Goal: Transaction & Acquisition: Purchase product/service

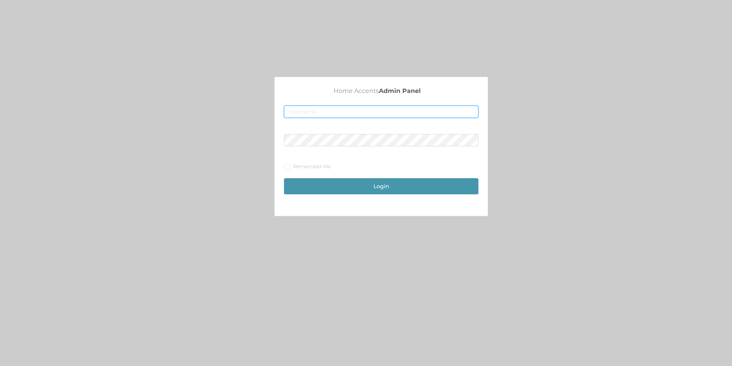
type input "[EMAIL_ADDRESS][DOMAIN_NAME]"
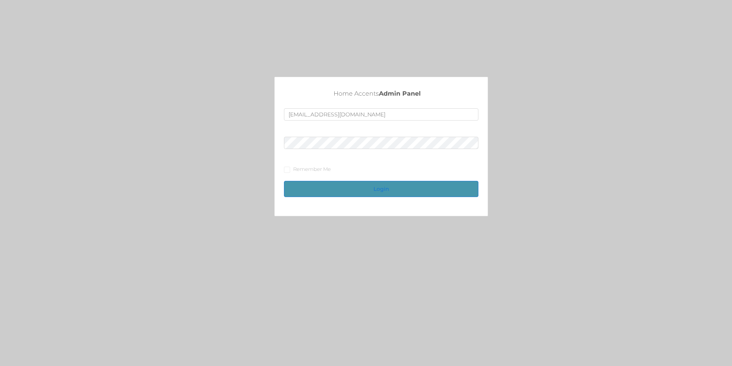
click at [381, 190] on button "Login" at bounding box center [381, 189] width 194 height 16
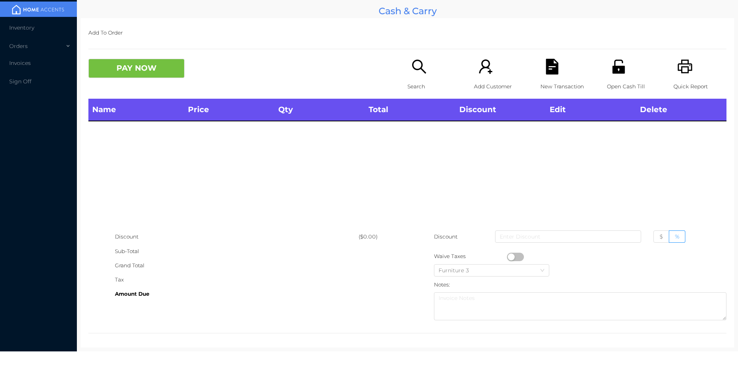
click at [418, 80] on p "Search" at bounding box center [433, 87] width 53 height 14
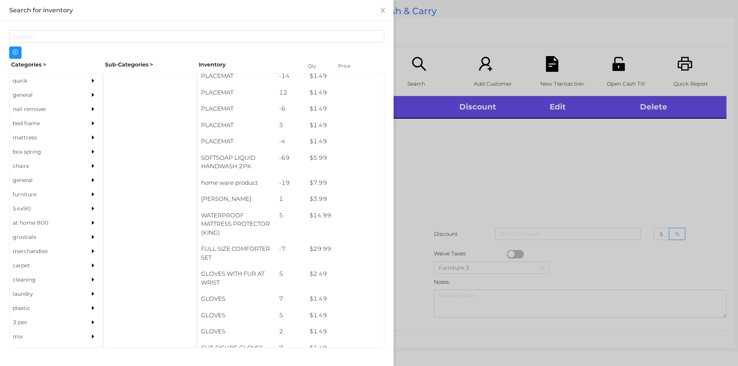
scroll to position [84, 0]
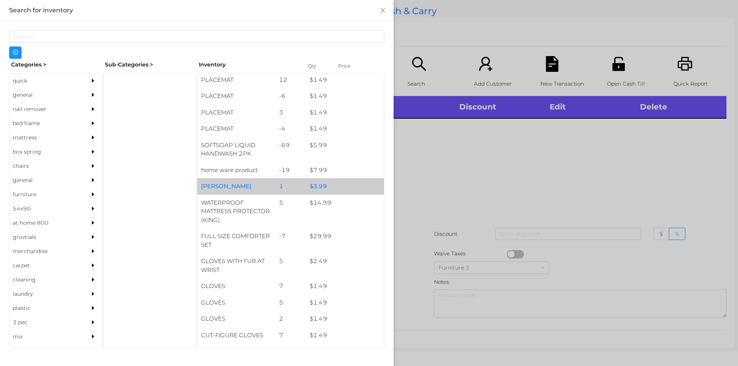
click at [307, 189] on div "$ 3.99" at bounding box center [345, 186] width 78 height 17
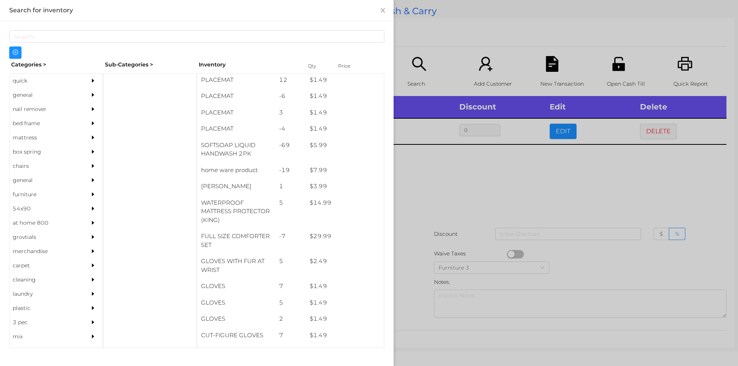
click at [460, 240] on div at bounding box center [369, 183] width 738 height 366
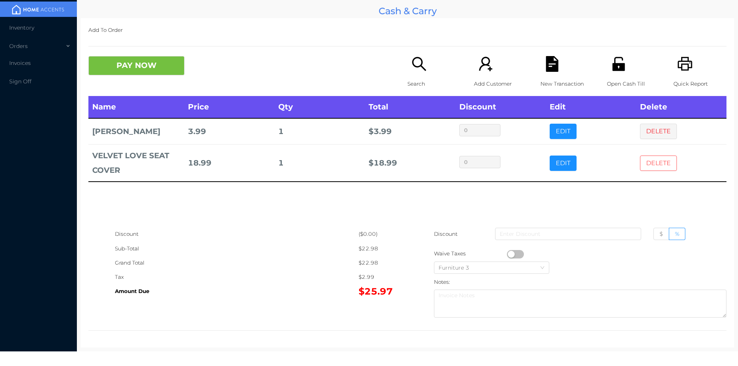
click at [642, 158] on button "DELETE" at bounding box center [658, 163] width 37 height 15
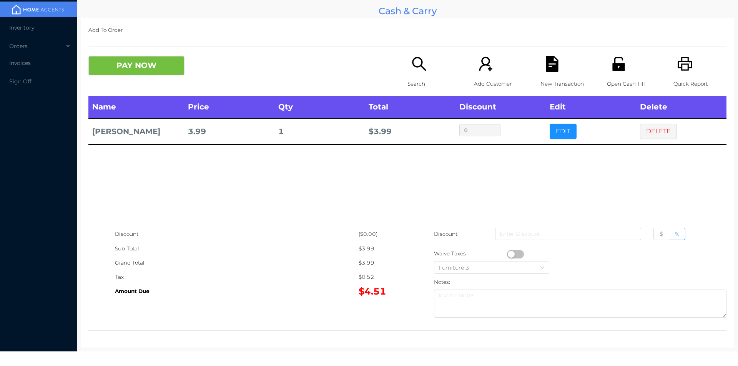
click at [417, 73] on div "Search" at bounding box center [433, 76] width 53 height 40
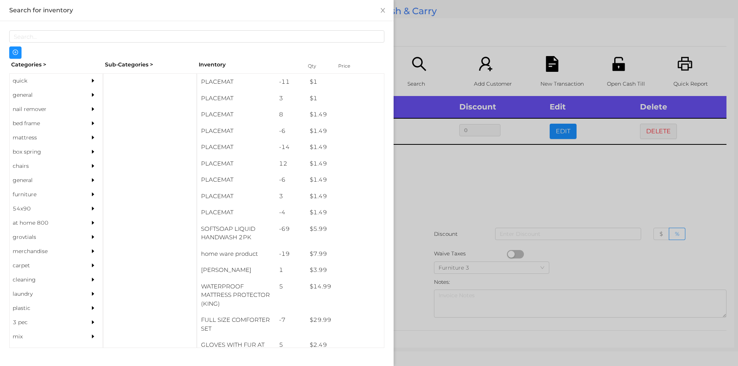
click at [35, 101] on div "general" at bounding box center [45, 95] width 70 height 14
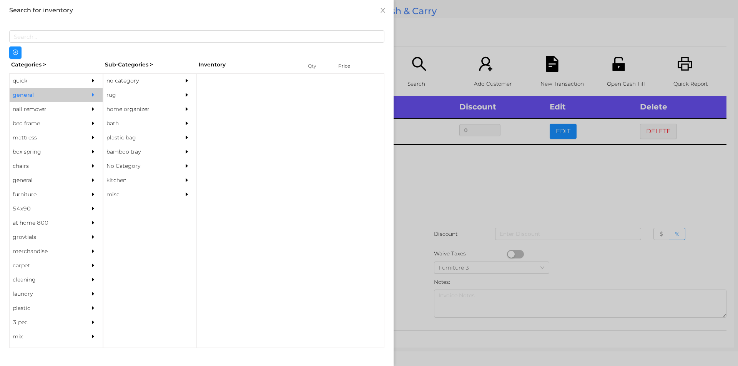
click at [137, 80] on div "no category" at bounding box center [138, 81] width 70 height 14
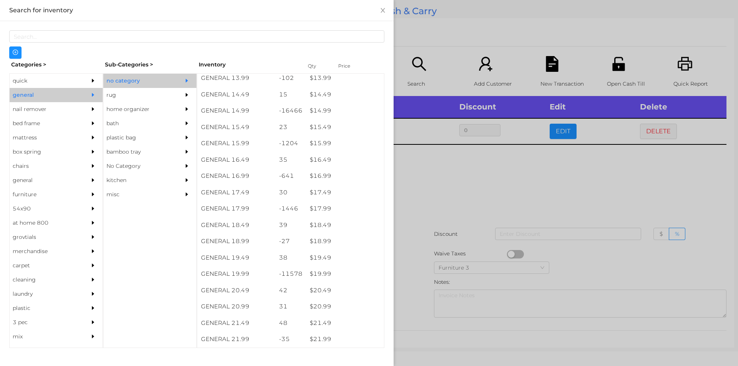
scroll to position [638, 0]
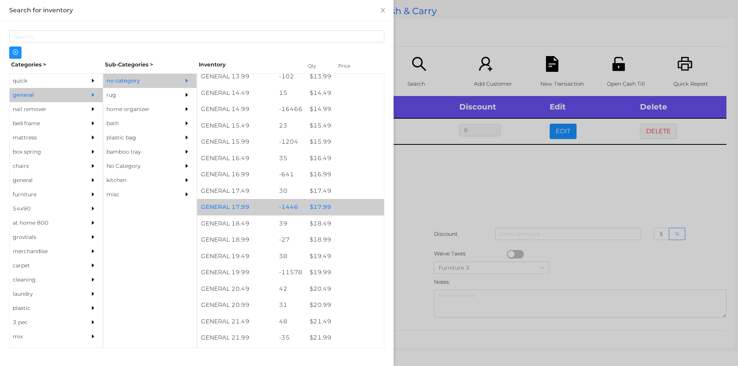
click at [332, 206] on div "$ 17.99" at bounding box center [345, 207] width 78 height 17
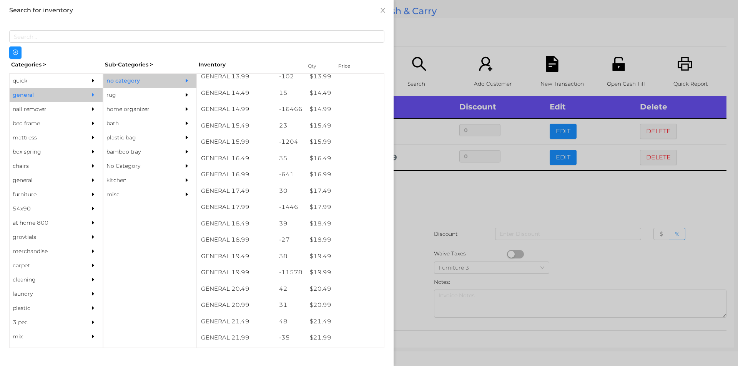
click at [437, 235] on div at bounding box center [369, 183] width 738 height 366
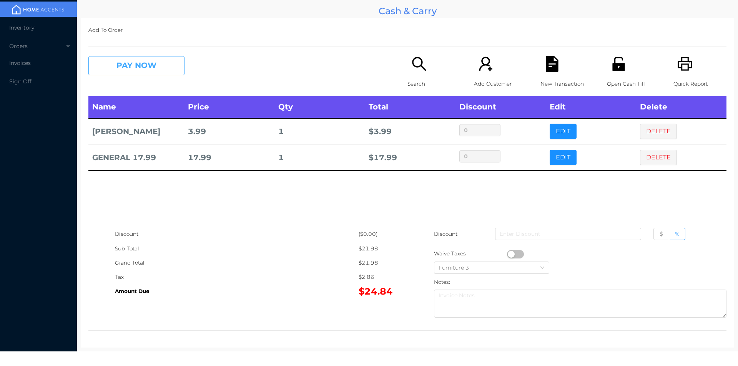
click at [130, 58] on button "PAY NOW" at bounding box center [136, 65] width 96 height 19
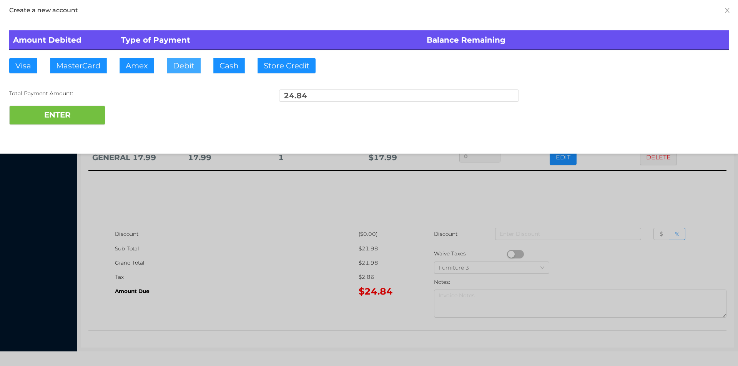
click at [189, 65] on button "Debit" at bounding box center [184, 65] width 34 height 15
type input "25"
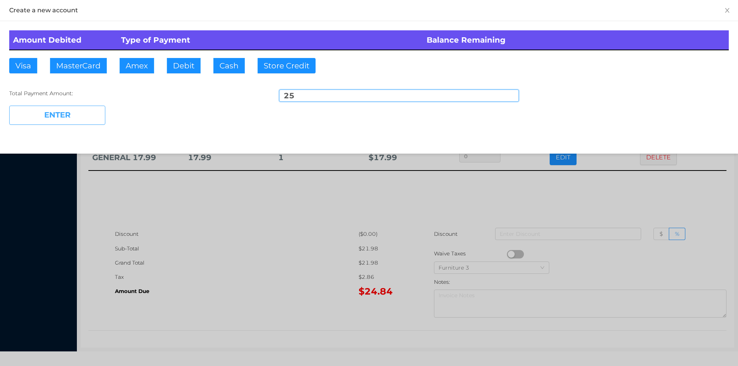
click at [56, 118] on button "ENTER" at bounding box center [57, 115] width 96 height 19
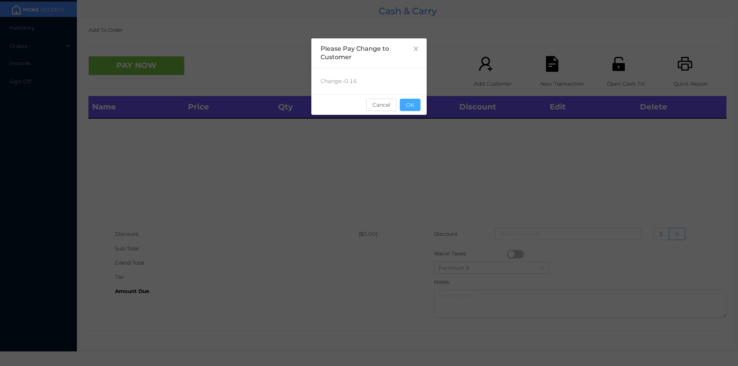
click at [419, 111] on button "OK" at bounding box center [410, 105] width 21 height 12
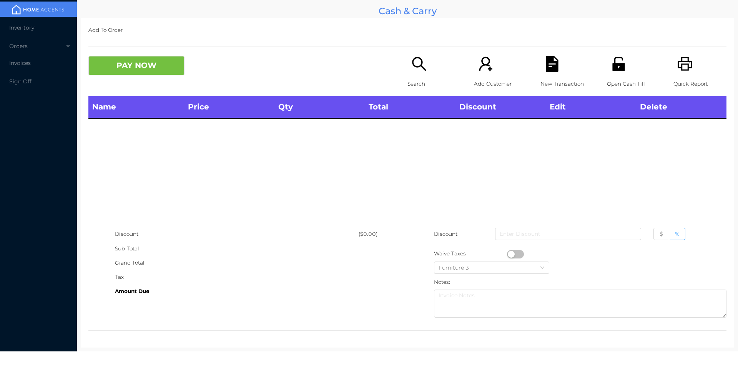
click at [411, 68] on icon "icon: search" at bounding box center [419, 64] width 16 height 16
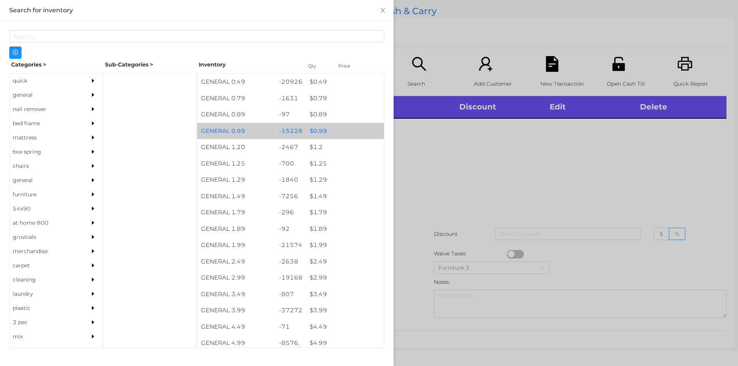
click at [332, 136] on div "$ 0.99" at bounding box center [345, 131] width 78 height 17
click at [335, 133] on div "$ 0.99" at bounding box center [345, 131] width 78 height 17
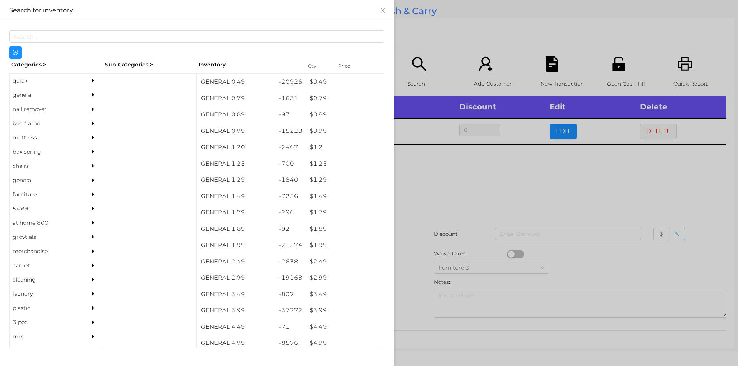
click at [447, 164] on div at bounding box center [369, 183] width 738 height 366
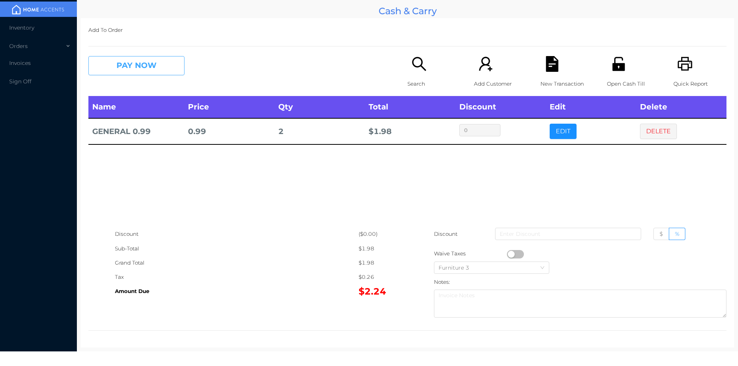
click at [133, 73] on button "PAY NOW" at bounding box center [136, 65] width 96 height 19
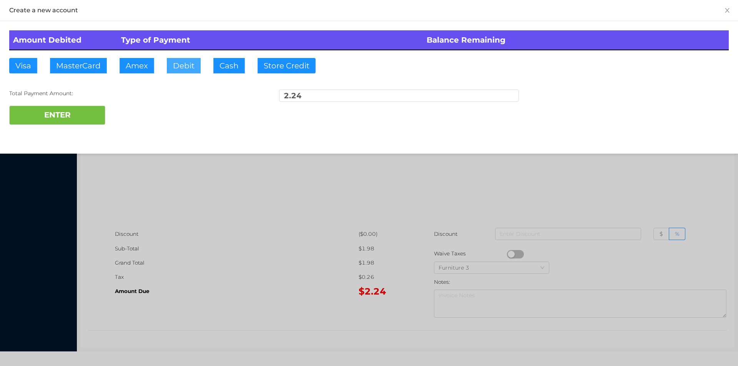
click at [184, 58] on button "Debit" at bounding box center [184, 65] width 34 height 15
click at [93, 110] on button "ENTER" at bounding box center [57, 115] width 96 height 19
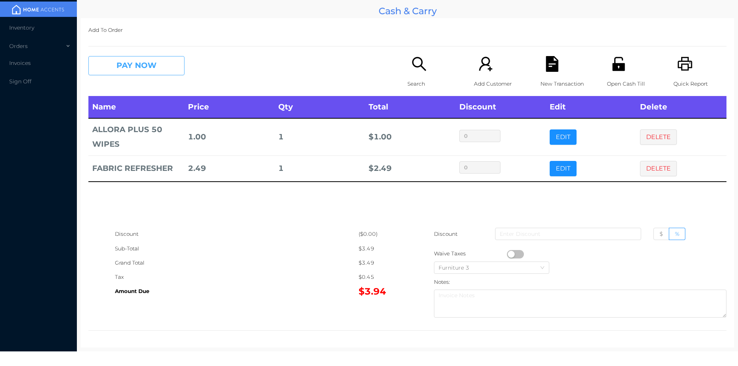
click at [126, 61] on button "PAY NOW" at bounding box center [136, 65] width 96 height 19
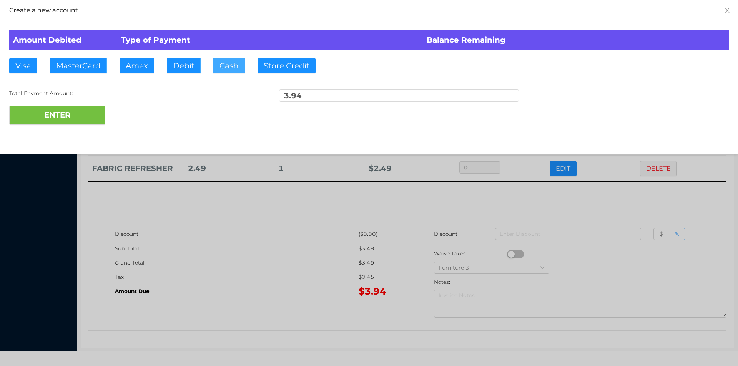
click at [221, 63] on button "Cash" at bounding box center [229, 65] width 32 height 15
type input "20"
click at [58, 123] on button "ENTER" at bounding box center [57, 115] width 96 height 19
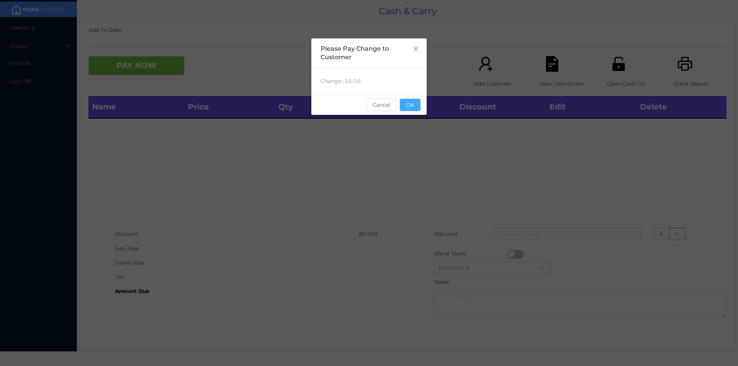
click at [415, 105] on button "OK" at bounding box center [410, 105] width 21 height 12
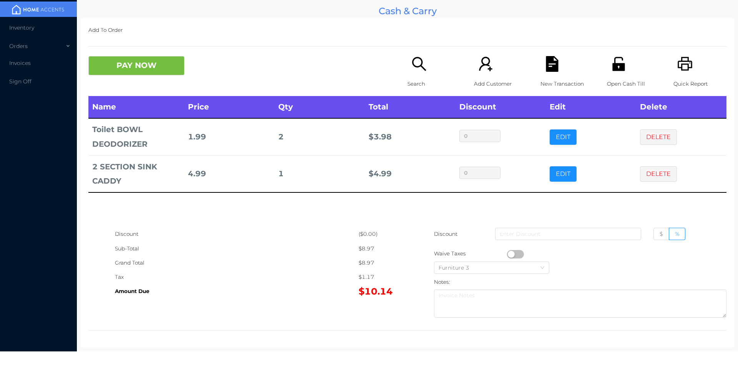
click at [130, 72] on button "PAY NOW" at bounding box center [136, 65] width 96 height 19
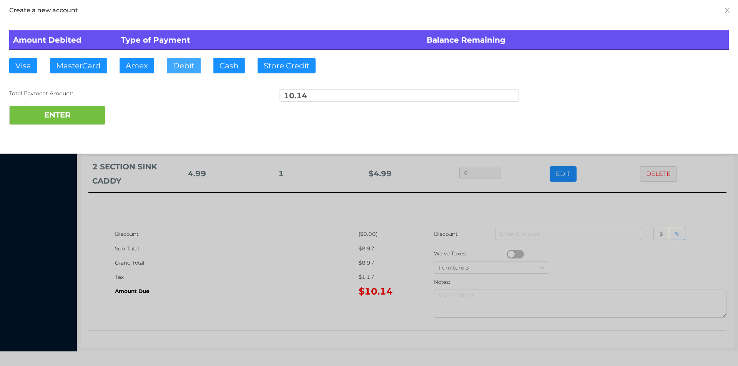
click at [182, 69] on button "Debit" at bounding box center [184, 65] width 34 height 15
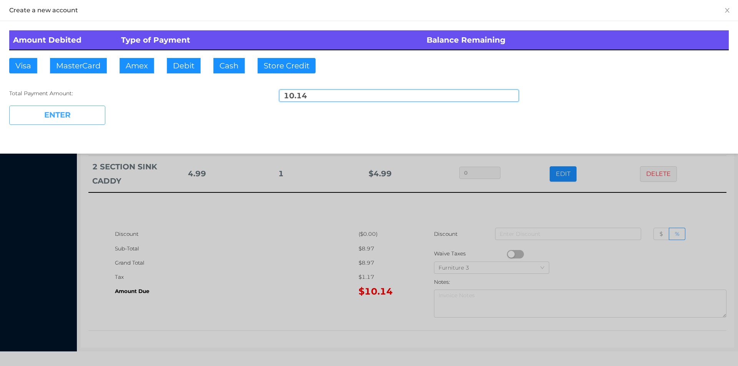
click at [63, 124] on button "ENTER" at bounding box center [57, 115] width 96 height 19
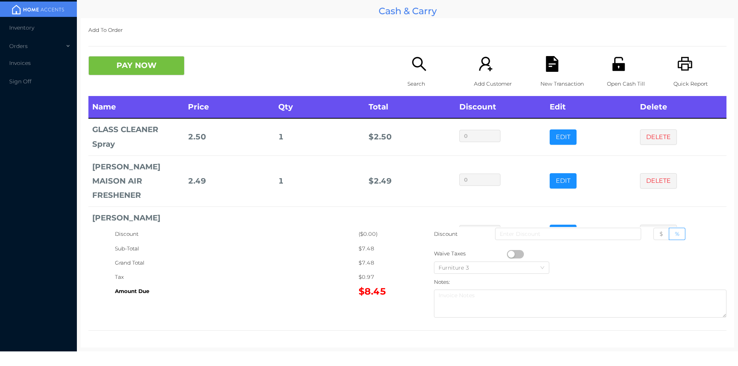
click at [146, 73] on button "PAY NOW" at bounding box center [136, 65] width 96 height 19
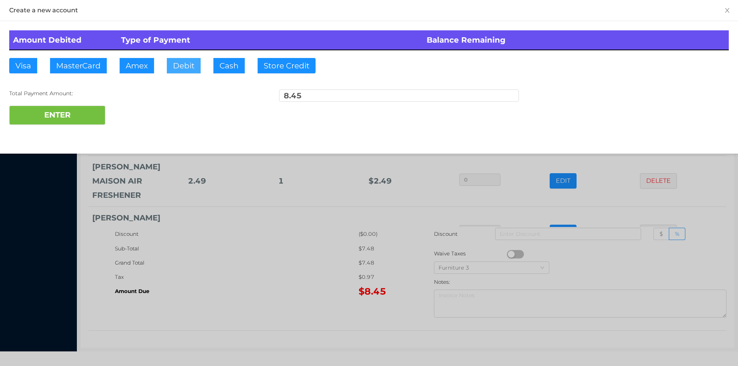
click at [181, 66] on button "Debit" at bounding box center [184, 65] width 34 height 15
click at [181, 68] on button "Debit" at bounding box center [184, 65] width 34 height 15
type input "20.45"
click at [67, 122] on button "ENTER" at bounding box center [57, 115] width 96 height 19
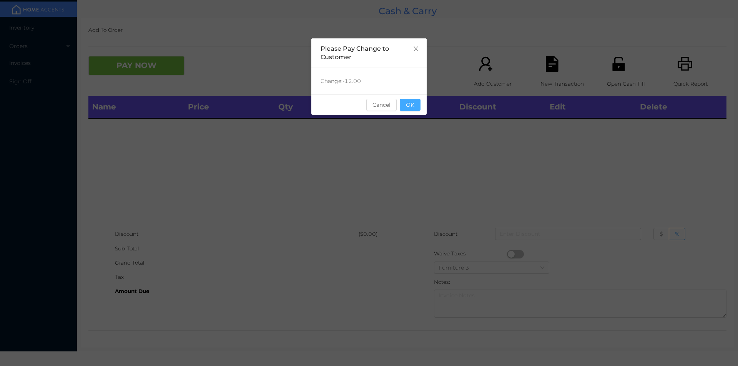
click at [405, 101] on button "OK" at bounding box center [410, 105] width 21 height 12
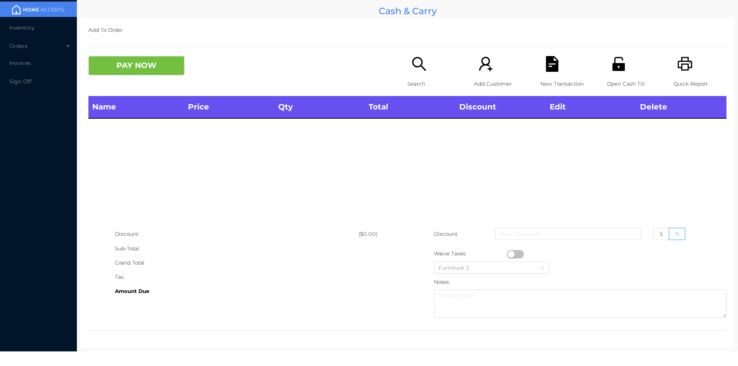
click at [410, 79] on p "Search" at bounding box center [433, 84] width 53 height 14
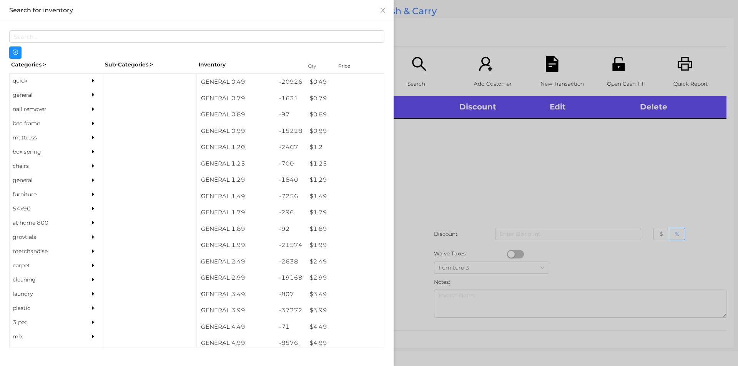
click at [33, 78] on div "quick" at bounding box center [45, 81] width 70 height 14
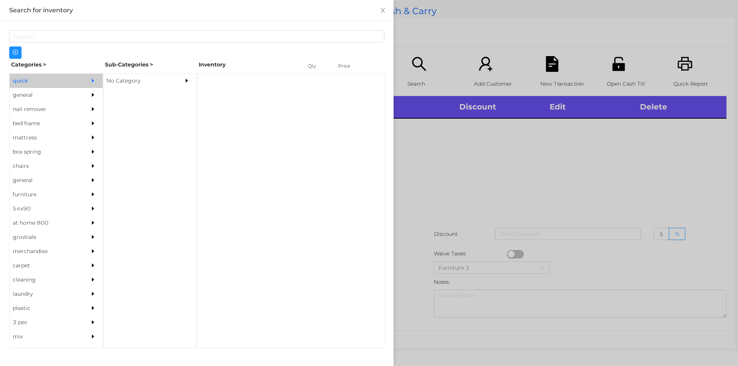
click at [46, 94] on div "general" at bounding box center [45, 95] width 70 height 14
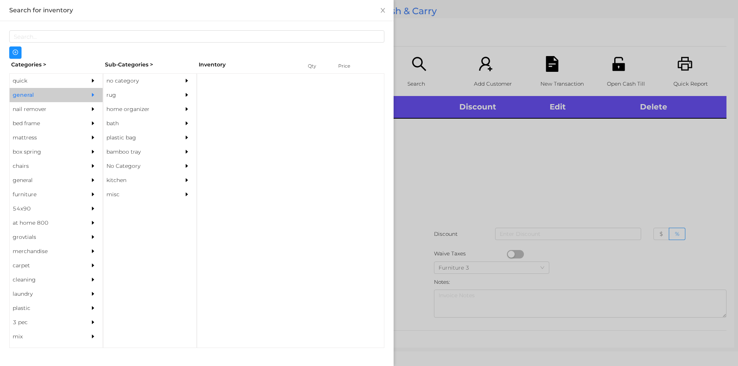
click at [133, 83] on div "no category" at bounding box center [138, 81] width 70 height 14
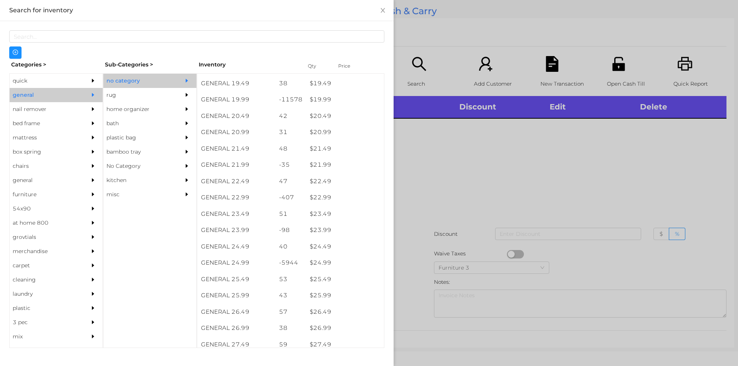
scroll to position [841, 0]
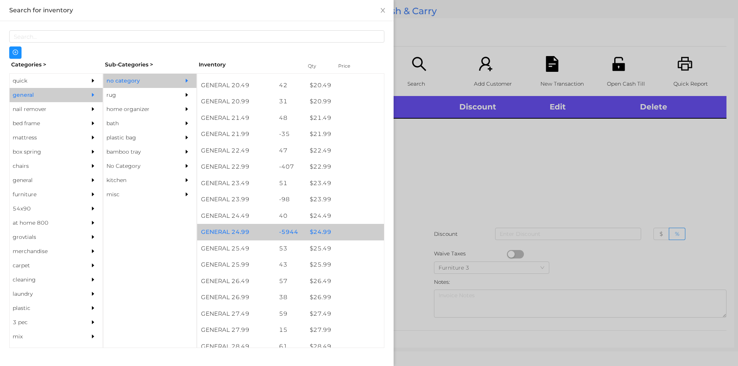
click at [343, 229] on div "$ 24.99" at bounding box center [345, 232] width 78 height 17
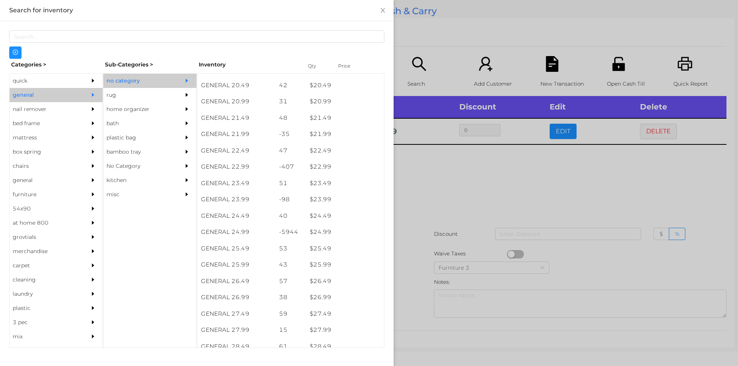
click at [436, 223] on div at bounding box center [369, 183] width 738 height 366
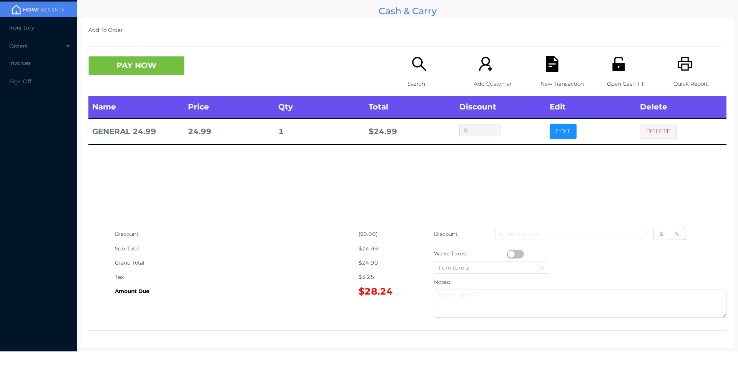
click at [550, 70] on icon "icon: file-text" at bounding box center [552, 64] width 12 height 16
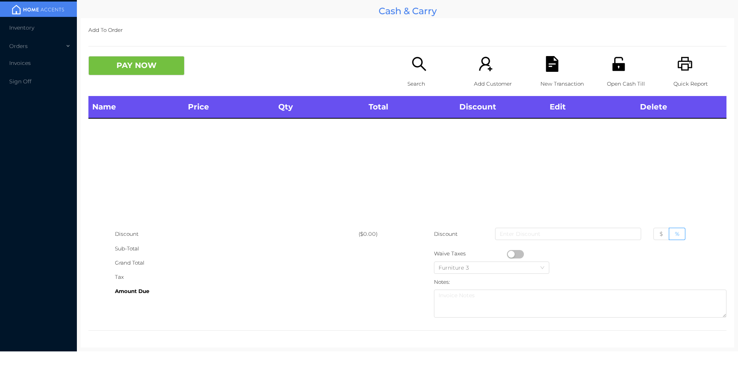
click at [689, 65] on div "Quick Report" at bounding box center [699, 76] width 53 height 40
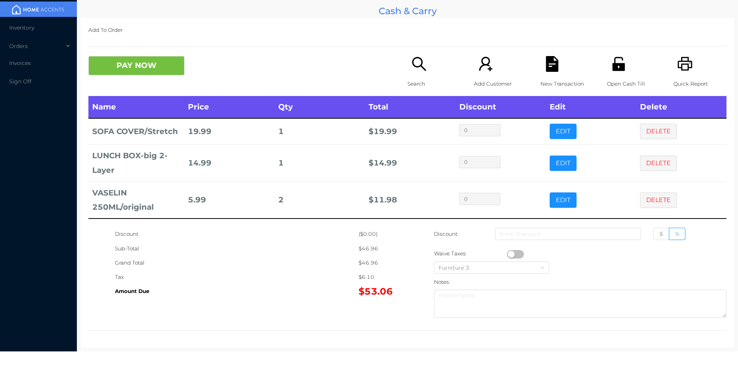
click at [551, 204] on button "EDIT" at bounding box center [563, 200] width 27 height 15
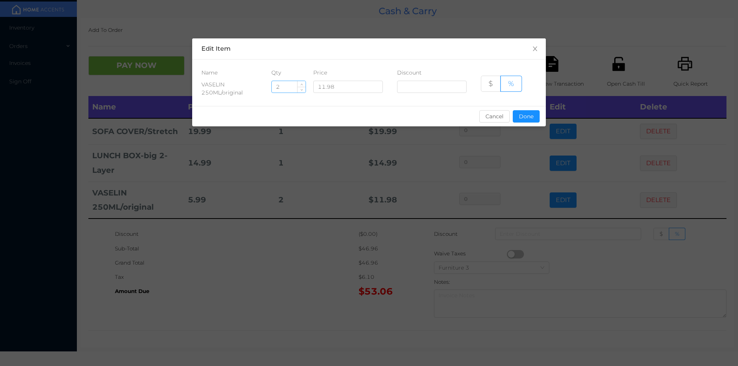
click at [288, 88] on input "2" at bounding box center [289, 87] width 34 height 12
type input "1"
click at [530, 120] on button "Done" at bounding box center [526, 116] width 27 height 12
type input "0%"
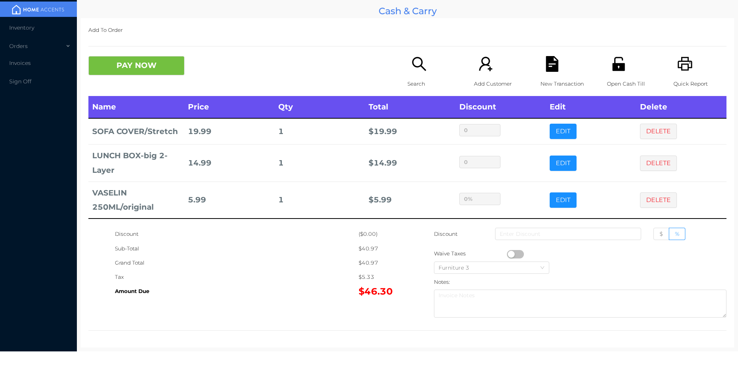
click at [616, 66] on icon "icon: unlock" at bounding box center [618, 64] width 12 height 14
click at [150, 70] on button "PAY NOW" at bounding box center [136, 65] width 96 height 19
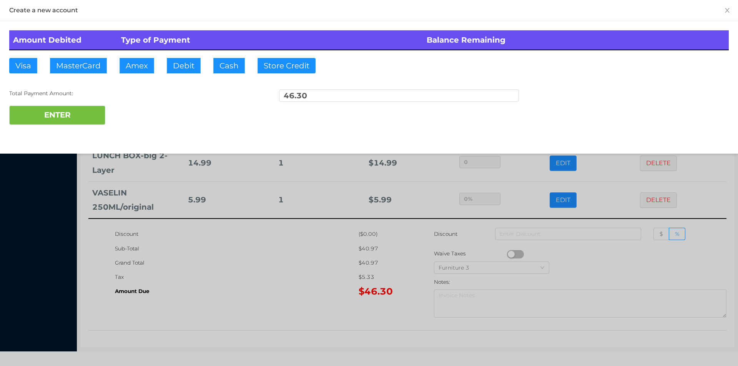
click at [424, 223] on div at bounding box center [369, 183] width 738 height 366
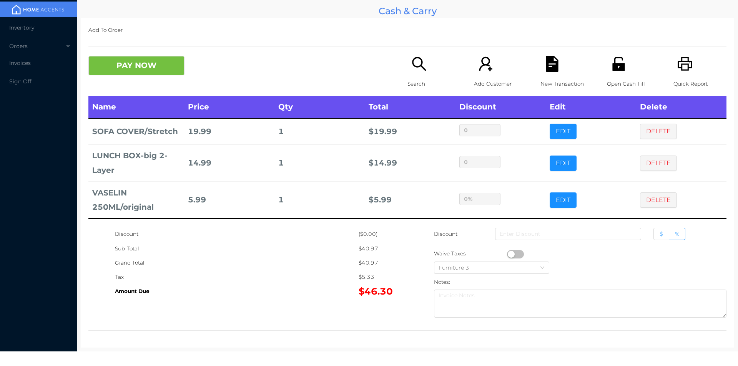
click at [659, 234] on span "$" at bounding box center [660, 234] width 3 height 7
click at [659, 236] on input "$" at bounding box center [659, 236] width 0 height 0
click at [596, 234] on input at bounding box center [568, 234] width 146 height 12
type input "1"
click at [135, 65] on button "PAY NOW" at bounding box center [136, 65] width 96 height 19
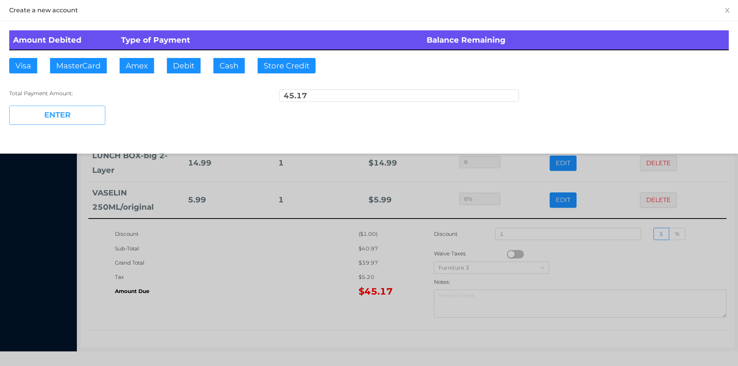
click at [90, 113] on button "ENTER" at bounding box center [57, 115] width 96 height 19
type input "0"
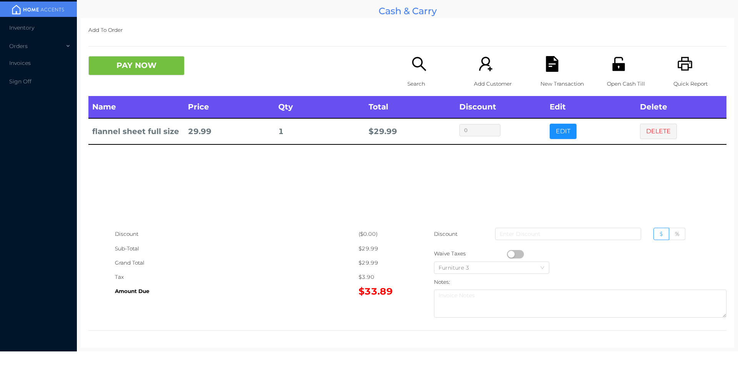
click at [141, 64] on button "PAY NOW" at bounding box center [136, 65] width 96 height 19
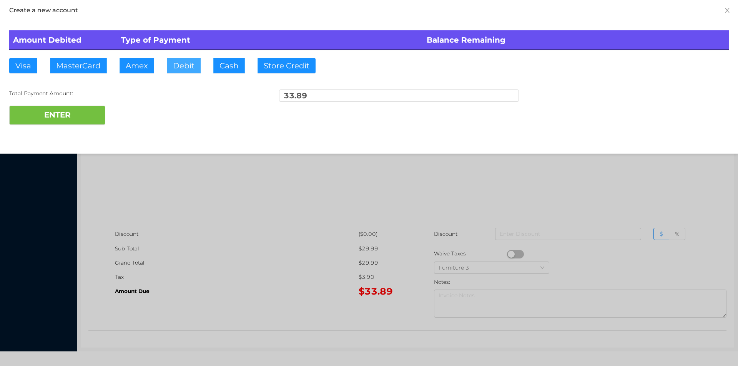
click at [181, 71] on button "Debit" at bounding box center [184, 65] width 34 height 15
type input "100."
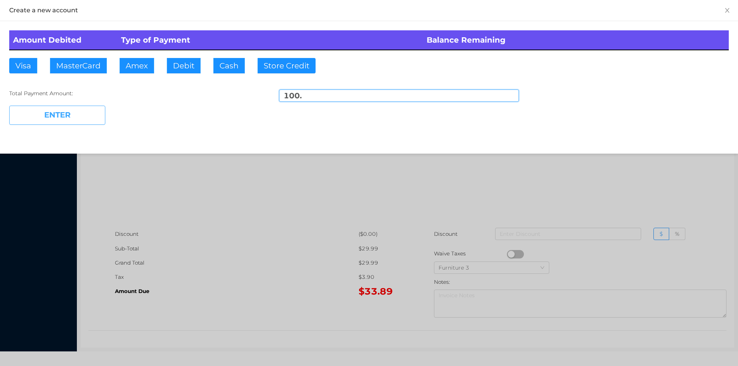
click at [63, 115] on button "ENTER" at bounding box center [57, 115] width 96 height 19
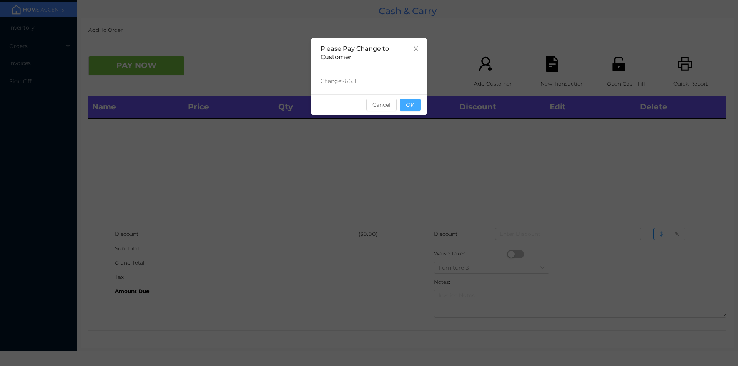
click at [417, 108] on button "OK" at bounding box center [410, 105] width 21 height 12
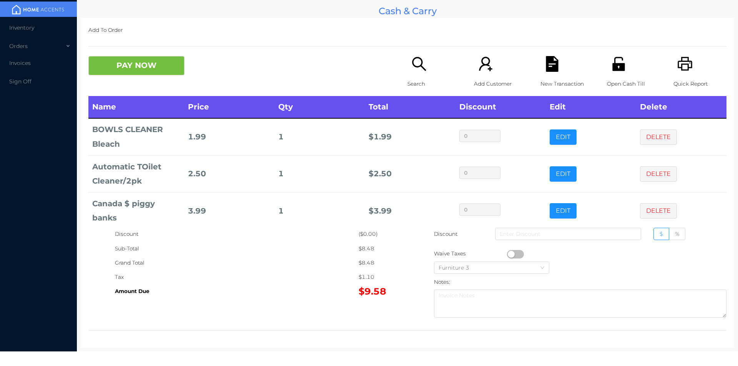
click at [146, 71] on button "PAY NOW" at bounding box center [136, 65] width 96 height 19
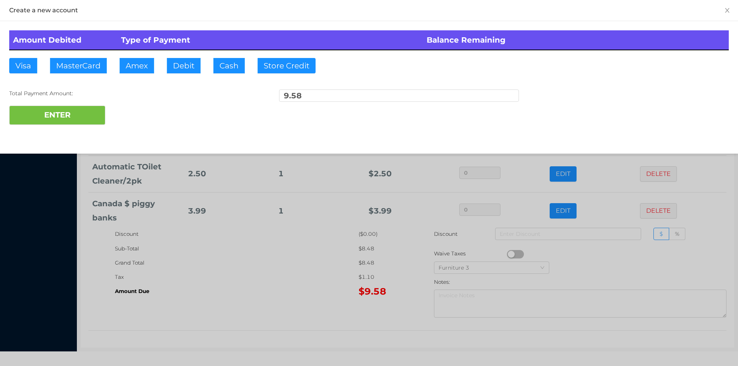
click at [259, 303] on div at bounding box center [369, 183] width 738 height 366
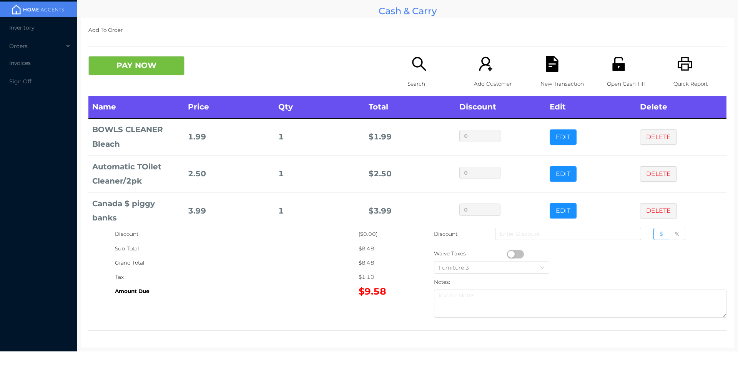
click at [550, 65] on icon "icon: file-text" at bounding box center [552, 64] width 12 height 16
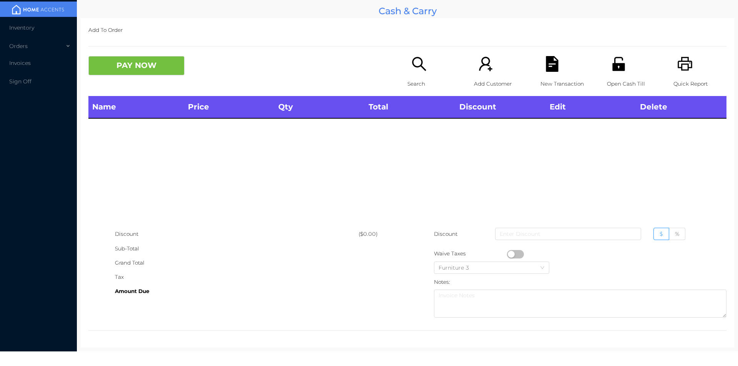
click at [630, 65] on div "Open Cash Till" at bounding box center [633, 76] width 53 height 40
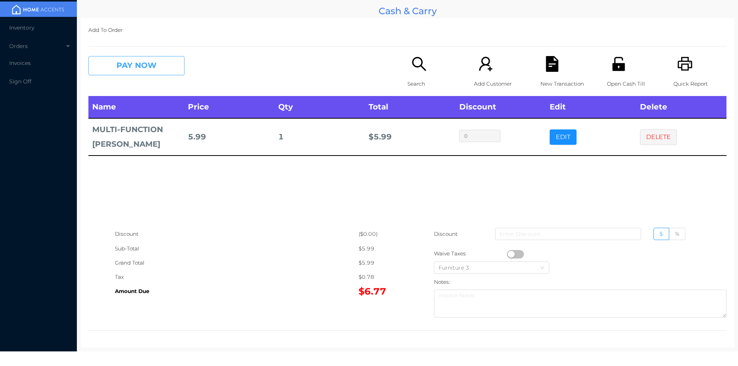
click at [143, 66] on button "PAY NOW" at bounding box center [136, 65] width 96 height 19
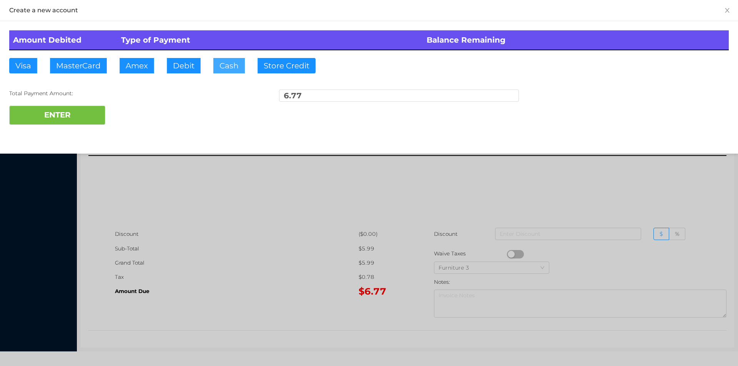
click at [228, 67] on button "Cash" at bounding box center [229, 65] width 32 height 15
click at [70, 113] on button "ENTER" at bounding box center [57, 115] width 96 height 19
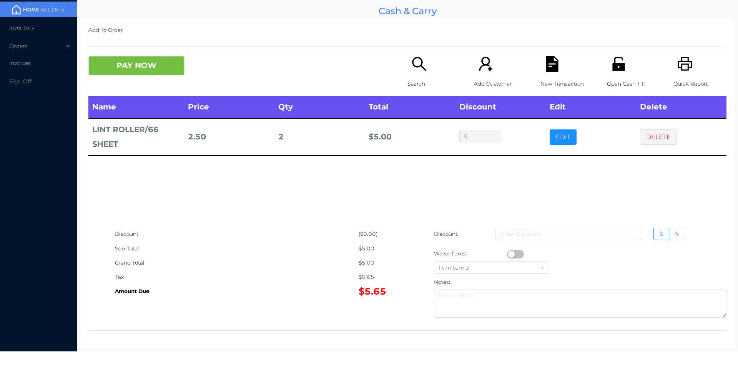
click at [158, 58] on button "PAY NOW" at bounding box center [136, 65] width 96 height 19
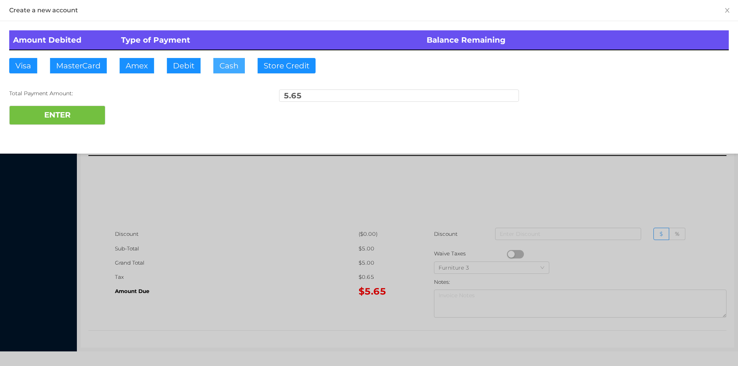
click at [217, 61] on button "Cash" at bounding box center [229, 65] width 32 height 15
type input "10."
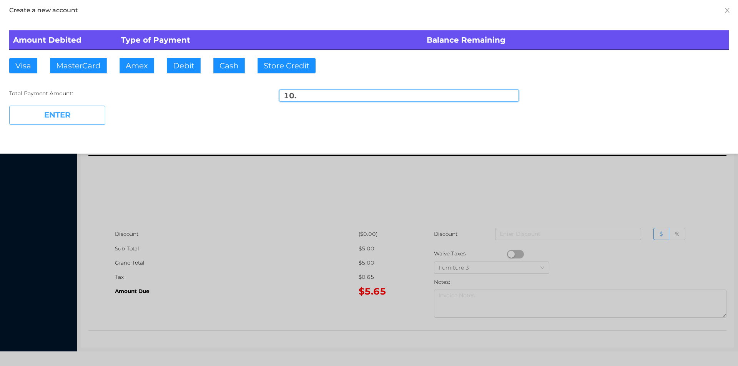
click at [102, 113] on button "ENTER" at bounding box center [57, 115] width 96 height 19
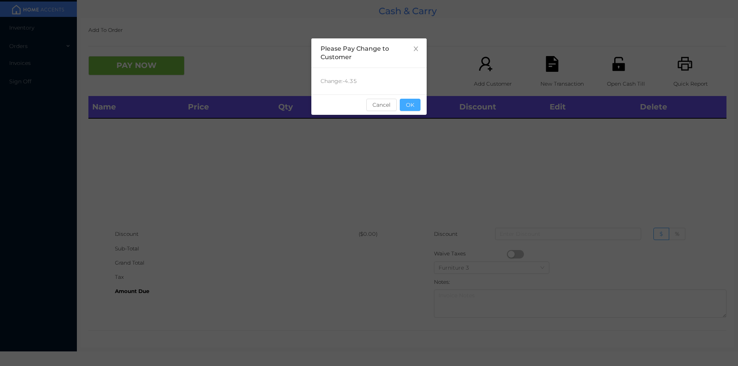
click at [413, 107] on button "OK" at bounding box center [410, 105] width 21 height 12
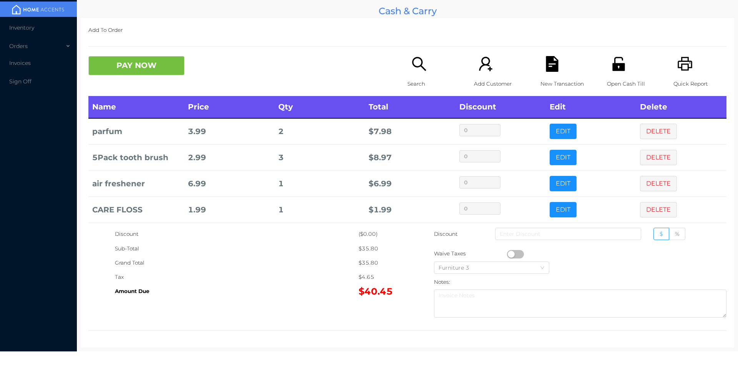
scroll to position [93, 0]
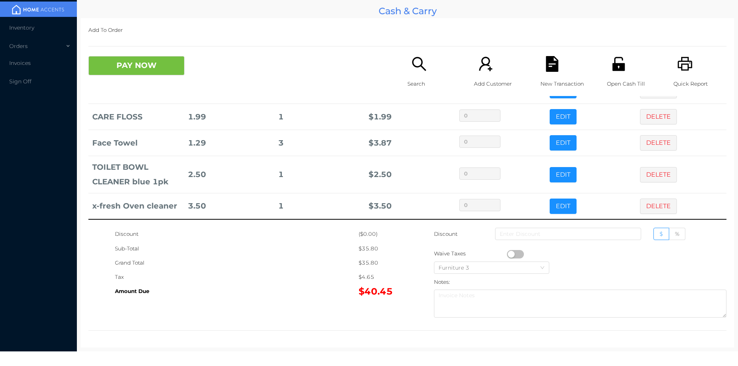
click at [549, 68] on icon "icon: file-text" at bounding box center [552, 64] width 12 height 16
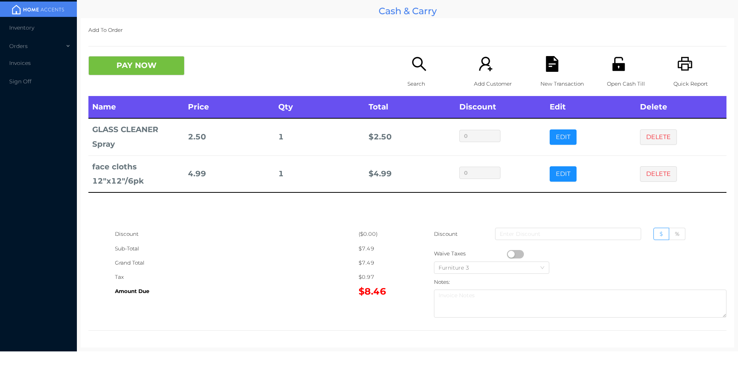
click at [545, 75] on div "New Transaction" at bounding box center [566, 76] width 53 height 40
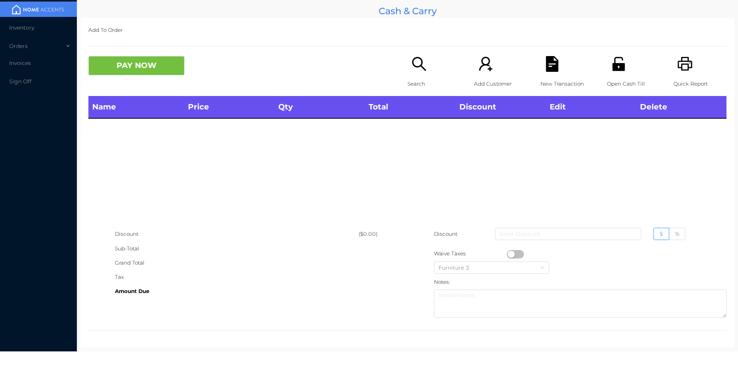
click at [695, 74] on div "Quick Report" at bounding box center [699, 76] width 53 height 40
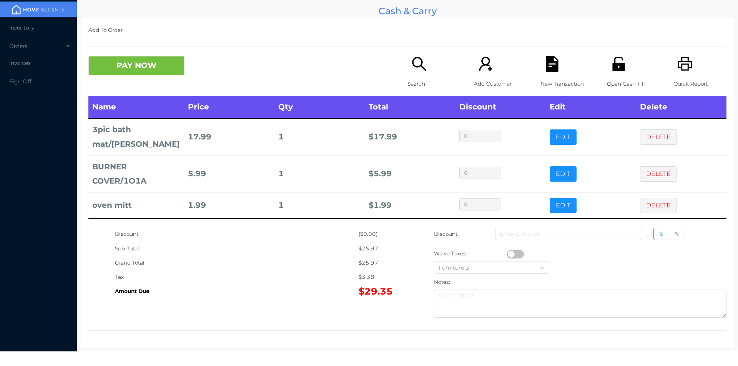
click at [414, 81] on p "Search" at bounding box center [433, 84] width 53 height 14
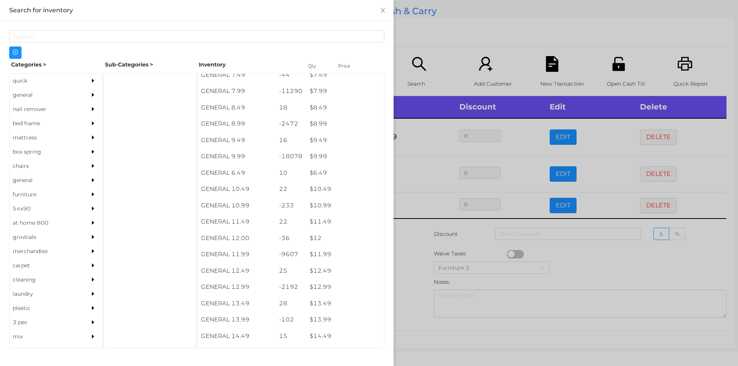
scroll to position [394, 0]
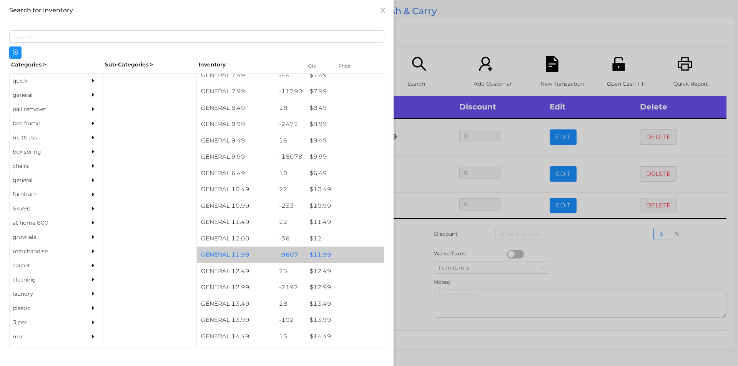
click at [334, 251] on div "$ 11.99" at bounding box center [345, 255] width 78 height 17
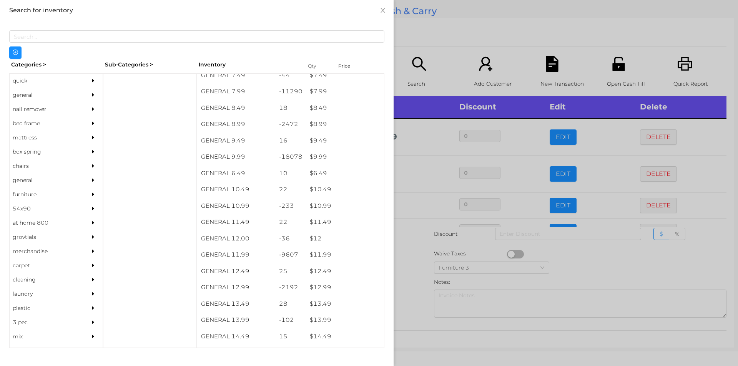
click at [427, 259] on div at bounding box center [369, 183] width 738 height 366
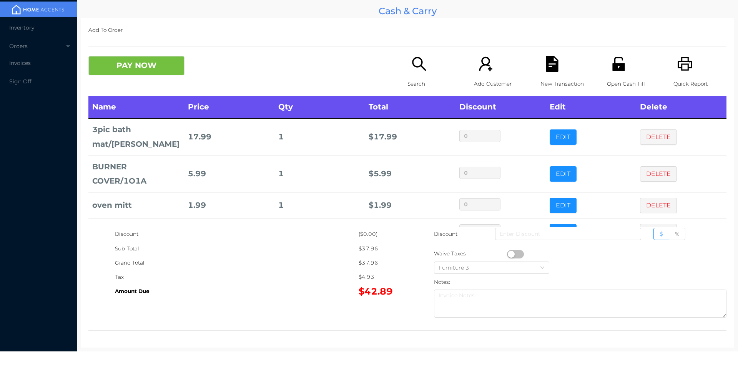
click at [123, 74] on button "PAY NOW" at bounding box center [136, 65] width 96 height 19
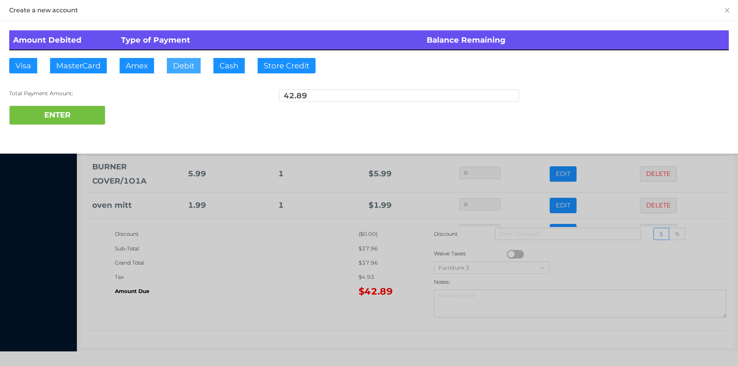
click at [184, 62] on button "Debit" at bounding box center [184, 65] width 34 height 15
click at [77, 107] on button "ENTER" at bounding box center [57, 115] width 96 height 19
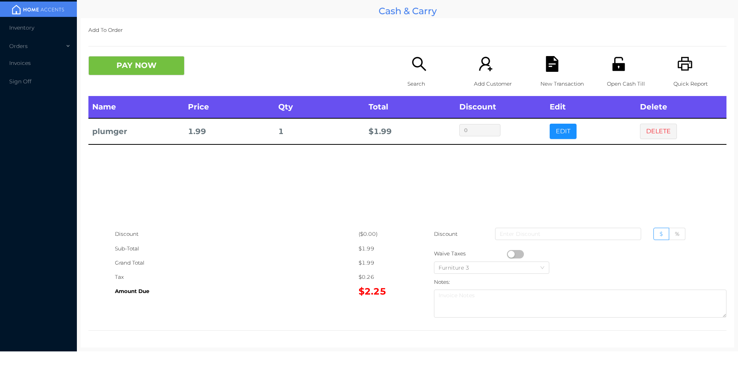
click at [507, 254] on button "button" at bounding box center [515, 254] width 17 height 8
click at [126, 72] on button "PAY NOW" at bounding box center [136, 65] width 96 height 19
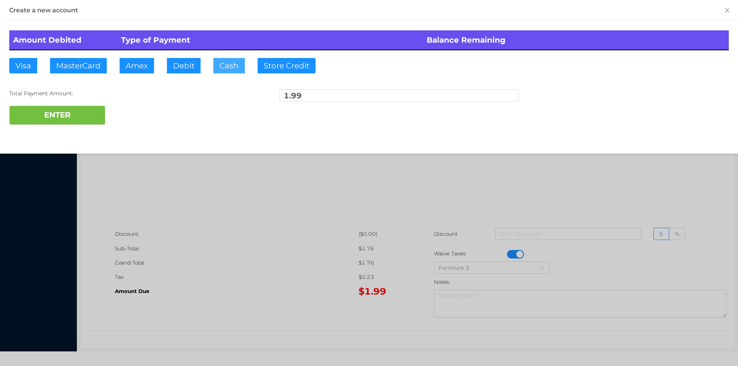
click at [228, 66] on button "Cash" at bounding box center [229, 65] width 32 height 15
click at [90, 115] on button "ENTER" at bounding box center [57, 115] width 96 height 19
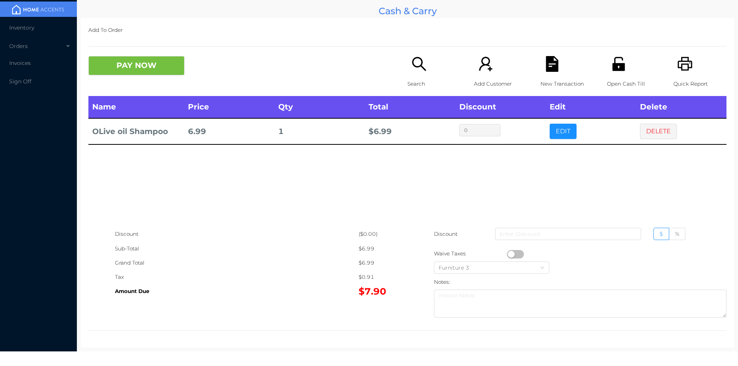
click at [414, 65] on icon "icon: search" at bounding box center [419, 64] width 16 height 16
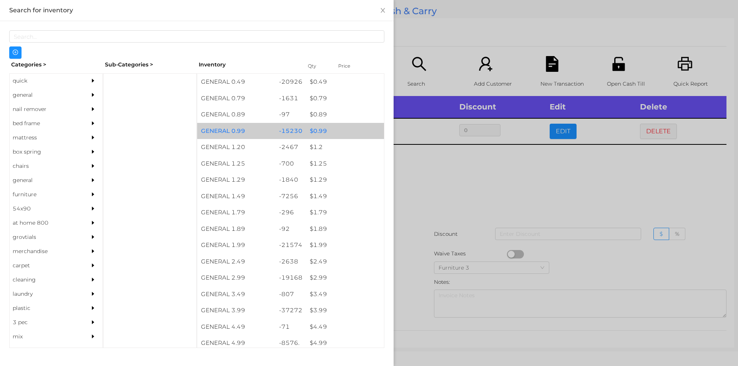
click at [319, 127] on div "$ 0.99" at bounding box center [345, 131] width 78 height 17
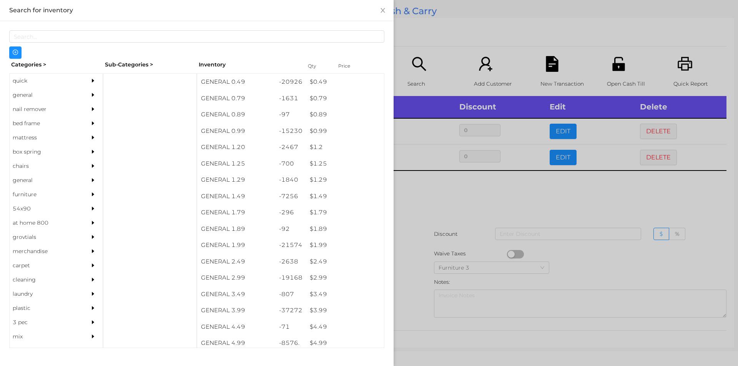
click at [437, 216] on div at bounding box center [369, 183] width 738 height 366
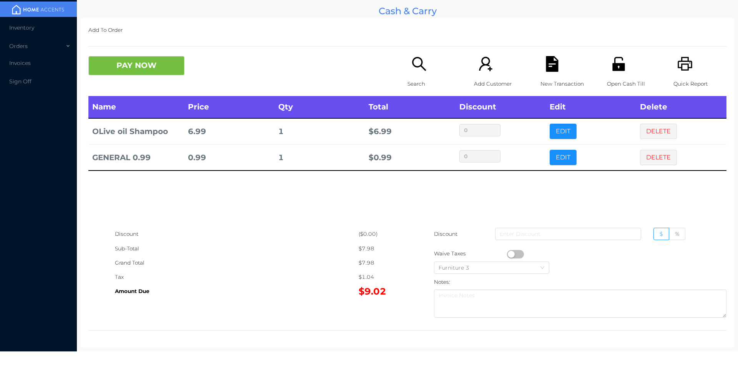
click at [424, 60] on icon "icon: search" at bounding box center [419, 64] width 16 height 16
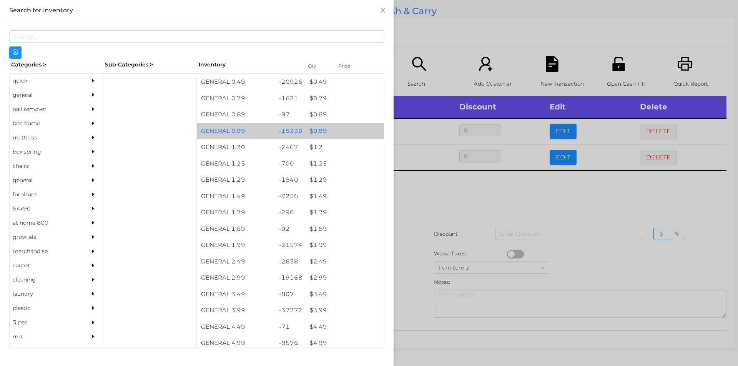
click at [332, 128] on div "$ 0.99" at bounding box center [345, 131] width 78 height 17
click at [337, 128] on div "$ 0.99" at bounding box center [345, 131] width 78 height 17
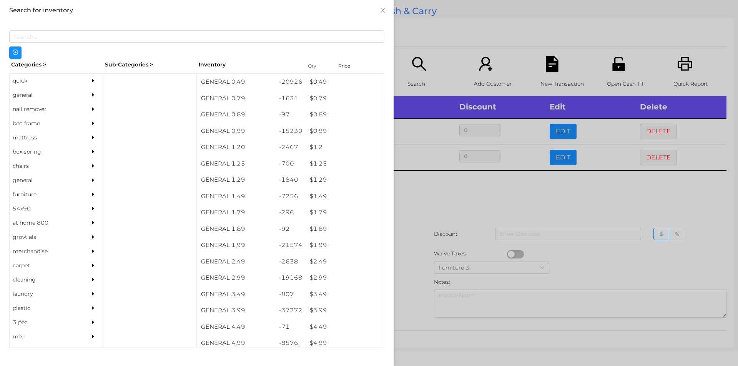
click at [427, 45] on div at bounding box center [369, 183] width 738 height 366
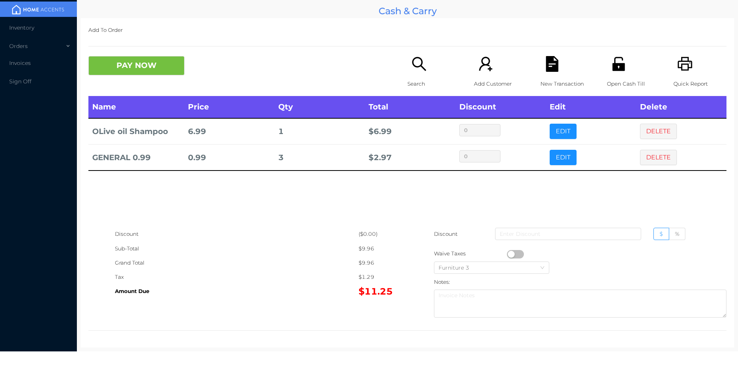
click at [129, 66] on button "PAY NOW" at bounding box center [136, 65] width 96 height 19
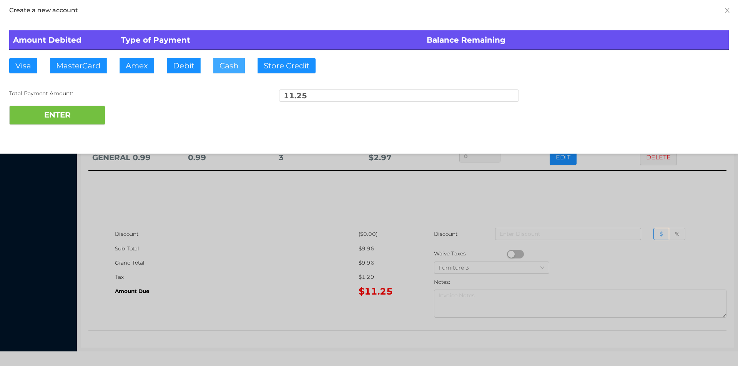
click at [237, 65] on button "Cash" at bounding box center [229, 65] width 32 height 15
type input "20"
click at [48, 117] on button "ENTER" at bounding box center [57, 115] width 96 height 19
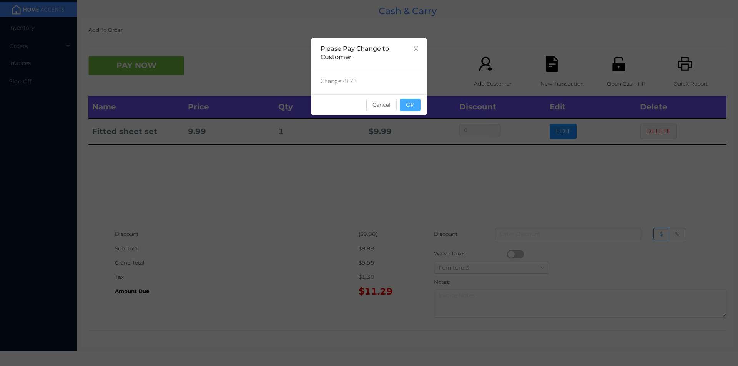
click at [413, 108] on button "OK" at bounding box center [410, 105] width 21 height 12
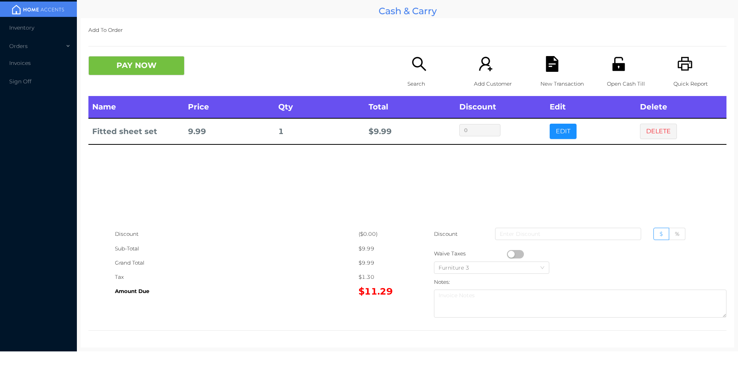
click at [561, 65] on div "New Transaction" at bounding box center [566, 76] width 53 height 40
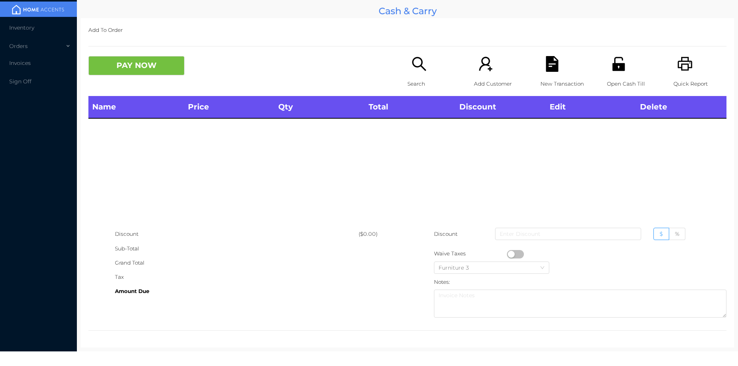
click at [686, 68] on icon "icon: printer" at bounding box center [685, 64] width 15 height 14
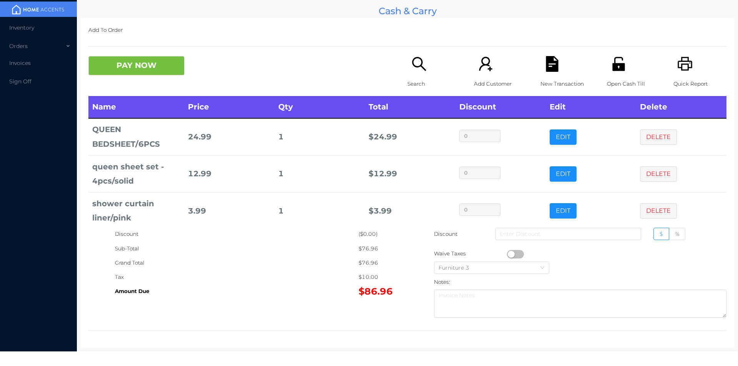
scroll to position [61, 0]
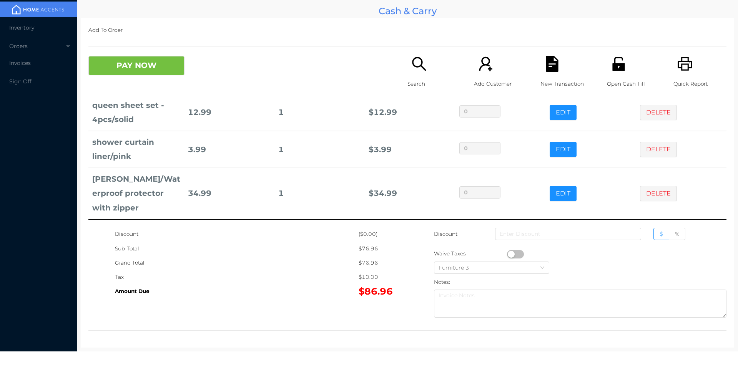
click at [148, 62] on button "PAY NOW" at bounding box center [136, 65] width 96 height 19
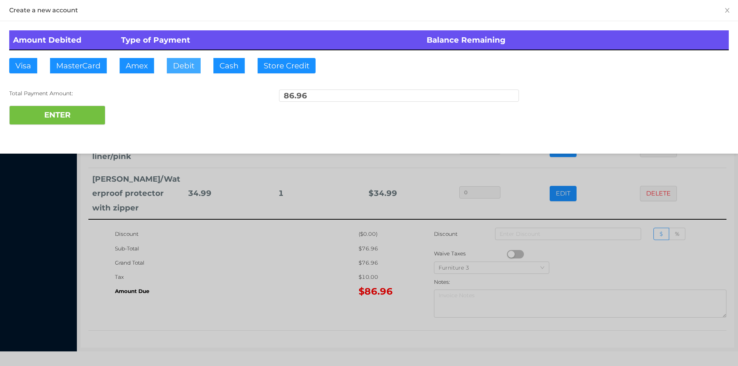
click at [186, 63] on button "Debit" at bounding box center [184, 65] width 34 height 15
click at [96, 108] on button "ENTER" at bounding box center [57, 115] width 96 height 19
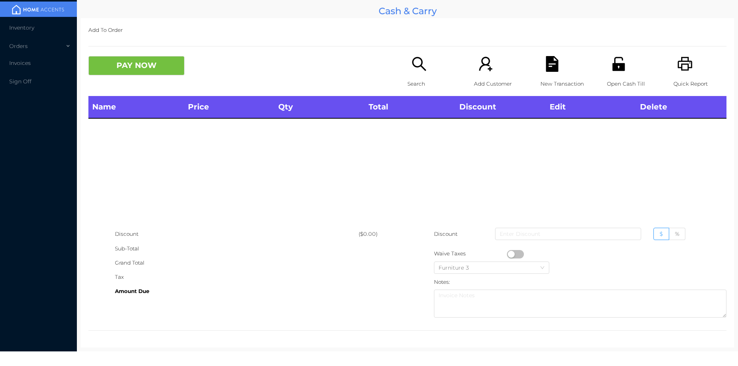
scroll to position [0, 0]
click at [694, 74] on div "Quick Report" at bounding box center [699, 76] width 53 height 40
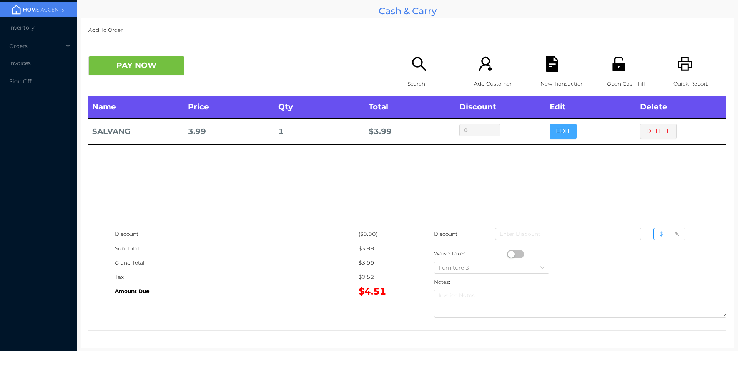
click at [551, 138] on button "EDIT" at bounding box center [563, 131] width 27 height 15
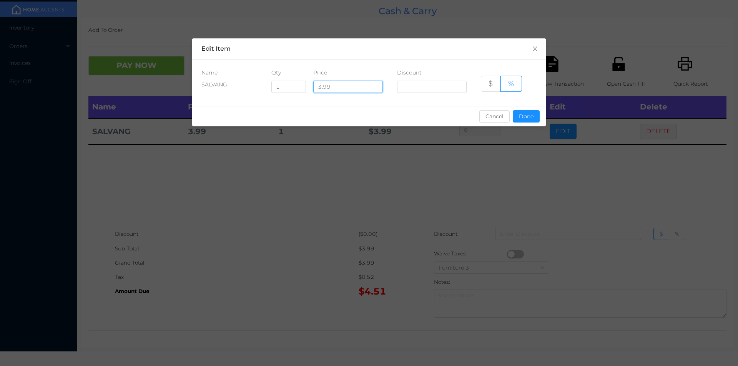
click at [318, 88] on input "3.99" at bounding box center [348, 87] width 70 height 12
click at [281, 83] on input "1" at bounding box center [289, 87] width 34 height 12
type input "6"
click at [525, 120] on button "Done" at bounding box center [526, 116] width 27 height 12
type input "0%"
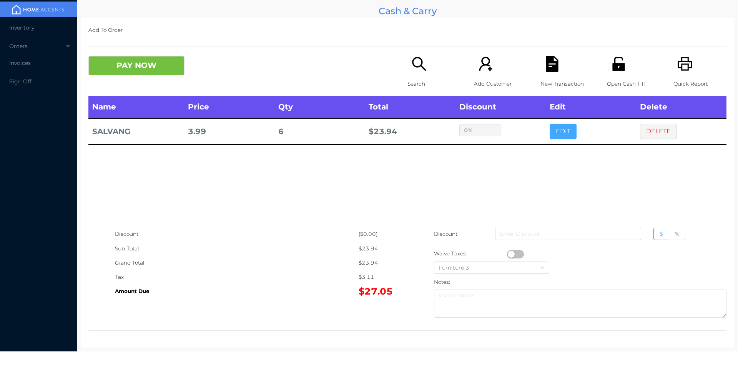
click at [550, 124] on button "EDIT" at bounding box center [563, 131] width 27 height 15
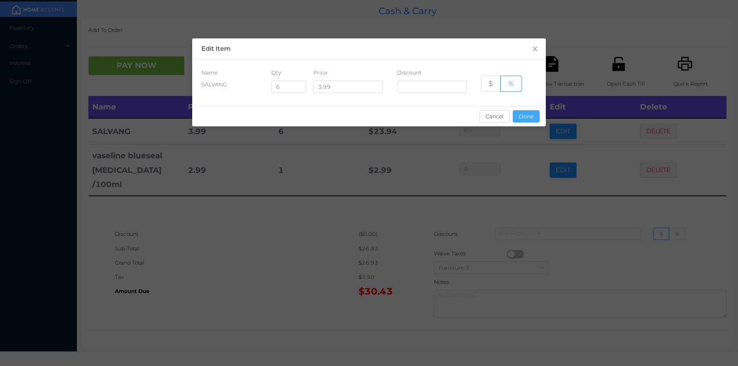
click at [524, 120] on button "Done" at bounding box center [526, 116] width 27 height 12
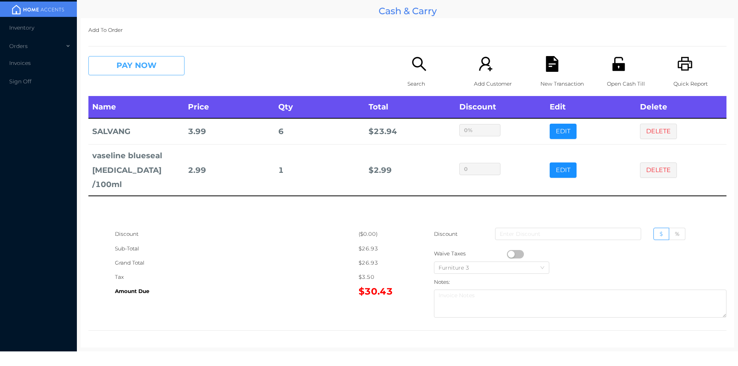
click at [149, 67] on button "PAY NOW" at bounding box center [136, 65] width 96 height 19
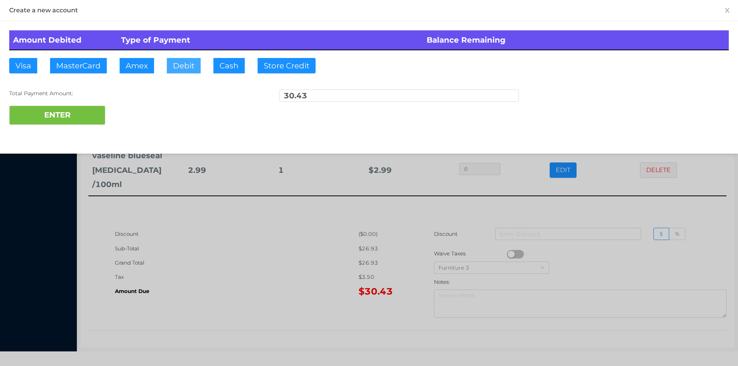
click at [196, 68] on button "Debit" at bounding box center [184, 65] width 34 height 15
click at [88, 119] on button "ENTER" at bounding box center [57, 115] width 96 height 19
type input "0"
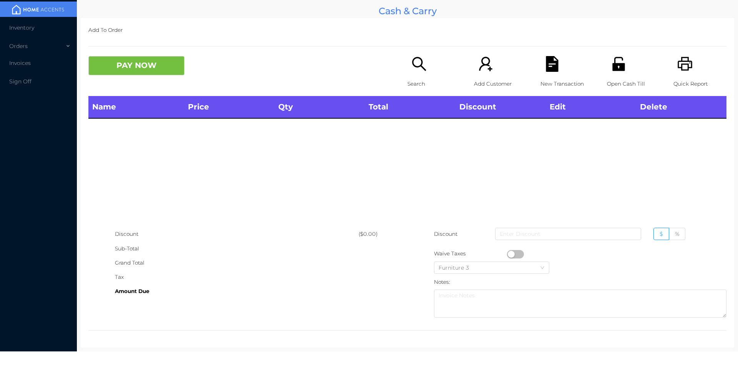
click at [617, 69] on icon "icon: unlock" at bounding box center [618, 64] width 12 height 14
click at [434, 141] on div "Name Price Qty Total Discount Edit Delete" at bounding box center [407, 161] width 638 height 131
click at [611, 60] on icon "icon: unlock" at bounding box center [619, 64] width 16 height 16
click at [425, 62] on div "Search" at bounding box center [433, 76] width 53 height 40
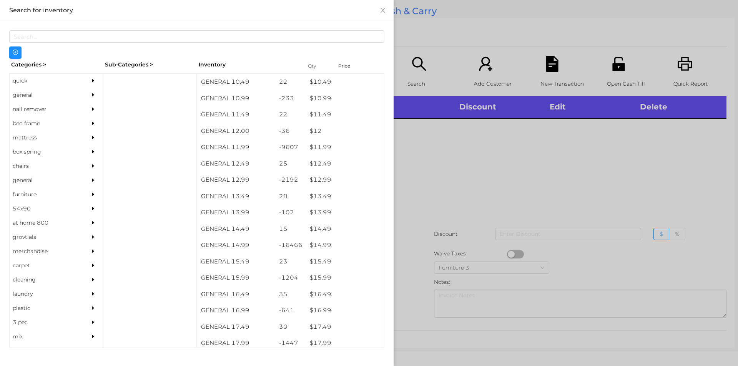
scroll to position [523, 0]
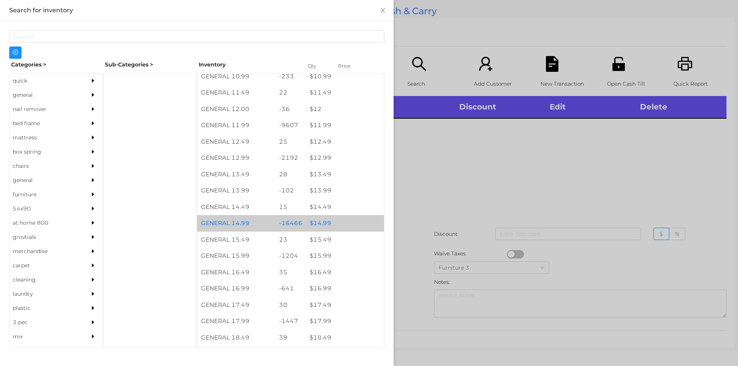
click at [321, 222] on div "$ 14.99" at bounding box center [345, 223] width 78 height 17
click at [330, 225] on div "$ 14.99" at bounding box center [345, 223] width 78 height 17
click at [437, 248] on div at bounding box center [369, 183] width 738 height 366
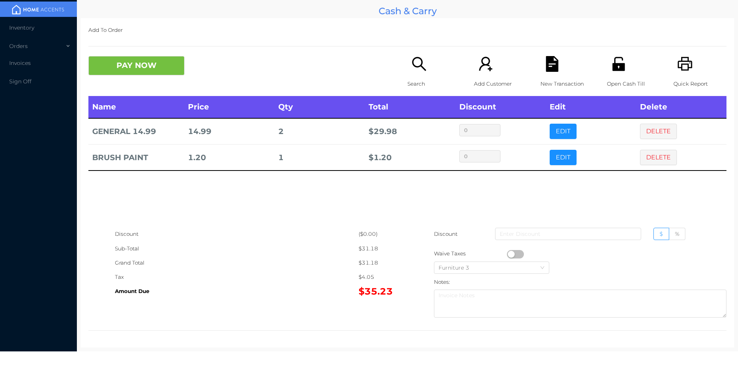
click at [413, 67] on icon "icon: search" at bounding box center [419, 64] width 14 height 14
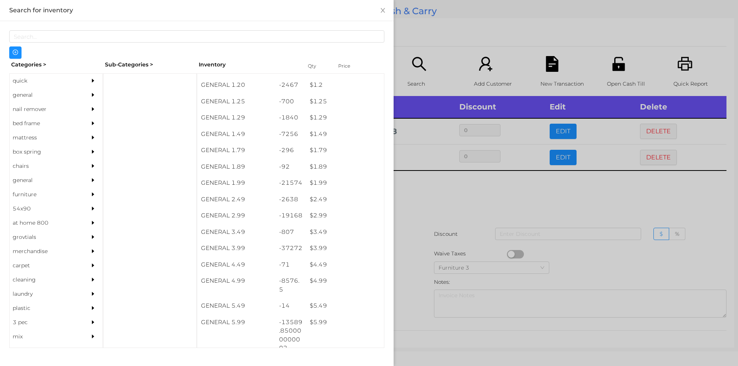
scroll to position [62, 0]
click at [329, 133] on div "$ 1.49" at bounding box center [345, 134] width 78 height 17
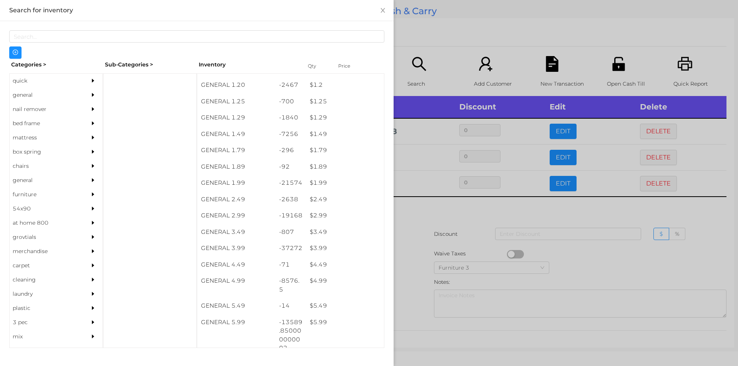
click at [458, 48] on div at bounding box center [369, 183] width 738 height 366
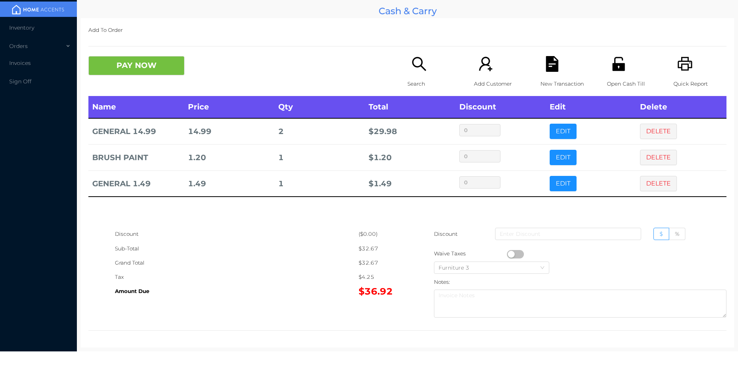
click at [420, 73] on div "Search" at bounding box center [433, 76] width 53 height 40
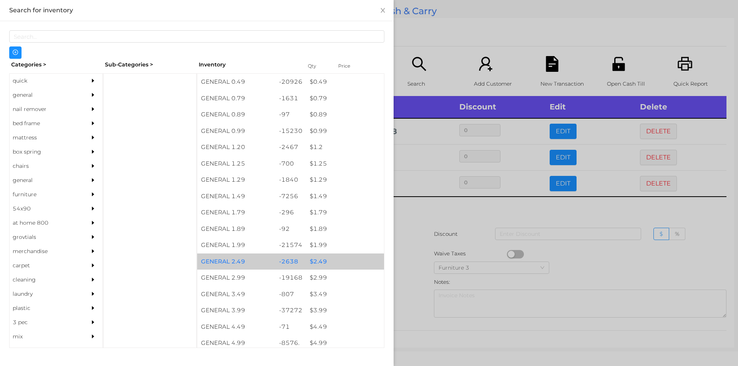
click at [342, 261] on div "$ 2.49" at bounding box center [345, 262] width 78 height 17
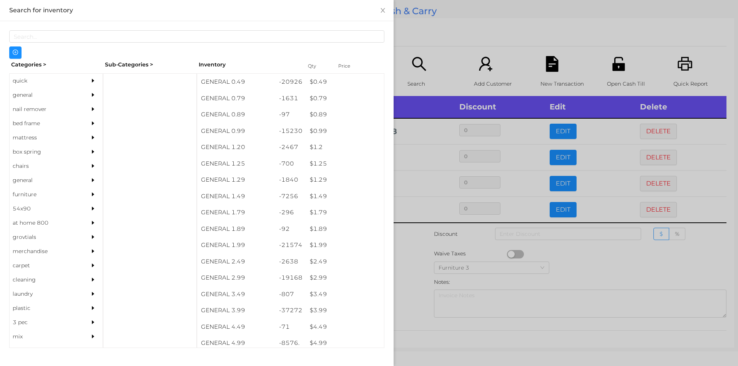
click at [441, 233] on div at bounding box center [369, 183] width 738 height 366
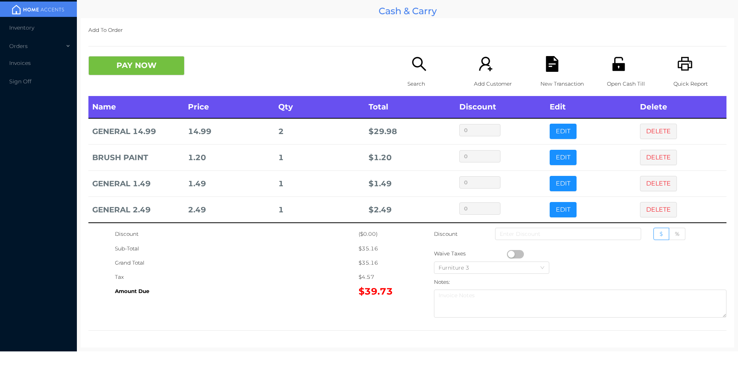
click at [130, 74] on button "PAY NOW" at bounding box center [136, 65] width 96 height 19
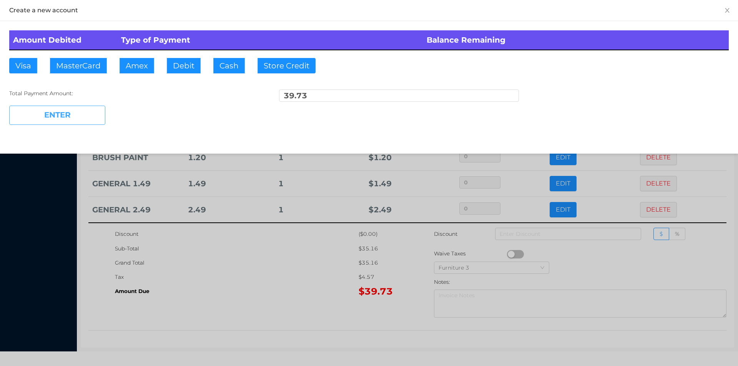
click at [96, 110] on button "ENTER" at bounding box center [57, 115] width 96 height 19
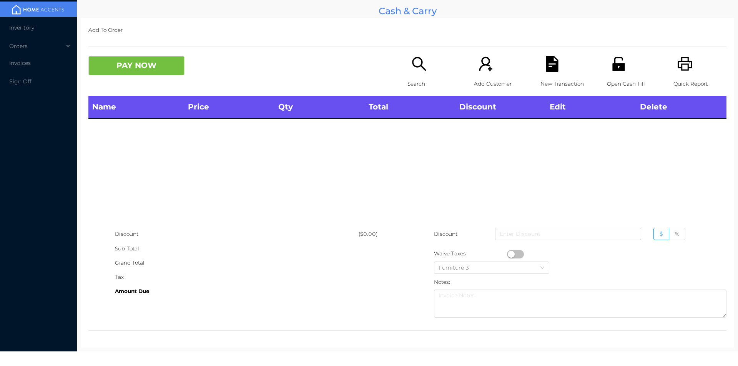
click at [407, 78] on p "Search" at bounding box center [433, 84] width 53 height 14
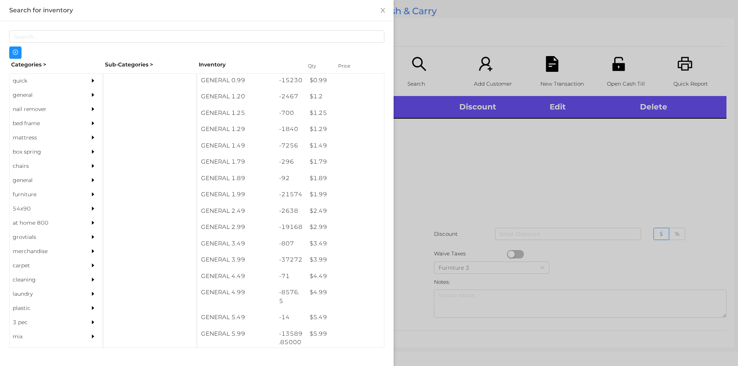
scroll to position [55, 0]
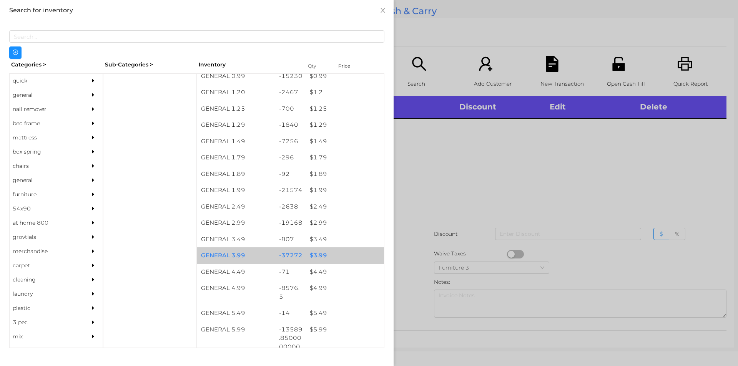
click at [323, 252] on div "$ 3.99" at bounding box center [345, 255] width 78 height 17
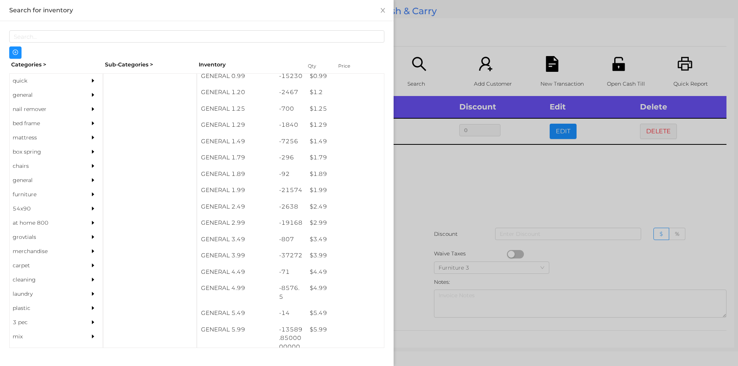
click at [420, 236] on div at bounding box center [369, 183] width 738 height 366
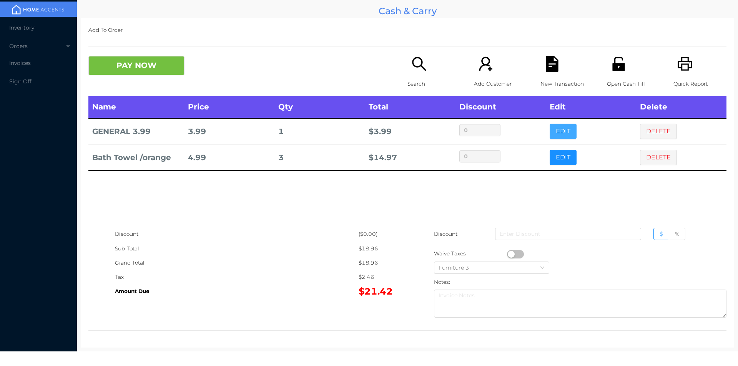
click at [555, 126] on button "EDIT" at bounding box center [563, 131] width 27 height 15
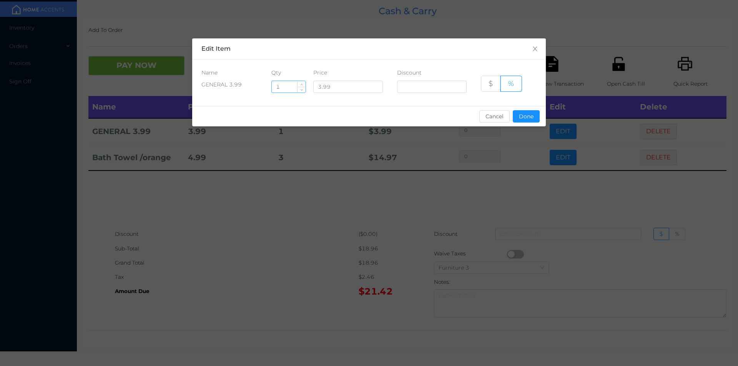
click at [289, 85] on input "1" at bounding box center [289, 87] width 34 height 12
type input "4"
click at [535, 111] on button "Done" at bounding box center [526, 116] width 27 height 12
type input "0%"
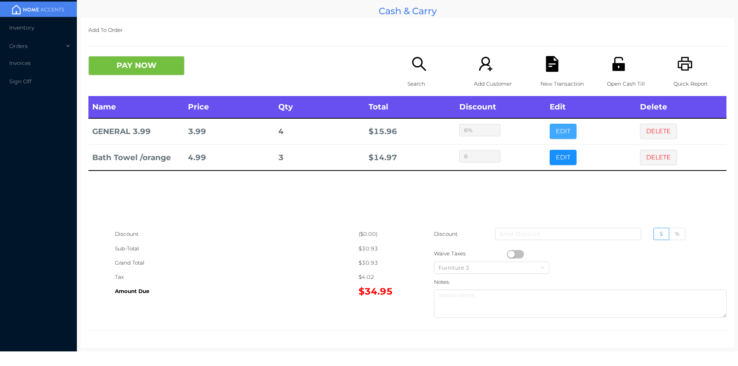
click at [550, 124] on button "EDIT" at bounding box center [563, 131] width 27 height 15
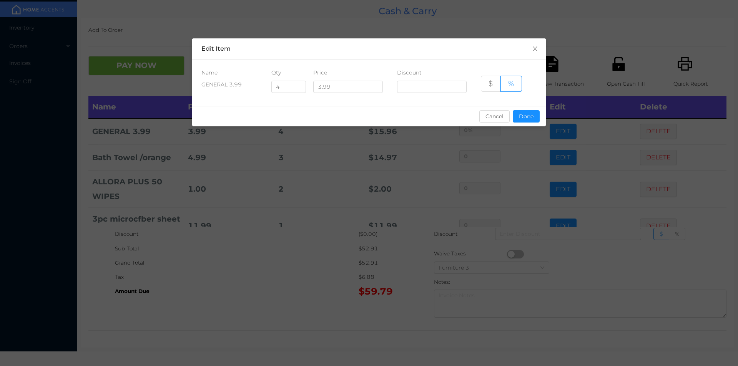
click at [414, 208] on div "sentinelStart Edit Item Name Qty Price Discount GENERAL 3.99 4 3.99 $ % Cancel …" at bounding box center [369, 183] width 738 height 366
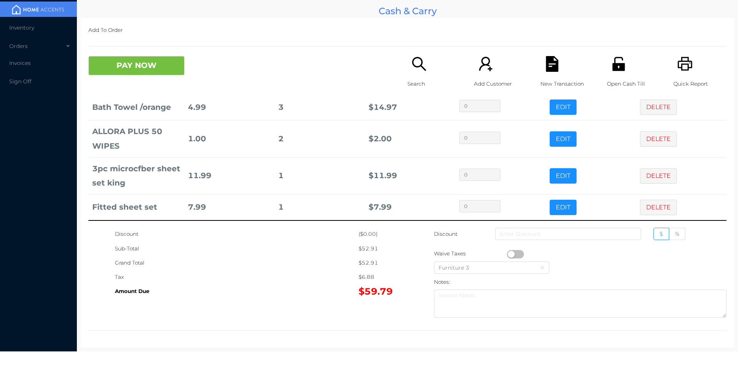
scroll to position [52, 0]
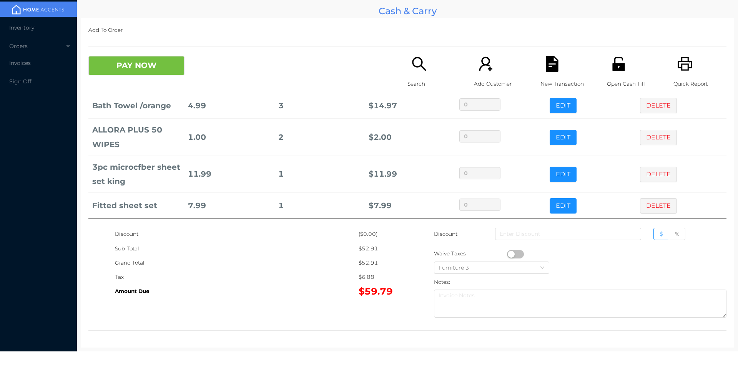
click at [550, 72] on button "EDIT" at bounding box center [563, 79] width 27 height 15
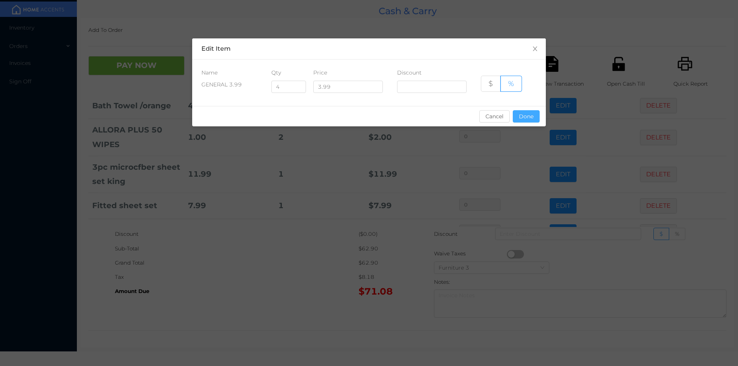
click at [530, 122] on button "Done" at bounding box center [526, 116] width 27 height 12
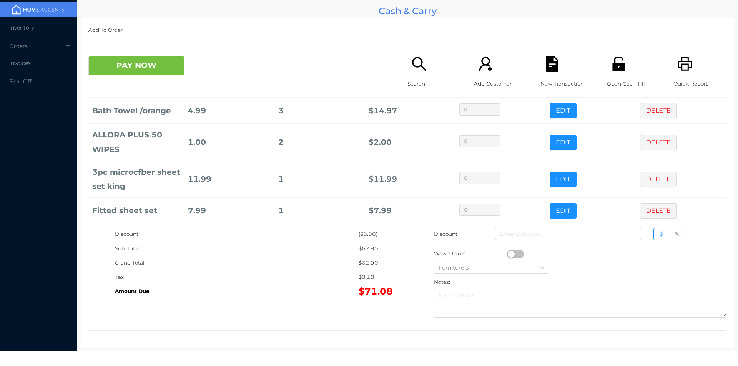
scroll to position [78, 0]
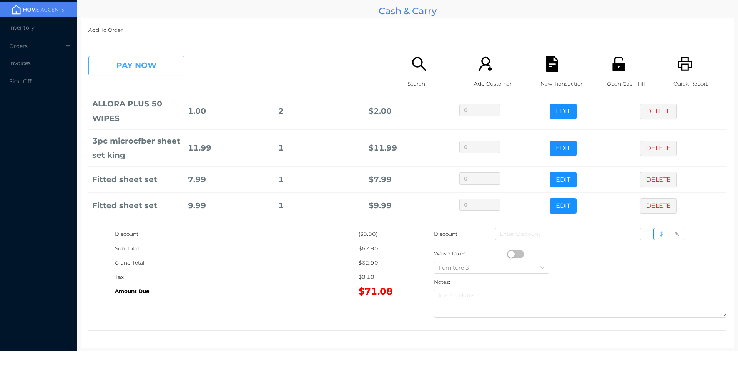
click at [126, 71] on button "PAY NOW" at bounding box center [136, 65] width 96 height 19
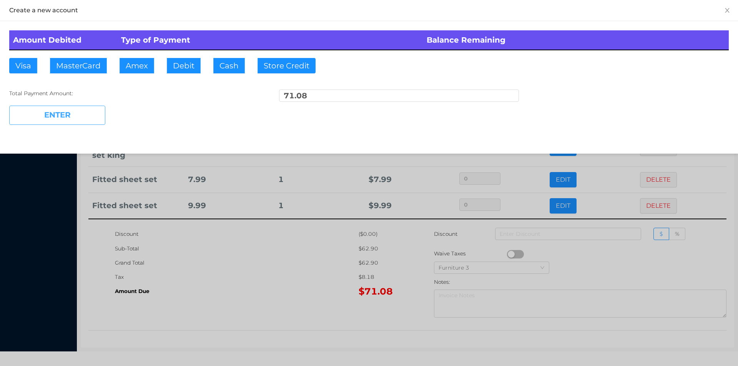
click at [94, 113] on button "ENTER" at bounding box center [57, 115] width 96 height 19
type input "0"
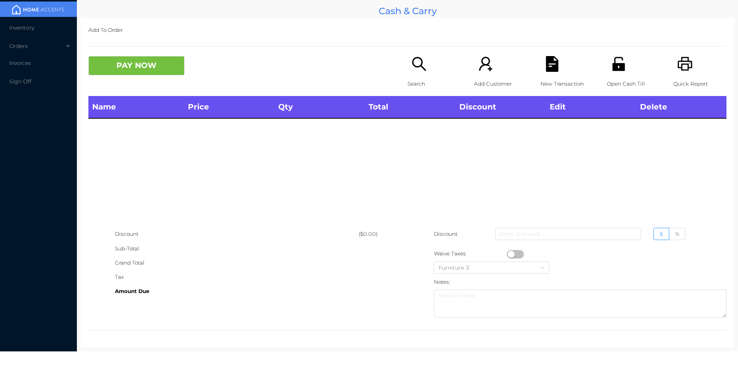
scroll to position [0, 0]
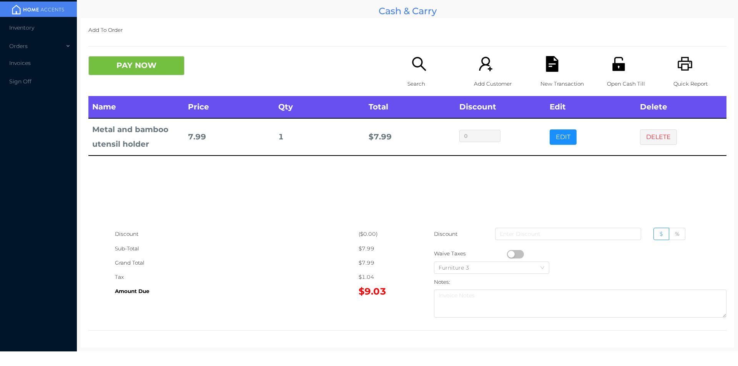
click at [420, 77] on p "Search" at bounding box center [433, 84] width 53 height 14
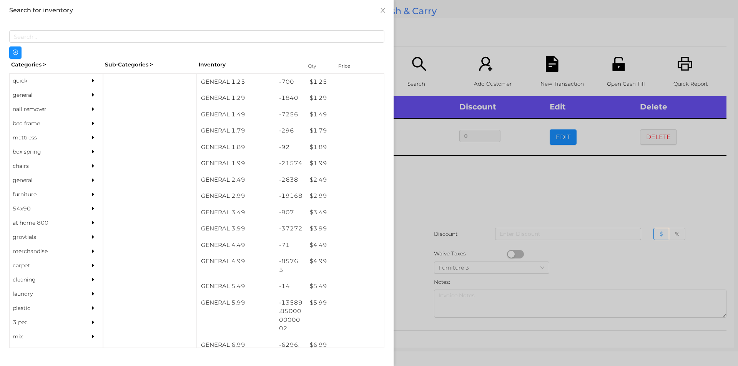
scroll to position [93, 0]
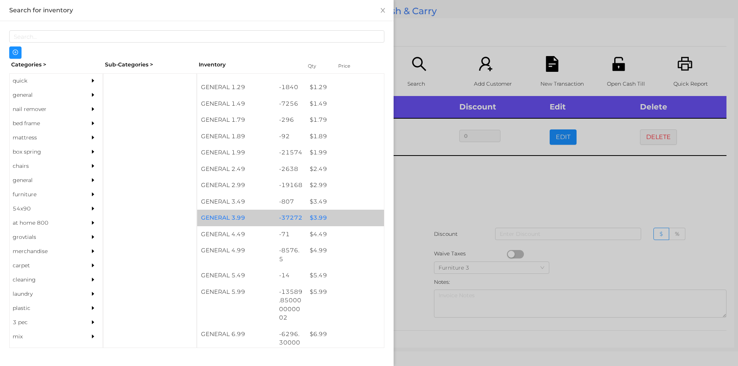
click at [343, 217] on div "$ 3.99" at bounding box center [345, 218] width 78 height 17
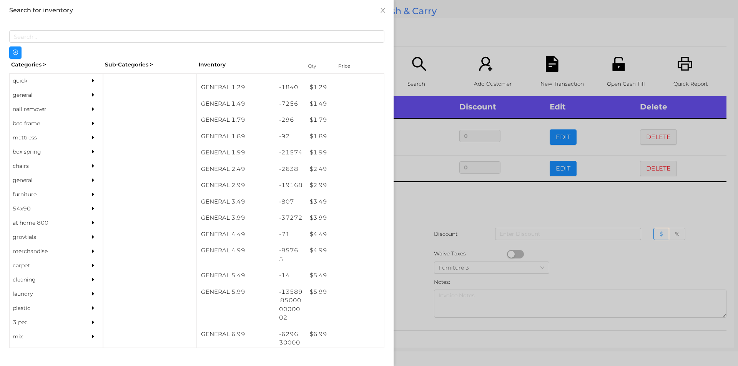
click at [440, 251] on div at bounding box center [369, 183] width 738 height 366
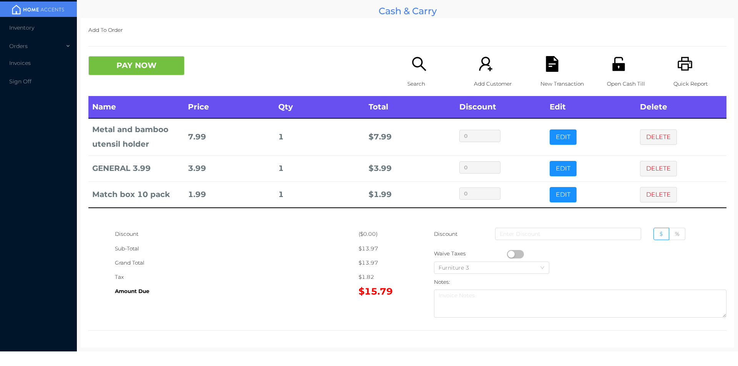
click at [612, 66] on icon "icon: unlock" at bounding box center [618, 64] width 12 height 14
click at [154, 72] on button "PAY NOW" at bounding box center [136, 65] width 96 height 19
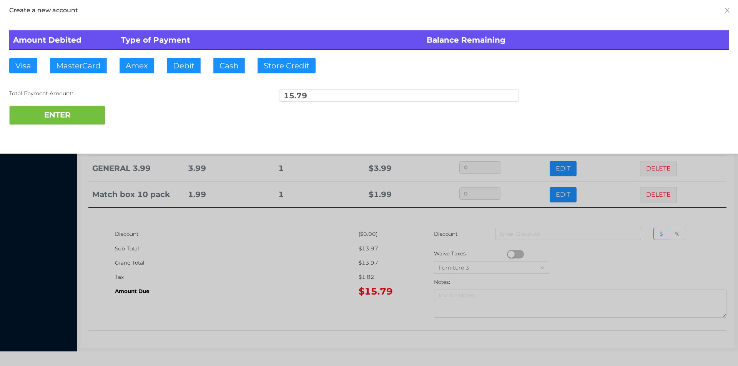
click at [88, 56] on button "PAY NOW" at bounding box center [136, 65] width 96 height 19
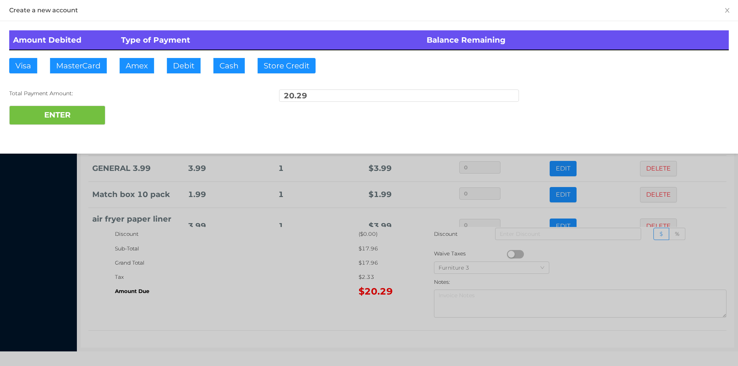
click at [300, 350] on div at bounding box center [369, 183] width 738 height 366
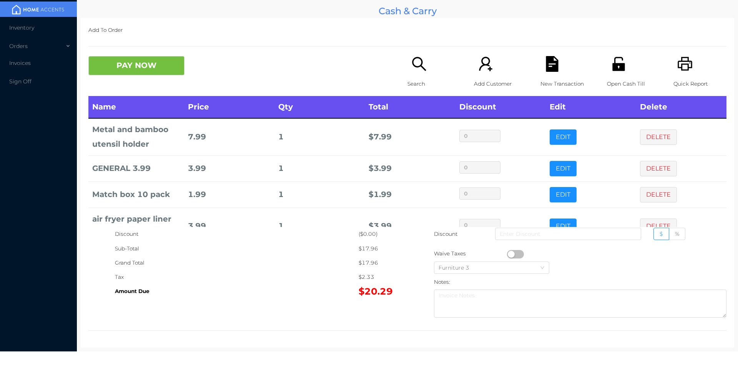
click at [644, 136] on button "DELETE" at bounding box center [658, 137] width 37 height 15
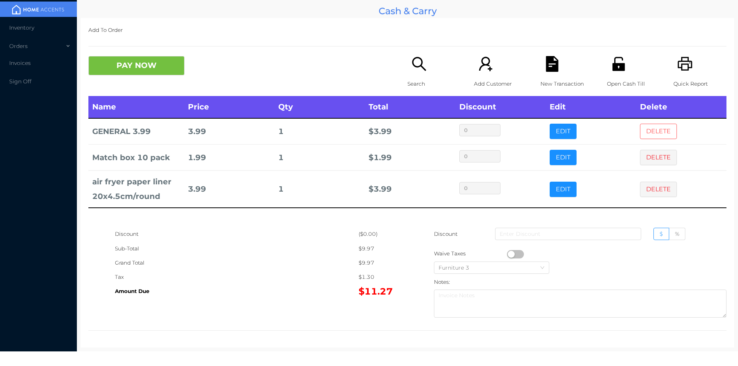
click at [646, 135] on button "DELETE" at bounding box center [658, 131] width 37 height 15
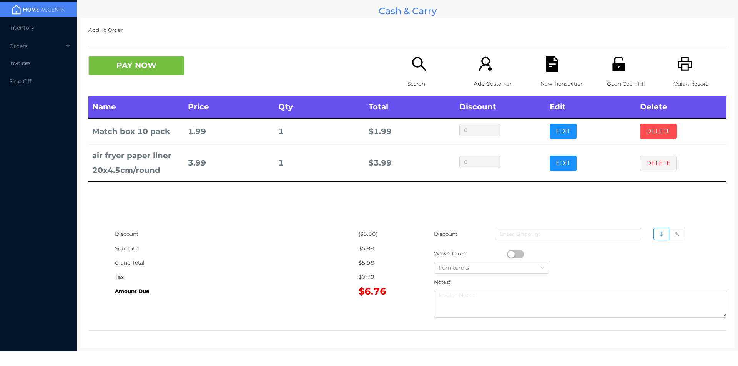
click at [640, 136] on button "DELETE" at bounding box center [658, 131] width 37 height 15
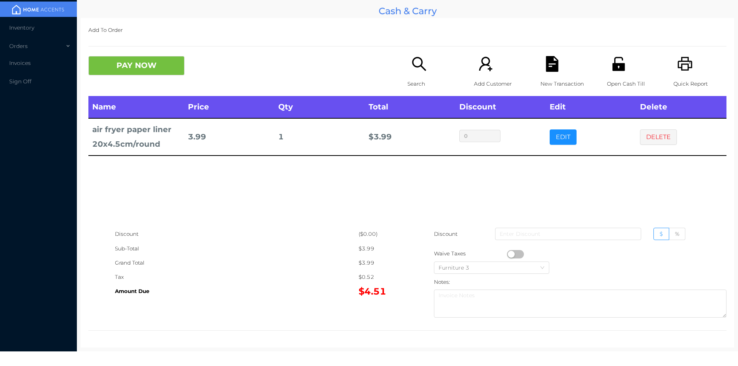
click at [626, 67] on div "Open Cash Till" at bounding box center [633, 76] width 53 height 40
click at [546, 72] on icon "icon: file-text" at bounding box center [552, 64] width 12 height 16
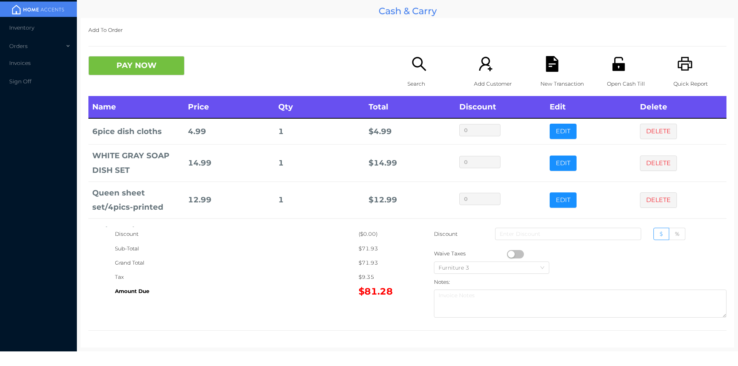
click at [412, 63] on icon "icon: search" at bounding box center [419, 64] width 16 height 16
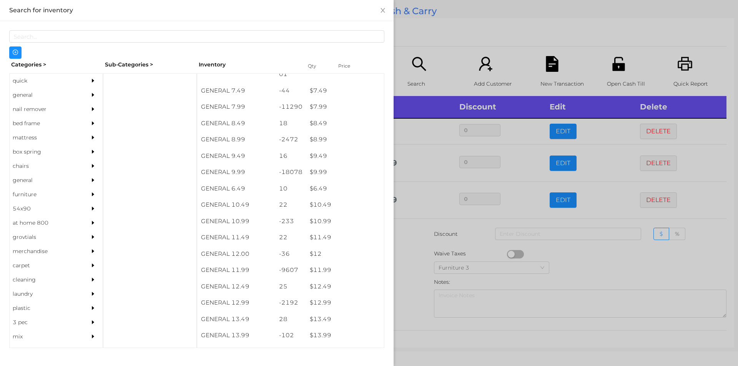
scroll to position [379, 0]
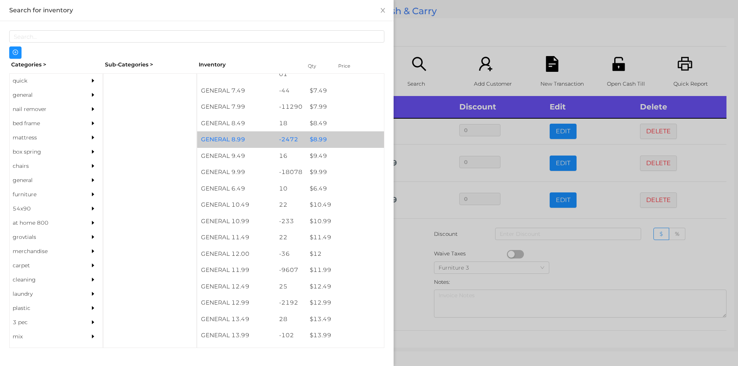
click at [333, 138] on div "$ 8.99" at bounding box center [345, 139] width 78 height 17
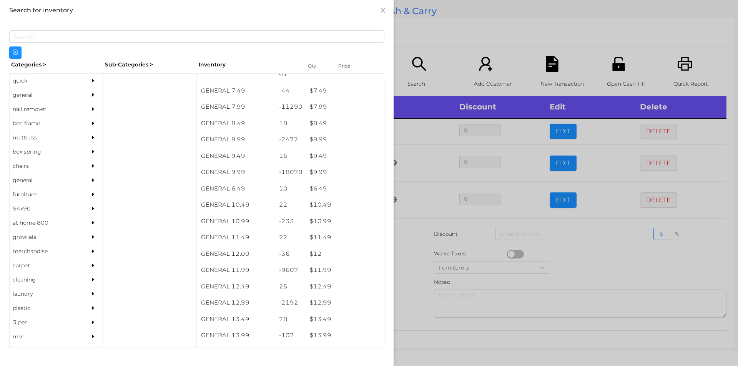
click at [444, 33] on div at bounding box center [369, 183] width 738 height 366
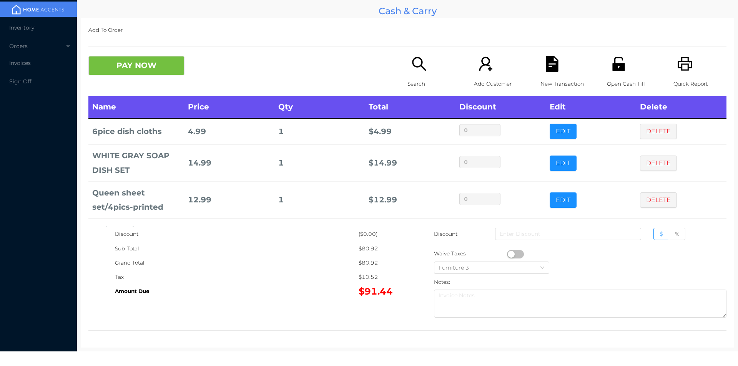
click at [615, 71] on icon "icon: unlock" at bounding box center [619, 64] width 16 height 16
click at [140, 71] on button "PAY NOW" at bounding box center [136, 65] width 96 height 19
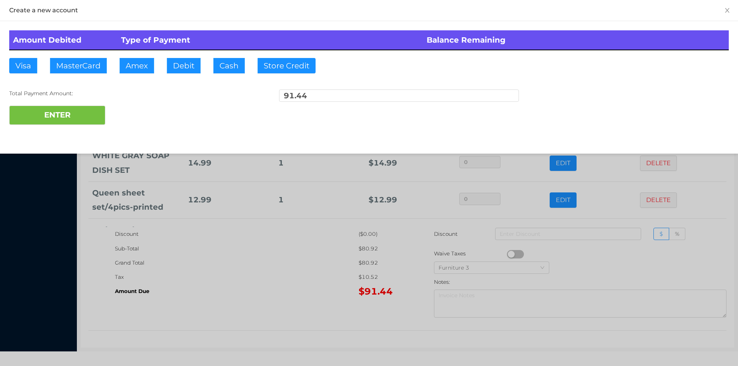
click at [272, 306] on div at bounding box center [369, 183] width 738 height 366
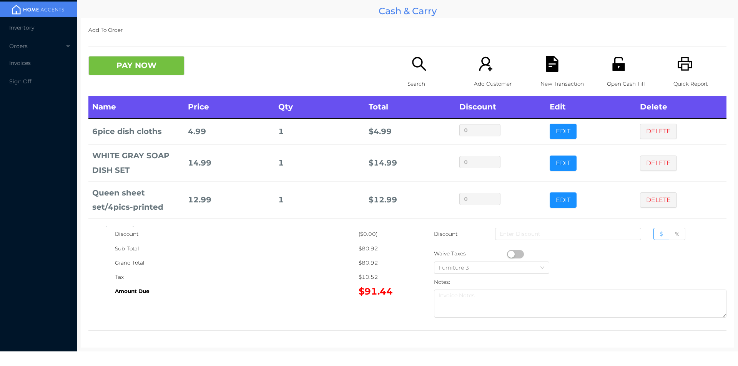
click at [618, 63] on icon "icon: unlock" at bounding box center [618, 64] width 12 height 14
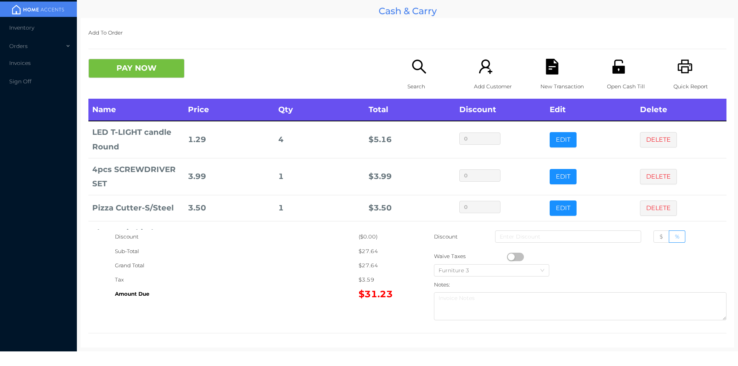
click at [555, 72] on icon "icon: file-text" at bounding box center [552, 67] width 16 height 16
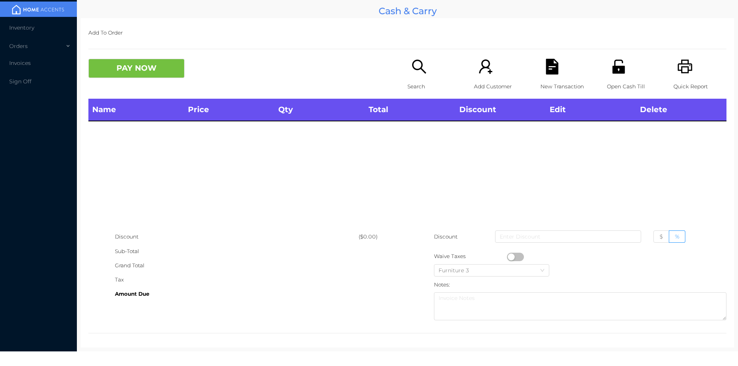
click at [679, 71] on icon "icon: printer" at bounding box center [685, 67] width 16 height 16
click at [680, 62] on icon "icon: printer" at bounding box center [685, 67] width 16 height 16
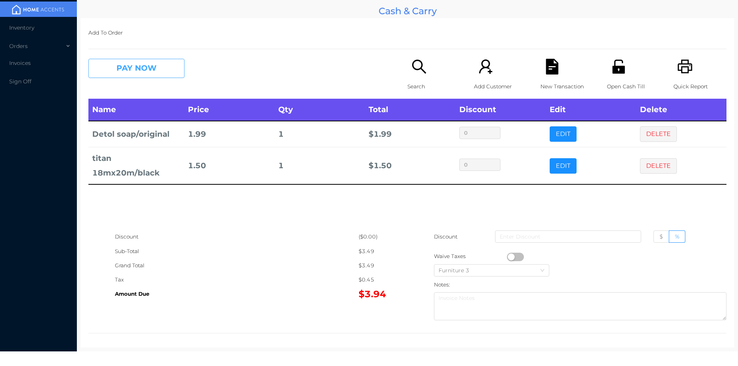
click at [148, 72] on button "PAY NOW" at bounding box center [136, 68] width 96 height 19
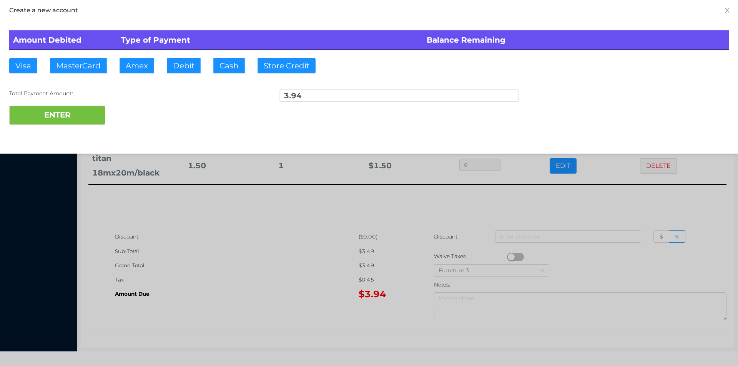
click at [148, 77] on div at bounding box center [369, 183] width 738 height 366
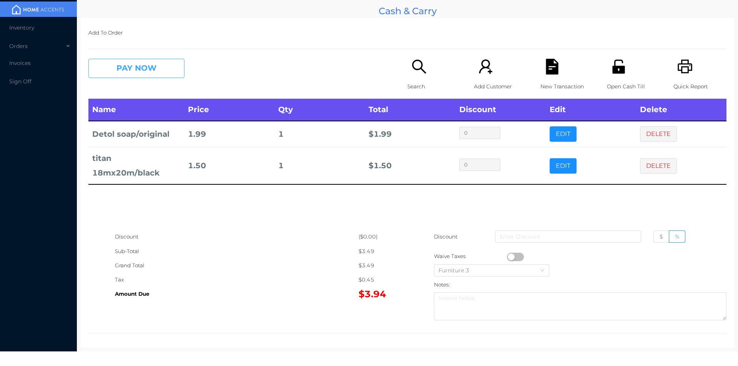
click at [110, 67] on button "PAY NOW" at bounding box center [136, 68] width 96 height 19
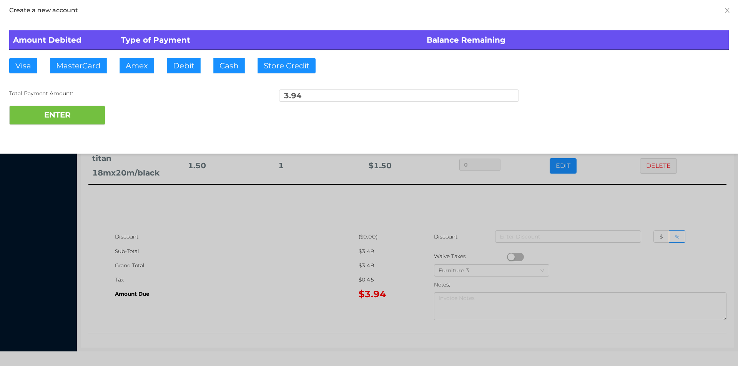
click at [151, 75] on div at bounding box center [369, 183] width 738 height 366
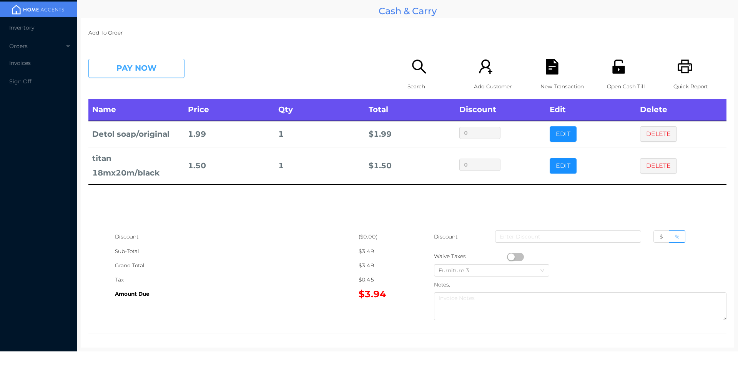
click at [140, 76] on button "PAY NOW" at bounding box center [136, 68] width 96 height 19
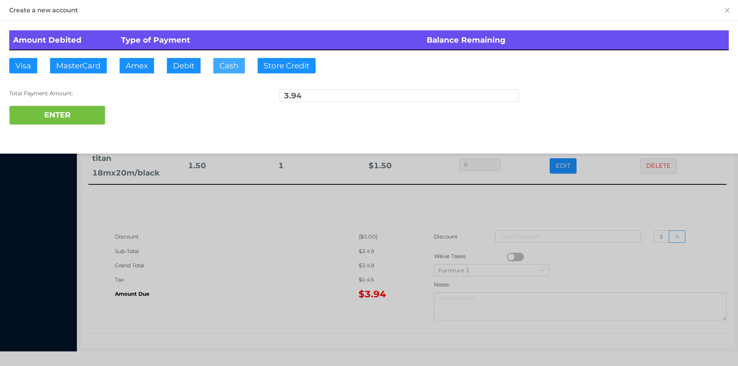
click at [229, 65] on button "Cash" at bounding box center [229, 65] width 32 height 15
click at [74, 112] on button "ENTER" at bounding box center [57, 115] width 96 height 19
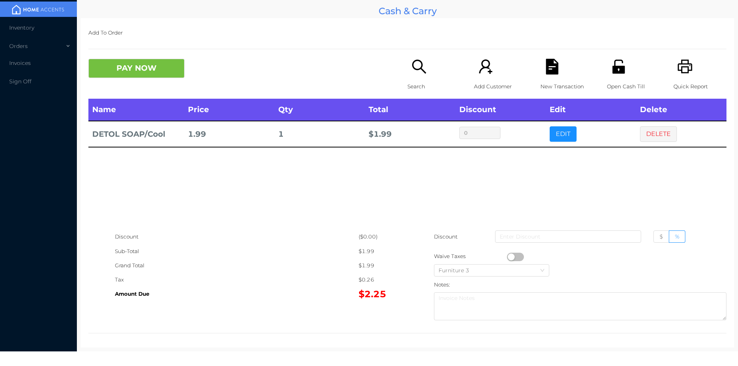
click at [548, 64] on icon "icon: file-text" at bounding box center [552, 67] width 12 height 16
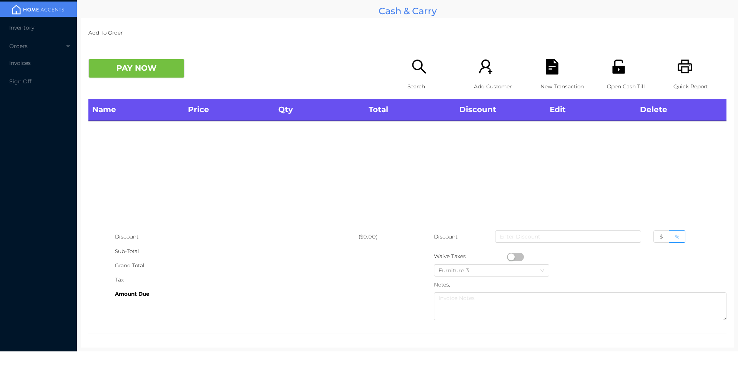
click at [397, 66] on div "PAY NOW" at bounding box center [247, 68] width 319 height 19
click at [420, 69] on icon "icon: search" at bounding box center [419, 67] width 16 height 16
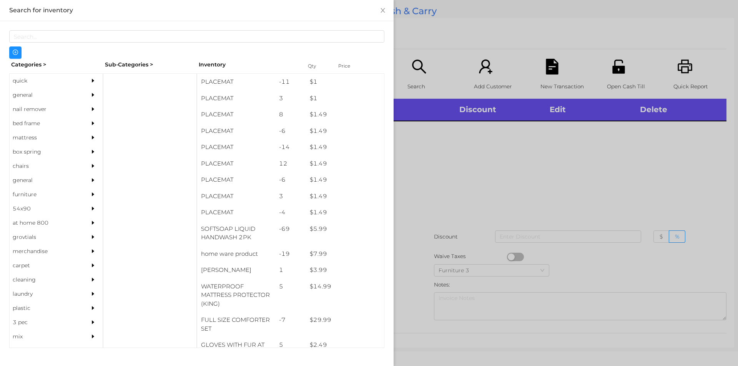
click at [36, 93] on div "general" at bounding box center [45, 95] width 70 height 14
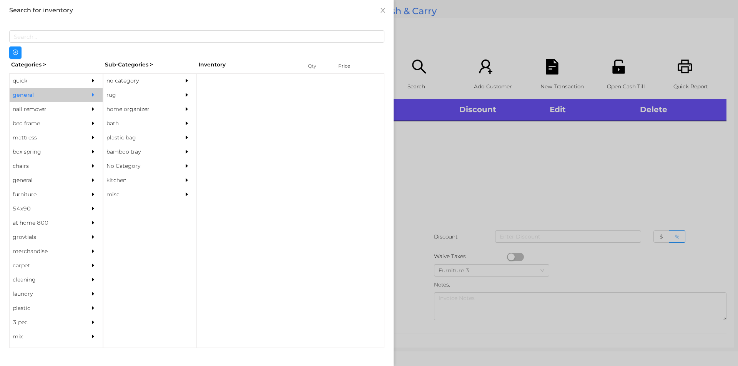
click at [125, 80] on div "no category" at bounding box center [138, 81] width 70 height 14
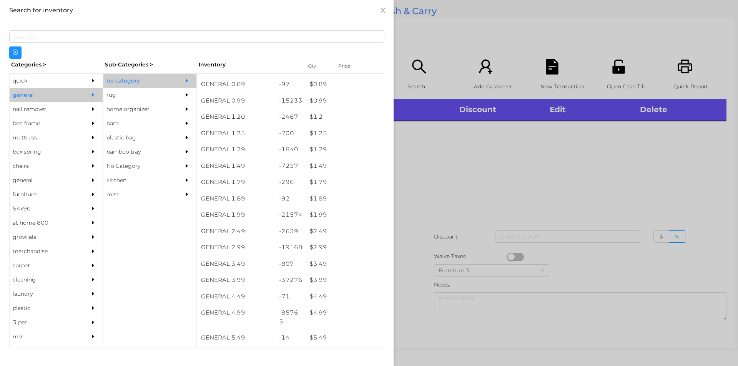
scroll to position [30, 0]
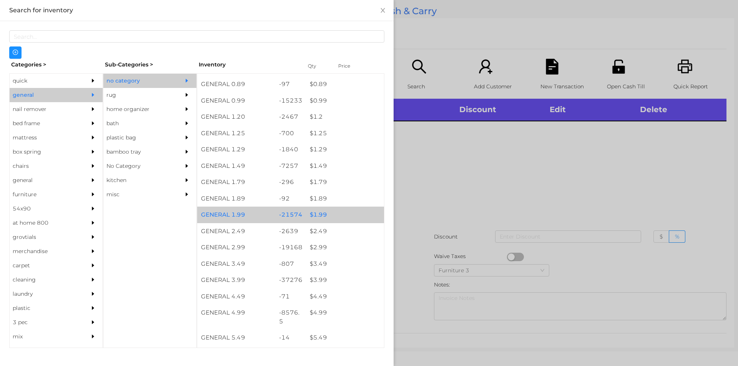
click at [325, 213] on div "$ 1.99" at bounding box center [345, 215] width 78 height 17
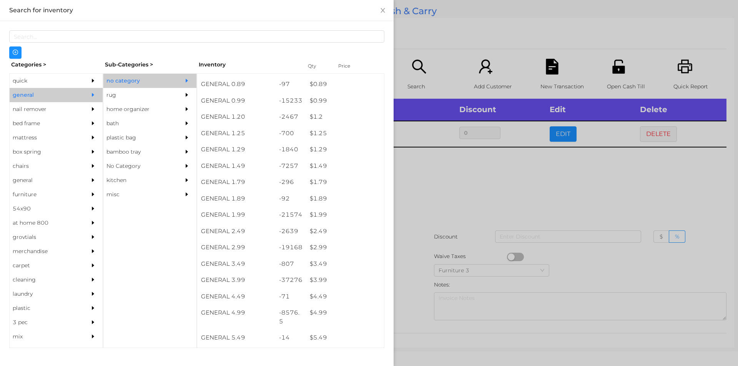
click at [414, 247] on div at bounding box center [369, 183] width 738 height 366
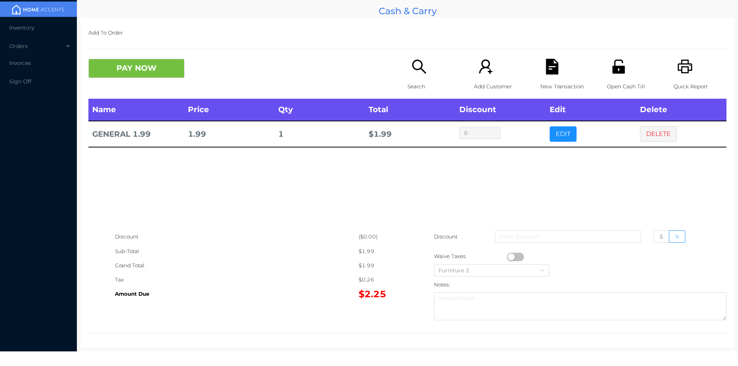
click at [508, 257] on button "button" at bounding box center [515, 257] width 17 height 8
click at [138, 70] on button "PAY NOW" at bounding box center [136, 68] width 96 height 19
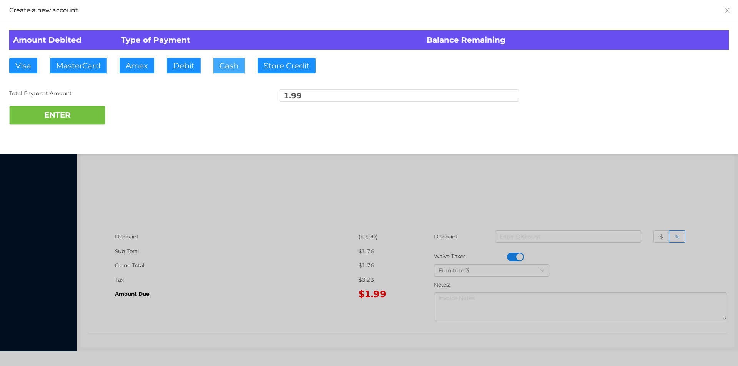
click at [239, 67] on button "Cash" at bounding box center [229, 65] width 32 height 15
click at [73, 124] on button "ENTER" at bounding box center [57, 115] width 96 height 19
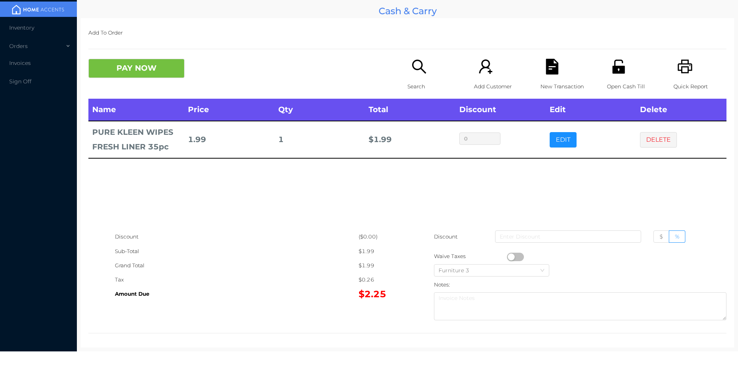
click at [520, 254] on div at bounding box center [580, 256] width 292 height 14
click at [110, 61] on button "PAY NOW" at bounding box center [136, 68] width 96 height 19
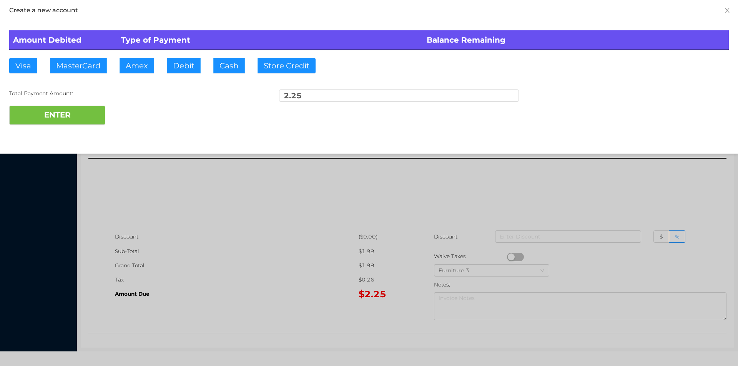
click at [250, 306] on div at bounding box center [369, 183] width 738 height 366
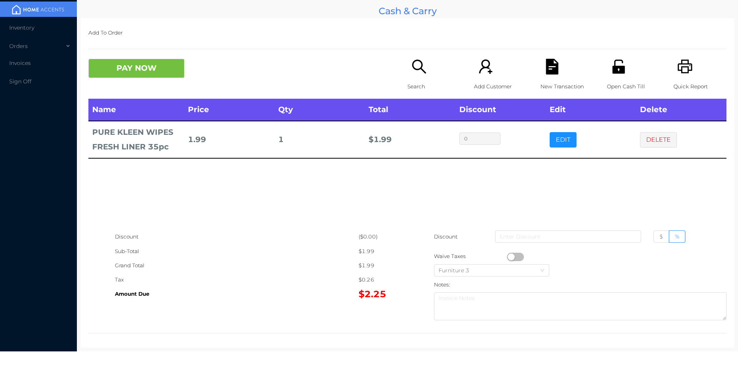
click at [551, 75] on div "New Transaction" at bounding box center [566, 79] width 53 height 40
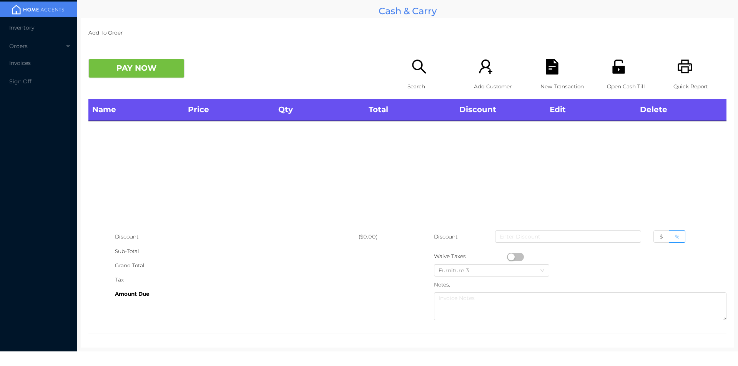
click at [615, 60] on icon "icon: unlock" at bounding box center [618, 67] width 12 height 14
click at [423, 61] on icon "icon: search" at bounding box center [419, 67] width 16 height 16
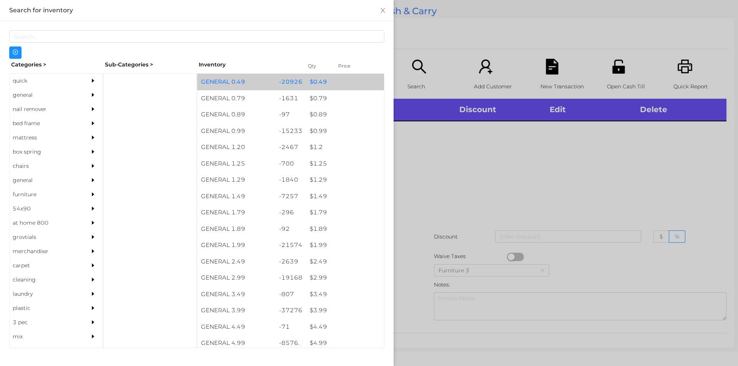
click at [294, 84] on div "-20926" at bounding box center [290, 82] width 31 height 17
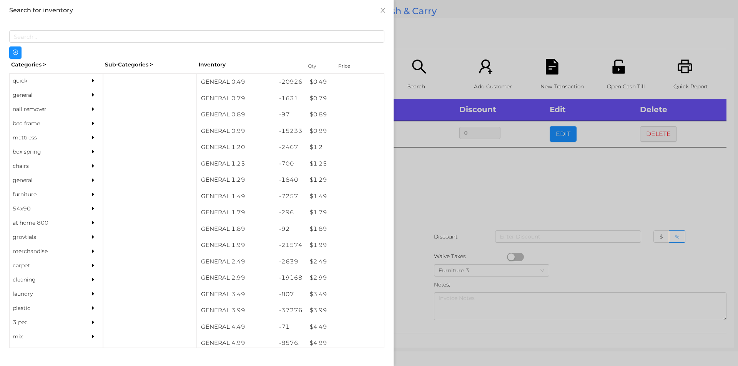
click at [466, 221] on div at bounding box center [369, 183] width 738 height 366
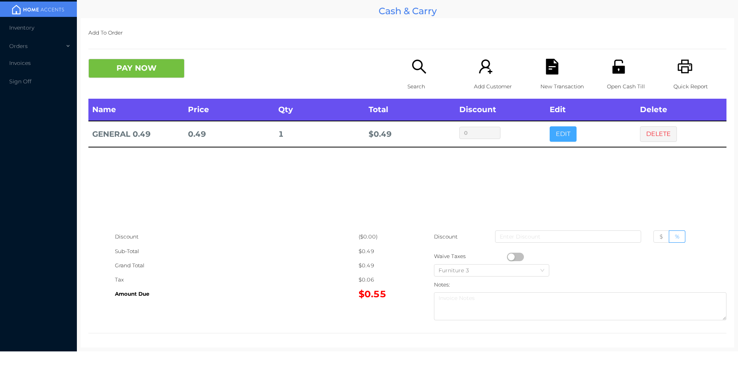
click at [550, 132] on button "EDIT" at bounding box center [563, 133] width 27 height 15
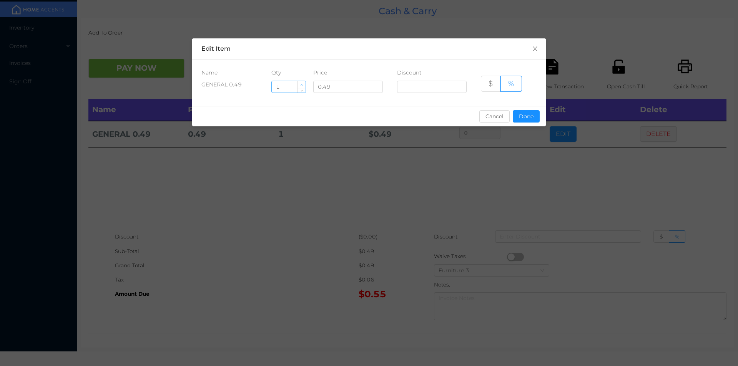
click at [302, 84] on icon "icon: up" at bounding box center [301, 85] width 3 height 3
type input "2"
type input "12"
click at [536, 47] on icon "icon: close" at bounding box center [535, 49] width 4 height 5
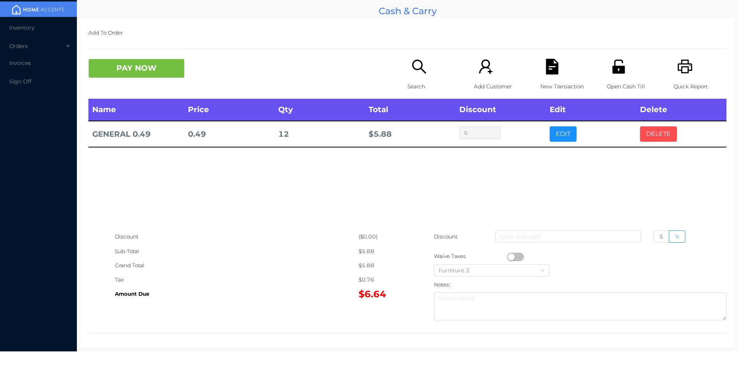
click at [652, 137] on button "DELETE" at bounding box center [658, 133] width 37 height 15
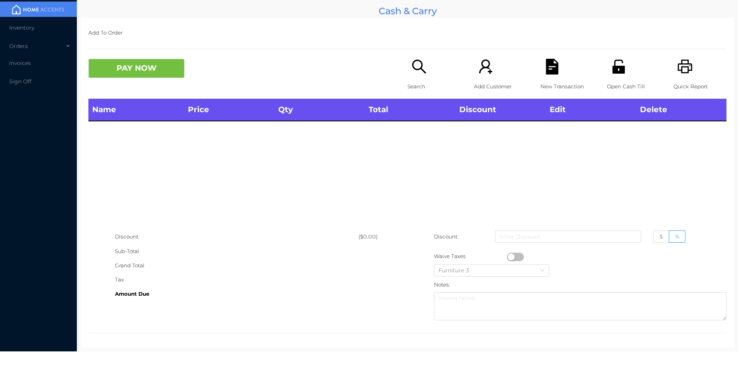
click at [416, 63] on icon "icon: search" at bounding box center [419, 67] width 16 height 16
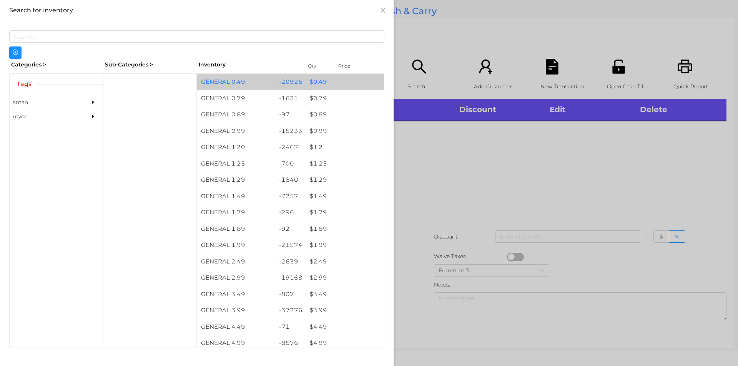
click at [332, 88] on div "$ 0.49" at bounding box center [345, 82] width 78 height 17
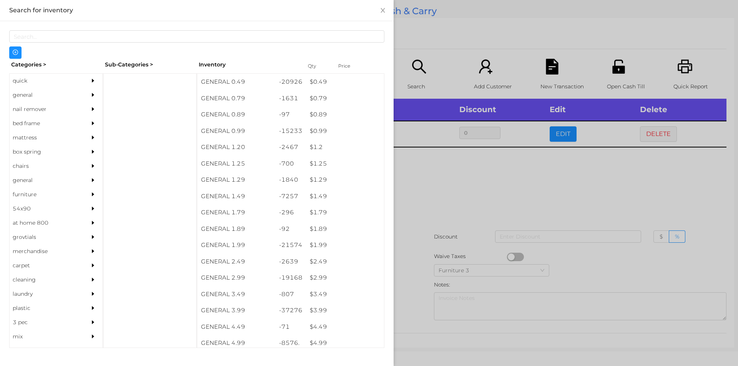
click at [498, 164] on div at bounding box center [369, 183] width 738 height 366
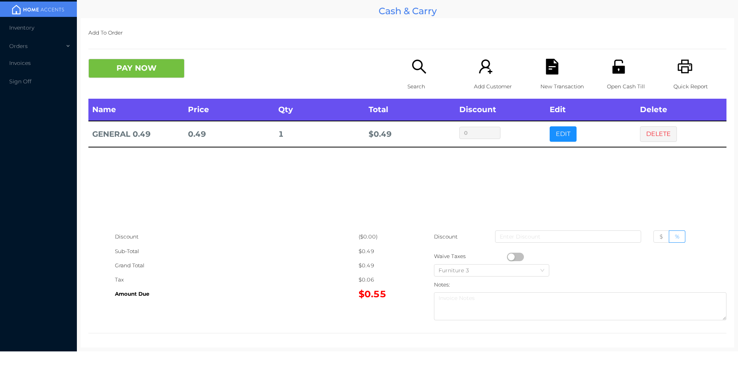
click at [545, 77] on div "New Transaction" at bounding box center [566, 79] width 53 height 40
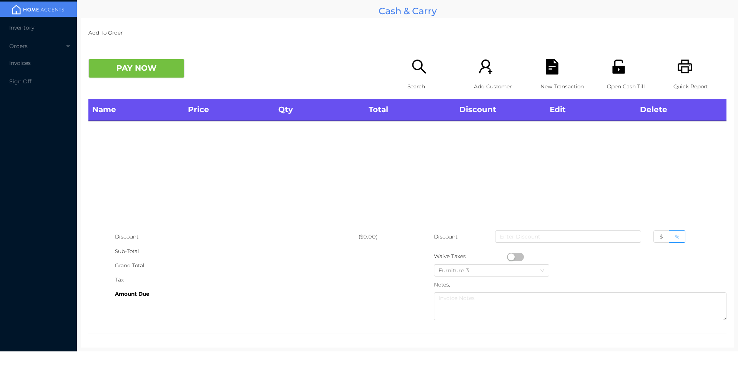
click at [677, 62] on icon "icon: printer" at bounding box center [685, 67] width 16 height 16
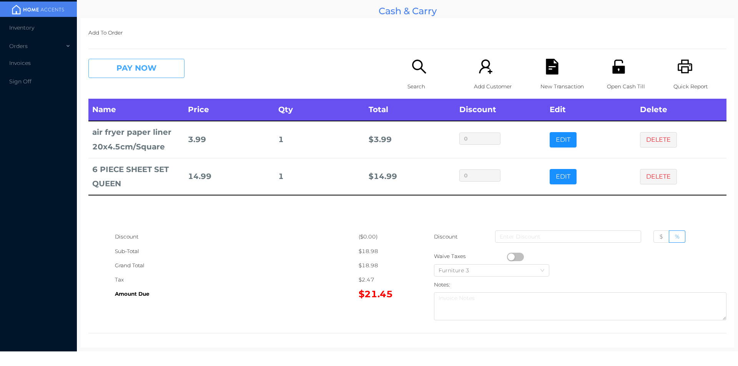
click at [132, 76] on button "PAY NOW" at bounding box center [136, 68] width 96 height 19
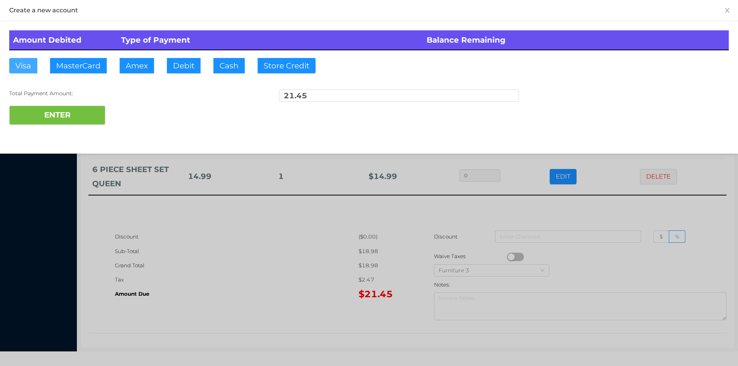
click at [27, 70] on button "Visa" at bounding box center [23, 65] width 28 height 15
click at [29, 108] on button "ENTER" at bounding box center [57, 115] width 96 height 19
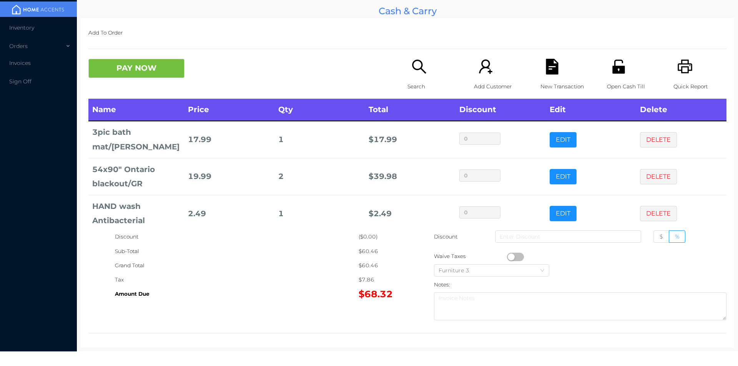
click at [413, 61] on icon "icon: search" at bounding box center [419, 67] width 14 height 14
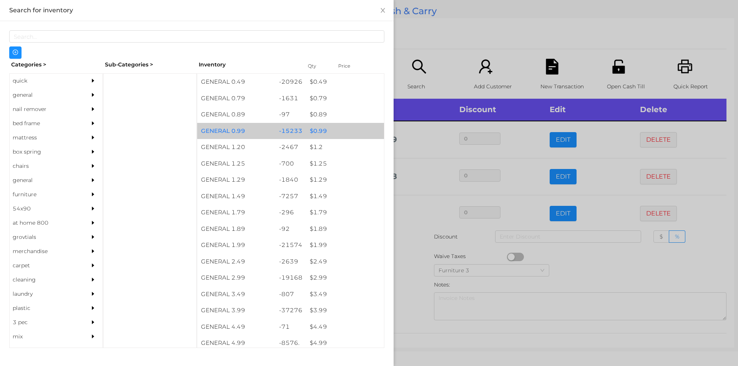
click at [343, 130] on div "$ 0.99" at bounding box center [345, 131] width 78 height 17
click at [350, 132] on div "$ 0.99" at bounding box center [345, 131] width 78 height 17
click at [360, 130] on div "$ 0.99" at bounding box center [345, 131] width 78 height 17
click at [341, 133] on div "$ 0.99" at bounding box center [345, 131] width 78 height 17
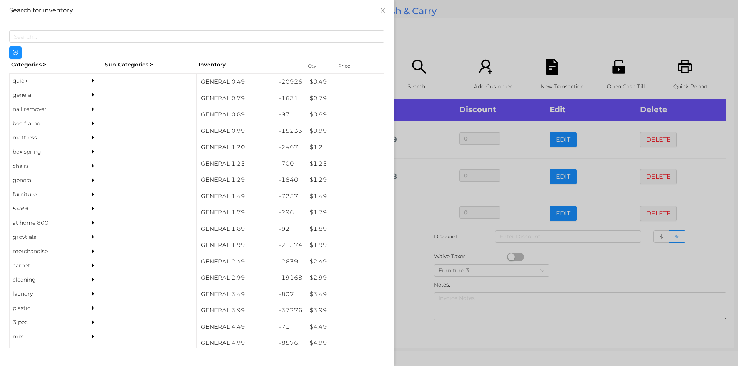
click at [427, 46] on div at bounding box center [369, 183] width 738 height 366
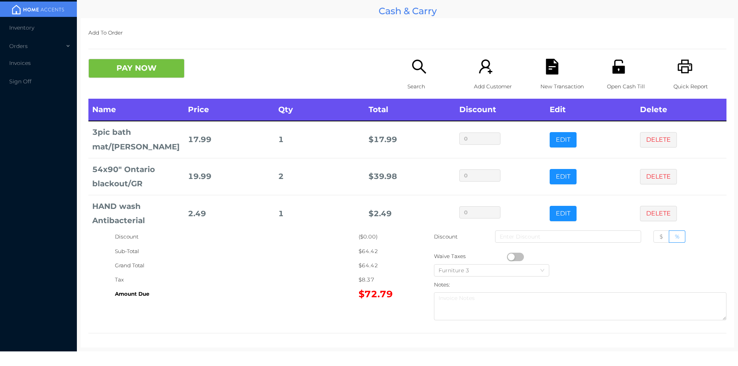
click at [413, 75] on icon "icon: search" at bounding box center [419, 67] width 16 height 16
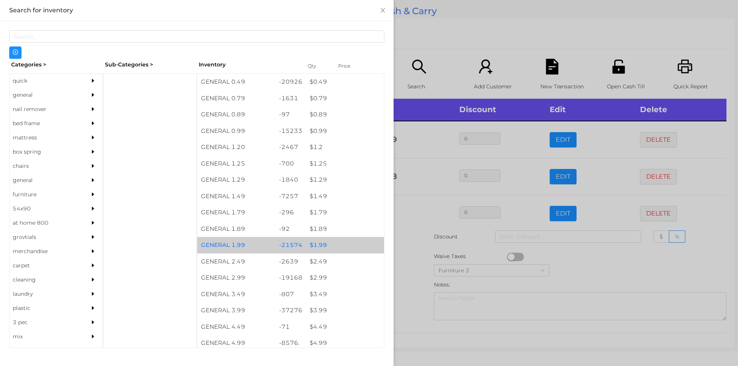
click at [333, 241] on div "$ 1.99" at bounding box center [345, 245] width 78 height 17
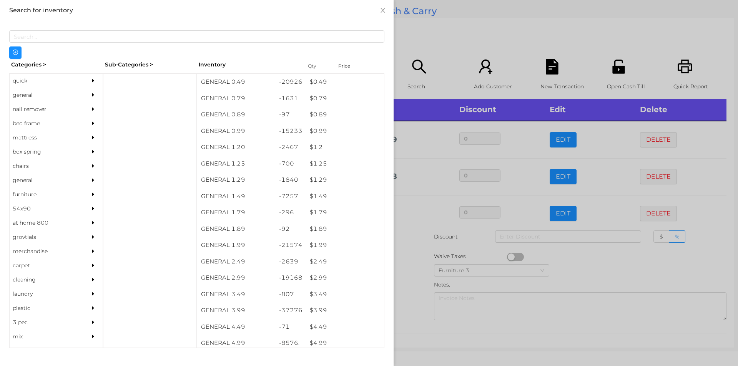
click at [446, 29] on div at bounding box center [369, 183] width 738 height 366
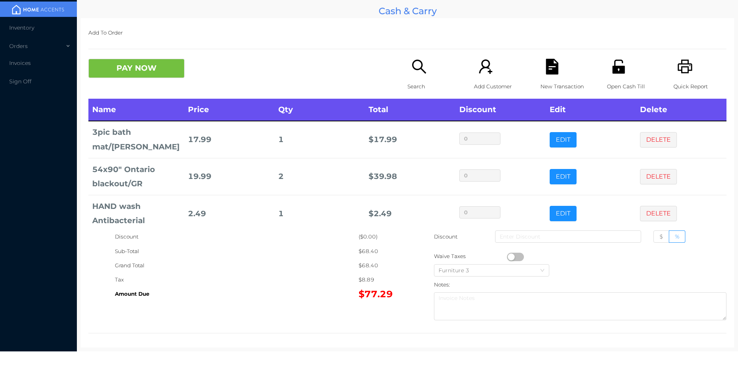
click at [510, 257] on button "button" at bounding box center [515, 257] width 17 height 8
click at [122, 66] on button "PAY NOW" at bounding box center [136, 68] width 96 height 19
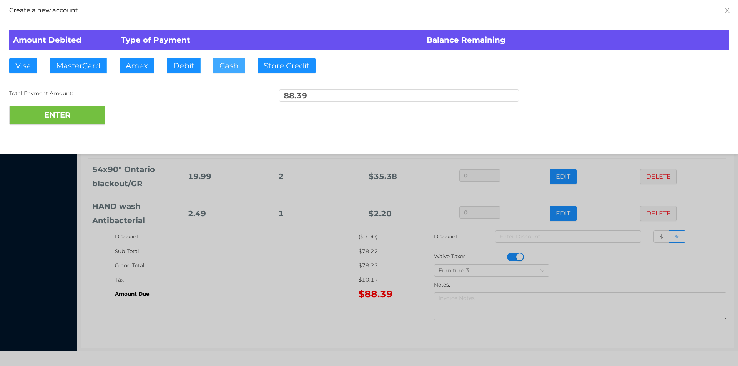
click at [228, 67] on button "Cash" at bounding box center [229, 65] width 32 height 15
type input "100"
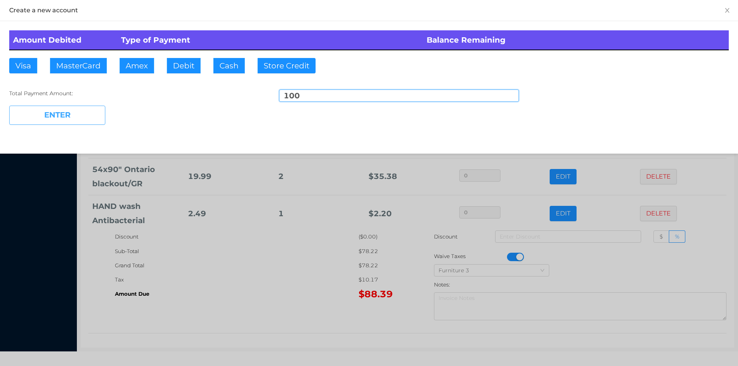
click at [68, 123] on button "ENTER" at bounding box center [57, 115] width 96 height 19
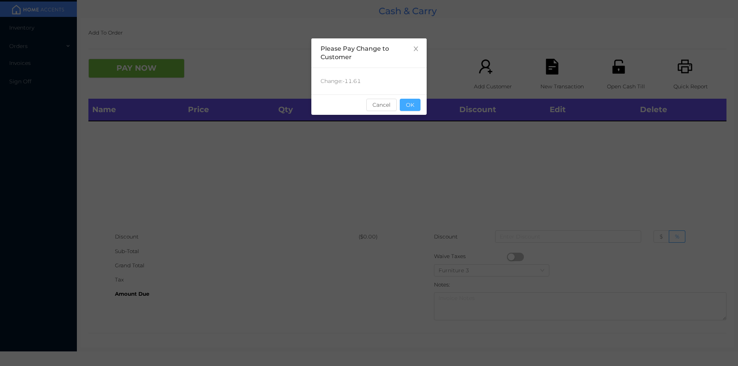
click at [414, 106] on button "OK" at bounding box center [410, 105] width 21 height 12
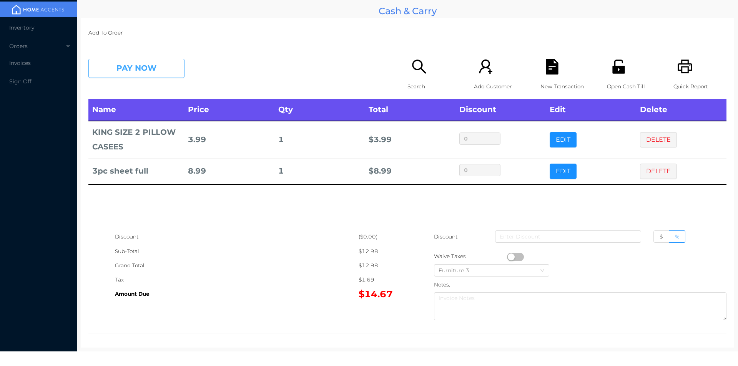
click at [148, 73] on button "PAY NOW" at bounding box center [136, 68] width 96 height 19
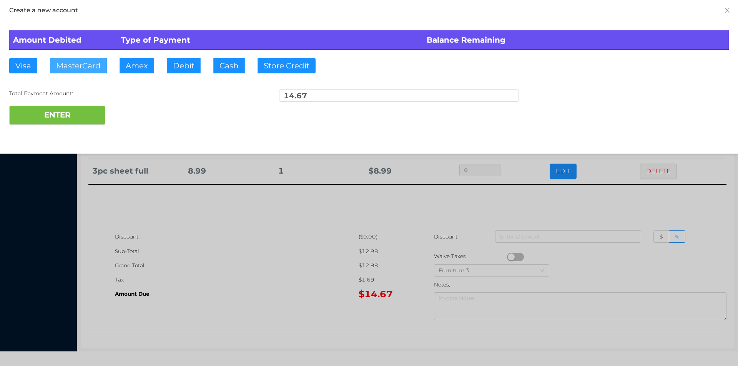
click at [86, 60] on button "MasterCard" at bounding box center [78, 65] width 57 height 15
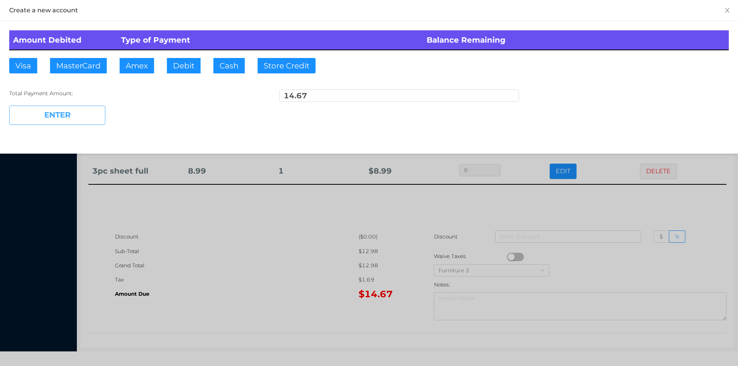
click at [58, 123] on button "ENTER" at bounding box center [57, 115] width 96 height 19
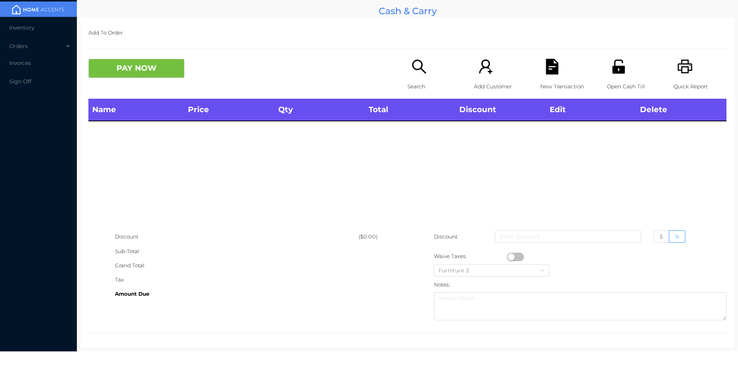
click at [412, 61] on icon "icon: search" at bounding box center [419, 67] width 14 height 14
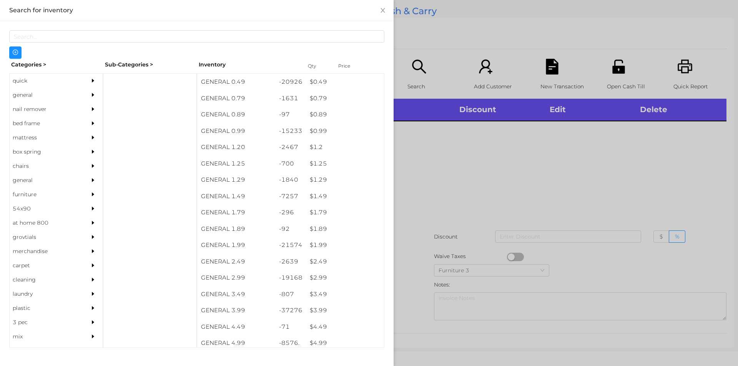
click at [324, 76] on div "$ 0.49" at bounding box center [345, 82] width 78 height 17
click at [443, 221] on div at bounding box center [369, 183] width 738 height 366
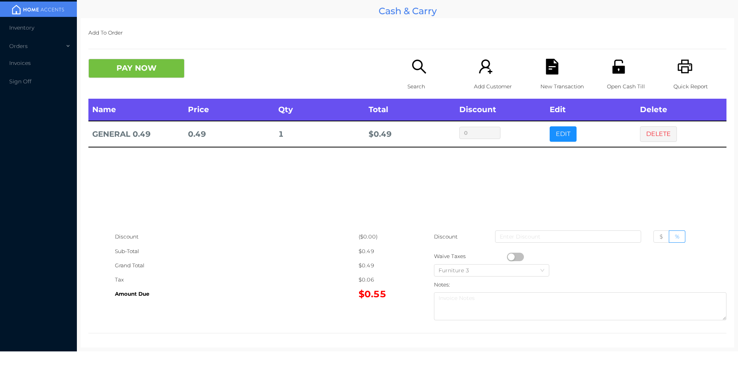
click at [562, 132] on button "EDIT" at bounding box center [563, 133] width 27 height 15
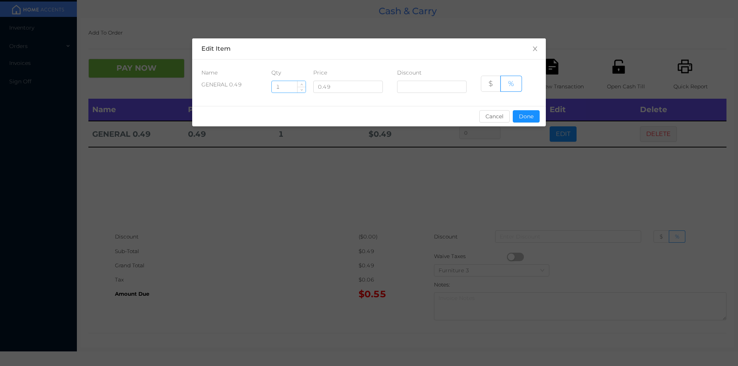
click at [285, 87] on input "1" at bounding box center [289, 87] width 34 height 12
type input "36"
click at [525, 118] on button "Done" at bounding box center [526, 116] width 27 height 12
type input "0%"
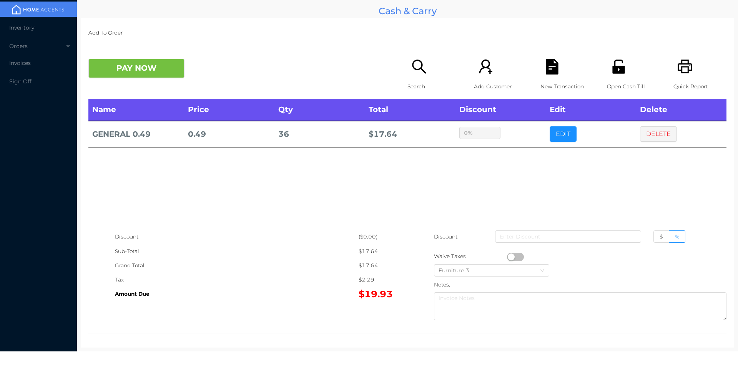
click at [411, 77] on div "Search" at bounding box center [433, 79] width 53 height 40
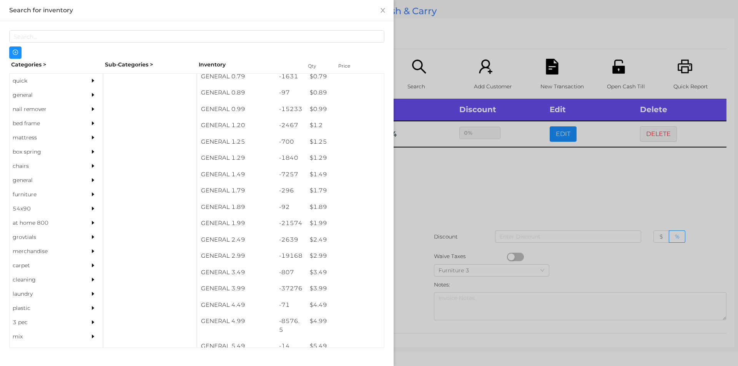
scroll to position [22, 0]
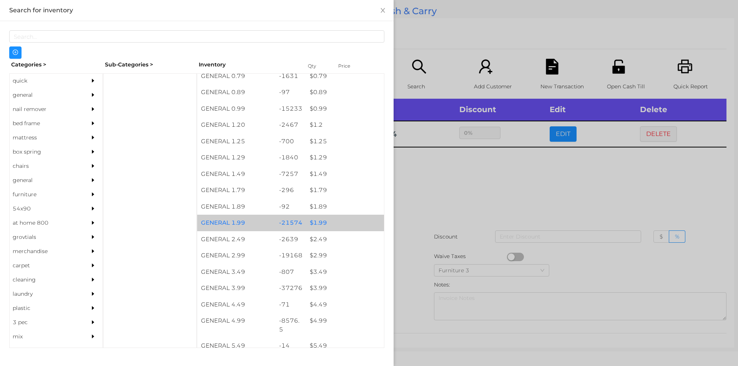
click at [335, 216] on div "$ 1.99" at bounding box center [345, 223] width 78 height 17
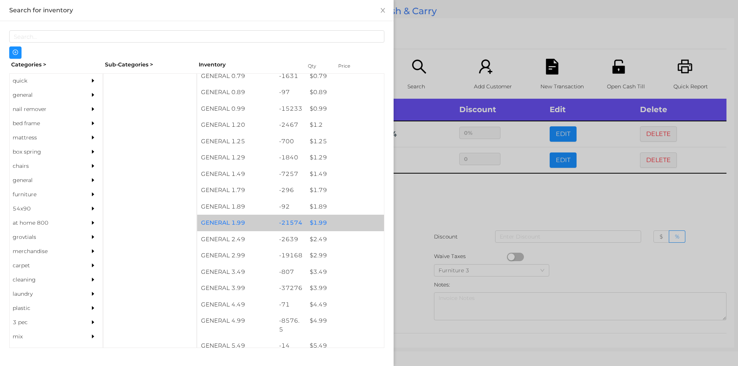
click at [339, 224] on div "$ 1.99" at bounding box center [345, 223] width 78 height 17
click at [364, 219] on div "$ 1.99" at bounding box center [345, 223] width 78 height 17
click at [435, 216] on div at bounding box center [369, 183] width 738 height 366
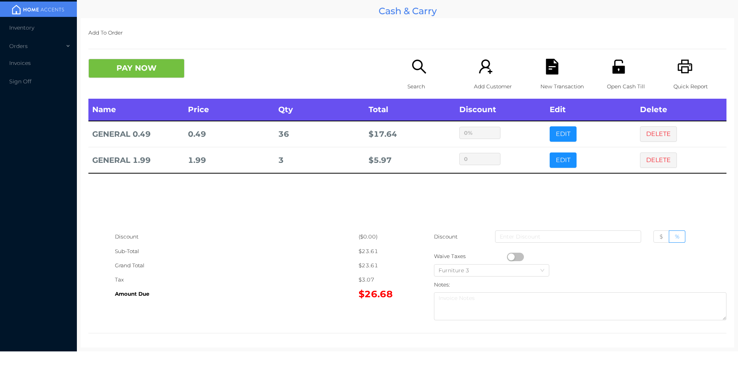
click at [419, 72] on icon "icon: search" at bounding box center [419, 67] width 16 height 16
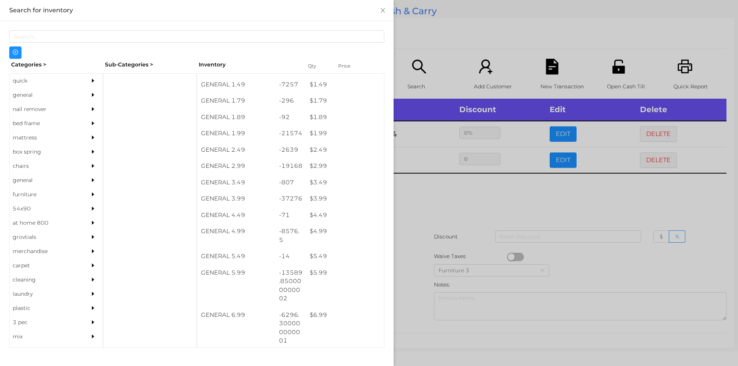
scroll to position [117, 0]
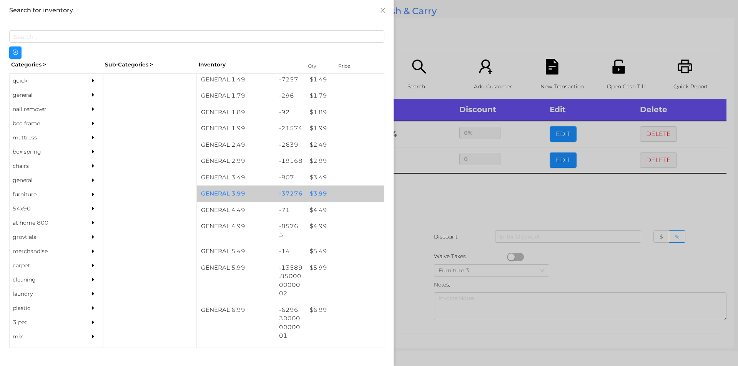
click at [326, 194] on div "$ 3.99" at bounding box center [345, 194] width 78 height 17
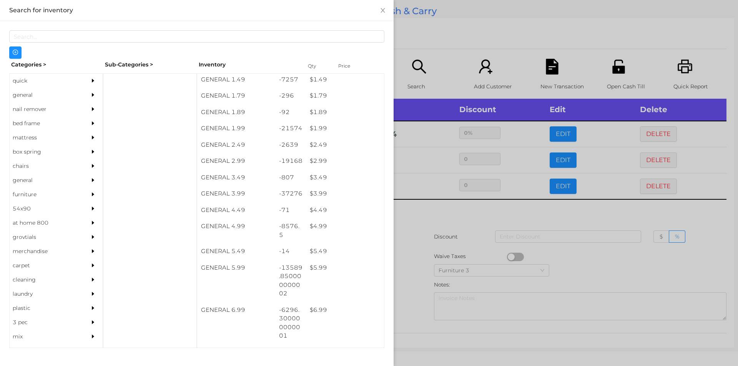
click at [417, 251] on div at bounding box center [369, 183] width 738 height 366
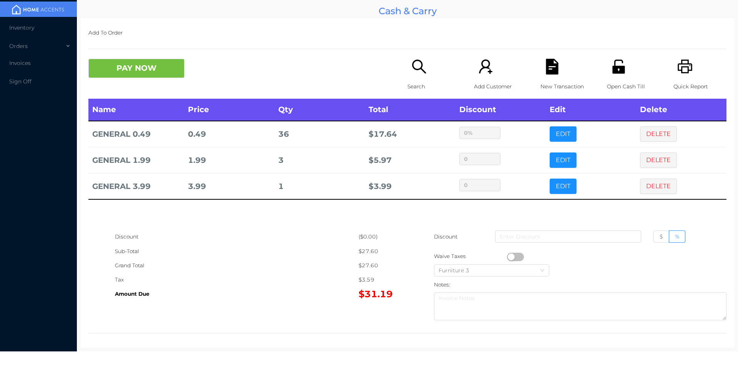
click at [551, 181] on button "EDIT" at bounding box center [563, 186] width 27 height 15
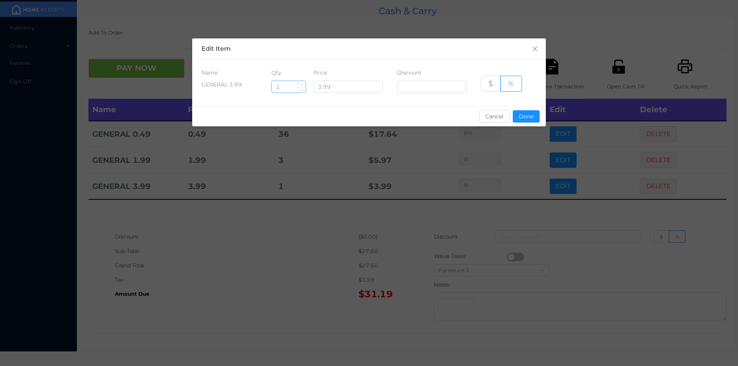
click at [289, 88] on input "1" at bounding box center [289, 87] width 34 height 12
type input "5"
click at [525, 120] on button "Done" at bounding box center [526, 116] width 27 height 12
type input "0%"
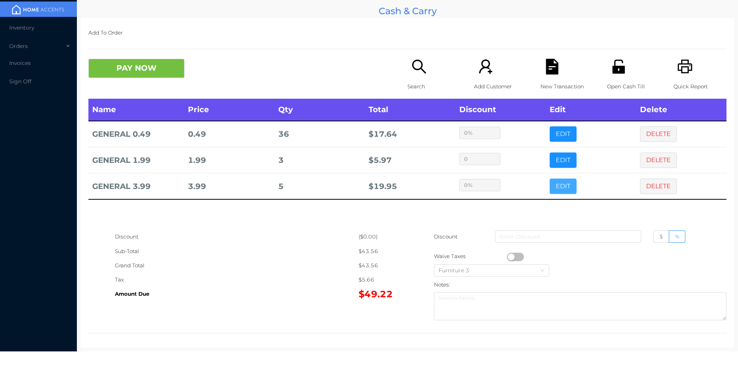
click at [550, 179] on button "EDIT" at bounding box center [563, 186] width 27 height 15
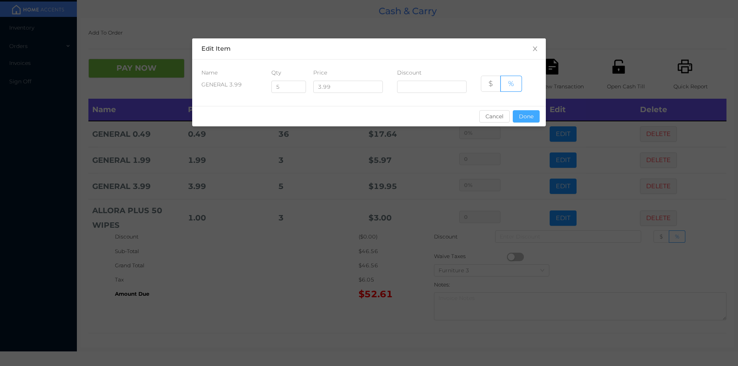
click at [525, 120] on button "Done" at bounding box center [526, 116] width 27 height 12
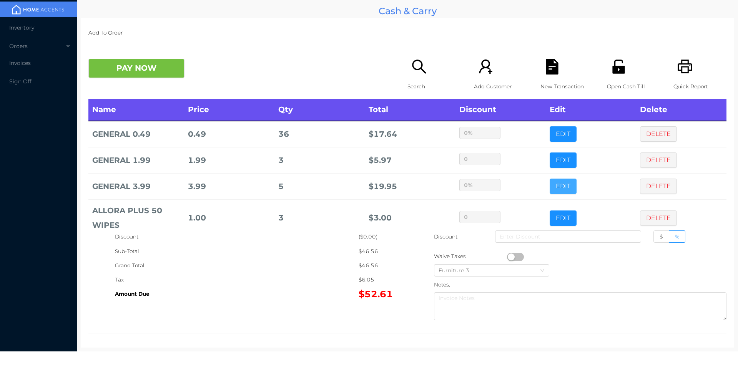
scroll to position [15, 0]
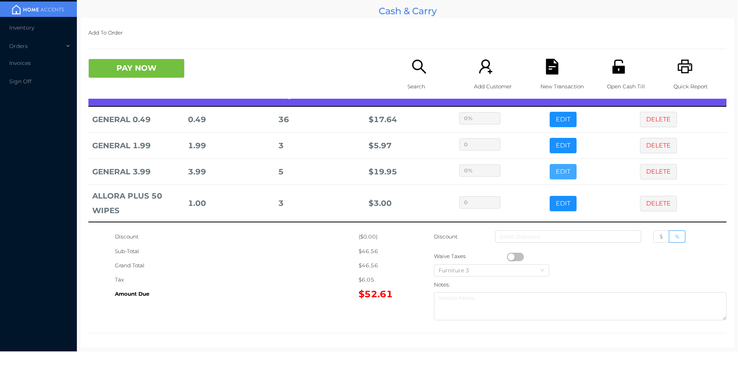
click at [550, 164] on button "EDIT" at bounding box center [563, 171] width 27 height 15
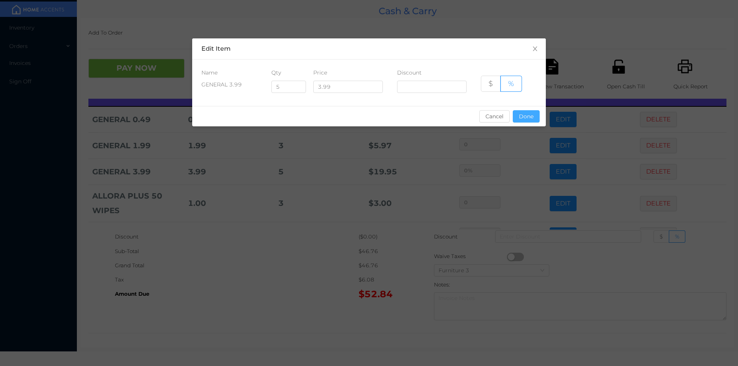
click at [528, 121] on button "Done" at bounding box center [526, 116] width 27 height 12
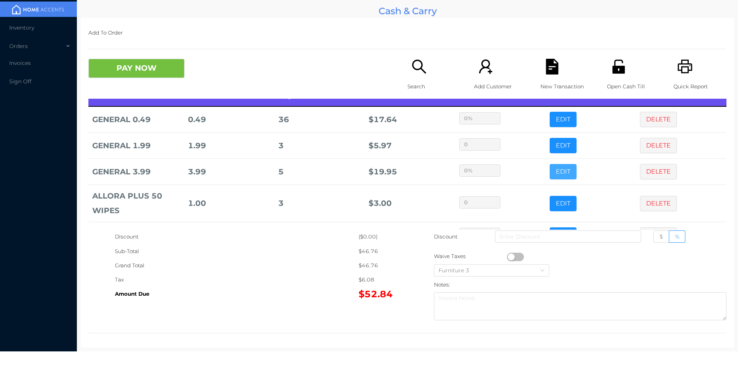
scroll to position [41, 0]
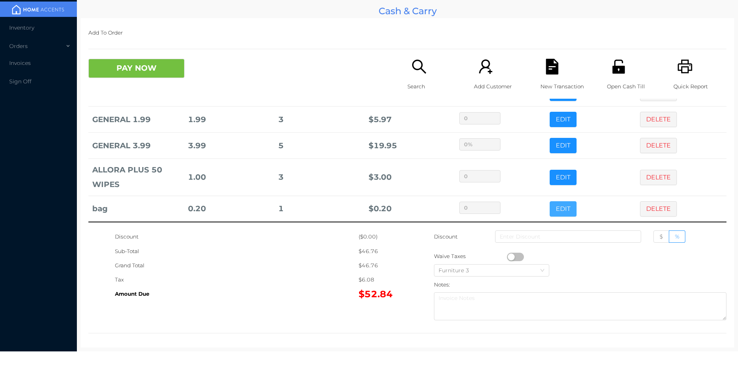
click at [553, 205] on button "EDIT" at bounding box center [563, 208] width 27 height 15
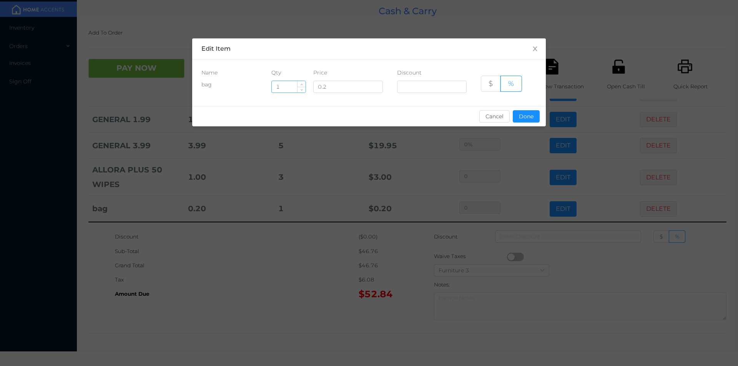
click at [283, 82] on input "1" at bounding box center [289, 87] width 34 height 12
type input "200"
click at [528, 118] on button "Done" at bounding box center [526, 116] width 27 height 12
type input "0%"
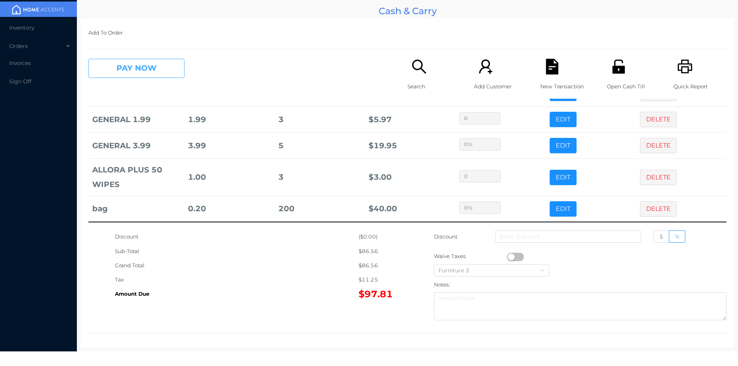
click at [148, 73] on button "PAY NOW" at bounding box center [136, 68] width 96 height 19
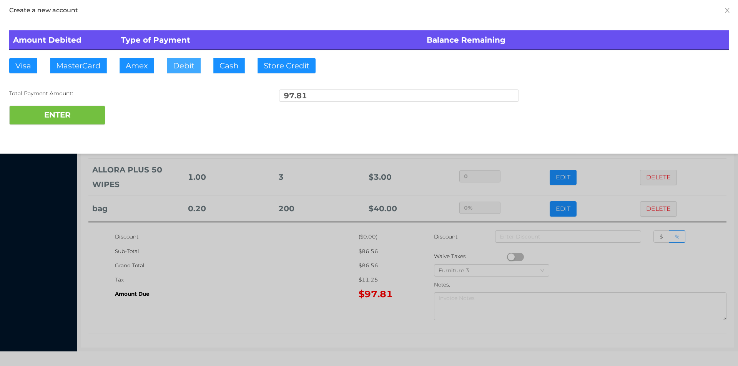
click at [184, 68] on button "Debit" at bounding box center [184, 65] width 34 height 15
click at [275, 326] on div at bounding box center [369, 183] width 738 height 366
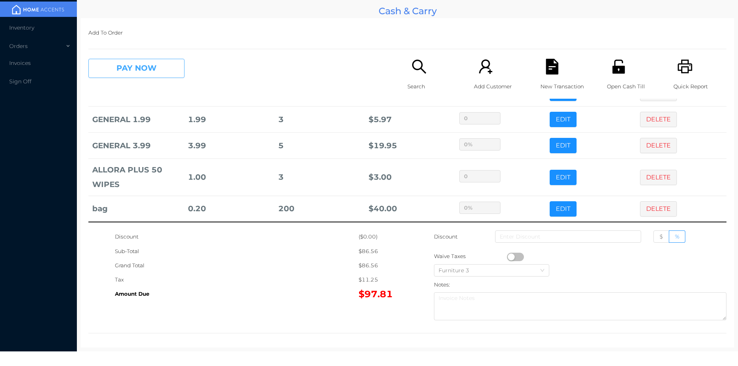
click at [131, 75] on button "PAY NOW" at bounding box center [136, 68] width 96 height 19
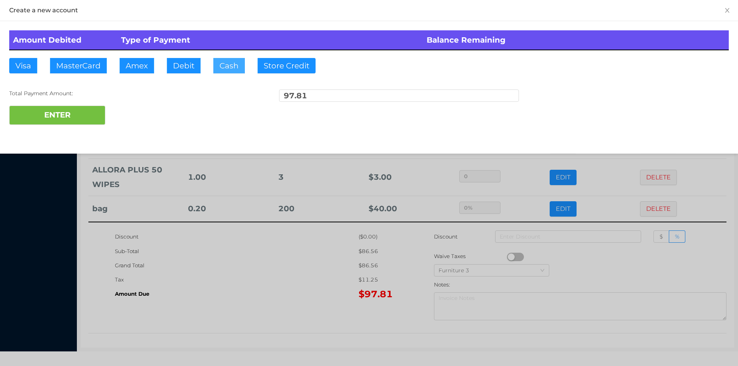
click at [226, 73] on button "Cash" at bounding box center [229, 65] width 32 height 15
type input "100"
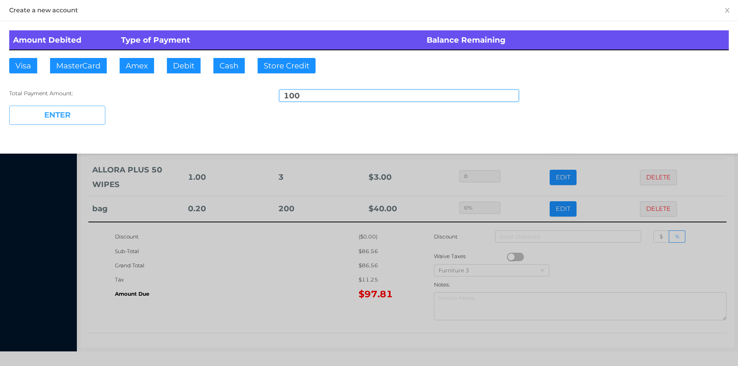
click at [60, 119] on button "ENTER" at bounding box center [57, 115] width 96 height 19
type input "0"
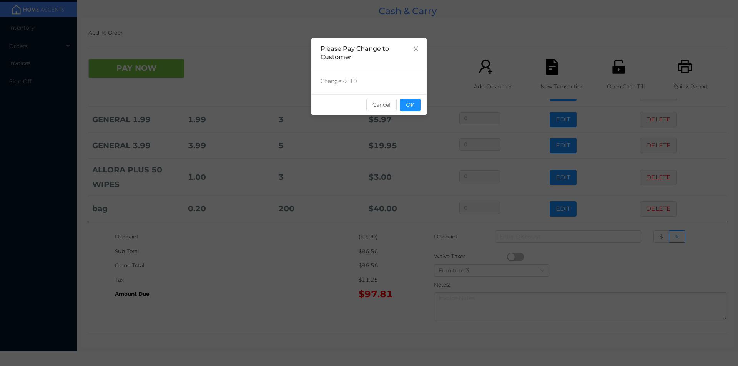
scroll to position [0, 0]
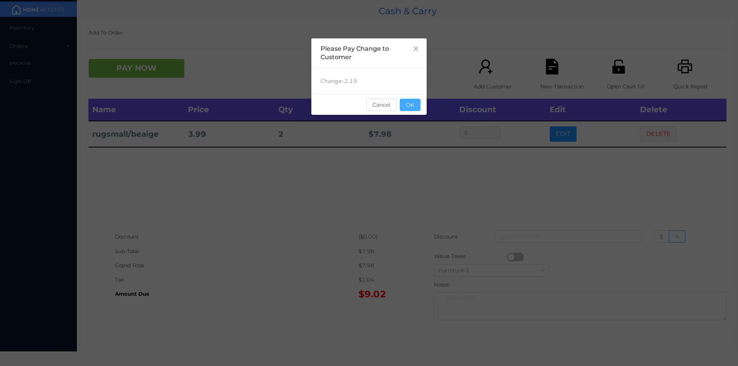
click at [412, 107] on button "OK" at bounding box center [410, 105] width 21 height 12
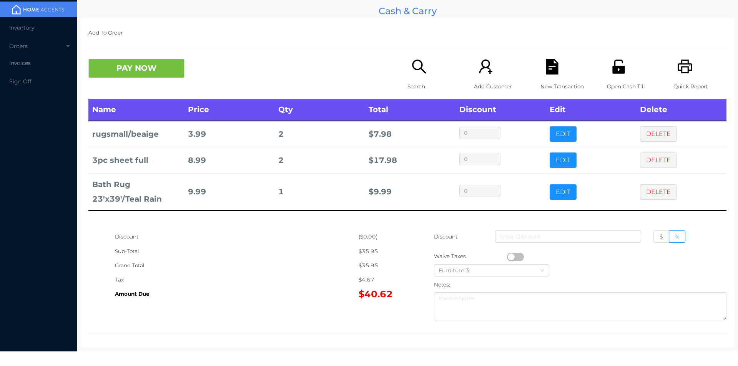
scroll to position [3, 0]
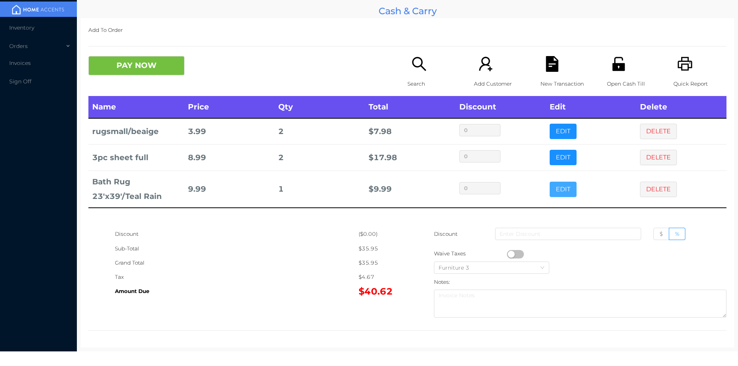
click at [563, 189] on button "EDIT" at bounding box center [563, 189] width 27 height 15
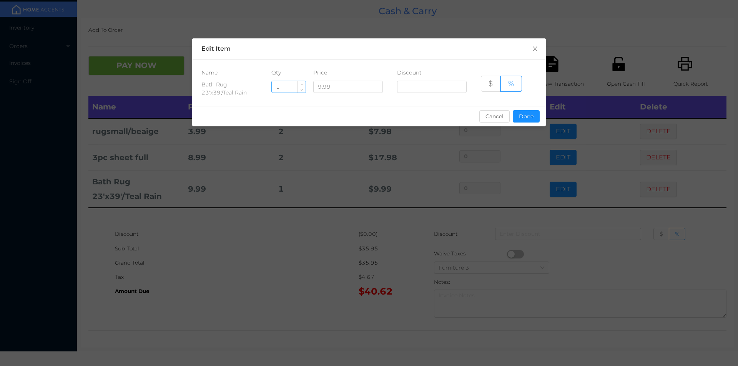
click at [283, 85] on input "1" at bounding box center [289, 87] width 34 height 12
type input "2"
click at [532, 120] on button "Done" at bounding box center [526, 116] width 27 height 12
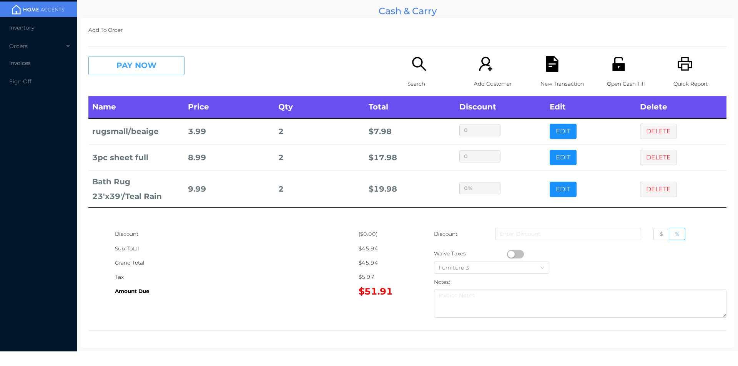
click at [166, 74] on button "PAY NOW" at bounding box center [136, 65] width 96 height 19
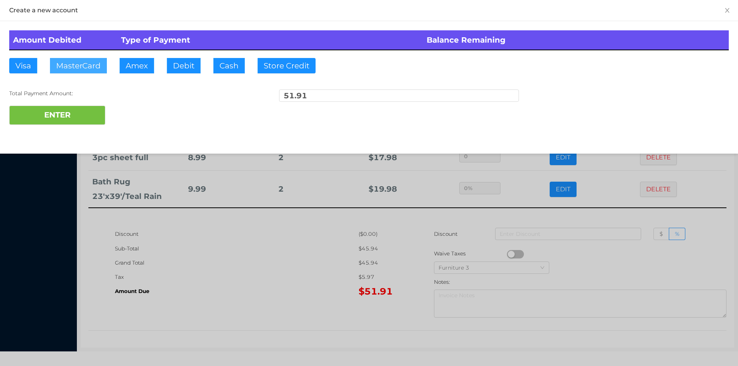
click at [92, 63] on button "MasterCard" at bounding box center [78, 65] width 57 height 15
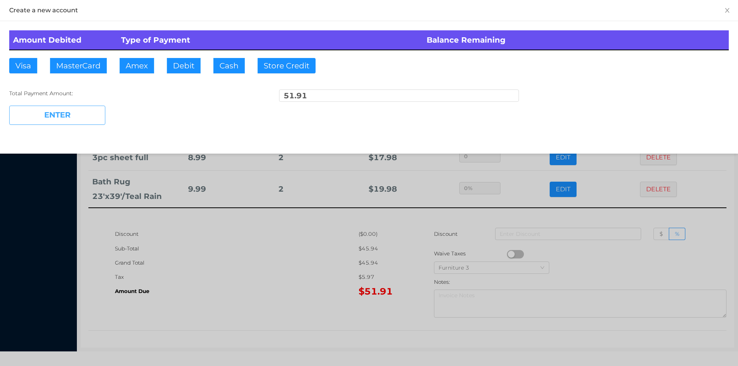
click at [68, 119] on button "ENTER" at bounding box center [57, 115] width 96 height 19
type input "0"
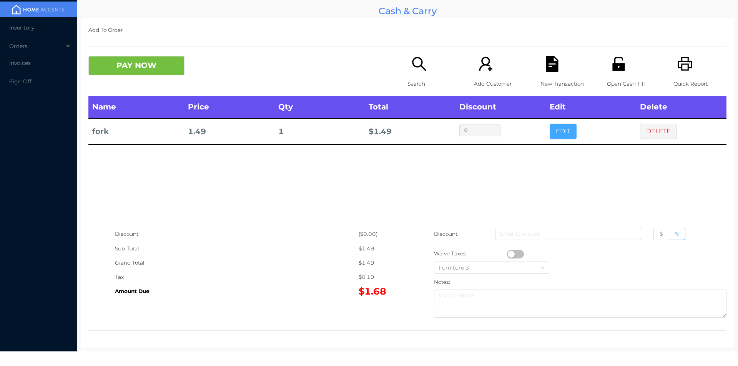
click at [553, 132] on button "EDIT" at bounding box center [563, 131] width 27 height 15
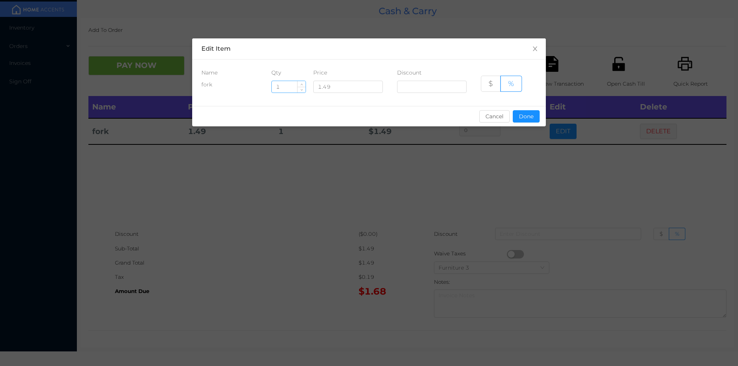
click at [287, 88] on input "1" at bounding box center [289, 87] width 34 height 12
type input "4"
click at [527, 116] on button "Done" at bounding box center [526, 116] width 27 height 12
type input "0%"
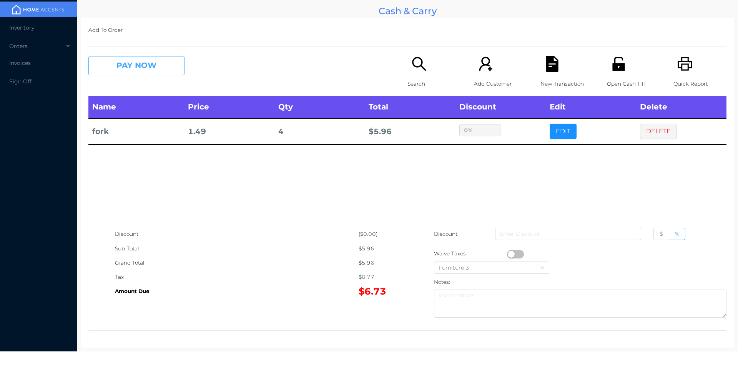
click at [131, 73] on button "PAY NOW" at bounding box center [136, 65] width 96 height 19
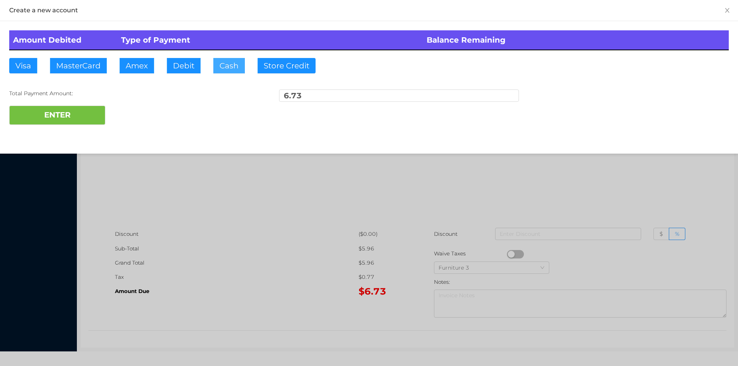
click at [219, 69] on button "Cash" at bounding box center [229, 65] width 32 height 15
type input "20"
click at [70, 108] on button "ENTER" at bounding box center [57, 115] width 96 height 19
type input "0"
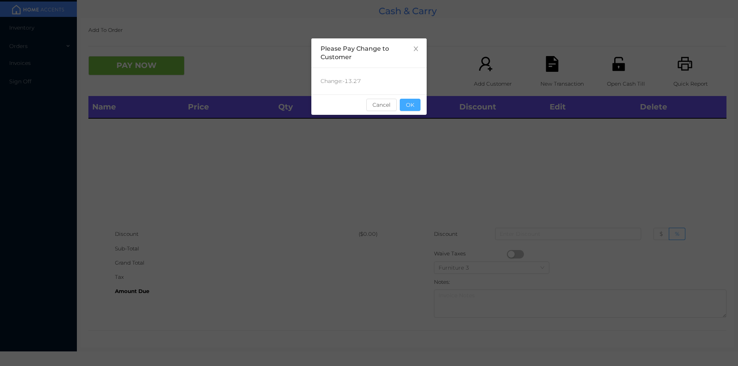
click at [410, 99] on button "OK" at bounding box center [410, 105] width 21 height 12
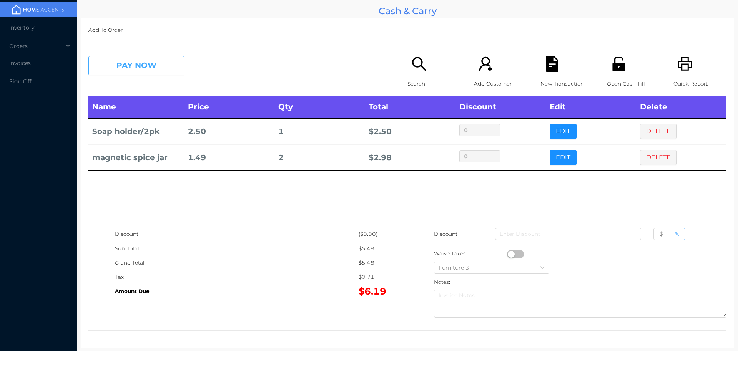
click at [141, 59] on button "PAY NOW" at bounding box center [136, 65] width 96 height 19
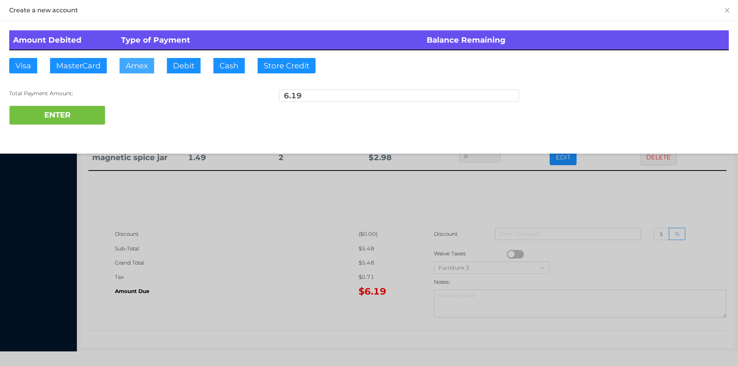
click at [143, 65] on button "Amex" at bounding box center [137, 65] width 35 height 15
click at [258, 239] on div at bounding box center [369, 183] width 738 height 366
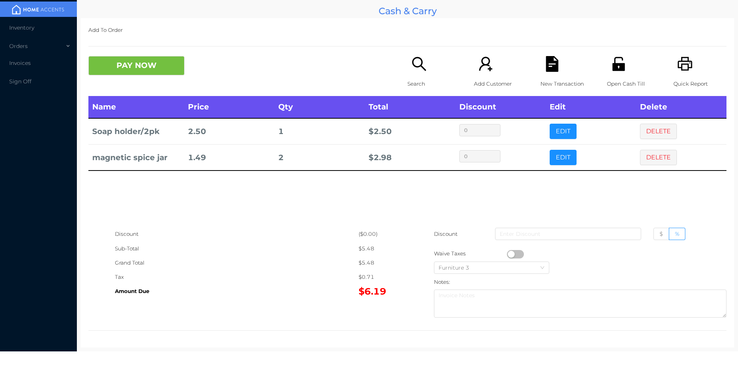
click at [131, 71] on button "PAY NOW" at bounding box center [136, 65] width 96 height 19
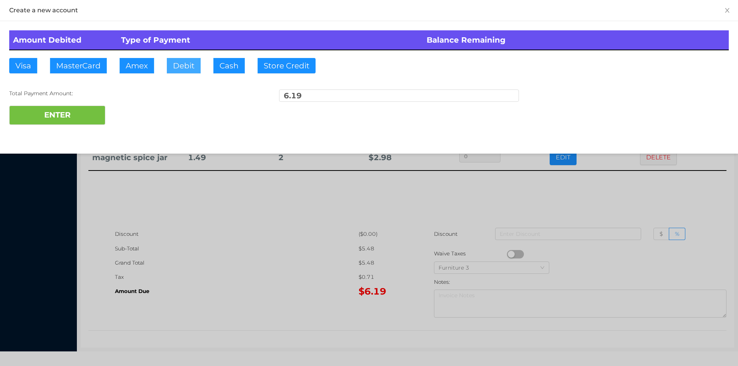
click at [183, 71] on button "Debit" at bounding box center [184, 65] width 34 height 15
click at [70, 122] on button "ENTER" at bounding box center [57, 115] width 96 height 19
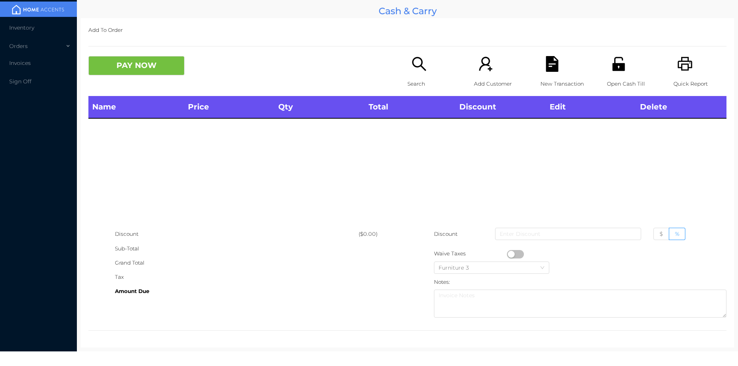
click at [615, 81] on p "Open Cash Till" at bounding box center [633, 84] width 53 height 14
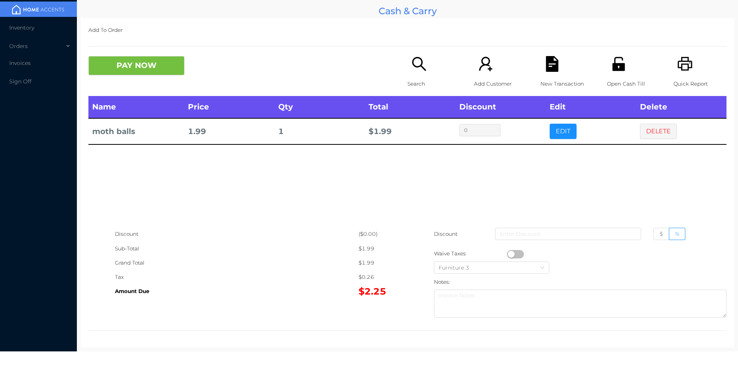
click at [138, 43] on div "Add To Order PAY NOW Search Add Customer New Transaction Open Cash Till Quick R…" at bounding box center [407, 183] width 653 height 330
click at [134, 64] on button "PAY NOW" at bounding box center [136, 65] width 96 height 19
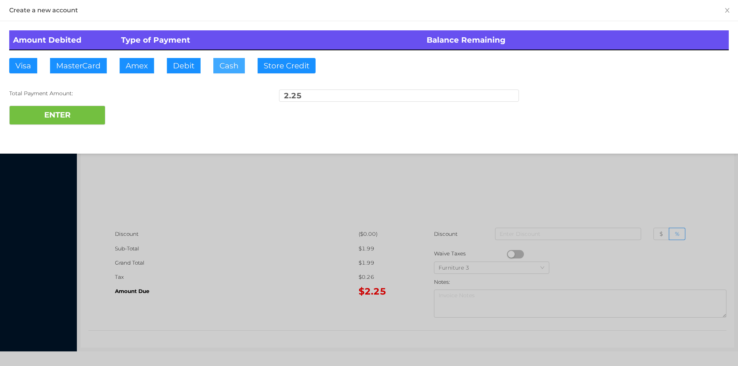
click at [216, 71] on button "Cash" at bounding box center [229, 65] width 32 height 15
click at [93, 106] on button "ENTER" at bounding box center [57, 115] width 96 height 19
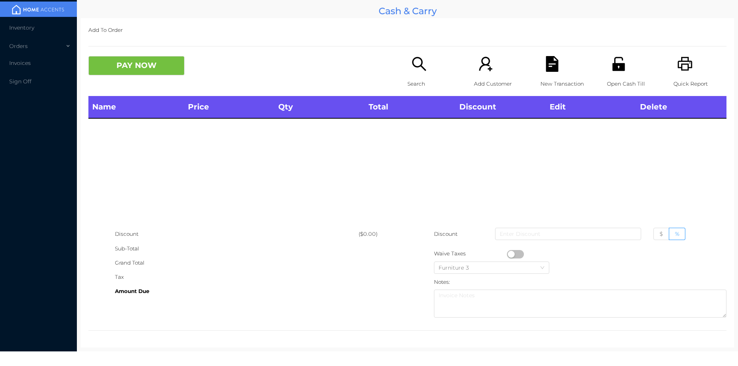
click at [415, 68] on icon "icon: search" at bounding box center [419, 64] width 16 height 16
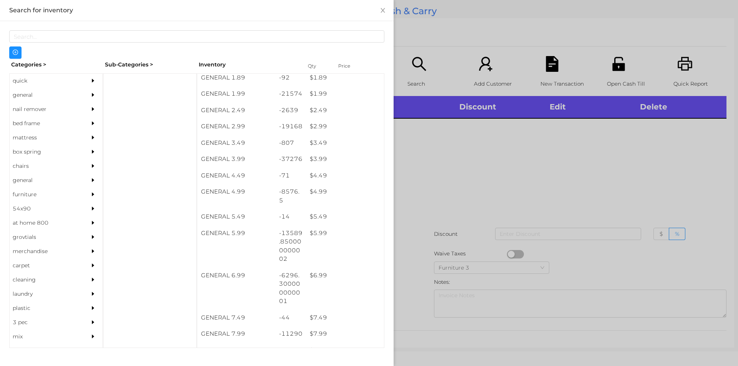
scroll to position [186, 0]
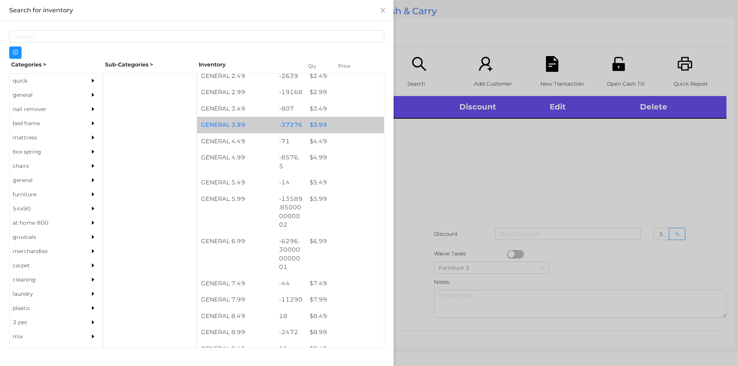
click at [333, 121] on div "$ 3.99" at bounding box center [345, 125] width 78 height 17
click at [330, 120] on div "$ 3.99" at bounding box center [345, 125] width 78 height 17
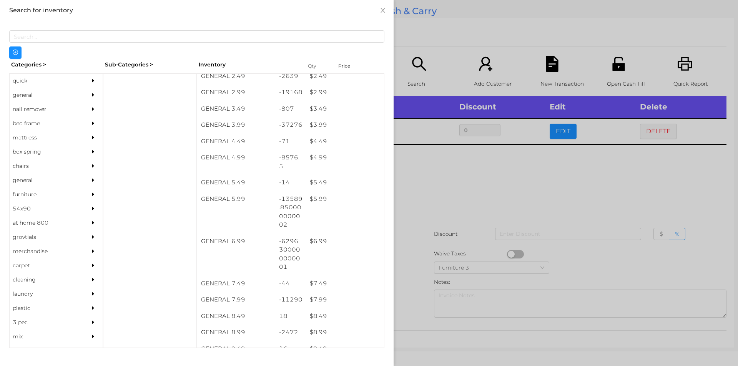
click at [420, 238] on div at bounding box center [369, 183] width 738 height 366
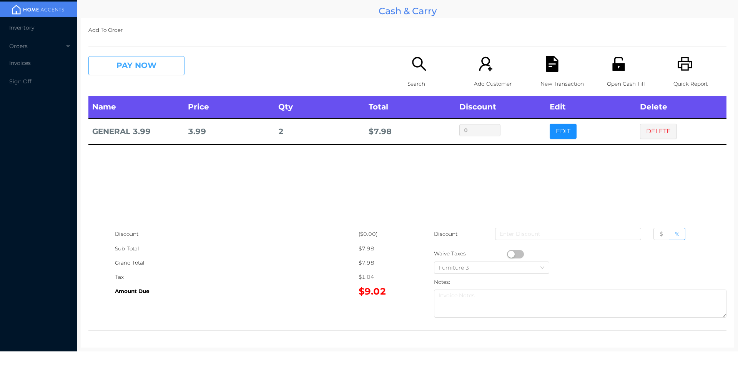
click at [133, 63] on button "PAY NOW" at bounding box center [136, 65] width 96 height 19
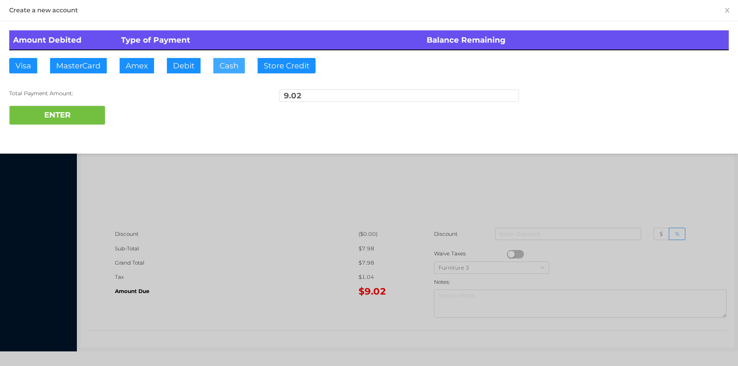
click at [224, 72] on button "Cash" at bounding box center [229, 65] width 32 height 15
type input "20"
click at [54, 116] on button "ENTER" at bounding box center [57, 115] width 96 height 19
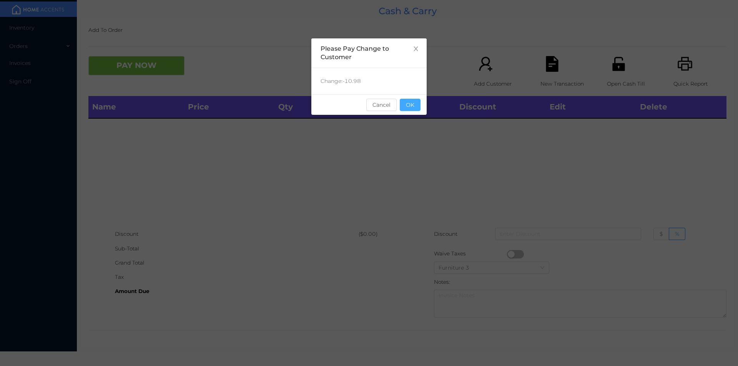
click at [409, 101] on button "OK" at bounding box center [410, 105] width 21 height 12
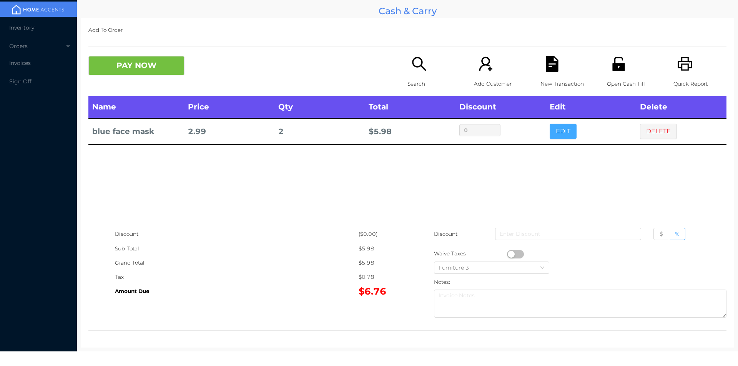
click at [561, 138] on button "EDIT" at bounding box center [563, 131] width 27 height 15
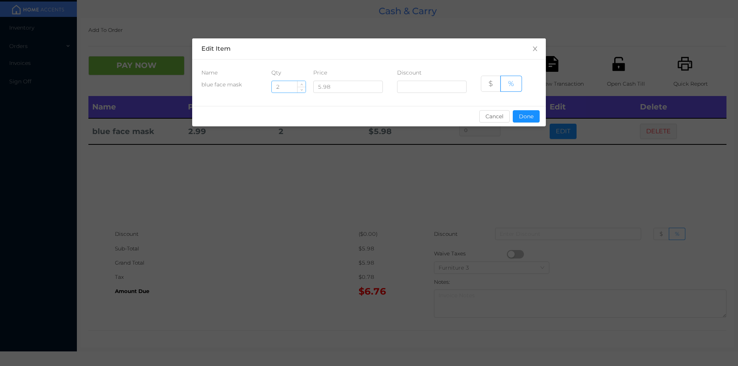
click at [286, 88] on input "2" at bounding box center [289, 87] width 34 height 12
type input "1"
click at [525, 118] on button "Done" at bounding box center [526, 116] width 27 height 12
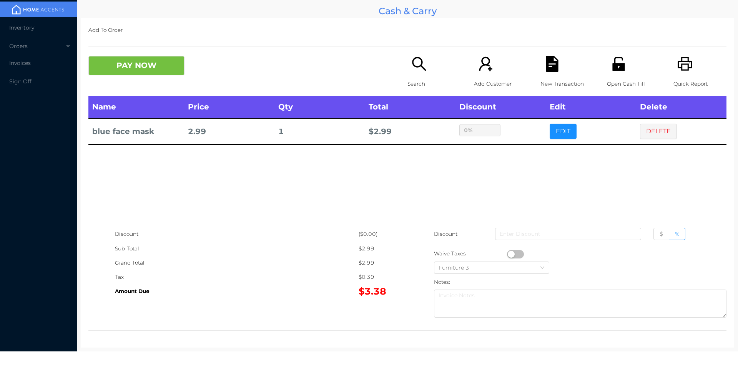
click at [522, 177] on div "sentinelStart Edit Item Name Qty Price Discount blue face mask 1 5.98 $ % Cance…" at bounding box center [369, 183] width 738 height 366
click at [130, 65] on button "PAY NOW" at bounding box center [136, 65] width 96 height 19
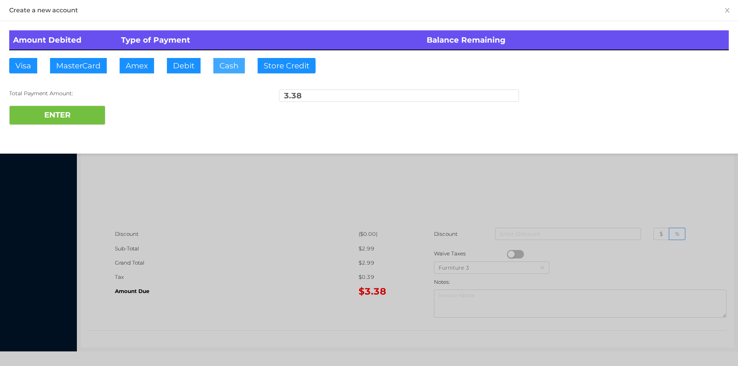
click at [225, 67] on button "Cash" at bounding box center [229, 65] width 32 height 15
click at [69, 107] on button "ENTER" at bounding box center [57, 115] width 96 height 19
type input "0"
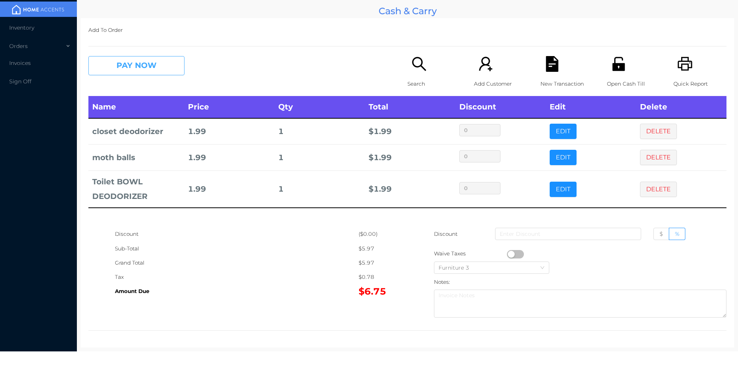
click at [114, 63] on button "PAY NOW" at bounding box center [136, 65] width 96 height 19
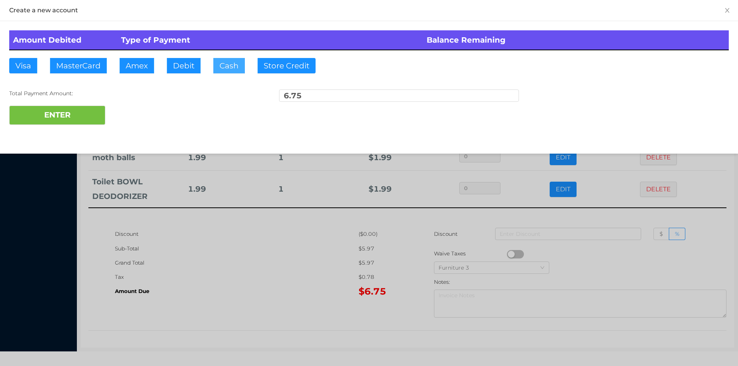
click at [226, 67] on button "Cash" at bounding box center [229, 65] width 32 height 15
type input "10."
click at [68, 125] on button "ENTER" at bounding box center [57, 115] width 96 height 19
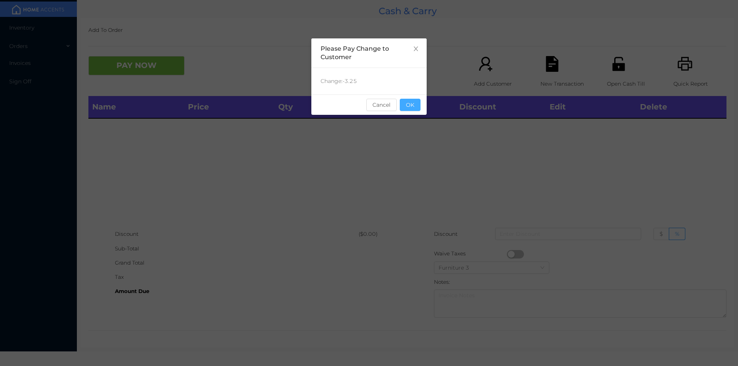
click at [414, 104] on button "OK" at bounding box center [410, 105] width 21 height 12
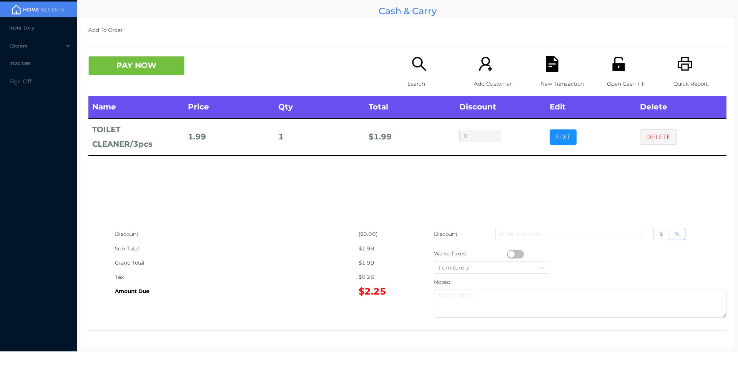
click at [131, 68] on button "PAY NOW" at bounding box center [136, 65] width 96 height 19
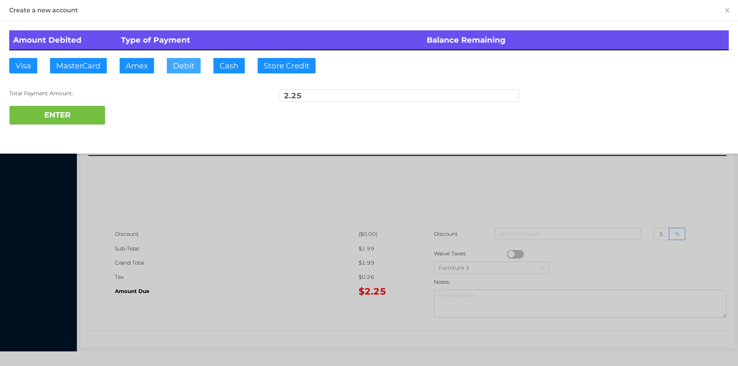
click at [175, 63] on button "Debit" at bounding box center [184, 65] width 34 height 15
click at [50, 106] on button "ENTER" at bounding box center [57, 115] width 96 height 19
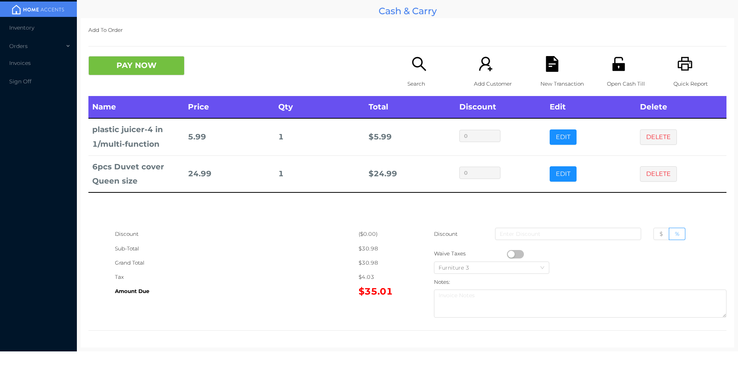
click at [551, 71] on icon "icon: file-text" at bounding box center [552, 64] width 12 height 16
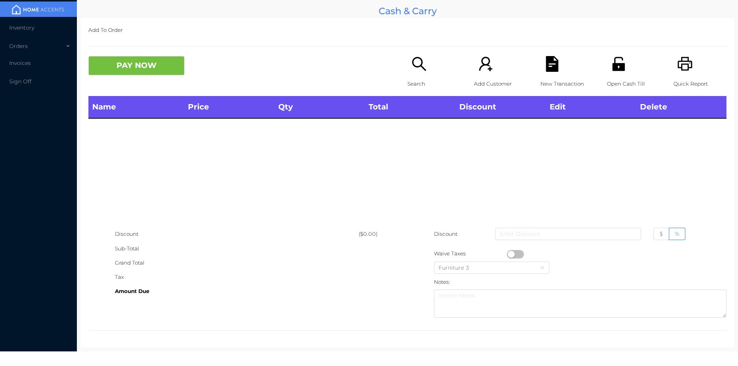
click at [690, 78] on p "Quick Report" at bounding box center [699, 84] width 53 height 14
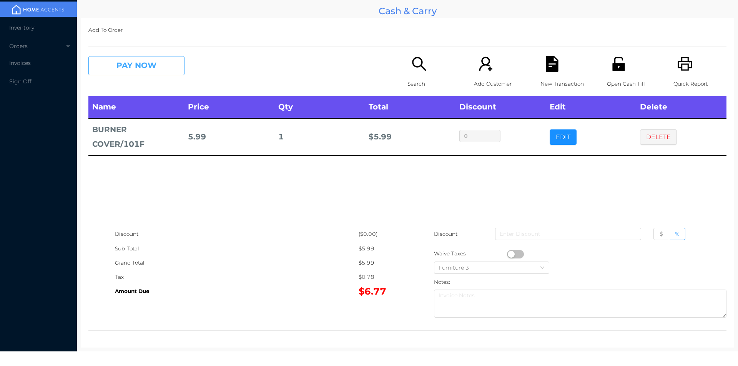
click at [123, 73] on button "PAY NOW" at bounding box center [136, 65] width 96 height 19
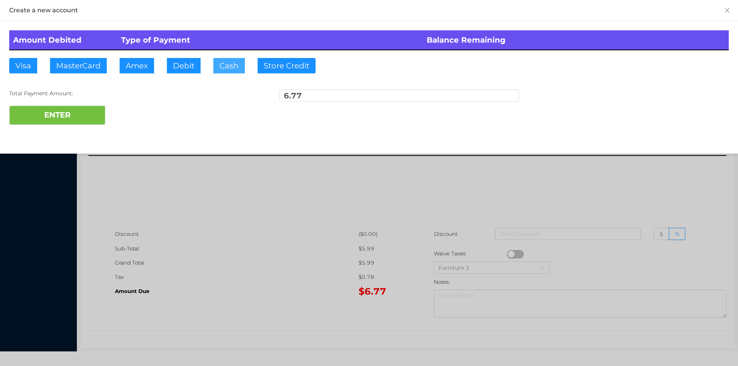
click at [241, 68] on button "Cash" at bounding box center [229, 65] width 32 height 15
type input "20"
click at [54, 118] on button "ENTER" at bounding box center [57, 115] width 96 height 19
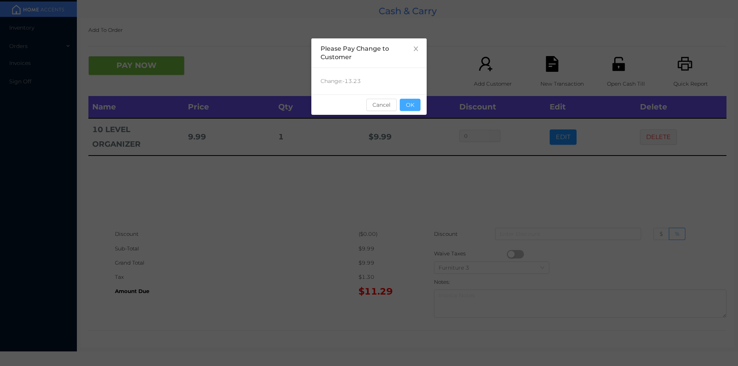
click at [415, 105] on button "OK" at bounding box center [410, 105] width 21 height 12
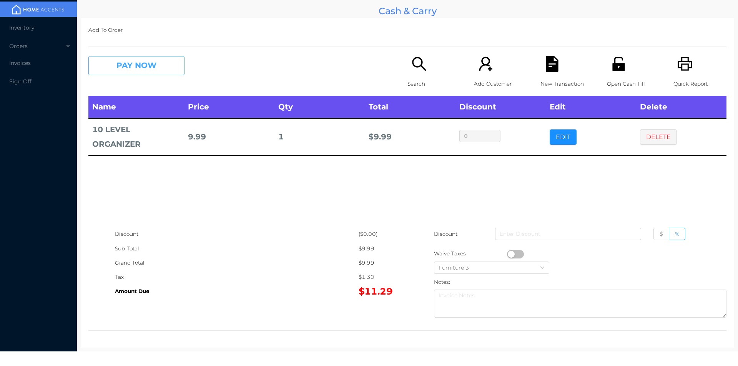
click at [128, 65] on button "PAY NOW" at bounding box center [136, 65] width 96 height 19
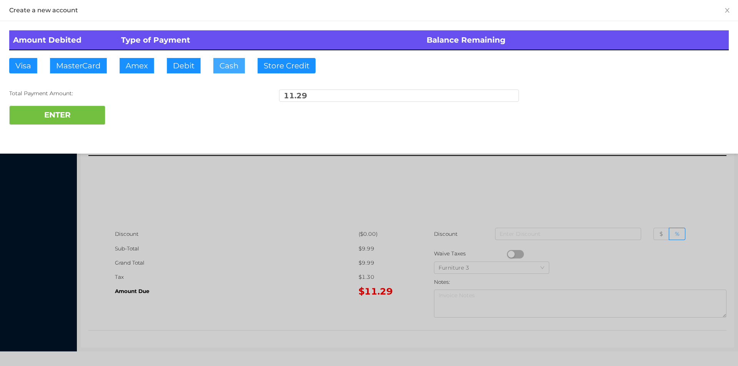
click at [221, 66] on button "Cash" at bounding box center [229, 65] width 32 height 15
type input "20"
click at [76, 123] on button "ENTER" at bounding box center [57, 115] width 96 height 19
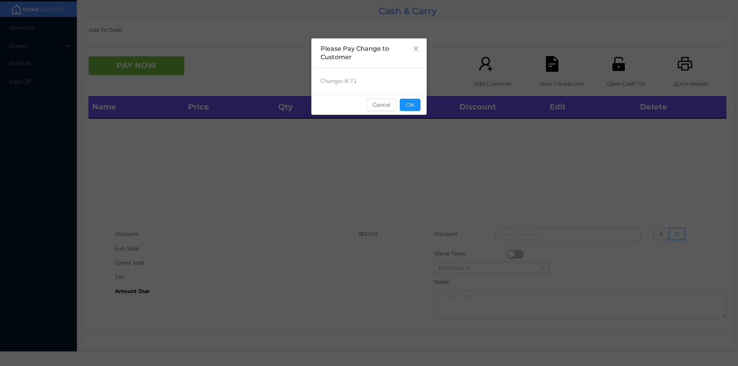
click at [417, 118] on div "sentinelStart Please Pay Change to Customer Change: -8.71 Cancel OK sentinelEnd" at bounding box center [368, 115] width 115 height 154
click at [418, 110] on button "OK" at bounding box center [410, 105] width 21 height 12
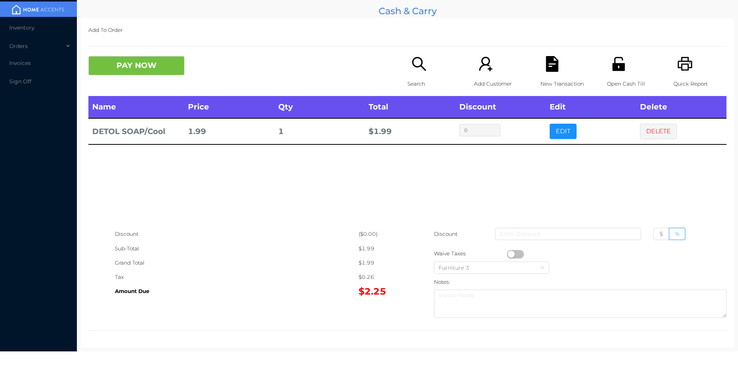
click at [412, 61] on icon "icon: search" at bounding box center [419, 64] width 16 height 16
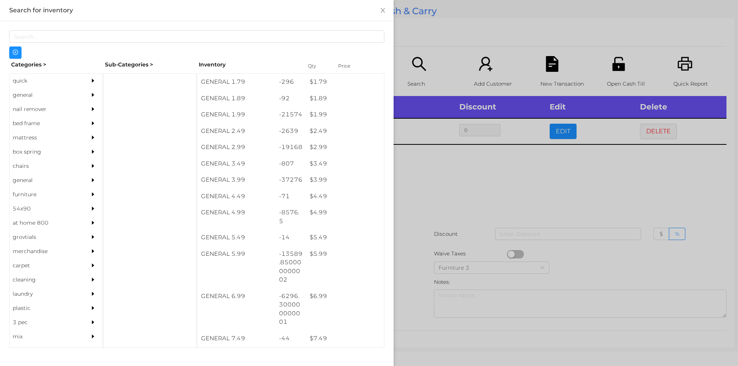
scroll to position [131, 0]
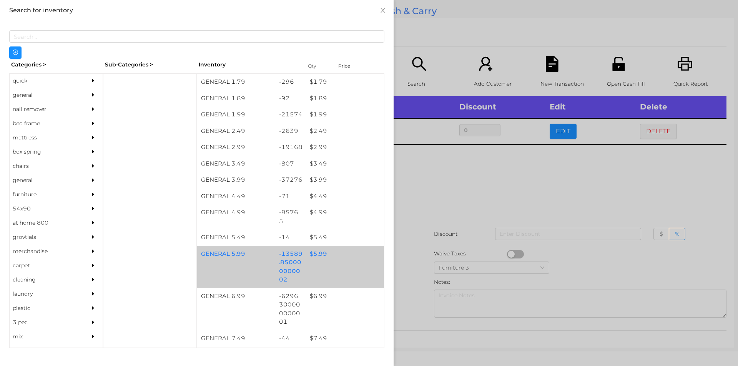
click at [312, 254] on div "$ 5.99" at bounding box center [345, 254] width 78 height 17
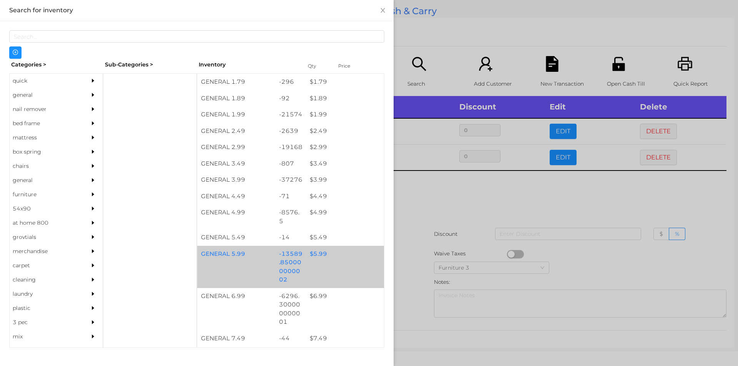
click at [316, 259] on div "$ 5.99" at bounding box center [345, 254] width 78 height 17
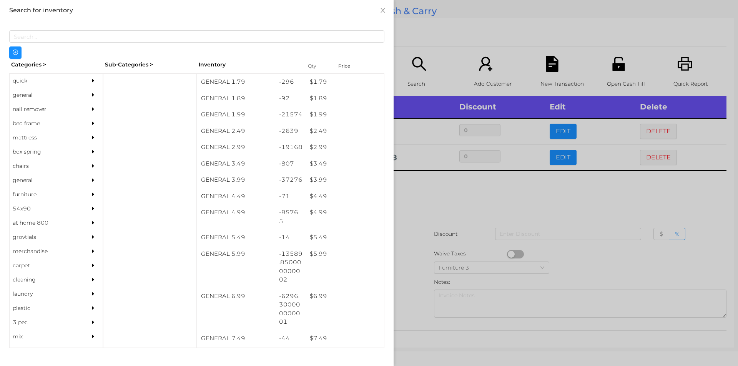
click at [420, 191] on div at bounding box center [369, 183] width 738 height 366
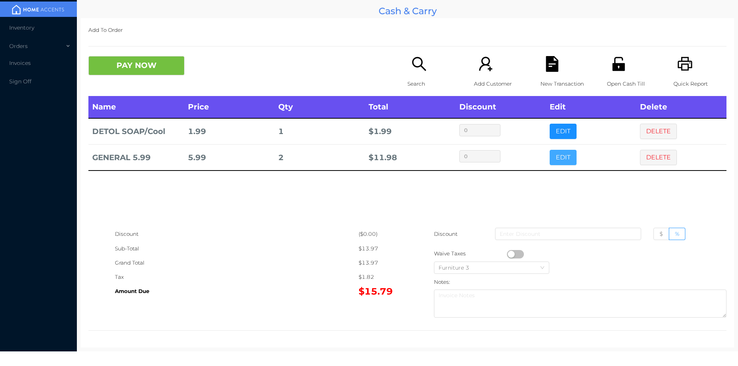
click at [558, 151] on button "EDIT" at bounding box center [563, 157] width 27 height 15
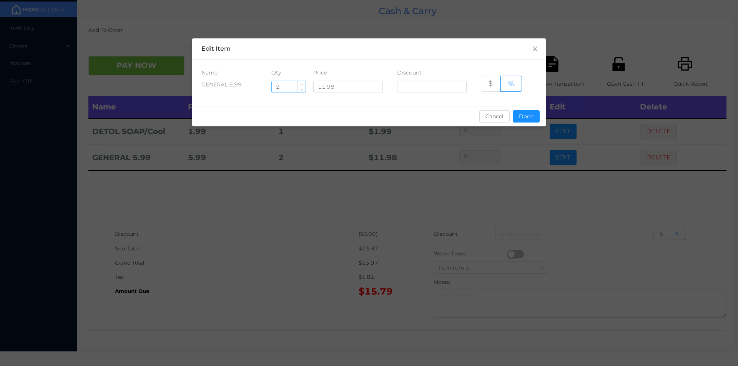
click at [284, 87] on input "2" at bounding box center [289, 87] width 34 height 12
type input "2.5"
click at [519, 114] on button "Done" at bounding box center [526, 116] width 27 height 12
type input "0%"
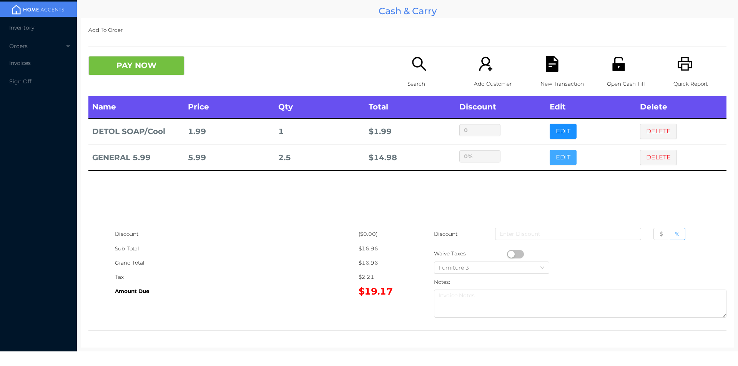
click at [550, 150] on button "EDIT" at bounding box center [563, 157] width 27 height 15
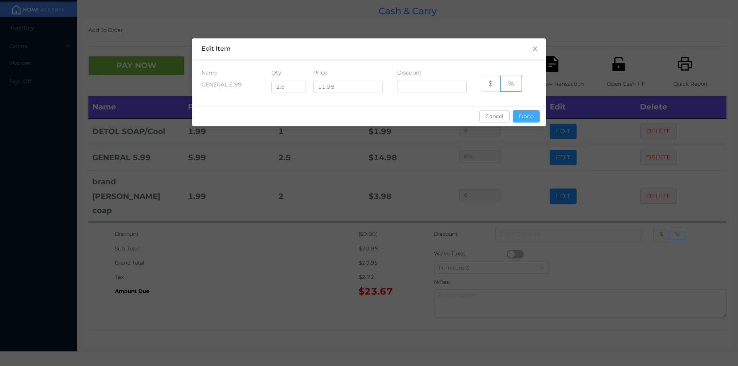
click at [528, 118] on button "Done" at bounding box center [526, 116] width 27 height 12
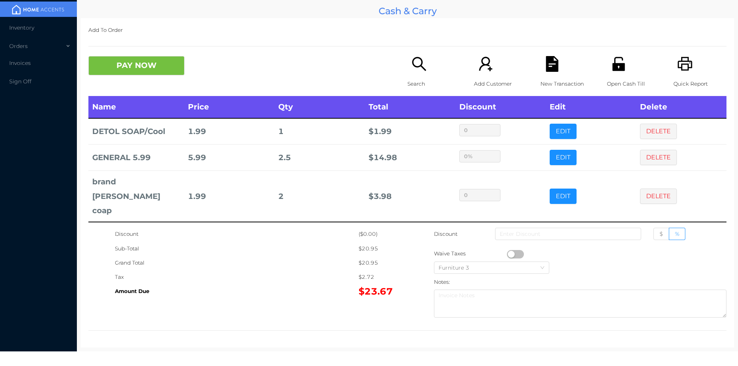
click at [547, 77] on p "New Transaction" at bounding box center [566, 84] width 53 height 14
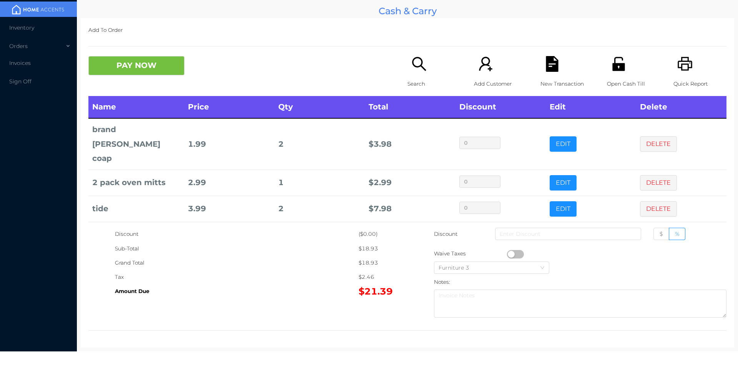
click at [151, 73] on button "PAY NOW" at bounding box center [136, 65] width 96 height 19
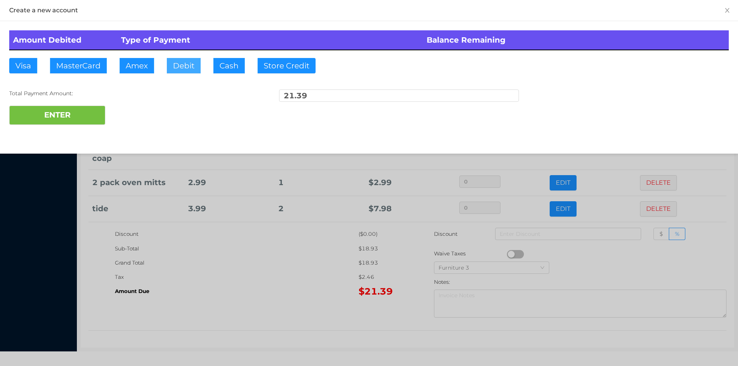
click at [178, 61] on button "Debit" at bounding box center [184, 65] width 34 height 15
click at [83, 122] on button "ENTER" at bounding box center [57, 115] width 96 height 19
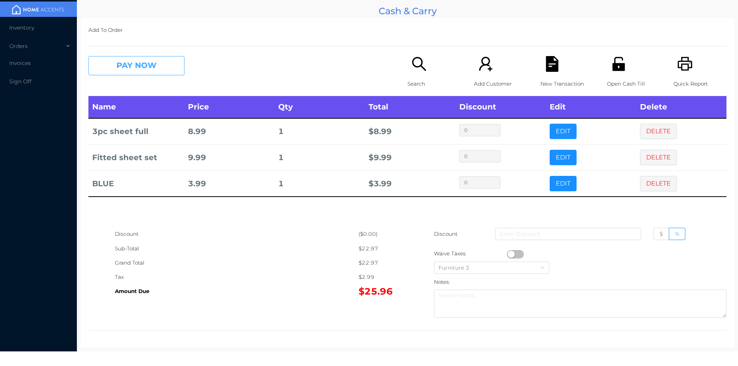
click at [135, 64] on button "PAY NOW" at bounding box center [136, 65] width 96 height 19
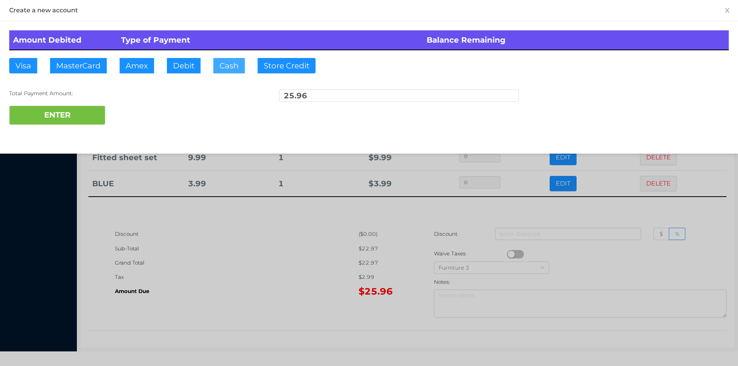
click at [223, 70] on button "Cash" at bounding box center [229, 65] width 32 height 15
type input "50."
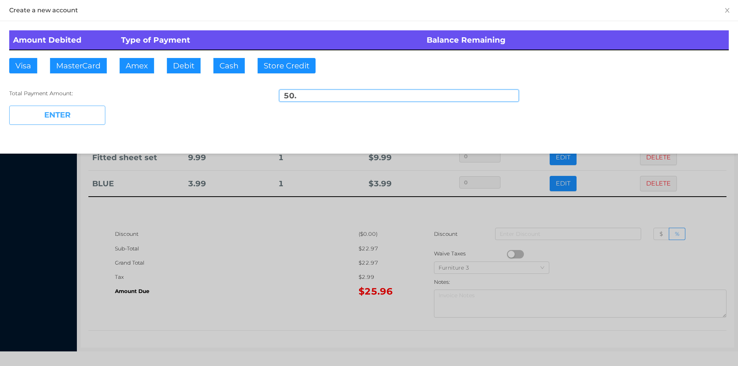
click at [58, 109] on button "ENTER" at bounding box center [57, 115] width 96 height 19
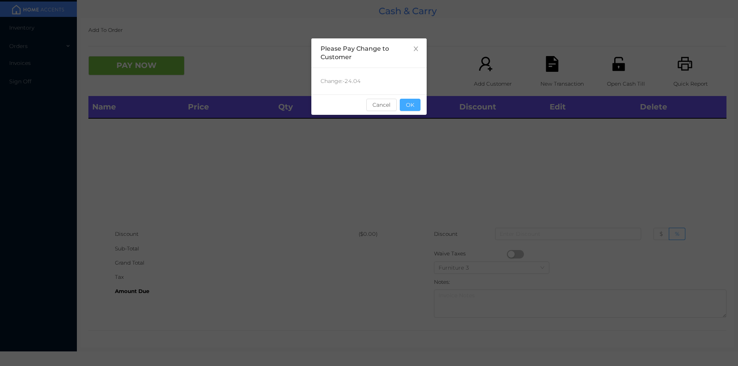
click at [413, 110] on button "OK" at bounding box center [410, 105] width 21 height 12
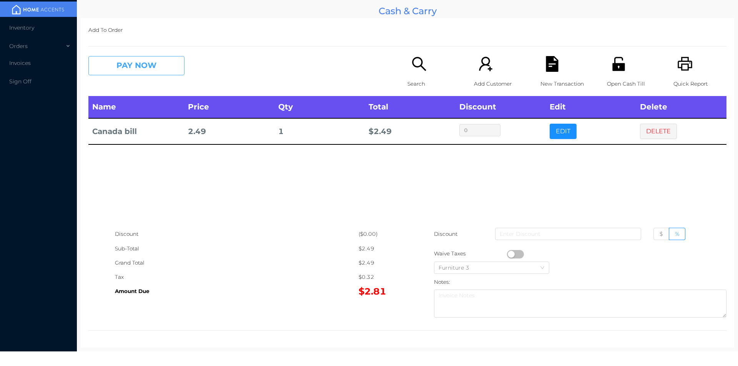
click at [115, 73] on button "PAY NOW" at bounding box center [136, 65] width 96 height 19
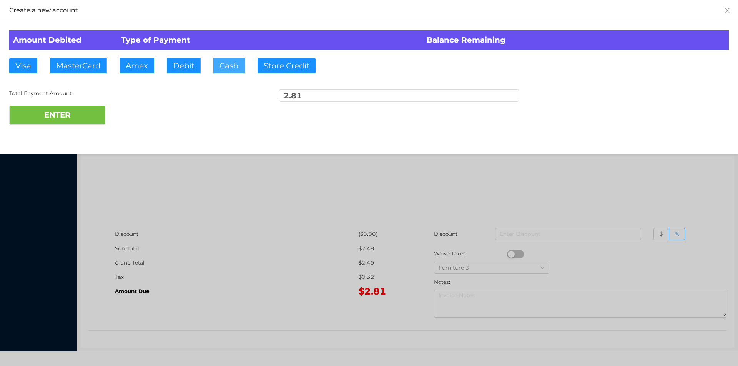
click at [224, 72] on button "Cash" at bounding box center [229, 65] width 32 height 15
click at [63, 113] on button "ENTER" at bounding box center [57, 115] width 96 height 19
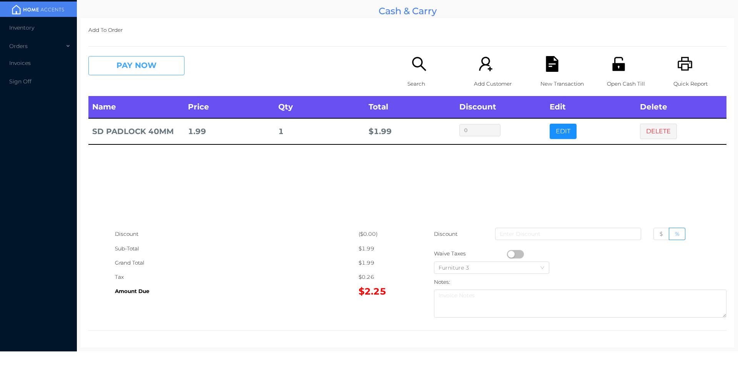
click at [130, 58] on button "PAY NOW" at bounding box center [136, 65] width 96 height 19
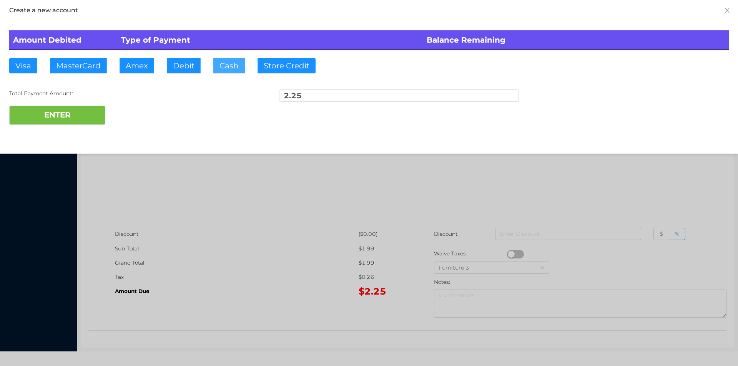
click at [228, 63] on button "Cash" at bounding box center [229, 65] width 32 height 15
click at [54, 113] on button "ENTER" at bounding box center [57, 115] width 96 height 19
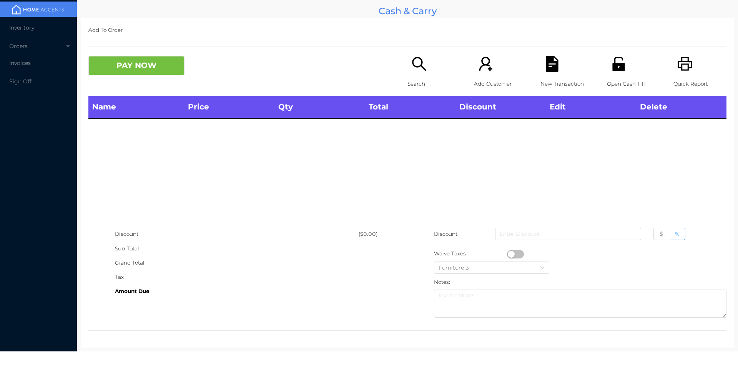
click at [420, 68] on icon "icon: search" at bounding box center [419, 64] width 14 height 14
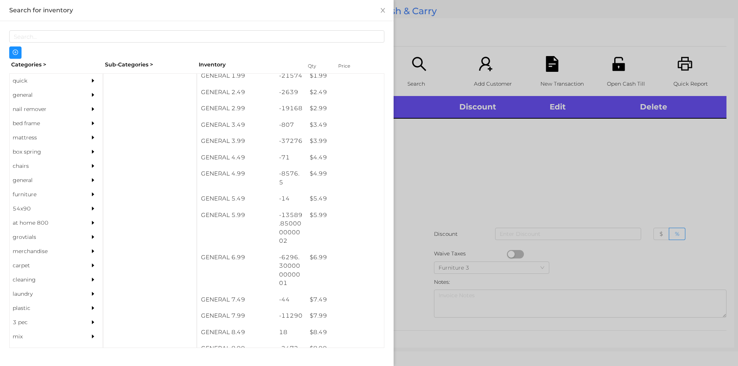
scroll to position [169, 0]
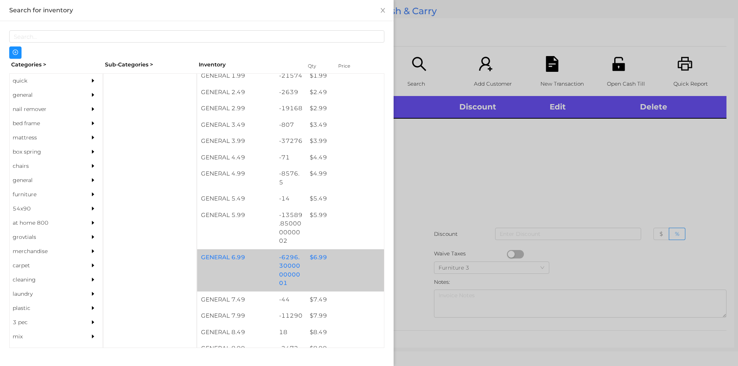
click at [317, 259] on div "$ 6.99" at bounding box center [345, 257] width 78 height 17
click at [430, 199] on div at bounding box center [369, 183] width 738 height 366
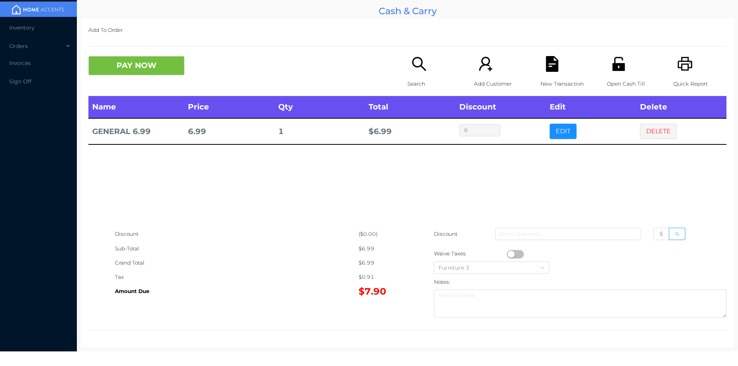
click at [663, 126] on button "DELETE" at bounding box center [658, 131] width 37 height 15
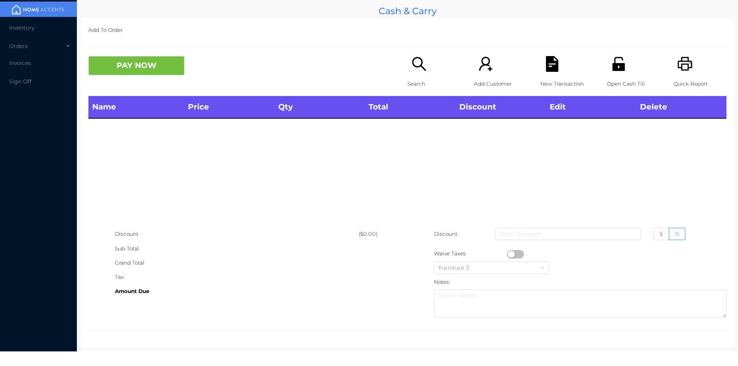
click at [423, 73] on div "Search" at bounding box center [433, 76] width 53 height 40
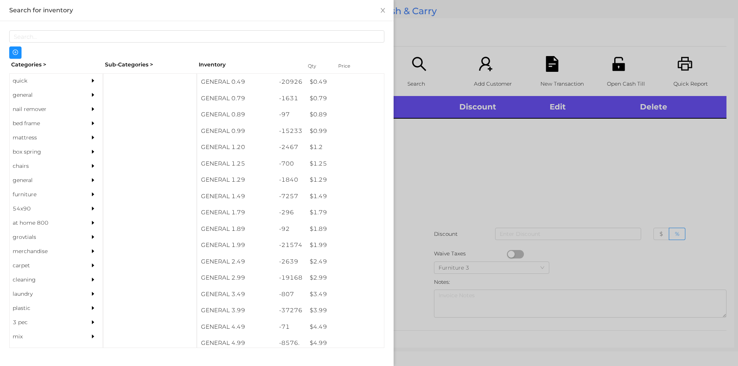
click at [40, 100] on div "general" at bounding box center [45, 95] width 70 height 14
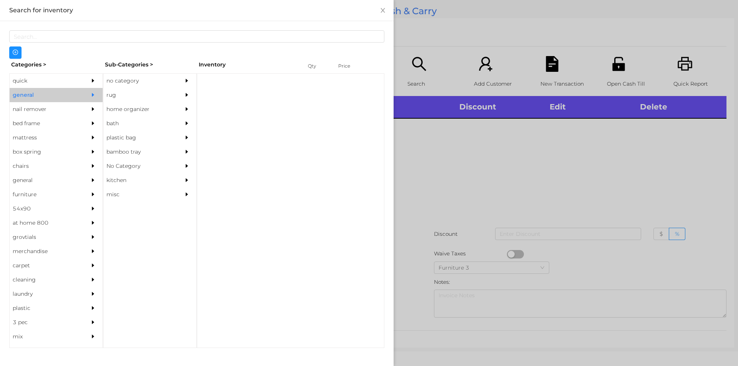
click at [147, 76] on div "no category" at bounding box center [138, 81] width 70 height 14
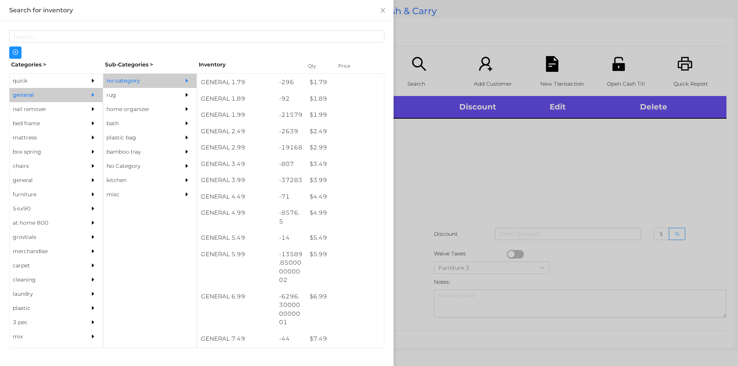
scroll to position [133, 0]
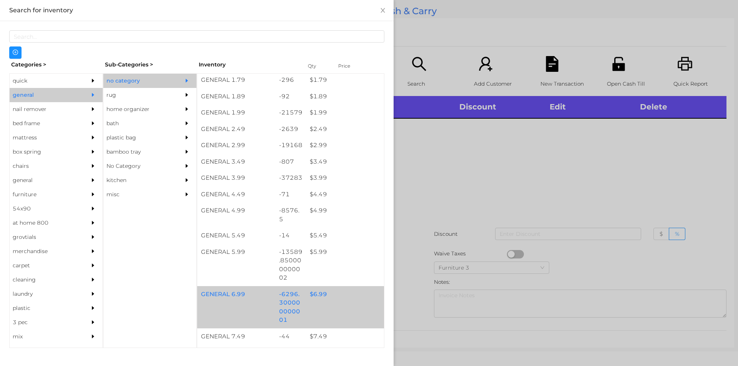
click at [326, 293] on div "$ 6.99" at bounding box center [345, 294] width 78 height 17
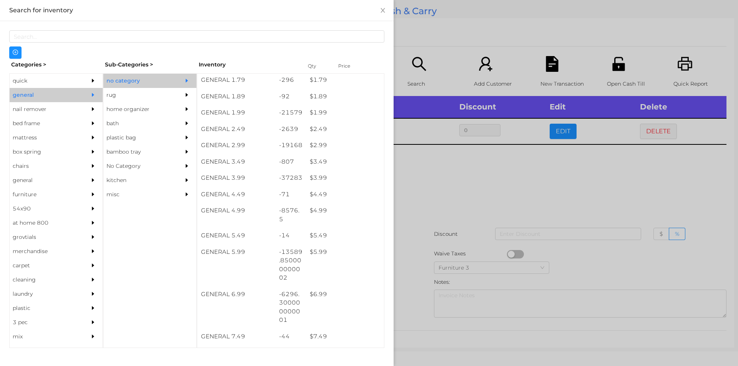
click at [429, 235] on div at bounding box center [369, 183] width 738 height 366
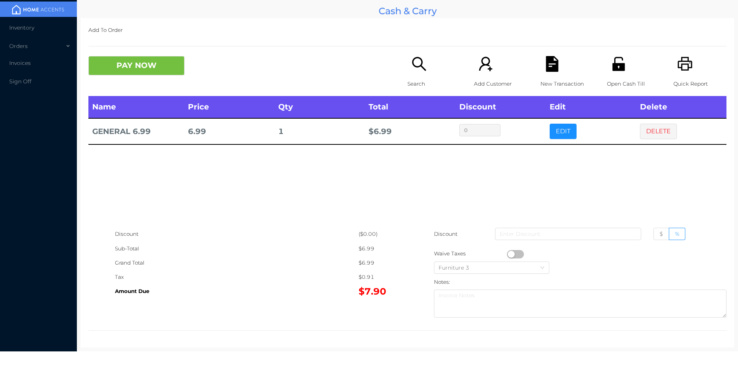
click at [507, 252] on button "button" at bounding box center [515, 254] width 17 height 8
click at [402, 249] on div "$6.19" at bounding box center [383, 249] width 49 height 14
click at [550, 70] on icon "icon: file-text" at bounding box center [552, 64] width 12 height 16
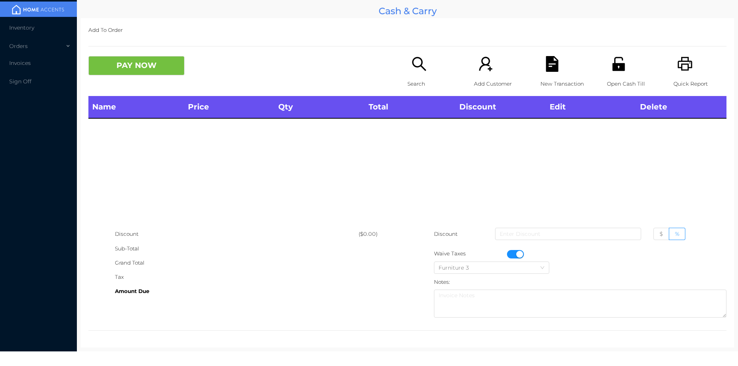
click at [618, 66] on icon "icon: unlock" at bounding box center [618, 64] width 12 height 14
click at [514, 251] on button "button" at bounding box center [515, 254] width 17 height 8
click at [416, 68] on icon "icon: search" at bounding box center [419, 64] width 16 height 16
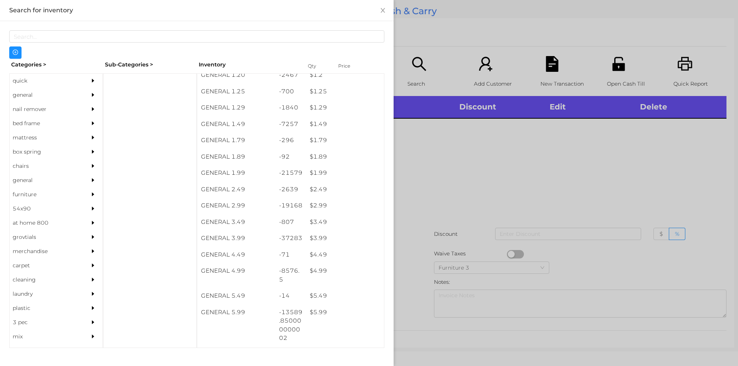
scroll to position [73, 0]
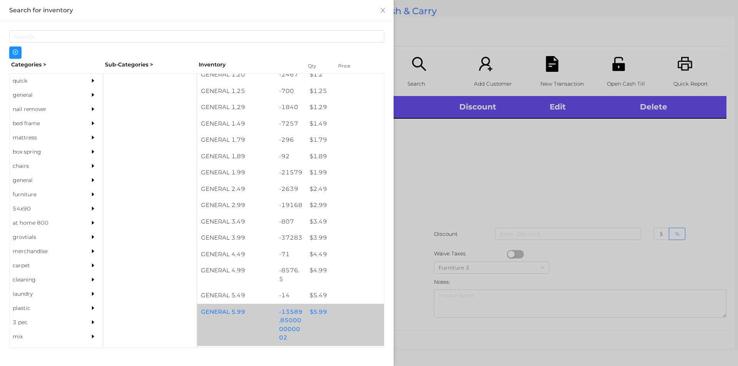
click at [325, 311] on div "$ 5.99" at bounding box center [345, 312] width 78 height 17
click at [344, 318] on div "$ 5.99" at bounding box center [345, 312] width 78 height 17
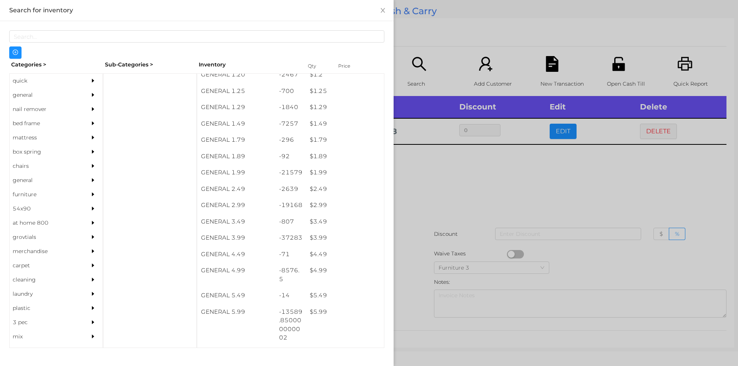
click at [452, 216] on div at bounding box center [369, 183] width 738 height 366
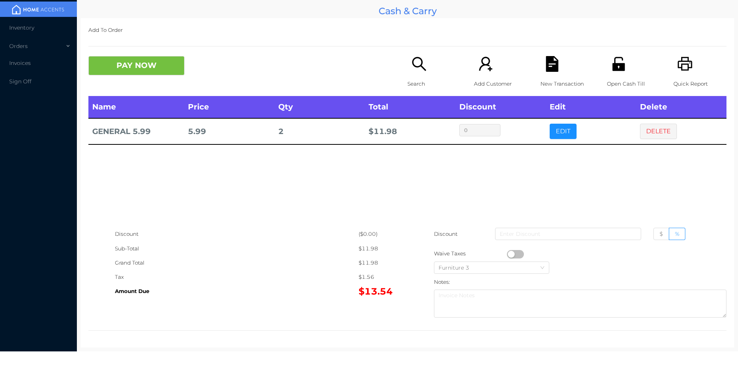
click at [424, 75] on div "Search" at bounding box center [433, 76] width 53 height 40
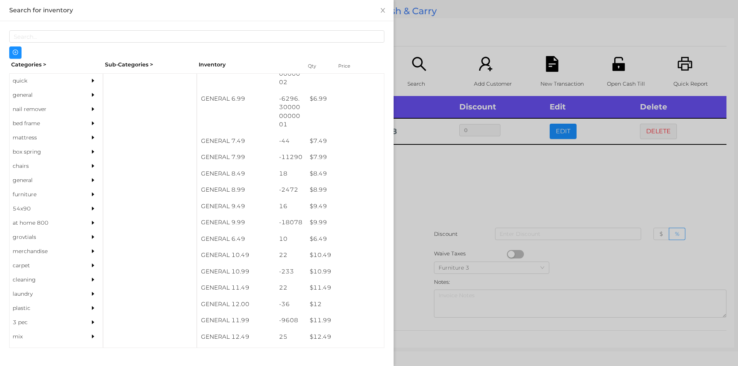
scroll to position [328, 0]
click at [322, 94] on div "$ 6.99" at bounding box center [345, 99] width 78 height 17
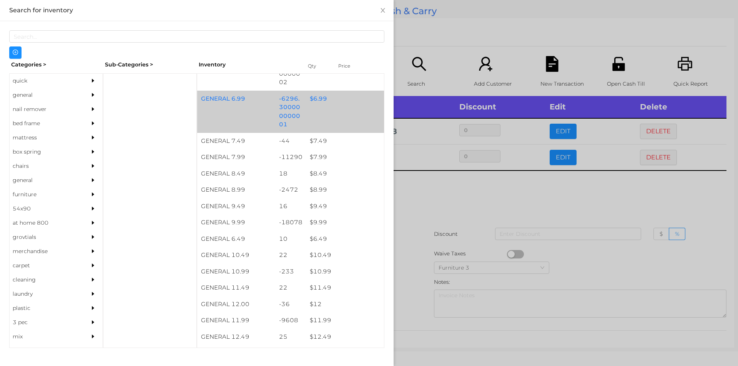
click at [323, 113] on div "GENERAL 6.99 -6296.300000000001 $ 6.99" at bounding box center [290, 112] width 187 height 42
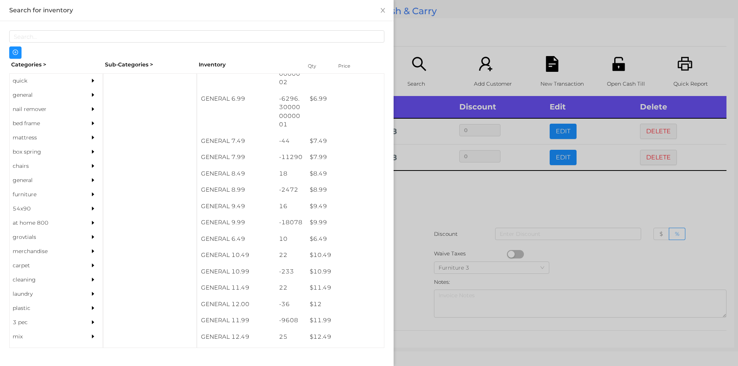
click at [450, 31] on div at bounding box center [369, 183] width 738 height 366
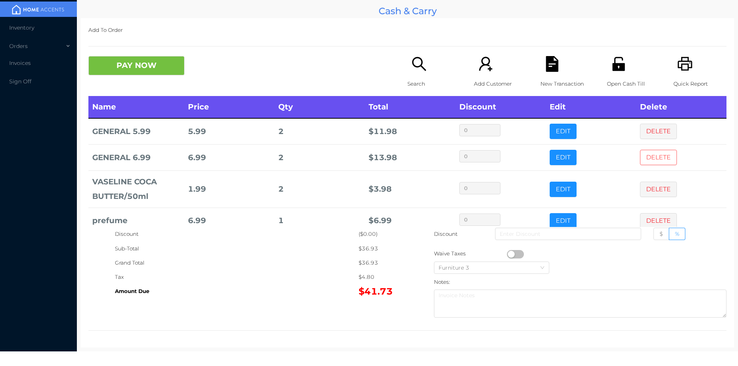
click at [645, 158] on button "DELETE" at bounding box center [658, 157] width 37 height 15
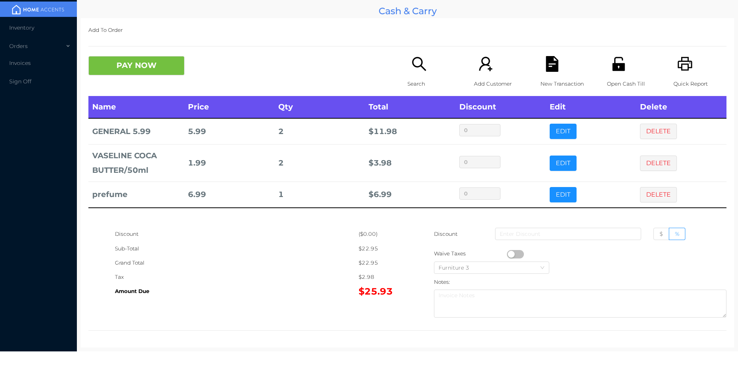
click at [618, 70] on icon "icon: unlock" at bounding box center [618, 64] width 12 height 14
click at [540, 69] on div "New Transaction" at bounding box center [566, 76] width 53 height 40
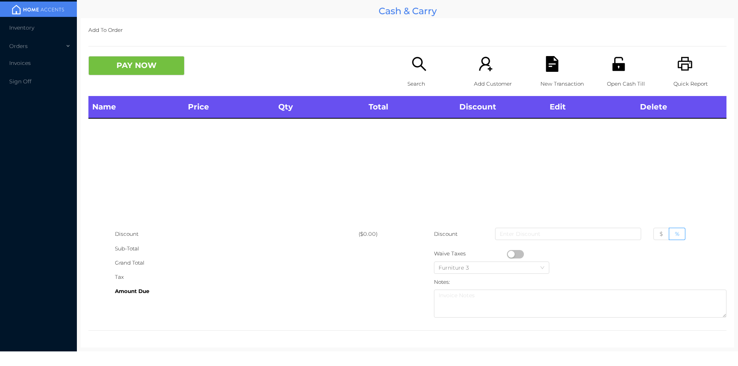
click at [415, 65] on icon "icon: search" at bounding box center [419, 64] width 16 height 16
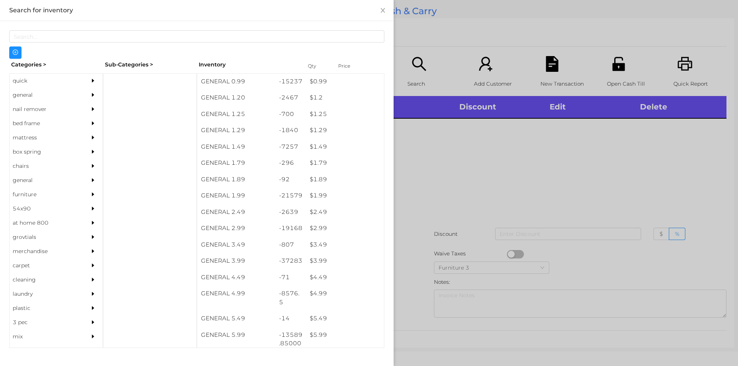
scroll to position [89, 0]
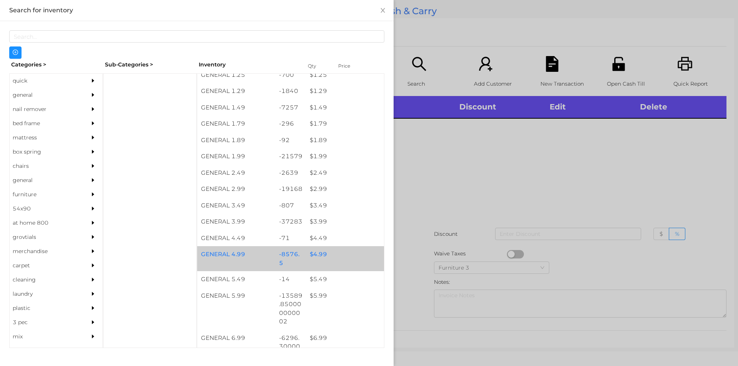
click at [247, 260] on div "GENERAL 4.99" at bounding box center [236, 254] width 78 height 17
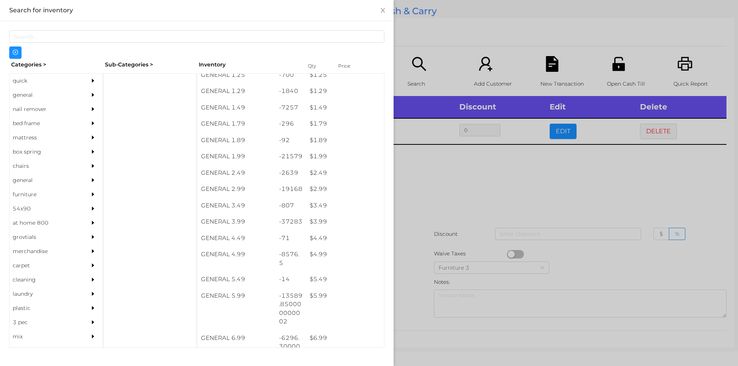
click at [455, 223] on div at bounding box center [369, 183] width 738 height 366
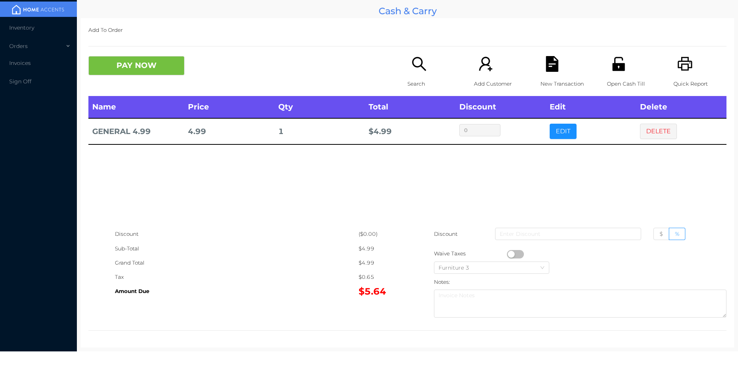
click at [136, 67] on button "PAY NOW" at bounding box center [136, 65] width 96 height 19
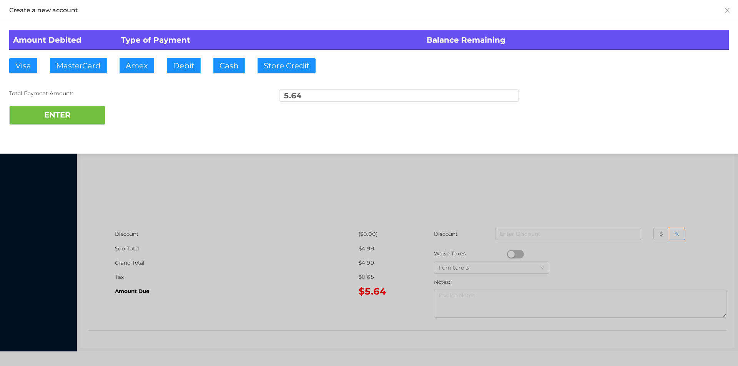
click at [181, 90] on div "Total Payment Amount:" at bounding box center [129, 94] width 240 height 8
click at [75, 113] on button "ENTER" at bounding box center [57, 115] width 96 height 19
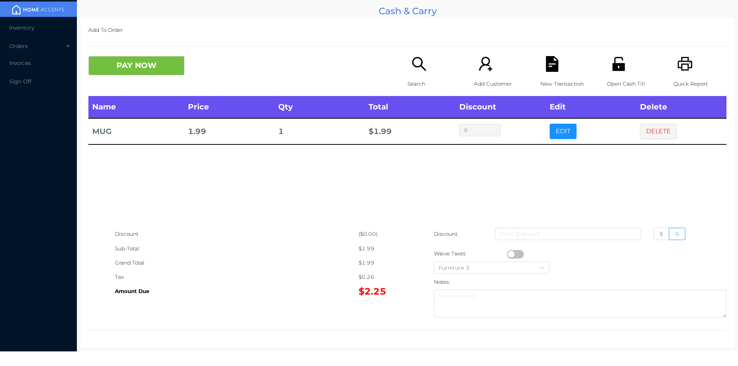
click at [413, 72] on icon "icon: search" at bounding box center [419, 64] width 16 height 16
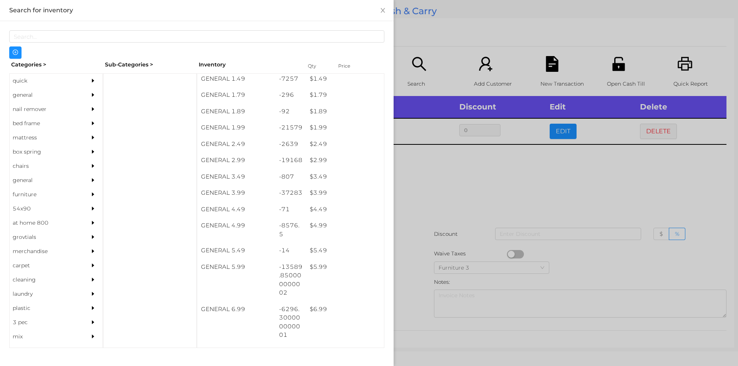
scroll to position [117, 0]
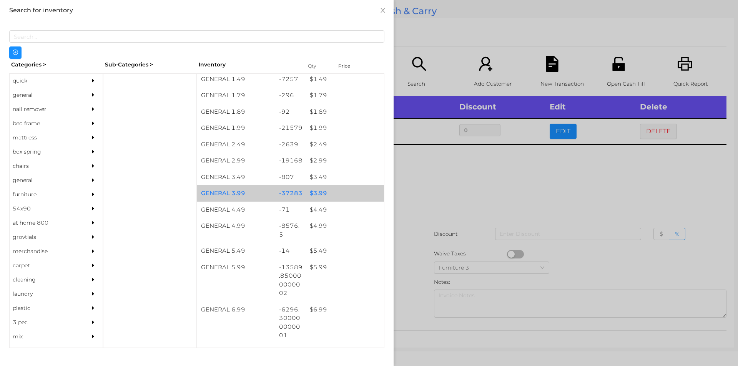
click at [322, 194] on div "$ 3.99" at bounding box center [345, 193] width 78 height 17
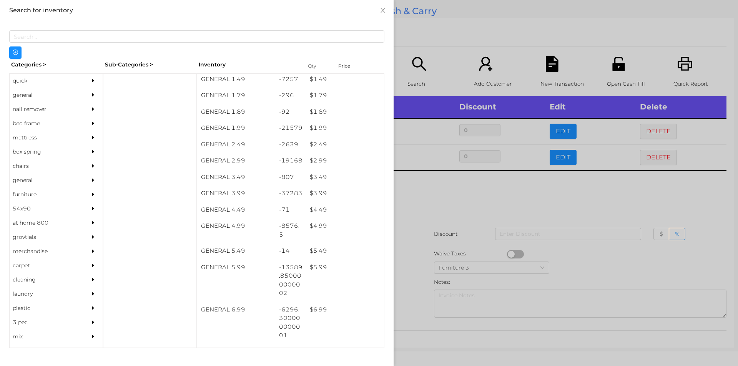
click at [410, 214] on div at bounding box center [369, 183] width 738 height 366
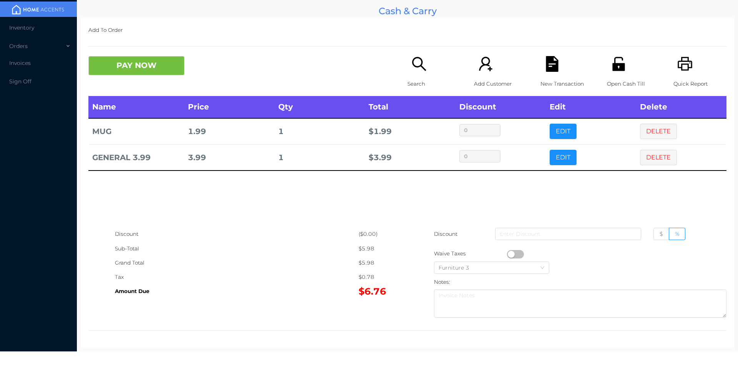
click at [152, 82] on div "PAY NOW Search Add Customer New Transaction Open Cash Till Quick Report" at bounding box center [407, 76] width 638 height 40
click at [167, 68] on button "PAY NOW" at bounding box center [136, 65] width 96 height 19
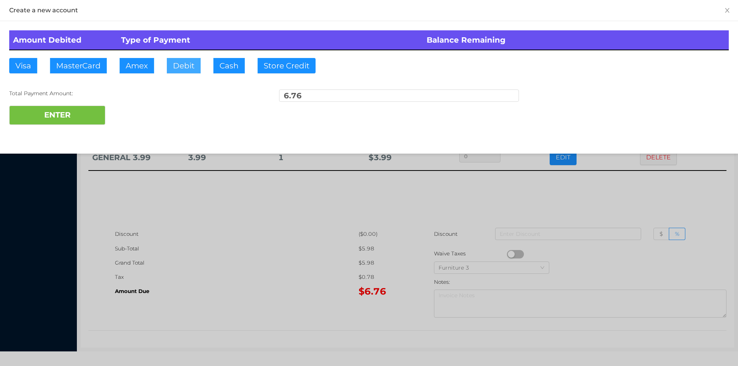
click at [181, 71] on button "Debit" at bounding box center [184, 65] width 34 height 15
click at [95, 123] on button "ENTER" at bounding box center [57, 115] width 96 height 19
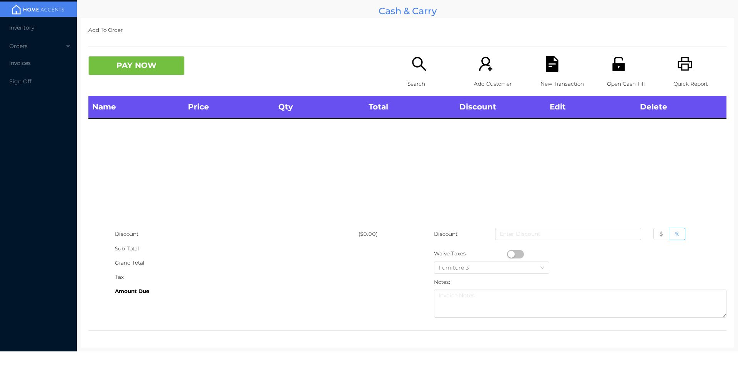
click at [412, 65] on icon "icon: search" at bounding box center [419, 64] width 14 height 14
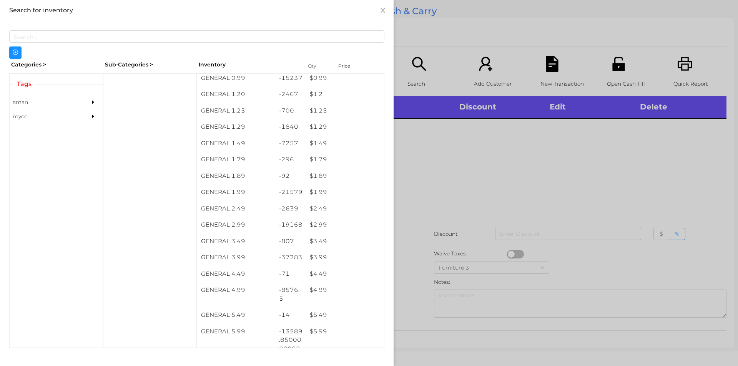
scroll to position [68, 0]
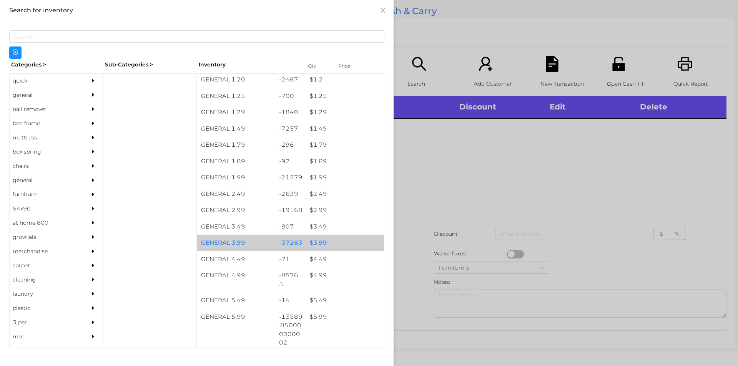
click at [341, 243] on div "$ 3.99" at bounding box center [345, 243] width 78 height 17
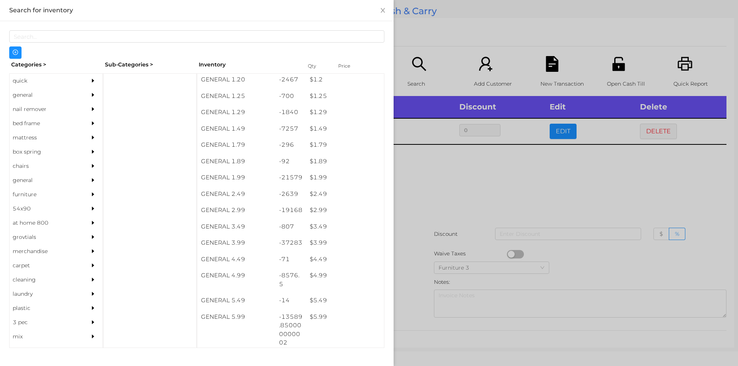
click at [546, 62] on div at bounding box center [369, 183] width 738 height 366
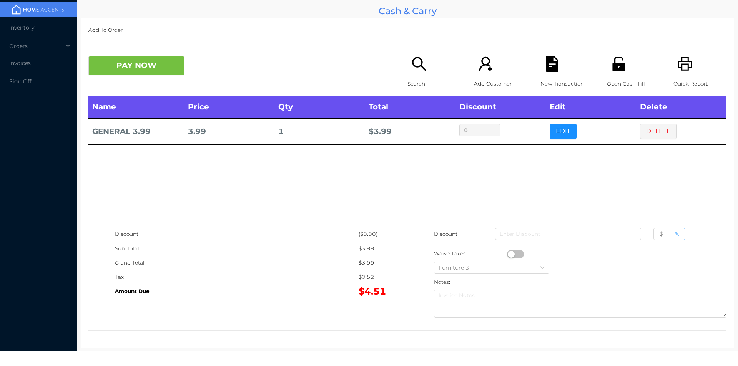
click at [555, 70] on icon "icon: file-text" at bounding box center [552, 64] width 16 height 16
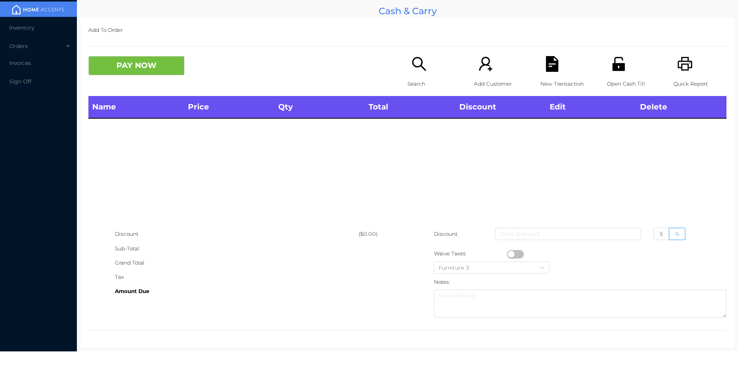
click at [677, 62] on icon "icon: printer" at bounding box center [685, 64] width 16 height 16
click at [612, 66] on icon "icon: unlock" at bounding box center [618, 64] width 12 height 14
click at [421, 76] on div "Search" at bounding box center [433, 76] width 53 height 40
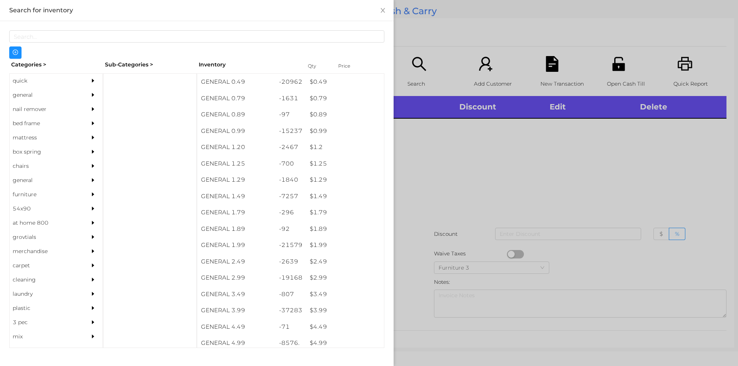
click at [20, 96] on div "general" at bounding box center [45, 95] width 70 height 14
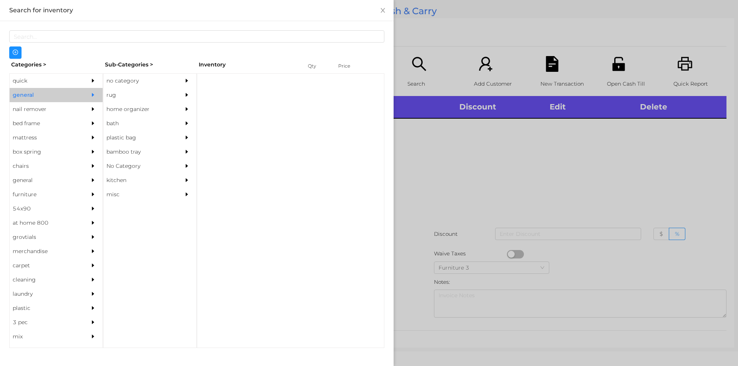
click at [127, 81] on div "no category" at bounding box center [138, 81] width 70 height 14
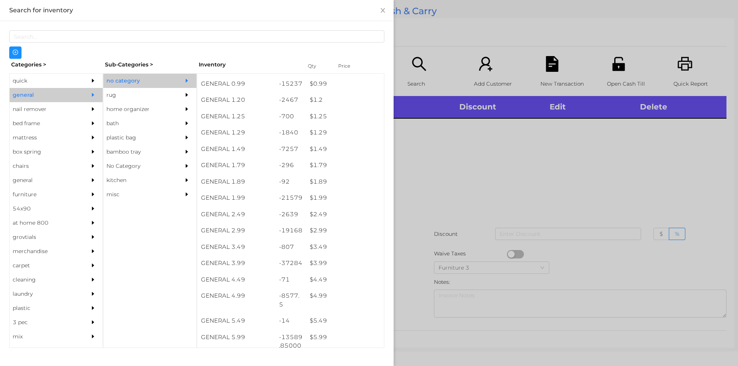
scroll to position [53, 0]
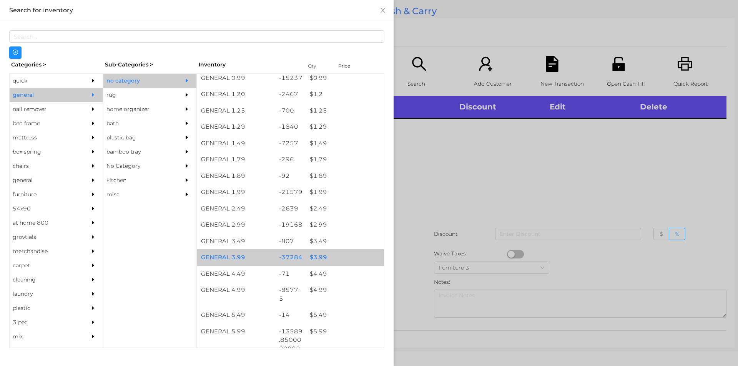
click at [318, 252] on div "$ 3.99" at bounding box center [345, 257] width 78 height 17
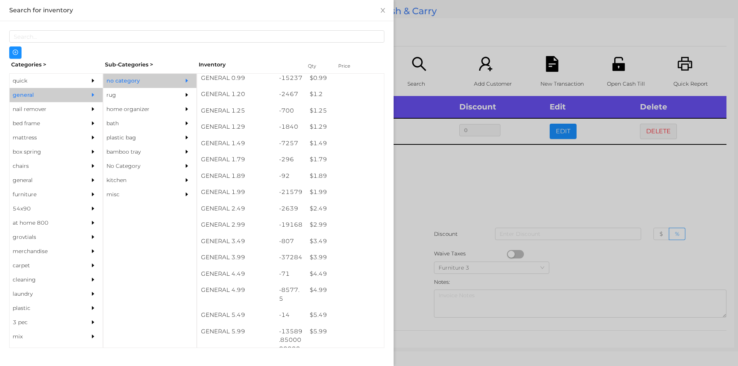
click at [422, 208] on div at bounding box center [369, 183] width 738 height 366
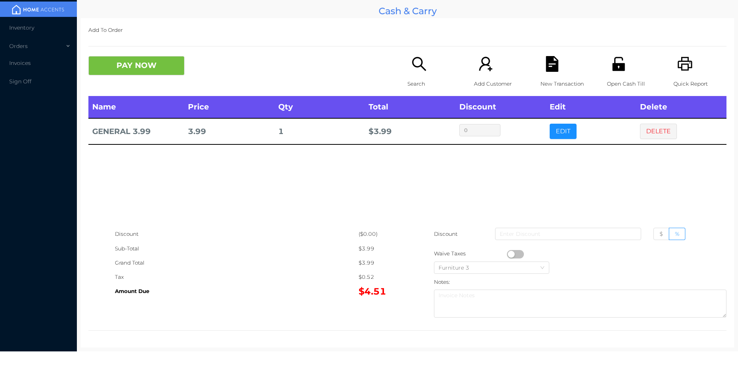
click at [140, 67] on button "PAY NOW" at bounding box center [136, 65] width 96 height 19
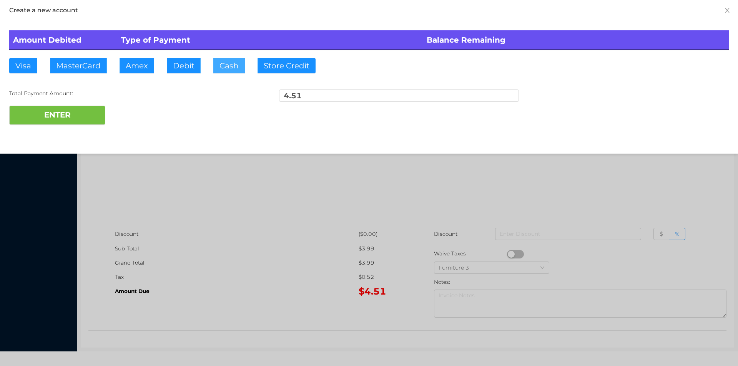
click at [216, 68] on button "Cash" at bounding box center [229, 65] width 32 height 15
click at [63, 123] on button "ENTER" at bounding box center [57, 115] width 96 height 19
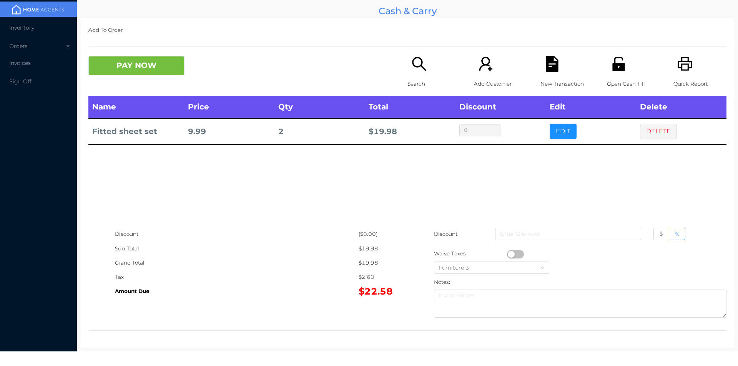
click at [562, 130] on button "EDIT" at bounding box center [563, 131] width 27 height 15
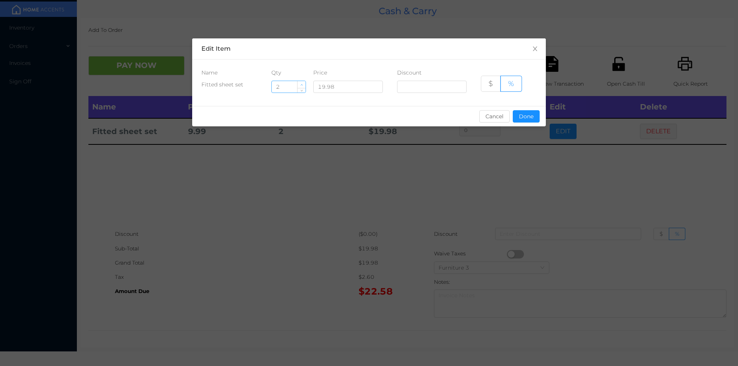
click at [302, 84] on icon "icon: up" at bounding box center [301, 85] width 3 height 3
type input "3"
type input "1"
click at [535, 131] on div "sentinelStart Edit Item Name Qty Price Discount Fitted sheet set 1 19.98 $ % Ca…" at bounding box center [369, 86] width 354 height 97
click at [520, 113] on button "Done" at bounding box center [526, 116] width 27 height 12
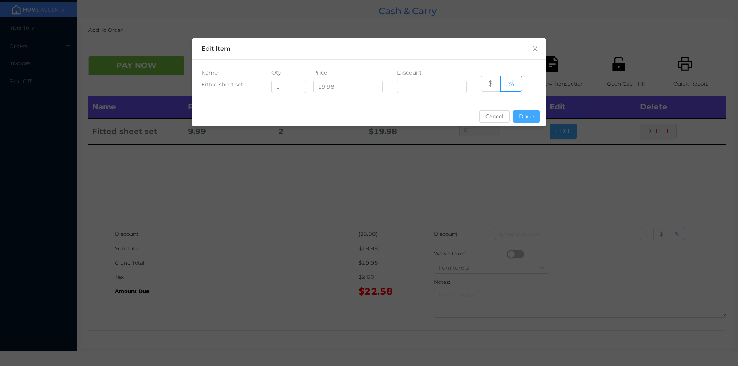
type input "0%"
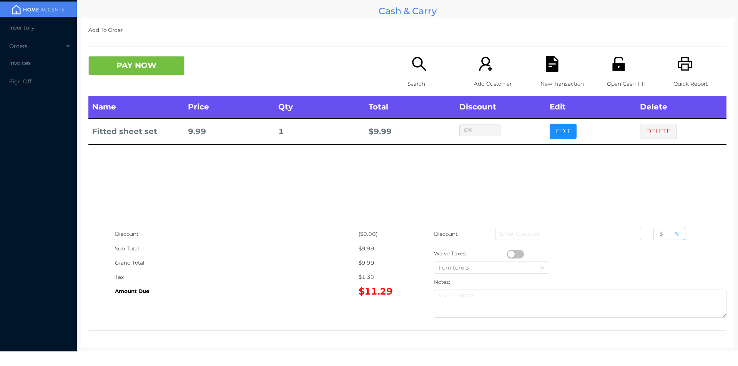
click at [693, 61] on div "Quick Report" at bounding box center [699, 76] width 53 height 40
click at [546, 67] on icon "icon: file-text" at bounding box center [552, 64] width 12 height 16
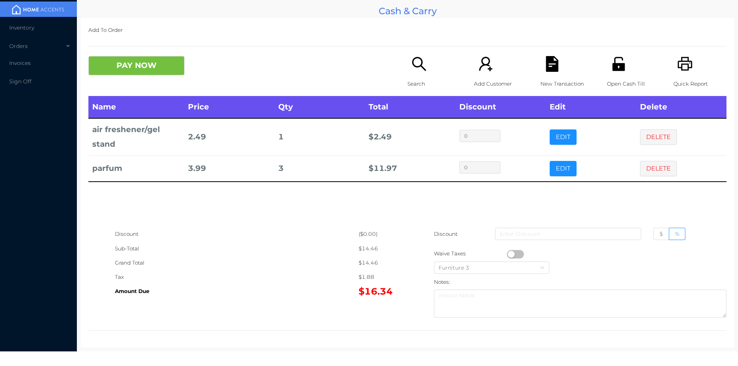
click at [554, 171] on button "EDIT" at bounding box center [563, 168] width 27 height 15
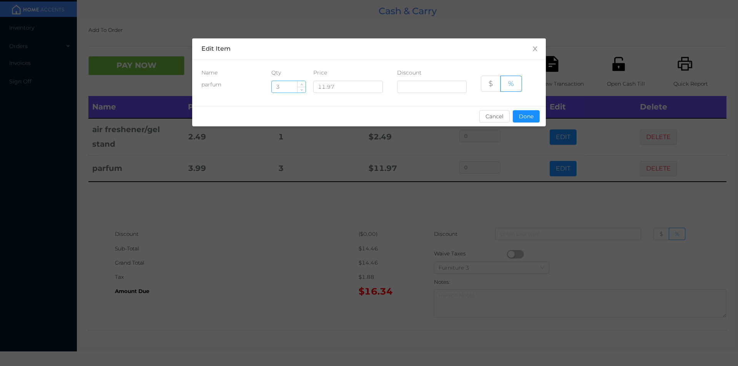
click at [285, 88] on input "3" at bounding box center [289, 87] width 34 height 12
type input "13"
click at [528, 122] on button "Done" at bounding box center [526, 116] width 27 height 12
type input "0%"
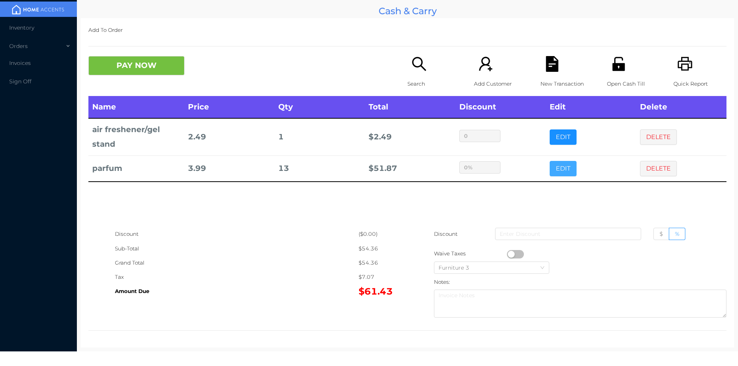
click at [550, 161] on button "EDIT" at bounding box center [563, 168] width 27 height 15
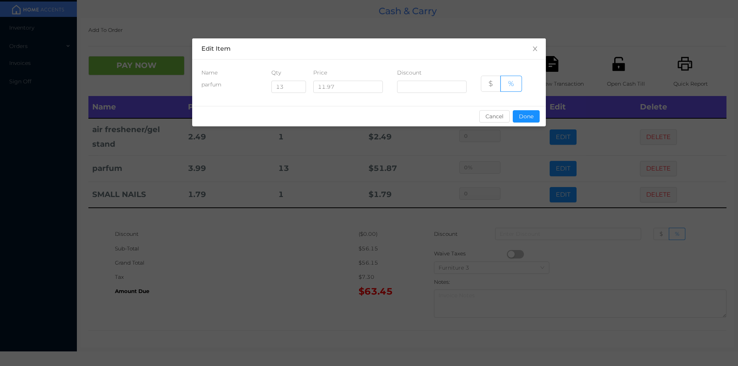
click at [255, 266] on div "sentinelStart Edit Item Name Qty Price Discount parfum 13 11.97 $ % Cancel Done…" at bounding box center [369, 183] width 738 height 366
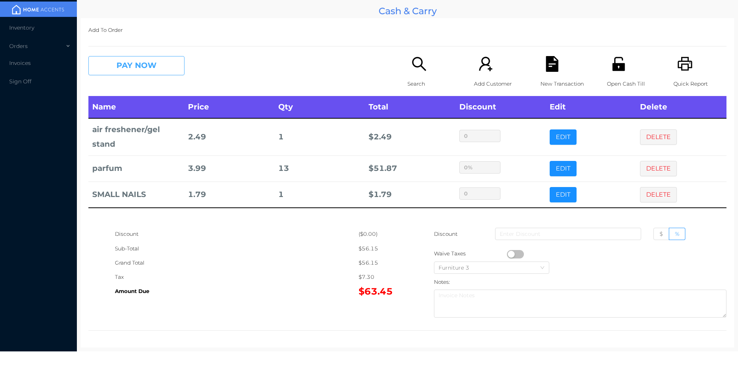
click at [122, 71] on button "PAY NOW" at bounding box center [136, 65] width 96 height 19
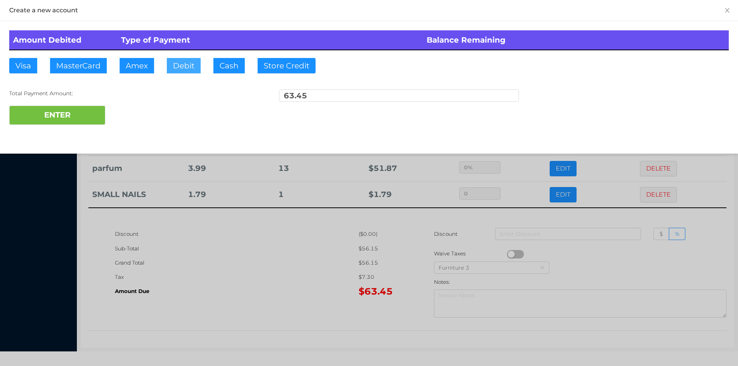
click at [180, 60] on button "Debit" at bounding box center [184, 65] width 34 height 15
click at [70, 111] on button "ENTER" at bounding box center [57, 115] width 96 height 19
type input "0"
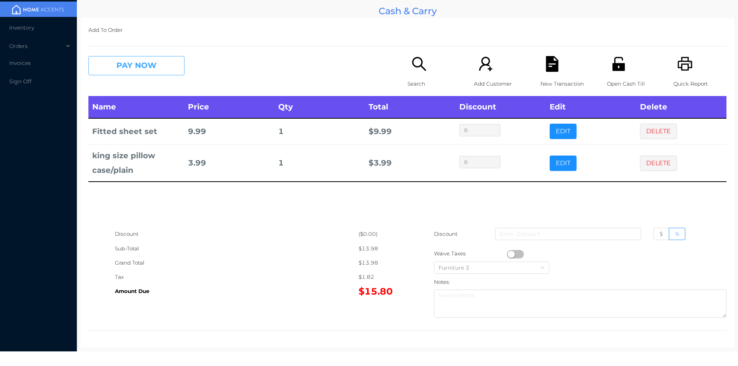
click at [122, 67] on button "PAY NOW" at bounding box center [136, 65] width 96 height 19
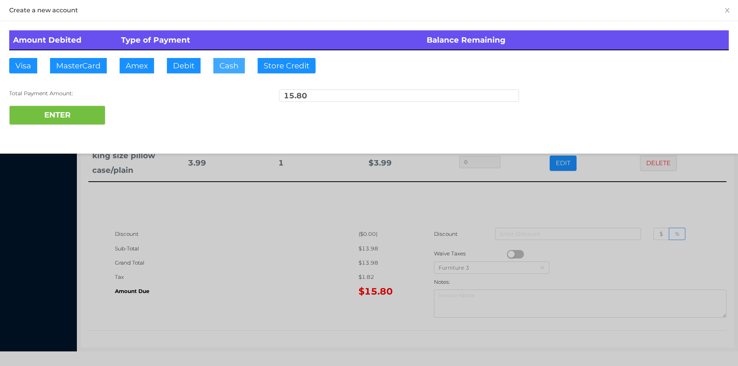
click at [227, 70] on button "Cash" at bounding box center [229, 65] width 32 height 15
type input "20"
click at [62, 117] on button "ENTER" at bounding box center [57, 115] width 96 height 19
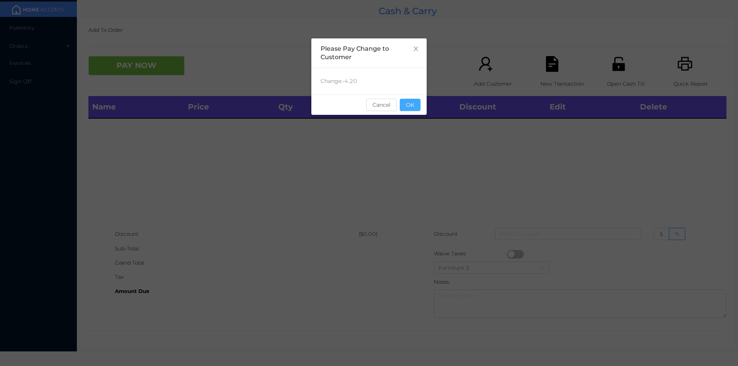
click at [412, 103] on button "OK" at bounding box center [410, 105] width 21 height 12
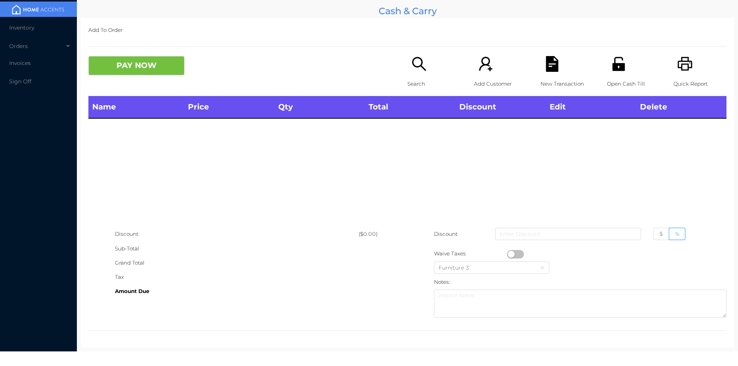
click at [615, 65] on icon "icon: unlock" at bounding box center [618, 64] width 12 height 14
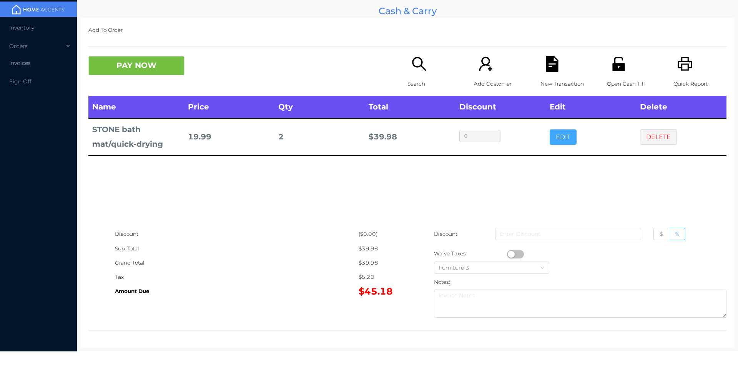
click at [555, 133] on button "EDIT" at bounding box center [563, 137] width 27 height 15
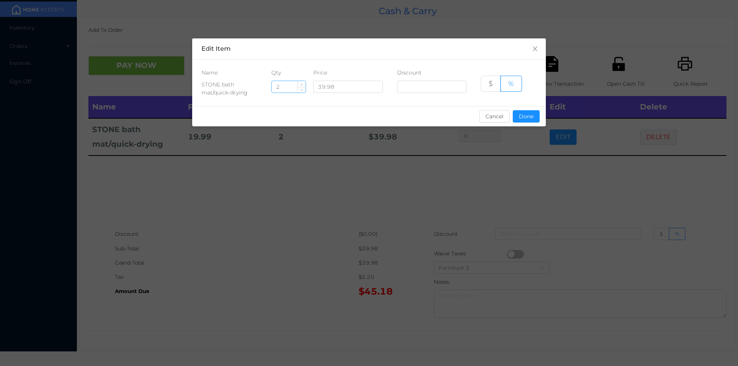
click at [292, 85] on input "2" at bounding box center [289, 87] width 34 height 12
type input "1"
click at [518, 113] on button "Done" at bounding box center [526, 116] width 27 height 12
type input "0%"
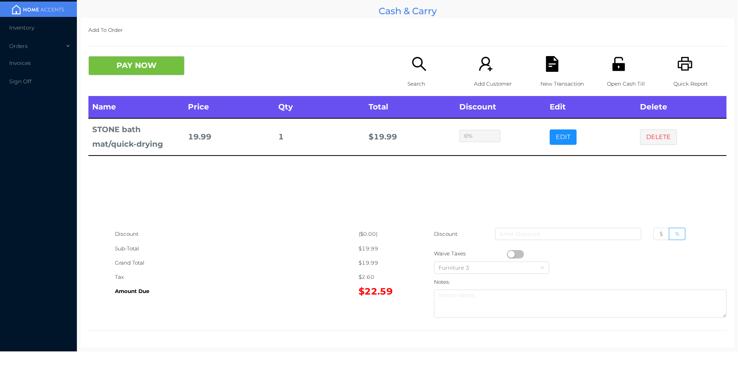
click at [417, 68] on icon "icon: search" at bounding box center [419, 64] width 16 height 16
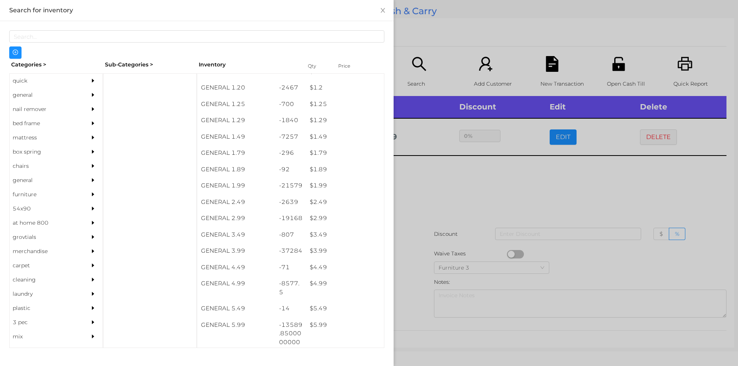
scroll to position [60, 0]
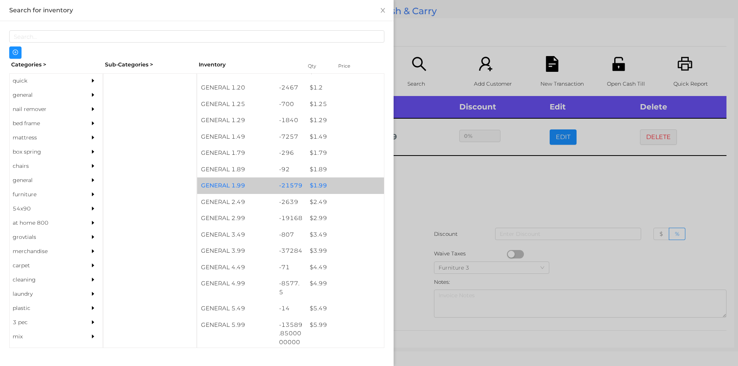
click at [340, 186] on div "$ 1.99" at bounding box center [345, 186] width 78 height 17
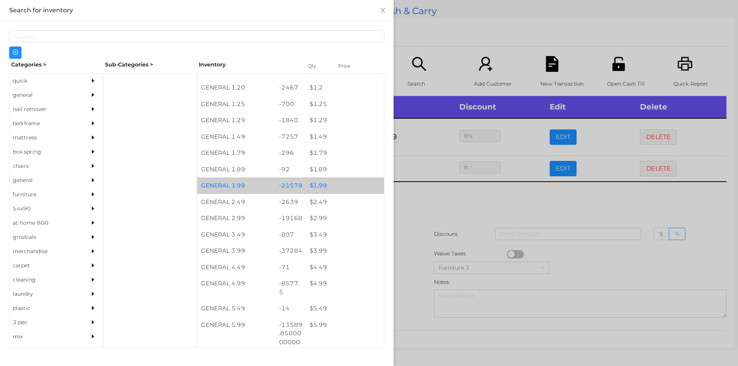
click at [440, 239] on div at bounding box center [369, 183] width 738 height 366
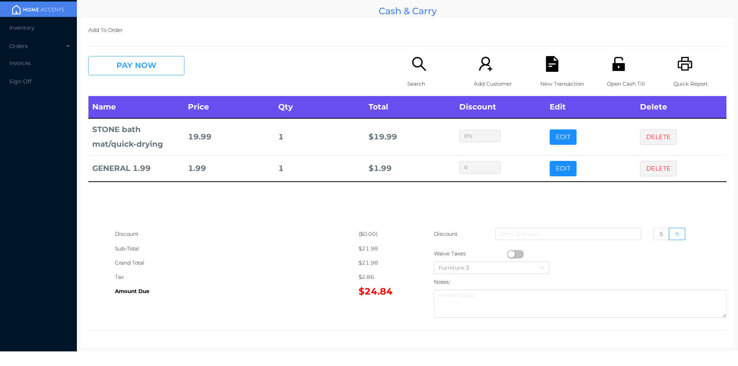
click at [152, 73] on button "PAY NOW" at bounding box center [136, 65] width 96 height 19
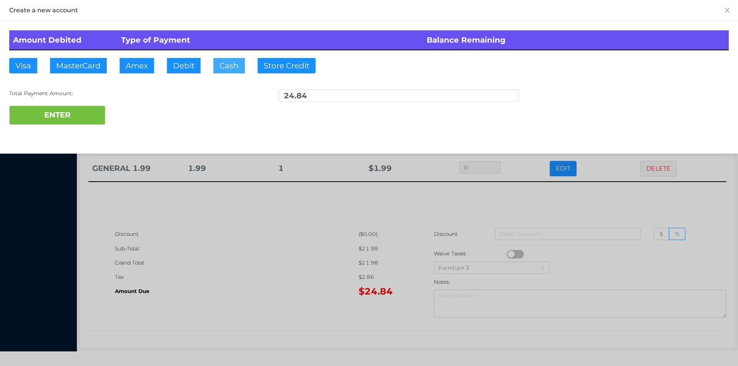
click at [222, 60] on button "Cash" at bounding box center [229, 65] width 32 height 15
type input "25"
click at [70, 122] on button "ENTER" at bounding box center [57, 115] width 96 height 19
type input "0"
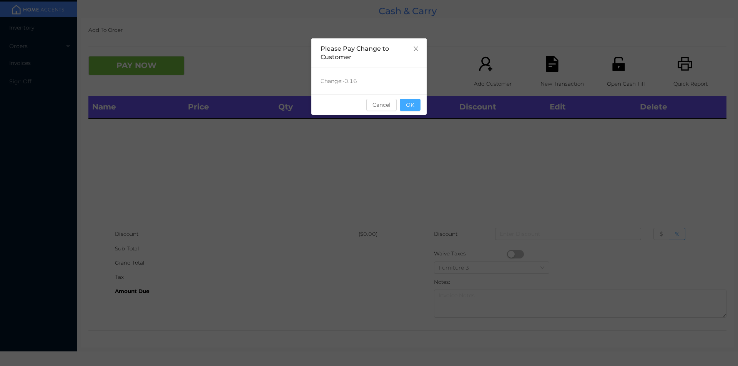
click at [407, 109] on button "OK" at bounding box center [410, 105] width 21 height 12
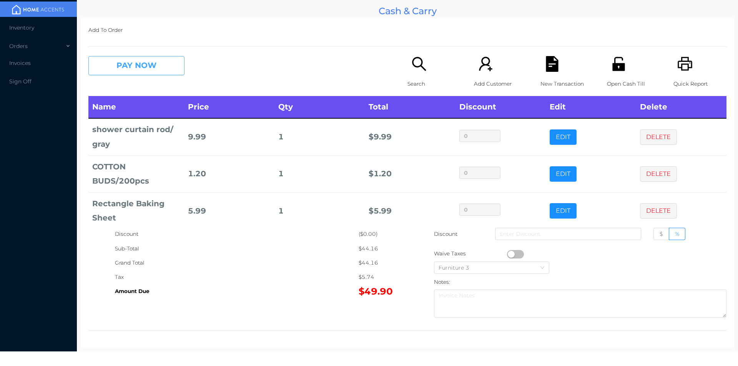
click at [163, 61] on button "PAY NOW" at bounding box center [136, 65] width 96 height 19
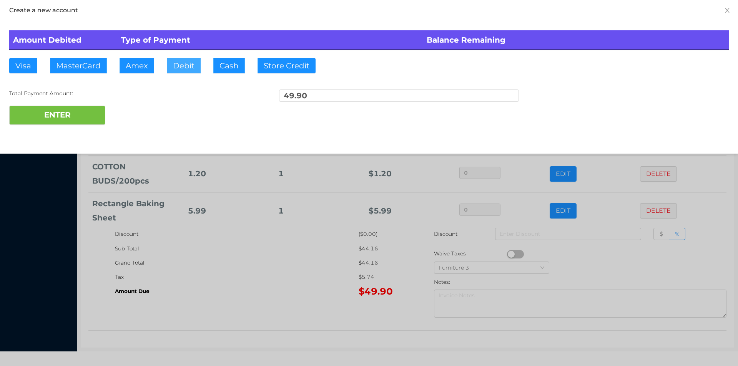
click at [196, 61] on button "Debit" at bounding box center [184, 65] width 34 height 15
click at [81, 107] on button "ENTER" at bounding box center [57, 115] width 96 height 19
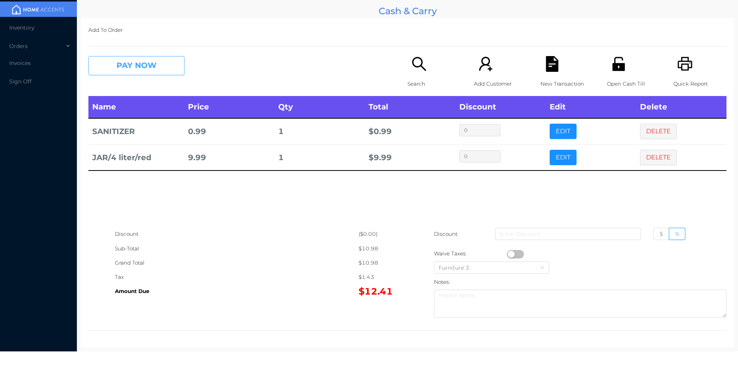
click at [137, 64] on button "PAY NOW" at bounding box center [136, 65] width 96 height 19
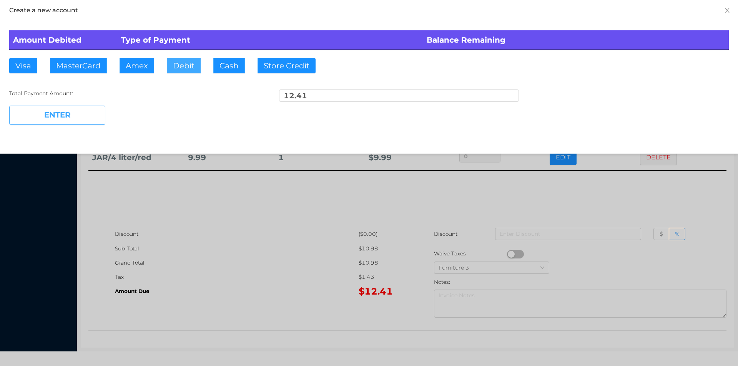
click at [192, 69] on button "Debit" at bounding box center [184, 65] width 34 height 15
click at [72, 122] on button "ENTER" at bounding box center [57, 115] width 96 height 19
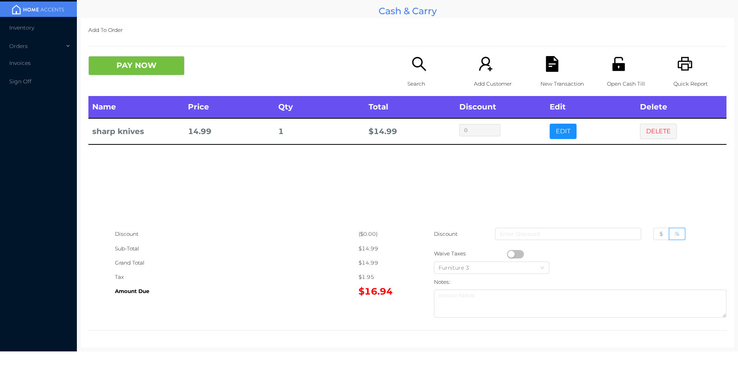
click at [552, 67] on icon "icon: file-text" at bounding box center [552, 64] width 12 height 16
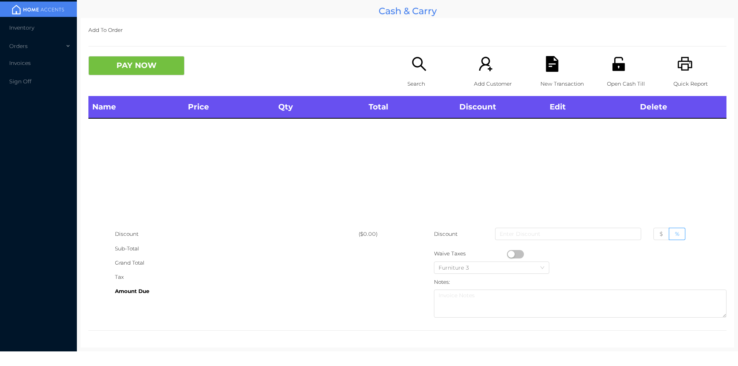
click at [684, 63] on icon "icon: printer" at bounding box center [685, 64] width 16 height 16
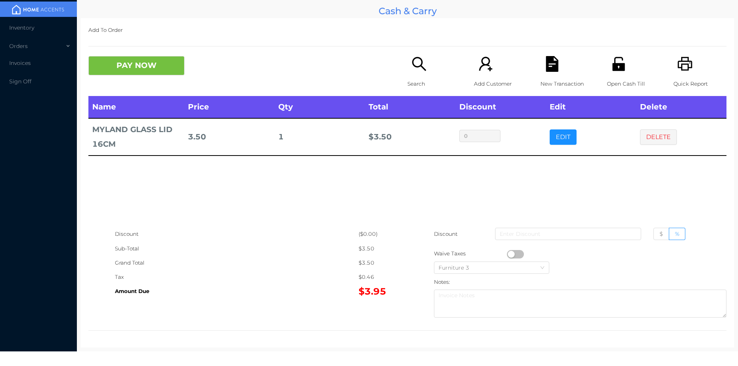
click at [411, 68] on icon "icon: search" at bounding box center [419, 64] width 16 height 16
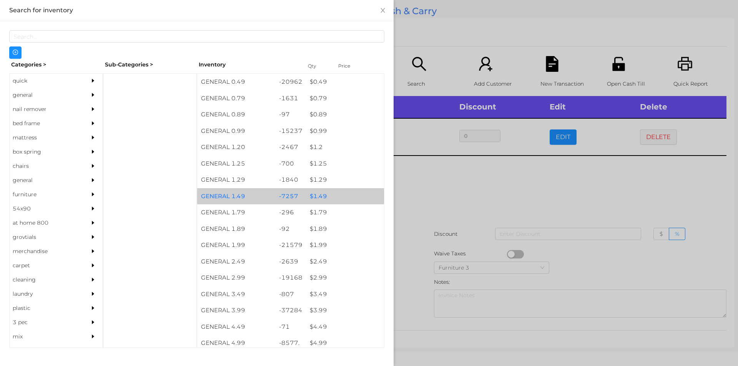
click at [331, 189] on div "$ 1.49" at bounding box center [345, 196] width 78 height 17
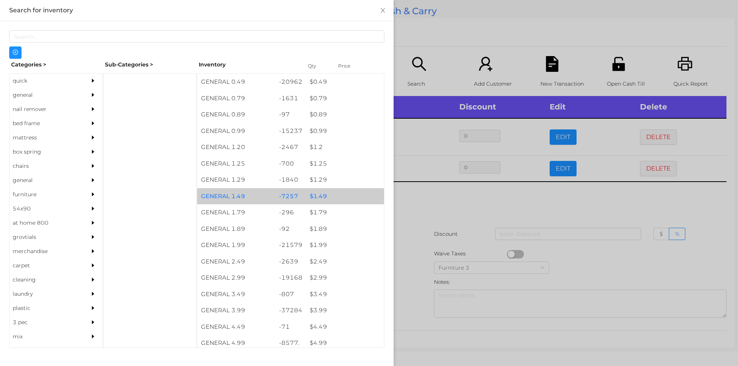
click at [336, 194] on div "$ 1.49" at bounding box center [345, 196] width 78 height 17
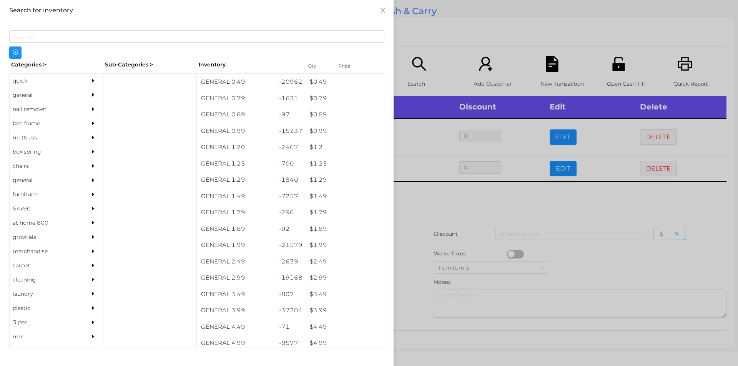
click at [427, 234] on div at bounding box center [369, 183] width 738 height 366
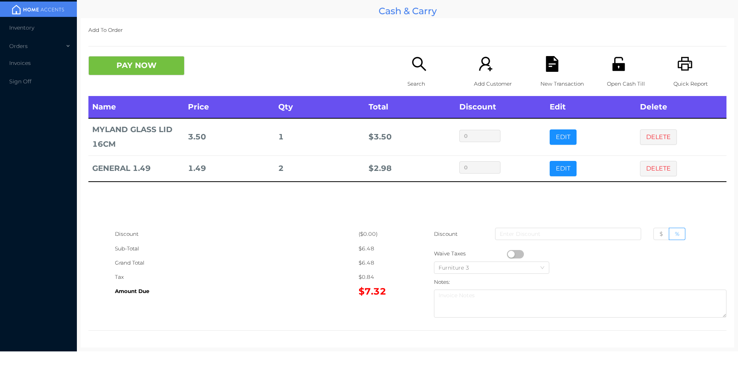
click at [557, 65] on div "New Transaction" at bounding box center [566, 76] width 53 height 40
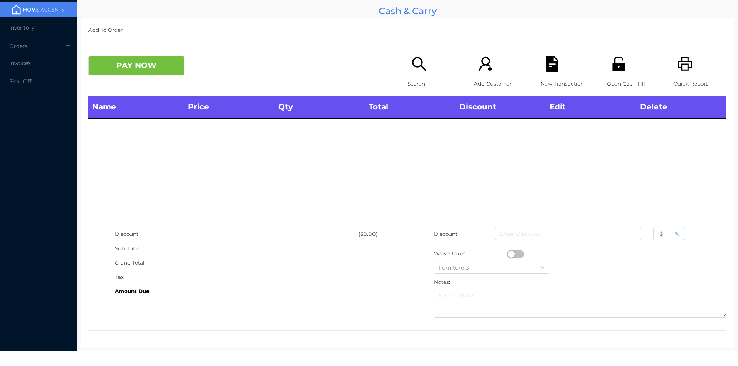
click at [681, 60] on icon "icon: printer" at bounding box center [685, 64] width 16 height 16
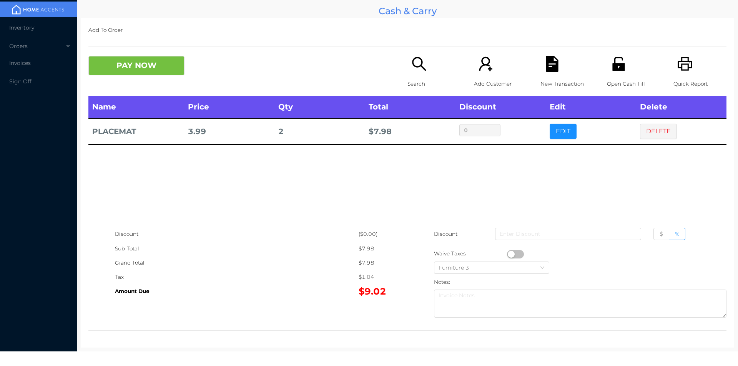
click at [415, 72] on icon "icon: search" at bounding box center [419, 64] width 16 height 16
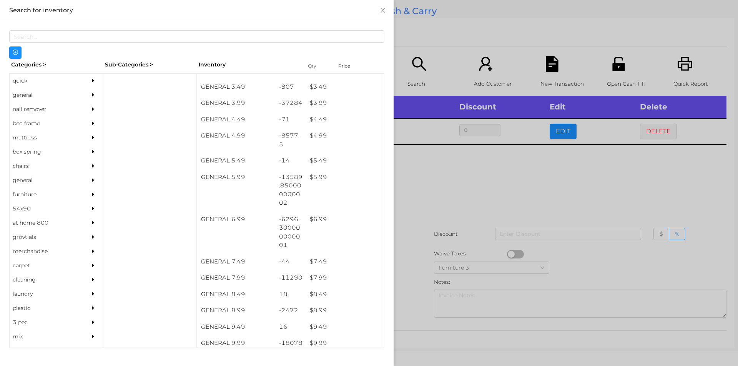
scroll to position [218, 0]
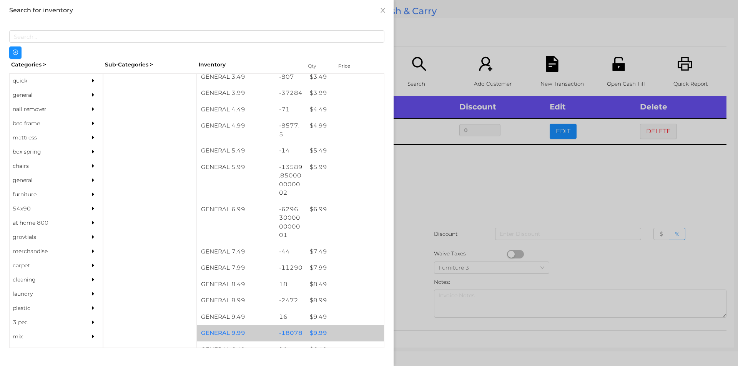
click at [317, 337] on div "$ 9.99" at bounding box center [345, 333] width 78 height 17
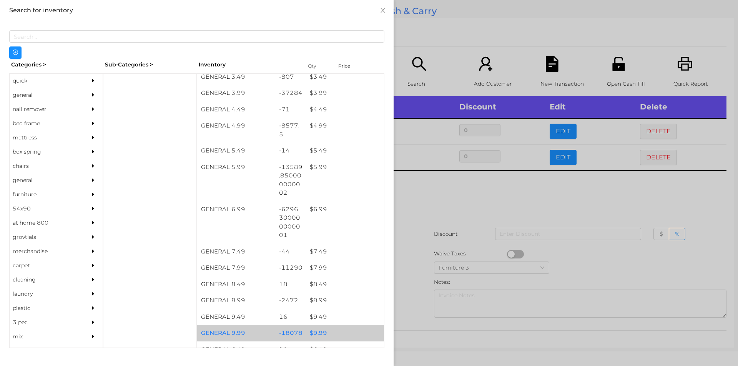
click at [316, 332] on div "$ 9.99" at bounding box center [345, 333] width 78 height 17
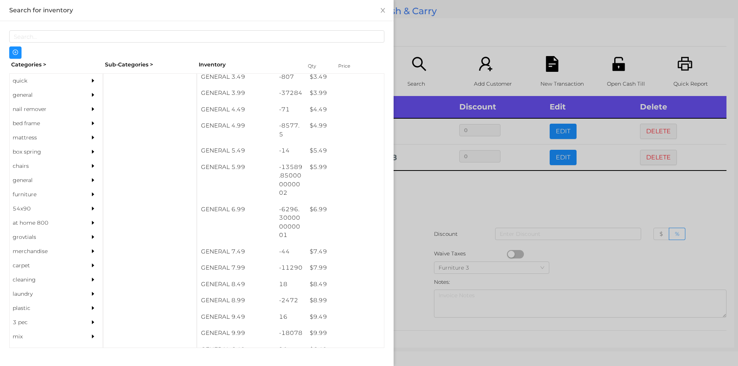
click at [415, 257] on div at bounding box center [369, 183] width 738 height 366
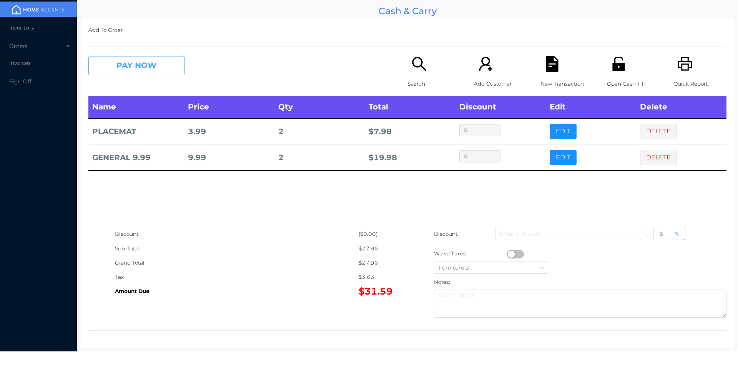
click at [132, 64] on button "PAY NOW" at bounding box center [136, 65] width 96 height 19
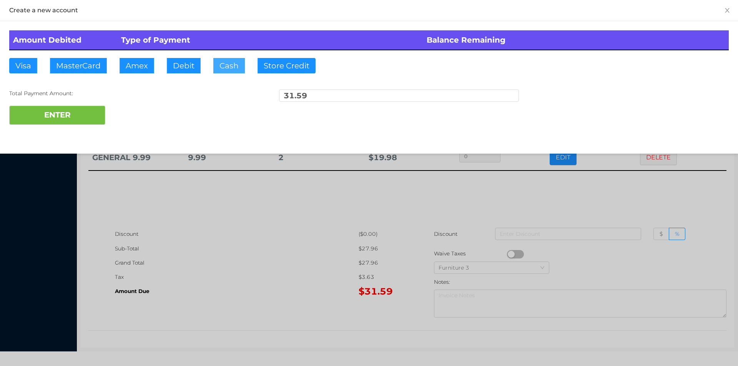
click at [223, 69] on button "Cash" at bounding box center [229, 65] width 32 height 15
click at [71, 123] on button "ENTER" at bounding box center [57, 115] width 96 height 19
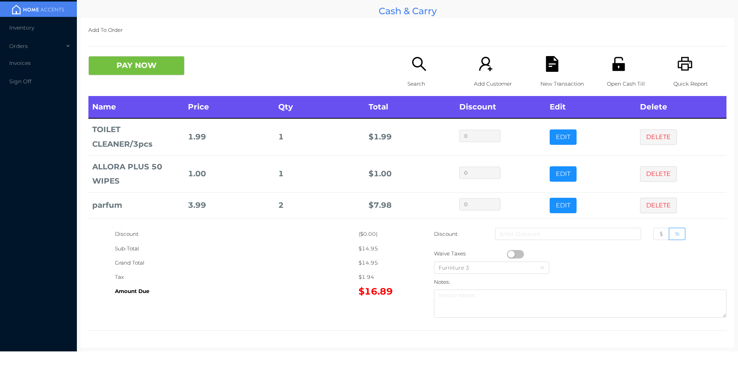
scroll to position [37, 0]
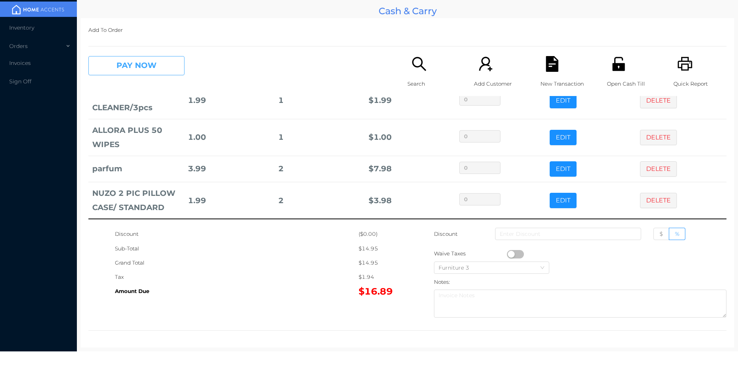
click at [163, 66] on button "PAY NOW" at bounding box center [136, 65] width 96 height 19
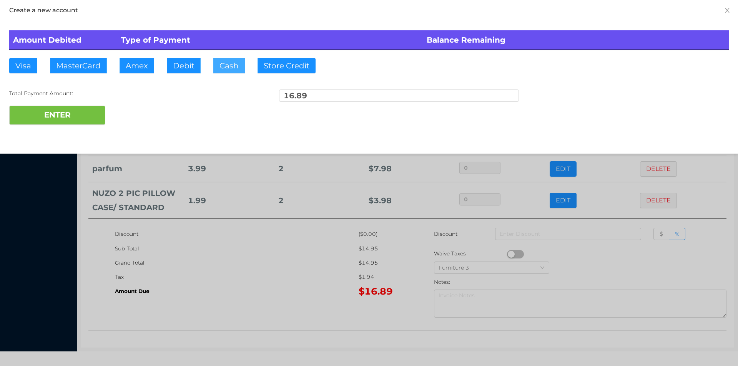
click at [233, 63] on button "Cash" at bounding box center [229, 65] width 32 height 15
type input "20"
click at [70, 123] on button "ENTER" at bounding box center [57, 115] width 96 height 19
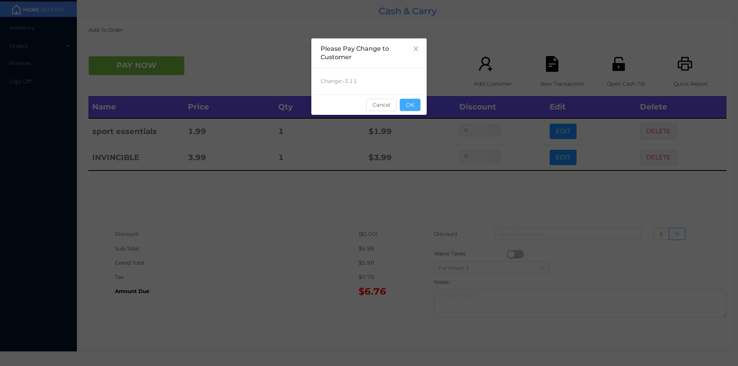
click at [415, 108] on button "OK" at bounding box center [410, 105] width 21 height 12
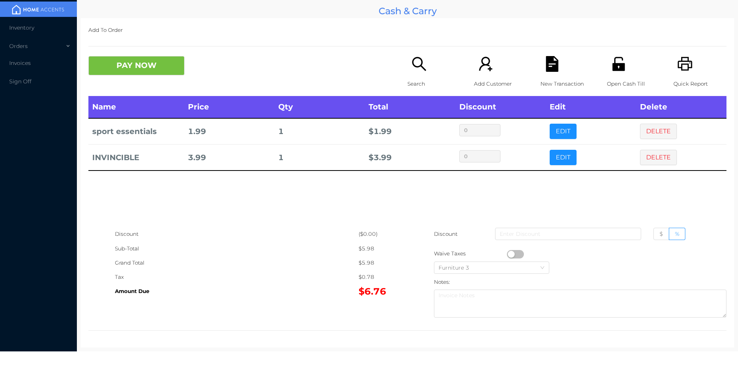
click at [412, 76] on div "Search" at bounding box center [433, 76] width 53 height 40
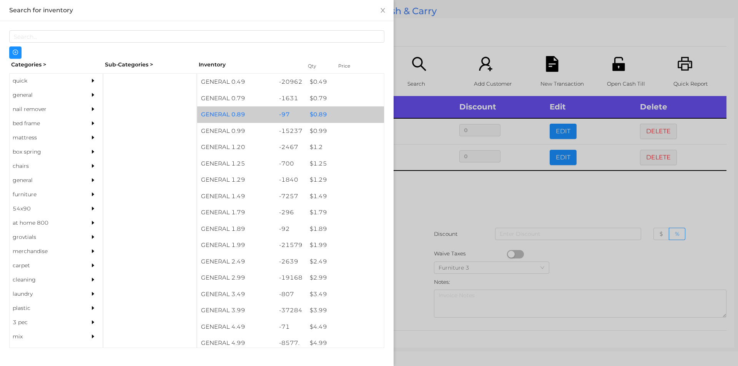
click at [308, 122] on div "$ 0.89" at bounding box center [345, 114] width 78 height 17
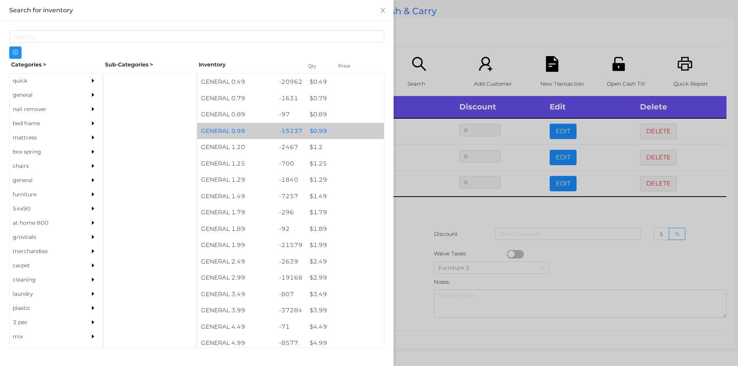
click at [317, 136] on div "$ 0.99" at bounding box center [345, 131] width 78 height 17
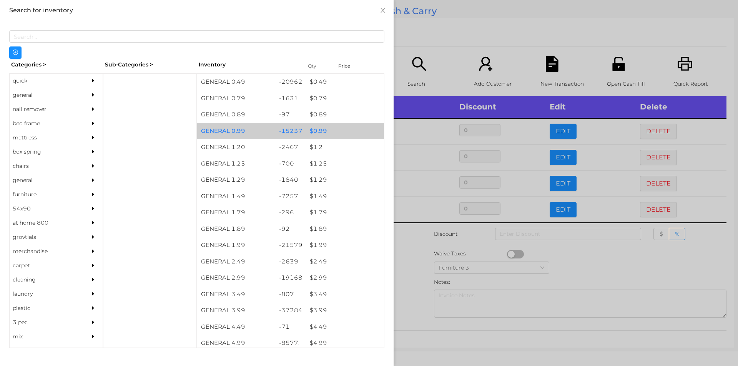
click at [461, 51] on div at bounding box center [369, 183] width 738 height 366
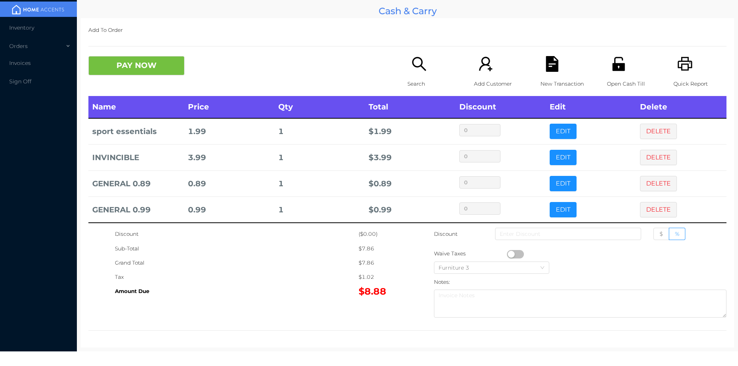
click at [643, 187] on button "DELETE" at bounding box center [658, 183] width 37 height 15
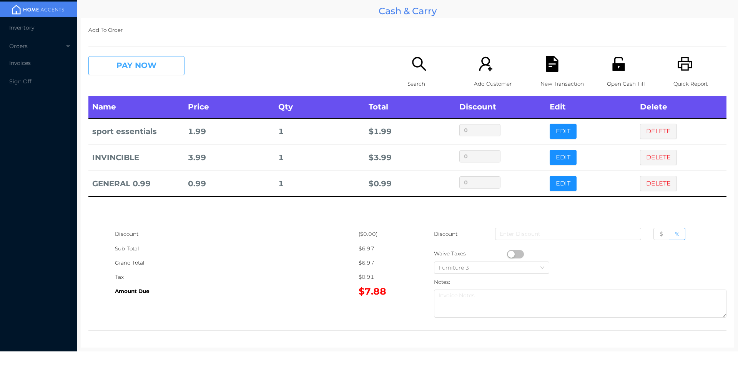
click at [131, 74] on button "PAY NOW" at bounding box center [136, 65] width 96 height 19
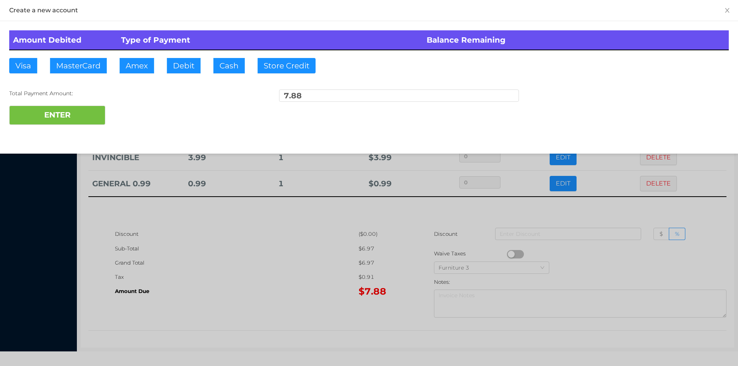
click at [398, 219] on div at bounding box center [369, 183] width 738 height 366
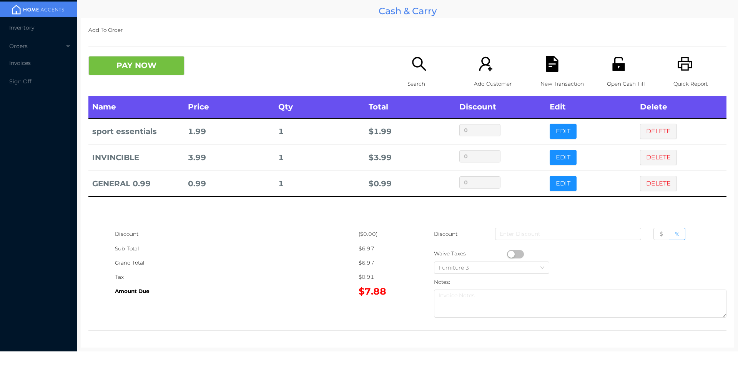
click at [547, 67] on icon "icon: file-text" at bounding box center [552, 64] width 16 height 16
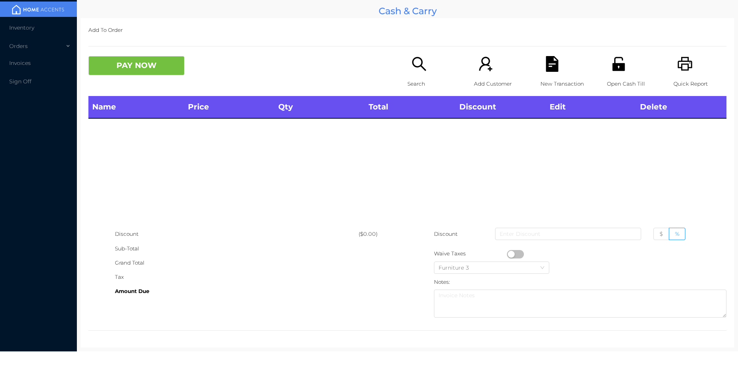
click at [686, 65] on icon "icon: printer" at bounding box center [685, 64] width 15 height 14
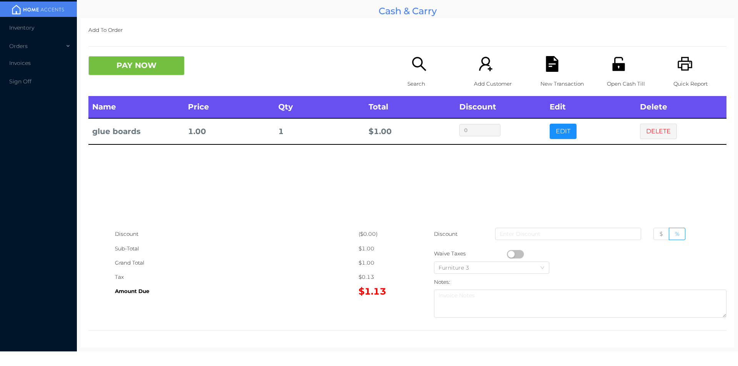
click at [552, 130] on button "EDIT" at bounding box center [563, 131] width 27 height 15
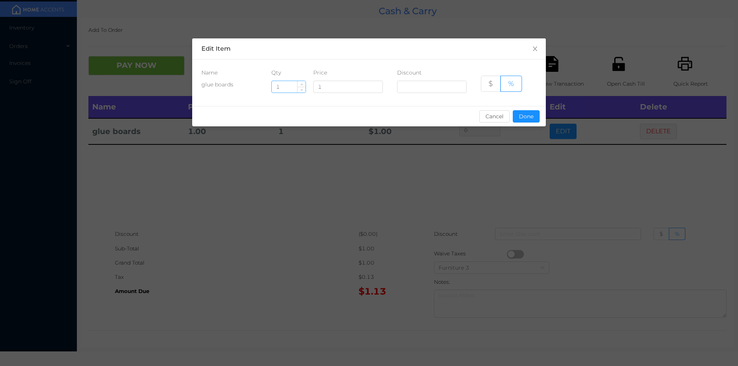
click at [295, 87] on input "1" at bounding box center [289, 87] width 34 height 12
type input "4"
click at [525, 116] on button "Done" at bounding box center [526, 116] width 27 height 12
type input "0%"
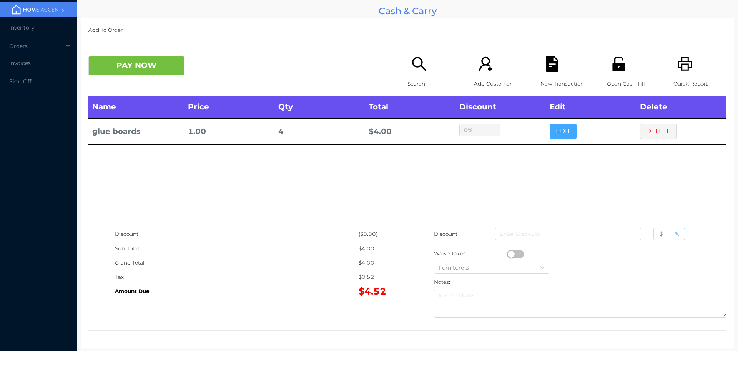
click at [550, 124] on button "EDIT" at bounding box center [563, 131] width 27 height 15
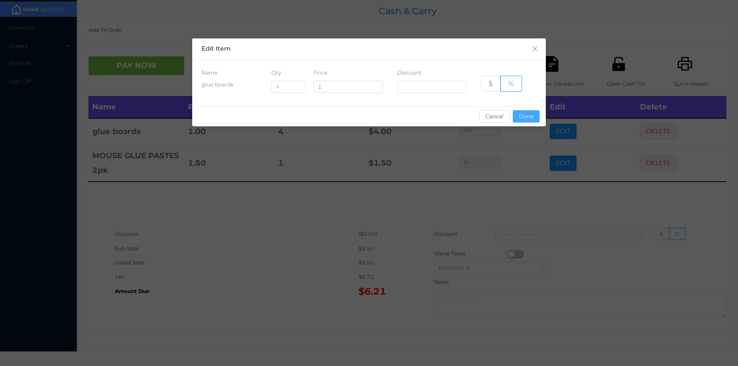
click at [516, 114] on button "Done" at bounding box center [526, 116] width 27 height 12
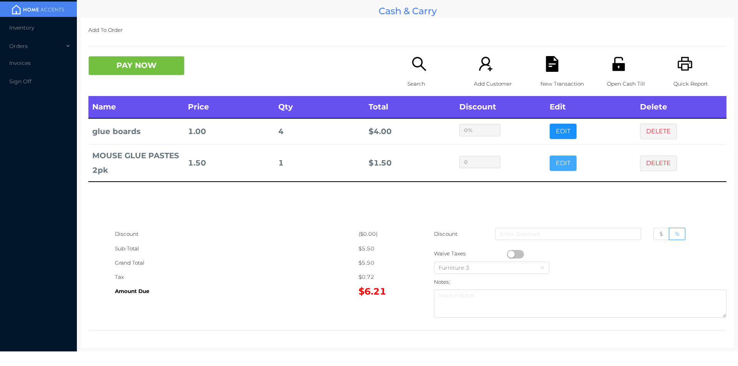
click at [560, 166] on button "EDIT" at bounding box center [563, 163] width 27 height 15
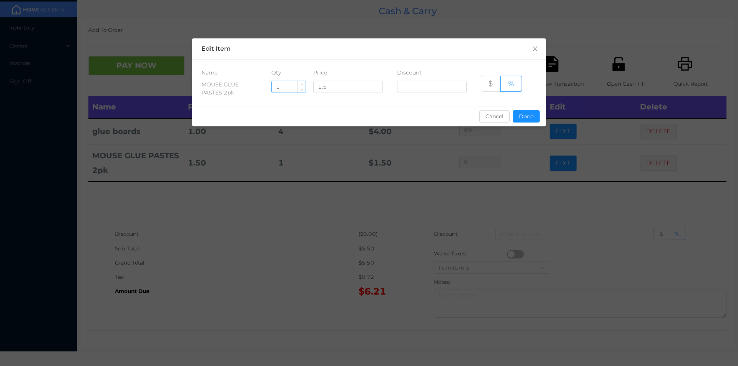
click at [290, 88] on input "1" at bounding box center [289, 87] width 34 height 12
type input "6"
click at [533, 121] on button "Done" at bounding box center [526, 116] width 27 height 12
type input "0%"
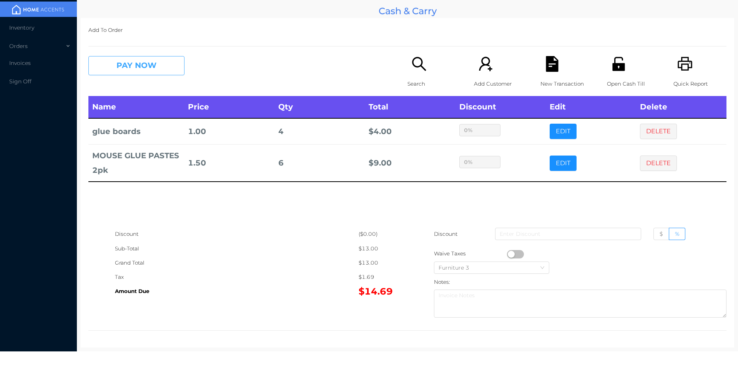
click at [136, 63] on button "PAY NOW" at bounding box center [136, 65] width 96 height 19
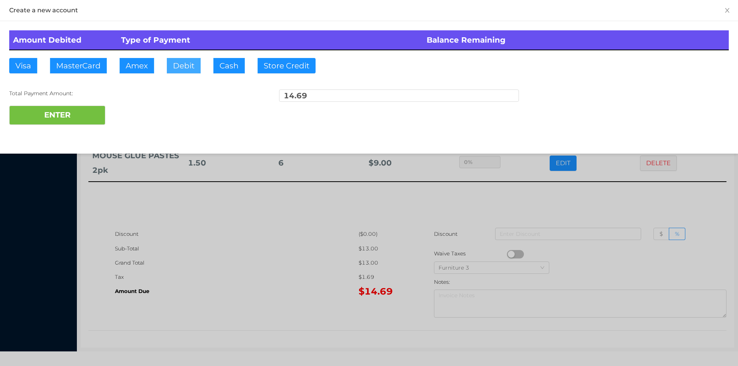
click at [189, 71] on button "Debit" at bounding box center [184, 65] width 34 height 15
click at [83, 113] on button "ENTER" at bounding box center [57, 115] width 96 height 19
type input "0"
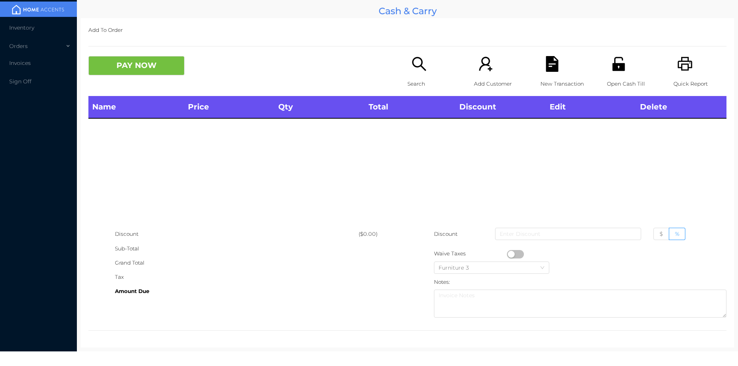
click at [407, 74] on div "Search" at bounding box center [433, 76] width 53 height 40
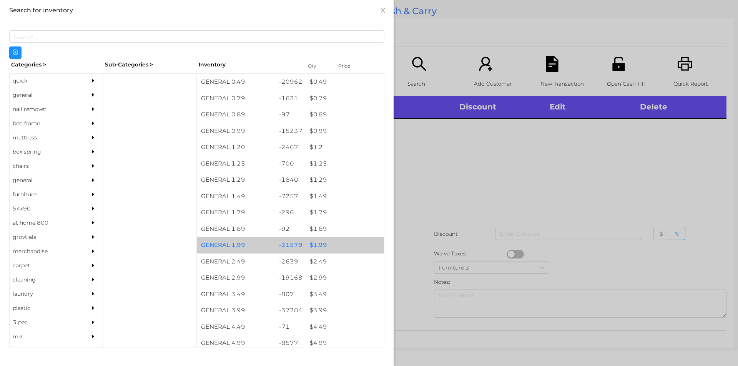
click at [319, 240] on div "$ 1.99" at bounding box center [345, 245] width 78 height 17
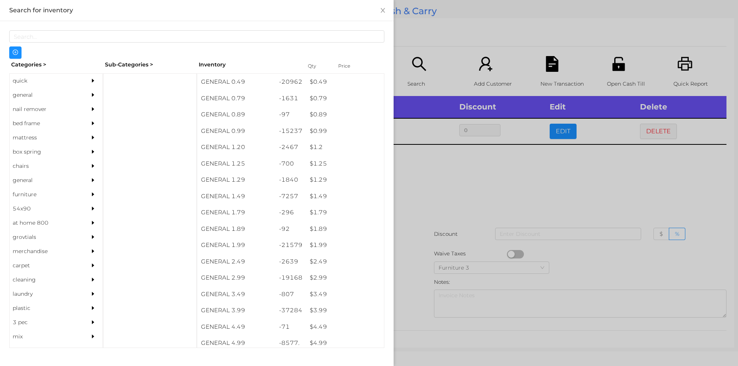
click at [424, 258] on div at bounding box center [369, 183] width 738 height 366
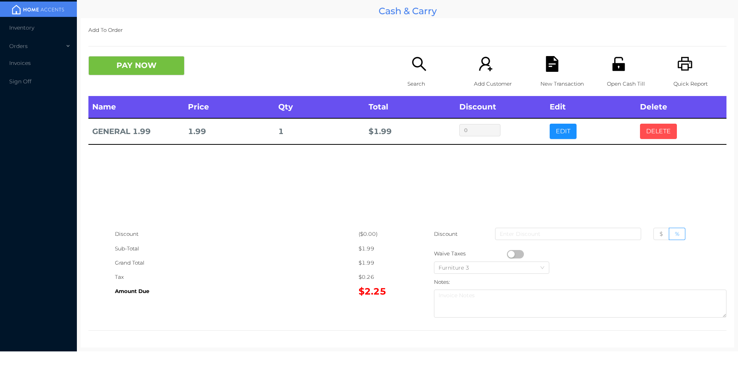
click at [649, 124] on button "DELETE" at bounding box center [658, 131] width 37 height 15
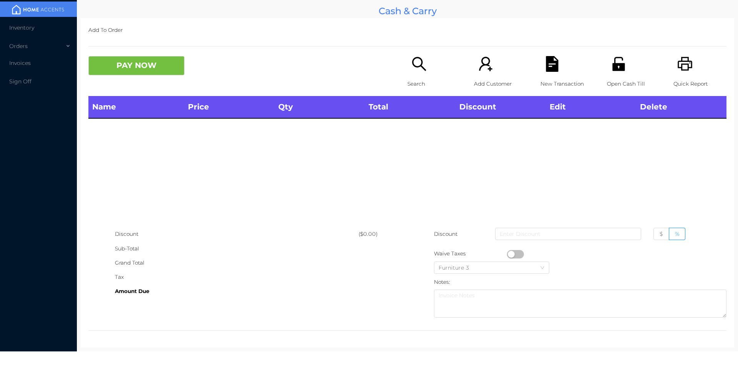
click at [433, 58] on div "Search" at bounding box center [433, 76] width 53 height 40
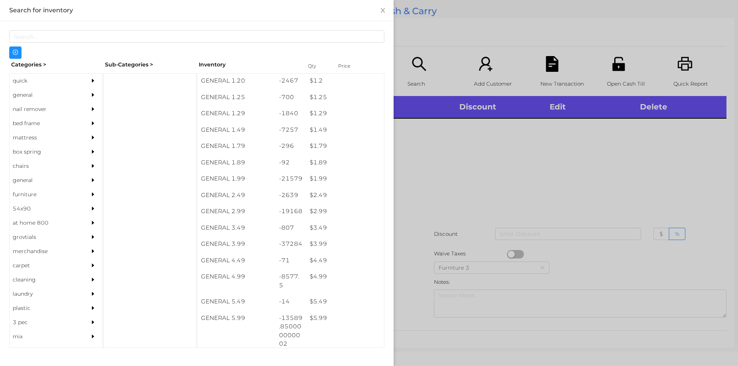
scroll to position [111, 0]
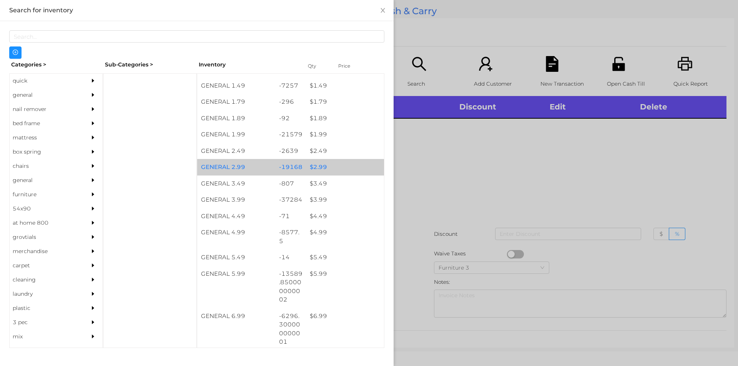
click at [317, 170] on div "$ 2.99" at bounding box center [345, 167] width 78 height 17
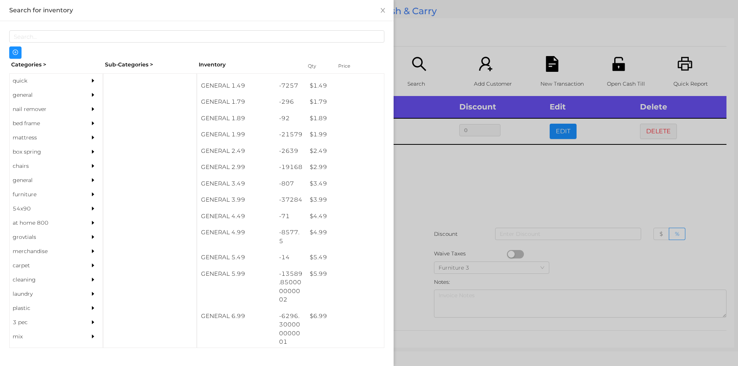
click at [426, 166] on div at bounding box center [369, 183] width 738 height 366
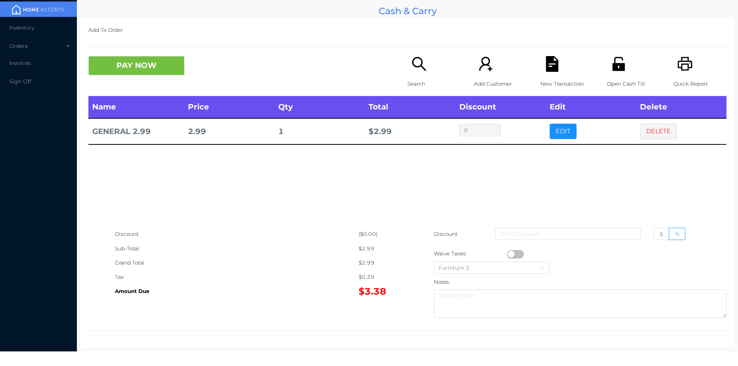
click at [137, 73] on button "PAY NOW" at bounding box center [136, 65] width 96 height 19
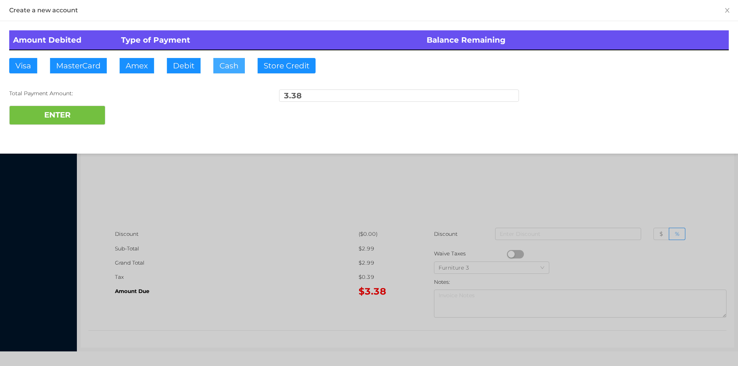
click at [229, 61] on button "Cash" at bounding box center [229, 65] width 32 height 15
type input "5"
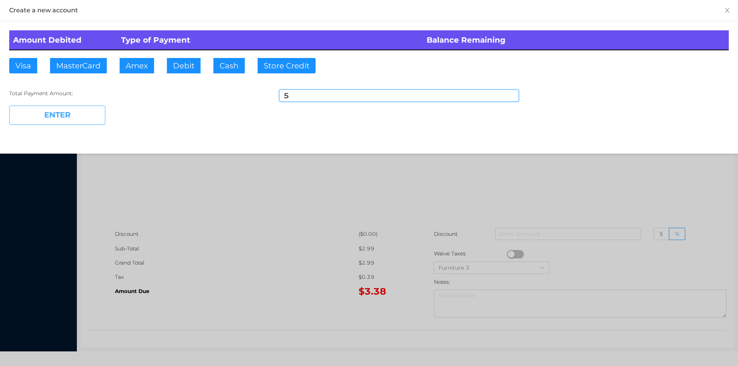
click at [57, 108] on button "ENTER" at bounding box center [57, 115] width 96 height 19
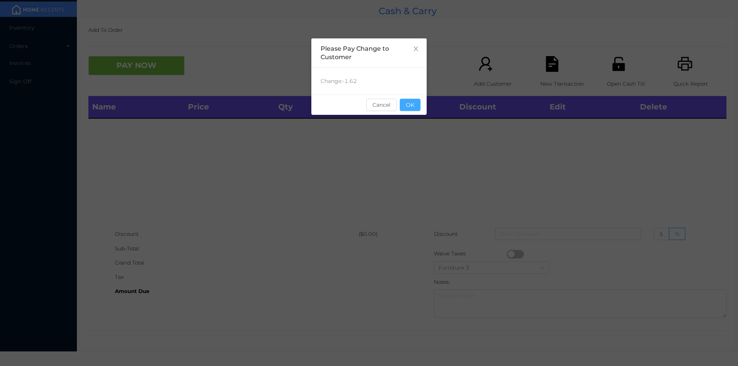
click at [405, 102] on button "OK" at bounding box center [410, 105] width 21 height 12
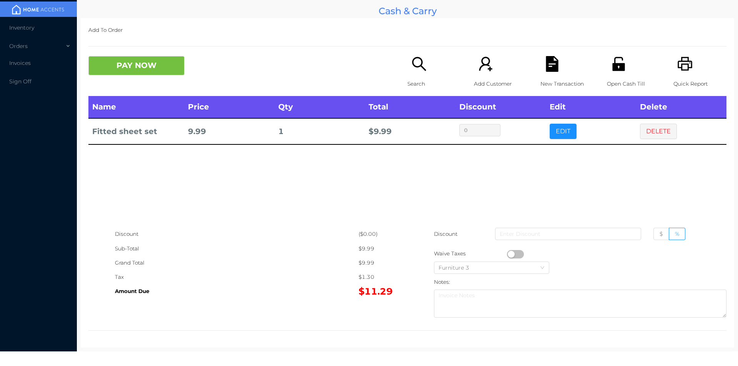
click at [618, 75] on div "Open Cash Till" at bounding box center [633, 76] width 53 height 40
click at [153, 60] on button "PAY NOW" at bounding box center [136, 65] width 96 height 19
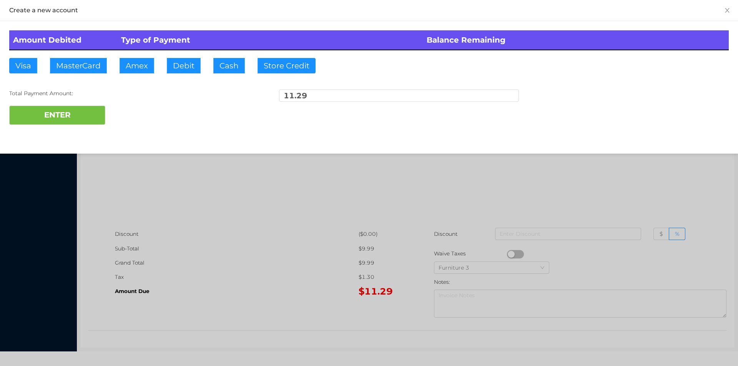
click at [206, 239] on div at bounding box center [369, 183] width 738 height 366
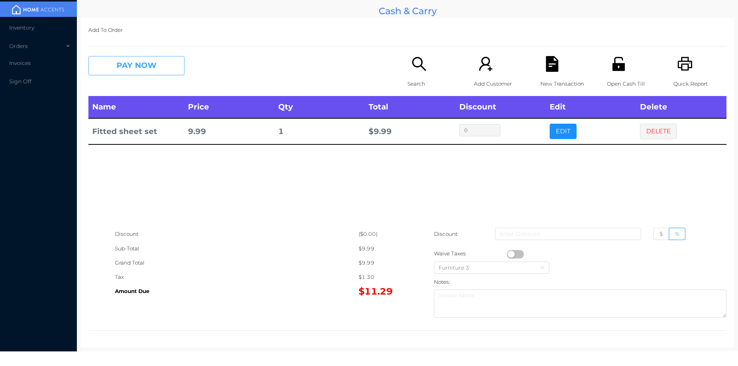
click at [136, 69] on button "PAY NOW" at bounding box center [136, 65] width 96 height 19
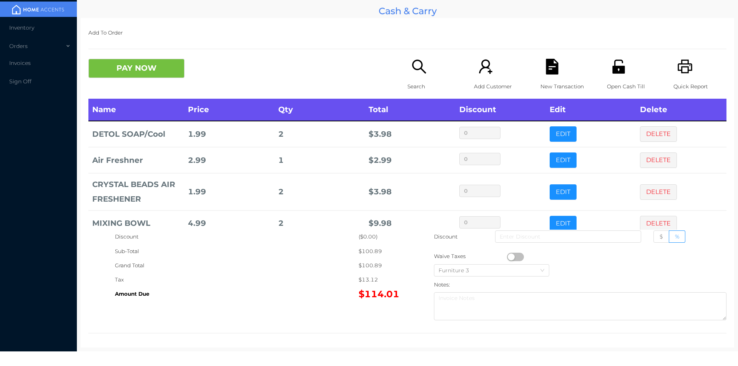
click at [418, 65] on icon "icon: search" at bounding box center [419, 67] width 16 height 16
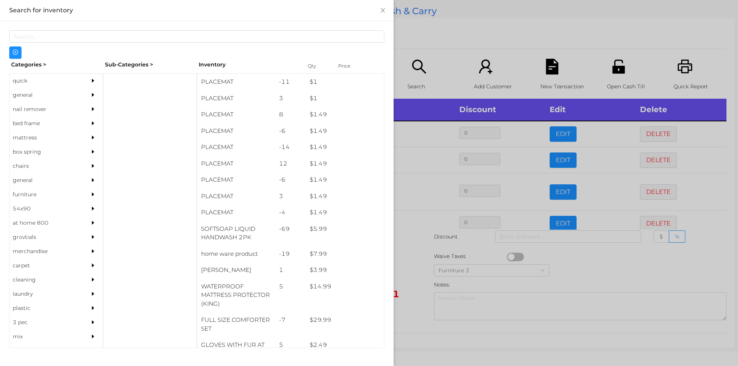
click at [22, 98] on div "general" at bounding box center [45, 95] width 70 height 14
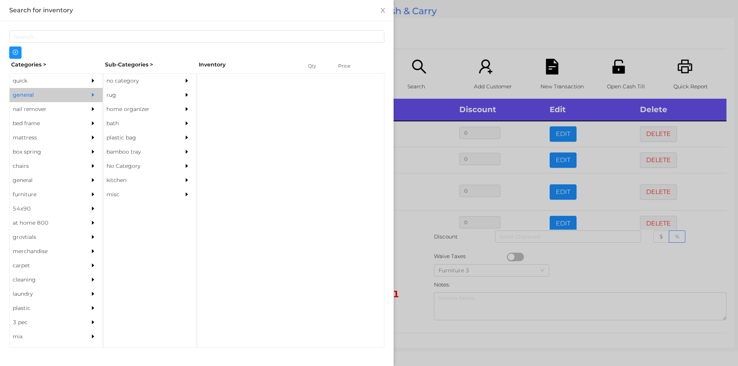
click at [145, 75] on div "no category" at bounding box center [138, 81] width 70 height 14
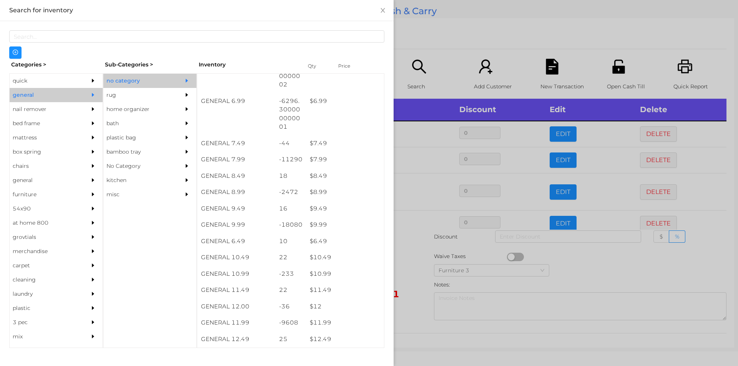
scroll to position [328, 0]
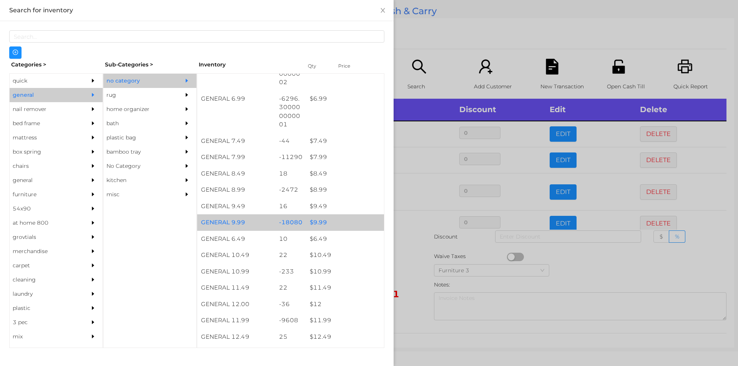
click at [335, 221] on div "$ 9.99" at bounding box center [345, 222] width 78 height 17
click at [341, 223] on div "$ 9.99" at bounding box center [345, 222] width 78 height 17
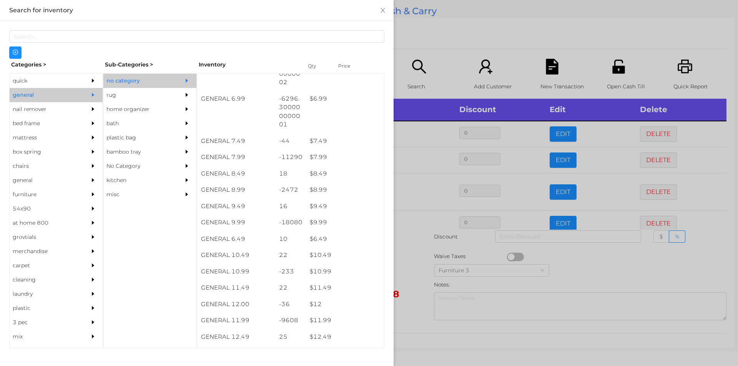
click at [434, 48] on div at bounding box center [369, 183] width 738 height 366
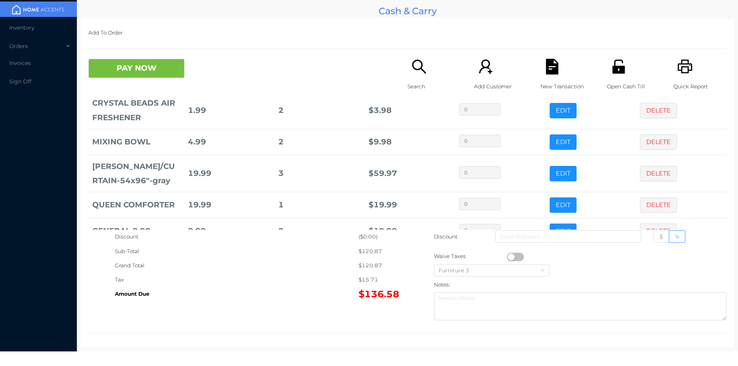
scroll to position [104, 0]
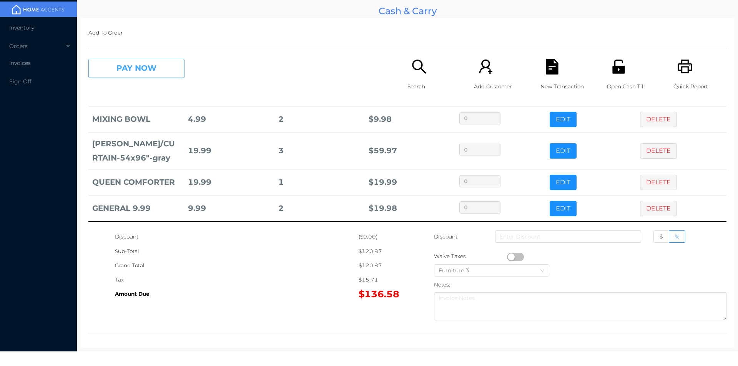
click at [154, 76] on button "PAY NOW" at bounding box center [136, 68] width 96 height 19
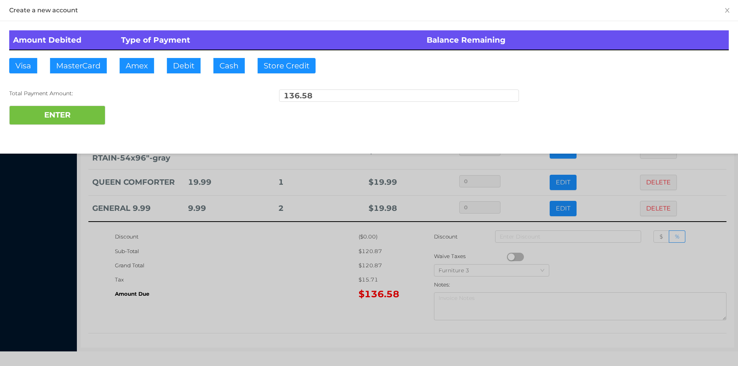
click at [185, 63] on div at bounding box center [369, 183] width 738 height 366
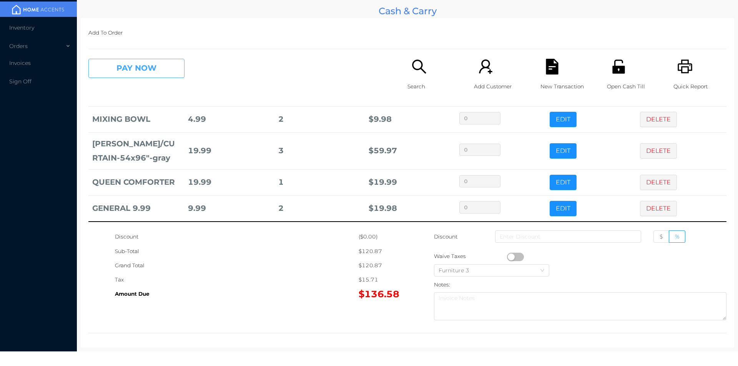
click at [157, 66] on button "PAY NOW" at bounding box center [136, 68] width 96 height 19
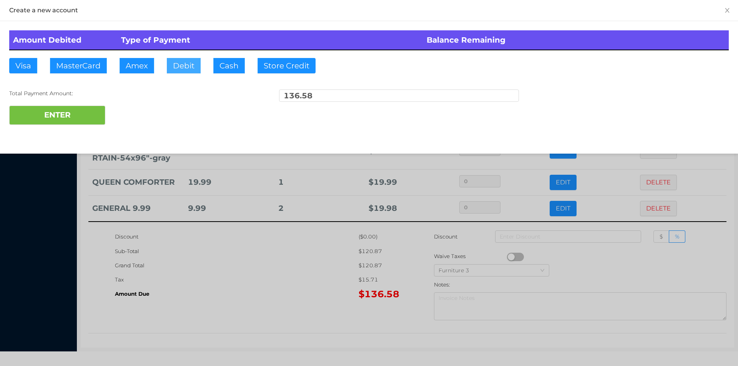
click at [183, 66] on button "Debit" at bounding box center [184, 65] width 34 height 15
click at [80, 118] on button "ENTER" at bounding box center [57, 115] width 96 height 19
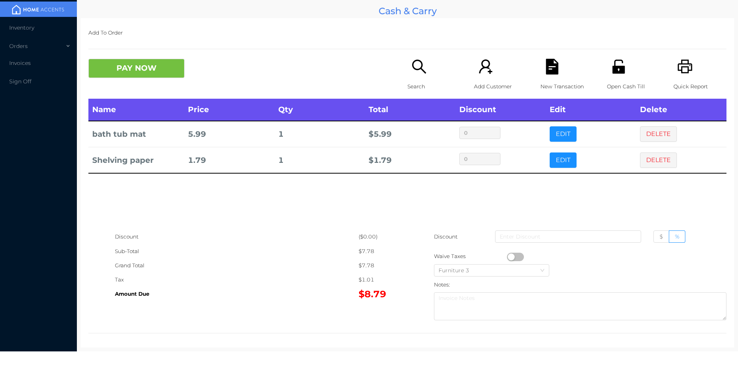
click at [554, 62] on icon "icon: file-text" at bounding box center [552, 67] width 16 height 16
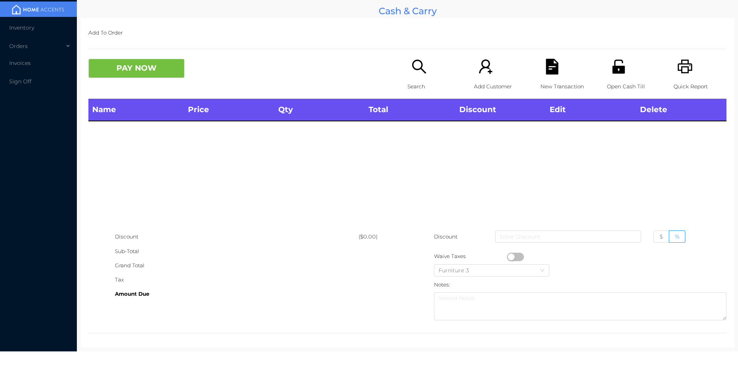
click at [677, 60] on icon "icon: printer" at bounding box center [685, 67] width 16 height 16
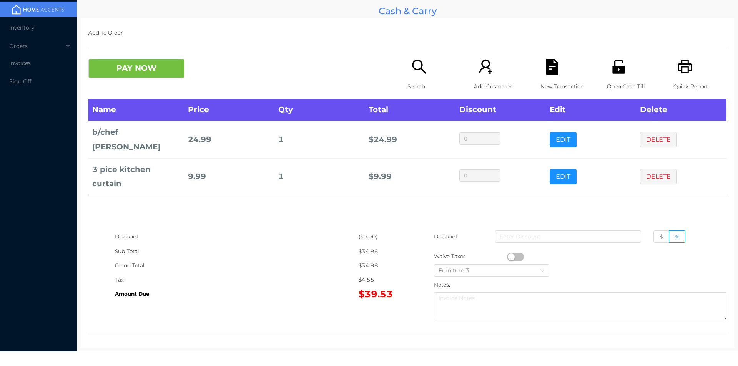
click at [411, 68] on icon "icon: search" at bounding box center [419, 67] width 16 height 16
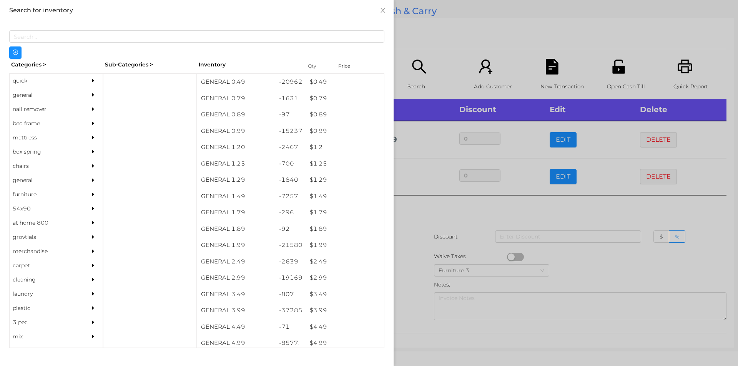
click at [23, 84] on div "quick" at bounding box center [45, 81] width 70 height 14
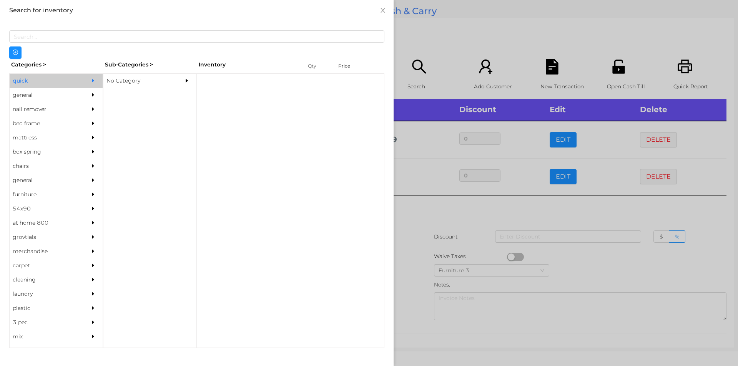
click at [147, 86] on div "No Category" at bounding box center [138, 81] width 70 height 14
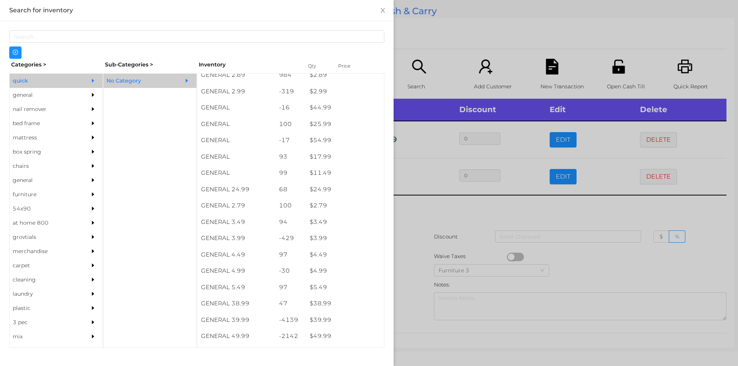
scroll to position [203, 0]
click at [39, 93] on div "general" at bounding box center [45, 95] width 70 height 14
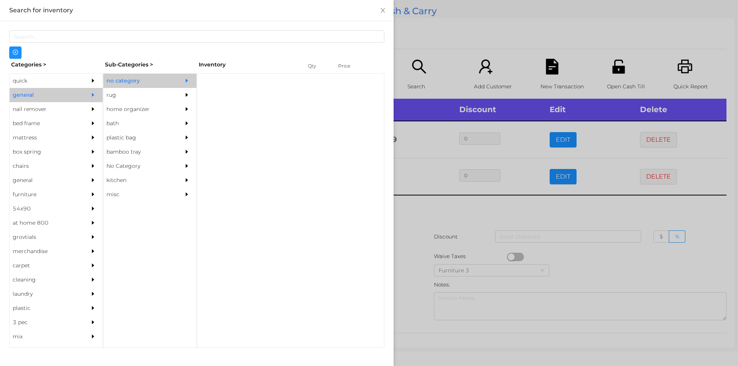
scroll to position [0, 0]
click at [129, 81] on div "no category" at bounding box center [138, 81] width 70 height 14
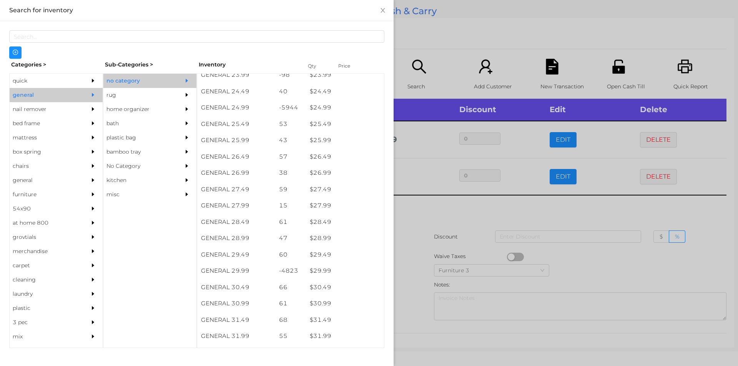
scroll to position [1010, 0]
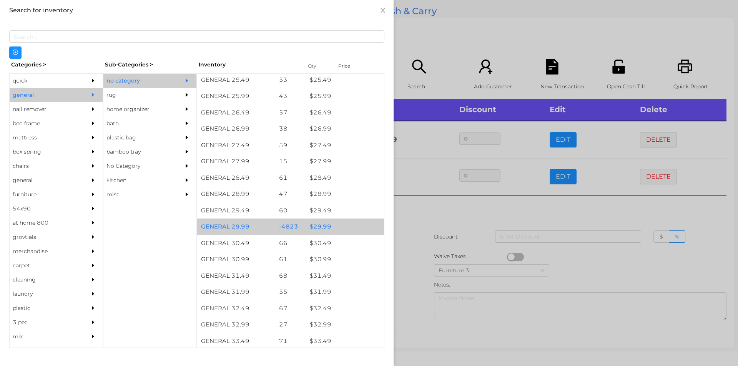
click at [337, 221] on div "$ 29.99" at bounding box center [345, 227] width 78 height 17
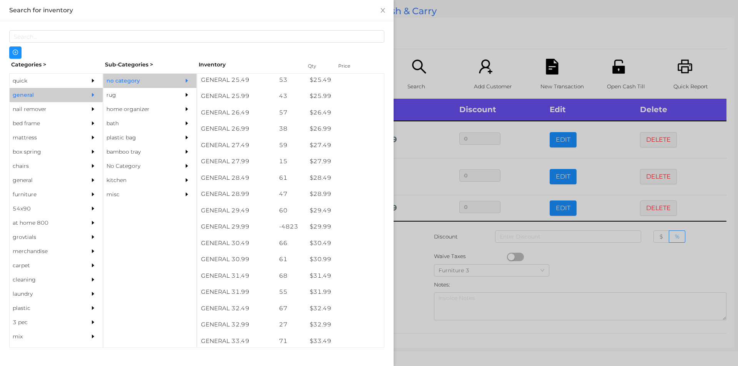
click at [420, 234] on div at bounding box center [369, 183] width 738 height 366
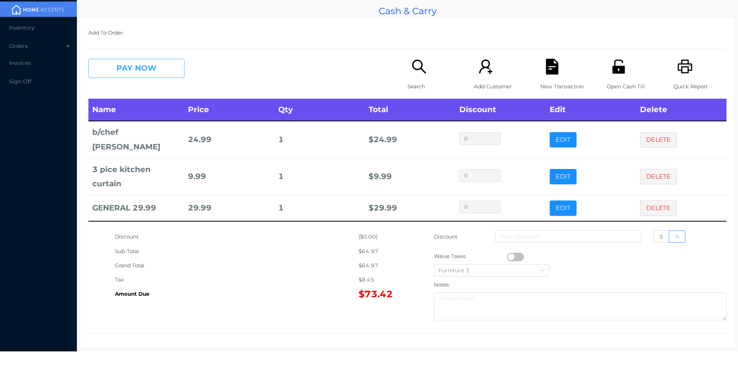
click at [140, 72] on button "PAY NOW" at bounding box center [136, 68] width 96 height 19
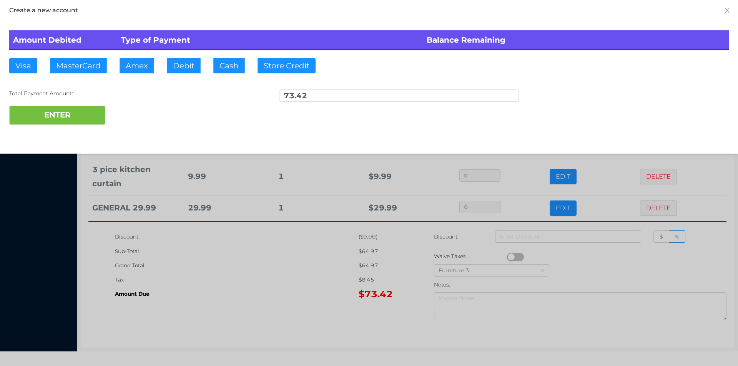
click at [133, 111] on div "ENTER" at bounding box center [368, 115] width 719 height 19
click at [137, 112] on div "ENTER" at bounding box center [368, 115] width 719 height 19
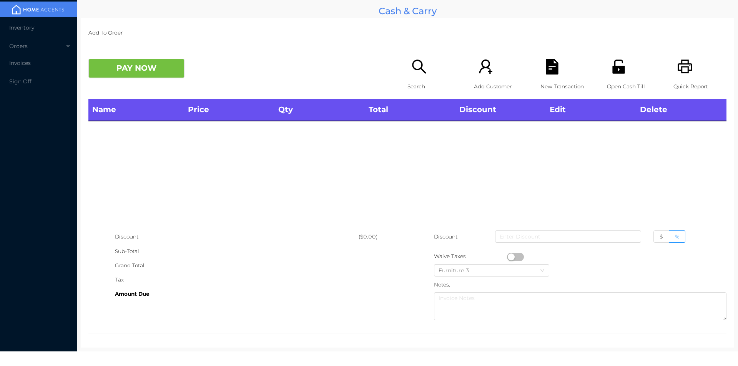
click at [623, 63] on div "Open Cash Till" at bounding box center [633, 79] width 53 height 40
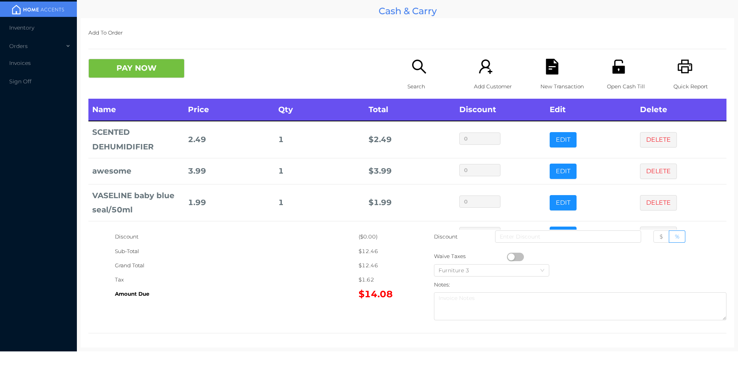
click at [621, 65] on icon "icon: unlock" at bounding box center [619, 67] width 16 height 16
click at [136, 77] on button "PAY NOW" at bounding box center [136, 68] width 96 height 19
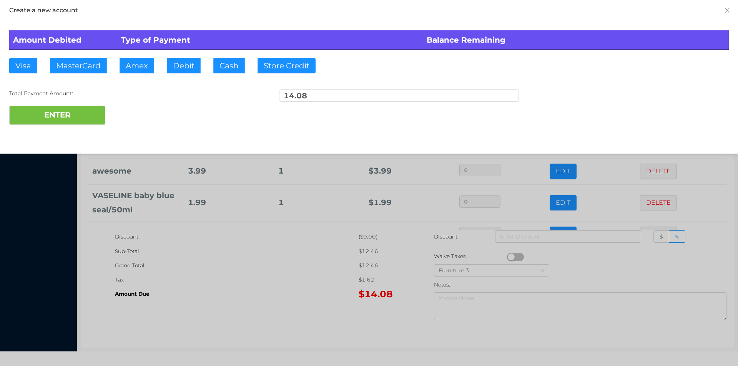
click at [349, 314] on div at bounding box center [369, 183] width 738 height 366
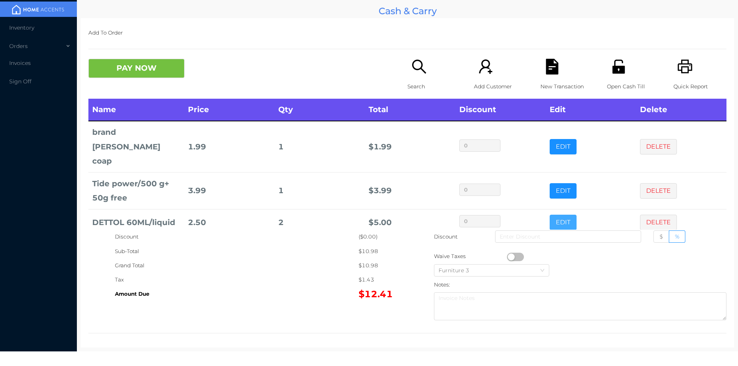
click at [551, 215] on button "EDIT" at bounding box center [563, 222] width 27 height 15
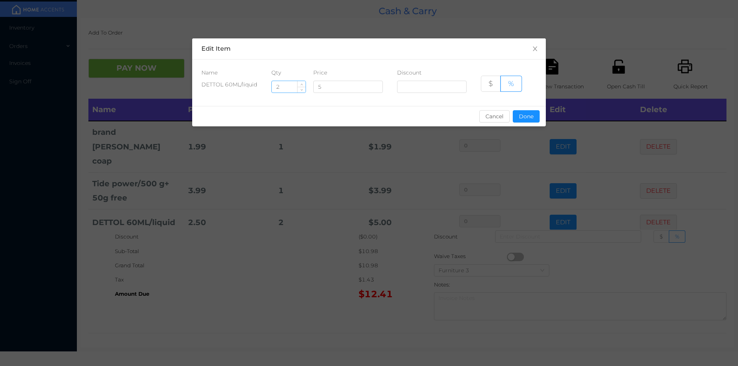
click at [278, 88] on input "2" at bounding box center [289, 87] width 34 height 12
type input "1"
click at [521, 113] on button "Done" at bounding box center [526, 116] width 27 height 12
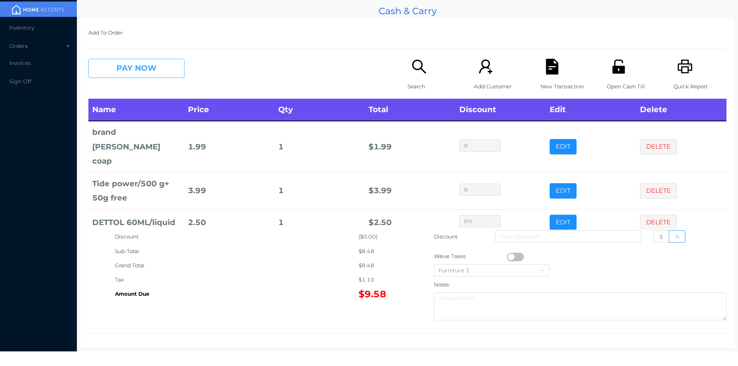
click at [149, 61] on button "PAY NOW" at bounding box center [136, 68] width 96 height 19
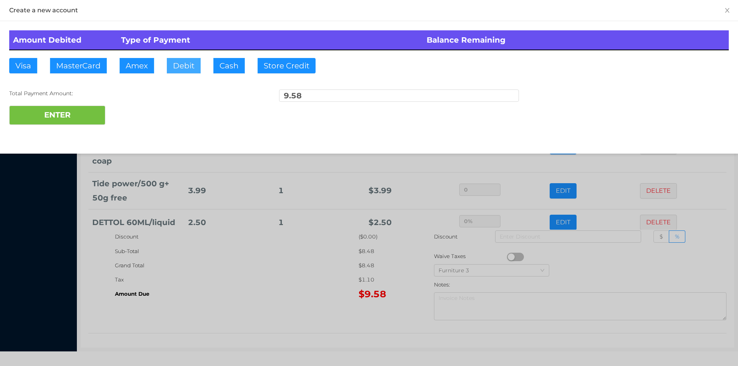
click at [182, 68] on button "Debit" at bounding box center [184, 65] width 34 height 15
click at [85, 108] on button "ENTER" at bounding box center [57, 115] width 96 height 19
type input "0"
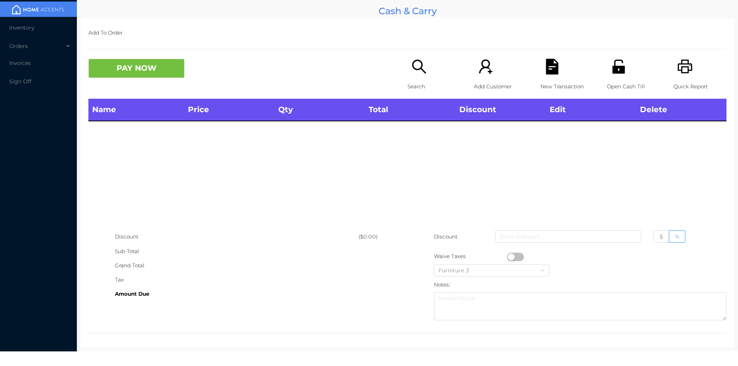
scroll to position [2, 0]
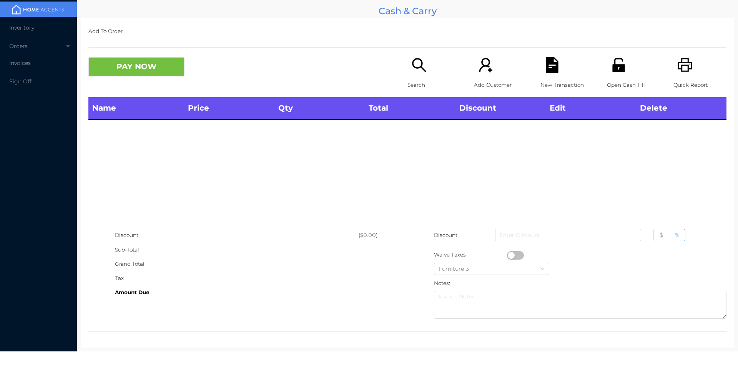
click at [413, 76] on div "Search" at bounding box center [433, 77] width 53 height 40
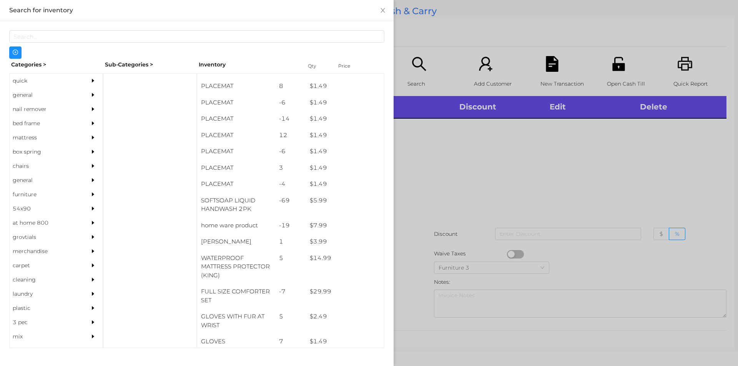
scroll to position [28, 0]
click at [39, 99] on div "general" at bounding box center [45, 95] width 70 height 14
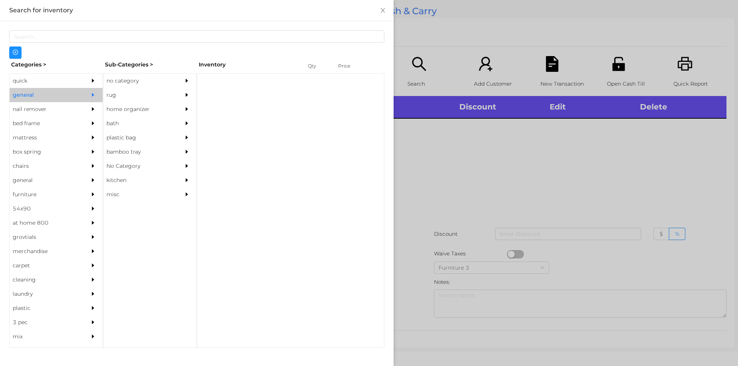
click at [115, 78] on div "no category" at bounding box center [138, 81] width 70 height 14
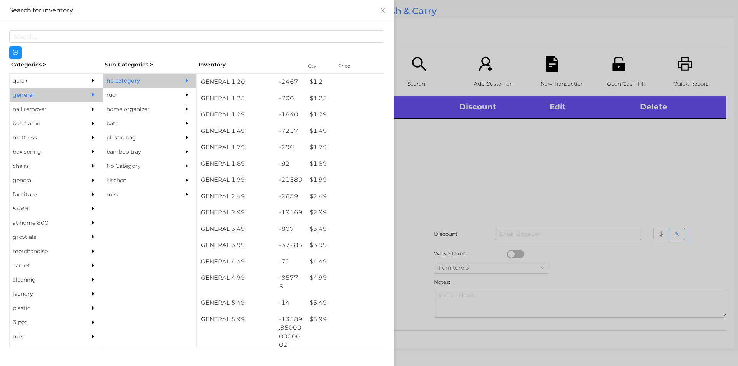
scroll to position [78, 0]
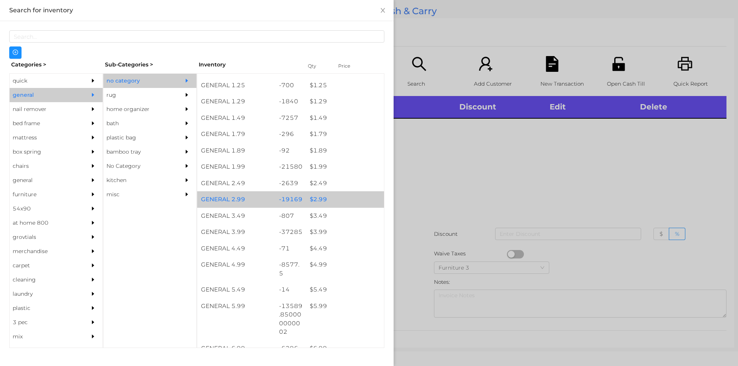
click at [326, 199] on div "$ 2.99" at bounding box center [345, 199] width 78 height 17
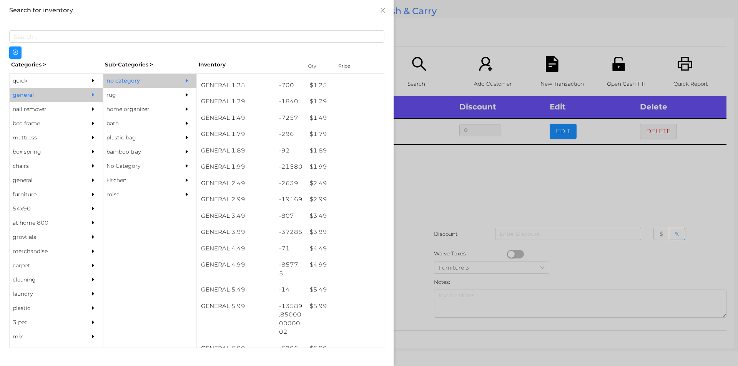
click at [425, 224] on div at bounding box center [369, 183] width 738 height 366
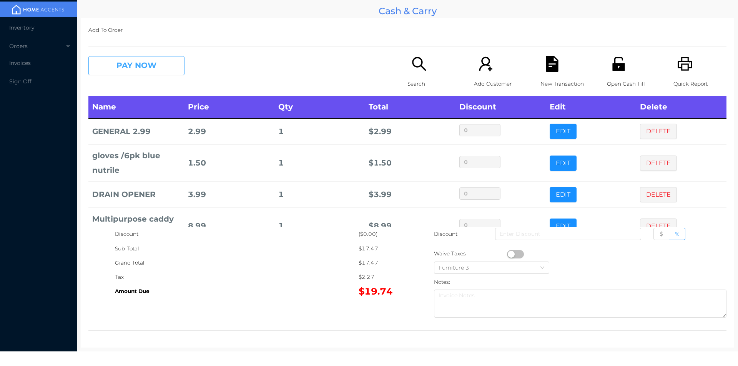
click at [135, 61] on button "PAY NOW" at bounding box center [136, 65] width 96 height 19
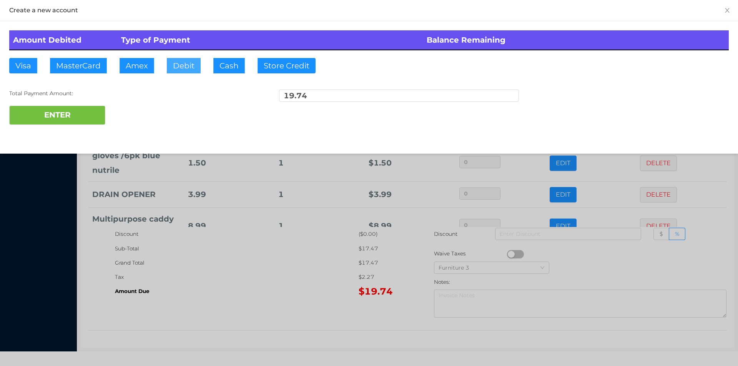
click at [186, 73] on button "Debit" at bounding box center [184, 65] width 34 height 15
click at [72, 133] on div "Amount Debited Type of Payment Balance Remaining Visa MasterCard Amex Debit Cas…" at bounding box center [369, 77] width 738 height 113
click at [187, 68] on button "Debit" at bounding box center [184, 65] width 34 height 15
click at [66, 112] on button "ENTER" at bounding box center [57, 115] width 96 height 19
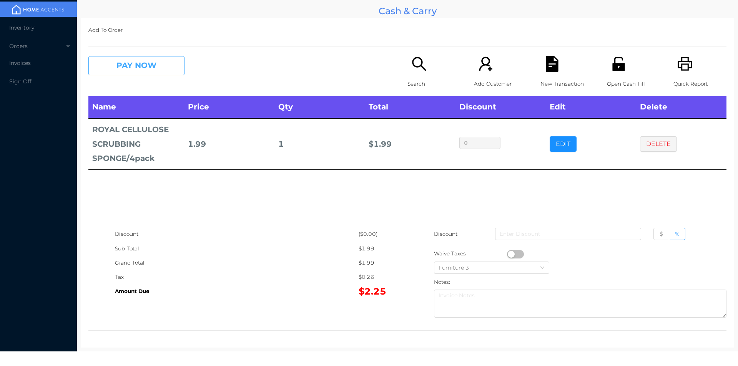
click at [111, 58] on button "PAY NOW" at bounding box center [136, 65] width 96 height 19
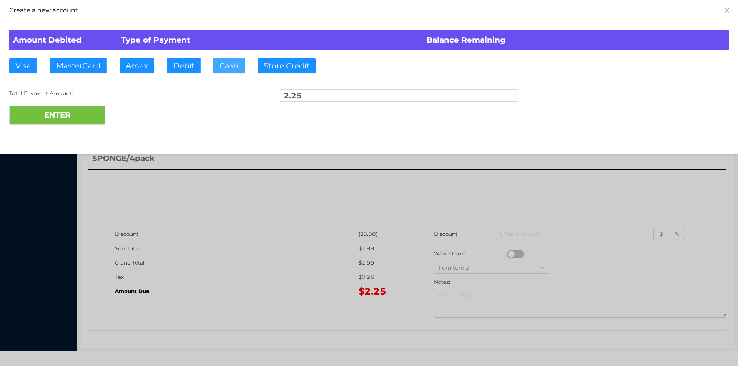
click at [236, 70] on button "Cash" at bounding box center [229, 65] width 32 height 15
click at [69, 117] on button "ENTER" at bounding box center [57, 115] width 96 height 19
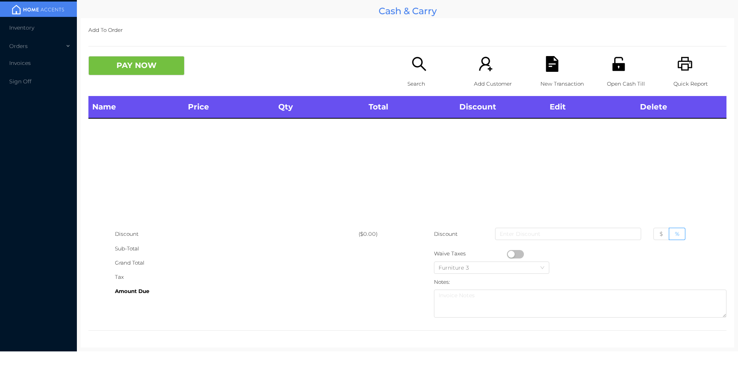
click at [416, 77] on p "Search" at bounding box center [433, 84] width 53 height 14
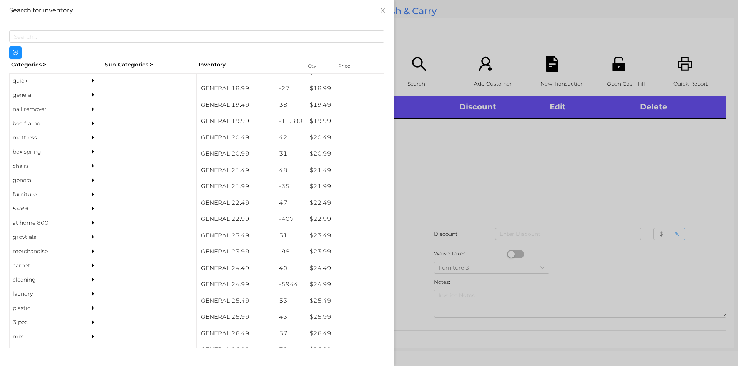
scroll to position [790, 0]
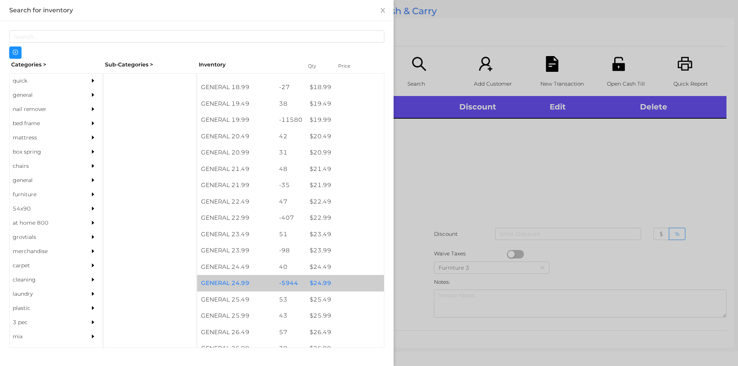
click at [333, 276] on div "$ 24.99" at bounding box center [345, 283] width 78 height 17
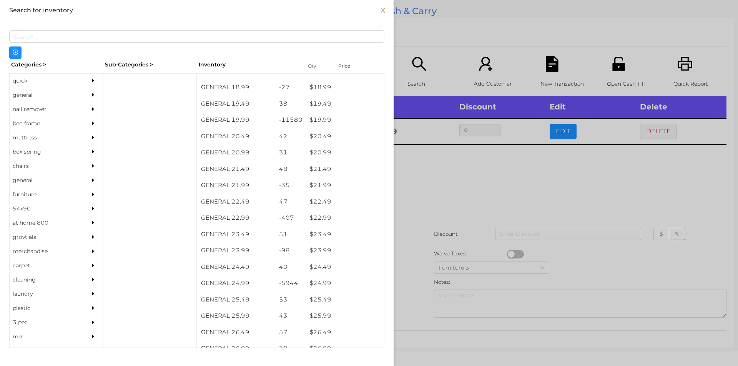
click at [457, 224] on div at bounding box center [369, 183] width 738 height 366
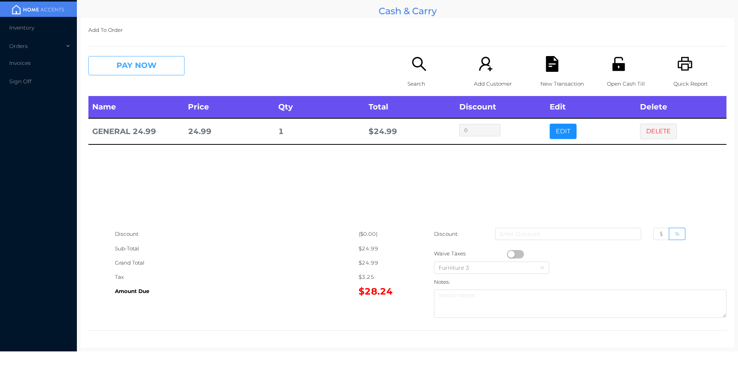
click at [98, 60] on button "PAY NOW" at bounding box center [136, 65] width 96 height 19
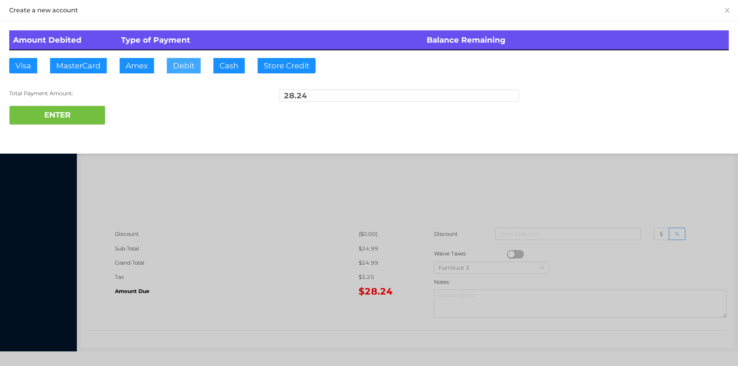
click at [190, 71] on button "Debit" at bounding box center [184, 65] width 34 height 15
click at [78, 123] on button "ENTER" at bounding box center [57, 115] width 96 height 19
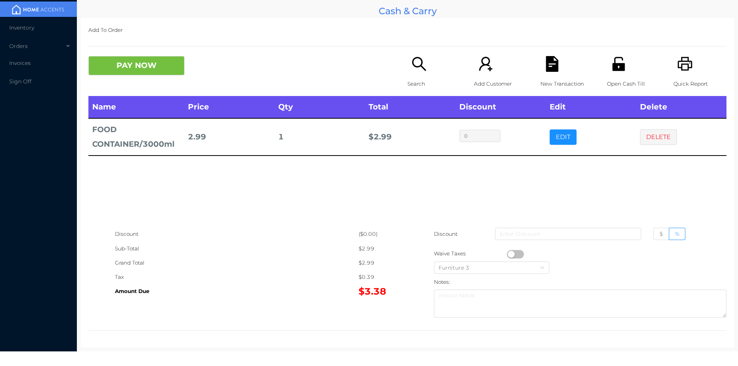
click at [623, 69] on div "Open Cash Till" at bounding box center [633, 76] width 53 height 40
click at [614, 68] on icon "icon: unlock" at bounding box center [619, 64] width 16 height 16
click at [540, 73] on div "New Transaction" at bounding box center [566, 76] width 53 height 40
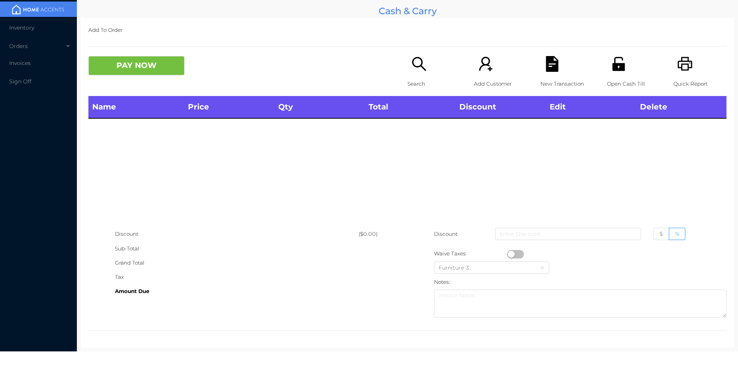
click at [417, 73] on div "Search" at bounding box center [433, 76] width 53 height 40
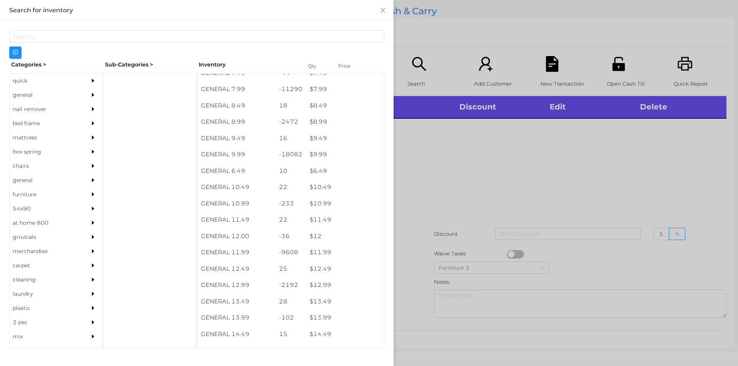
scroll to position [394, 0]
click at [307, 90] on div "$ 7.99" at bounding box center [345, 91] width 78 height 17
click at [446, 239] on div at bounding box center [369, 183] width 738 height 366
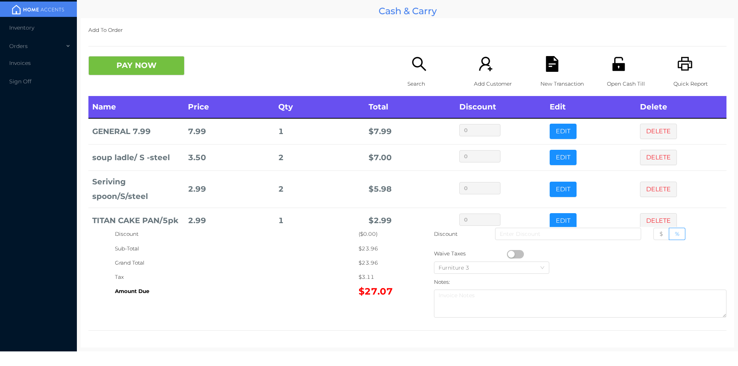
click at [420, 67] on icon "icon: search" at bounding box center [419, 64] width 14 height 14
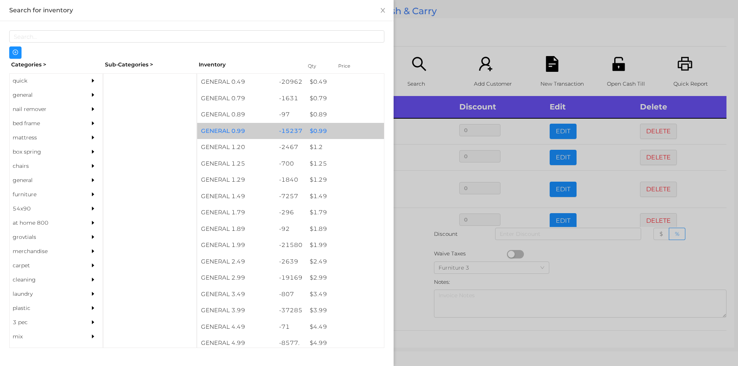
click at [341, 124] on div "$ 0.99" at bounding box center [345, 131] width 78 height 17
click at [346, 125] on div "$ 0.99" at bounding box center [345, 131] width 78 height 17
click at [362, 131] on div "$ 0.99" at bounding box center [345, 131] width 78 height 17
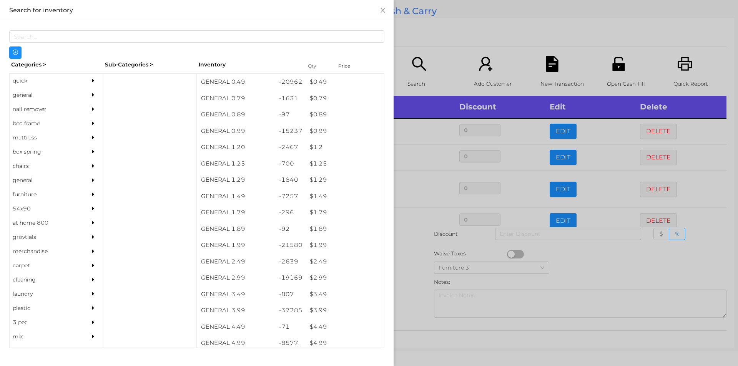
click at [481, 32] on div at bounding box center [369, 183] width 738 height 366
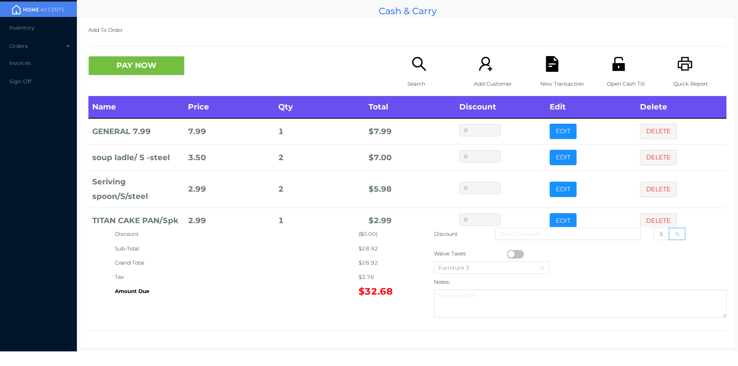
click at [416, 63] on icon "icon: search" at bounding box center [419, 64] width 16 height 16
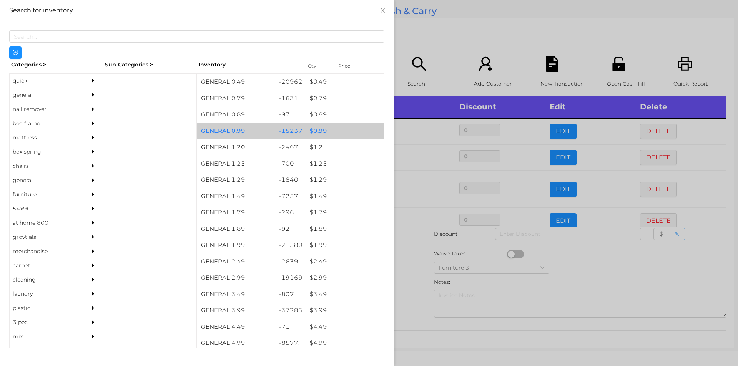
click at [342, 127] on div "$ 0.99" at bounding box center [345, 131] width 78 height 17
click at [349, 131] on div "$ 0.99" at bounding box center [345, 131] width 78 height 17
click at [353, 130] on div "$ 0.99" at bounding box center [345, 131] width 78 height 17
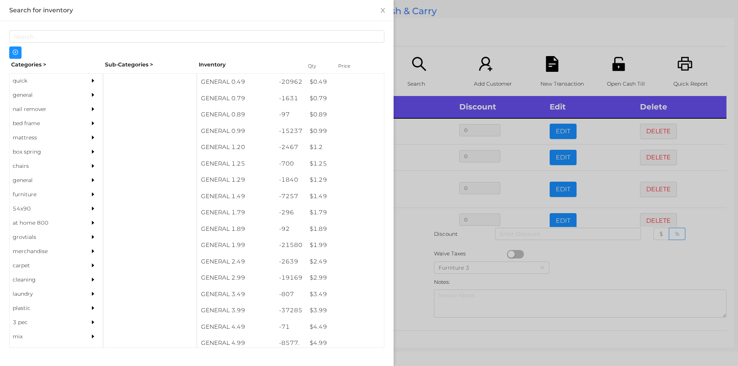
click at [479, 50] on div at bounding box center [369, 183] width 738 height 366
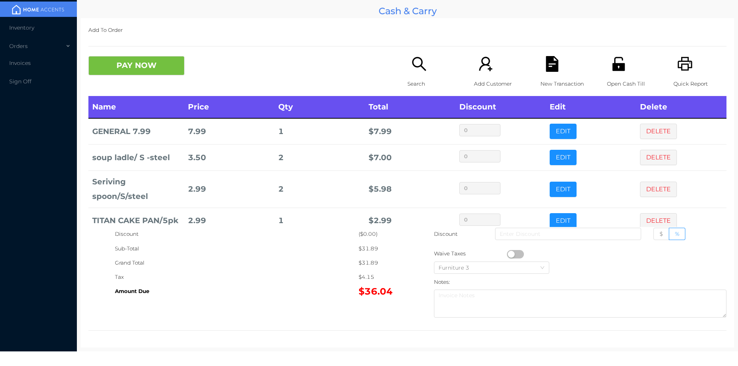
scroll to position [78, 0]
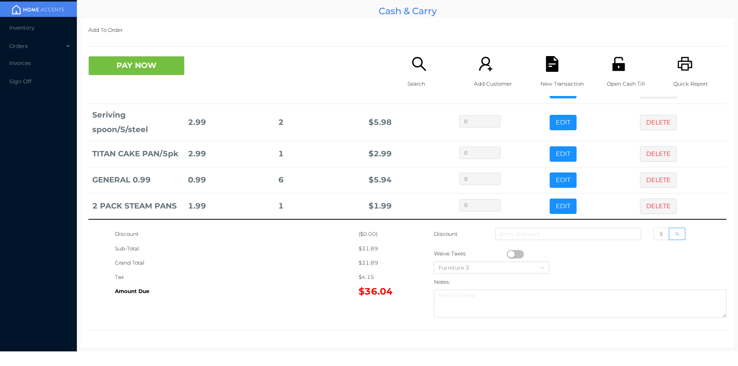
click at [417, 74] on div "Search" at bounding box center [433, 76] width 53 height 40
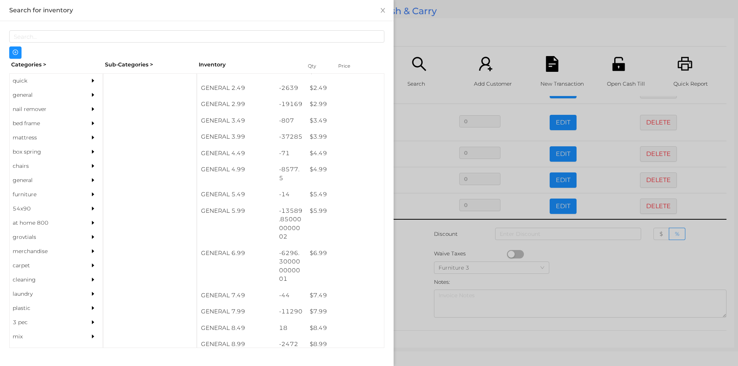
scroll to position [180, 0]
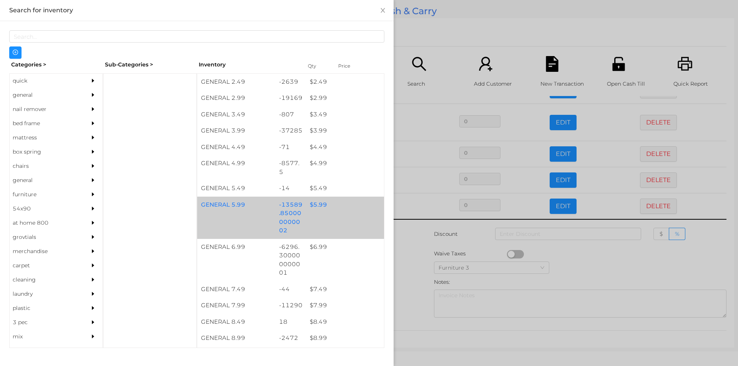
click at [307, 209] on div "$ 5.99" at bounding box center [345, 205] width 78 height 17
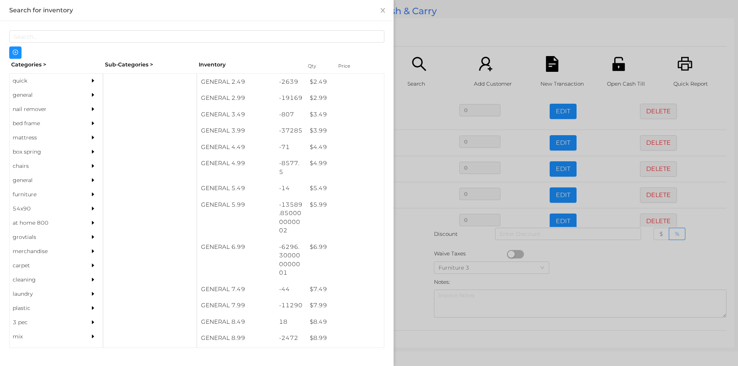
click at [438, 28] on div at bounding box center [369, 183] width 738 height 366
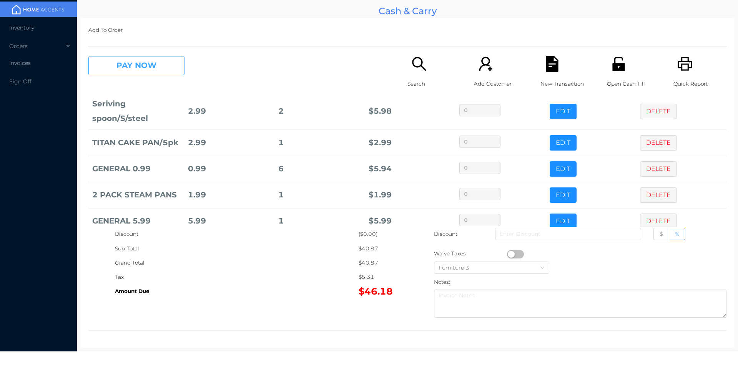
click at [145, 66] on button "PAY NOW" at bounding box center [136, 65] width 96 height 19
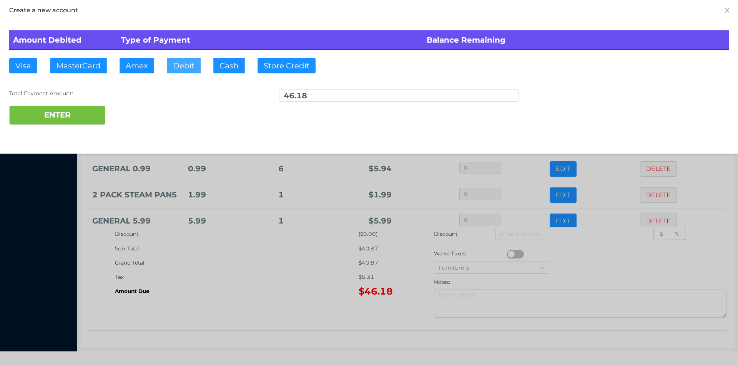
click at [186, 58] on button "Debit" at bounding box center [184, 65] width 34 height 15
click at [68, 117] on button "ENTER" at bounding box center [57, 115] width 96 height 19
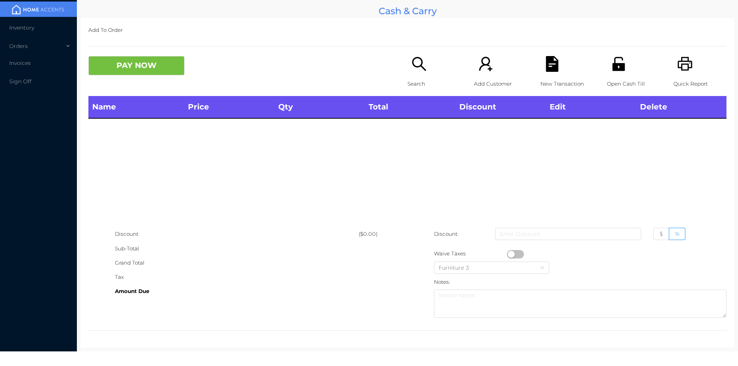
scroll to position [0, 0]
click at [414, 64] on icon "icon: search" at bounding box center [419, 64] width 16 height 16
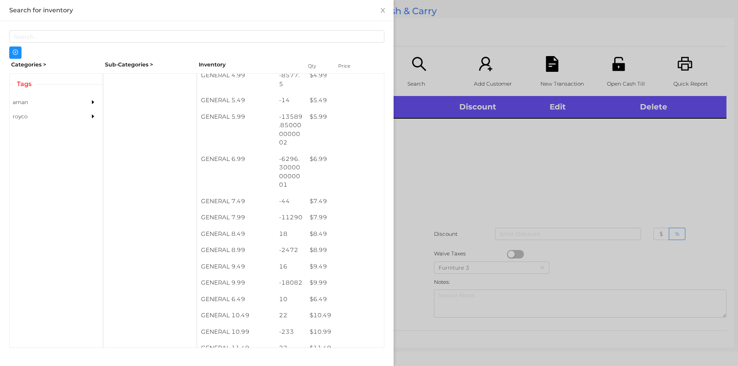
scroll to position [266, 0]
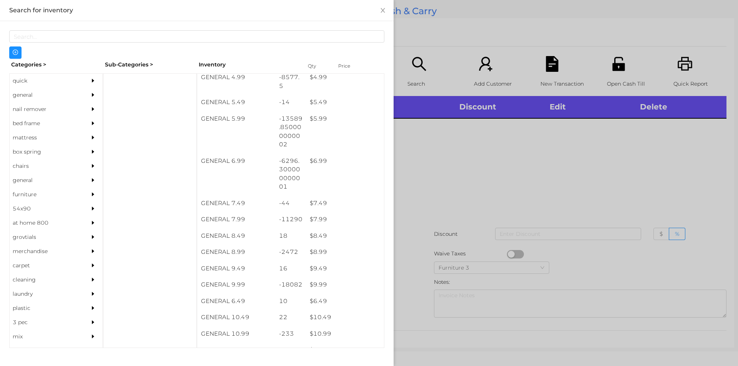
click at [316, 124] on div "$ 5.99" at bounding box center [345, 119] width 78 height 17
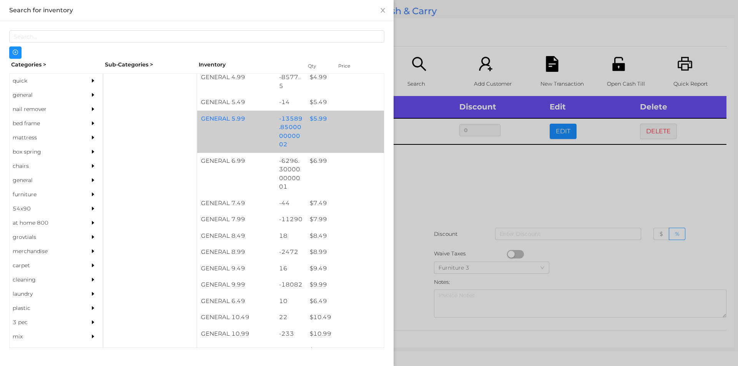
click at [441, 188] on div at bounding box center [369, 183] width 738 height 366
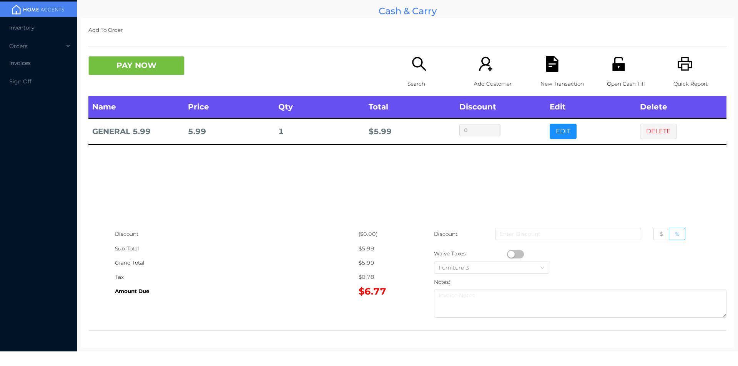
click at [617, 57] on icon "icon: unlock" at bounding box center [618, 64] width 12 height 14
click at [145, 65] on button "PAY NOW" at bounding box center [136, 65] width 96 height 19
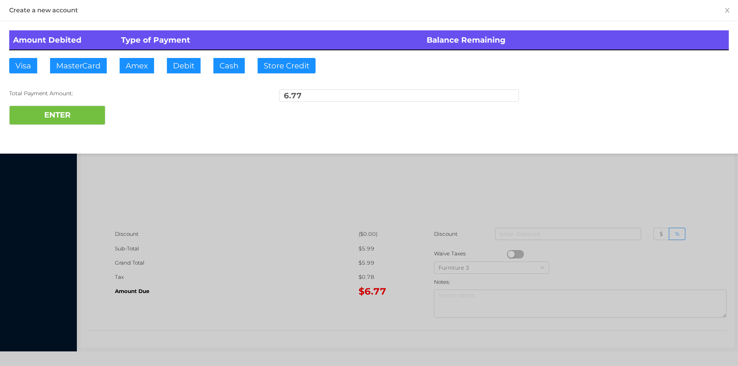
click at [241, 282] on div at bounding box center [369, 183] width 738 height 366
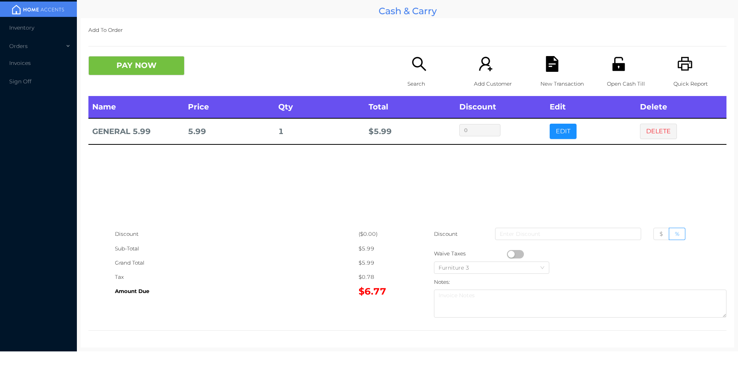
click at [546, 63] on icon "icon: file-text" at bounding box center [552, 64] width 12 height 16
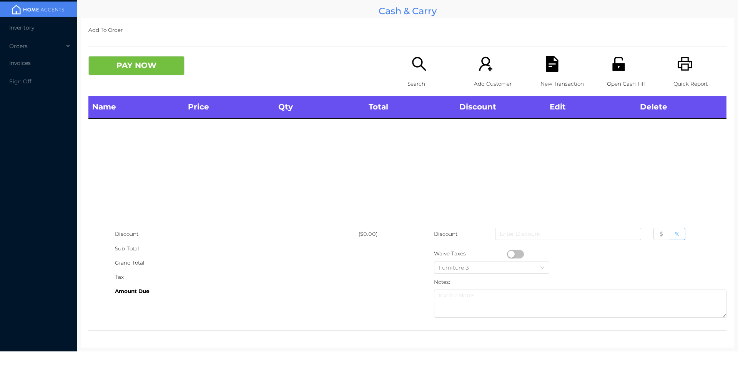
click at [426, 56] on div "Search" at bounding box center [433, 76] width 53 height 40
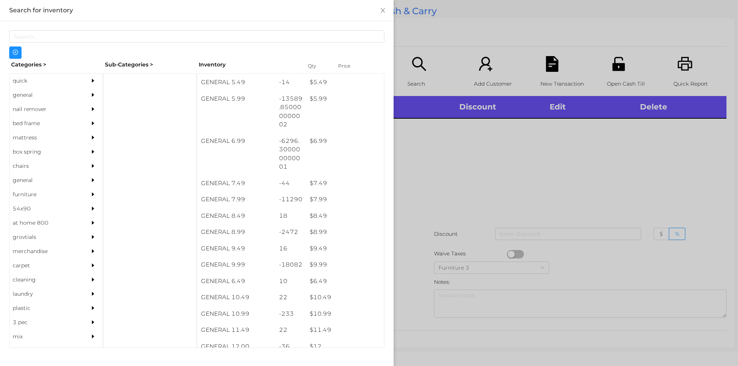
scroll to position [284, 0]
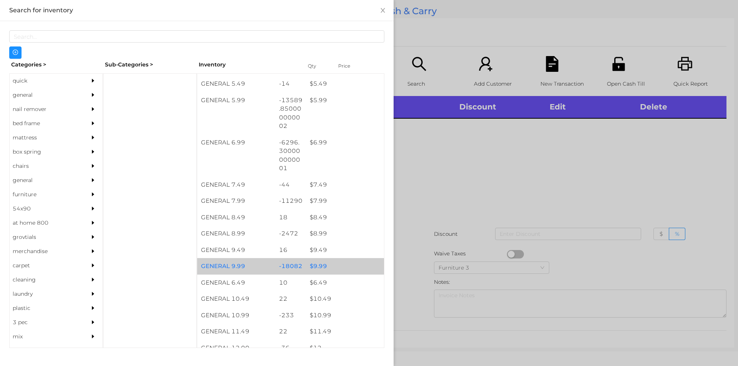
click at [301, 263] on div "-18082" at bounding box center [290, 266] width 31 height 17
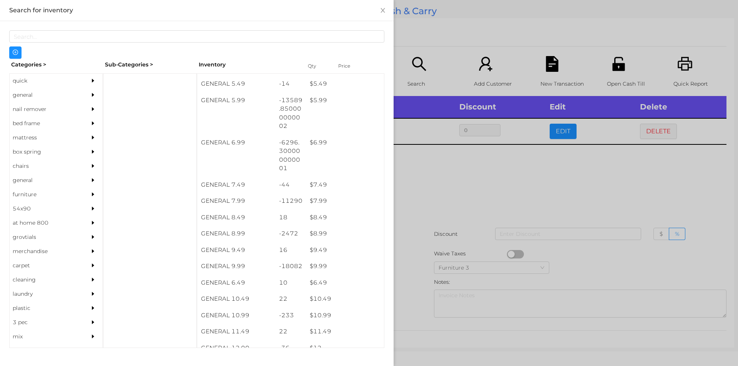
click at [426, 244] on div at bounding box center [369, 183] width 738 height 366
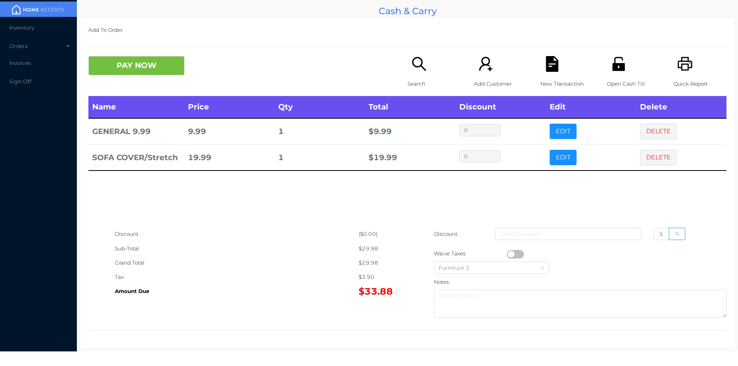
click at [135, 59] on button "PAY NOW" at bounding box center [136, 65] width 96 height 19
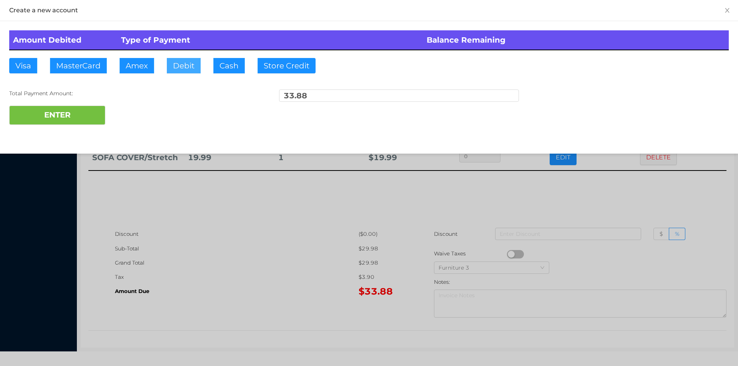
click at [185, 65] on button "Debit" at bounding box center [184, 65] width 34 height 15
click at [83, 110] on button "ENTER" at bounding box center [57, 115] width 96 height 19
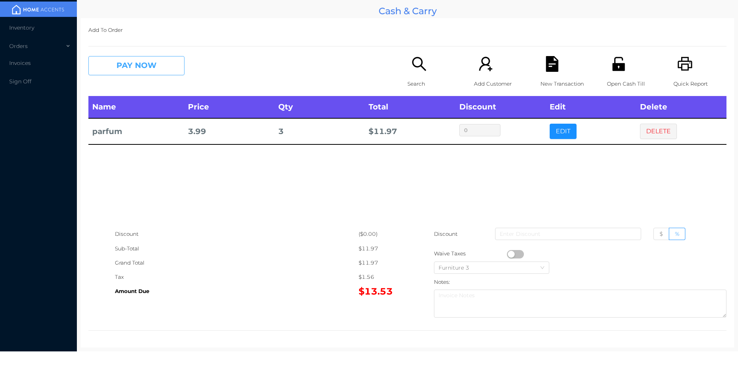
click at [171, 70] on button "PAY NOW" at bounding box center [136, 65] width 96 height 19
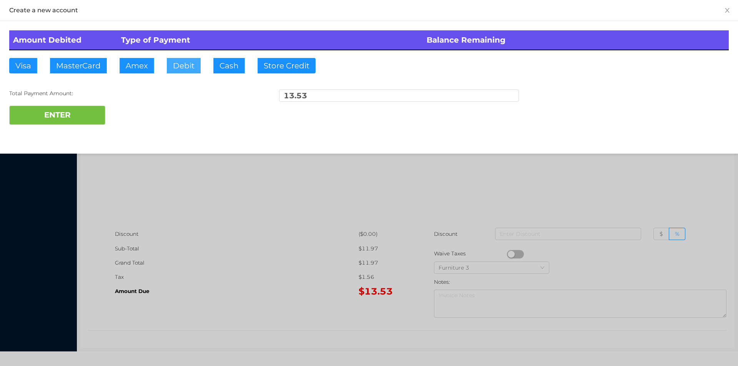
click at [184, 64] on button "Debit" at bounding box center [184, 65] width 34 height 15
click at [83, 116] on button "ENTER" at bounding box center [57, 115] width 96 height 19
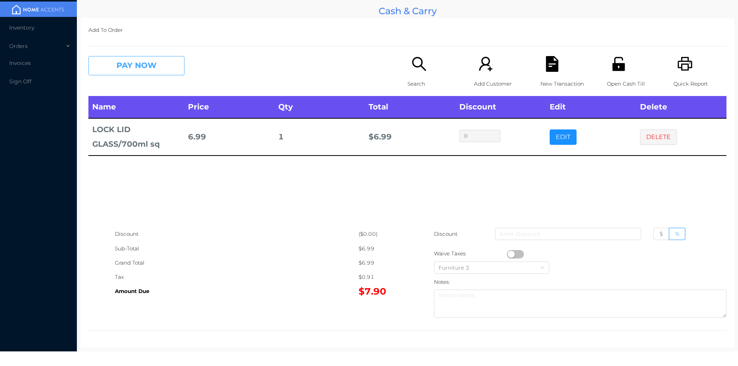
click at [157, 66] on button "PAY NOW" at bounding box center [136, 65] width 96 height 19
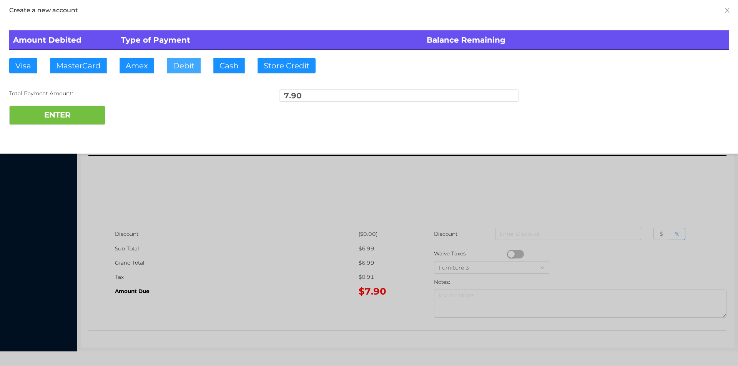
click at [185, 64] on button "Debit" at bounding box center [184, 65] width 34 height 15
click at [81, 113] on button "ENTER" at bounding box center [57, 115] width 96 height 19
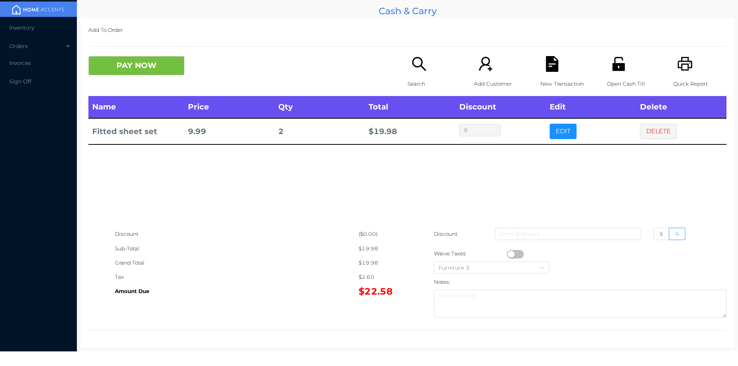
click at [546, 65] on icon "icon: file-text" at bounding box center [552, 64] width 12 height 16
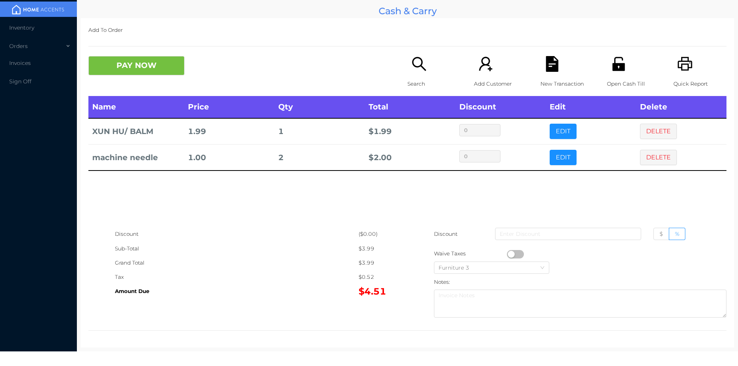
click at [124, 85] on div "PAY NOW Search Add Customer New Transaction Open Cash Till Quick Report" at bounding box center [407, 76] width 638 height 40
click at [123, 73] on button "PAY NOW" at bounding box center [136, 65] width 96 height 19
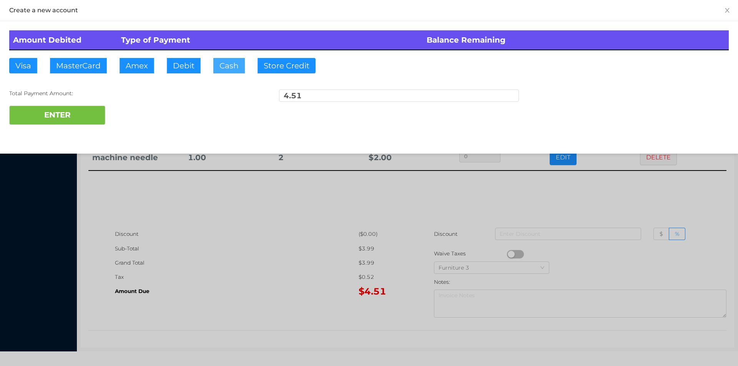
click at [228, 66] on button "Cash" at bounding box center [229, 65] width 32 height 15
type input "20"
click at [51, 120] on button "ENTER" at bounding box center [57, 115] width 96 height 19
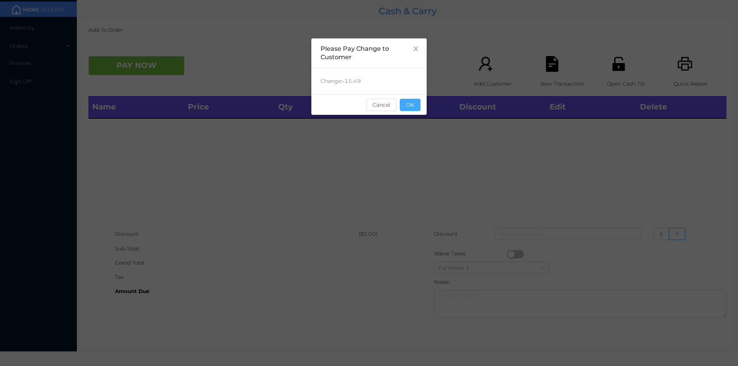
click at [415, 109] on button "OK" at bounding box center [410, 105] width 21 height 12
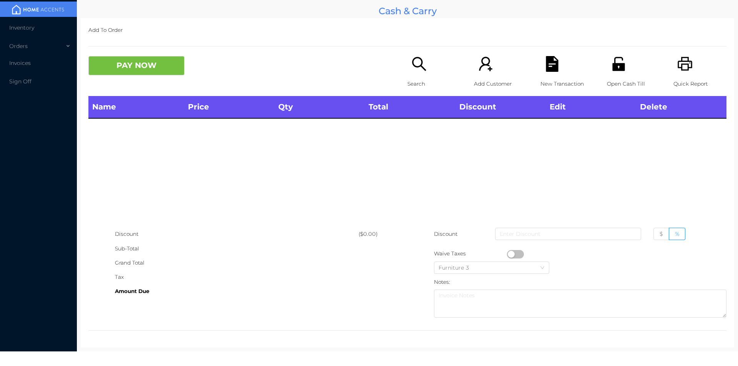
click at [407, 71] on div "Search" at bounding box center [433, 76] width 53 height 40
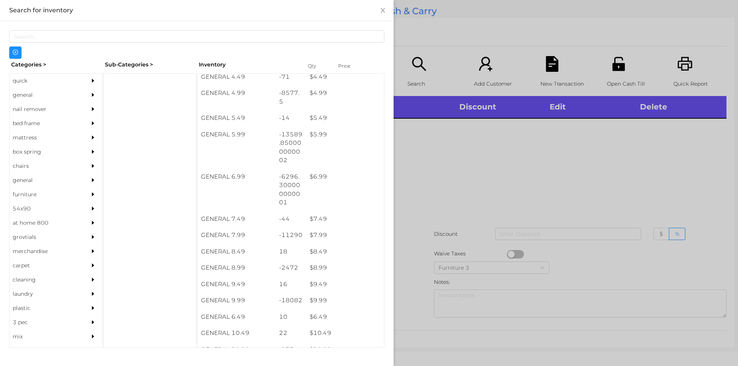
scroll to position [260, 0]
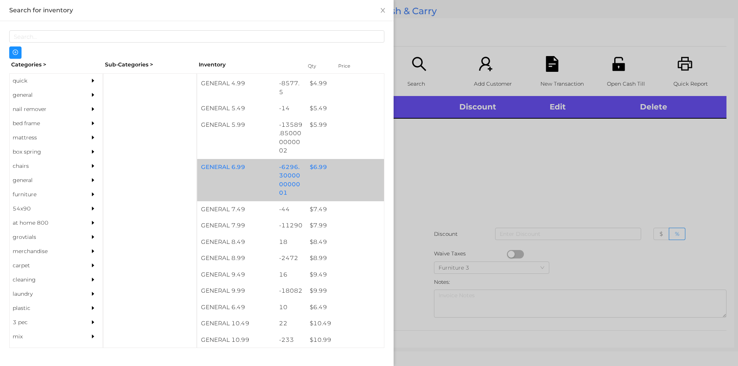
click at [308, 174] on div "$ 6.99" at bounding box center [345, 167] width 78 height 17
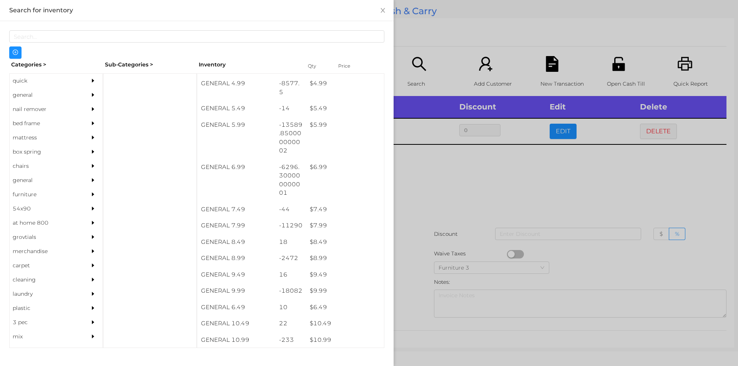
click at [449, 206] on div at bounding box center [369, 183] width 738 height 366
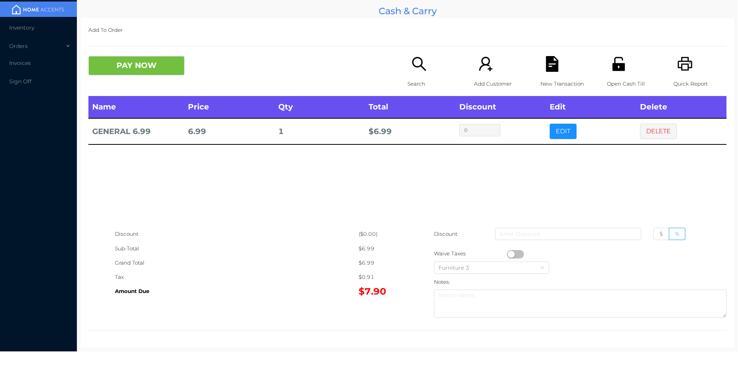
click at [129, 58] on button "PAY NOW" at bounding box center [136, 65] width 96 height 19
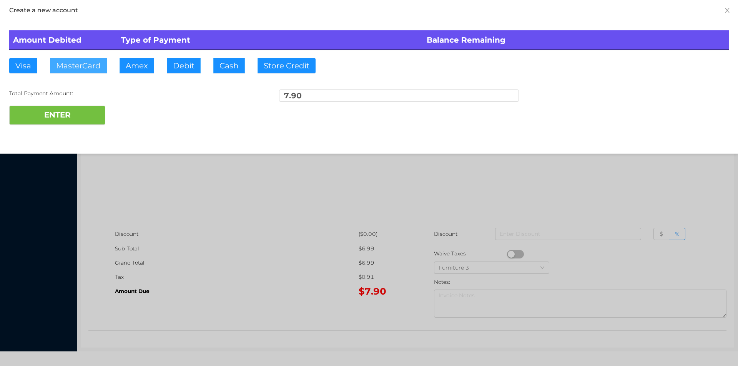
click at [78, 65] on button "MasterCard" at bounding box center [78, 65] width 57 height 15
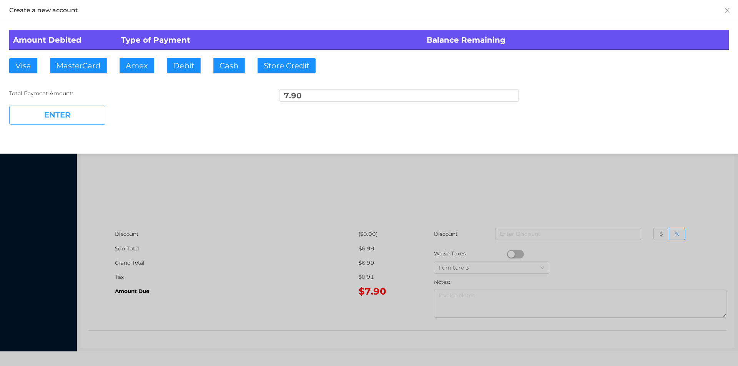
click at [55, 114] on button "ENTER" at bounding box center [57, 115] width 96 height 19
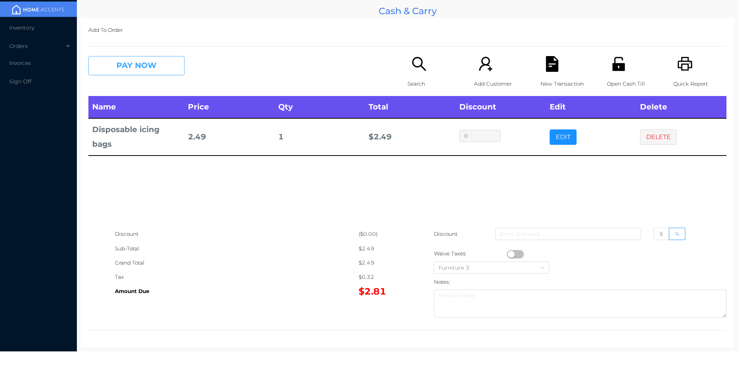
click at [149, 74] on button "PAY NOW" at bounding box center [136, 65] width 96 height 19
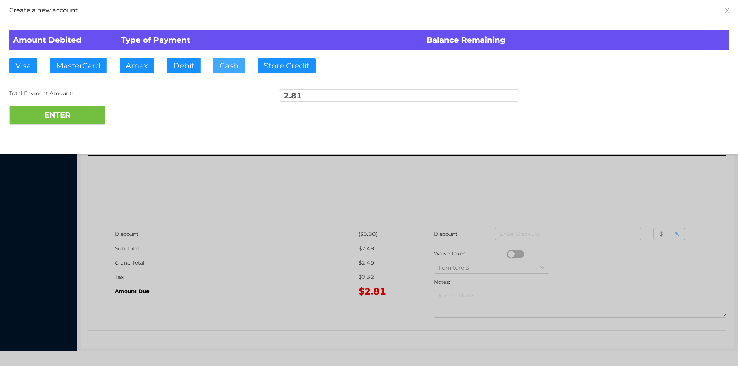
click at [216, 65] on button "Cash" at bounding box center [229, 65] width 32 height 15
type input "5"
click at [47, 113] on button "ENTER" at bounding box center [57, 115] width 96 height 19
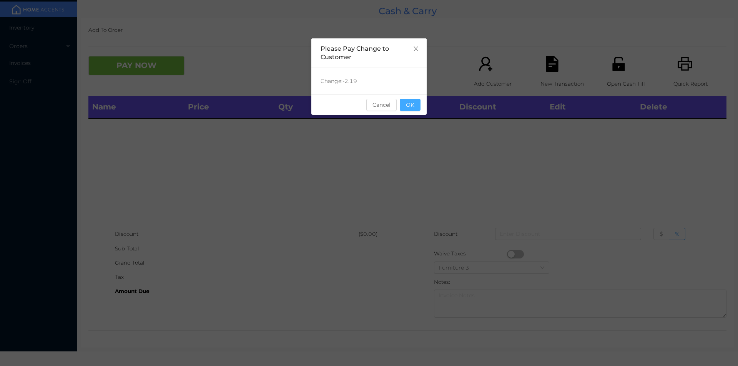
click at [407, 103] on button "OK" at bounding box center [410, 105] width 21 height 12
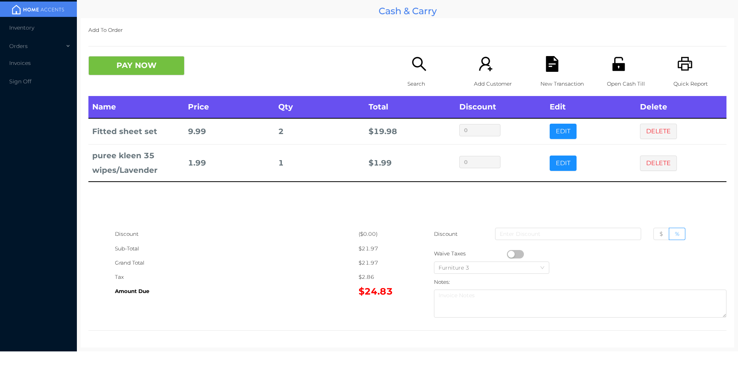
click at [415, 58] on icon "icon: search" at bounding box center [419, 64] width 16 height 16
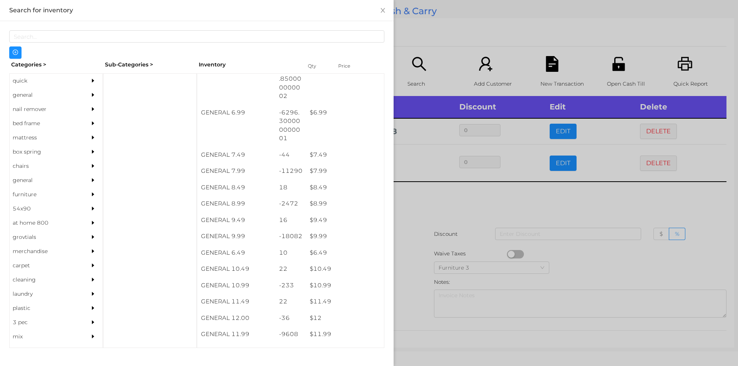
scroll to position [324, 0]
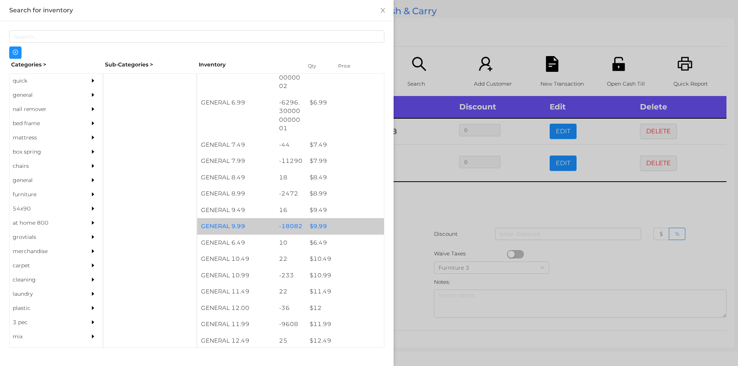
click at [344, 220] on div "$ 9.99" at bounding box center [345, 226] width 78 height 17
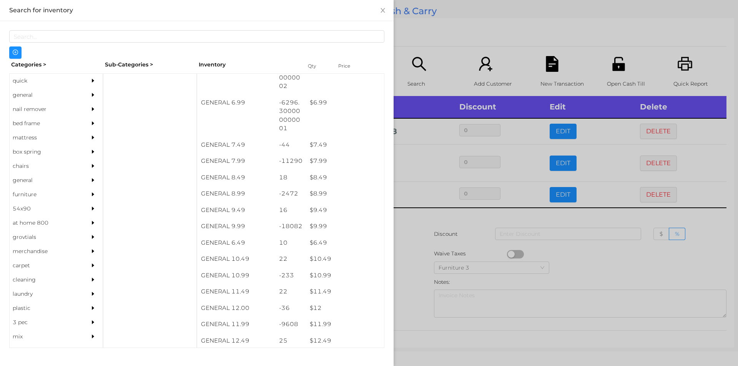
click at [443, 240] on div at bounding box center [369, 183] width 738 height 366
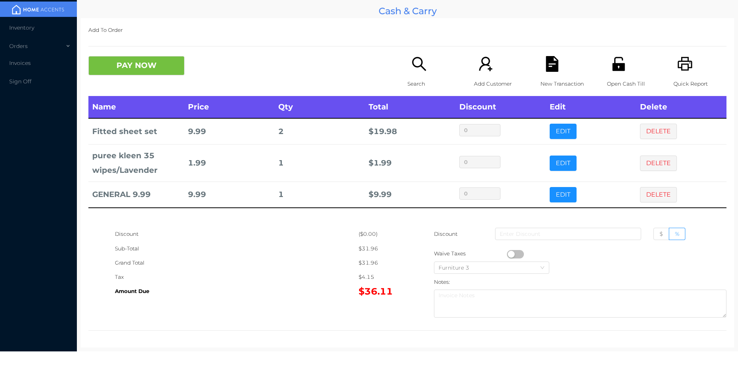
click at [552, 71] on icon "icon: file-text" at bounding box center [552, 64] width 12 height 16
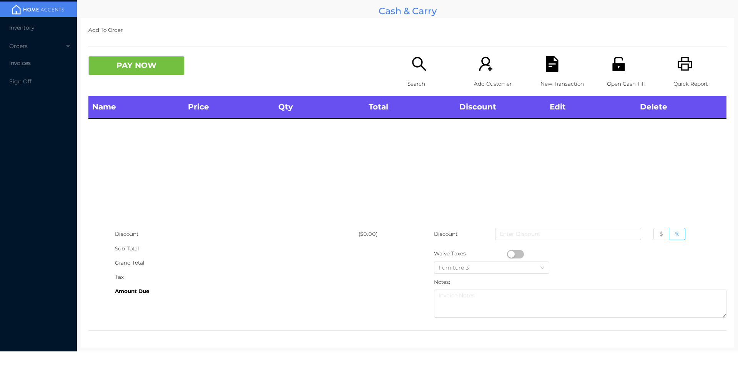
click at [677, 71] on icon "icon: printer" at bounding box center [685, 64] width 16 height 16
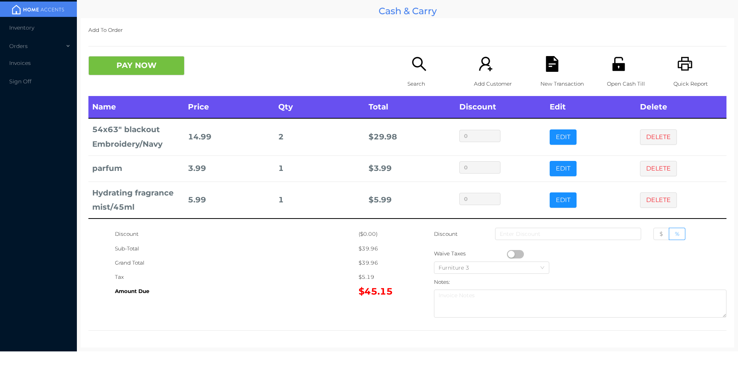
click at [546, 60] on icon "icon: file-text" at bounding box center [552, 64] width 12 height 16
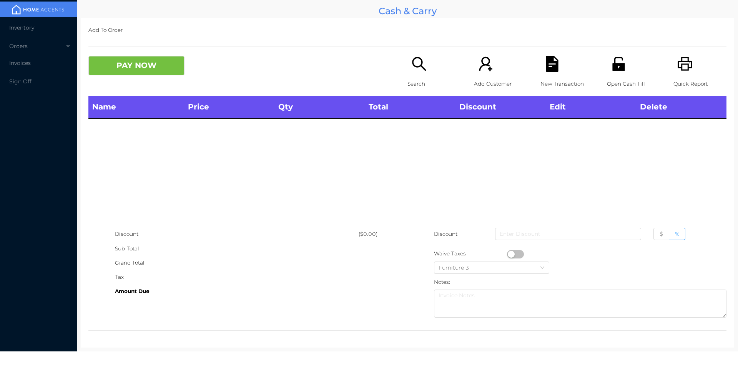
click at [686, 59] on icon "icon: printer" at bounding box center [685, 64] width 16 height 16
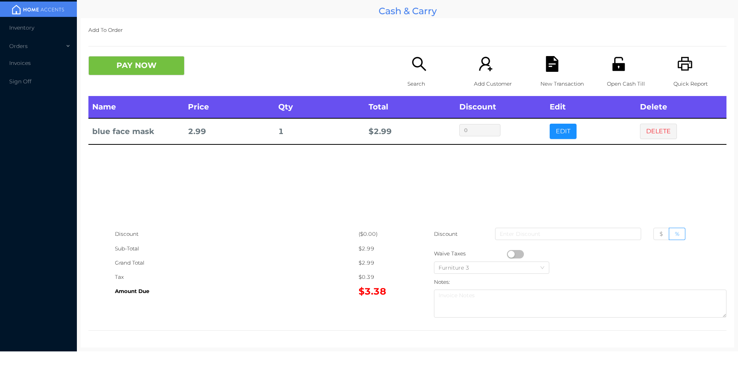
click at [144, 72] on button "PAY NOW" at bounding box center [136, 65] width 96 height 19
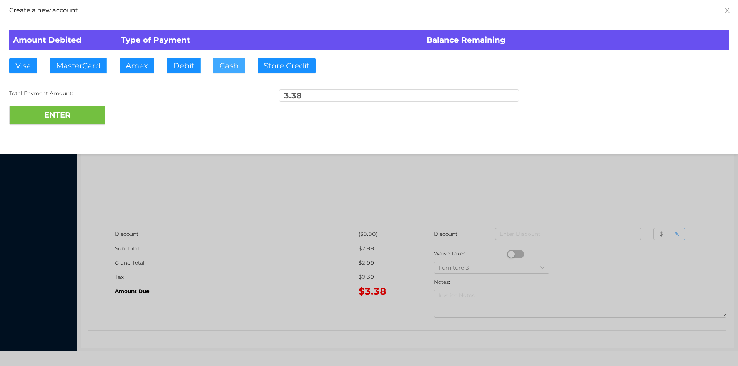
click at [231, 67] on button "Cash" at bounding box center [229, 65] width 32 height 15
type input "4"
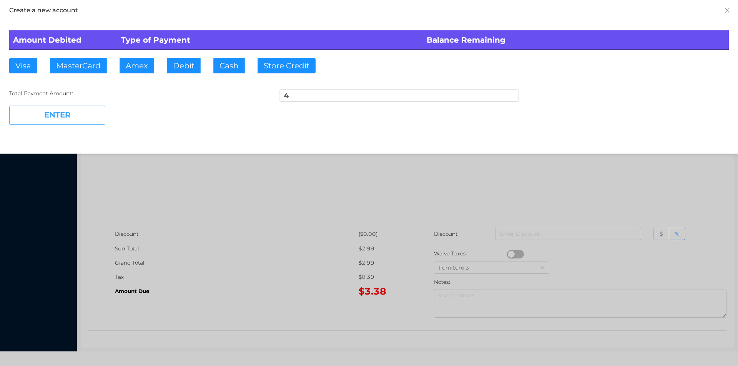
click at [73, 117] on button "ENTER" at bounding box center [57, 115] width 96 height 19
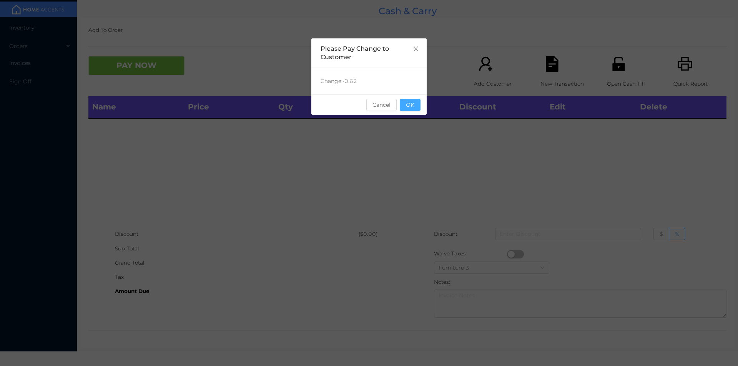
click at [410, 101] on button "OK" at bounding box center [410, 105] width 21 height 12
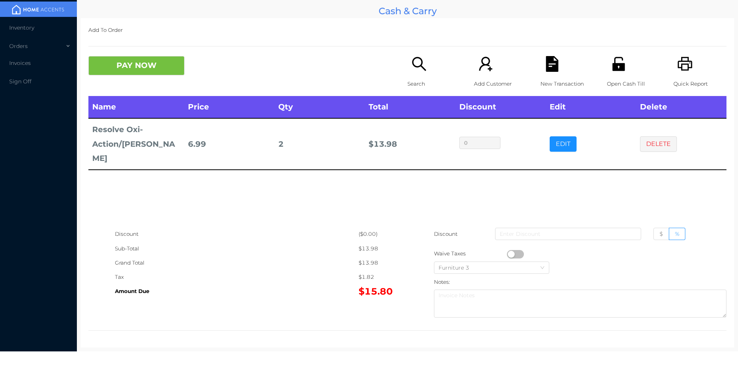
click at [414, 76] on div "Search" at bounding box center [433, 76] width 53 height 40
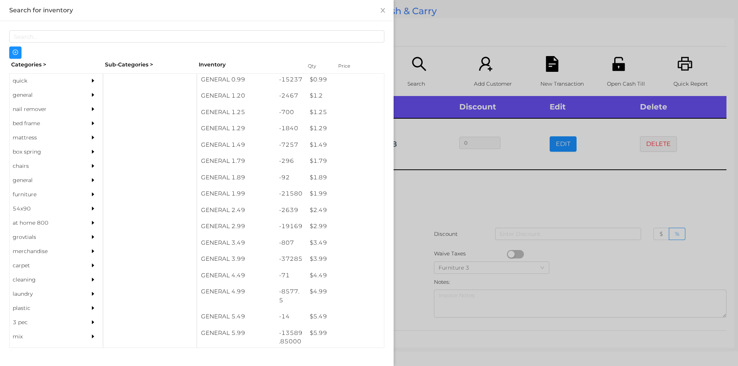
scroll to position [84, 0]
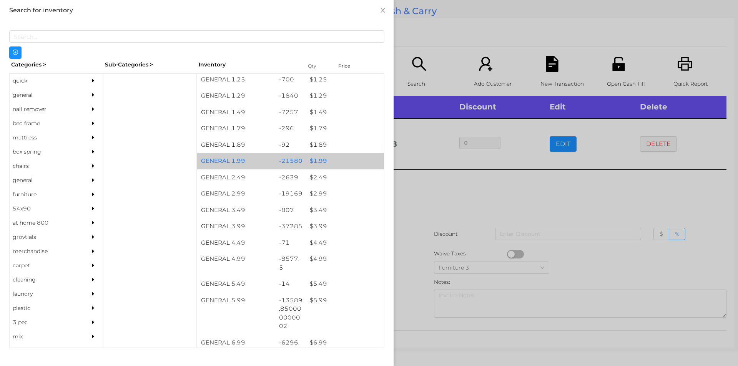
click at [352, 164] on div "$ 1.99" at bounding box center [345, 161] width 78 height 17
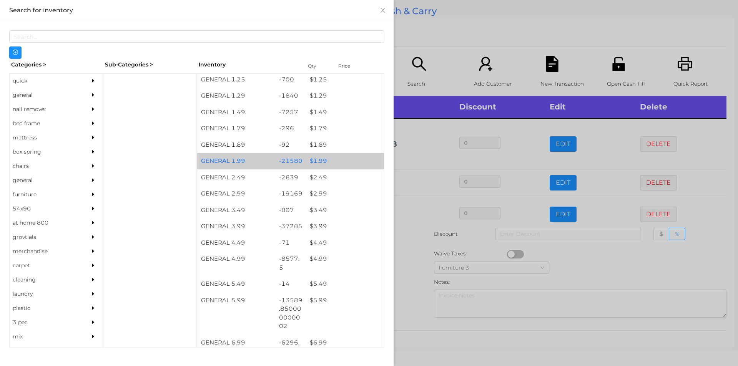
click at [430, 31] on div at bounding box center [369, 183] width 738 height 366
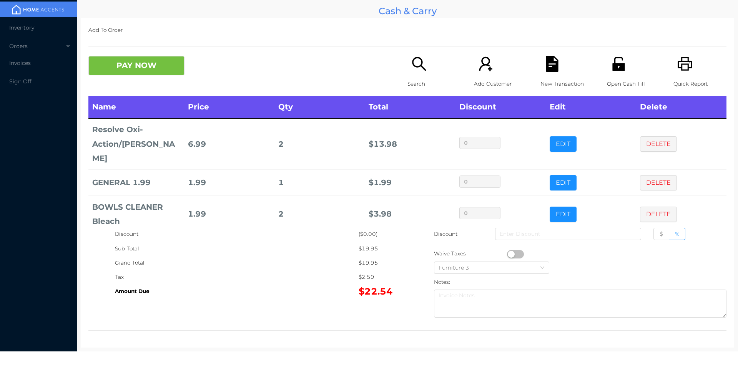
click at [547, 70] on icon "icon: file-text" at bounding box center [552, 64] width 12 height 16
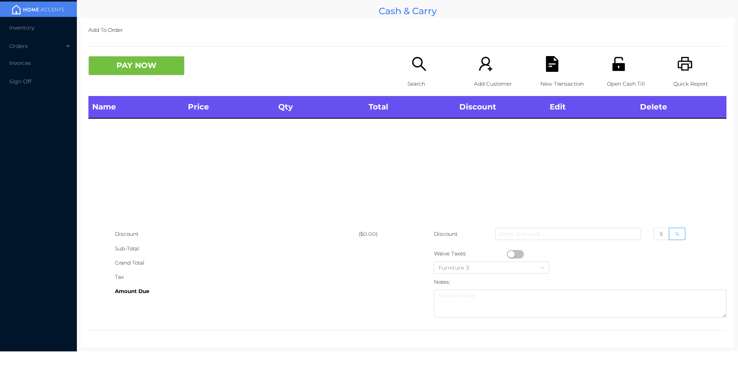
click at [699, 58] on div "Quick Report" at bounding box center [699, 76] width 53 height 40
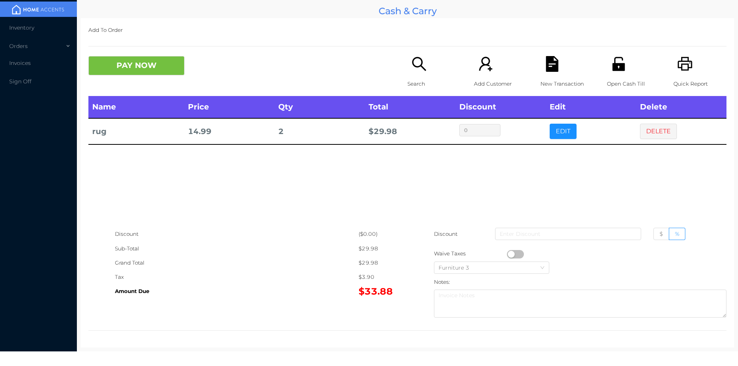
click at [161, 63] on button "PAY NOW" at bounding box center [136, 65] width 96 height 19
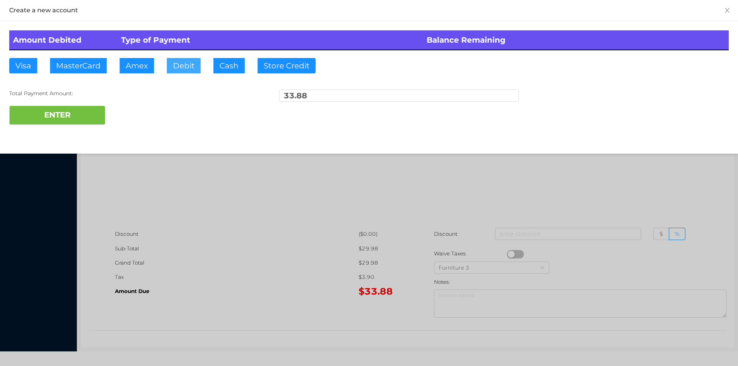
click at [180, 66] on button "Debit" at bounding box center [184, 65] width 34 height 15
click at [84, 112] on button "ENTER" at bounding box center [57, 115] width 96 height 19
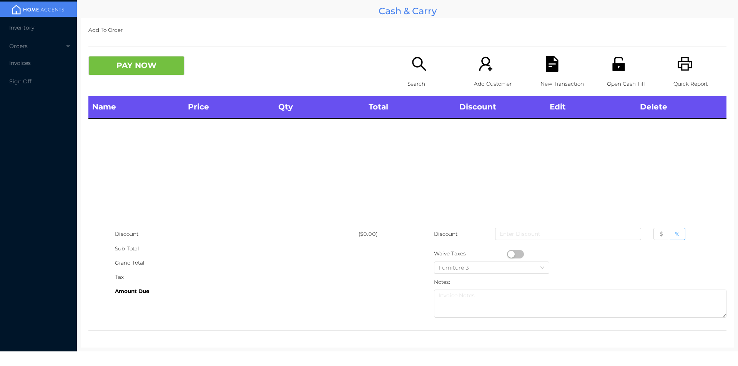
click at [613, 62] on icon "icon: unlock" at bounding box center [619, 64] width 16 height 16
click at [607, 61] on div "Open Cash Till" at bounding box center [633, 76] width 53 height 40
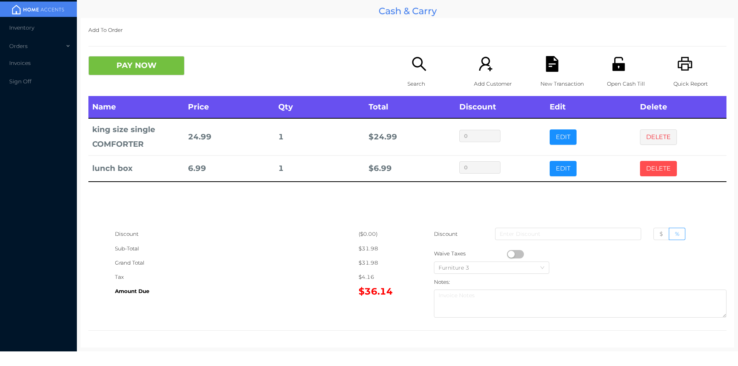
click at [664, 163] on button "DELETE" at bounding box center [658, 168] width 37 height 15
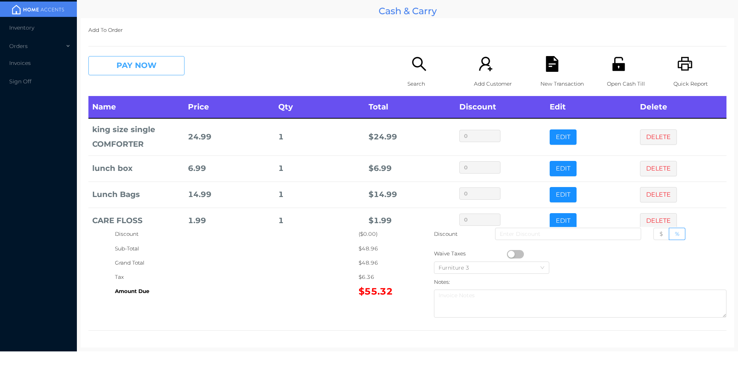
click at [131, 67] on button "PAY NOW" at bounding box center [136, 65] width 96 height 19
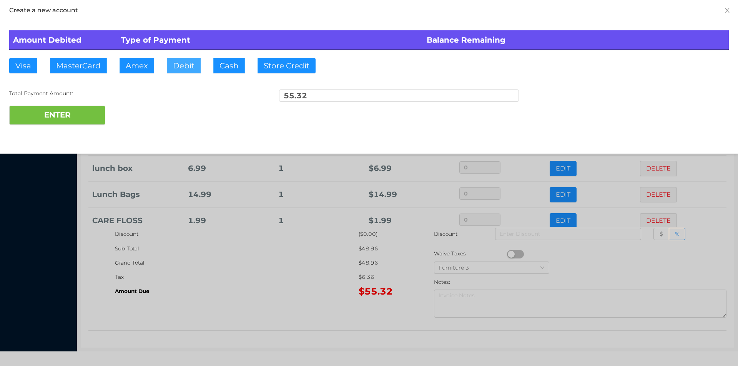
click at [181, 64] on button "Debit" at bounding box center [184, 65] width 34 height 15
click at [64, 115] on button "ENTER" at bounding box center [57, 115] width 96 height 19
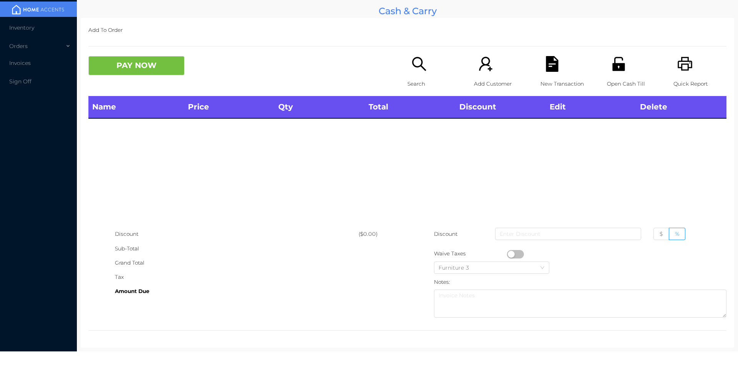
click at [614, 77] on p "Open Cash Till" at bounding box center [633, 84] width 53 height 14
click at [414, 68] on icon "icon: search" at bounding box center [419, 64] width 16 height 16
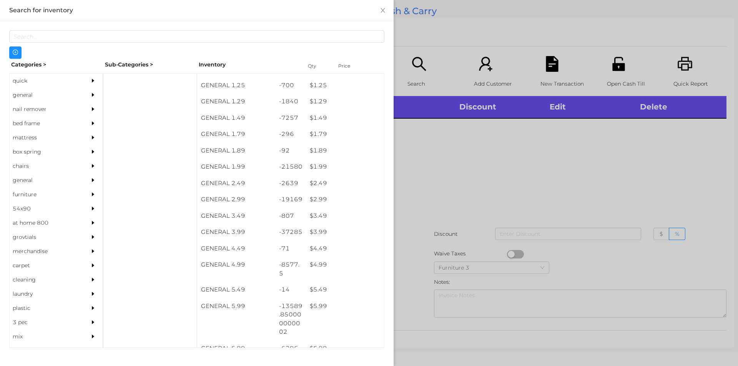
scroll to position [112, 0]
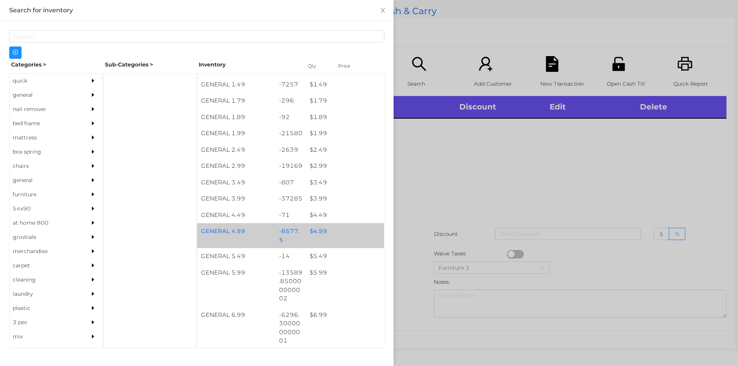
click at [326, 233] on div "$ 4.99" at bounding box center [345, 231] width 78 height 17
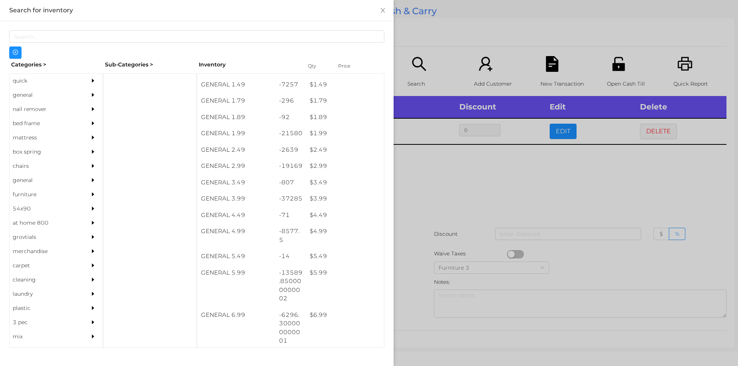
click at [442, 214] on div at bounding box center [369, 183] width 738 height 366
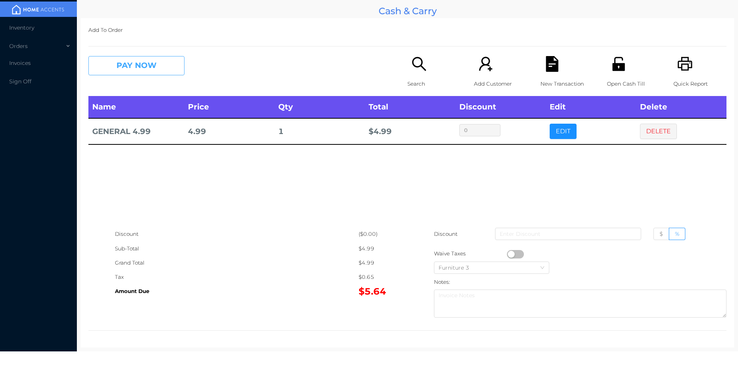
click at [136, 59] on button "PAY NOW" at bounding box center [136, 65] width 96 height 19
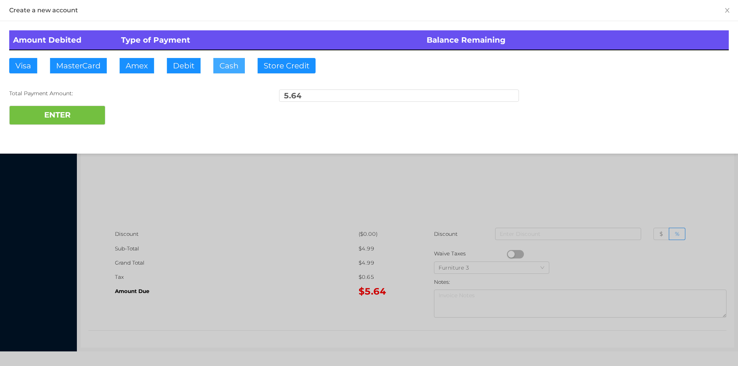
click at [228, 66] on button "Cash" at bounding box center [229, 65] width 32 height 15
type input "7"
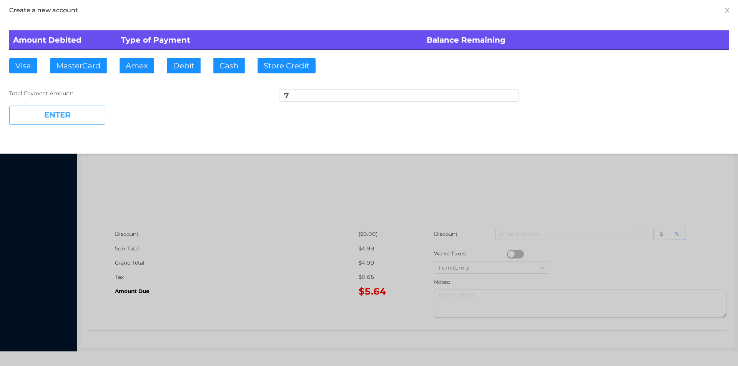
click at [70, 121] on button "ENTER" at bounding box center [57, 115] width 96 height 19
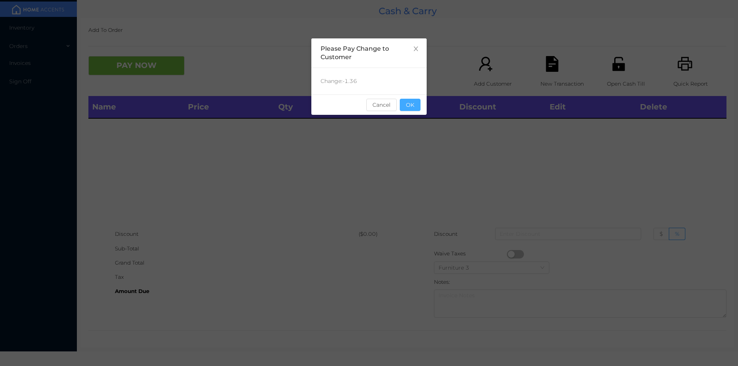
click at [412, 108] on button "OK" at bounding box center [410, 105] width 21 height 12
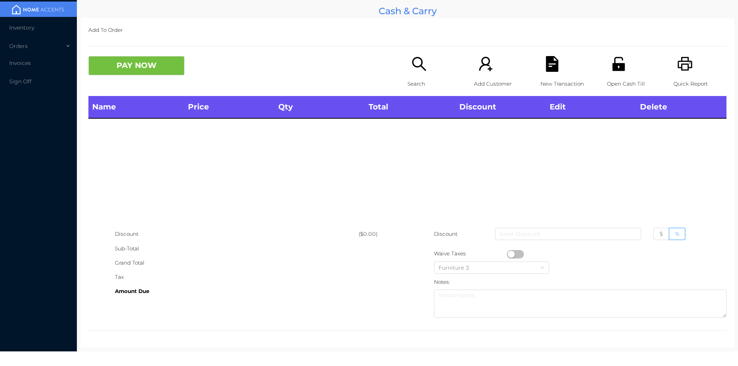
click at [407, 68] on div "Search" at bounding box center [433, 76] width 53 height 40
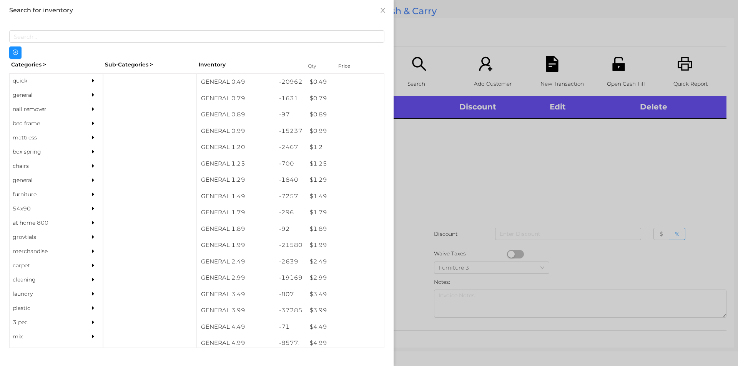
click at [37, 97] on div "general" at bounding box center [45, 95] width 70 height 14
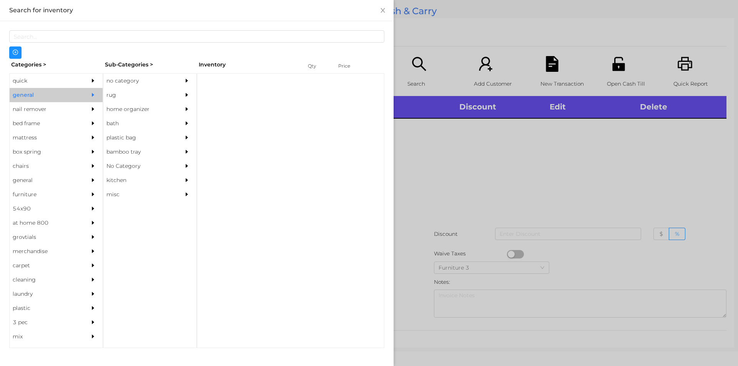
click at [148, 76] on div "no category" at bounding box center [138, 81] width 70 height 14
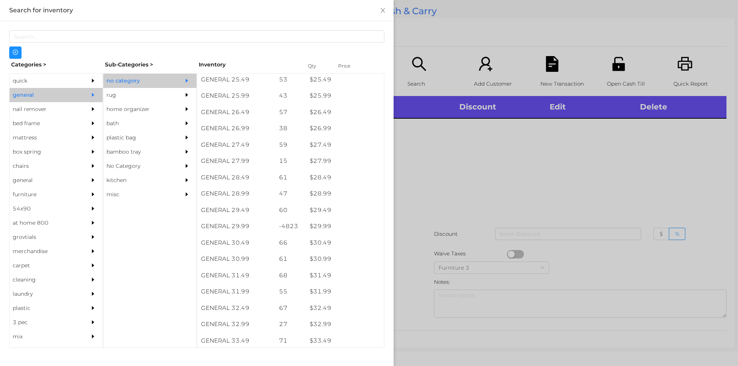
scroll to position [1043, 0]
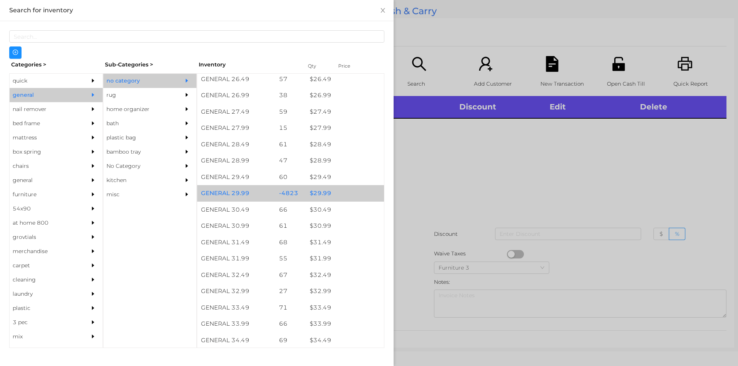
click at [327, 189] on div "$ 29.99" at bounding box center [345, 193] width 78 height 17
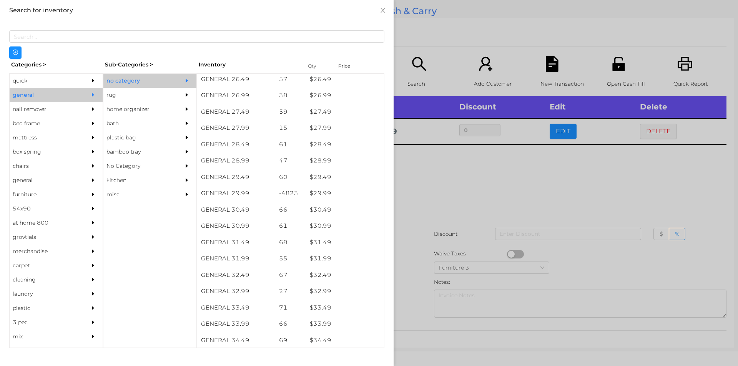
click at [432, 238] on div at bounding box center [369, 183] width 738 height 366
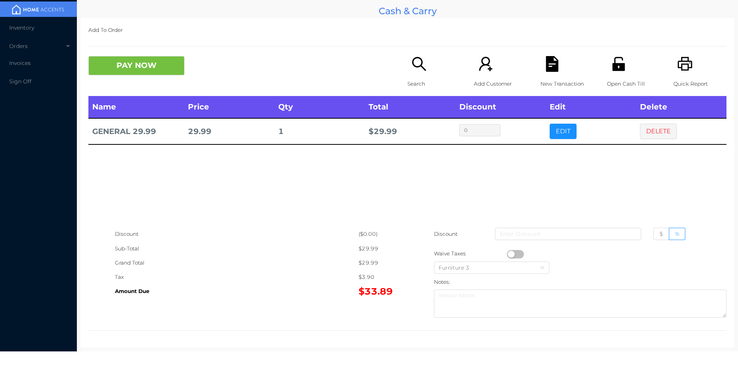
click at [420, 58] on icon "icon: search" at bounding box center [419, 64] width 16 height 16
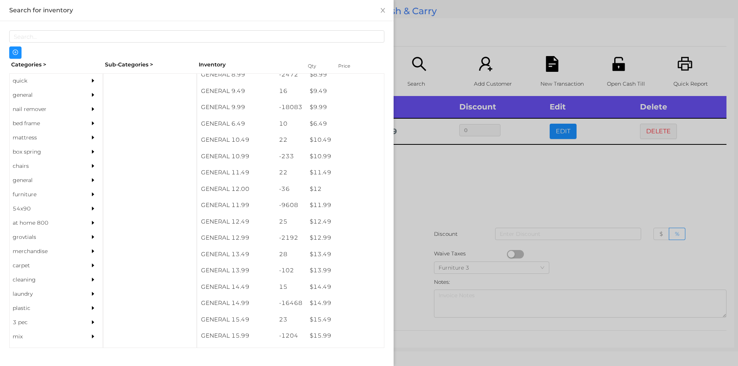
scroll to position [452, 0]
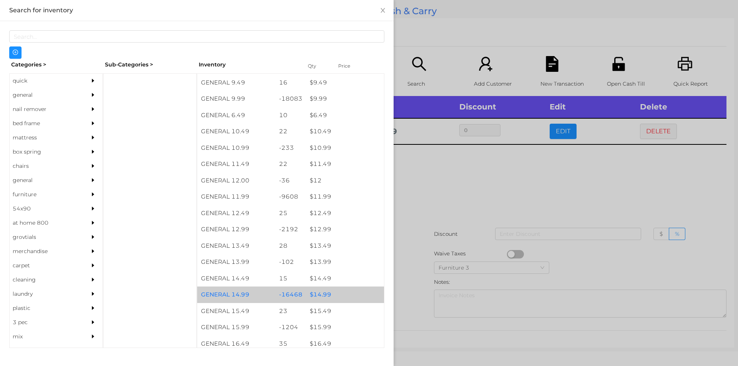
click at [308, 298] on div "$ 14.99" at bounding box center [345, 295] width 78 height 17
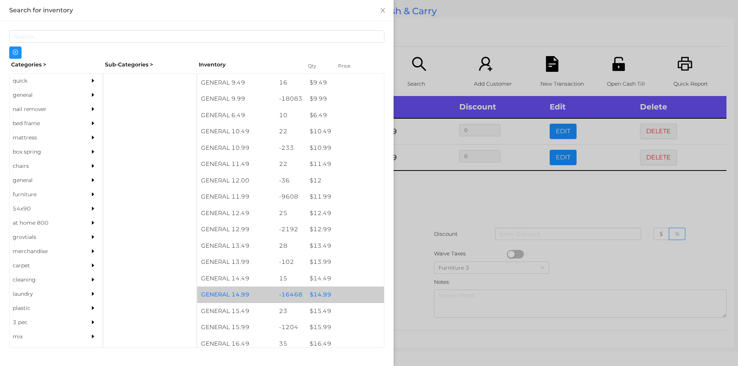
click at [321, 297] on div "$ 14.99" at bounding box center [345, 295] width 78 height 17
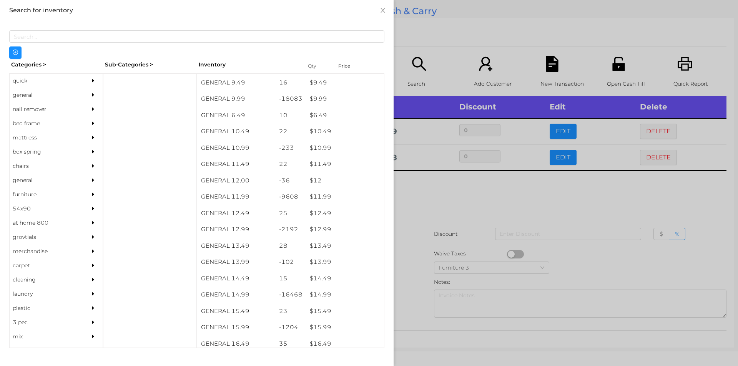
click at [424, 260] on div at bounding box center [369, 183] width 738 height 366
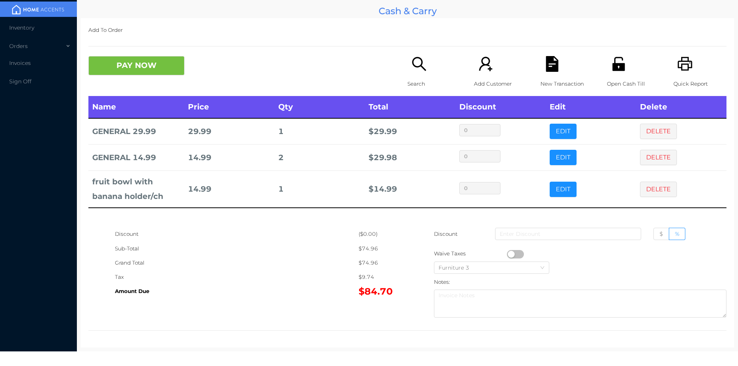
click at [507, 256] on button "button" at bounding box center [515, 254] width 17 height 8
click at [517, 257] on button "button" at bounding box center [515, 254] width 17 height 8
click at [509, 254] on button "button" at bounding box center [515, 254] width 17 height 8
click at [552, 70] on icon "icon: file-text" at bounding box center [552, 64] width 12 height 16
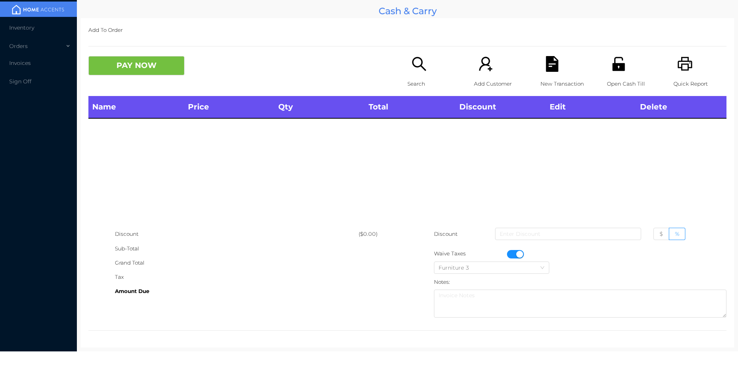
click at [683, 70] on icon "icon: printer" at bounding box center [685, 64] width 15 height 14
click at [513, 257] on button "button" at bounding box center [515, 254] width 17 height 8
click at [689, 68] on div "Quick Report" at bounding box center [699, 76] width 53 height 40
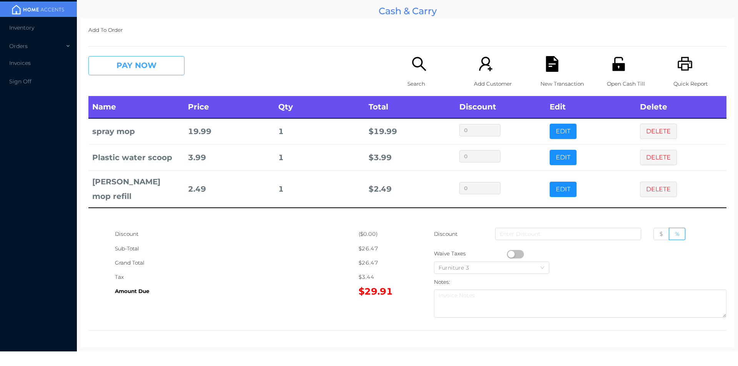
click at [154, 71] on button "PAY NOW" at bounding box center [136, 65] width 96 height 19
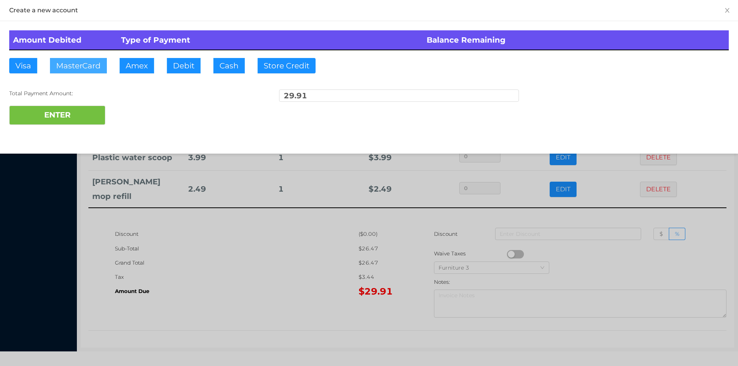
click at [90, 69] on button "MasterCard" at bounding box center [78, 65] width 57 height 15
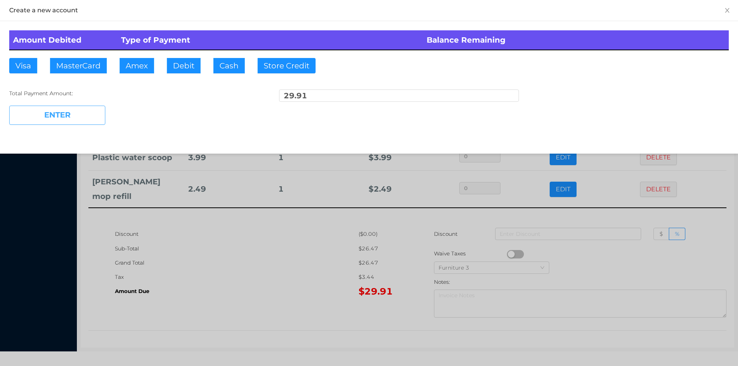
click at [68, 109] on button "ENTER" at bounding box center [57, 115] width 96 height 19
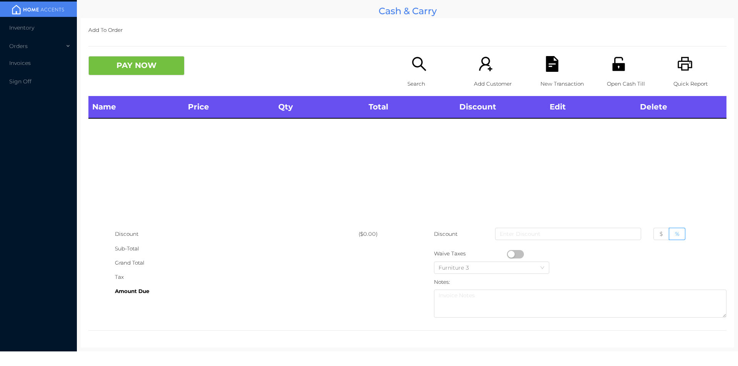
click at [420, 74] on div "Search" at bounding box center [433, 76] width 53 height 40
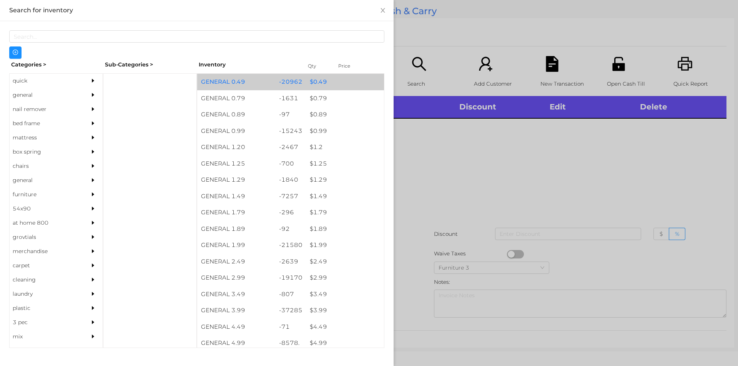
click at [340, 89] on div "$ 0.49" at bounding box center [345, 82] width 78 height 17
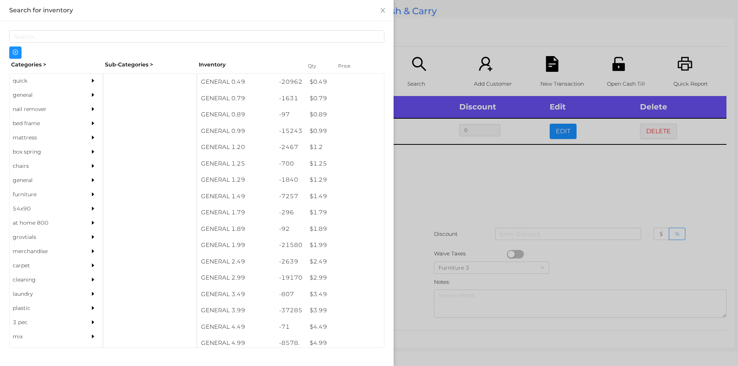
click at [505, 186] on div at bounding box center [369, 183] width 738 height 366
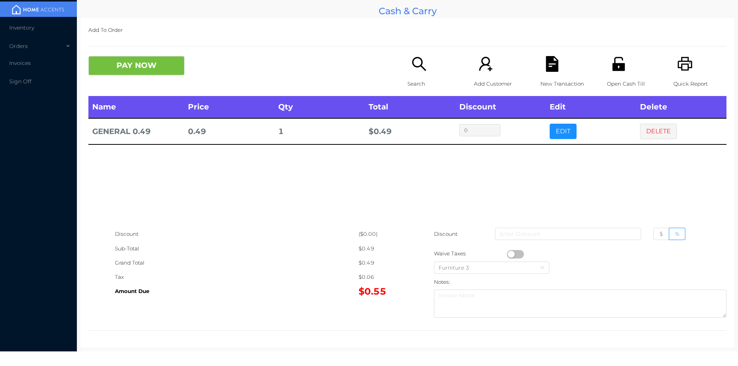
click at [550, 69] on icon "icon: file-text" at bounding box center [552, 64] width 12 height 16
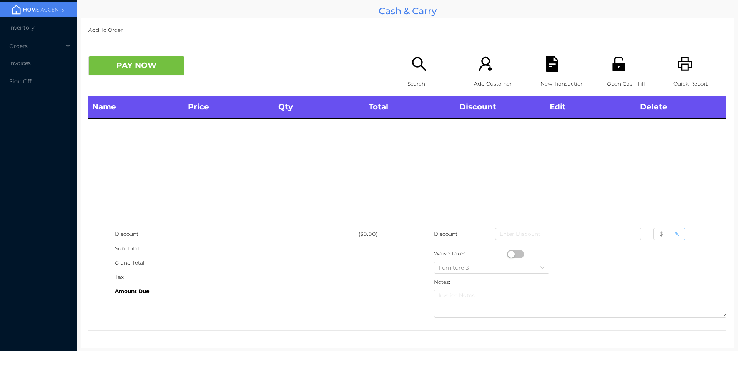
click at [688, 61] on div "Quick Report" at bounding box center [699, 76] width 53 height 40
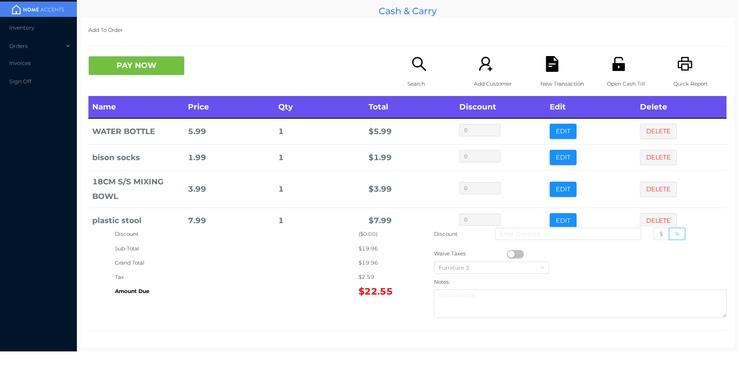
click at [552, 66] on icon "icon: file-text" at bounding box center [552, 64] width 12 height 16
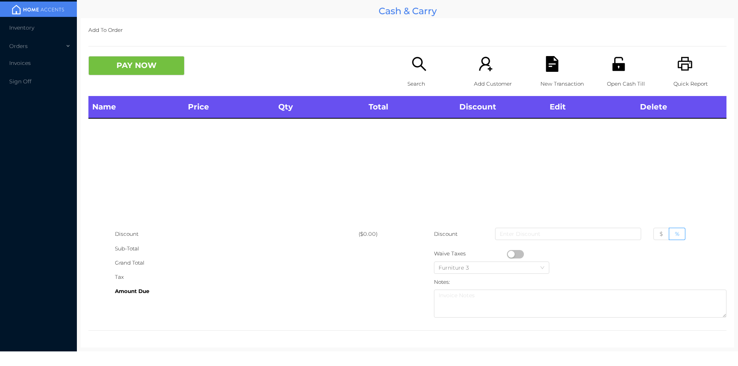
click at [689, 66] on div "Quick Report" at bounding box center [699, 76] width 53 height 40
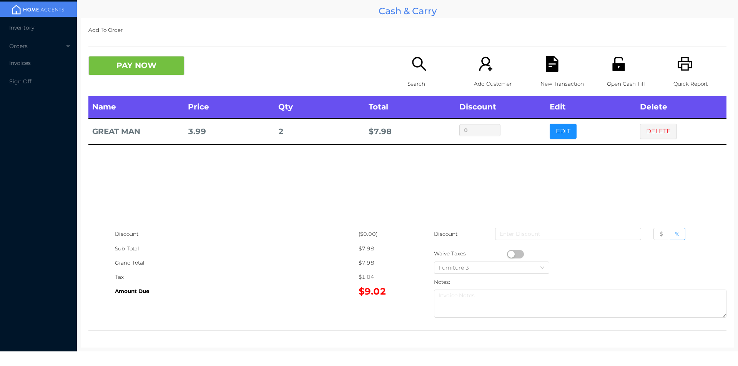
click at [511, 254] on button "button" at bounding box center [515, 254] width 17 height 8
click at [130, 66] on button "PAY NOW" at bounding box center [136, 65] width 96 height 19
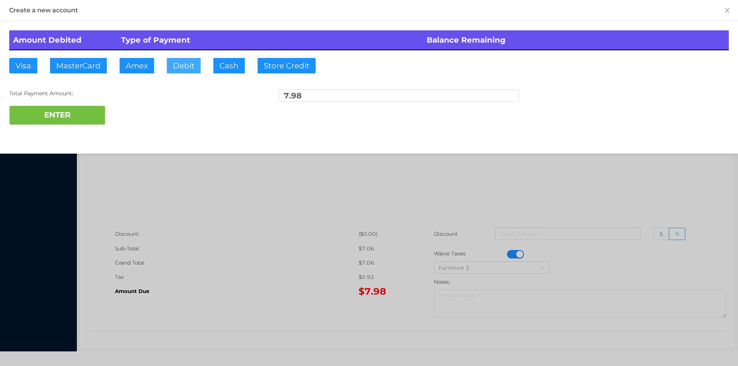
click at [179, 63] on button "Debit" at bounding box center [184, 65] width 34 height 15
click at [83, 110] on button "ENTER" at bounding box center [57, 115] width 96 height 19
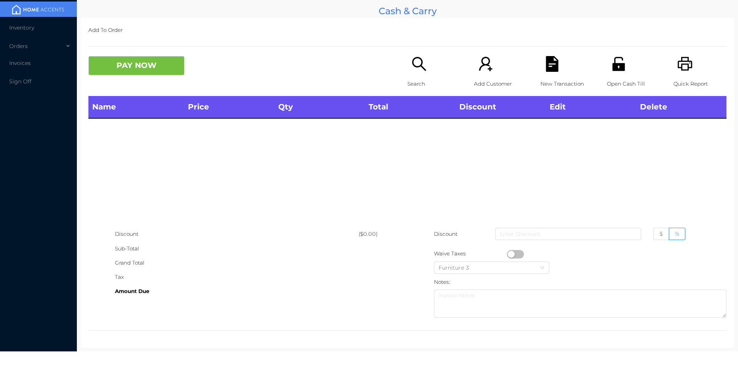
click at [607, 75] on div "Open Cash Till" at bounding box center [633, 76] width 53 height 40
click at [413, 77] on p "Search" at bounding box center [433, 84] width 53 height 14
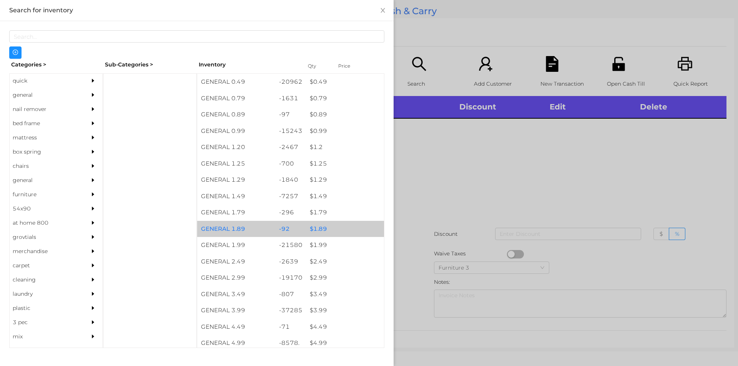
click at [338, 236] on div "$ 1.89" at bounding box center [345, 229] width 78 height 17
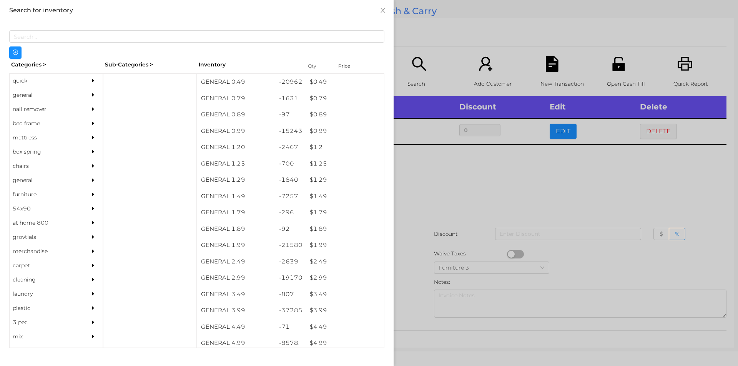
click at [557, 208] on div at bounding box center [369, 183] width 738 height 366
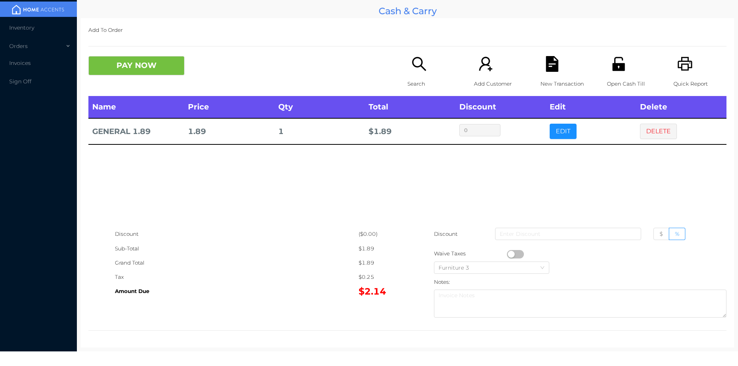
click at [507, 255] on button "button" at bounding box center [515, 254] width 17 height 8
click at [414, 63] on icon "icon: search" at bounding box center [419, 64] width 16 height 16
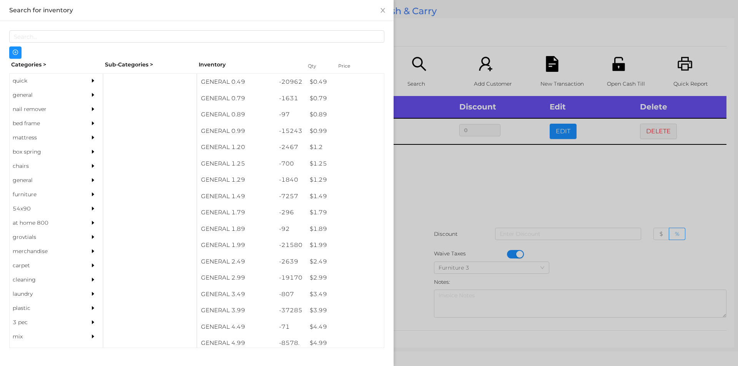
click at [644, 173] on div at bounding box center [369, 183] width 738 height 366
click at [662, 131] on button "DELETE" at bounding box center [658, 131] width 37 height 15
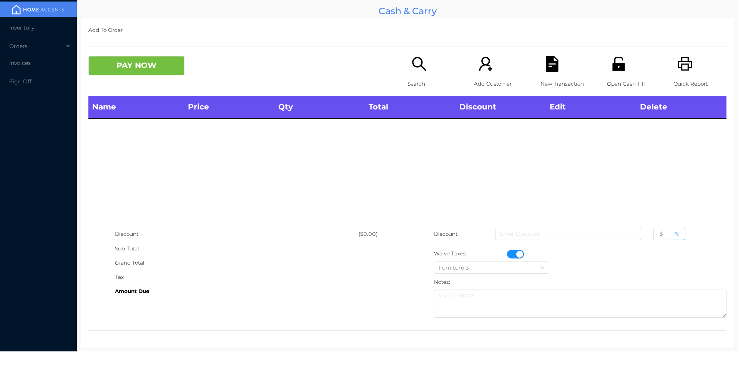
click at [415, 62] on icon "icon: search" at bounding box center [419, 64] width 16 height 16
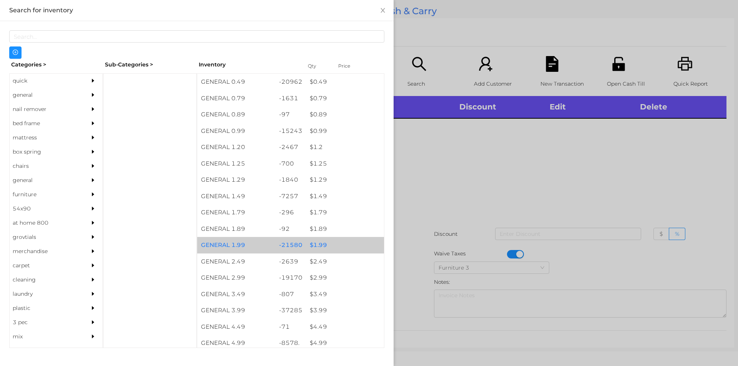
click at [337, 242] on div "$ 1.99" at bounding box center [345, 245] width 78 height 17
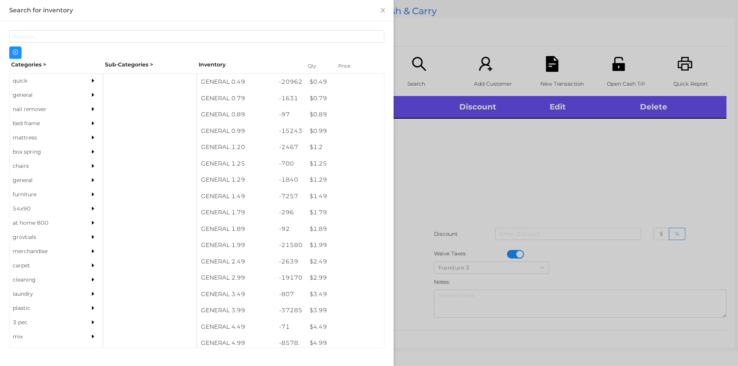
click at [427, 219] on div at bounding box center [369, 183] width 738 height 366
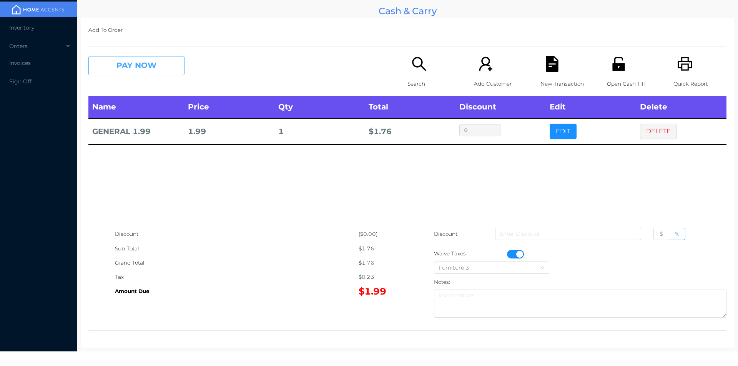
click at [121, 65] on button "PAY NOW" at bounding box center [136, 65] width 96 height 19
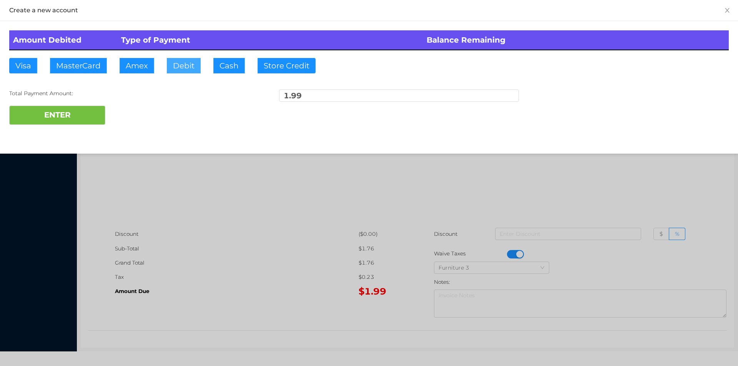
click at [189, 68] on button "Debit" at bounding box center [184, 65] width 34 height 15
click at [68, 113] on button "ENTER" at bounding box center [57, 115] width 96 height 19
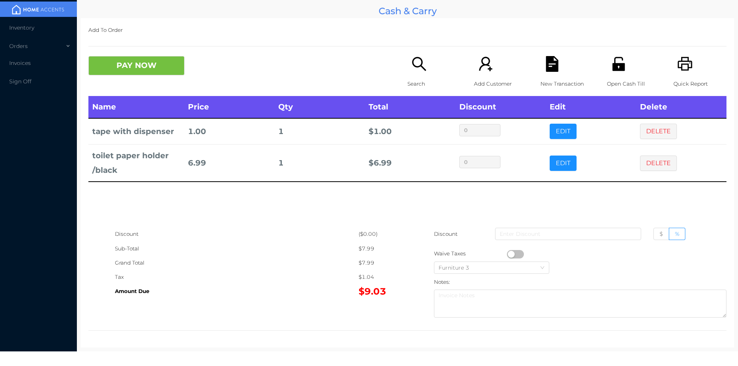
click at [415, 70] on icon "icon: search" at bounding box center [419, 64] width 16 height 16
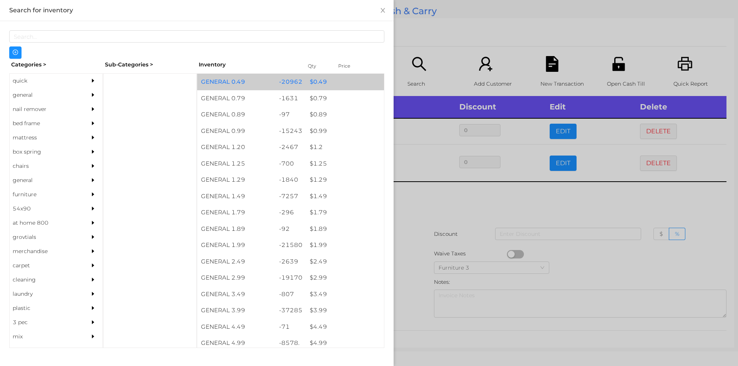
click at [306, 85] on div "$ 0.49" at bounding box center [345, 82] width 78 height 17
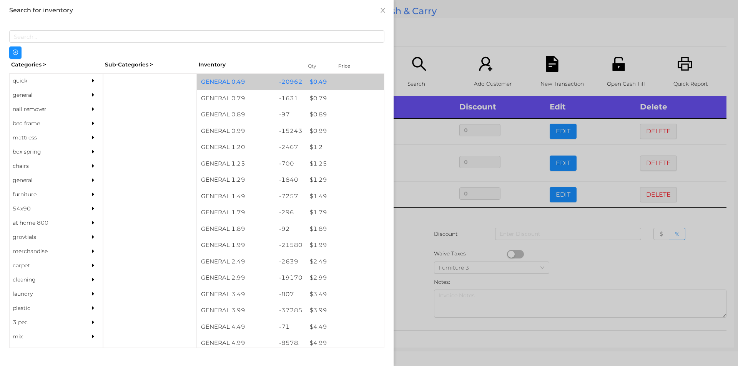
click at [307, 84] on div "$ 0.49" at bounding box center [345, 82] width 78 height 17
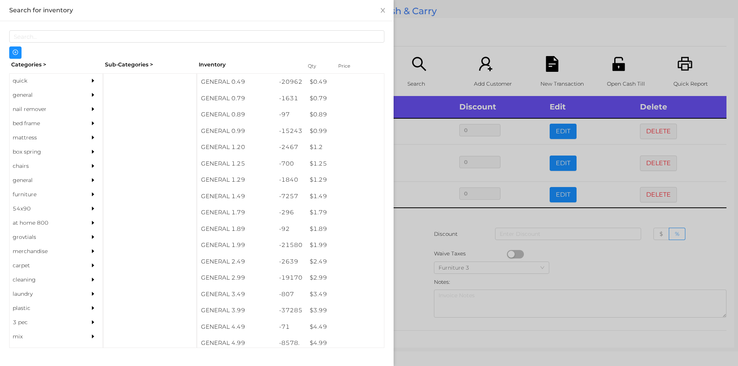
click at [428, 67] on div at bounding box center [369, 183] width 738 height 366
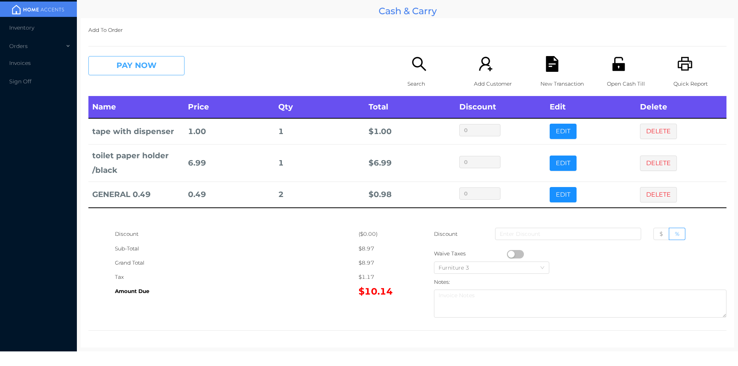
click at [135, 57] on button "PAY NOW" at bounding box center [136, 65] width 96 height 19
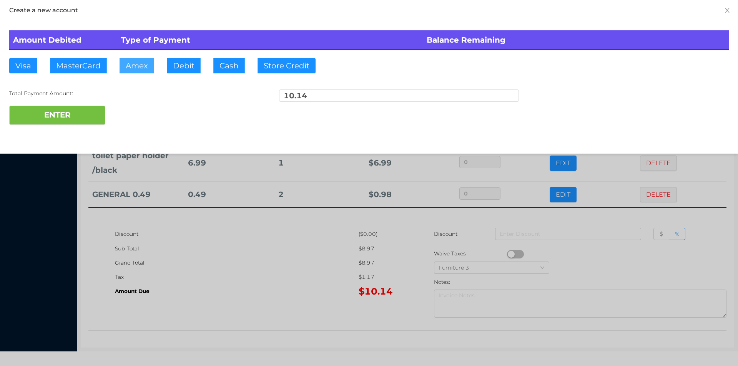
click at [141, 70] on button "Amex" at bounding box center [137, 65] width 35 height 15
click at [256, 264] on div at bounding box center [369, 183] width 738 height 366
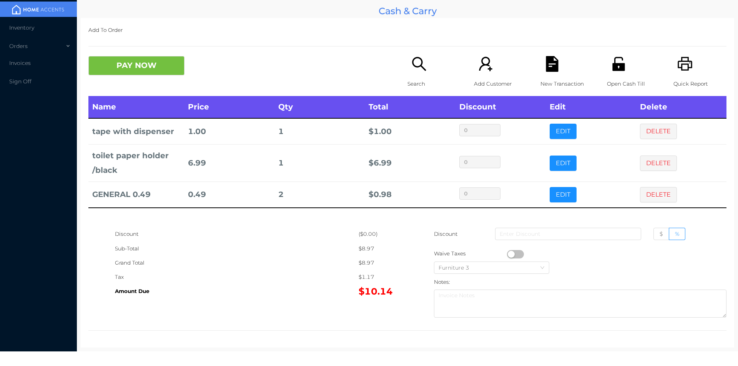
click at [122, 75] on button "PAY NOW" at bounding box center [136, 65] width 96 height 19
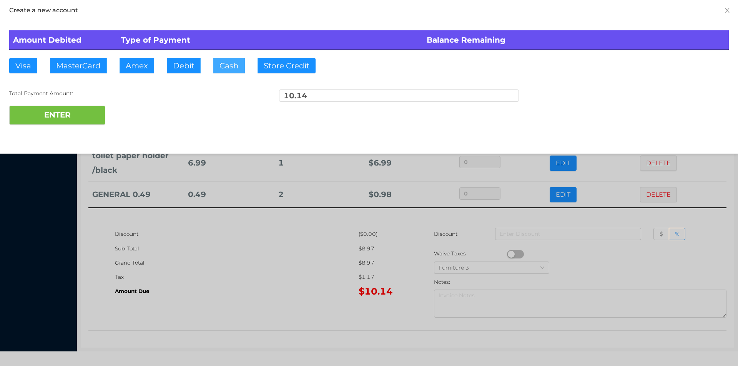
click at [216, 72] on button "Cash" at bounding box center [229, 65] width 32 height 15
click at [95, 116] on button "ENTER" at bounding box center [57, 115] width 96 height 19
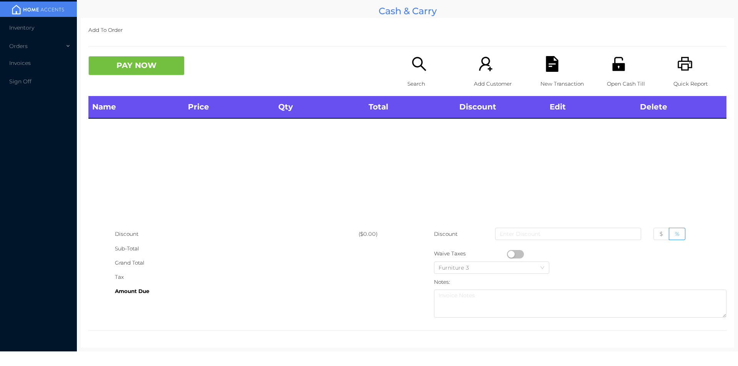
click at [677, 65] on icon "icon: printer" at bounding box center [685, 64] width 16 height 16
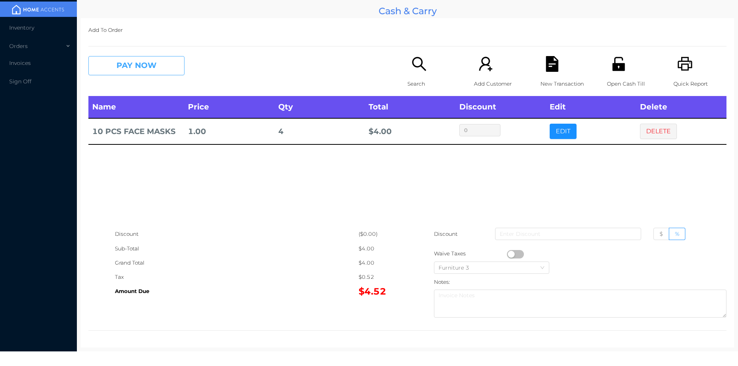
click at [148, 62] on button "PAY NOW" at bounding box center [136, 65] width 96 height 19
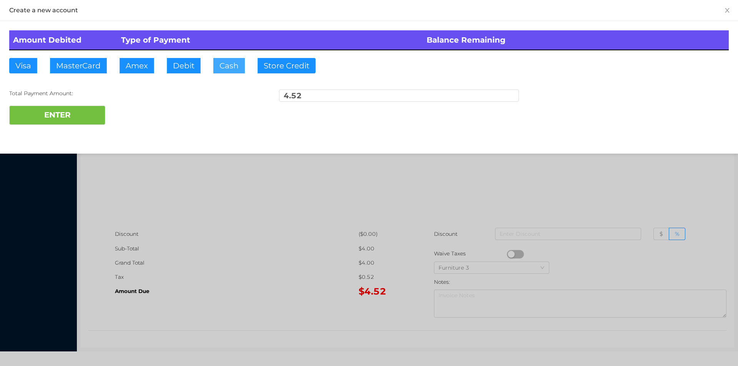
click at [236, 66] on button "Cash" at bounding box center [229, 65] width 32 height 15
type input "5"
click at [61, 115] on button "ENTER" at bounding box center [57, 115] width 96 height 19
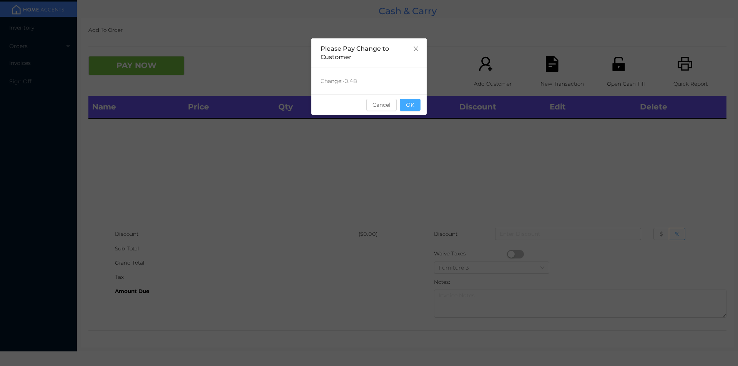
click at [413, 107] on button "OK" at bounding box center [410, 105] width 21 height 12
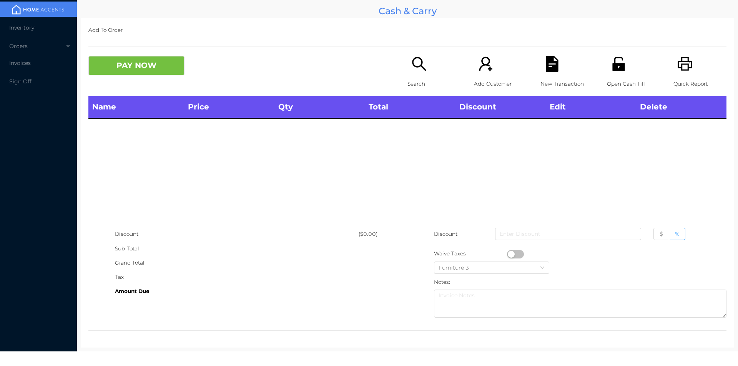
click at [395, 80] on div "PAY NOW Search Add Customer New Transaction Open Cash Till Quick Report" at bounding box center [407, 76] width 638 height 40
click at [412, 77] on p "Search" at bounding box center [433, 84] width 53 height 14
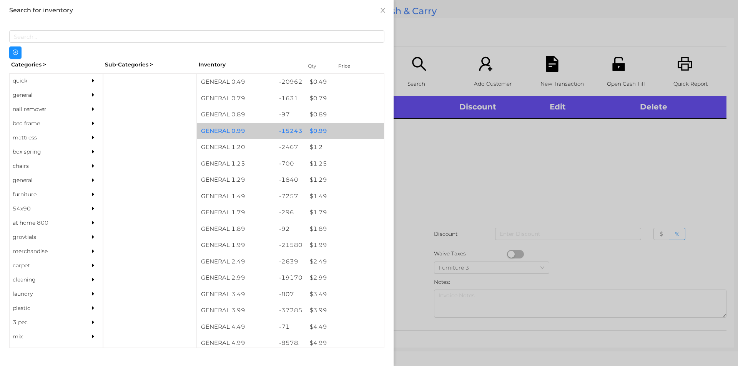
click at [330, 123] on div "$ 0.99" at bounding box center [345, 131] width 78 height 17
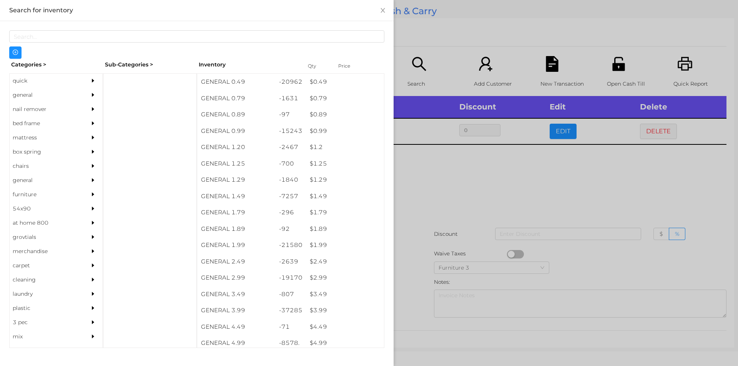
click at [449, 236] on div at bounding box center [369, 183] width 738 height 366
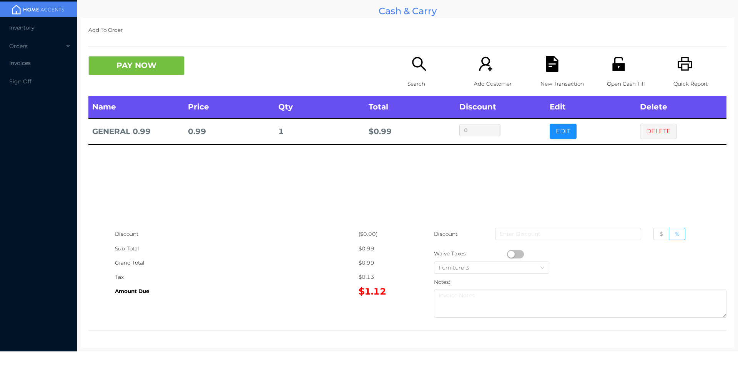
click at [507, 257] on button "button" at bounding box center [515, 254] width 17 height 8
click at [149, 61] on button "PAY NOW" at bounding box center [136, 65] width 96 height 19
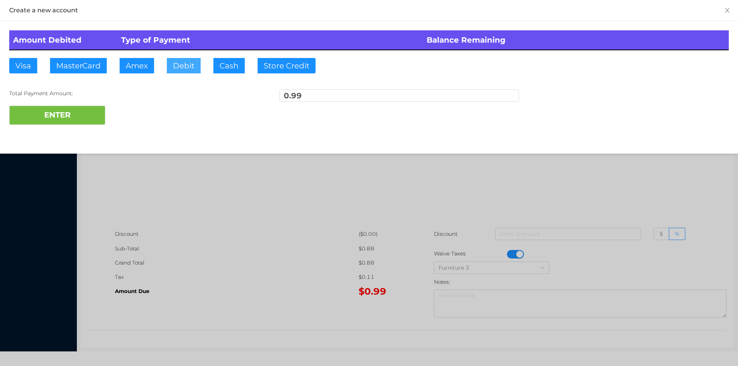
click at [177, 61] on button "Debit" at bounding box center [184, 65] width 34 height 15
click at [68, 113] on button "ENTER" at bounding box center [57, 115] width 96 height 19
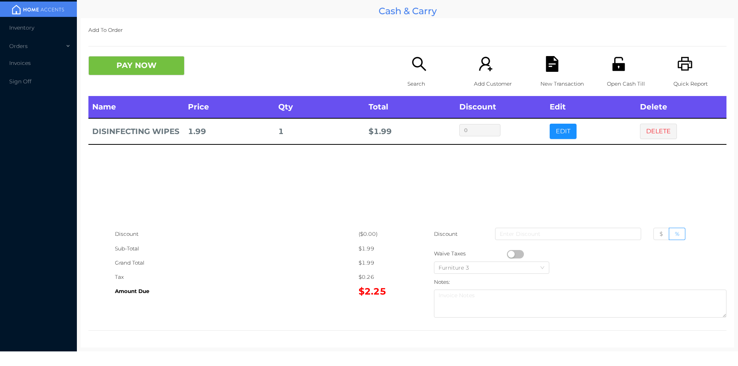
click at [421, 68] on icon "icon: search" at bounding box center [419, 64] width 16 height 16
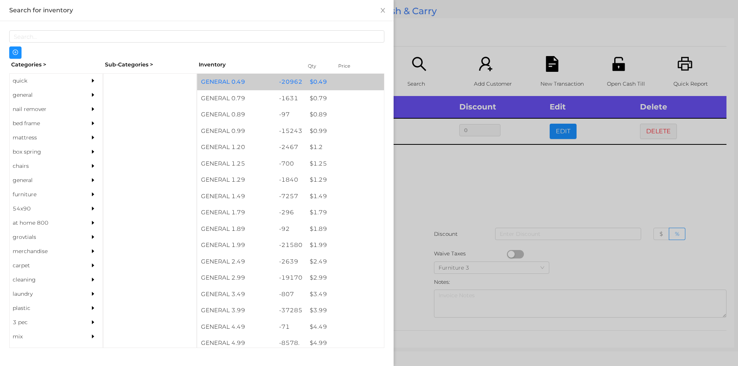
click at [308, 81] on div "$ 0.49" at bounding box center [345, 82] width 78 height 17
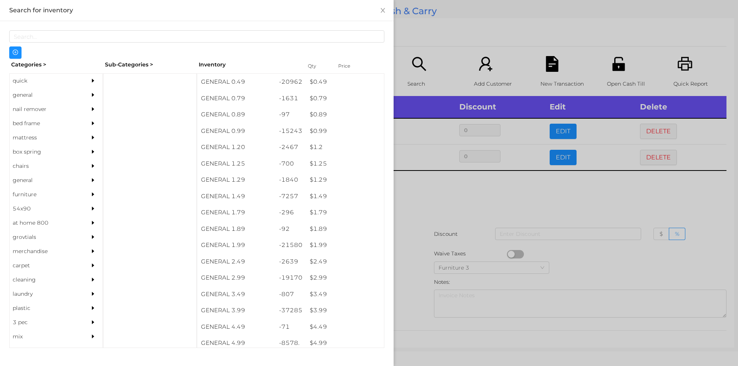
click at [463, 224] on div at bounding box center [369, 183] width 738 height 366
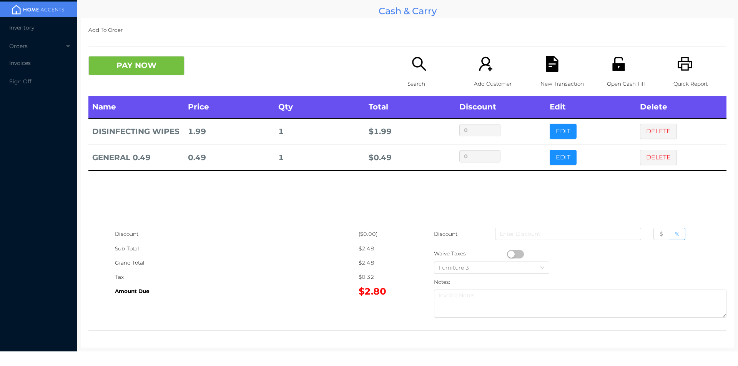
click at [135, 75] on button "PAY NOW" at bounding box center [136, 65] width 96 height 19
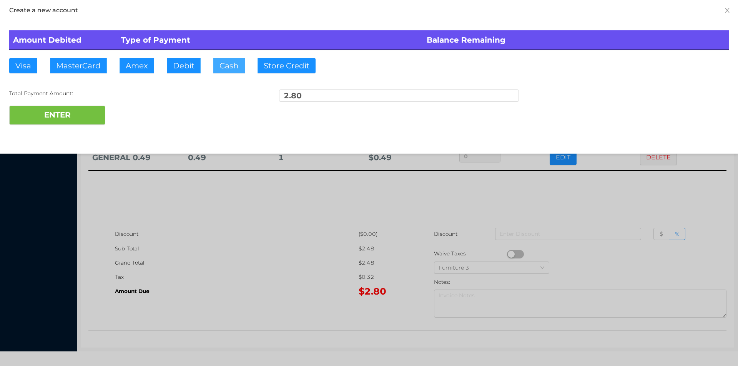
click at [231, 65] on button "Cash" at bounding box center [229, 65] width 32 height 15
type input "5"
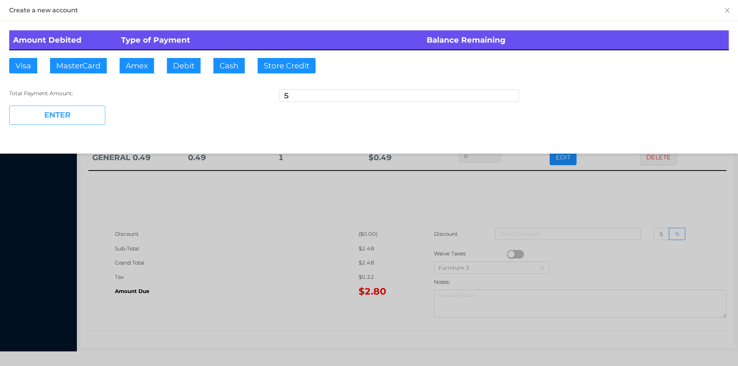
click at [65, 115] on button "ENTER" at bounding box center [57, 115] width 96 height 19
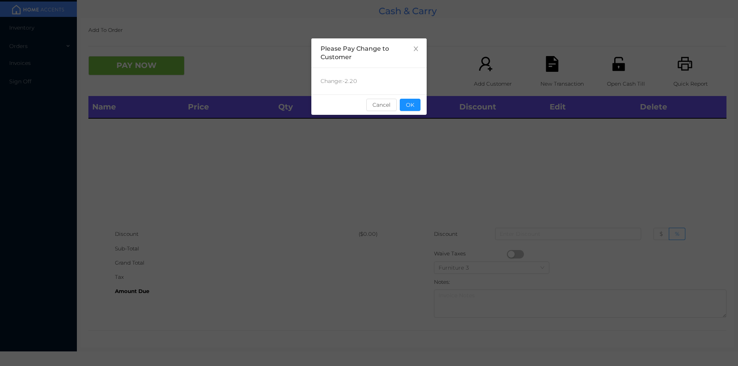
click at [404, 109] on button "OK" at bounding box center [410, 105] width 21 height 12
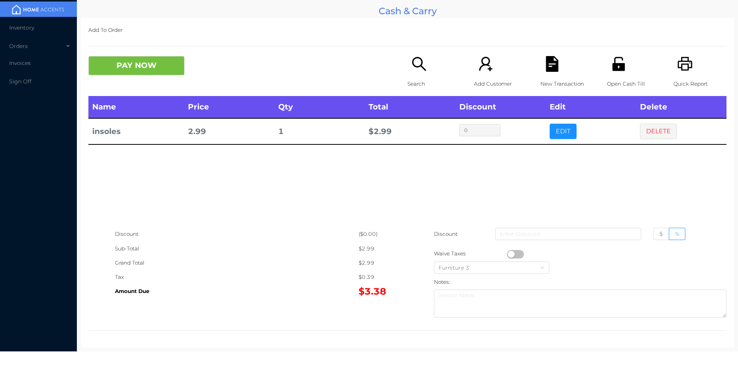
click at [653, 128] on button "DELETE" at bounding box center [658, 131] width 37 height 15
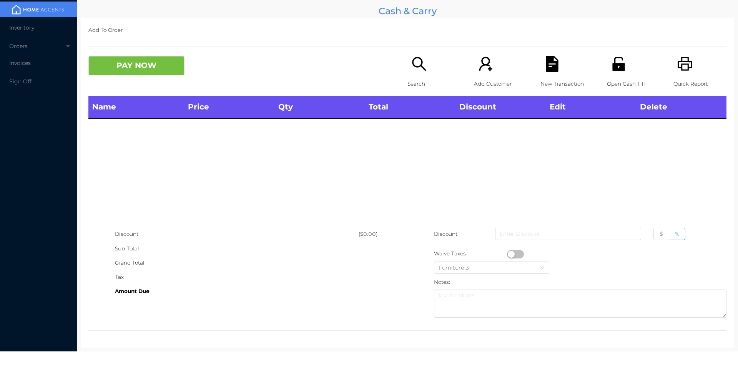
click at [425, 73] on div "Search" at bounding box center [433, 76] width 53 height 40
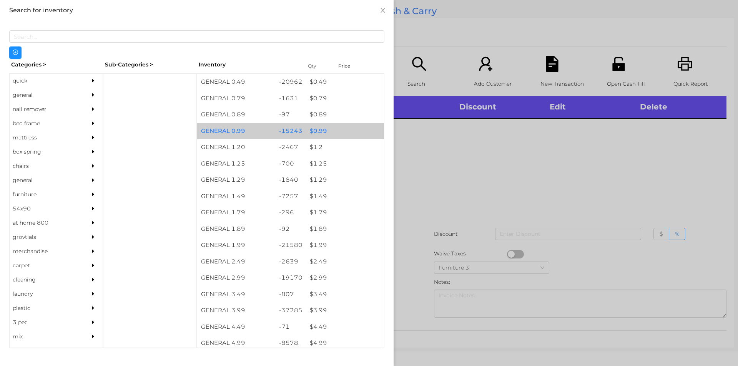
click at [332, 132] on div "$ 0.99" at bounding box center [345, 131] width 78 height 17
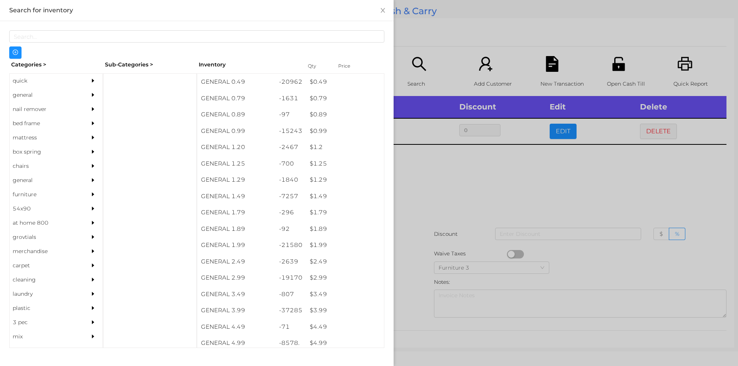
click at [430, 153] on div at bounding box center [369, 183] width 738 height 366
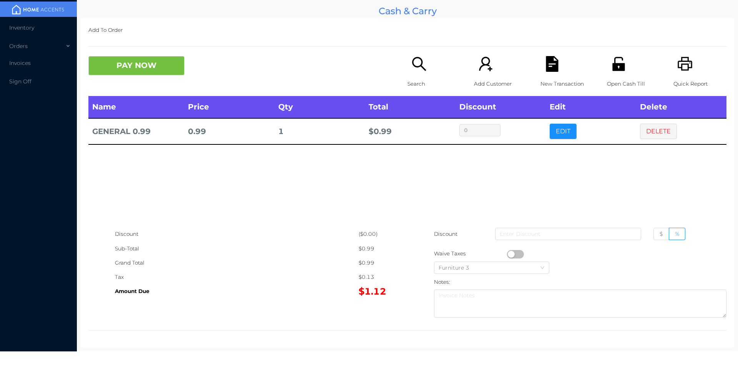
click at [508, 251] on button "button" at bounding box center [515, 254] width 17 height 8
click at [123, 68] on button "PAY NOW" at bounding box center [136, 65] width 96 height 19
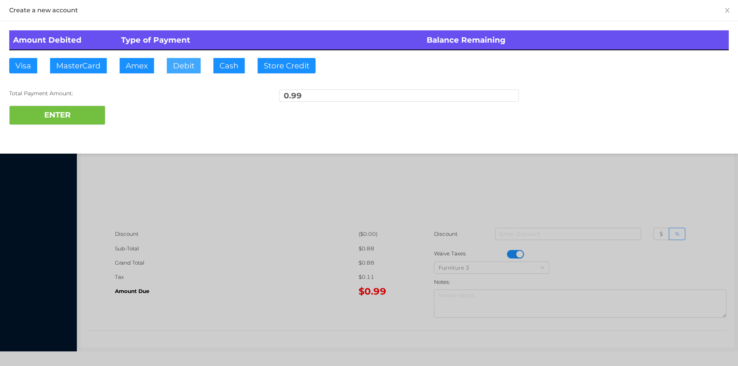
click at [199, 66] on button "Debit" at bounding box center [184, 65] width 34 height 15
click at [73, 123] on button "ENTER" at bounding box center [57, 115] width 96 height 19
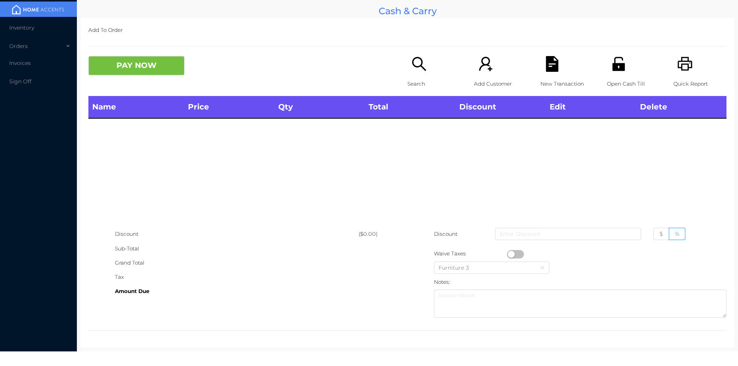
click at [396, 99] on th "Total" at bounding box center [410, 107] width 90 height 22
click at [407, 83] on p "Search" at bounding box center [433, 84] width 53 height 14
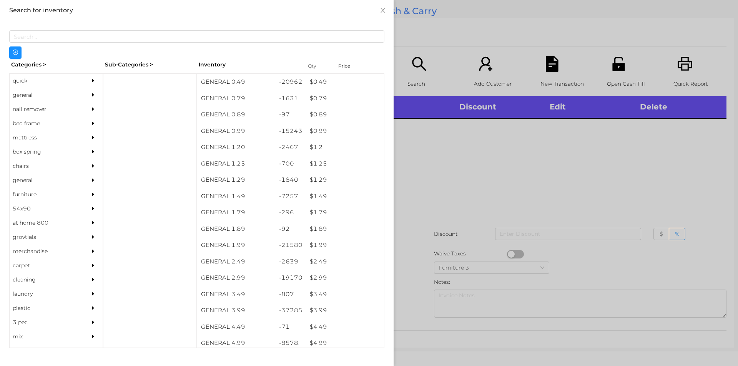
click at [26, 103] on div "nail remover" at bounding box center [45, 109] width 70 height 14
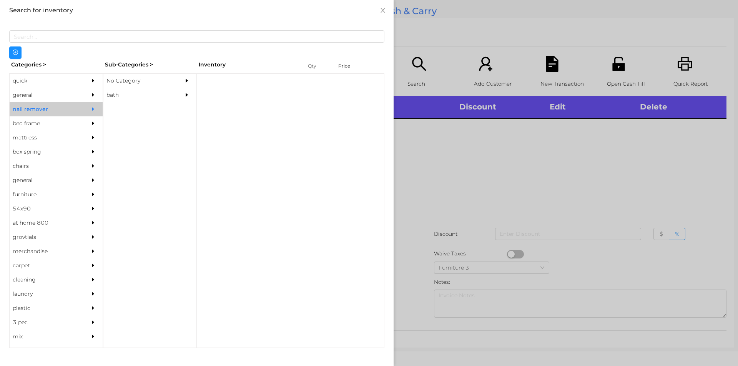
click at [26, 96] on div "general" at bounding box center [45, 95] width 70 height 14
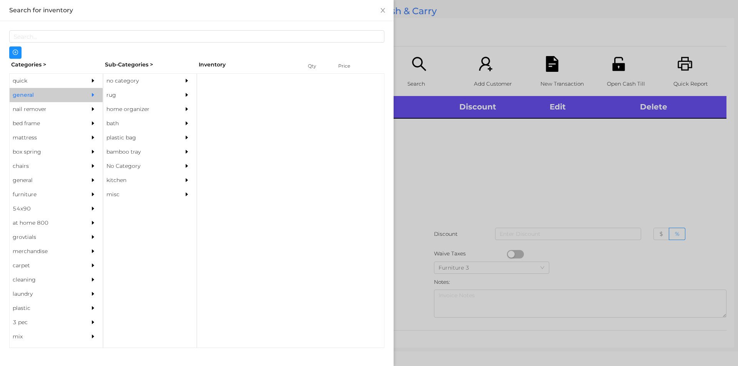
click at [124, 75] on div "no category" at bounding box center [138, 81] width 70 height 14
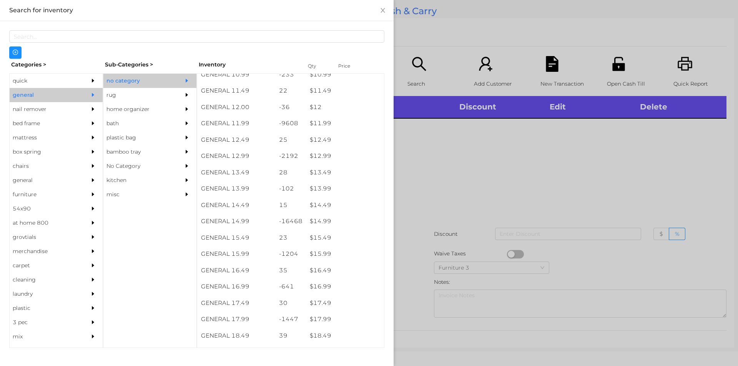
scroll to position [533, 0]
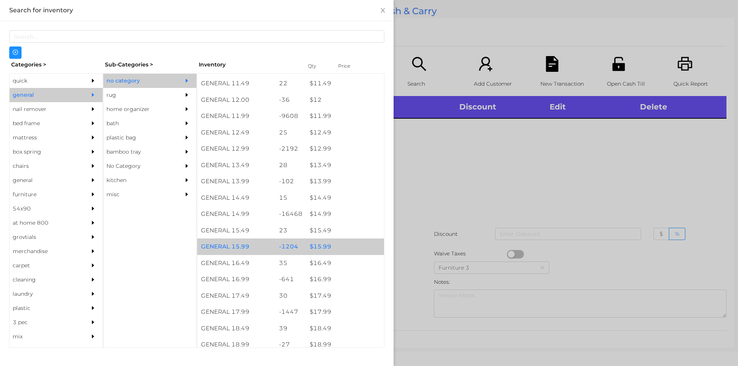
click at [325, 247] on div "$ 15.99" at bounding box center [345, 247] width 78 height 17
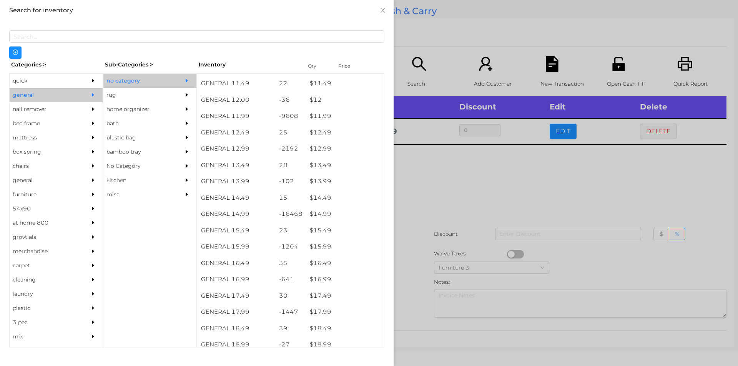
click at [456, 275] on div at bounding box center [369, 183] width 738 height 366
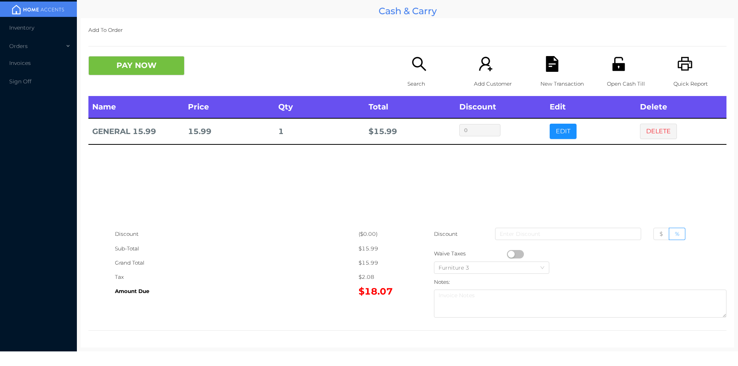
click at [540, 62] on div "New Transaction" at bounding box center [566, 76] width 53 height 40
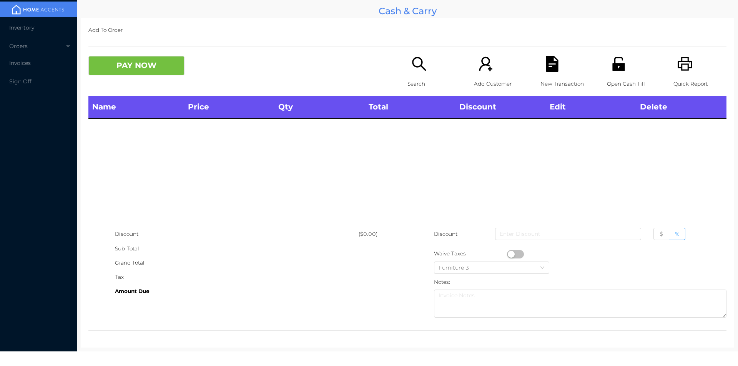
click at [678, 59] on icon "icon: printer" at bounding box center [685, 64] width 16 height 16
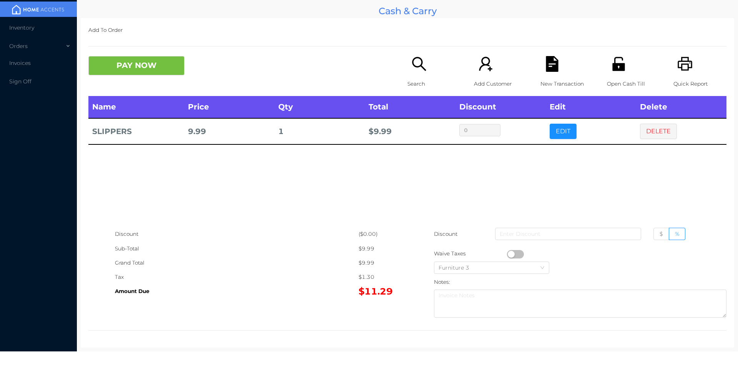
click at [555, 69] on icon "icon: file-text" at bounding box center [552, 64] width 16 height 16
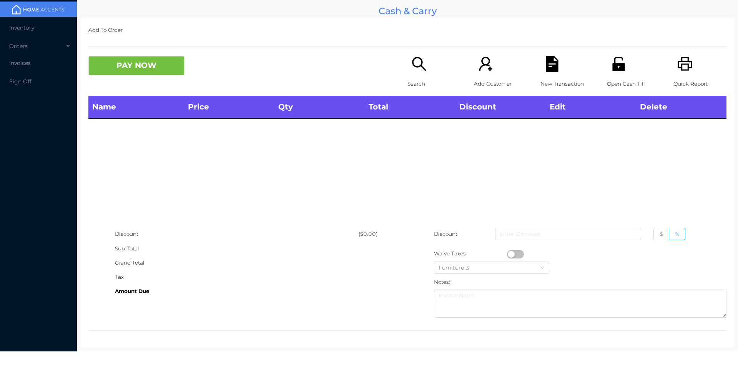
click at [678, 61] on icon "icon: printer" at bounding box center [685, 64] width 16 height 16
click at [414, 63] on icon "icon: search" at bounding box center [419, 64] width 16 height 16
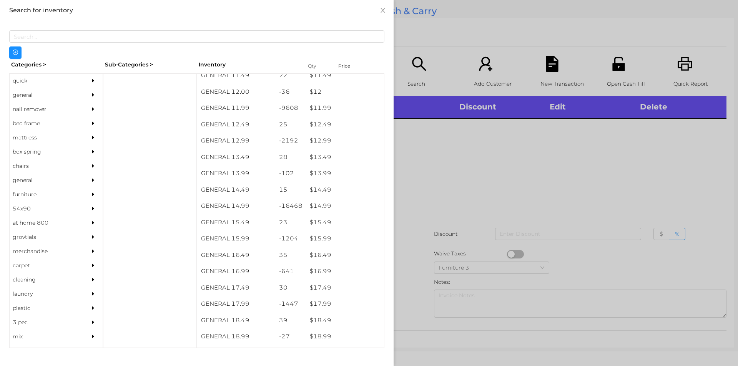
scroll to position [555, 0]
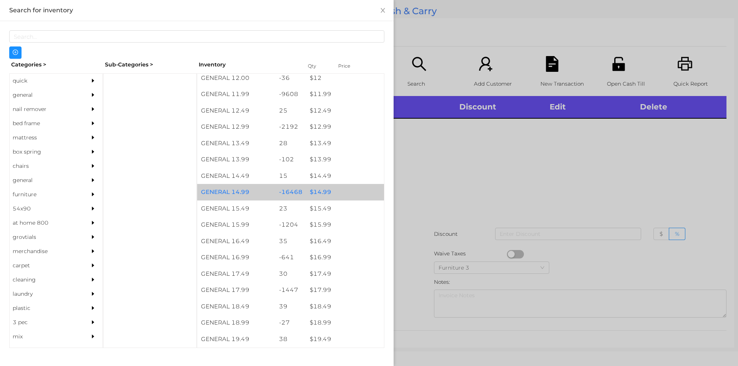
click at [337, 187] on div "$ 14.99" at bounding box center [345, 192] width 78 height 17
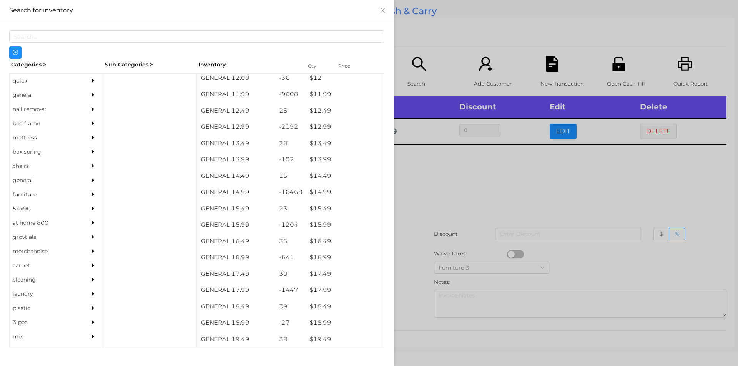
click at [444, 247] on div at bounding box center [369, 183] width 738 height 366
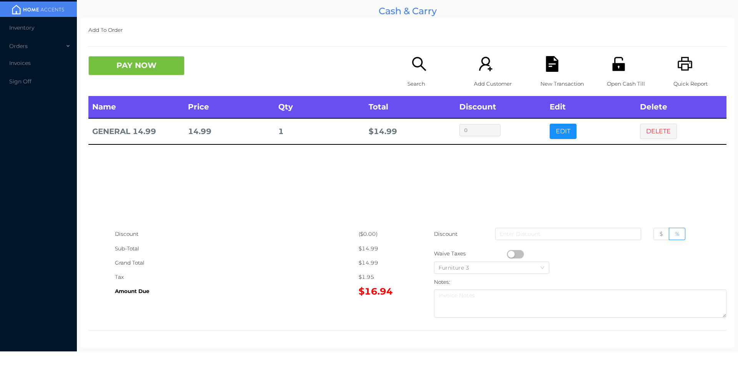
click at [508, 254] on button "button" at bounding box center [515, 254] width 17 height 8
click at [546, 62] on icon "icon: file-text" at bounding box center [552, 64] width 12 height 16
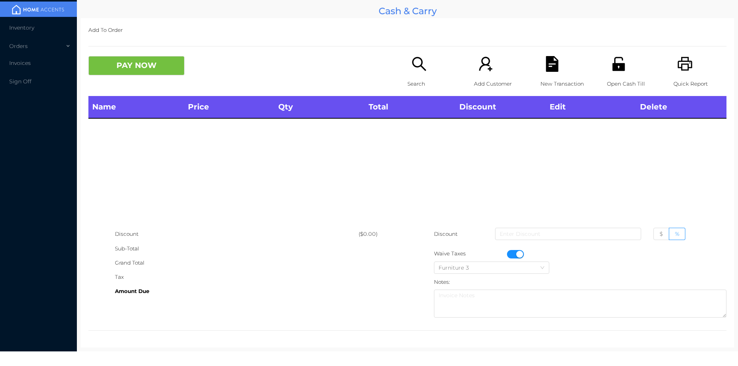
click at [680, 59] on icon "icon: printer" at bounding box center [685, 64] width 16 height 16
click at [512, 251] on button "button" at bounding box center [515, 254] width 17 height 8
click at [407, 66] on div "Search" at bounding box center [433, 76] width 53 height 40
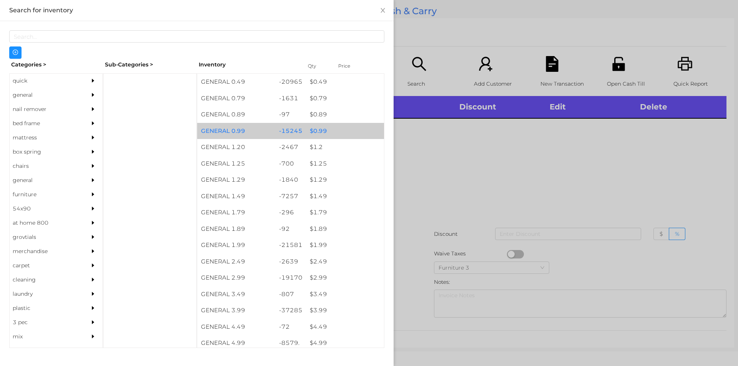
click at [316, 130] on div "$ 0.99" at bounding box center [345, 131] width 78 height 17
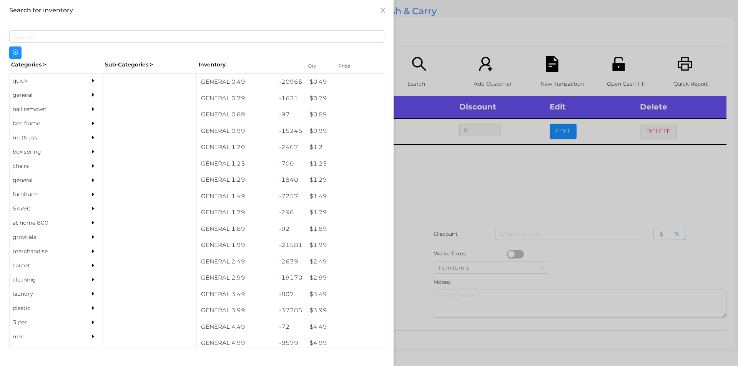
click at [409, 203] on div at bounding box center [369, 183] width 738 height 366
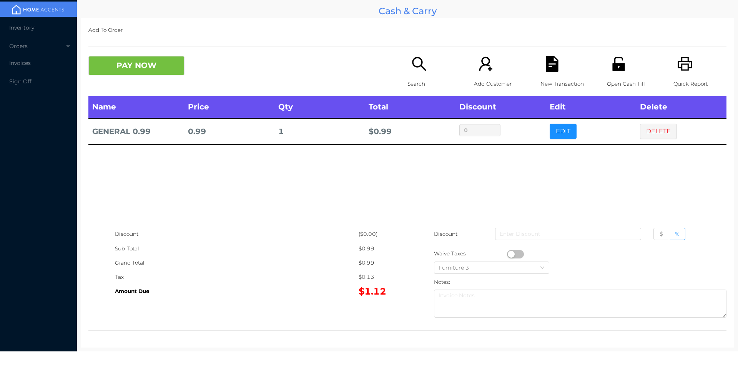
click at [507, 254] on button "button" at bounding box center [515, 254] width 17 height 8
click at [135, 74] on button "PAY NOW" at bounding box center [136, 65] width 96 height 19
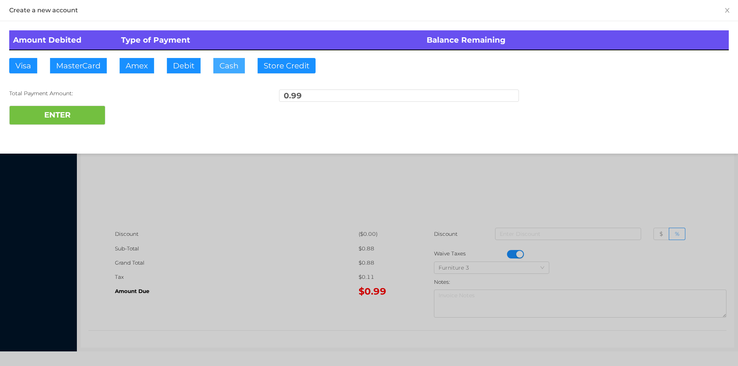
click at [227, 69] on button "Cash" at bounding box center [229, 65] width 32 height 15
click at [38, 118] on button "ENTER" at bounding box center [57, 115] width 96 height 19
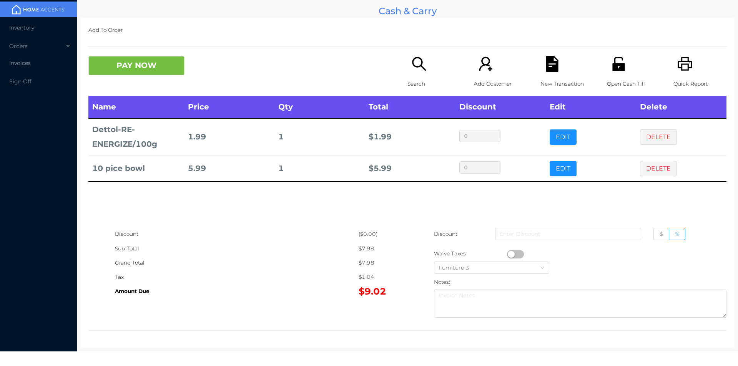
click at [546, 63] on icon "icon: file-text" at bounding box center [552, 64] width 12 height 16
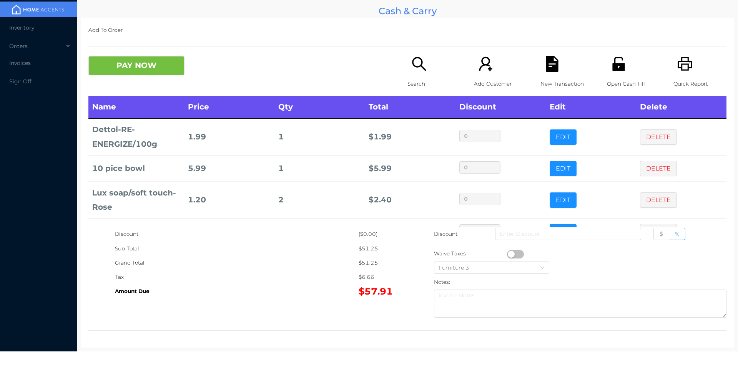
click at [416, 70] on icon "icon: search" at bounding box center [419, 64] width 16 height 16
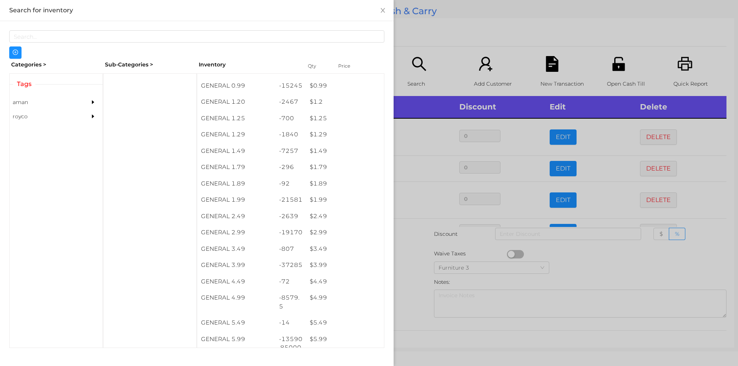
scroll to position [62, 0]
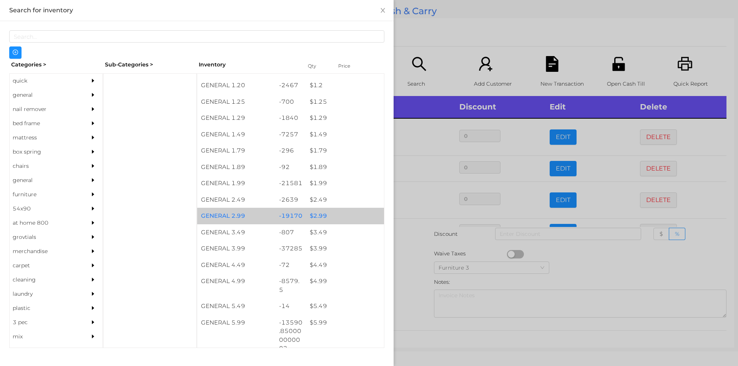
click at [331, 213] on div "$ 2.99" at bounding box center [345, 216] width 78 height 17
click at [329, 213] on div "$ 2.99" at bounding box center [345, 216] width 78 height 17
click at [326, 216] on div "$ 2.99" at bounding box center [345, 216] width 78 height 17
click at [334, 214] on div "$ 2.99" at bounding box center [345, 216] width 78 height 17
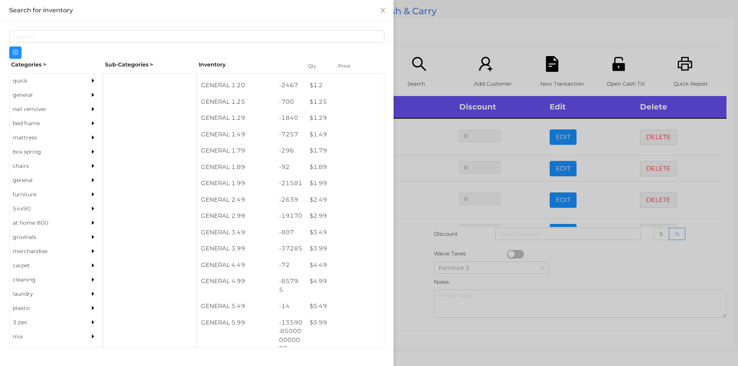
click at [461, 21] on div at bounding box center [369, 183] width 738 height 366
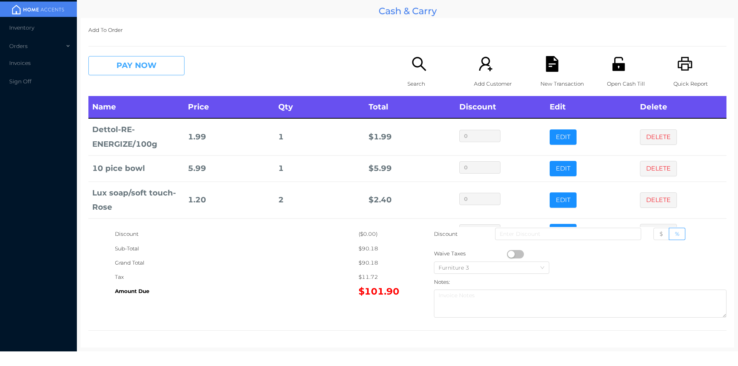
click at [140, 70] on button "PAY NOW" at bounding box center [136, 65] width 96 height 19
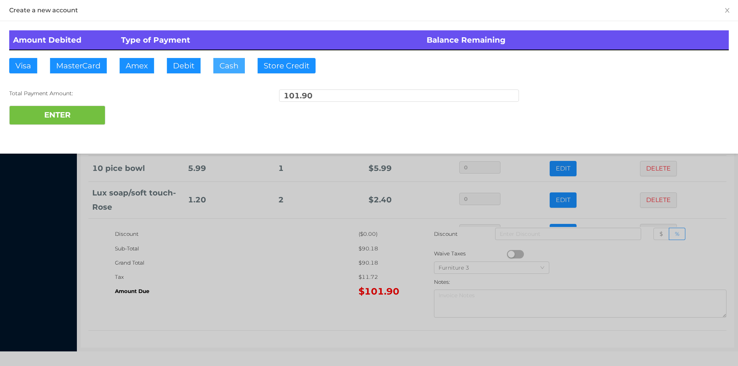
click at [222, 68] on button "Cash" at bounding box center [229, 65] width 32 height 15
click at [68, 108] on button "ENTER" at bounding box center [57, 115] width 96 height 19
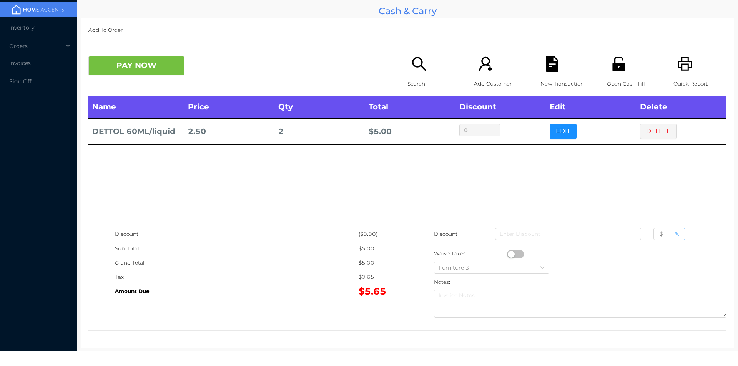
click at [557, 135] on button "EDIT" at bounding box center [563, 131] width 27 height 15
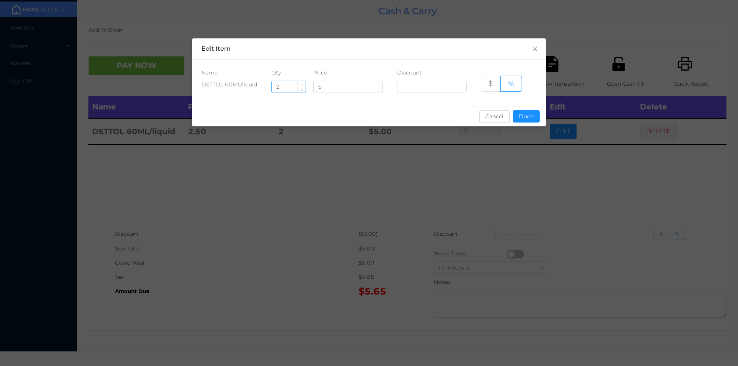
click at [288, 84] on input "2" at bounding box center [289, 87] width 34 height 12
type input "1"
click at [517, 119] on button "Done" at bounding box center [526, 116] width 27 height 12
type input "0%"
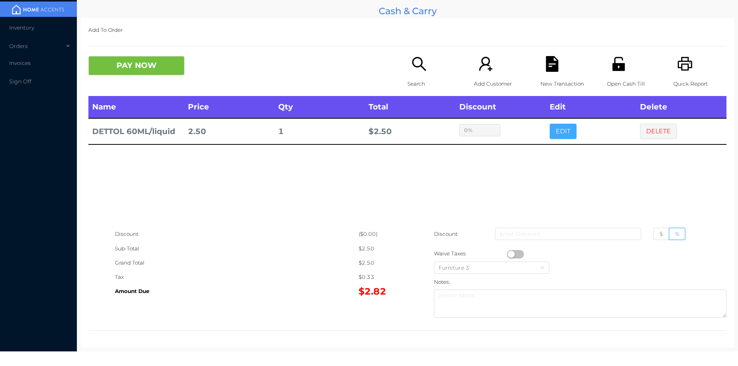
click at [550, 124] on button "EDIT" at bounding box center [563, 131] width 27 height 15
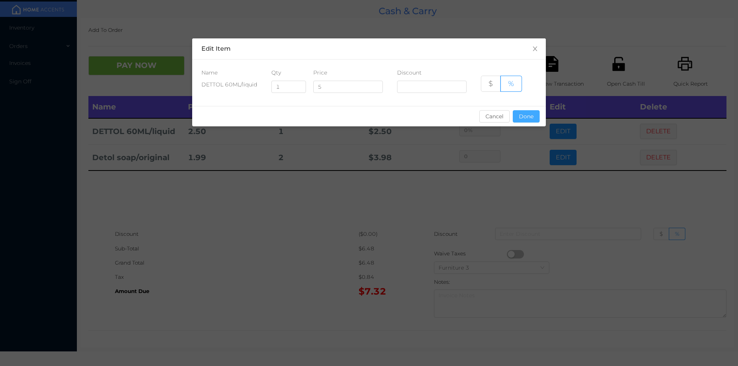
click at [527, 116] on button "Done" at bounding box center [526, 116] width 27 height 12
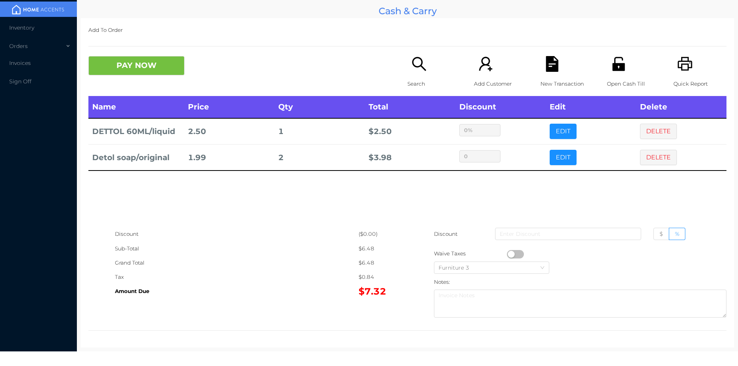
click at [549, 64] on icon "icon: file-text" at bounding box center [552, 64] width 16 height 16
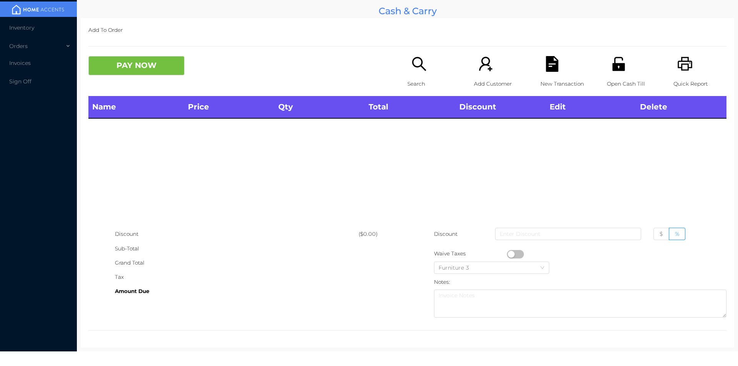
click at [681, 60] on icon "icon: printer" at bounding box center [685, 64] width 16 height 16
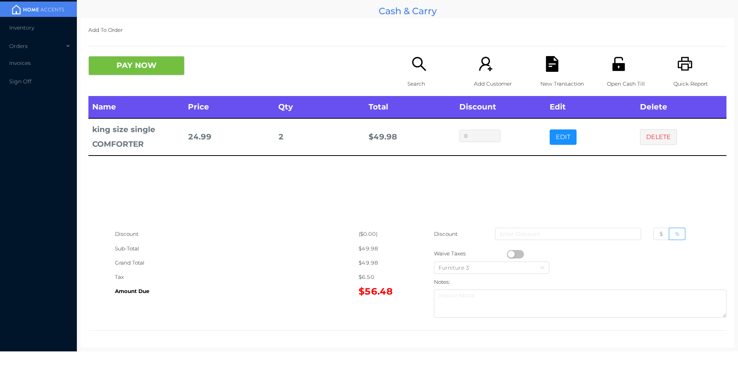
click at [564, 83] on p "New Transaction" at bounding box center [566, 84] width 53 height 14
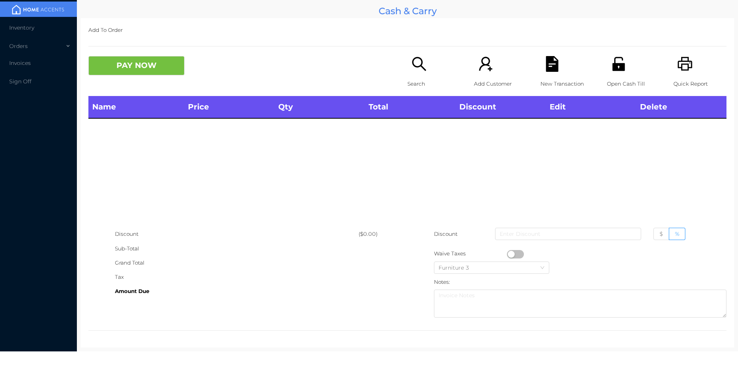
click at [684, 71] on icon "icon: printer" at bounding box center [685, 64] width 16 height 16
click at [414, 81] on p "Search" at bounding box center [433, 84] width 53 height 14
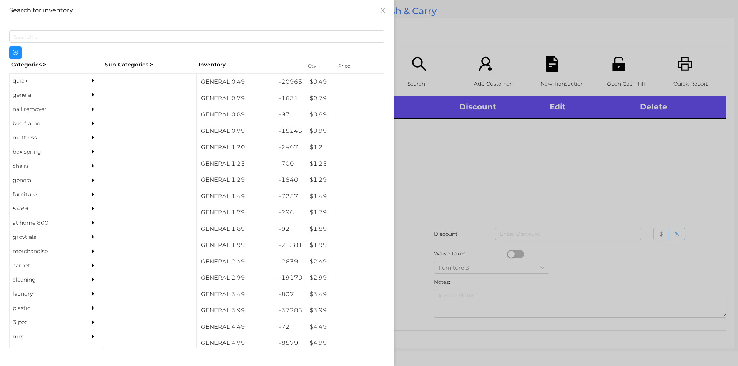
click at [328, 137] on div "$ 0.99" at bounding box center [345, 131] width 78 height 17
click at [432, 218] on div at bounding box center [369, 183] width 738 height 366
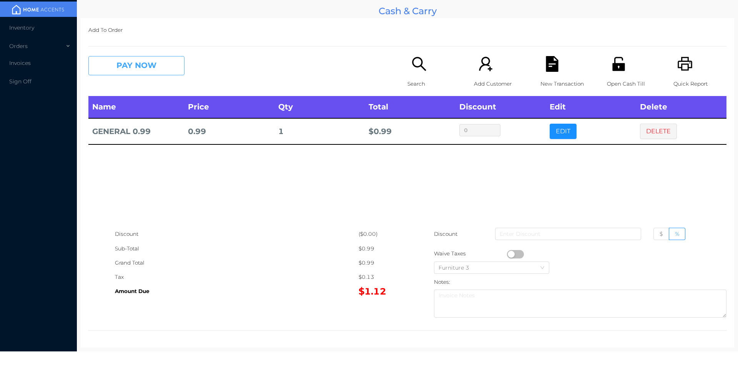
click at [109, 63] on button "PAY NOW" at bounding box center [136, 65] width 96 height 19
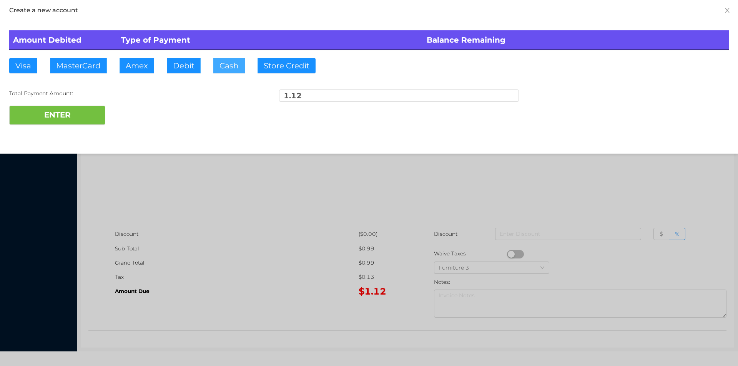
click at [223, 59] on button "Cash" at bounding box center [229, 65] width 32 height 15
type input "5"
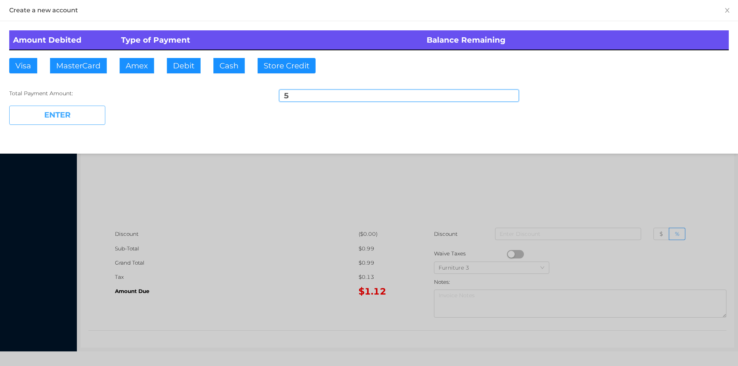
click at [55, 115] on button "ENTER" at bounding box center [57, 115] width 96 height 19
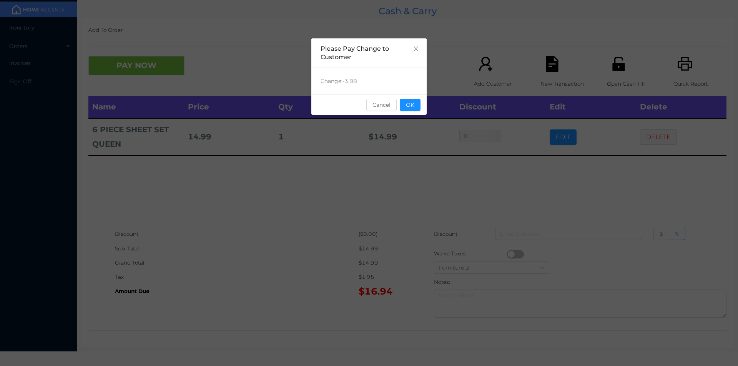
click at [411, 101] on button "OK" at bounding box center [410, 105] width 21 height 12
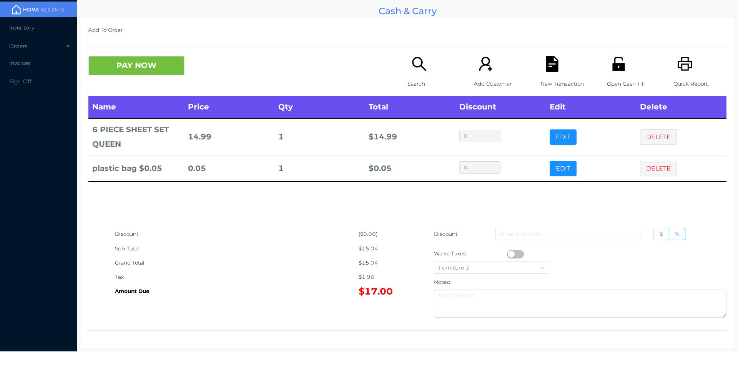
click at [118, 64] on button "PAY NOW" at bounding box center [136, 65] width 96 height 19
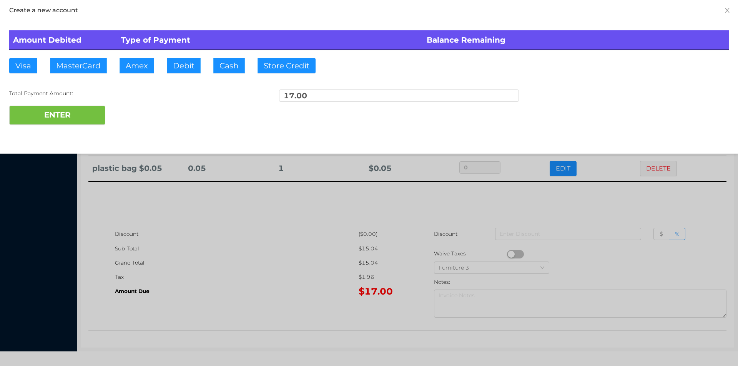
click at [306, 315] on div at bounding box center [369, 183] width 738 height 366
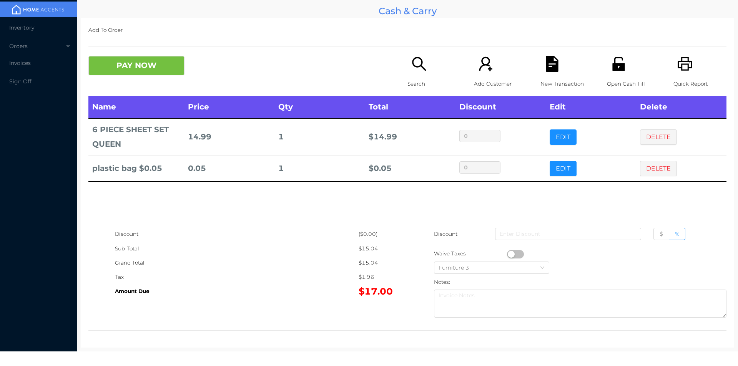
click at [644, 168] on button "DELETE" at bounding box center [658, 168] width 37 height 15
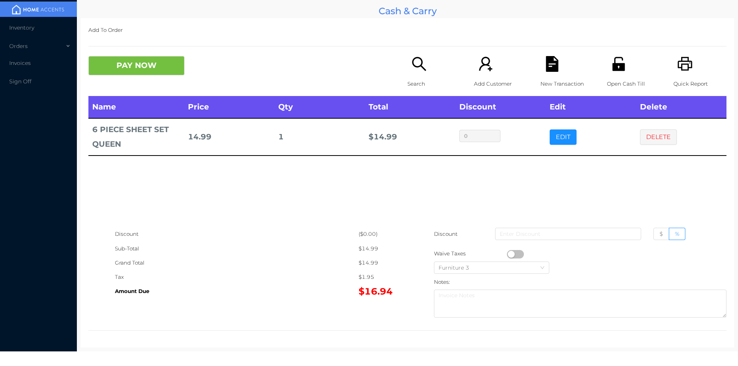
click at [142, 83] on div "PAY NOW Search Add Customer New Transaction Open Cash Till Quick Report" at bounding box center [407, 76] width 638 height 40
click at [184, 69] on button "PAY NOW" at bounding box center [136, 65] width 96 height 19
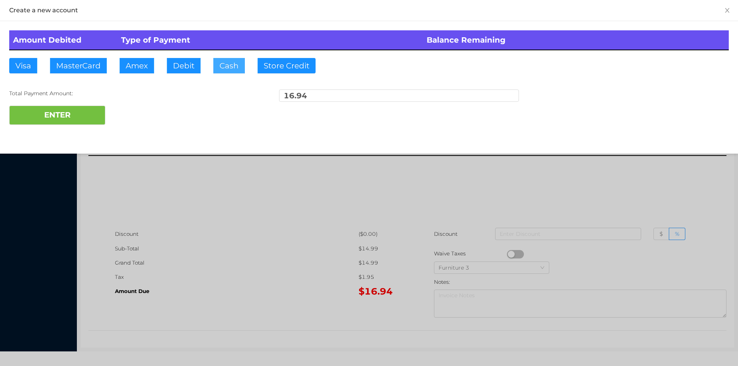
click at [227, 71] on button "Cash" at bounding box center [229, 65] width 32 height 15
click at [79, 113] on button "ENTER" at bounding box center [57, 115] width 96 height 19
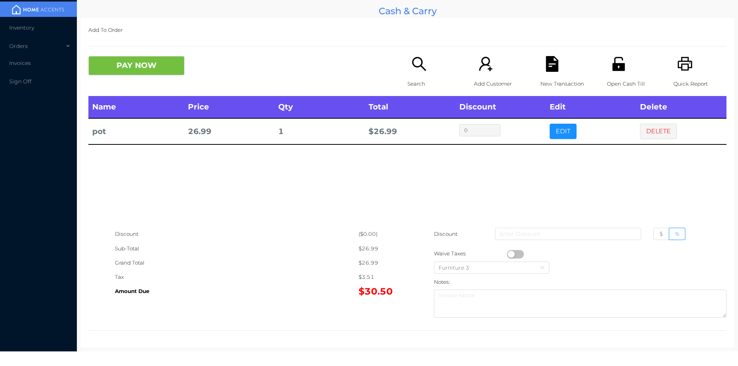
click at [409, 75] on div "Search" at bounding box center [433, 76] width 53 height 40
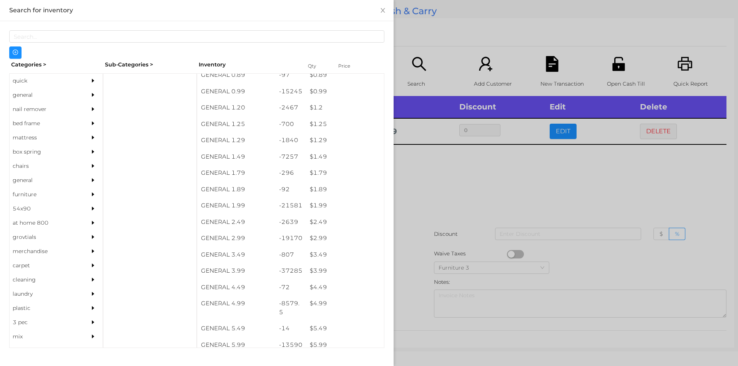
scroll to position [50, 0]
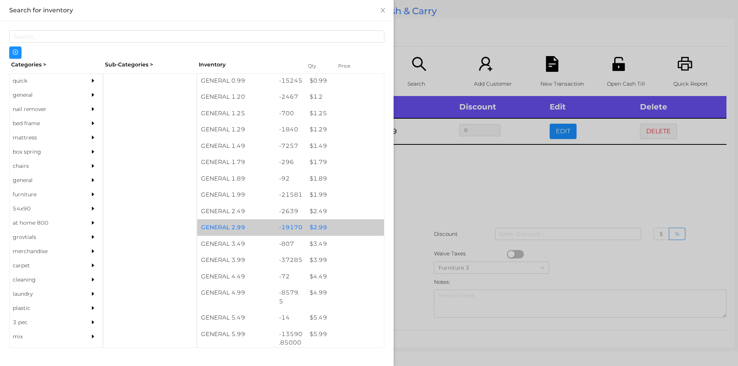
click at [334, 229] on div "$ 2.99" at bounding box center [345, 227] width 78 height 17
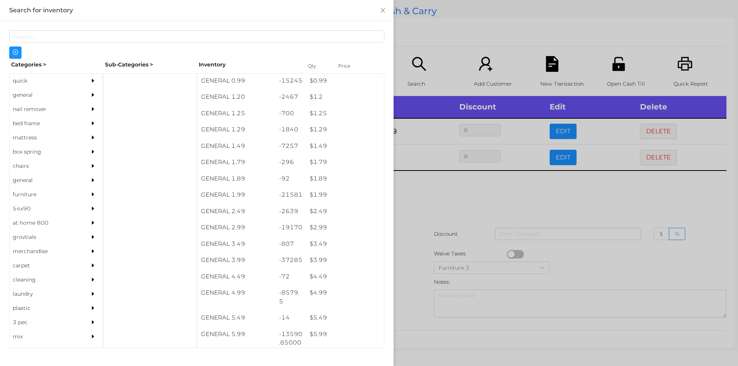
click at [431, 238] on div at bounding box center [369, 183] width 738 height 366
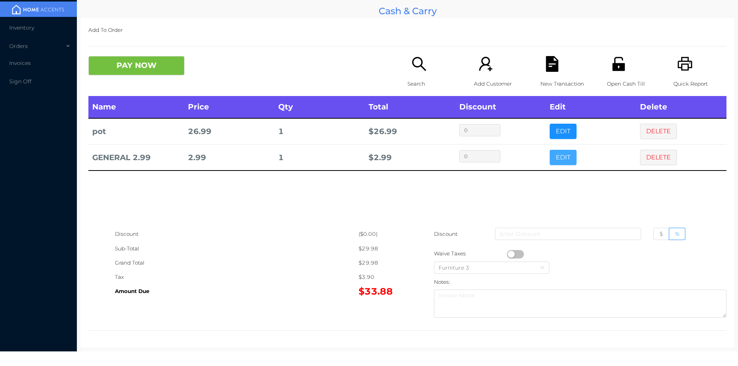
click at [550, 155] on button "EDIT" at bounding box center [563, 157] width 27 height 15
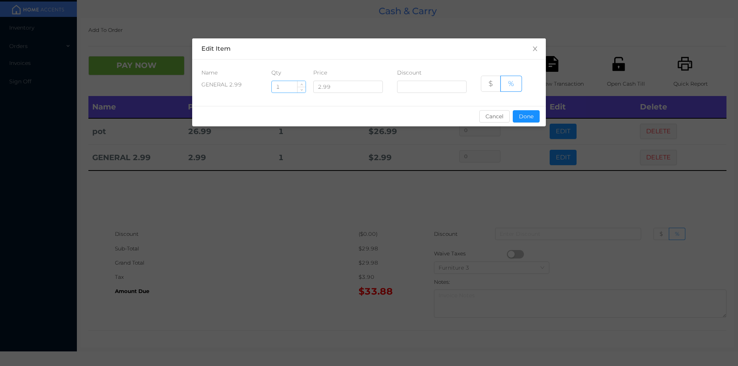
click at [281, 83] on input "1" at bounding box center [289, 87] width 34 height 12
type input "3"
click at [516, 117] on button "Done" at bounding box center [526, 116] width 27 height 12
type input "0%"
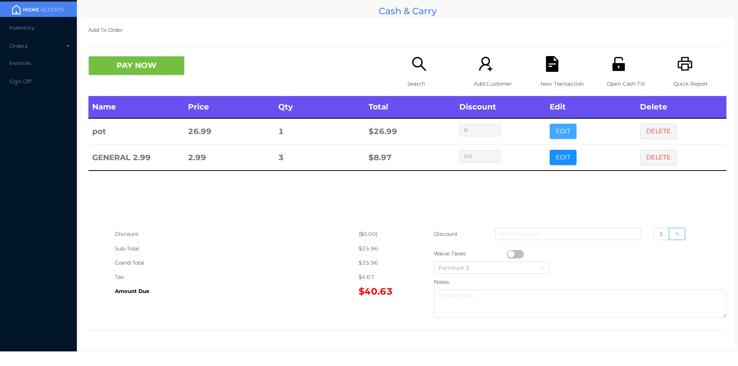
click at [550, 126] on button "EDIT" at bounding box center [563, 131] width 27 height 15
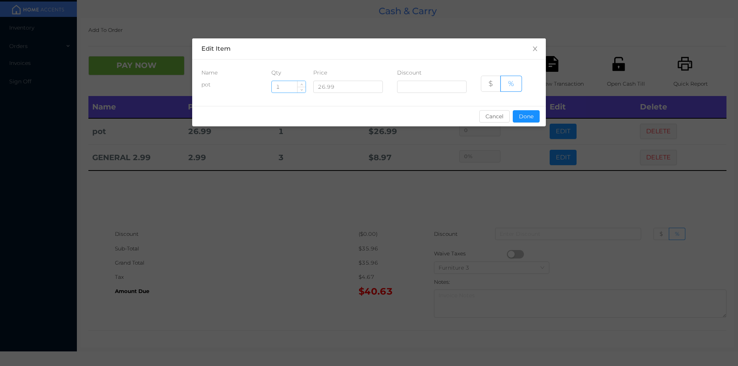
click at [286, 84] on input "1" at bounding box center [289, 87] width 34 height 12
type input "2"
click at [529, 121] on button "Done" at bounding box center [526, 116] width 27 height 12
type input "0%"
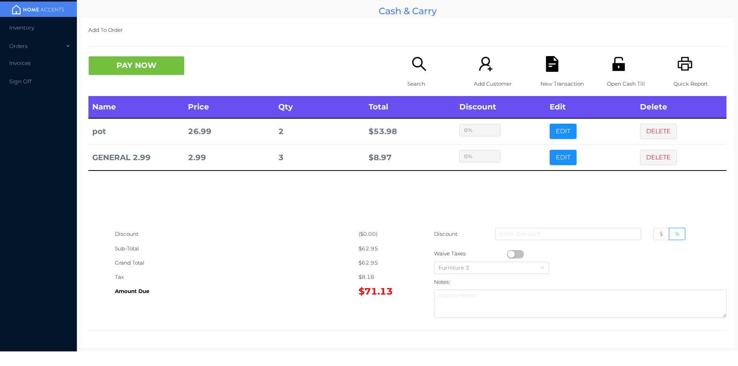
click at [424, 64] on icon "icon: search" at bounding box center [419, 64] width 16 height 16
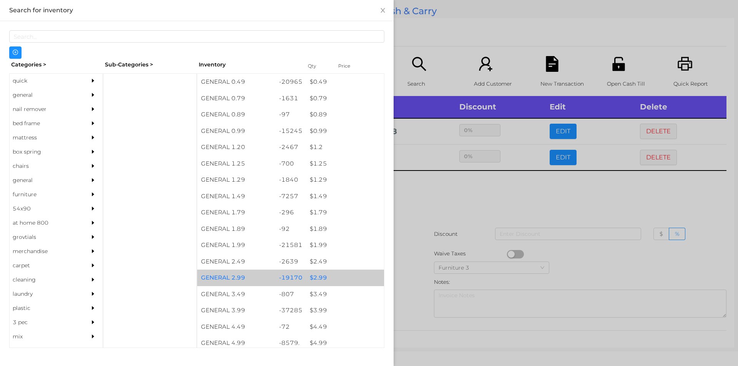
click at [321, 276] on div "$ 2.99" at bounding box center [345, 278] width 78 height 17
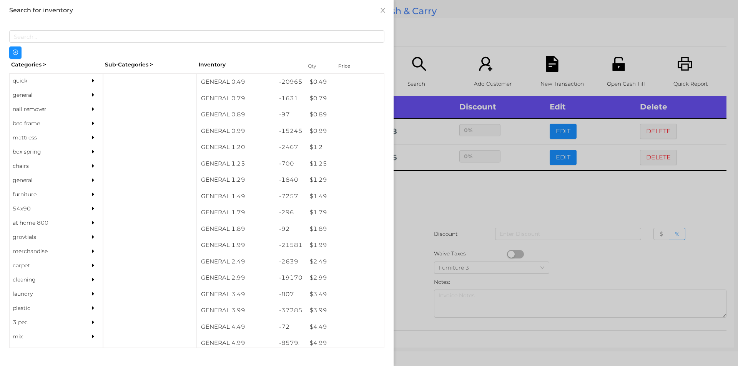
click at [428, 238] on div at bounding box center [369, 183] width 738 height 366
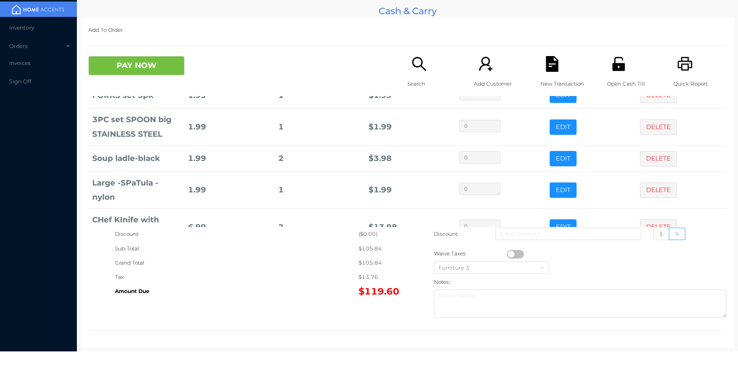
scroll to position [215, 0]
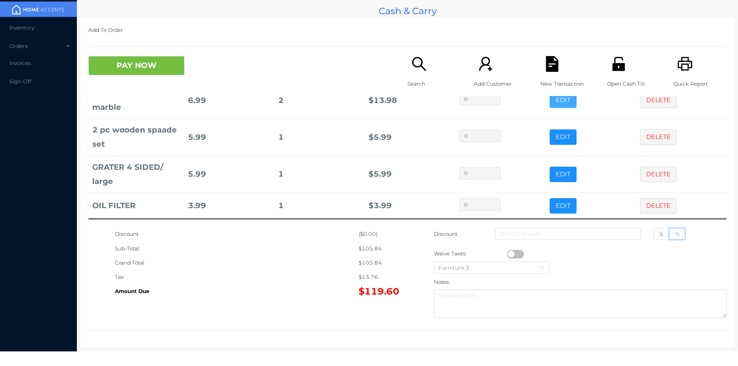
click at [552, 107] on button "EDIT" at bounding box center [563, 100] width 27 height 15
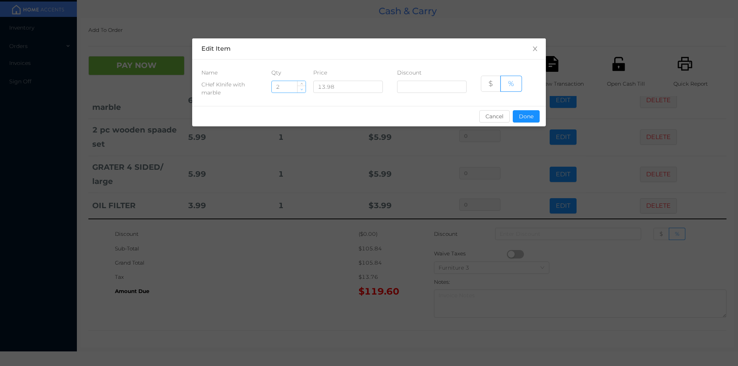
click at [302, 90] on icon "icon: down" at bounding box center [301, 89] width 3 height 3
type input "1"
click at [529, 115] on button "Done" at bounding box center [526, 116] width 27 height 12
type input "0%"
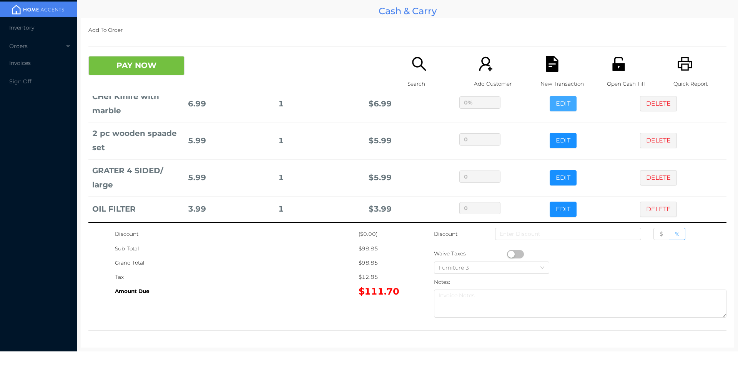
click at [550, 96] on button "EDIT" at bounding box center [563, 103] width 27 height 15
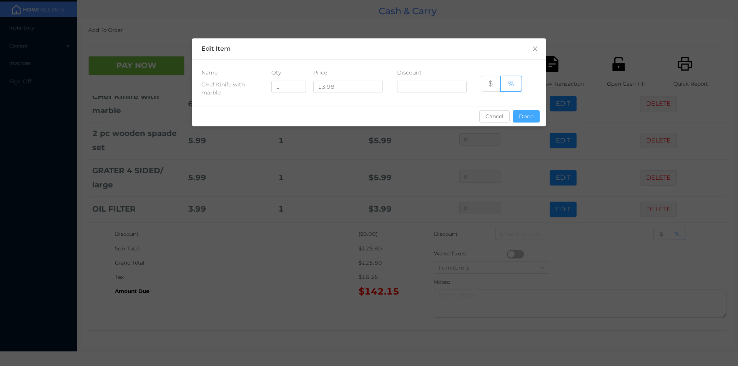
click at [533, 120] on button "Done" at bounding box center [526, 116] width 27 height 12
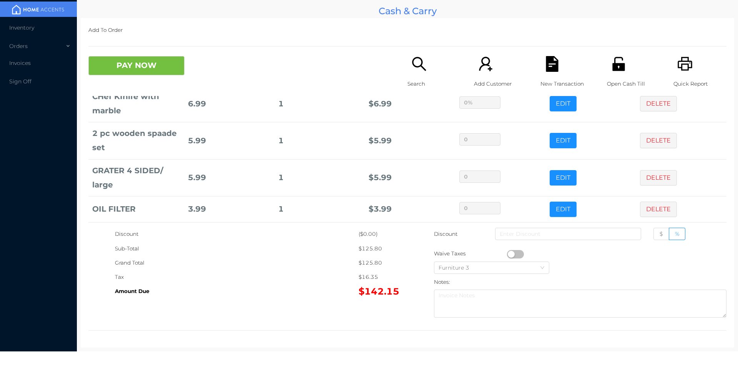
click at [407, 60] on div "Search" at bounding box center [433, 76] width 53 height 40
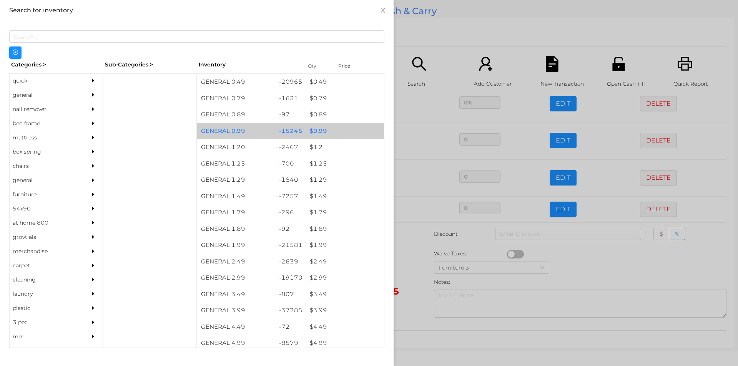
click at [327, 126] on div "$ 0.99" at bounding box center [345, 131] width 78 height 17
click at [327, 128] on div "$ 0.99" at bounding box center [345, 131] width 78 height 17
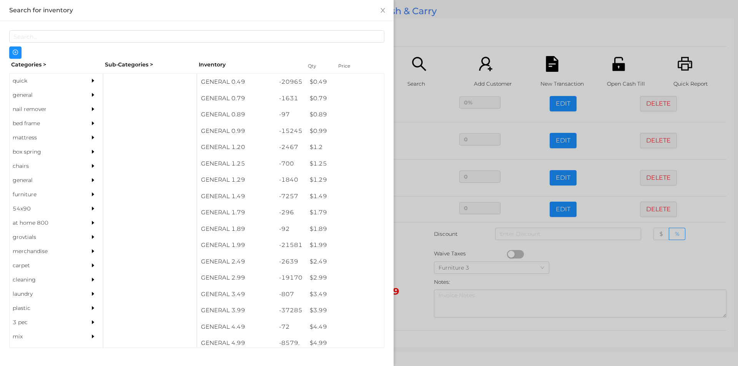
click at [452, 23] on div at bounding box center [369, 183] width 738 height 366
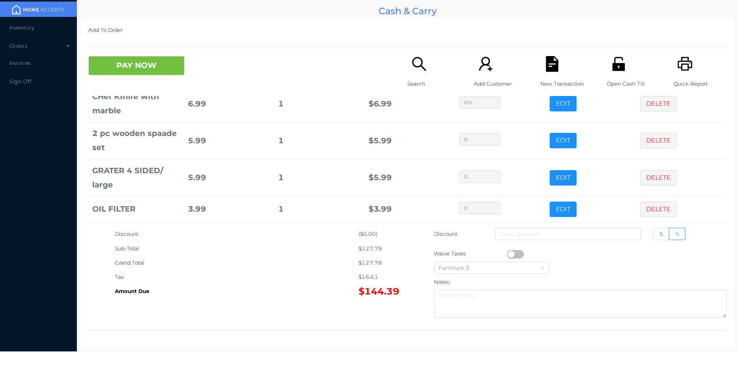
click at [412, 66] on icon "icon: search" at bounding box center [419, 64] width 14 height 14
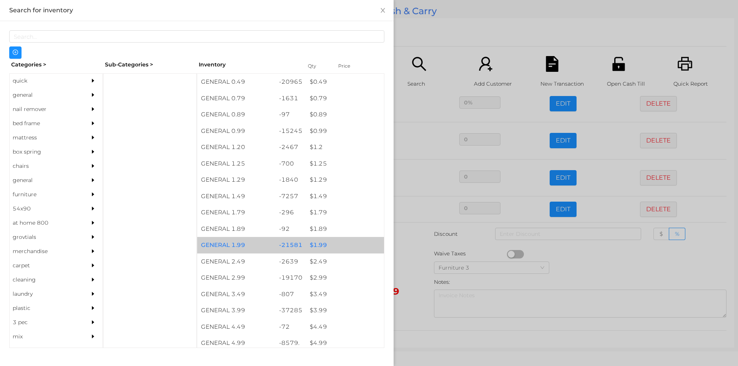
click at [338, 244] on div "$ 1.99" at bounding box center [345, 245] width 78 height 17
click at [343, 244] on div "$ 1.99" at bounding box center [345, 245] width 78 height 17
click at [349, 244] on div "$ 1.99" at bounding box center [345, 245] width 78 height 17
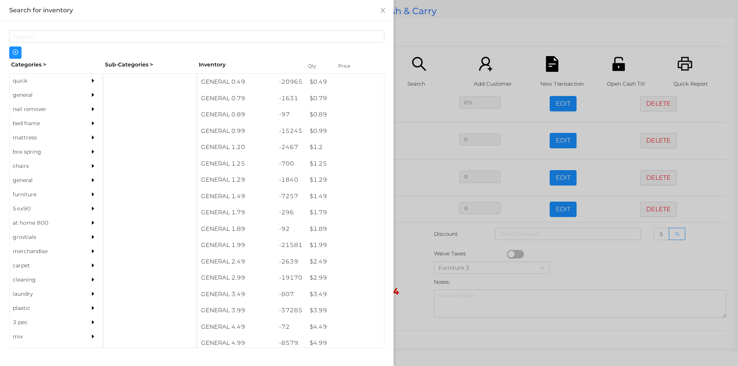
click at [442, 32] on div at bounding box center [369, 183] width 738 height 366
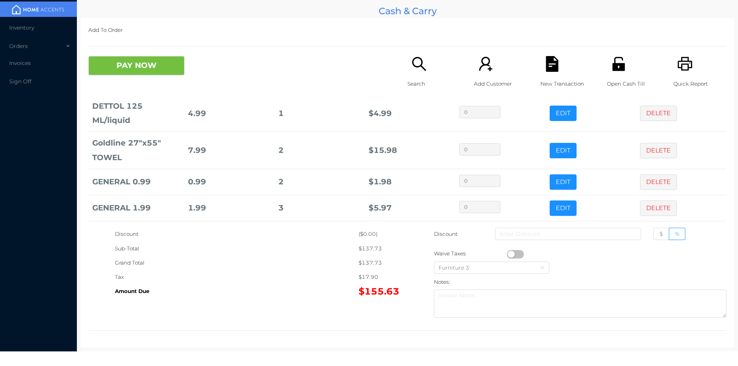
scroll to position [442, 0]
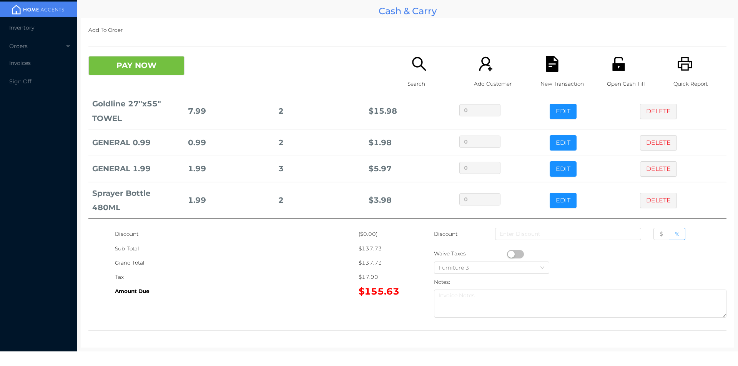
click at [555, 203] on button "EDIT" at bounding box center [563, 200] width 27 height 15
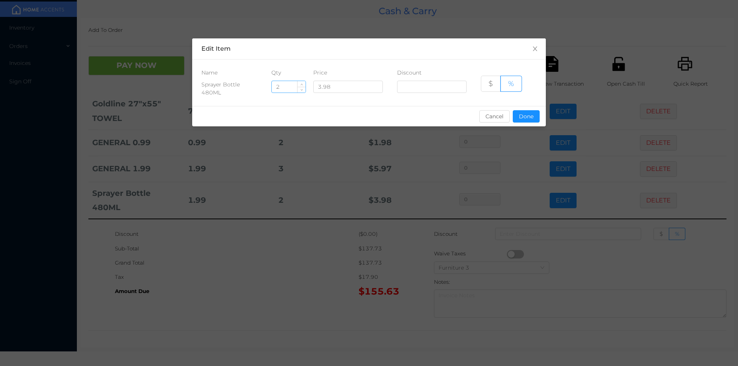
click at [284, 90] on input "2" at bounding box center [289, 87] width 34 height 12
type input "1"
click at [523, 115] on button "Done" at bounding box center [526, 116] width 27 height 12
type input "0%"
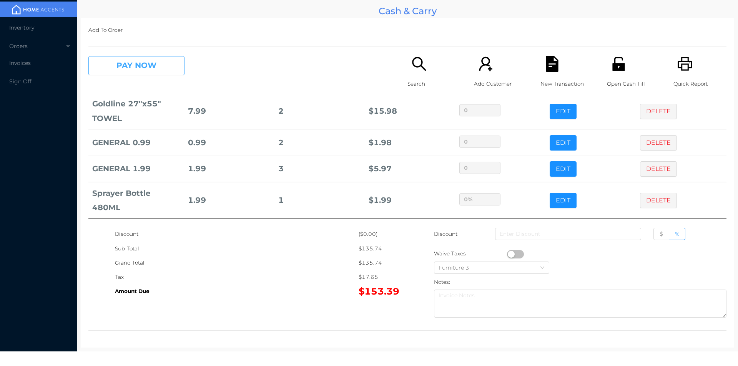
click at [134, 70] on button "PAY NOW" at bounding box center [136, 65] width 96 height 19
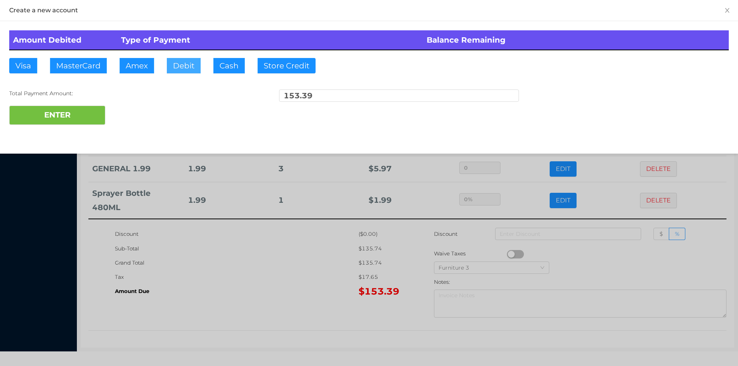
click at [180, 68] on button "Debit" at bounding box center [184, 65] width 34 height 15
click at [72, 115] on button "ENTER" at bounding box center [57, 115] width 96 height 19
type input "0"
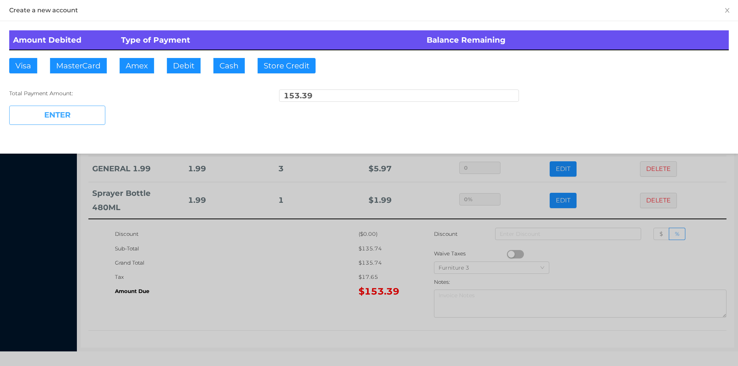
type input "0"
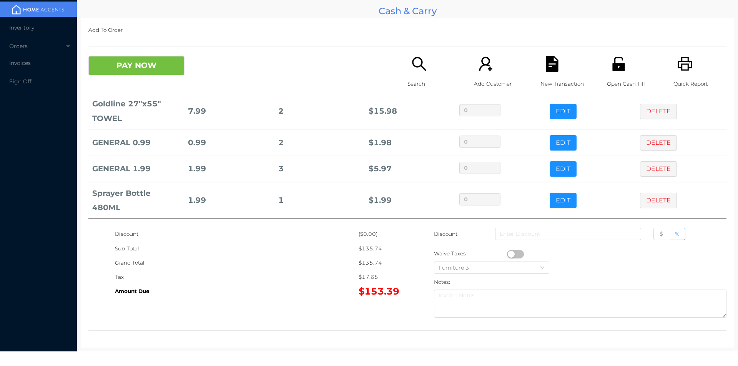
scroll to position [0, 0]
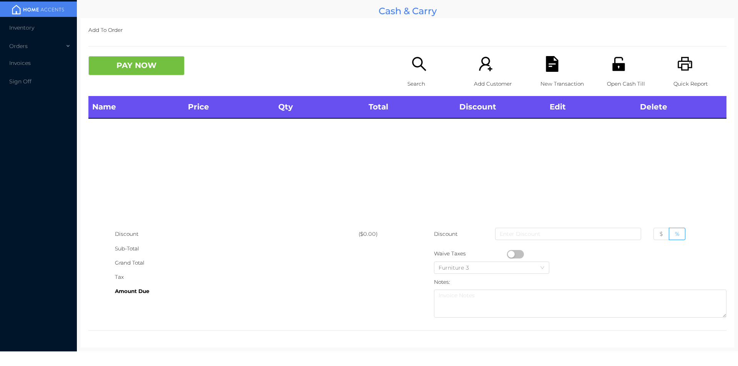
click at [615, 61] on icon "icon: unlock" at bounding box center [619, 64] width 16 height 16
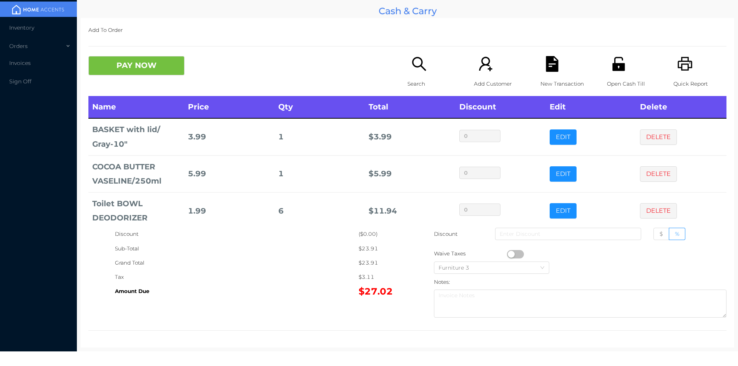
click at [547, 65] on icon "icon: file-text" at bounding box center [552, 64] width 12 height 16
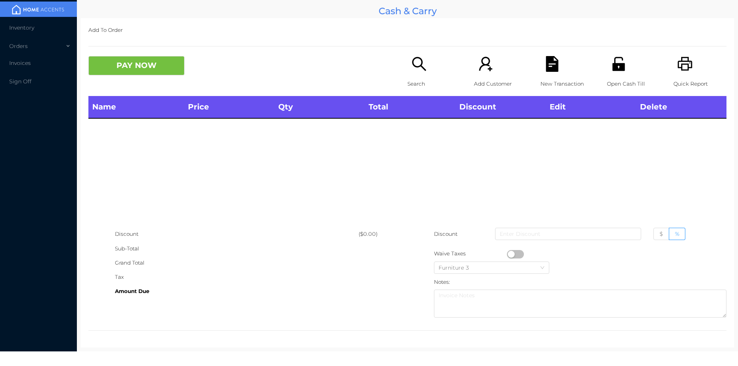
click at [685, 65] on icon "icon: printer" at bounding box center [685, 64] width 16 height 16
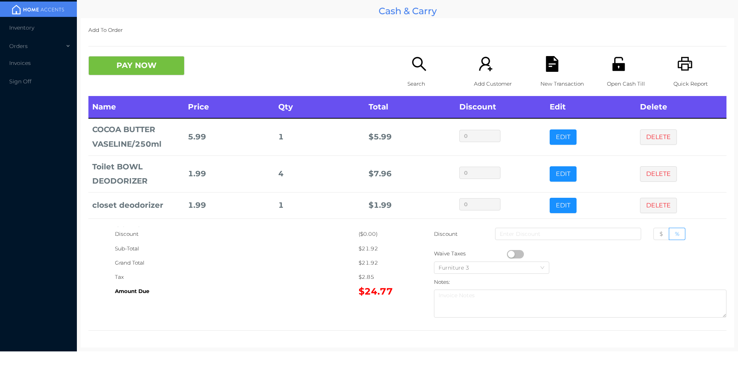
click at [546, 68] on icon "icon: file-text" at bounding box center [552, 64] width 12 height 16
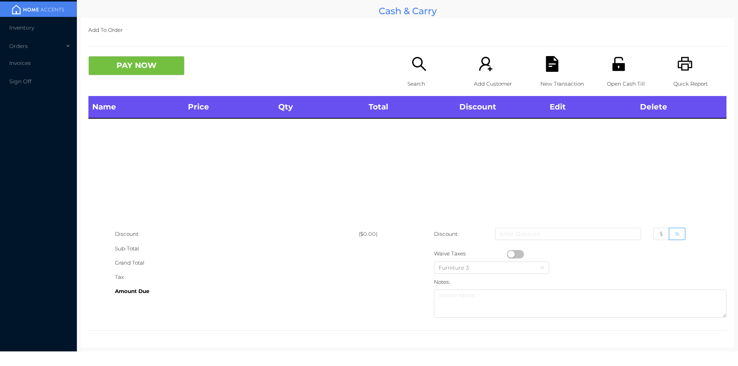
click at [677, 71] on icon "icon: printer" at bounding box center [685, 64] width 16 height 16
click at [610, 75] on div "Open Cash Till" at bounding box center [633, 76] width 53 height 40
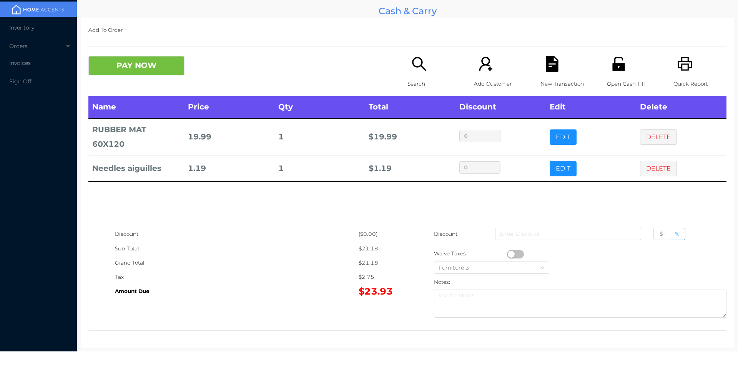
click at [542, 72] on div "New Transaction" at bounding box center [566, 76] width 53 height 40
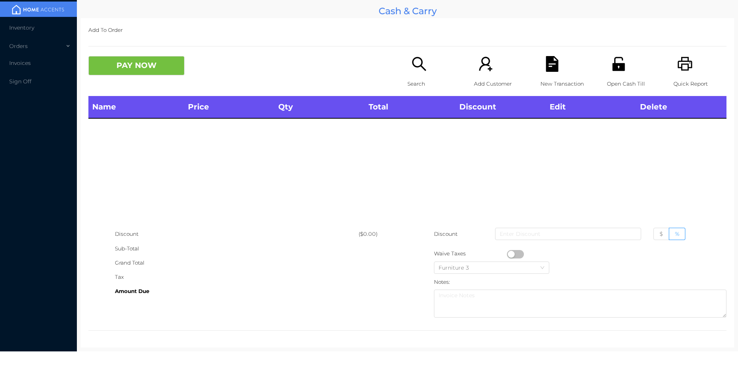
click at [699, 70] on div "Quick Report" at bounding box center [699, 76] width 53 height 40
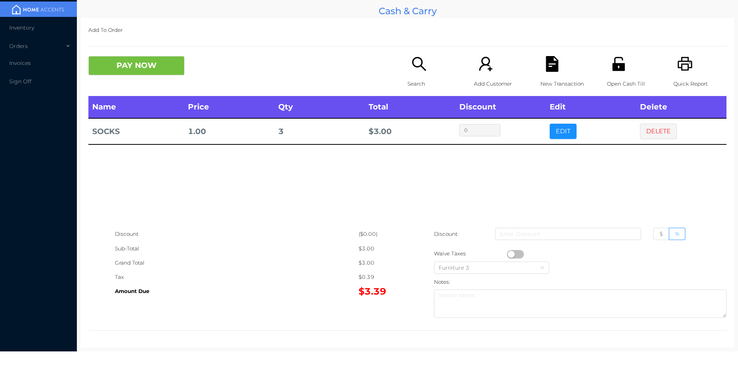
click at [412, 71] on icon "icon: search" at bounding box center [419, 64] width 16 height 16
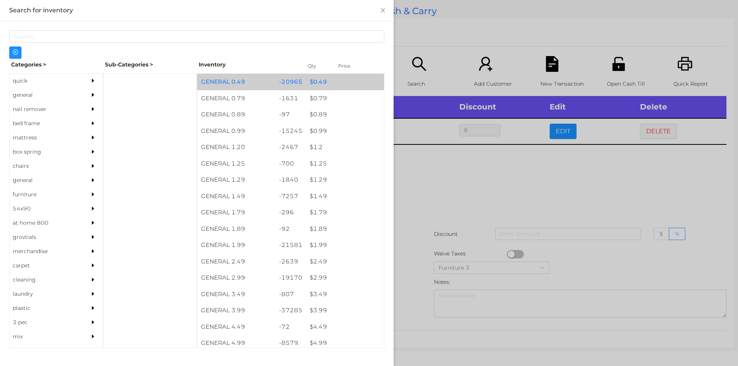
click at [312, 82] on div "$ 0.49" at bounding box center [345, 82] width 78 height 17
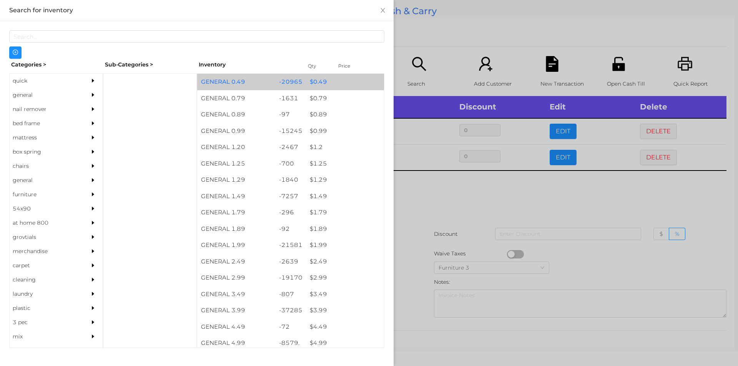
click at [311, 84] on div "$ 0.49" at bounding box center [345, 82] width 78 height 17
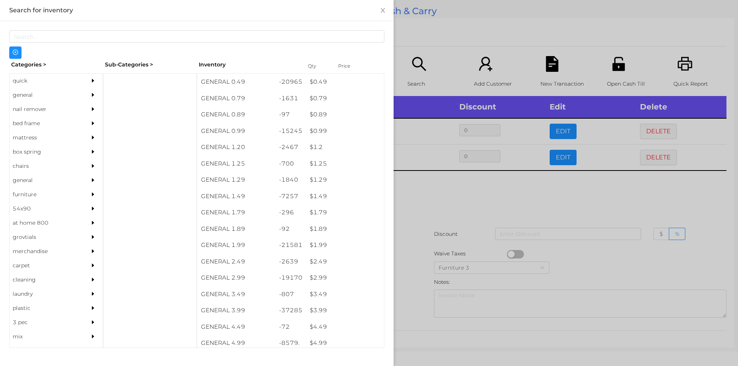
click at [430, 177] on div at bounding box center [369, 183] width 738 height 366
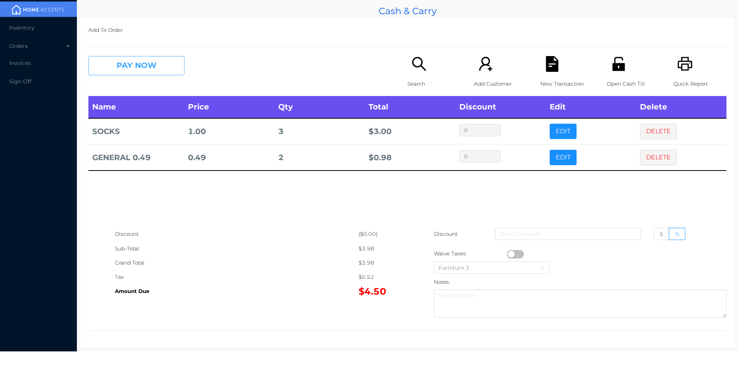
click at [130, 67] on button "PAY NOW" at bounding box center [136, 65] width 96 height 19
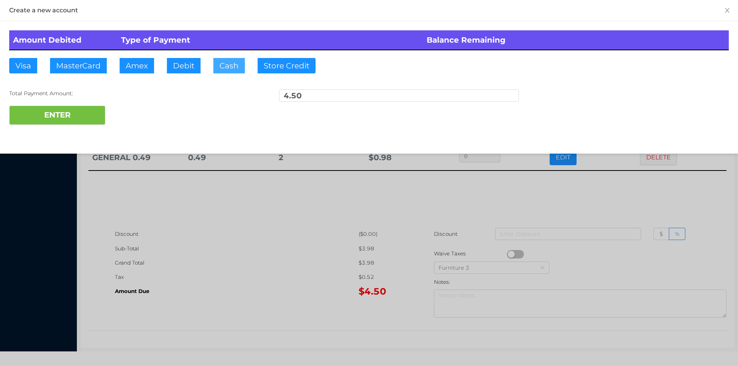
click at [227, 69] on button "Cash" at bounding box center [229, 65] width 32 height 15
type input "20.50"
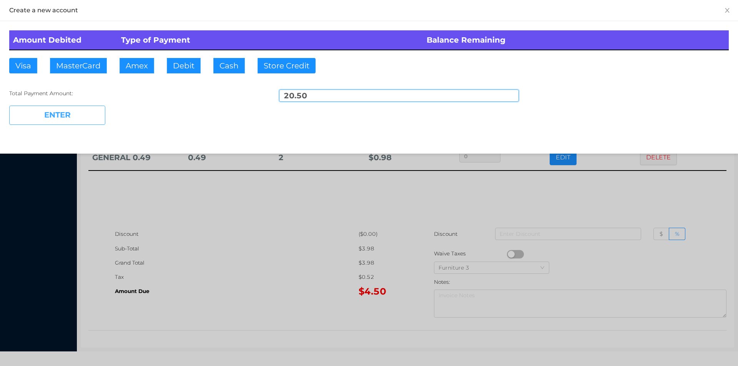
click at [72, 122] on button "ENTER" at bounding box center [57, 115] width 96 height 19
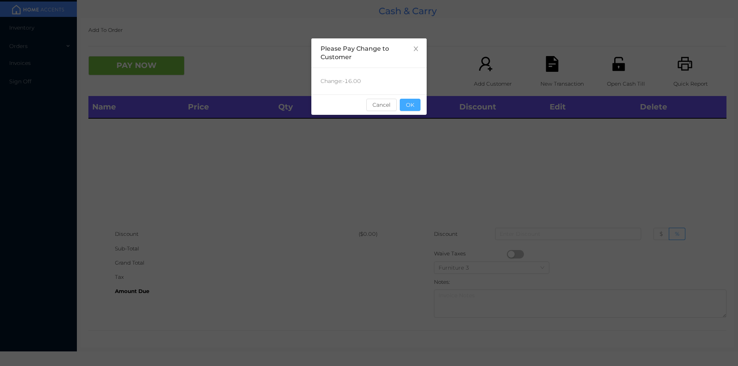
click at [412, 110] on button "OK" at bounding box center [410, 105] width 21 height 12
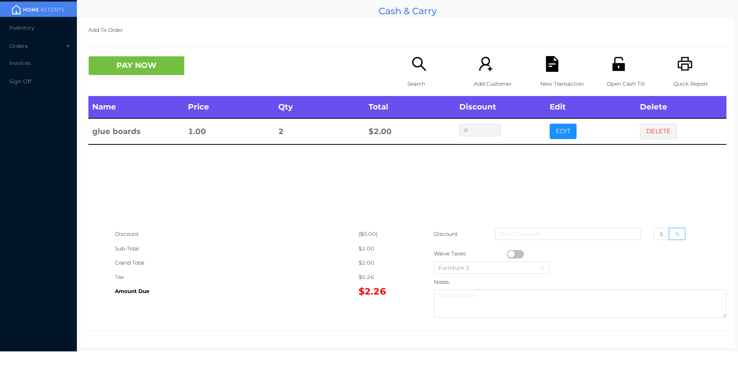
click at [130, 70] on button "PAY NOW" at bounding box center [136, 65] width 96 height 19
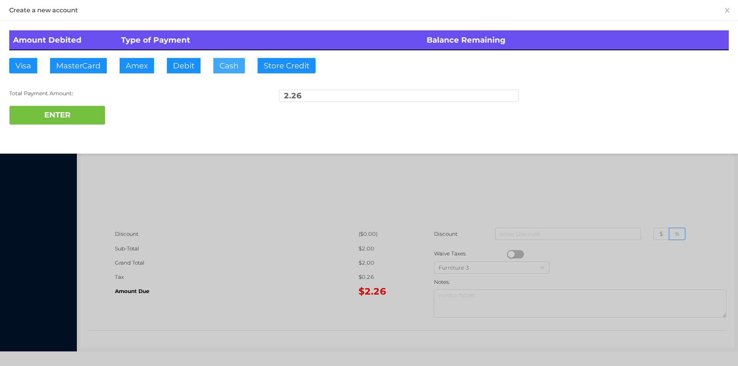
click at [219, 66] on button "Cash" at bounding box center [229, 65] width 32 height 15
click at [66, 122] on button "ENTER" at bounding box center [57, 115] width 96 height 19
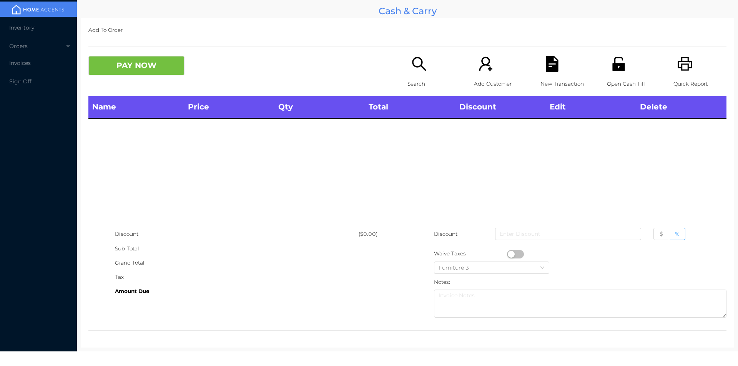
click at [411, 61] on icon "icon: search" at bounding box center [419, 64] width 16 height 16
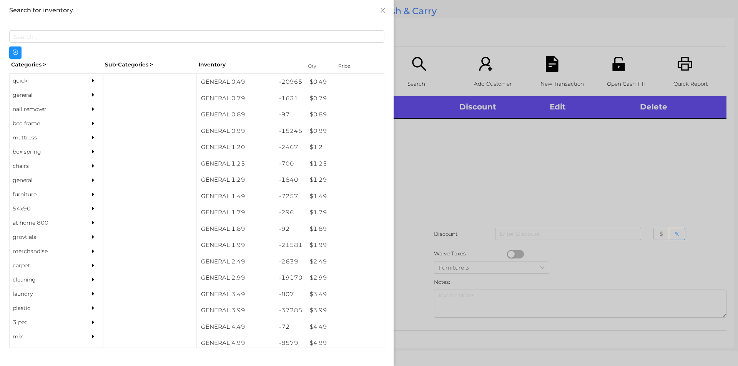
click at [49, 100] on div "general" at bounding box center [45, 95] width 70 height 14
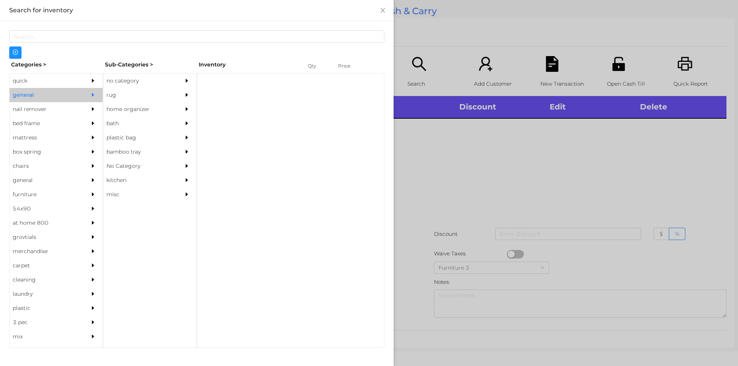
click at [176, 82] on div "no category" at bounding box center [149, 81] width 93 height 14
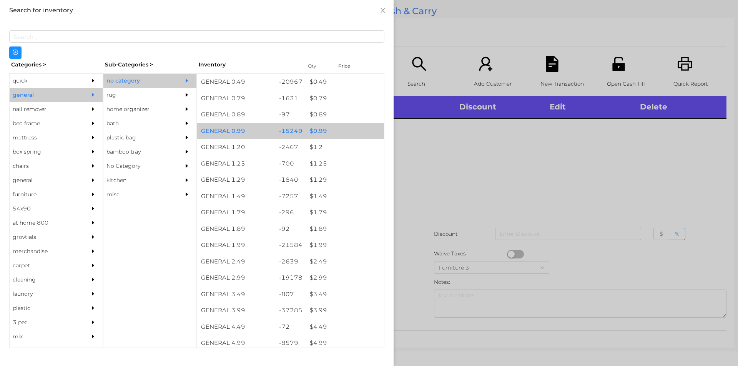
click at [343, 133] on div "$ 0.99" at bounding box center [345, 131] width 78 height 17
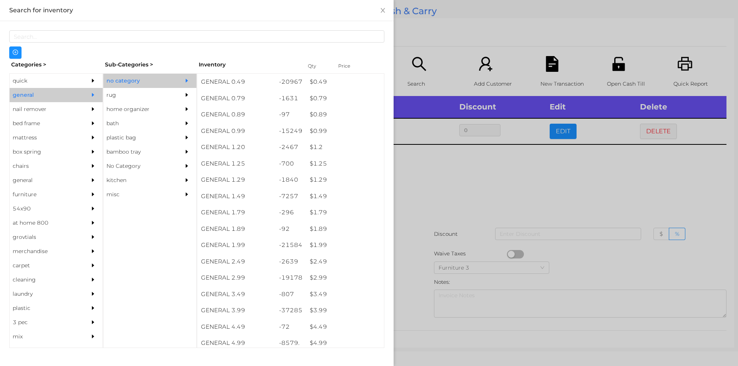
click at [552, 172] on div at bounding box center [369, 183] width 738 height 366
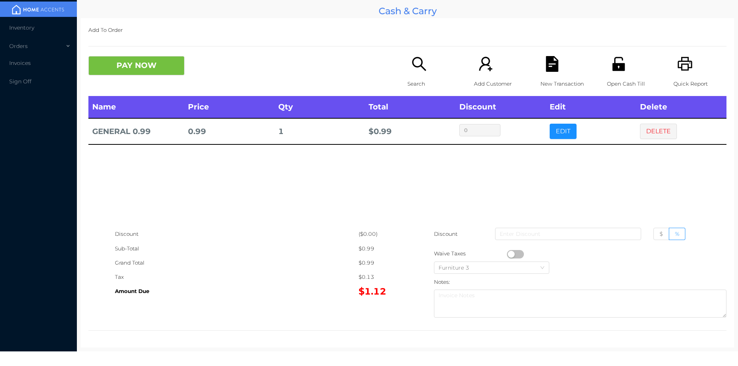
click at [561, 130] on button "EDIT" at bounding box center [563, 131] width 27 height 15
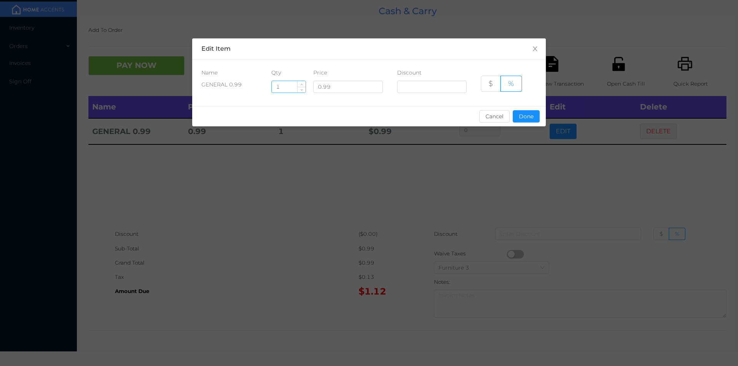
click at [281, 88] on input "1" at bounding box center [289, 87] width 34 height 12
type input "11"
click at [527, 121] on button "Done" at bounding box center [526, 116] width 27 height 12
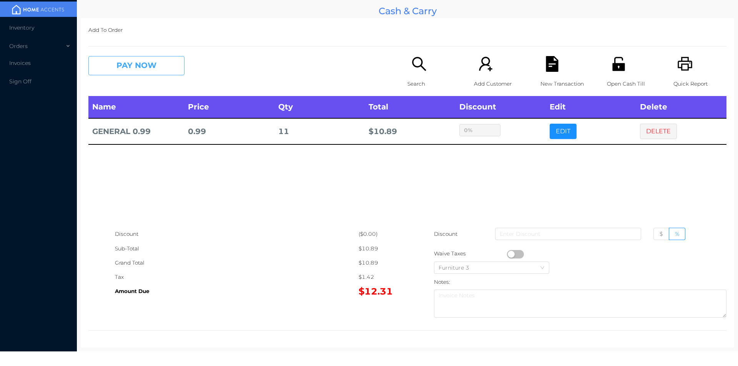
click at [137, 61] on button "PAY NOW" at bounding box center [136, 65] width 96 height 19
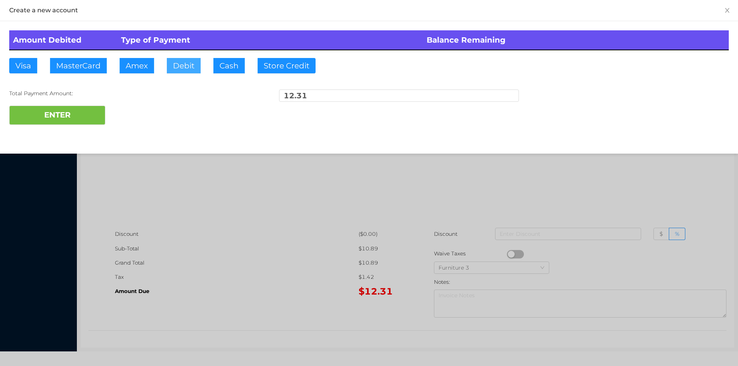
click at [182, 63] on button "Debit" at bounding box center [184, 65] width 34 height 15
click at [184, 60] on button "Debit" at bounding box center [184, 65] width 34 height 15
click at [94, 107] on button "ENTER" at bounding box center [57, 115] width 96 height 19
type input "0"
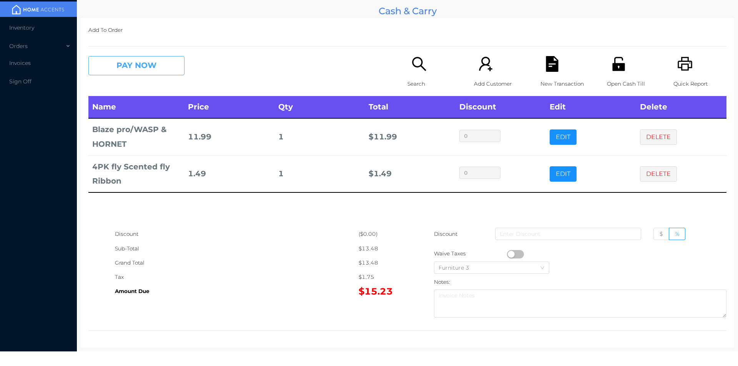
click at [159, 62] on button "PAY NOW" at bounding box center [136, 65] width 96 height 19
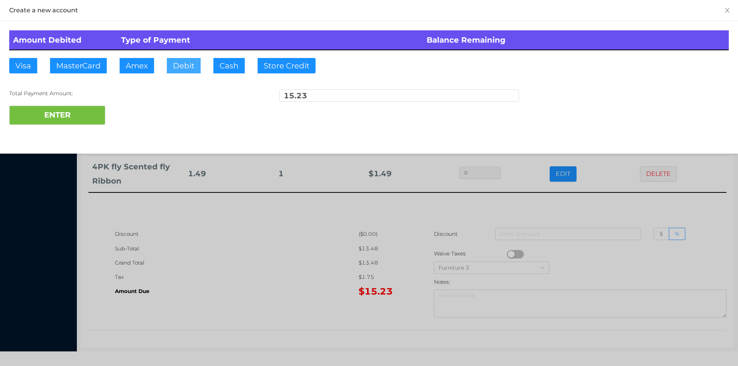
click at [179, 65] on button "Debit" at bounding box center [184, 65] width 34 height 15
click at [90, 114] on button "ENTER" at bounding box center [57, 115] width 96 height 19
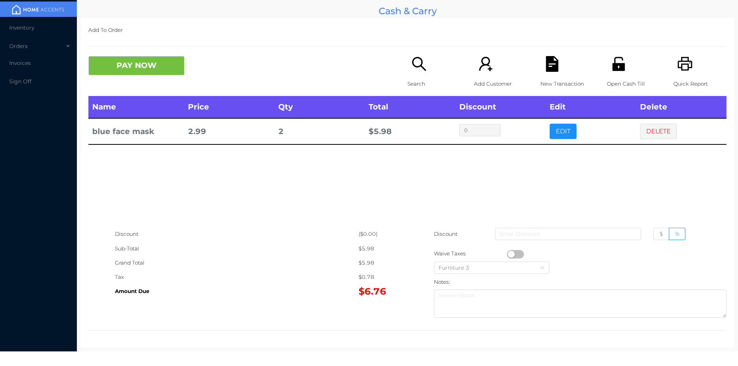
click at [407, 80] on p "Search" at bounding box center [433, 84] width 53 height 14
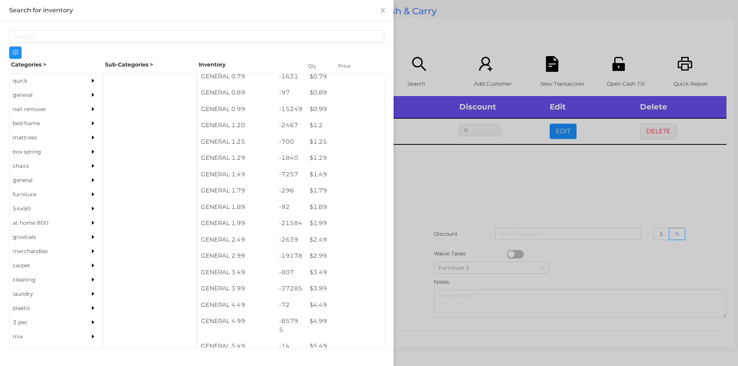
scroll to position [23, 0]
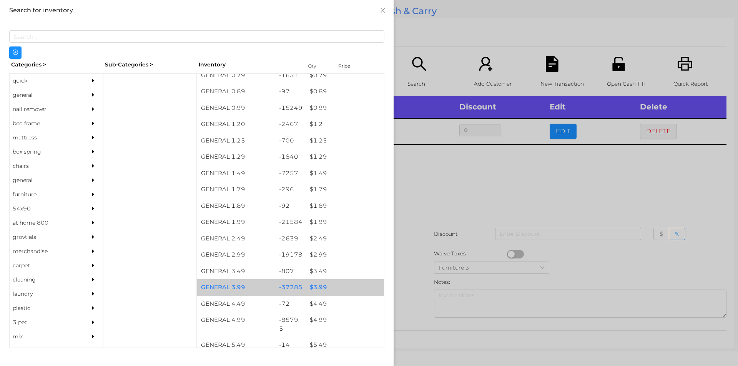
click at [307, 289] on div "$ 3.99" at bounding box center [345, 287] width 78 height 17
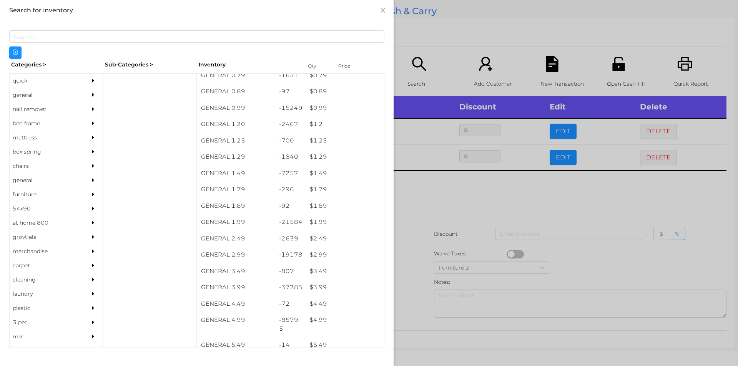
click at [405, 287] on div at bounding box center [369, 183] width 738 height 366
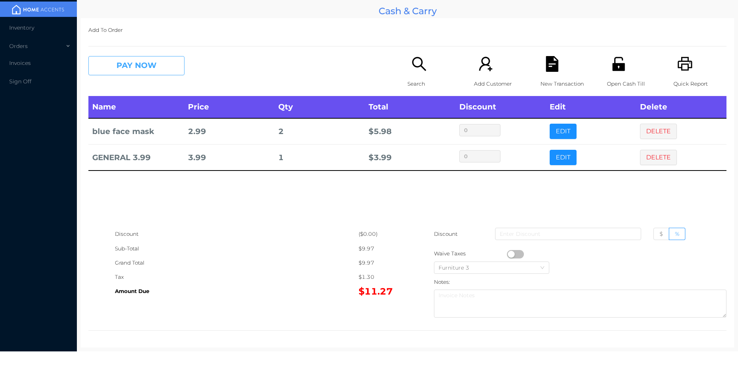
click at [123, 71] on button "PAY NOW" at bounding box center [136, 65] width 96 height 19
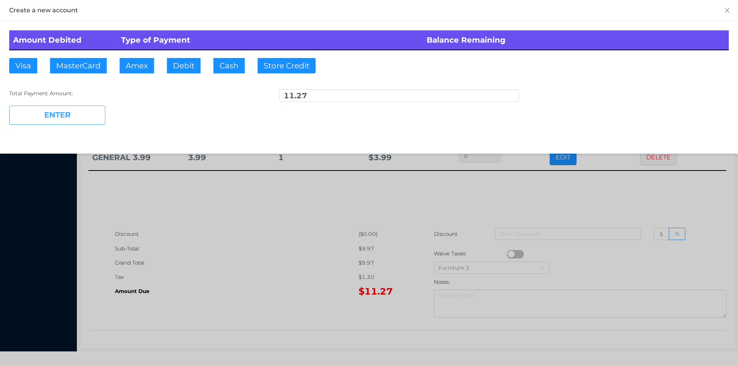
click at [73, 116] on button "ENTER" at bounding box center [57, 115] width 96 height 19
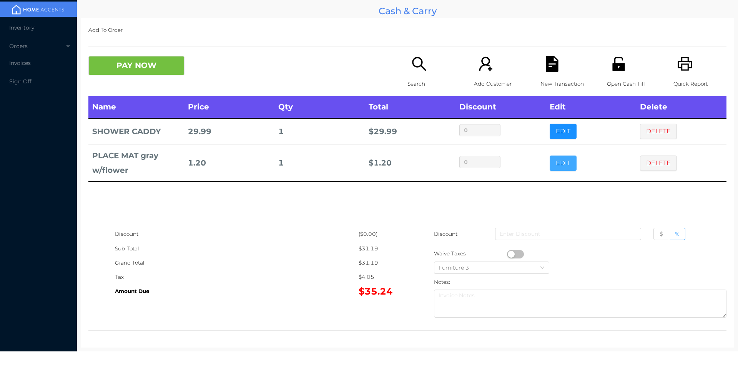
click at [560, 167] on button "EDIT" at bounding box center [563, 163] width 27 height 15
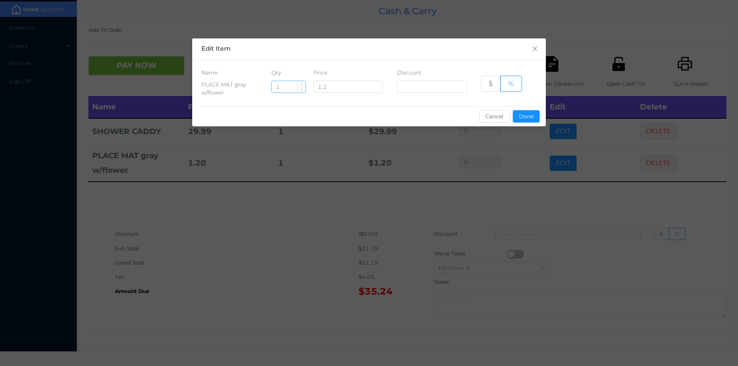
click at [287, 87] on input "1" at bounding box center [289, 87] width 34 height 12
type input "5"
click at [523, 120] on button "Done" at bounding box center [526, 116] width 27 height 12
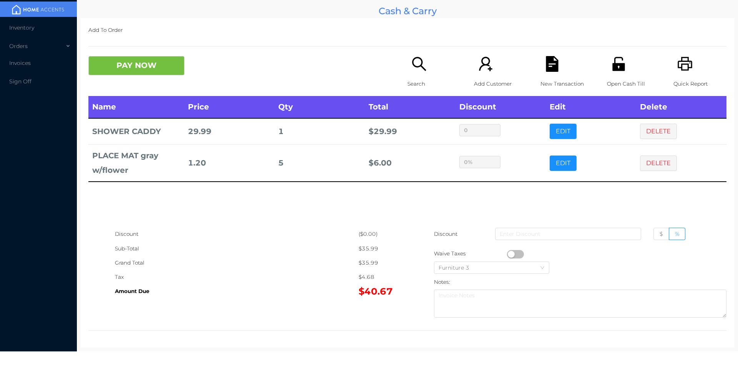
click at [388, 209] on div "Name Price Qty Total Discount Edit Delete SHOWER CADDY 29.99 1 $ 29.99 0 EDIT D…" at bounding box center [407, 161] width 638 height 131
click at [149, 69] on button "PAY NOW" at bounding box center [136, 65] width 96 height 19
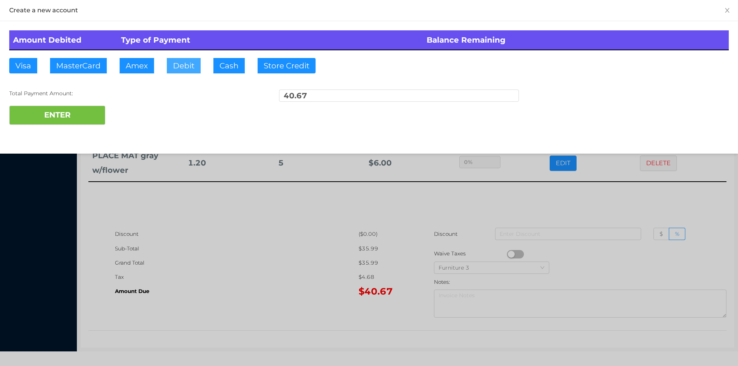
click at [184, 62] on button "Debit" at bounding box center [184, 65] width 34 height 15
click at [75, 106] on button "ENTER" at bounding box center [57, 115] width 96 height 19
type input "0"
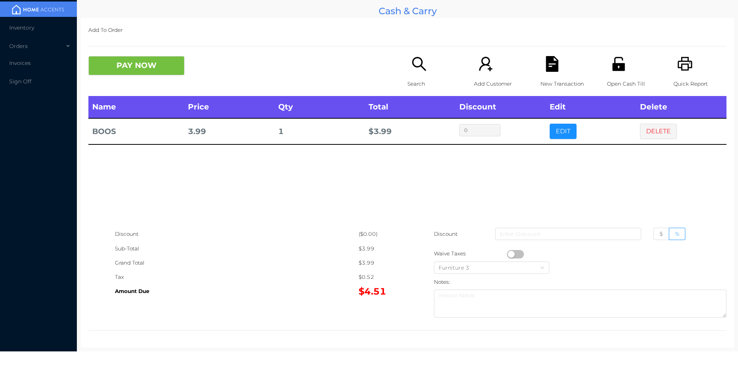
click at [654, 131] on button "DELETE" at bounding box center [658, 131] width 37 height 15
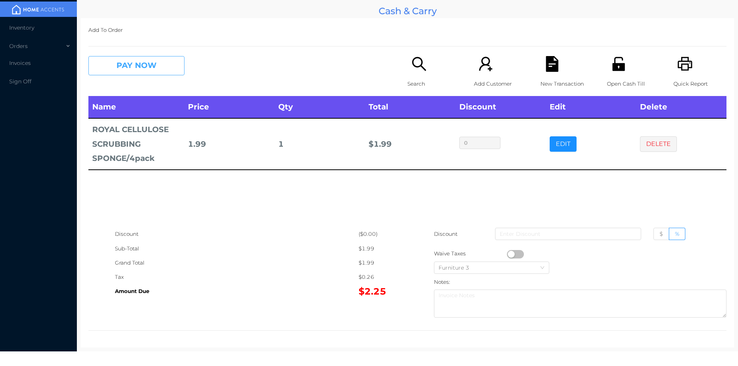
click at [142, 74] on button "PAY NOW" at bounding box center [136, 65] width 96 height 19
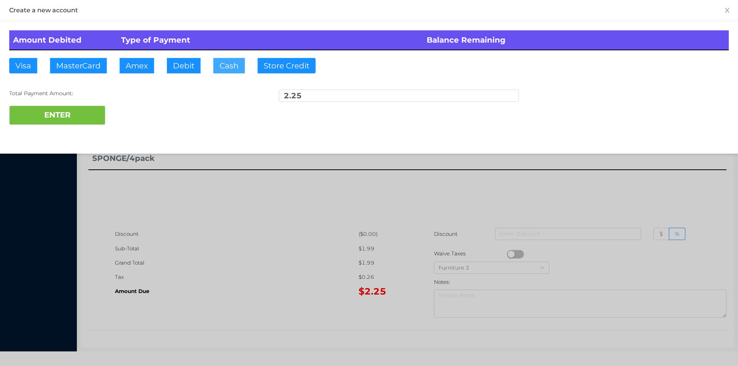
click at [222, 65] on button "Cash" at bounding box center [229, 65] width 32 height 15
click at [69, 112] on button "ENTER" at bounding box center [57, 115] width 96 height 19
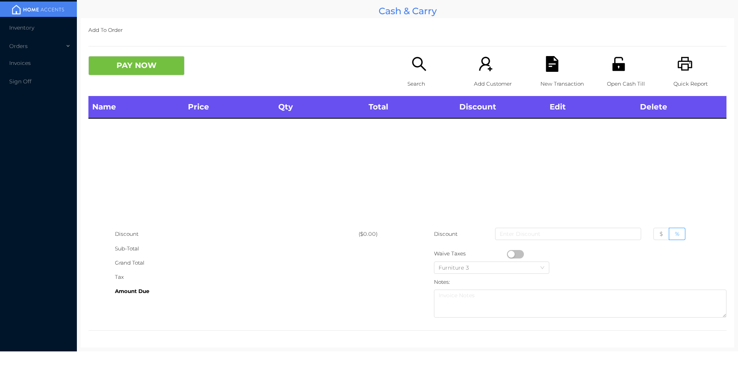
click at [407, 79] on p "Search" at bounding box center [433, 84] width 53 height 14
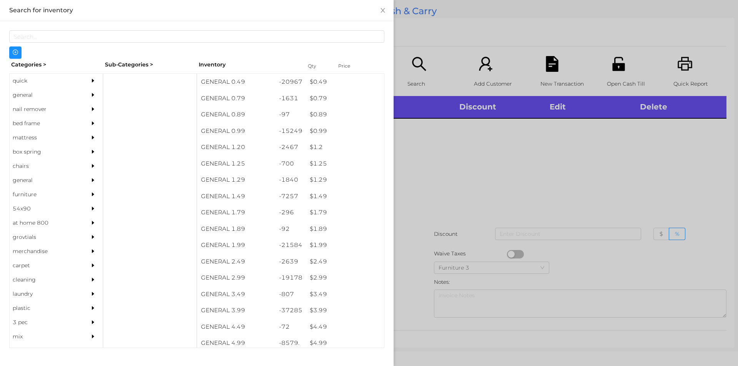
click at [26, 98] on div "general" at bounding box center [45, 95] width 70 height 14
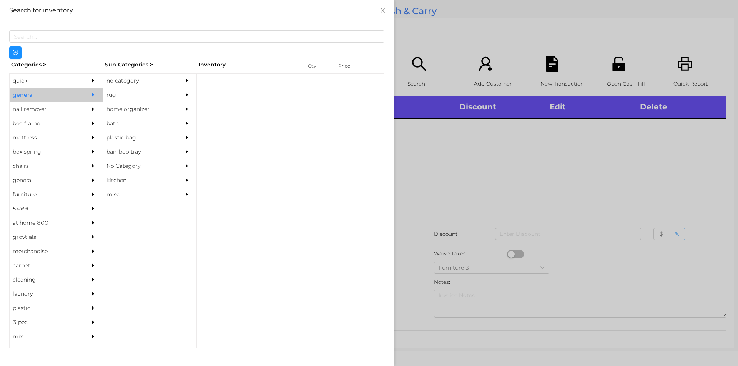
click at [129, 77] on div "no category" at bounding box center [138, 81] width 70 height 14
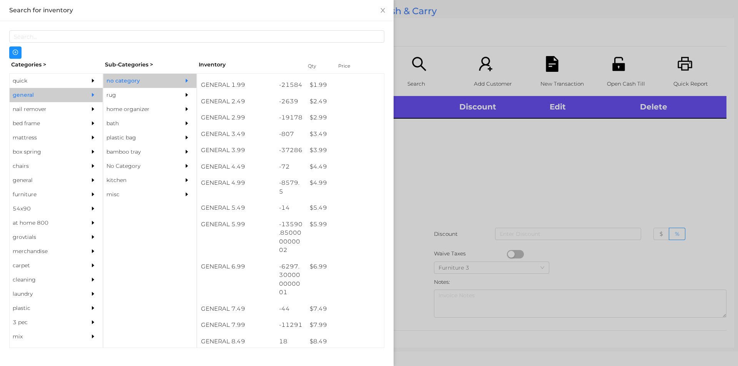
scroll to position [160, 0]
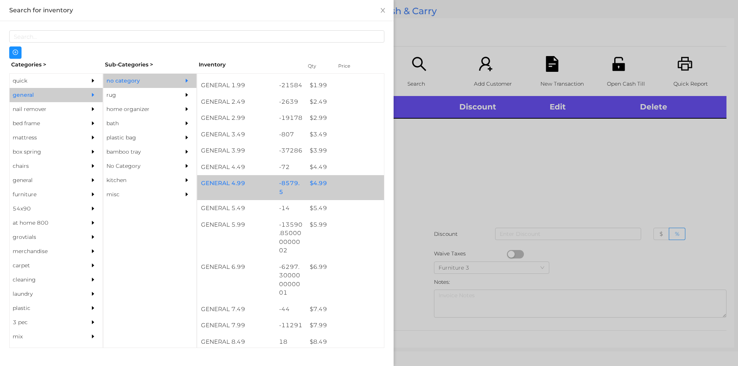
click at [315, 186] on div "$ 4.99" at bounding box center [345, 183] width 78 height 17
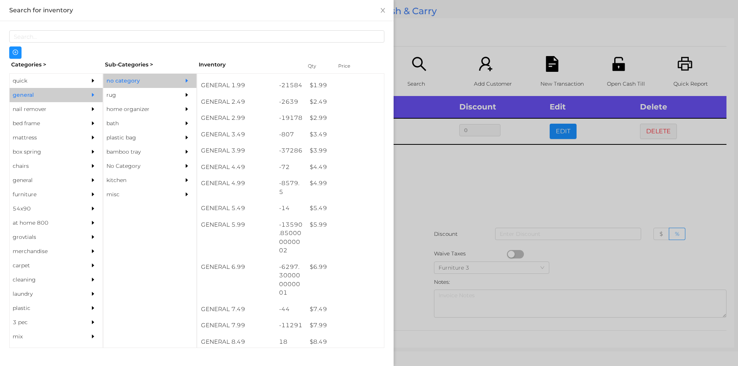
click at [431, 185] on div at bounding box center [369, 183] width 738 height 366
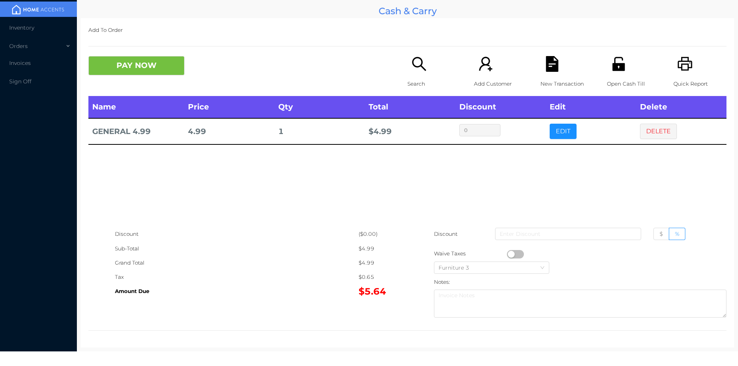
click at [661, 127] on button "DELETE" at bounding box center [658, 131] width 37 height 15
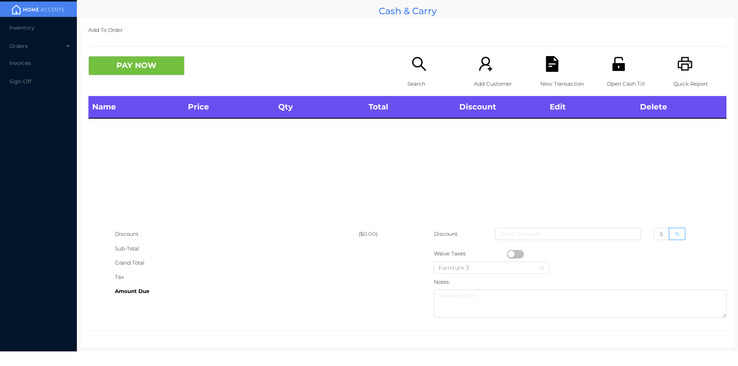
click at [417, 68] on icon "icon: search" at bounding box center [419, 64] width 16 height 16
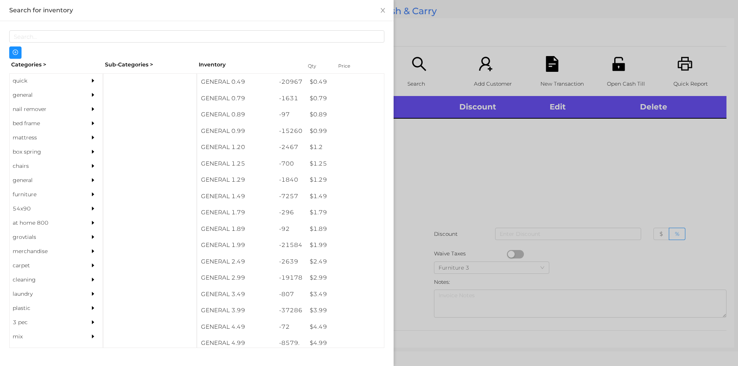
click at [315, 311] on div "$ 3.99" at bounding box center [345, 310] width 78 height 17
click at [434, 215] on div at bounding box center [369, 183] width 738 height 366
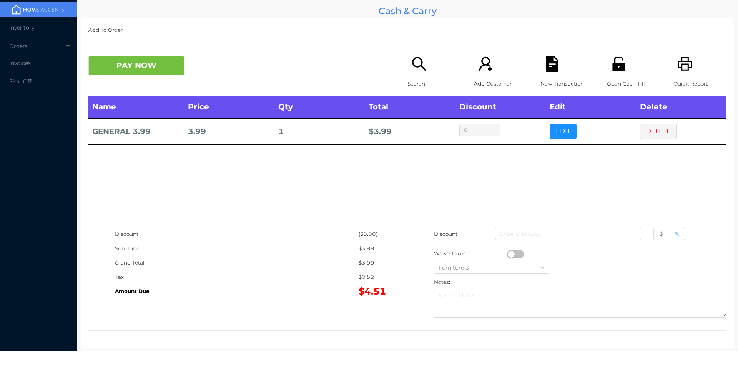
click at [116, 70] on button "PAY NOW" at bounding box center [136, 65] width 96 height 19
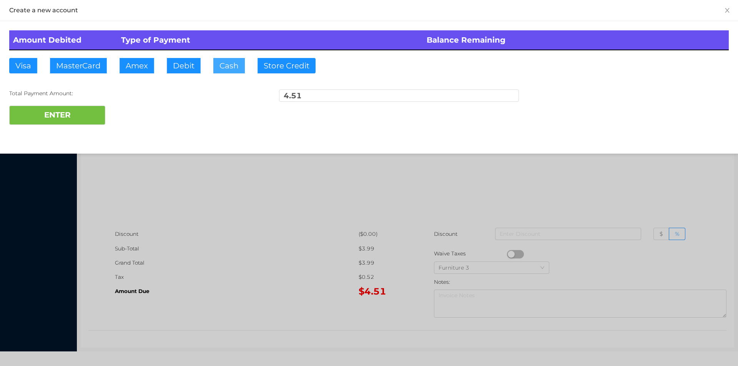
click at [230, 69] on button "Cash" at bounding box center [229, 65] width 32 height 15
type input "10."
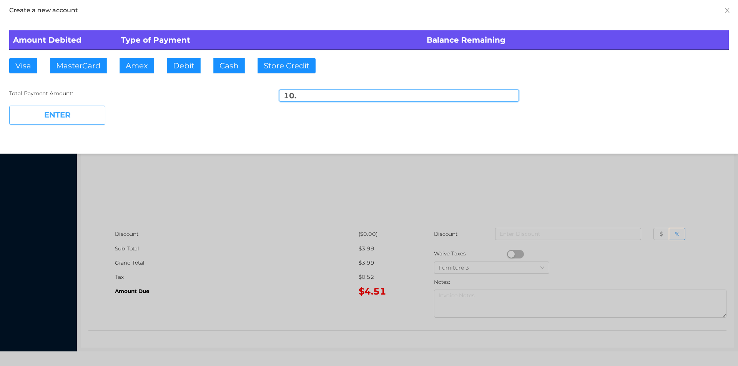
click at [68, 118] on button "ENTER" at bounding box center [57, 115] width 96 height 19
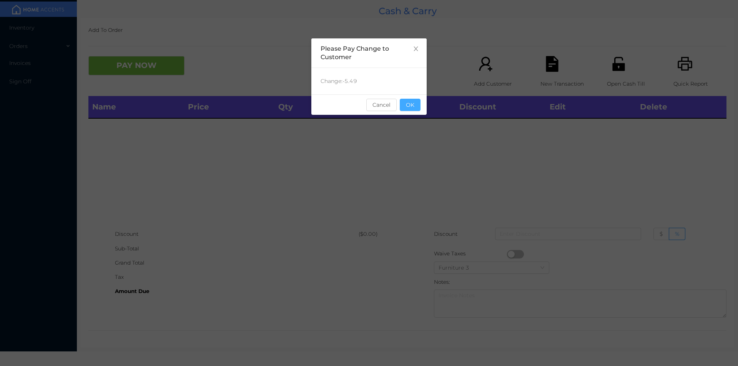
click at [414, 108] on button "OK" at bounding box center [410, 105] width 21 height 12
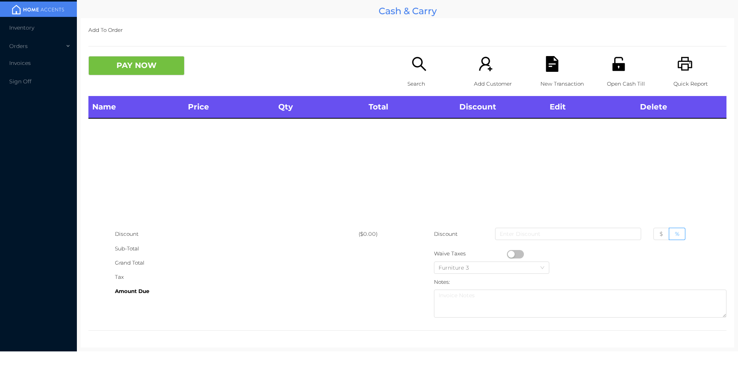
click at [414, 58] on icon "icon: search" at bounding box center [419, 64] width 14 height 14
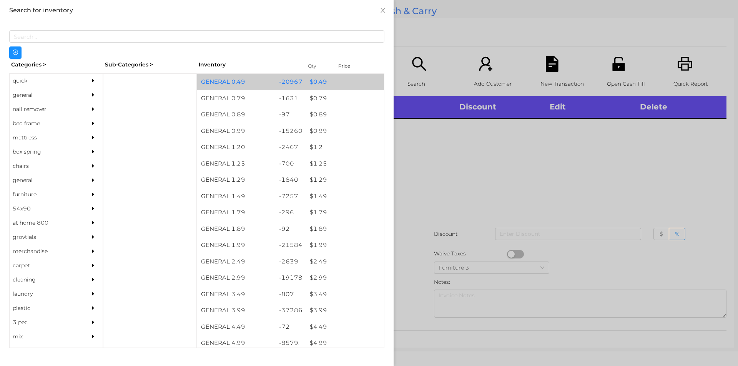
click at [317, 82] on div "$ 0.49" at bounding box center [345, 82] width 78 height 17
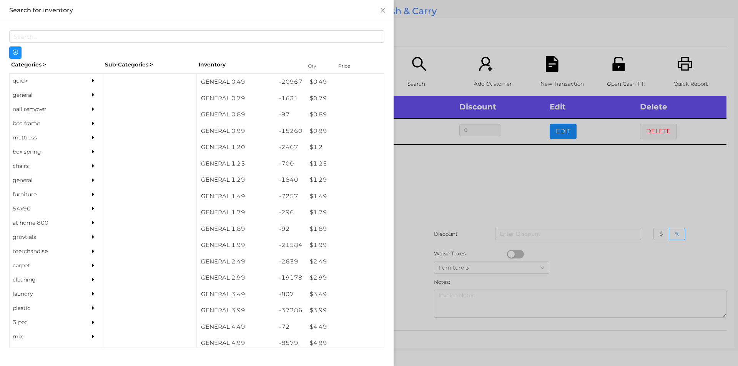
click at [438, 178] on div at bounding box center [369, 183] width 738 height 366
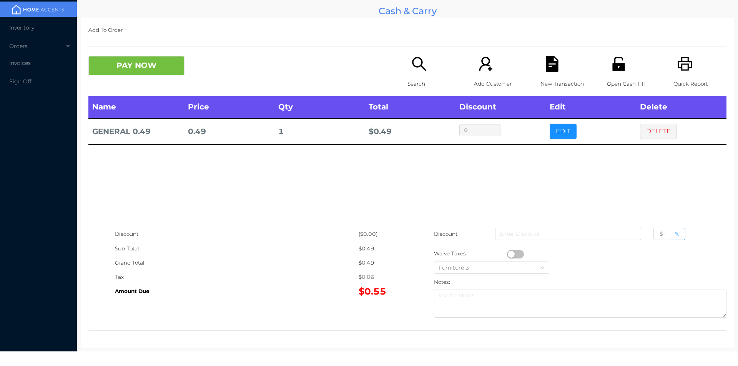
click at [424, 71] on icon "icon: search" at bounding box center [419, 64] width 16 height 16
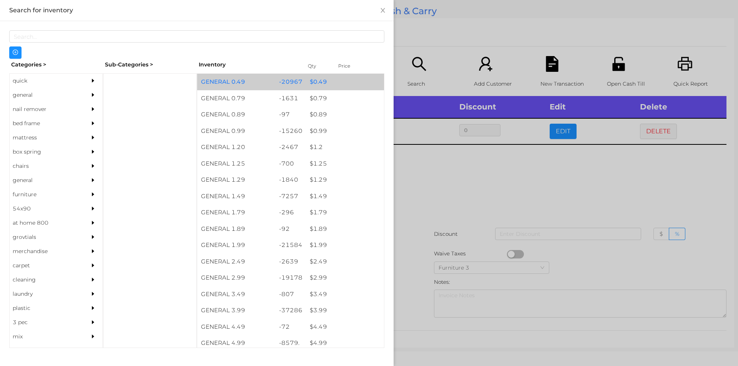
click at [321, 81] on div "$ 0.49" at bounding box center [345, 82] width 78 height 17
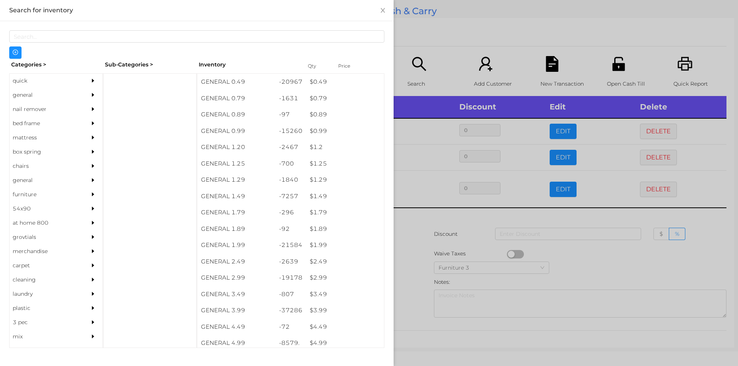
click at [577, 258] on div at bounding box center [369, 183] width 738 height 366
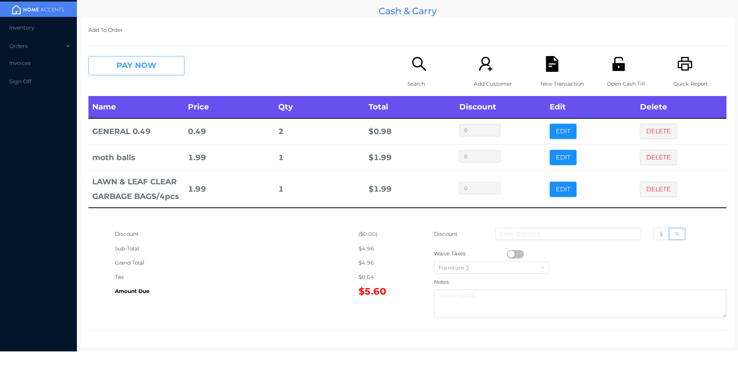
click at [121, 71] on button "PAY NOW" at bounding box center [136, 65] width 96 height 19
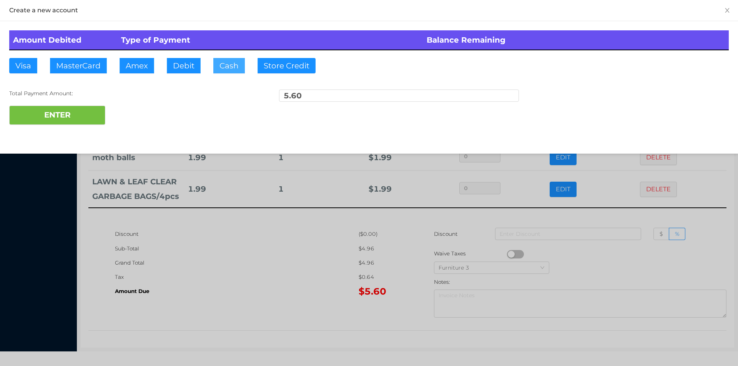
click at [225, 66] on button "Cash" at bounding box center [229, 65] width 32 height 15
type input "20.60"
click at [70, 113] on button "ENTER" at bounding box center [57, 115] width 96 height 19
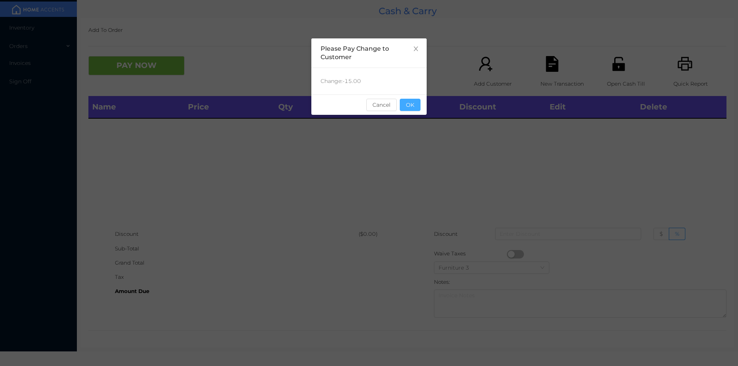
click at [405, 109] on button "OK" at bounding box center [410, 105] width 21 height 12
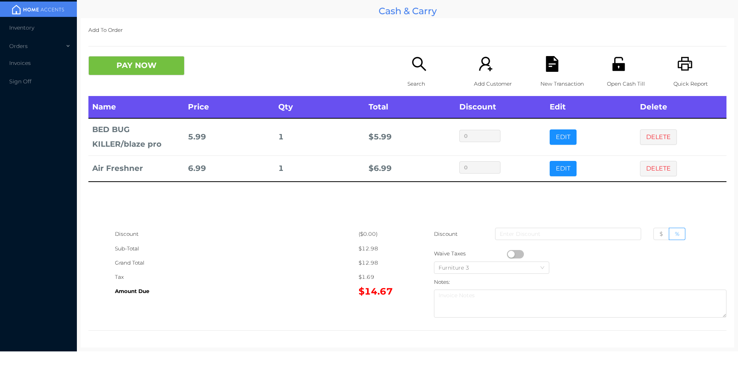
click at [127, 62] on button "PAY NOW" at bounding box center [136, 65] width 96 height 19
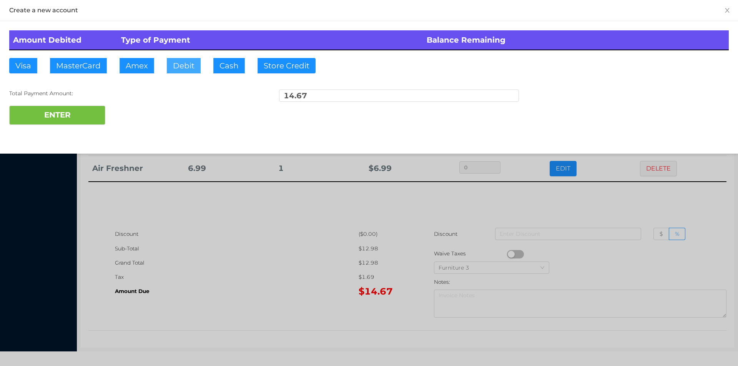
click at [177, 63] on button "Debit" at bounding box center [184, 65] width 34 height 15
click at [216, 236] on div at bounding box center [369, 183] width 738 height 366
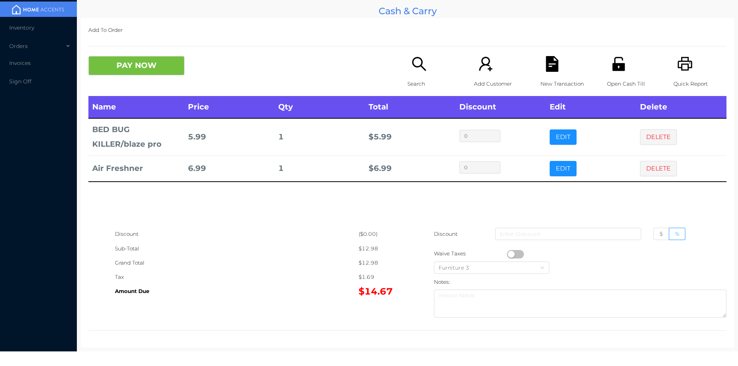
click at [160, 68] on button "PAY NOW" at bounding box center [136, 65] width 96 height 19
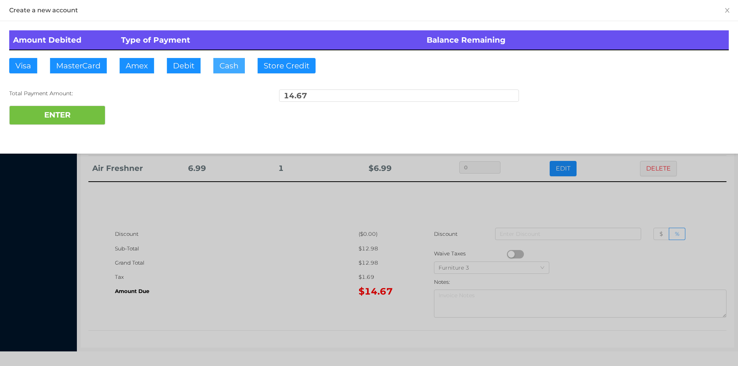
click at [222, 71] on button "Cash" at bounding box center [229, 65] width 32 height 15
type input "20."
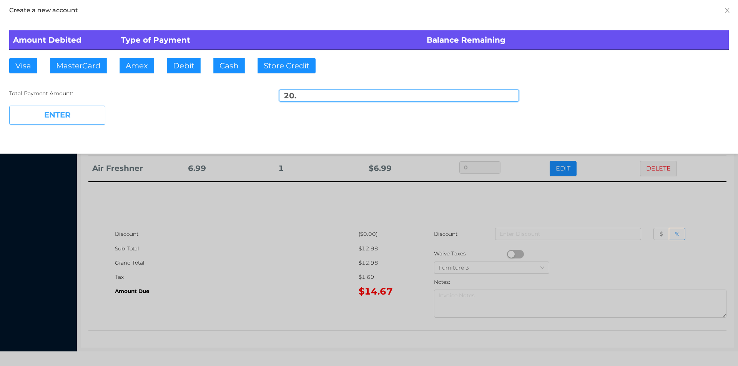
click at [76, 119] on button "ENTER" at bounding box center [57, 115] width 96 height 19
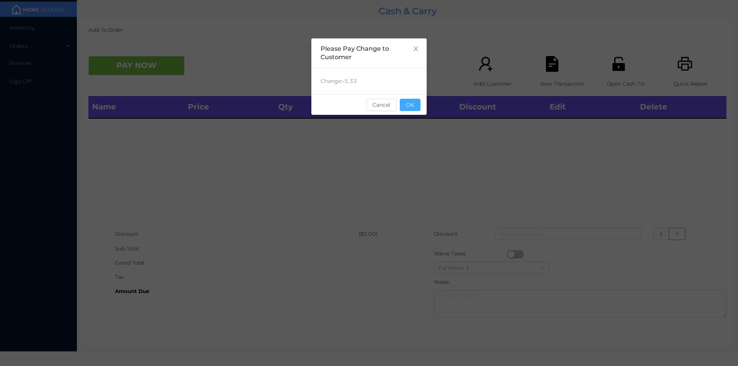
click at [407, 103] on button "OK" at bounding box center [410, 105] width 21 height 12
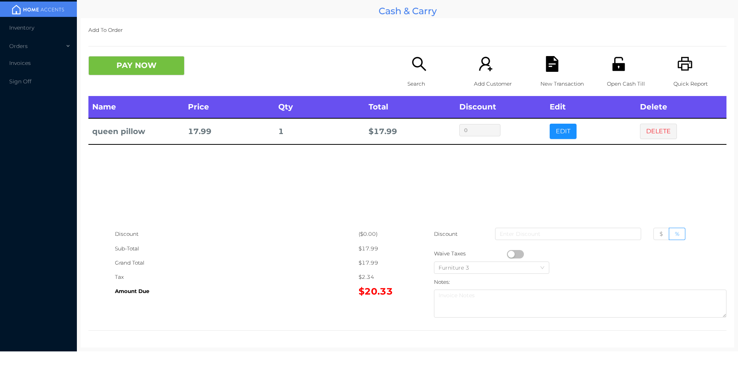
click at [620, 73] on div "Open Cash Till" at bounding box center [633, 76] width 53 height 40
click at [206, 67] on div "PAY NOW" at bounding box center [167, 65] width 159 height 19
click at [654, 130] on button "DELETE" at bounding box center [658, 131] width 37 height 15
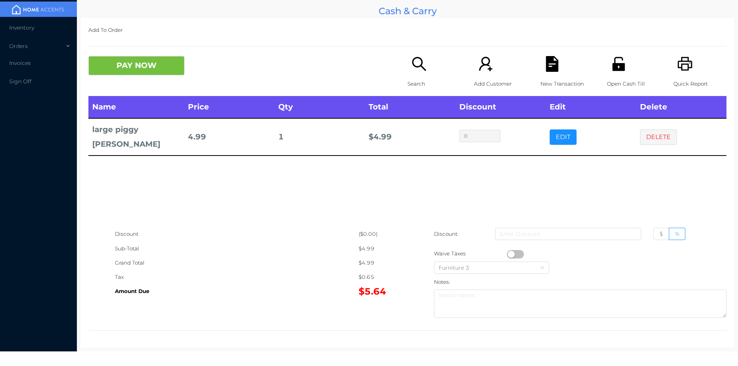
click at [132, 66] on button "PAY NOW" at bounding box center [136, 65] width 96 height 19
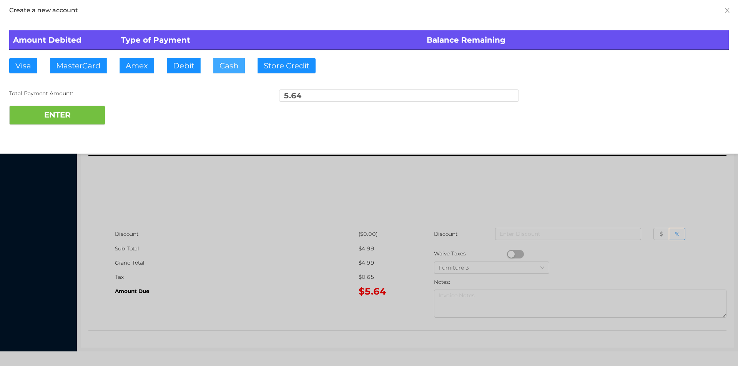
click at [221, 62] on button "Cash" at bounding box center [229, 65] width 32 height 15
type input "6."
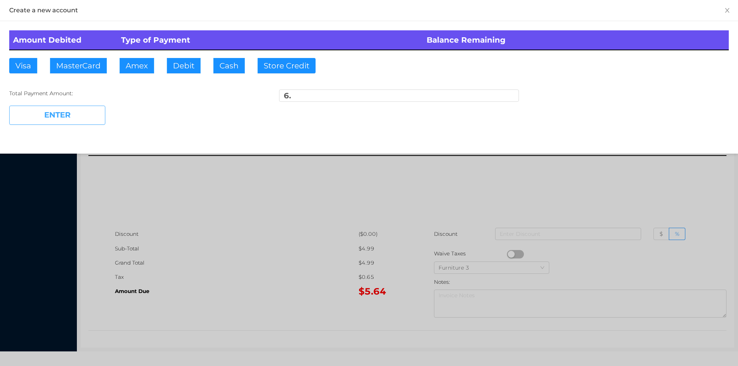
click at [77, 120] on button "ENTER" at bounding box center [57, 115] width 96 height 19
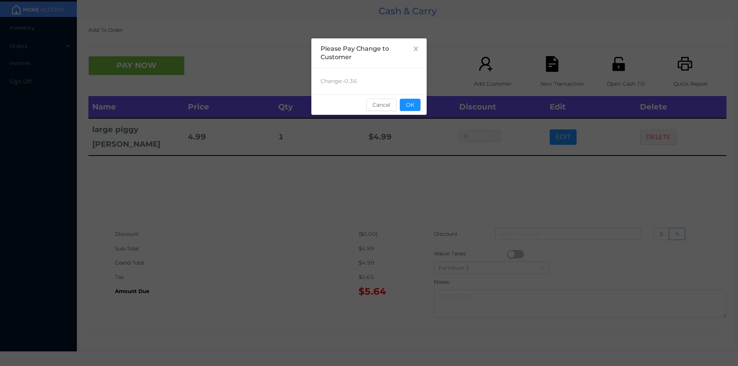
click at [409, 105] on button "OK" at bounding box center [410, 105] width 21 height 12
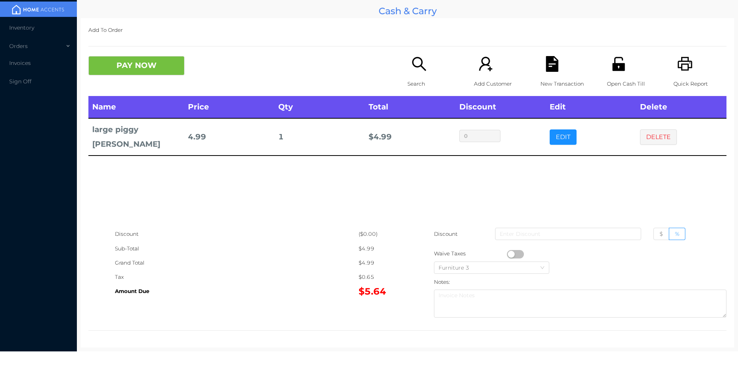
click at [460, 186] on div "Name Price Qty Total Discount Edit Delete large piggy mank 4.99 1 $ 4.99 0 EDIT…" at bounding box center [407, 161] width 638 height 131
click at [616, 75] on div "Open Cash Till" at bounding box center [633, 76] width 53 height 40
click at [659, 132] on button "DELETE" at bounding box center [658, 137] width 37 height 15
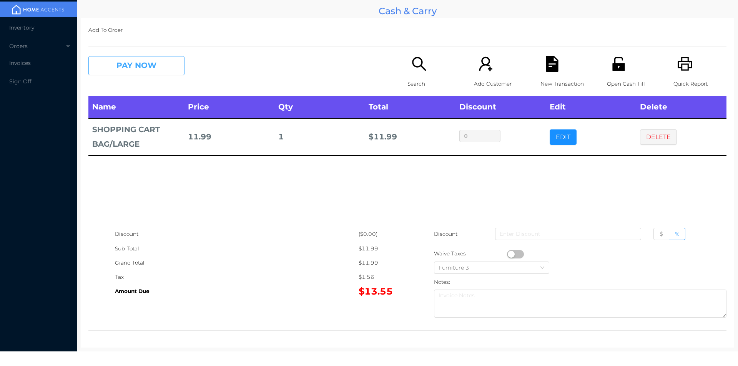
click at [155, 72] on button "PAY NOW" at bounding box center [136, 65] width 96 height 19
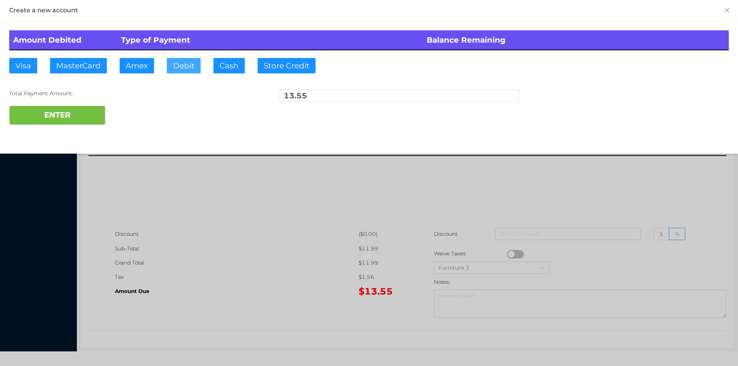
click at [191, 63] on button "Debit" at bounding box center [184, 65] width 34 height 15
click at [90, 111] on button "ENTER" at bounding box center [57, 115] width 96 height 19
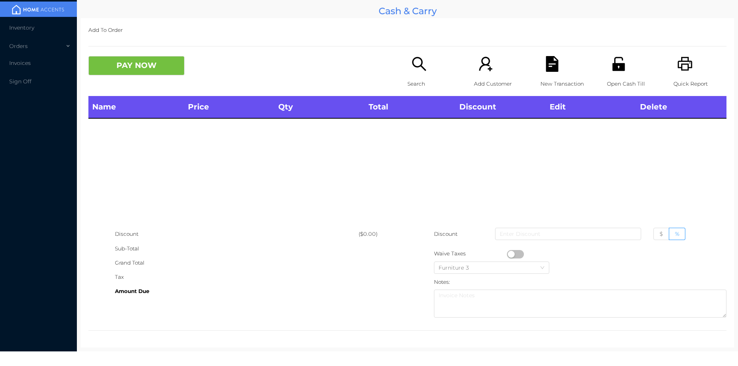
click at [407, 74] on div "Search" at bounding box center [433, 76] width 53 height 40
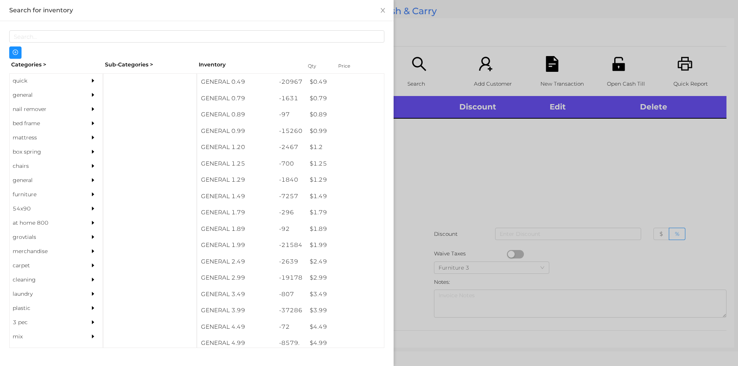
click at [19, 79] on div "quick" at bounding box center [45, 81] width 70 height 14
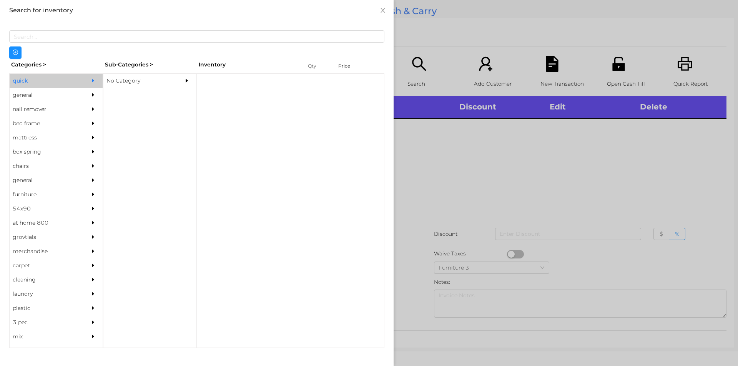
click at [125, 82] on div "No Category" at bounding box center [138, 81] width 70 height 14
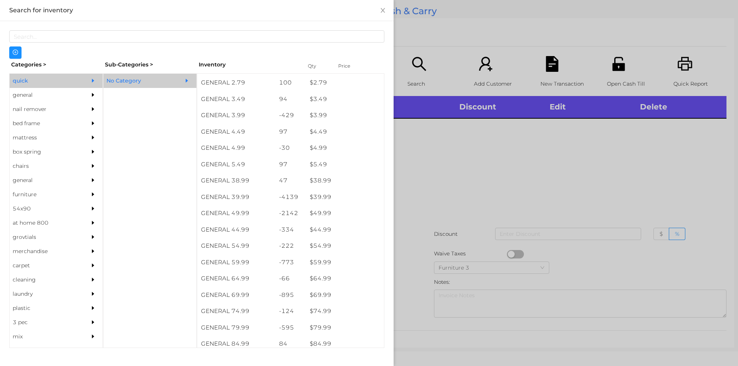
scroll to position [326, 0]
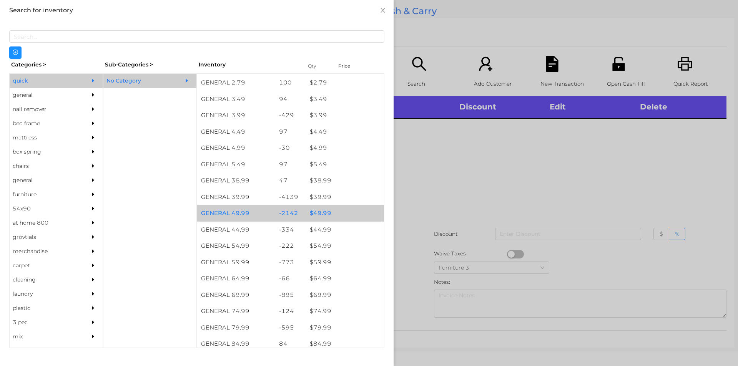
click at [324, 214] on div "$ 49.99" at bounding box center [345, 213] width 78 height 17
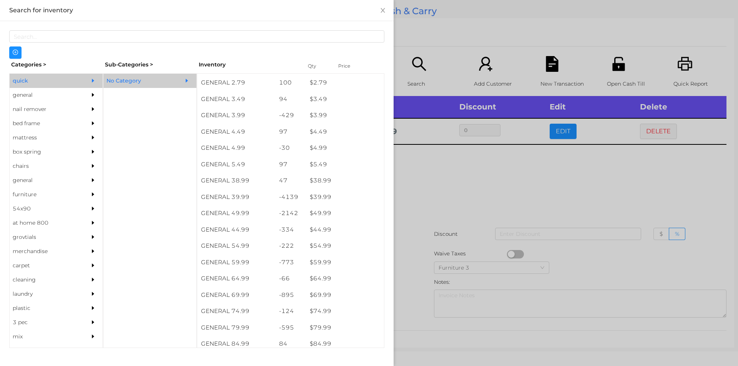
click at [435, 187] on div at bounding box center [369, 183] width 738 height 366
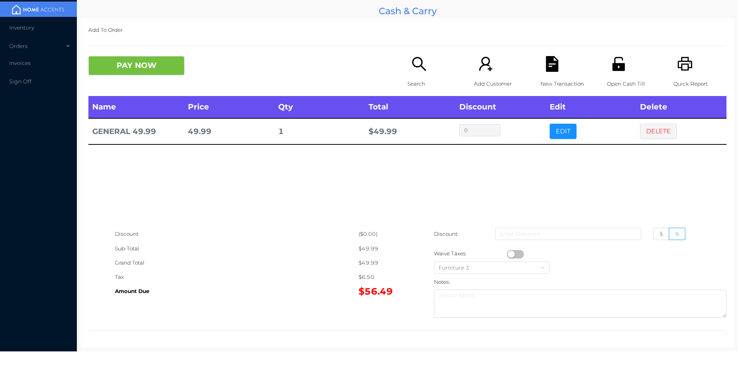
click at [414, 84] on p "Search" at bounding box center [433, 84] width 53 height 14
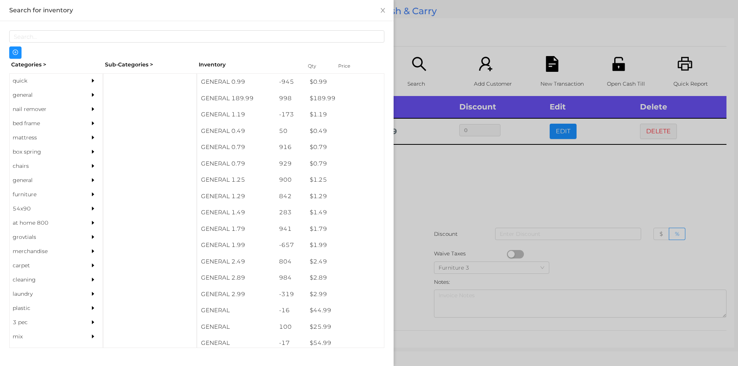
click at [455, 181] on div at bounding box center [369, 183] width 738 height 366
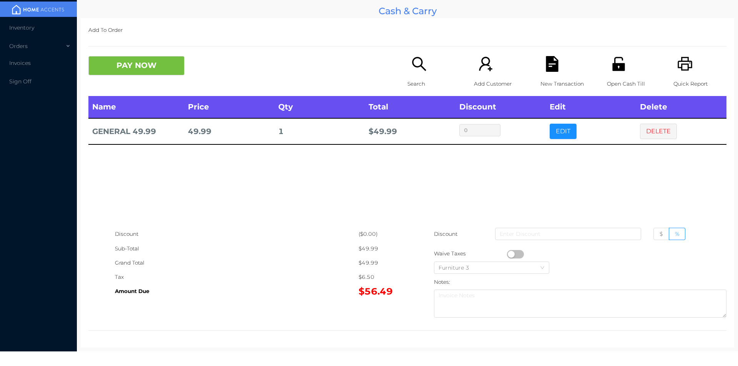
click at [421, 67] on icon "icon: search" at bounding box center [419, 64] width 16 height 16
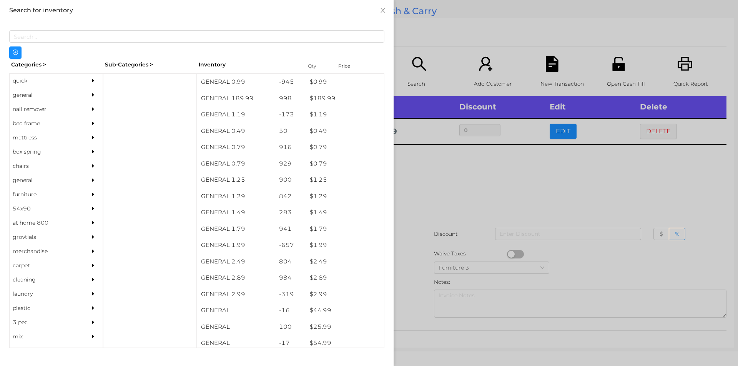
click at [26, 98] on div "general" at bounding box center [45, 95] width 70 height 14
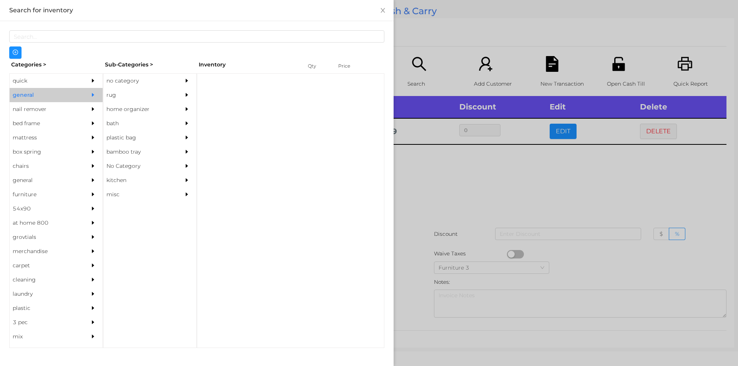
click at [123, 81] on div "no category" at bounding box center [138, 81] width 70 height 14
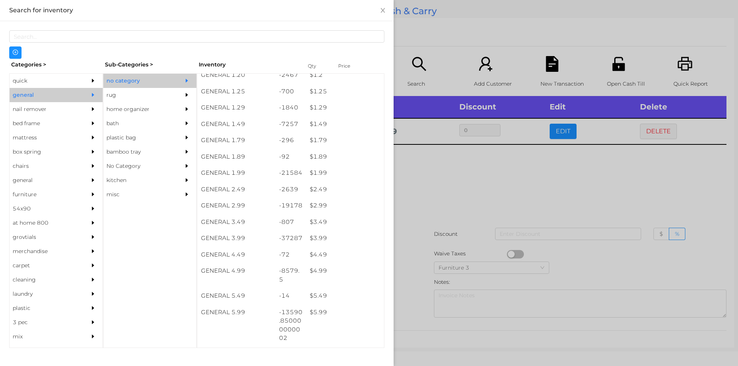
scroll to position [72, 0]
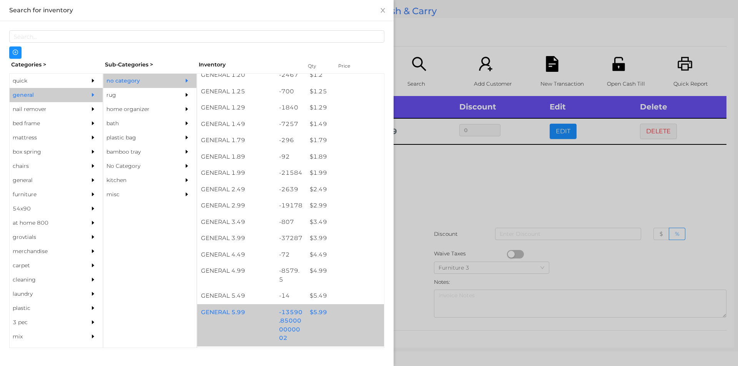
click at [318, 315] on div "$ 5.99" at bounding box center [345, 312] width 78 height 17
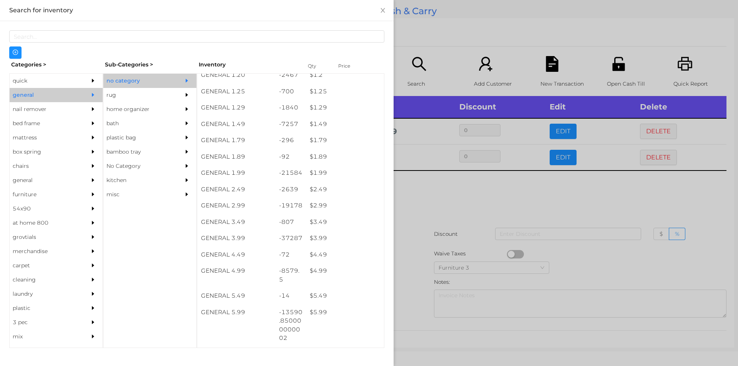
click at [448, 197] on div at bounding box center [369, 183] width 738 height 366
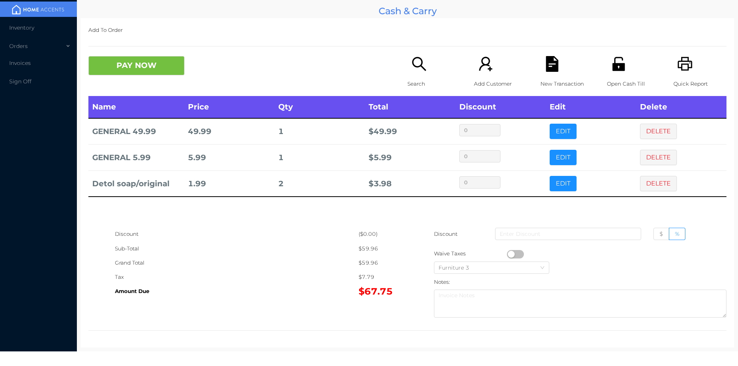
click at [693, 68] on div "Quick Report" at bounding box center [699, 76] width 53 height 40
click at [557, 74] on div "New Transaction" at bounding box center [566, 76] width 53 height 40
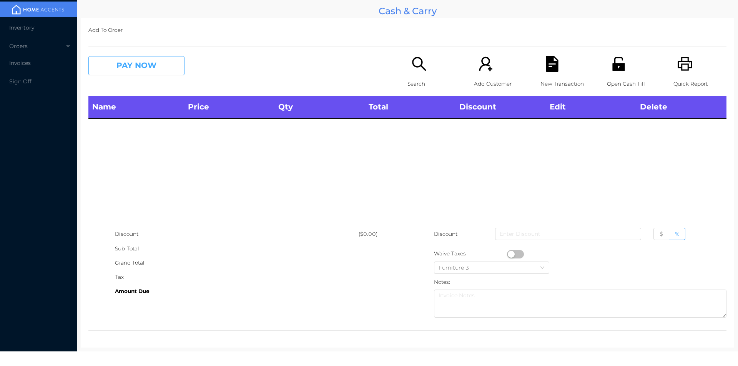
click at [121, 72] on button "PAY NOW" at bounding box center [136, 65] width 96 height 19
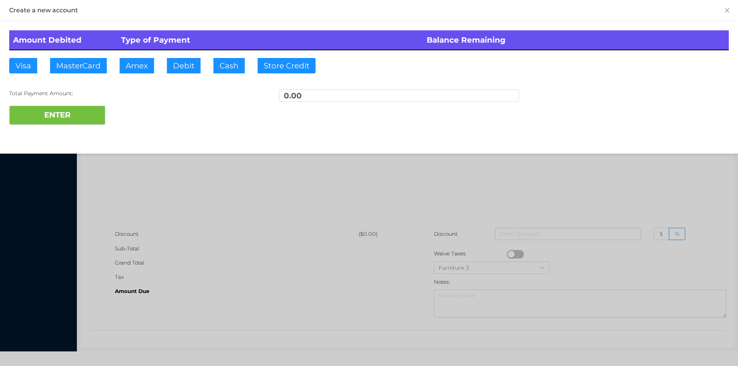
click at [247, 161] on div at bounding box center [369, 183] width 738 height 366
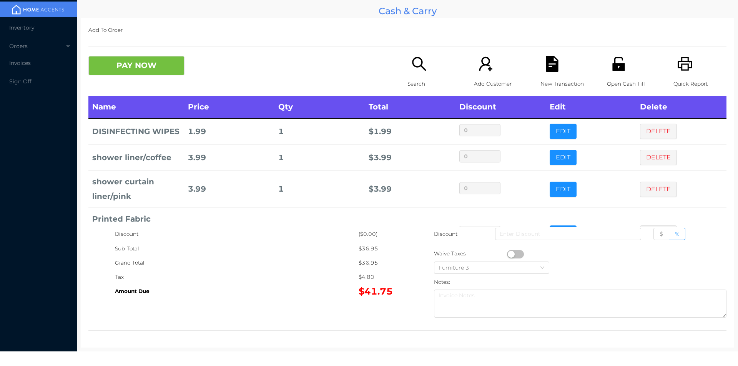
click at [420, 63] on icon "icon: search" at bounding box center [419, 64] width 16 height 16
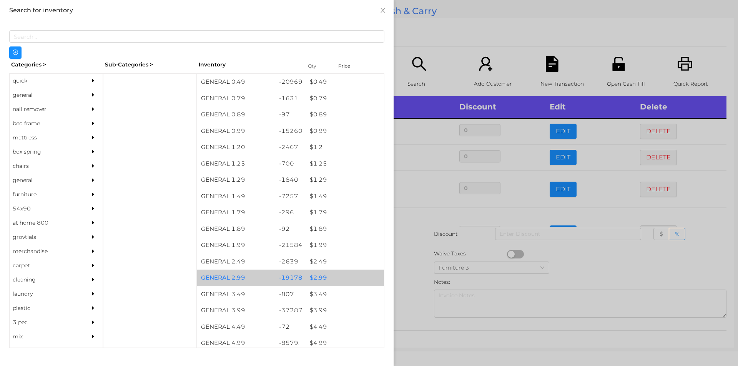
click at [317, 281] on div "$ 2.99" at bounding box center [345, 278] width 78 height 17
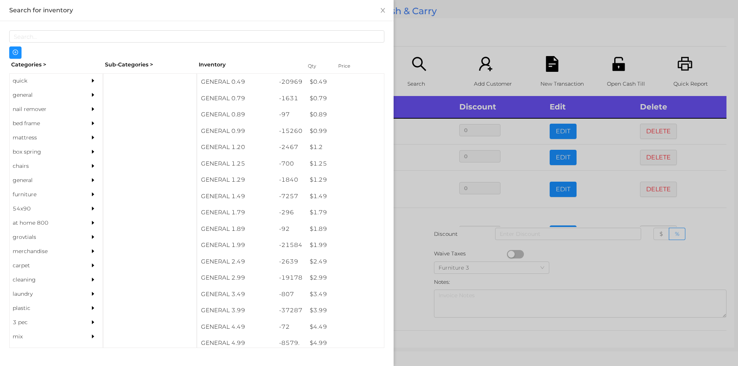
click at [405, 286] on div at bounding box center [369, 183] width 738 height 366
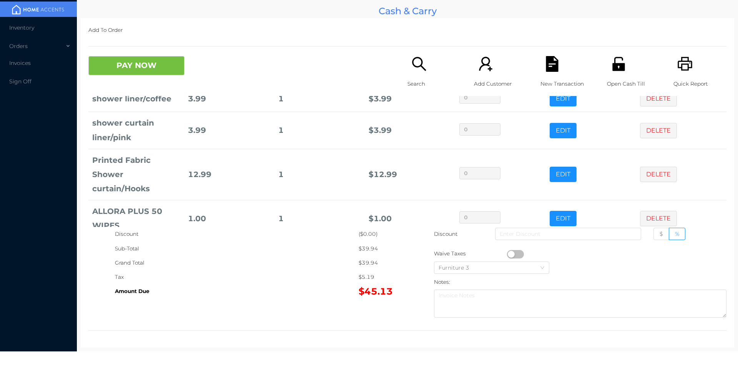
scroll to position [0, 0]
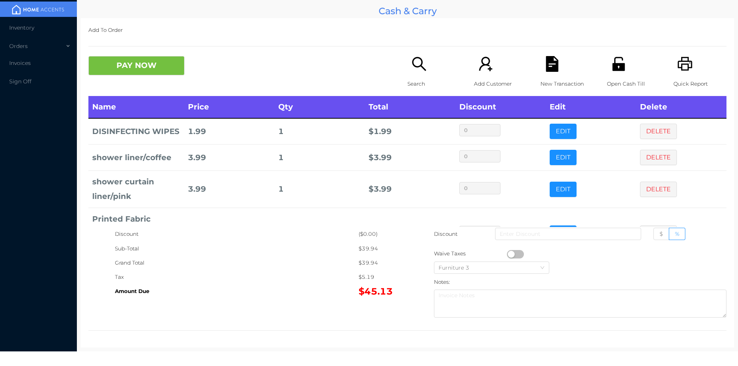
click at [412, 71] on icon "icon: search" at bounding box center [419, 64] width 16 height 16
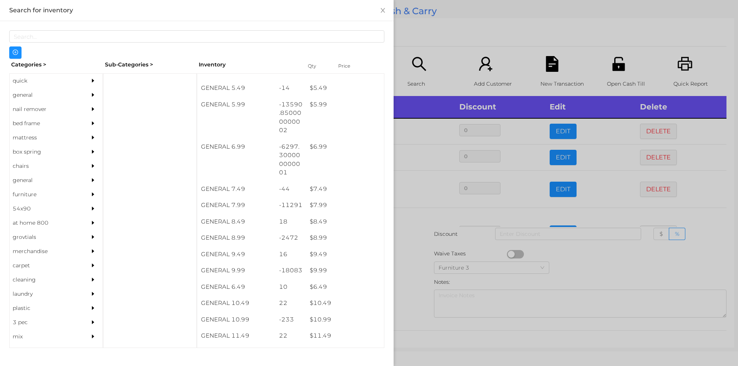
scroll to position [280, 0]
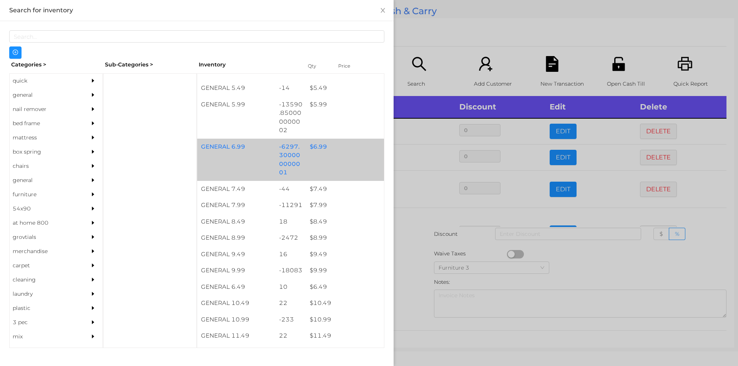
click at [319, 153] on div "$ 6.99" at bounding box center [345, 147] width 78 height 17
click at [409, 264] on div at bounding box center [369, 183] width 738 height 366
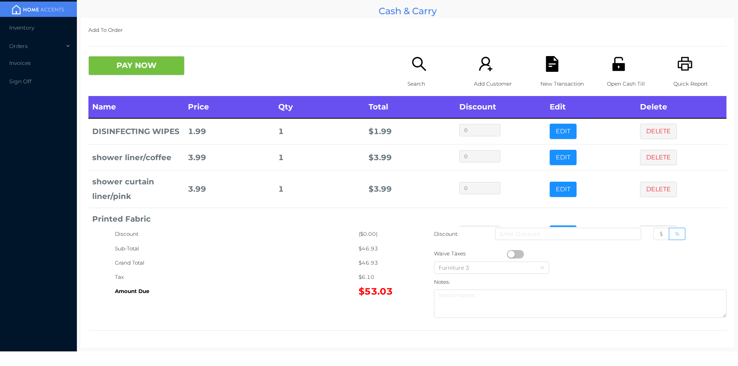
scroll to position [0, 0]
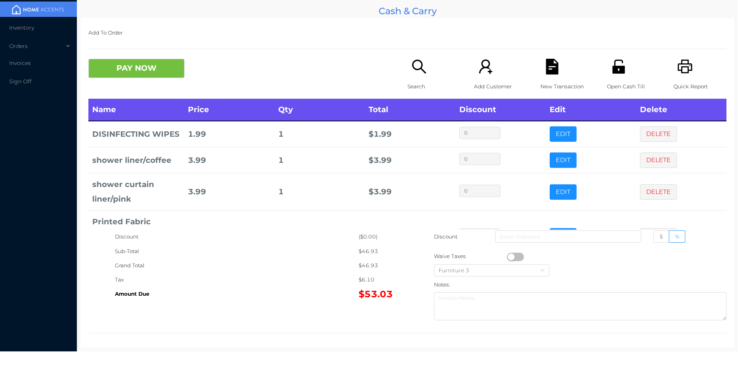
click at [546, 74] on icon "icon: file-text" at bounding box center [552, 67] width 12 height 16
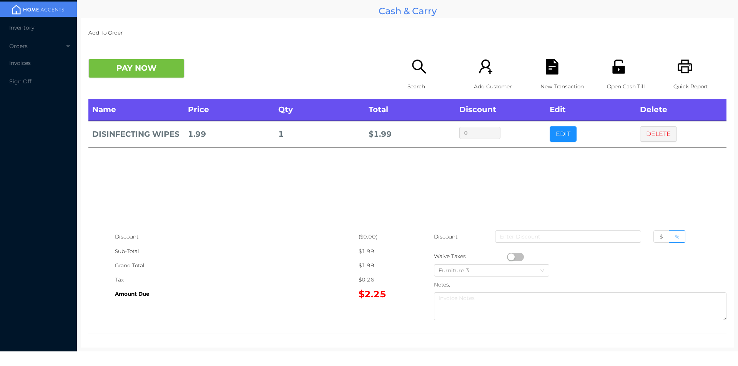
click at [411, 75] on icon "icon: search" at bounding box center [419, 67] width 16 height 16
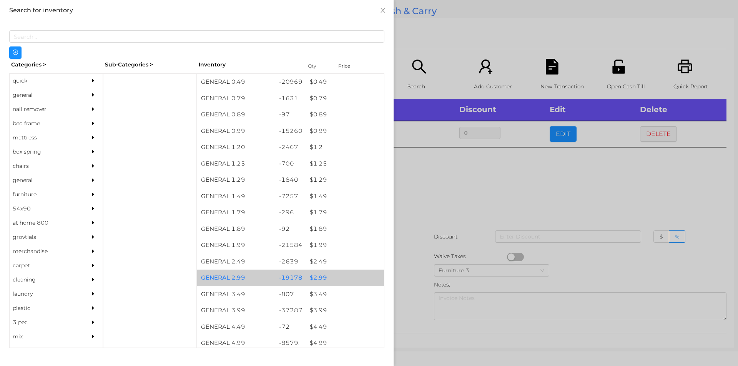
click at [314, 277] on div "$ 2.99" at bounding box center [345, 278] width 78 height 17
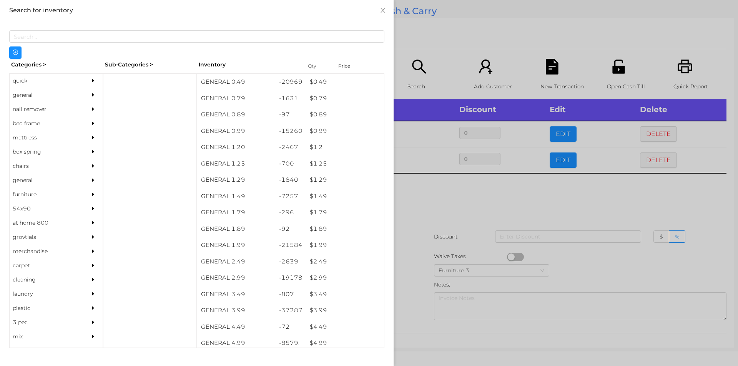
click at [404, 256] on div at bounding box center [369, 183] width 738 height 366
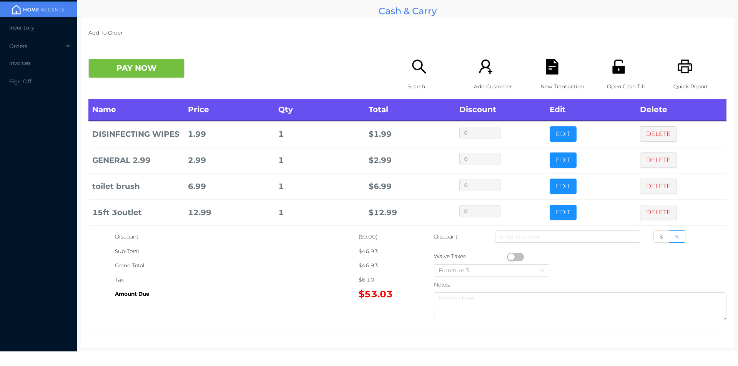
click at [159, 65] on button "PAY NOW" at bounding box center [136, 68] width 96 height 19
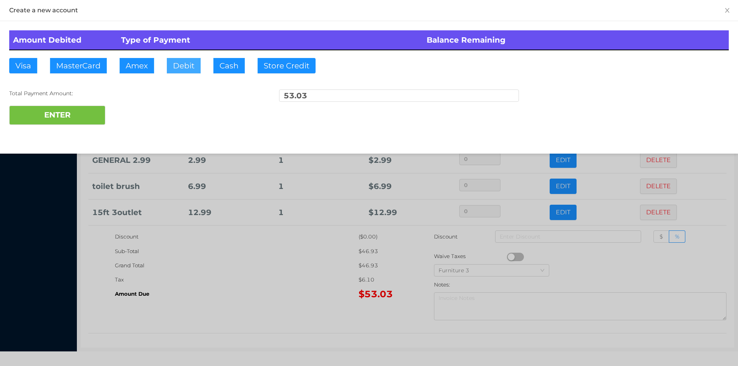
click at [173, 61] on button "Debit" at bounding box center [184, 65] width 34 height 15
click at [65, 122] on button "ENTER" at bounding box center [57, 115] width 96 height 19
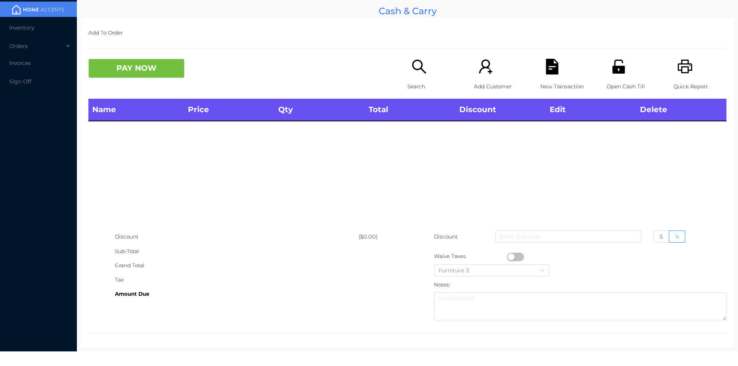
click at [411, 78] on div "Search" at bounding box center [433, 79] width 53 height 40
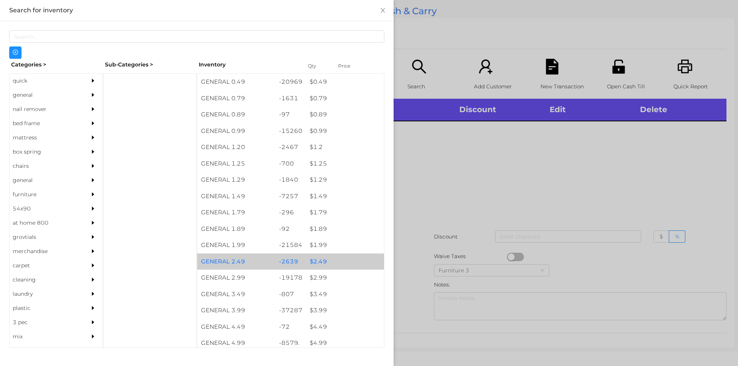
click at [317, 261] on div "$ 2.49" at bounding box center [345, 262] width 78 height 17
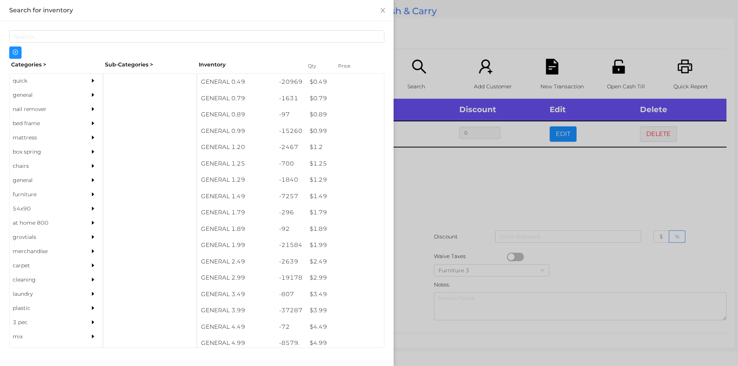
click at [444, 181] on div at bounding box center [369, 183] width 738 height 366
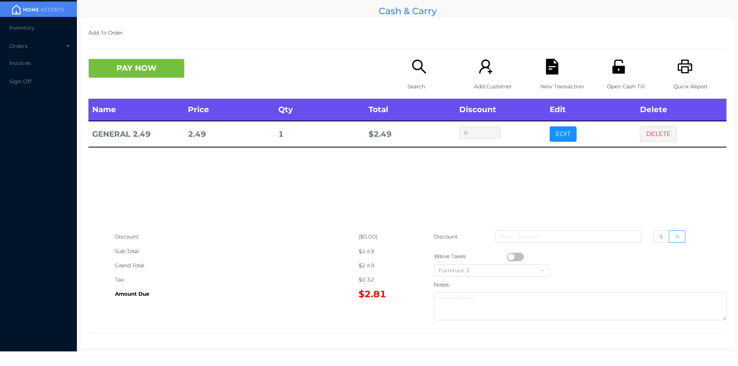
click at [408, 89] on p "Search" at bounding box center [433, 87] width 53 height 14
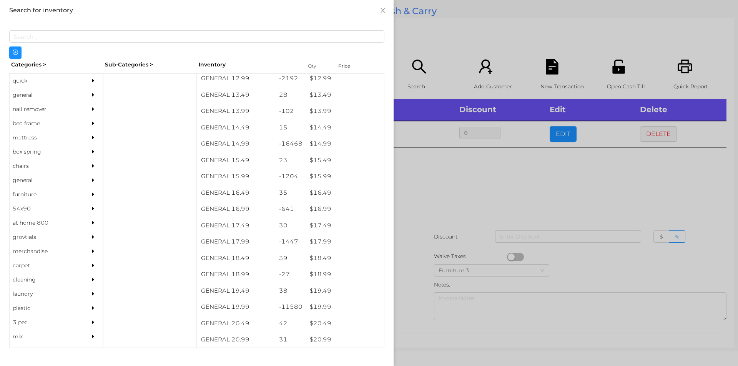
scroll to position [605, 0]
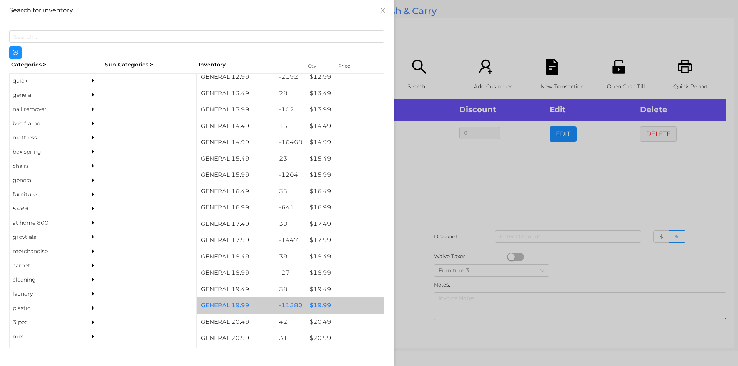
click at [319, 303] on div "$ 19.99" at bounding box center [345, 305] width 78 height 17
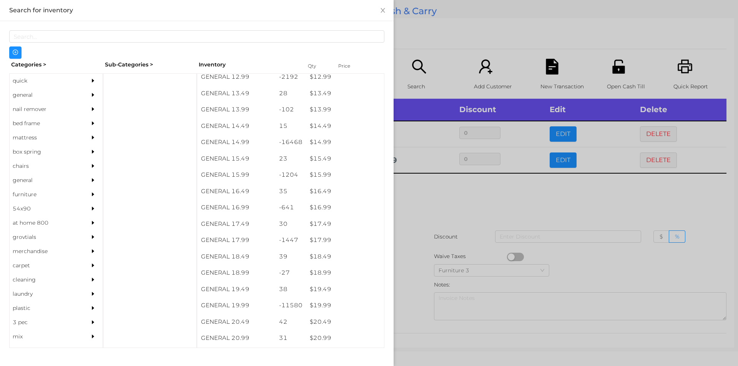
click at [416, 294] on div at bounding box center [369, 183] width 738 height 366
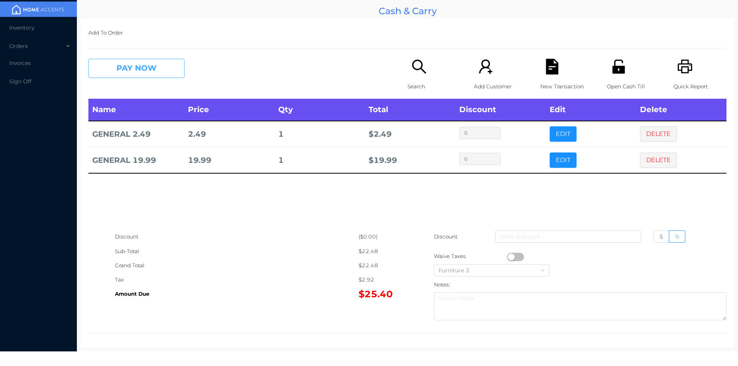
click at [136, 62] on button "PAY NOW" at bounding box center [136, 68] width 96 height 19
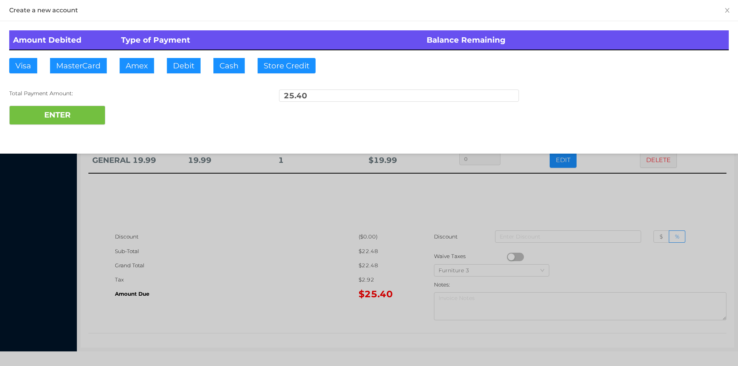
click at [549, 191] on div at bounding box center [369, 183] width 738 height 366
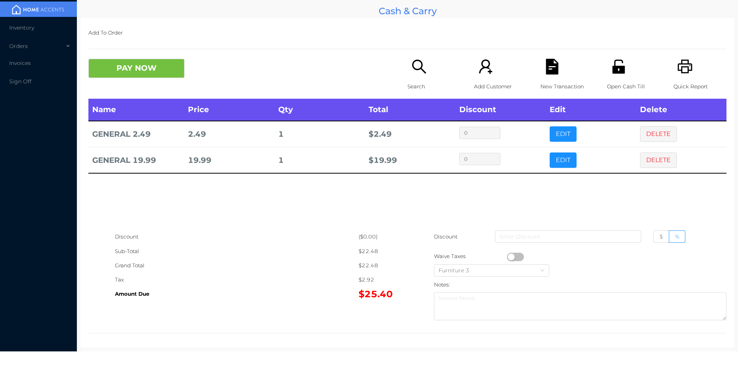
click at [698, 86] on p "Quick Report" at bounding box center [699, 87] width 53 height 14
click at [552, 72] on icon "icon: file-text" at bounding box center [552, 67] width 12 height 16
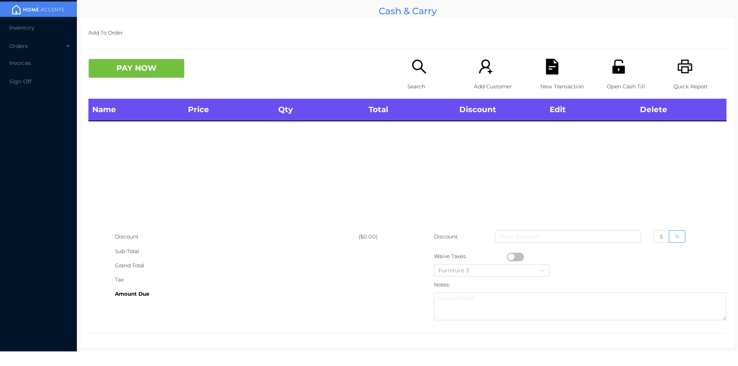
click at [140, 78] on button "PAY NOW" at bounding box center [136, 68] width 96 height 19
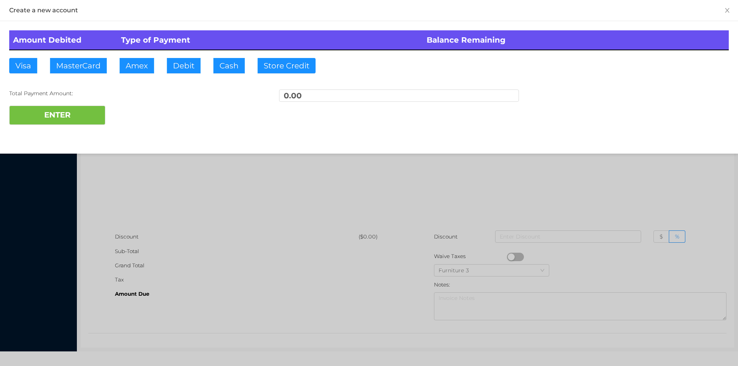
click at [218, 185] on div at bounding box center [369, 183] width 738 height 366
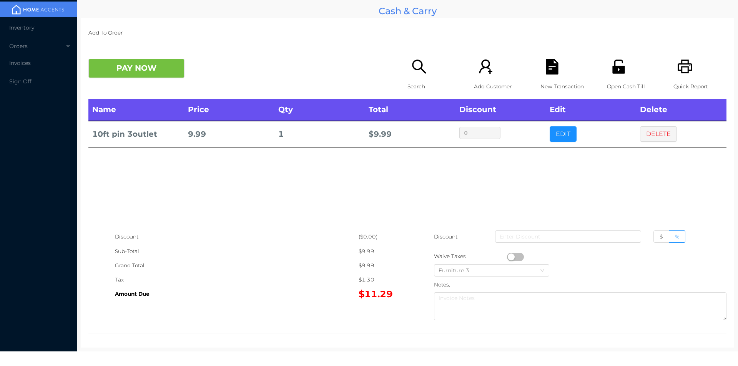
click at [416, 78] on div "Search" at bounding box center [433, 79] width 53 height 40
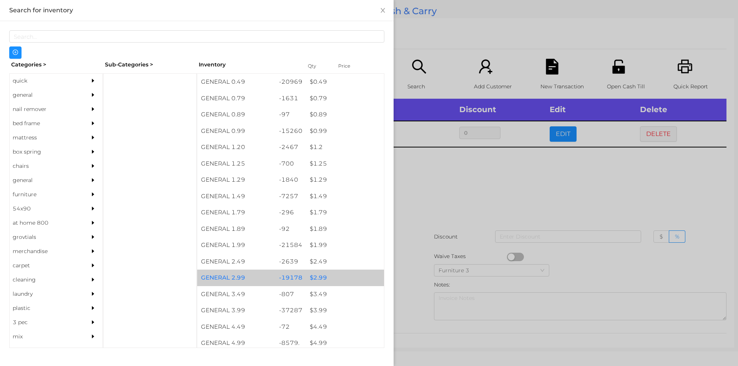
click at [317, 282] on div "$ 2.99" at bounding box center [345, 278] width 78 height 17
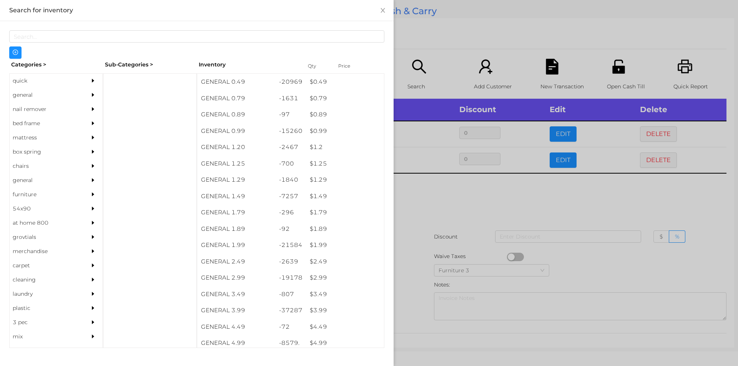
click at [415, 242] on div at bounding box center [369, 183] width 738 height 366
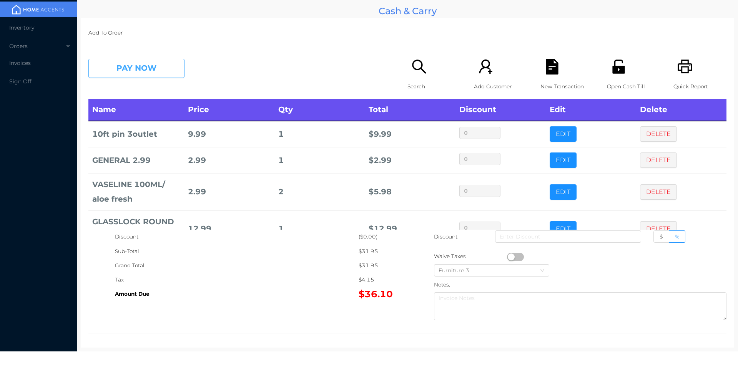
click at [147, 72] on button "PAY NOW" at bounding box center [136, 68] width 96 height 19
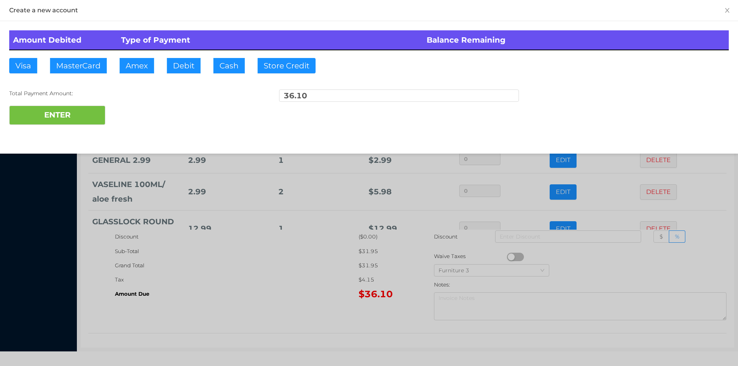
click at [568, 267] on div at bounding box center [369, 183] width 738 height 366
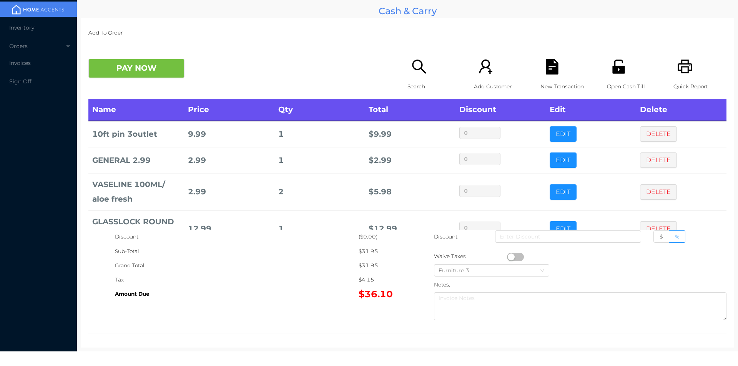
click at [546, 69] on icon "icon: file-text" at bounding box center [552, 67] width 12 height 16
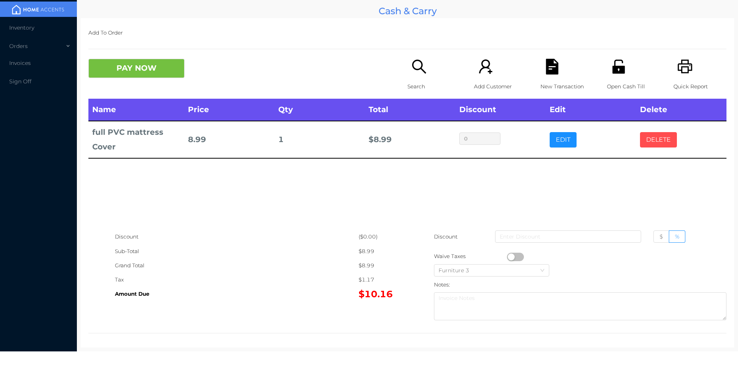
click at [660, 138] on button "DELETE" at bounding box center [658, 139] width 37 height 15
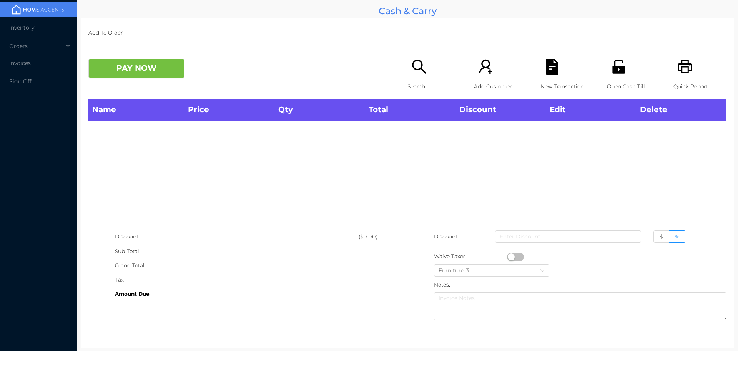
click at [629, 161] on div "Name Price Qty Total Discount Edit Delete" at bounding box center [407, 164] width 638 height 131
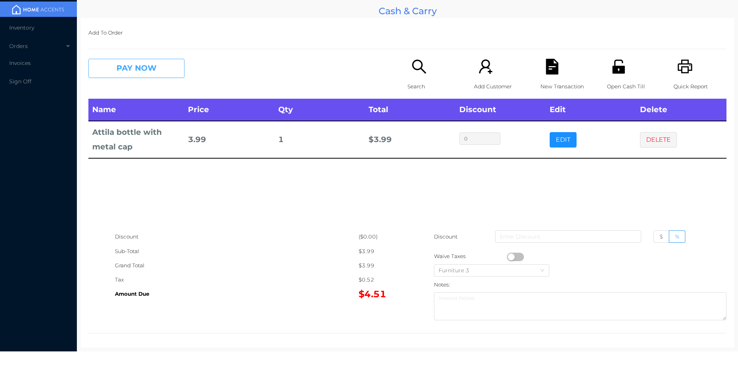
click at [128, 73] on button "PAY NOW" at bounding box center [136, 68] width 96 height 19
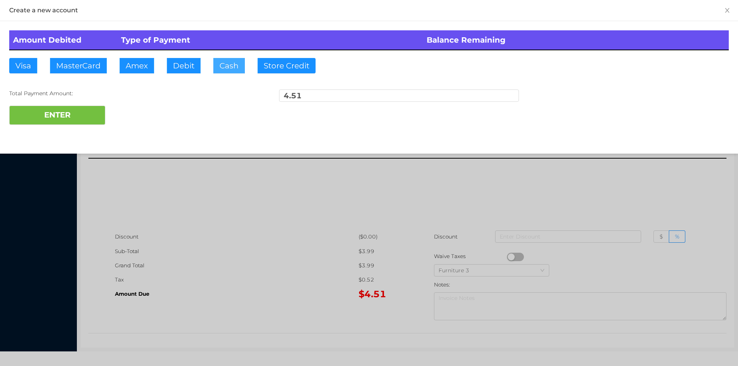
click at [226, 72] on button "Cash" at bounding box center [229, 65] width 32 height 15
click at [94, 114] on button "ENTER" at bounding box center [57, 115] width 96 height 19
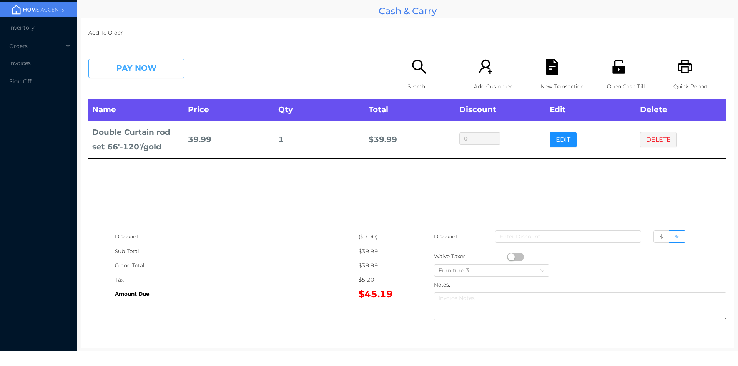
click at [152, 68] on button "PAY NOW" at bounding box center [136, 68] width 96 height 19
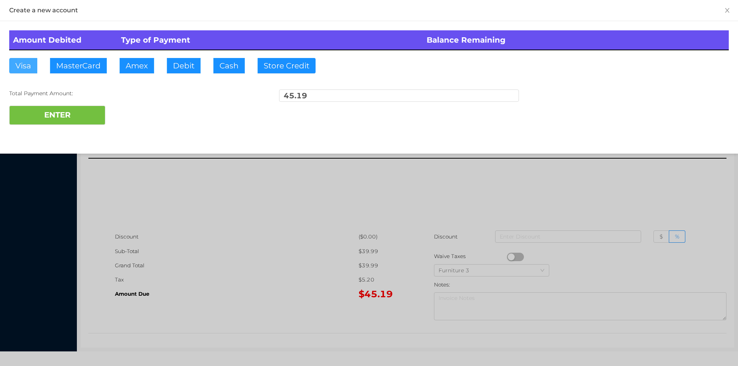
click at [18, 63] on button "Visa" at bounding box center [23, 65] width 28 height 15
click at [76, 109] on button "ENTER" at bounding box center [57, 115] width 96 height 19
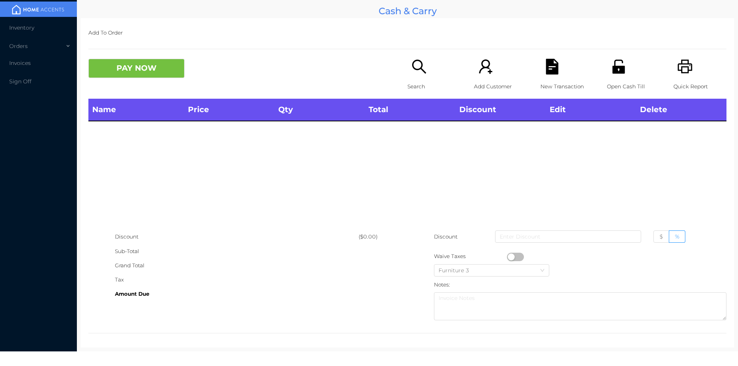
click at [427, 60] on div "Search" at bounding box center [433, 79] width 53 height 40
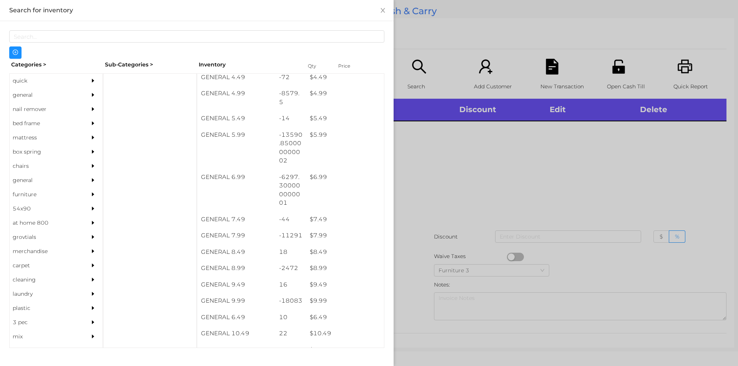
scroll to position [256, 0]
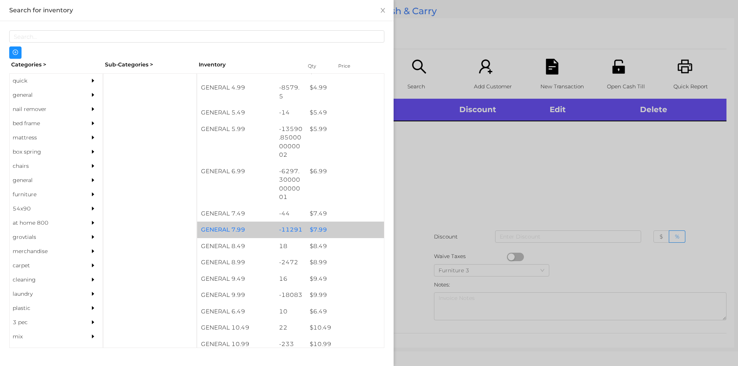
click at [314, 231] on div "$ 7.99" at bounding box center [345, 230] width 78 height 17
click at [311, 232] on div "$ 7.99" at bounding box center [345, 230] width 78 height 17
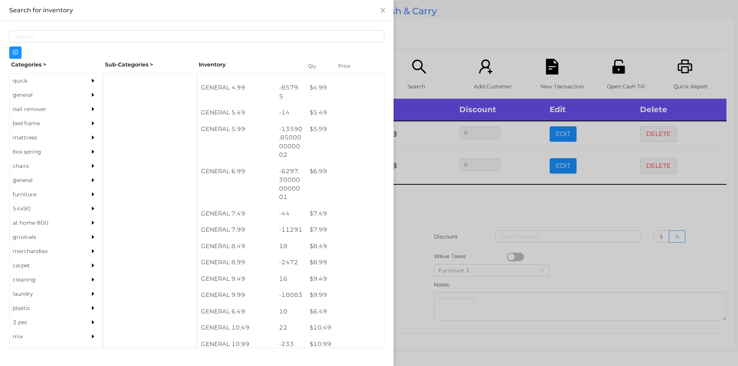
click at [583, 212] on div at bounding box center [369, 183] width 738 height 366
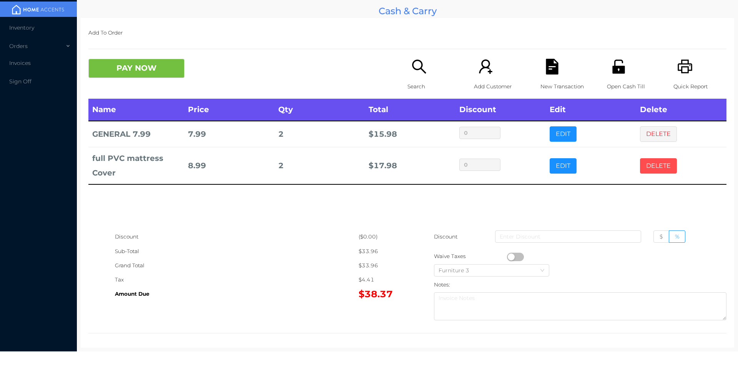
click at [656, 166] on button "DELETE" at bounding box center [658, 165] width 37 height 15
click at [640, 166] on button "DELETE" at bounding box center [658, 165] width 37 height 15
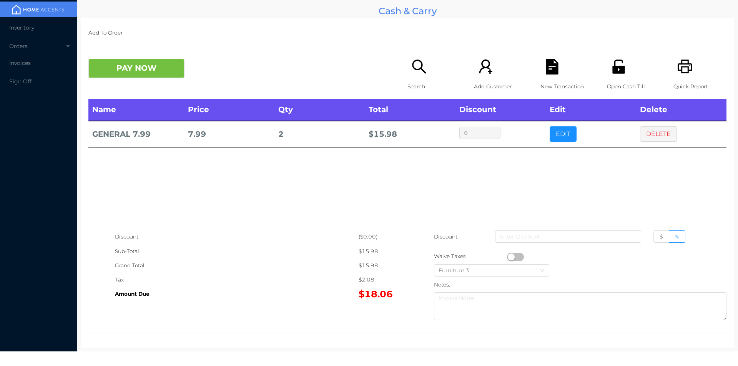
click at [417, 80] on p "Search" at bounding box center [433, 87] width 53 height 14
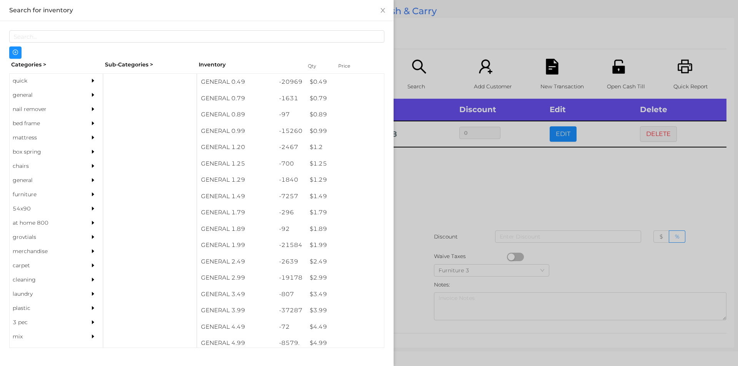
click at [44, 84] on div "quick" at bounding box center [45, 81] width 70 height 14
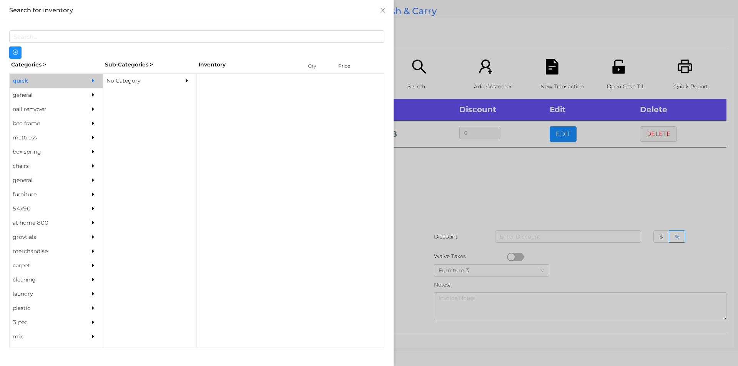
click at [137, 85] on div "No Category" at bounding box center [138, 81] width 70 height 14
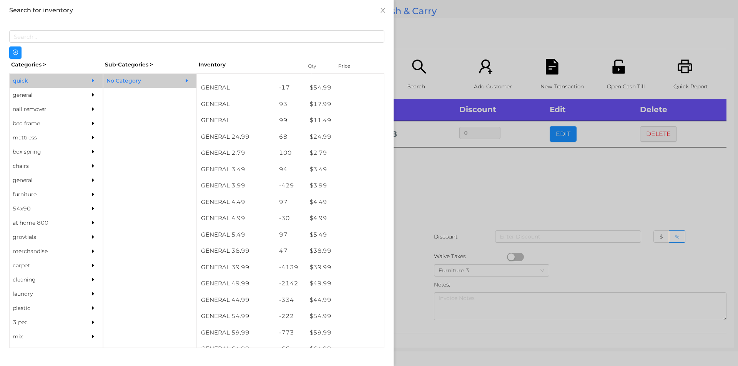
scroll to position [255, 0]
click at [316, 266] on div "$ 39.99" at bounding box center [345, 268] width 78 height 17
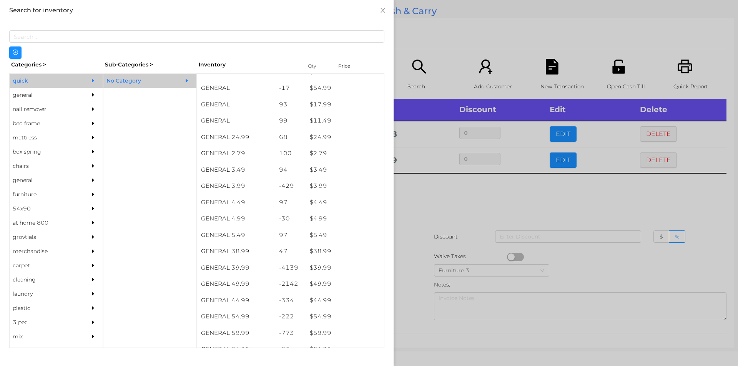
click at [435, 208] on div at bounding box center [369, 183] width 738 height 366
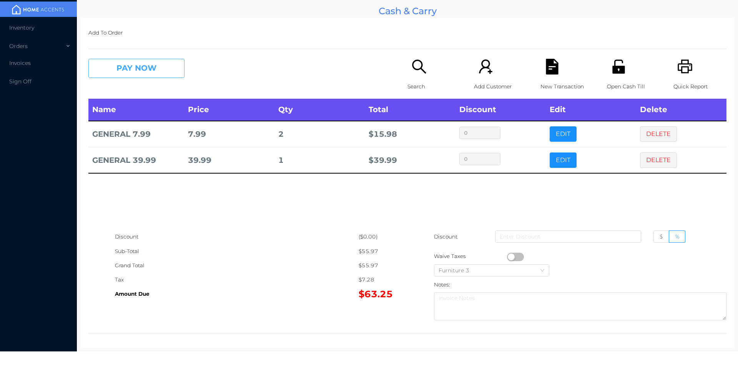
click at [135, 70] on button "PAY NOW" at bounding box center [136, 68] width 96 height 19
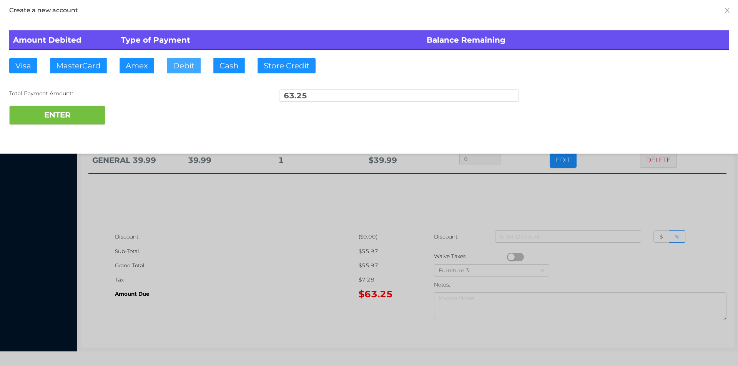
click at [183, 70] on button "Debit" at bounding box center [184, 65] width 34 height 15
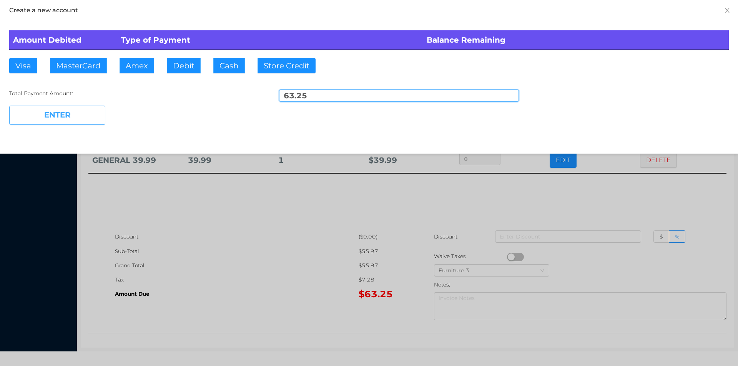
click at [56, 106] on button "ENTER" at bounding box center [57, 115] width 96 height 19
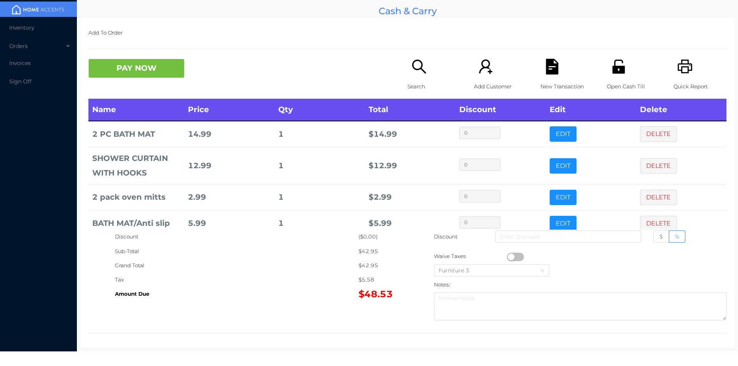
scroll to position [41, 0]
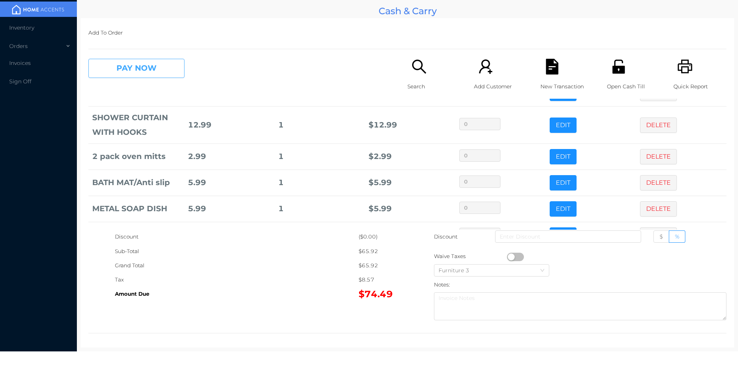
click at [141, 64] on button "PAY NOW" at bounding box center [136, 68] width 96 height 19
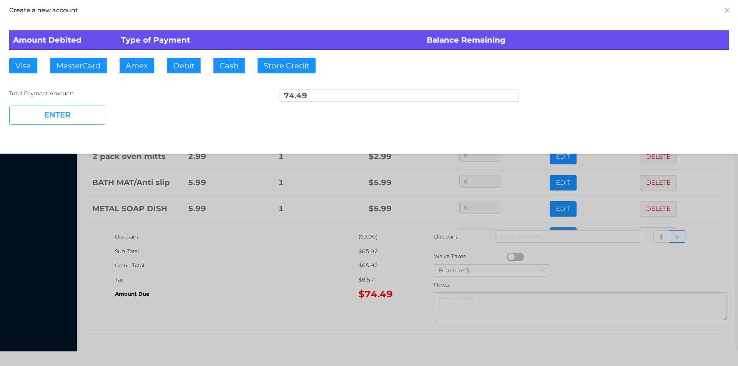
click at [85, 107] on button "ENTER" at bounding box center [57, 115] width 96 height 19
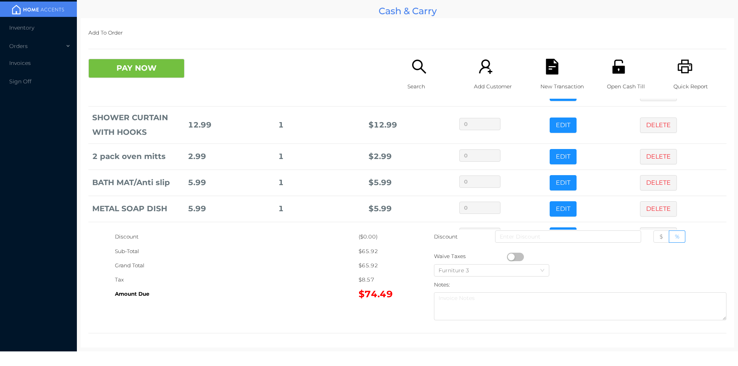
scroll to position [0, 0]
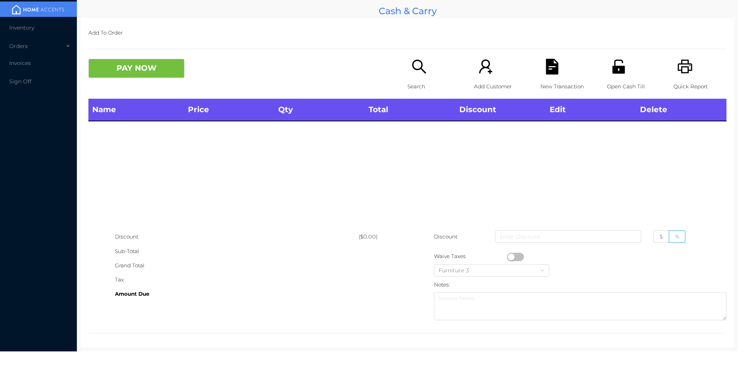
click at [417, 74] on icon "icon: search" at bounding box center [419, 67] width 16 height 16
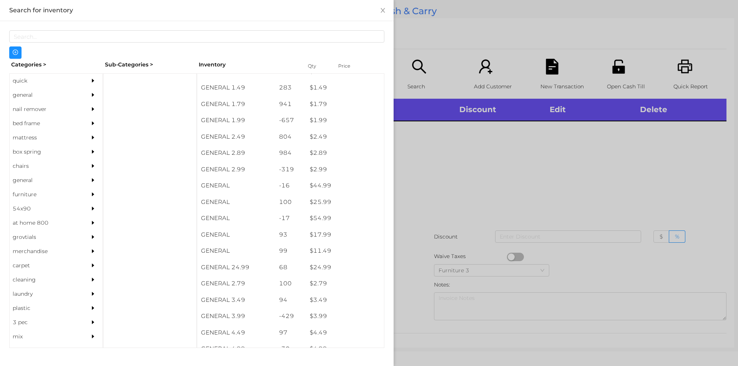
scroll to position [125, 0]
click at [33, 93] on div "general" at bounding box center [45, 95] width 70 height 14
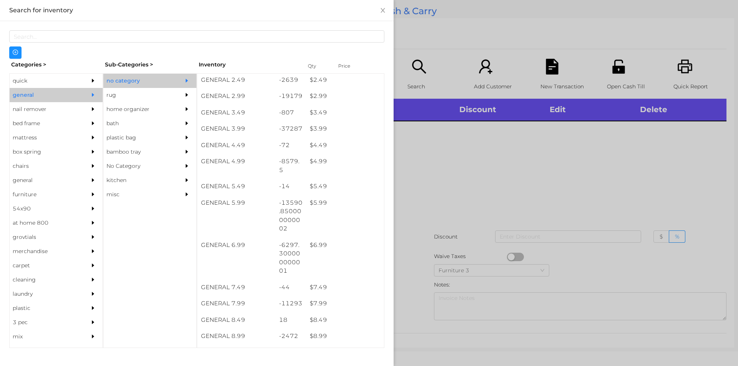
scroll to position [207, 0]
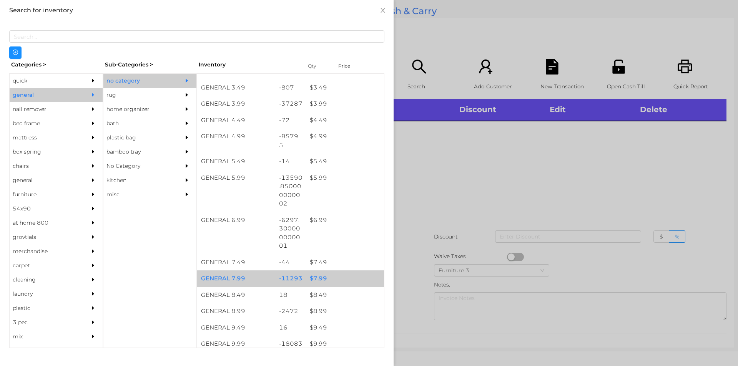
click at [309, 277] on div "$ 7.99" at bounding box center [345, 279] width 78 height 17
click at [314, 277] on div "$ 7.99" at bounding box center [345, 279] width 78 height 17
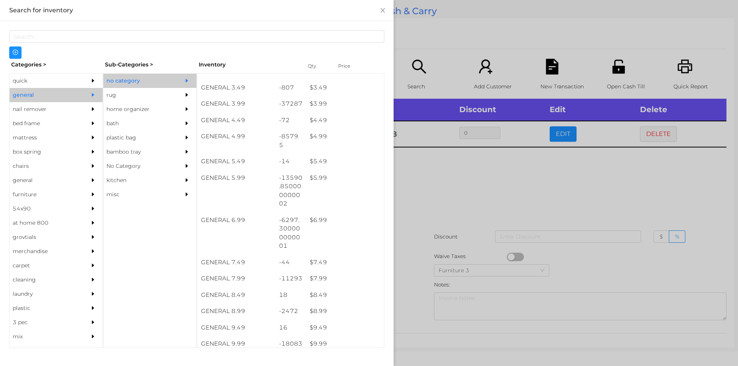
click at [415, 250] on div at bounding box center [369, 183] width 738 height 366
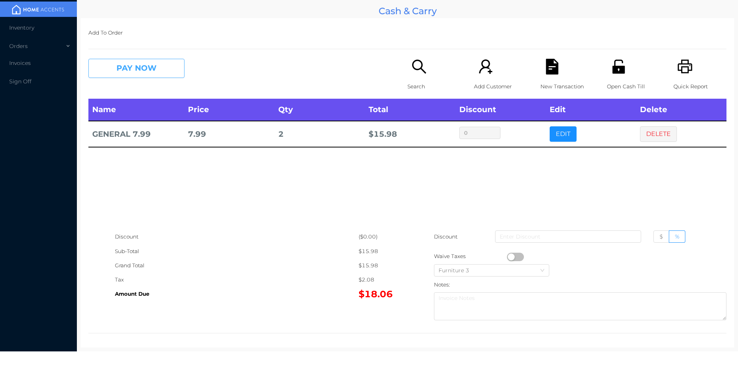
click at [114, 73] on button "PAY NOW" at bounding box center [136, 68] width 96 height 19
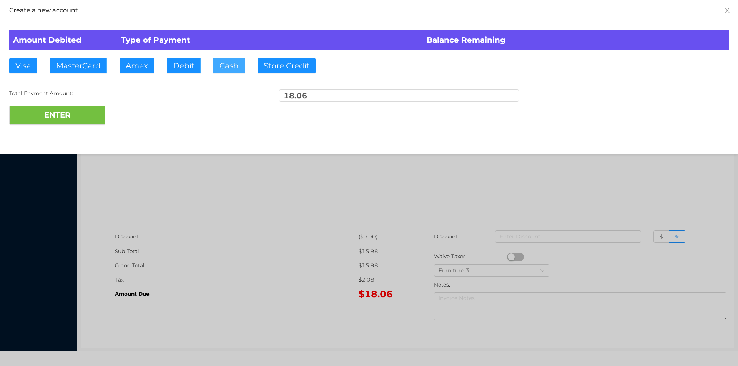
click at [223, 68] on button "Cash" at bounding box center [229, 65] width 32 height 15
type input "20."
click at [73, 119] on button "ENTER" at bounding box center [57, 115] width 96 height 19
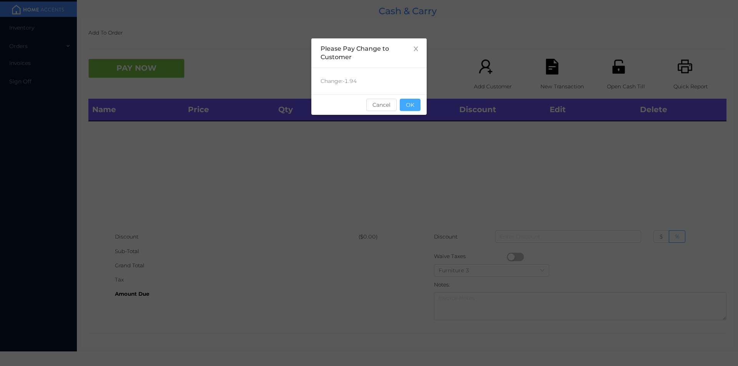
click at [412, 99] on button "OK" at bounding box center [410, 105] width 21 height 12
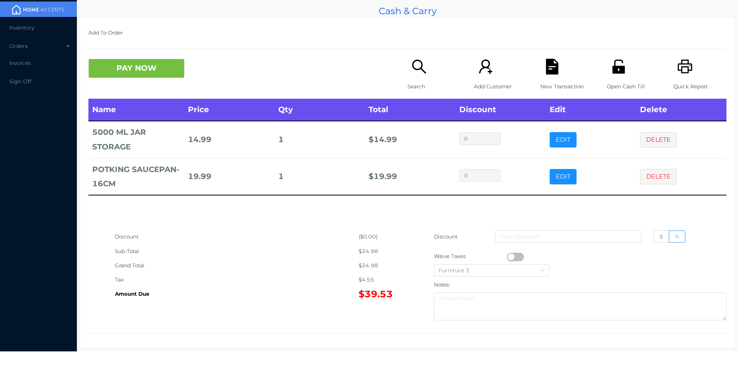
click at [412, 75] on div "Search" at bounding box center [433, 79] width 53 height 40
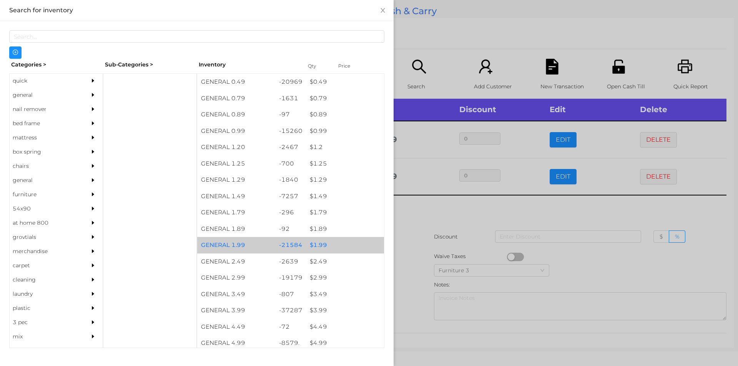
click at [323, 243] on div "$ 1.99" at bounding box center [345, 245] width 78 height 17
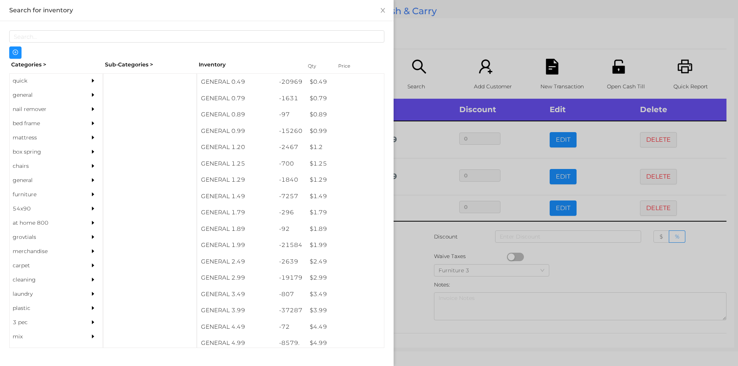
click at [412, 271] on div at bounding box center [369, 183] width 738 height 366
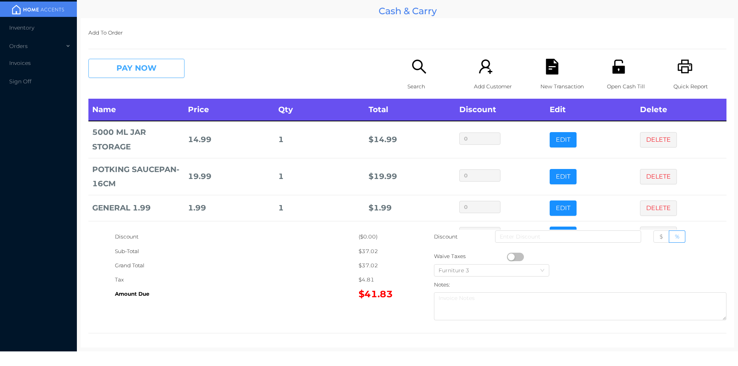
click at [127, 61] on button "PAY NOW" at bounding box center [136, 68] width 96 height 19
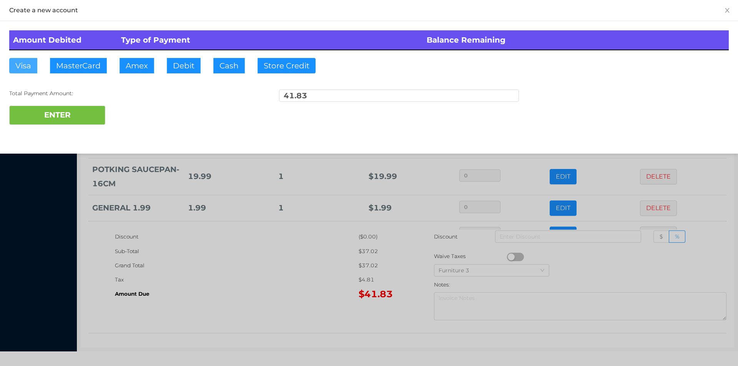
click at [24, 67] on button "Visa" at bounding box center [23, 65] width 28 height 15
click at [14, 114] on button "ENTER" at bounding box center [57, 115] width 96 height 19
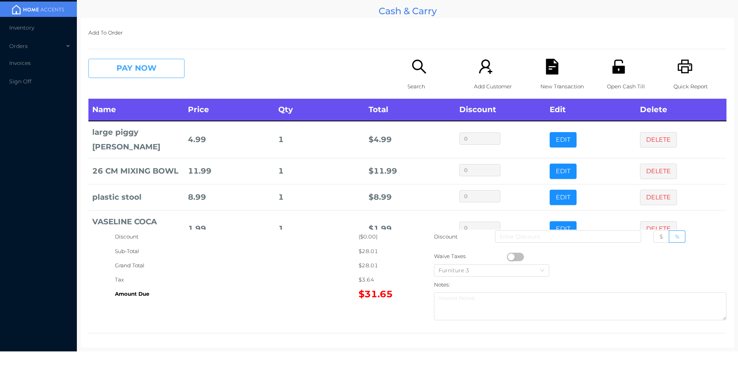
click at [156, 69] on button "PAY NOW" at bounding box center [136, 68] width 96 height 19
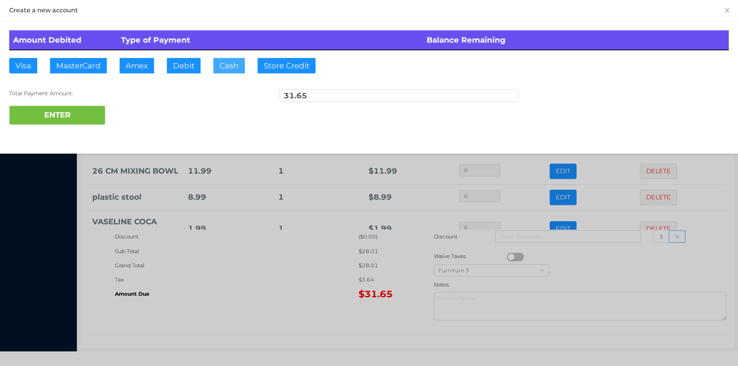
click at [226, 66] on button "Cash" at bounding box center [229, 65] width 32 height 15
type input "35"
click at [267, 300] on div at bounding box center [369, 183] width 738 height 366
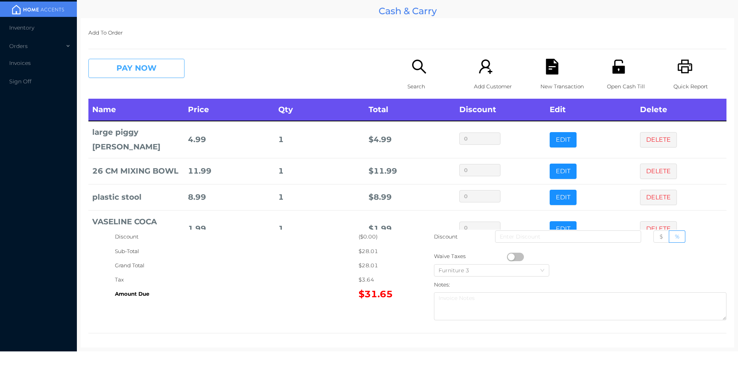
click at [164, 71] on button "PAY NOW" at bounding box center [136, 68] width 96 height 19
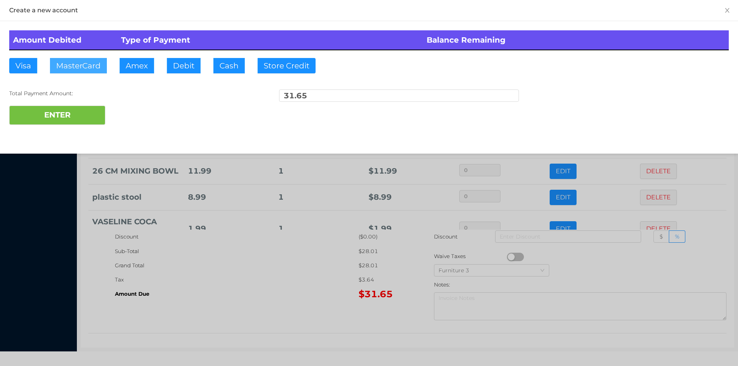
click at [80, 63] on button "MasterCard" at bounding box center [78, 65] width 57 height 15
type input "35."
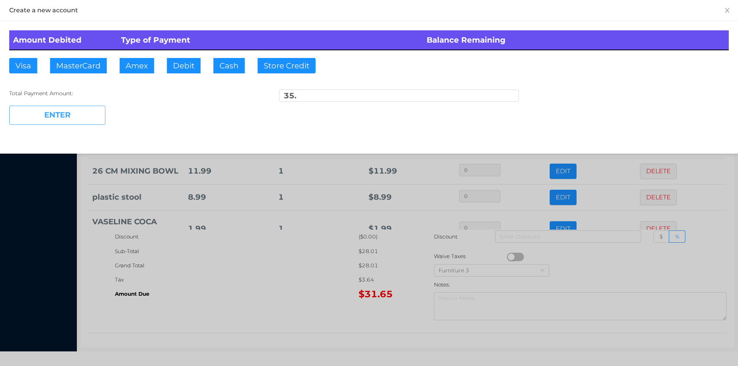
click at [87, 108] on button "ENTER" at bounding box center [57, 115] width 96 height 19
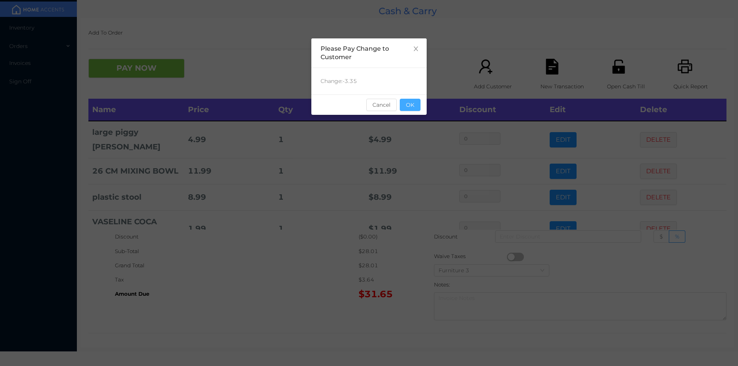
click at [411, 108] on button "OK" at bounding box center [410, 105] width 21 height 12
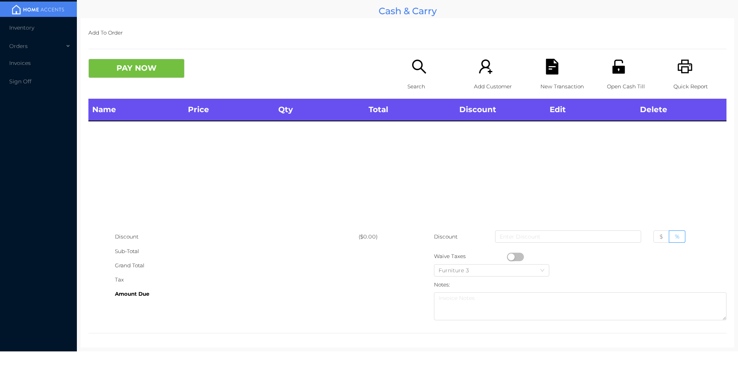
click at [610, 89] on p "Open Cash Till" at bounding box center [633, 87] width 53 height 14
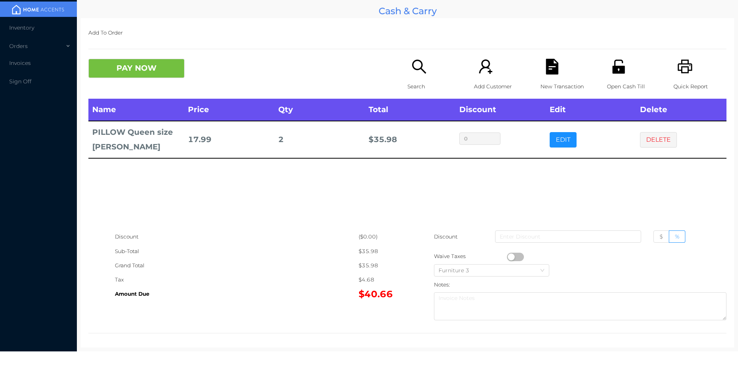
click at [416, 75] on div "Search" at bounding box center [433, 79] width 53 height 40
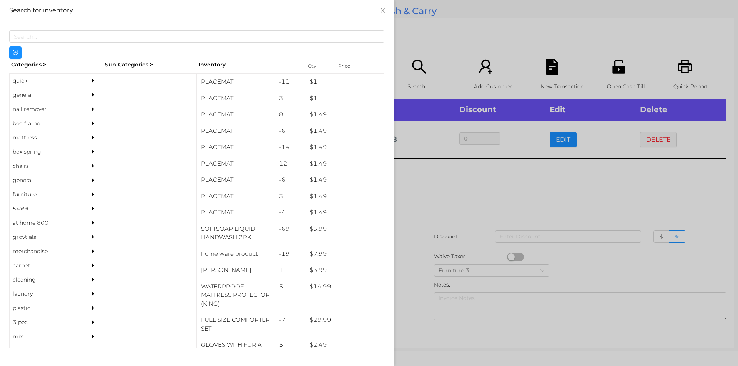
click at [407, 79] on div at bounding box center [369, 183] width 738 height 366
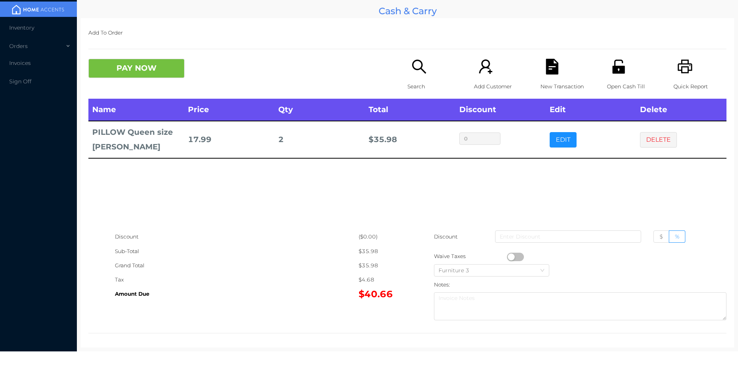
click at [414, 70] on icon "icon: search" at bounding box center [419, 67] width 14 height 14
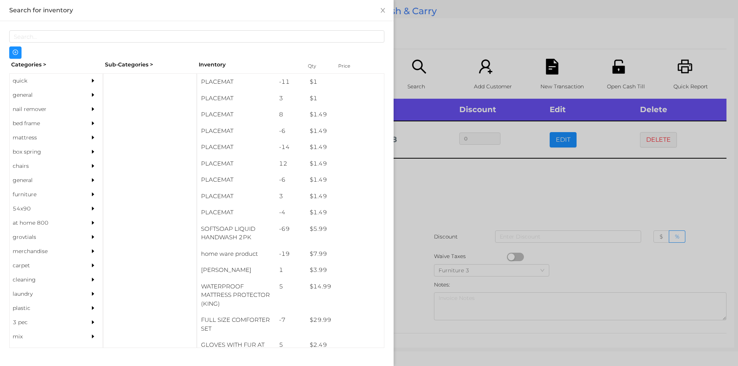
click at [22, 79] on div "quick" at bounding box center [45, 81] width 70 height 14
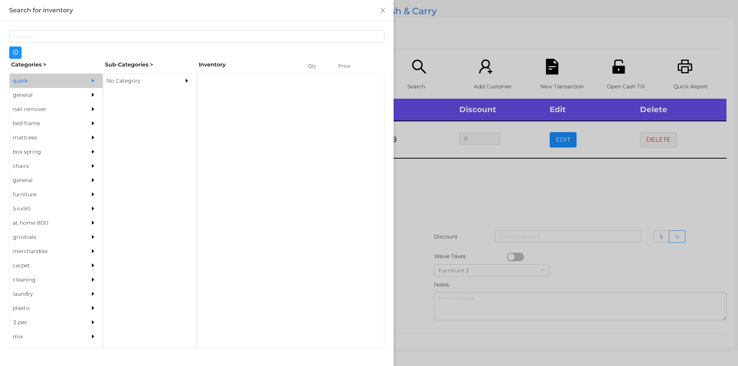
click at [130, 86] on div "No Category" at bounding box center [138, 81] width 70 height 14
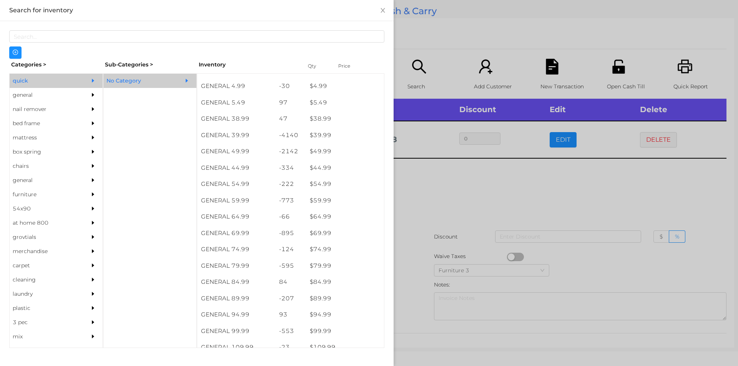
scroll to position [392, 0]
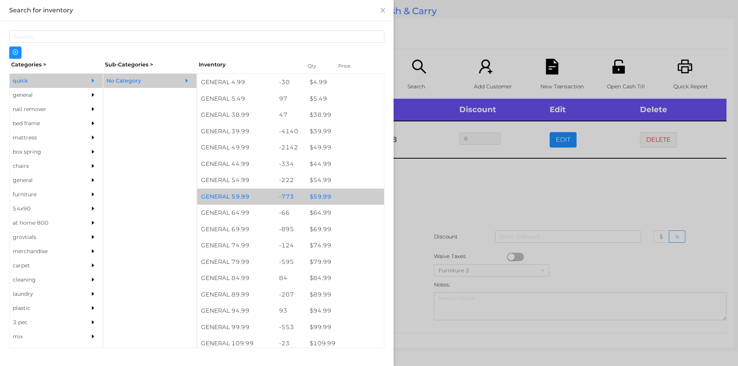
click at [320, 195] on div "$ 59.99" at bounding box center [345, 197] width 78 height 17
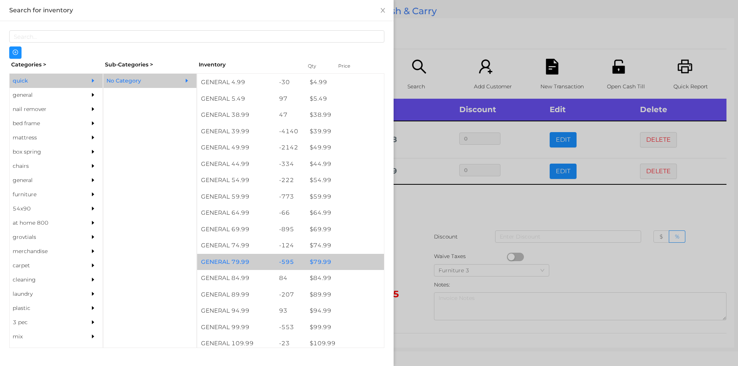
click at [325, 262] on div "$ 79.99" at bounding box center [345, 262] width 78 height 17
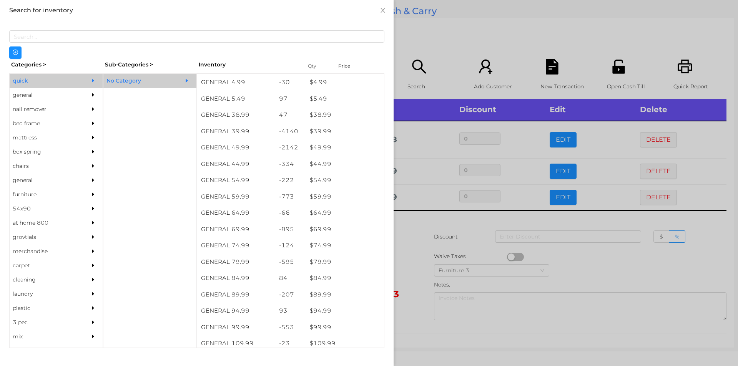
click at [431, 276] on div at bounding box center [369, 183] width 738 height 366
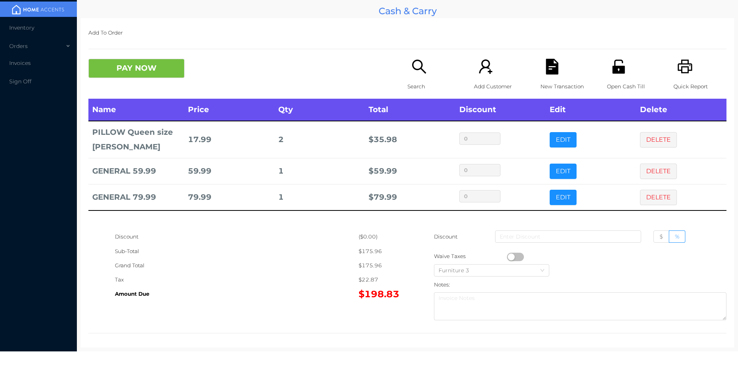
click at [234, 290] on div "Amount Due" at bounding box center [237, 294] width 244 height 14
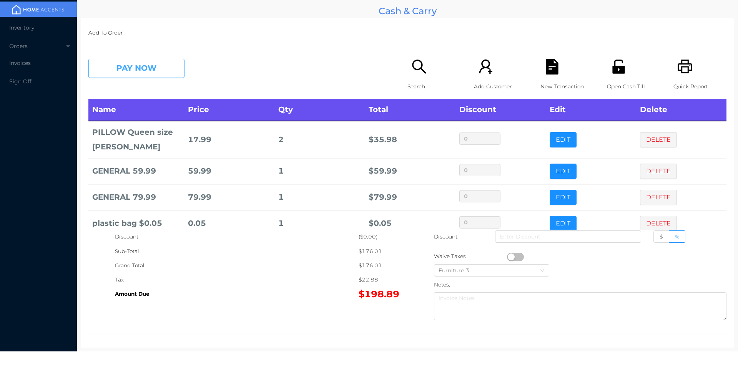
click at [147, 63] on button "PAY NOW" at bounding box center [136, 68] width 96 height 19
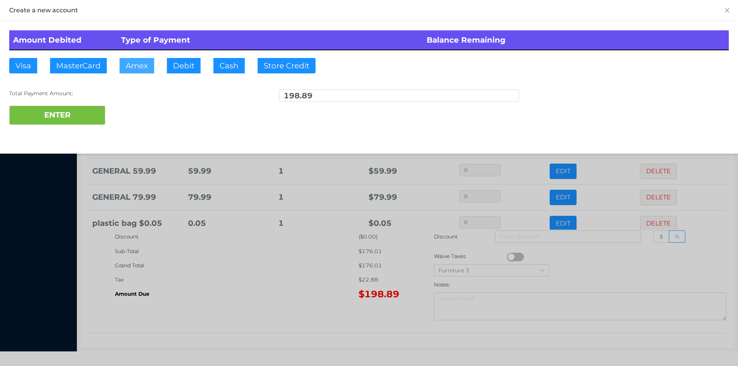
click at [145, 72] on button "Amex" at bounding box center [137, 65] width 35 height 15
click at [297, 286] on div at bounding box center [369, 183] width 738 height 366
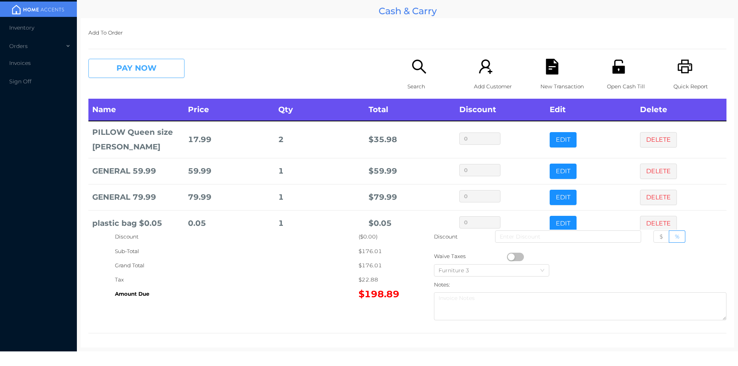
click at [145, 73] on button "PAY NOW" at bounding box center [136, 68] width 96 height 19
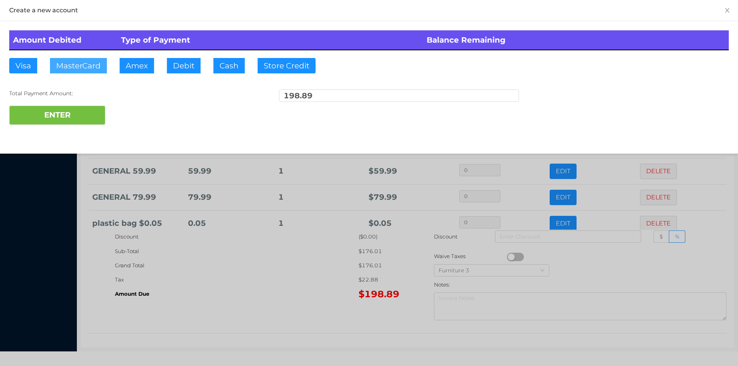
click at [83, 70] on button "MasterCard" at bounding box center [78, 65] width 57 height 15
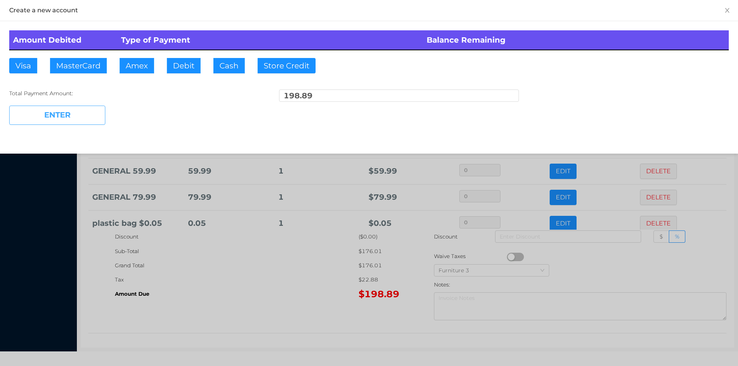
click at [87, 121] on button "ENTER" at bounding box center [57, 115] width 96 height 19
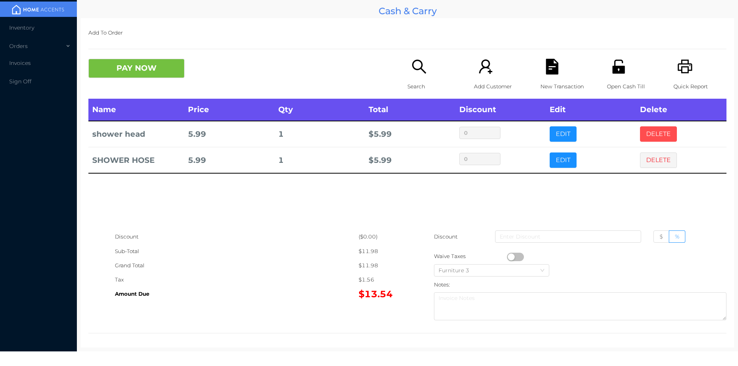
click at [657, 138] on button "DELETE" at bounding box center [658, 133] width 37 height 15
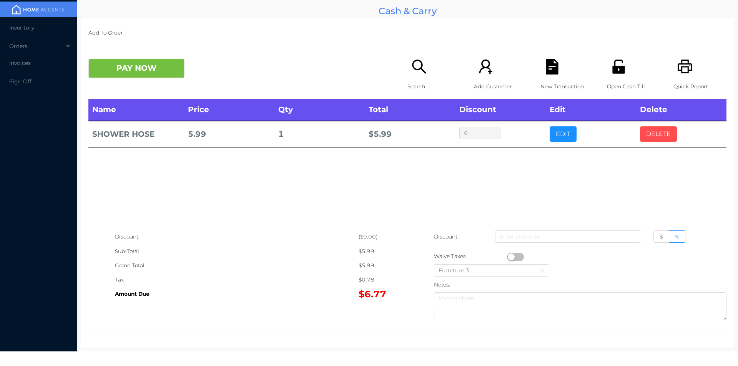
click at [640, 136] on button "DELETE" at bounding box center [658, 133] width 37 height 15
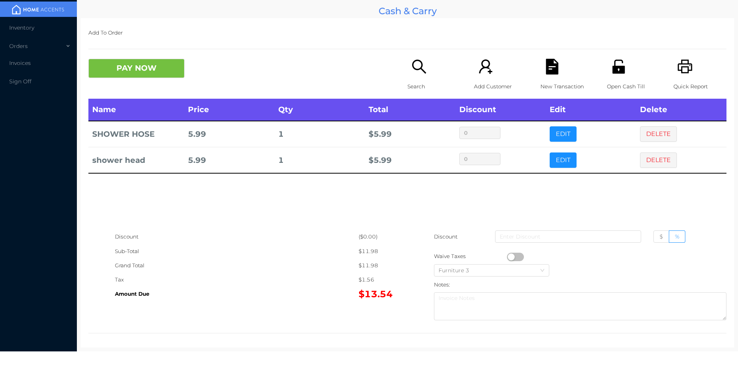
click at [123, 73] on button "PAY NOW" at bounding box center [136, 68] width 96 height 19
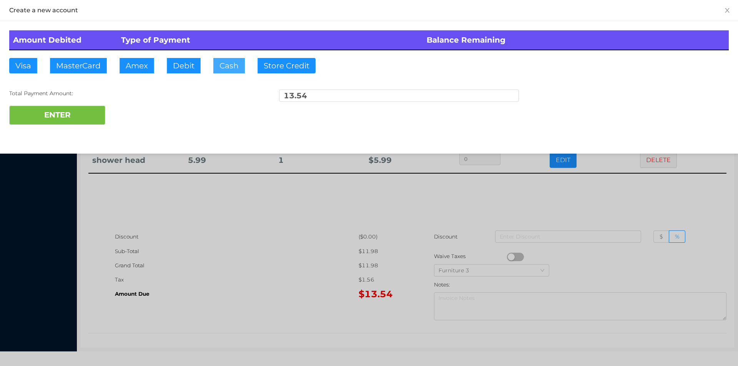
click at [214, 70] on button "Cash" at bounding box center [229, 65] width 32 height 15
type input "20."
click at [80, 116] on button "ENTER" at bounding box center [57, 115] width 96 height 19
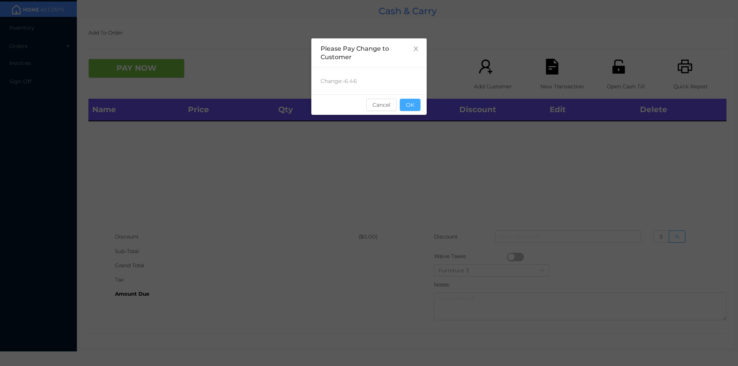
click at [416, 106] on button "OK" at bounding box center [410, 105] width 21 height 12
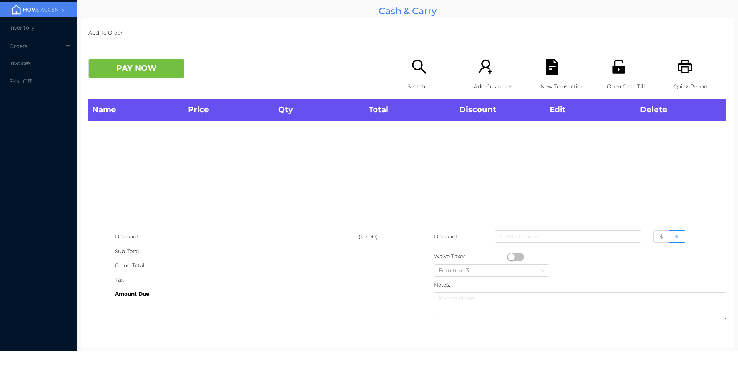
click at [417, 80] on p "Search" at bounding box center [433, 87] width 53 height 14
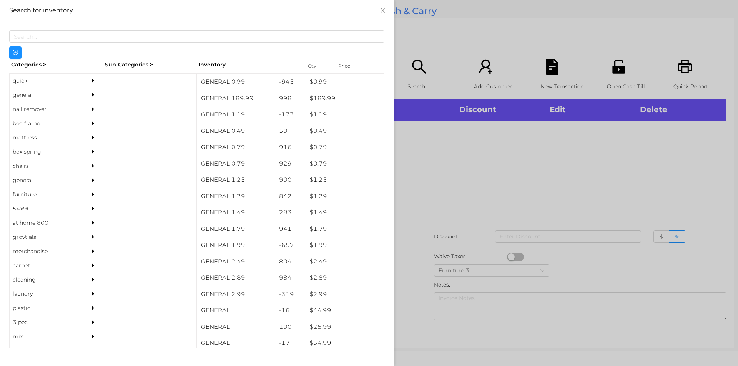
click at [26, 98] on div "general" at bounding box center [45, 95] width 70 height 14
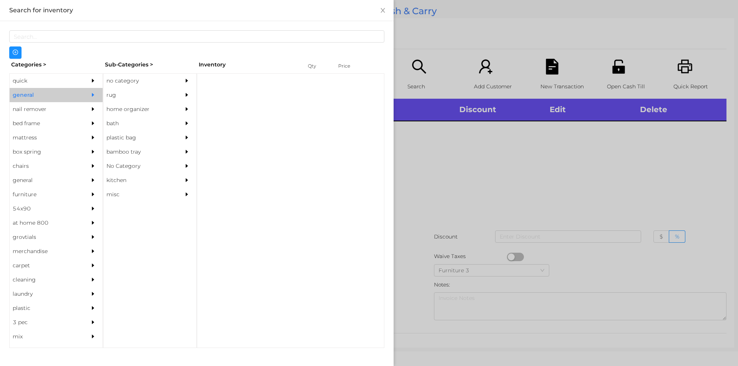
click at [128, 79] on div "no category" at bounding box center [138, 81] width 70 height 14
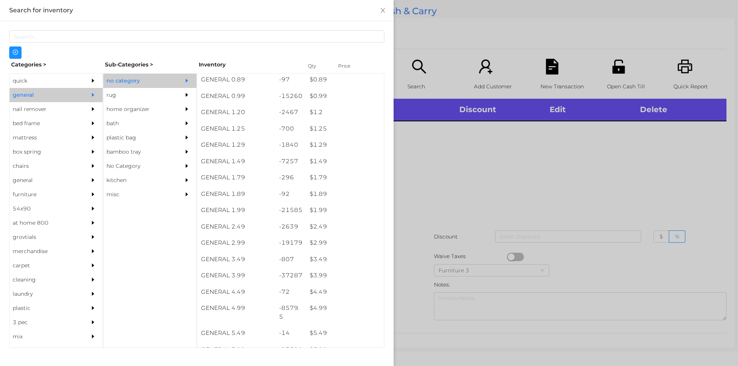
scroll to position [35, 0]
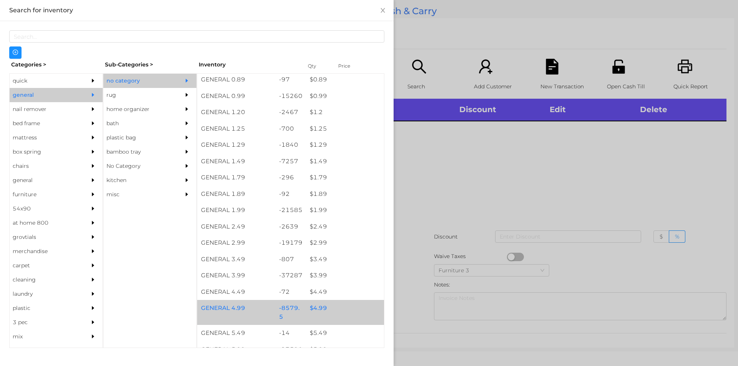
click at [313, 310] on div "$ 4.99" at bounding box center [345, 308] width 78 height 17
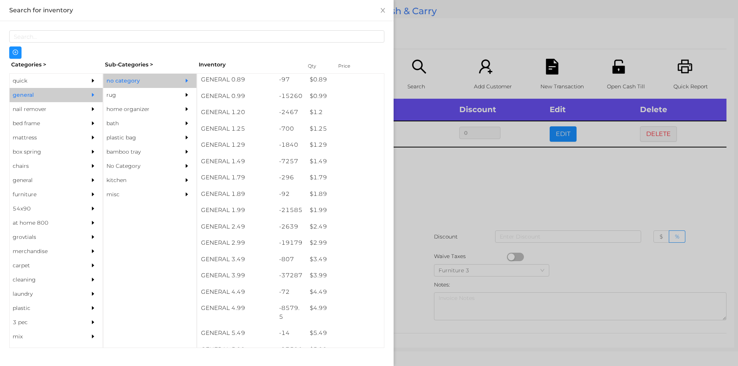
click at [410, 313] on div at bounding box center [369, 183] width 738 height 366
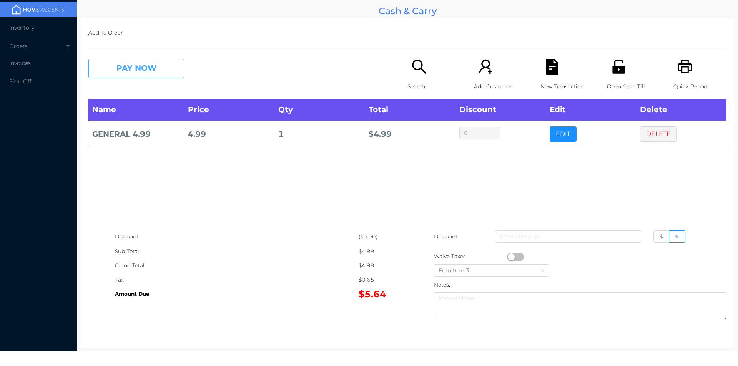
click at [142, 74] on button "PAY NOW" at bounding box center [136, 68] width 96 height 19
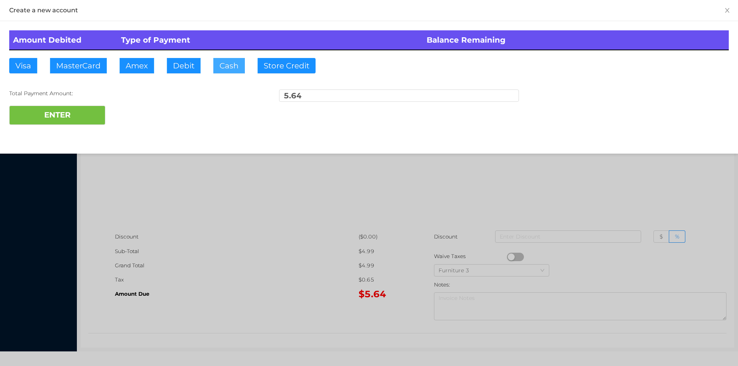
click at [224, 72] on button "Cash" at bounding box center [229, 65] width 32 height 15
type input "5.75"
click at [74, 113] on button "ENTER" at bounding box center [57, 115] width 96 height 19
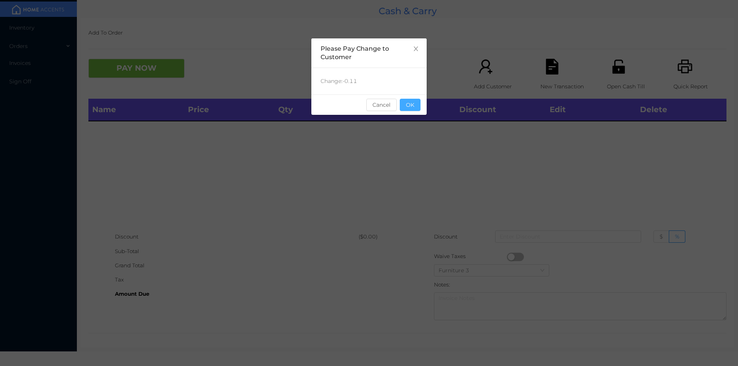
click at [410, 103] on button "OK" at bounding box center [410, 105] width 21 height 12
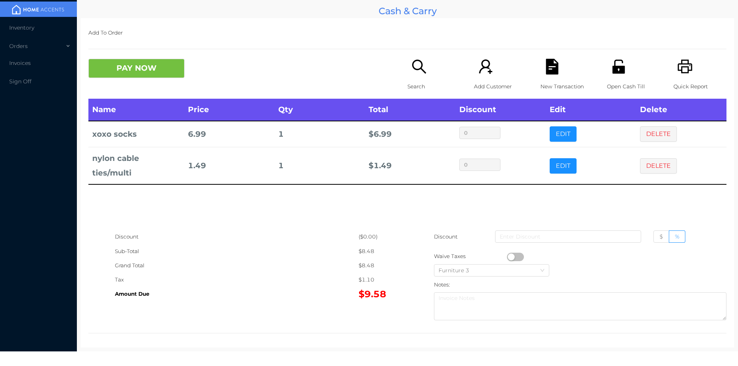
click at [416, 76] on div "Search" at bounding box center [433, 79] width 53 height 40
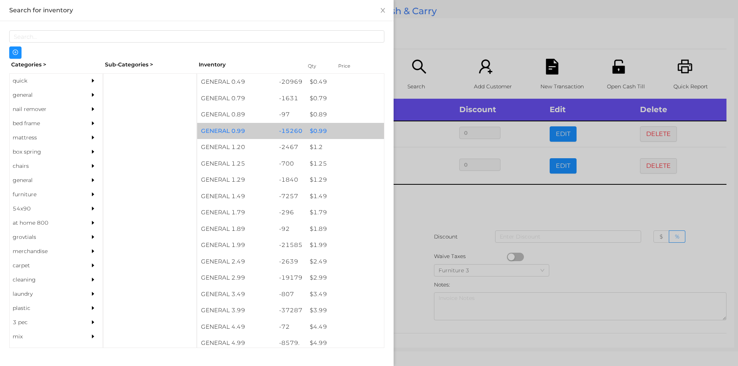
click at [313, 130] on div "$ 0.99" at bounding box center [345, 131] width 78 height 17
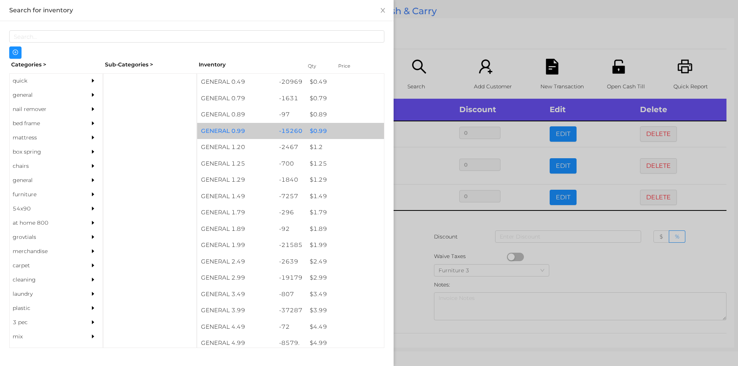
click at [319, 128] on div "$ 0.99" at bounding box center [345, 131] width 78 height 17
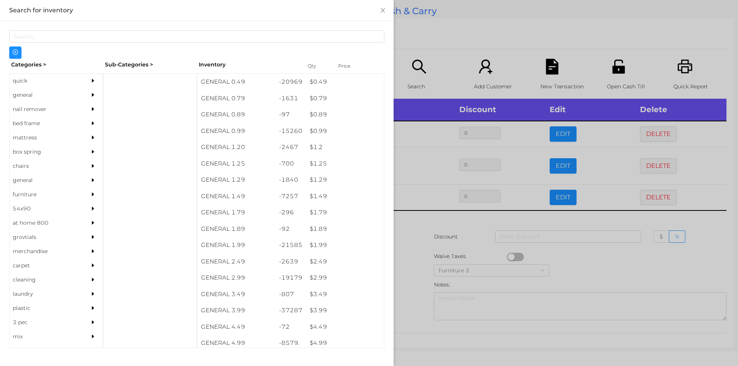
click at [413, 229] on div at bounding box center [369, 183] width 738 height 366
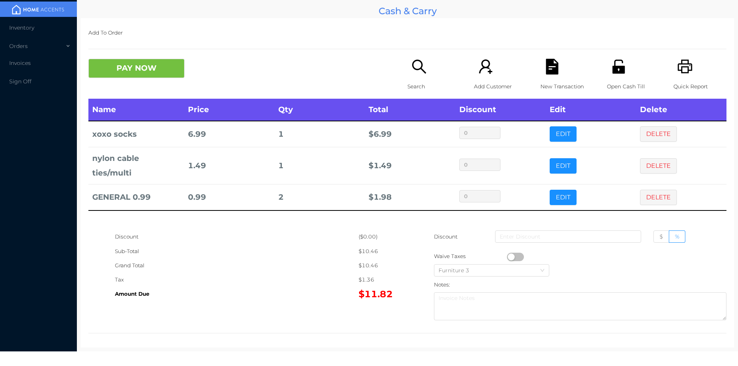
click at [550, 190] on button "EDIT" at bounding box center [563, 197] width 27 height 15
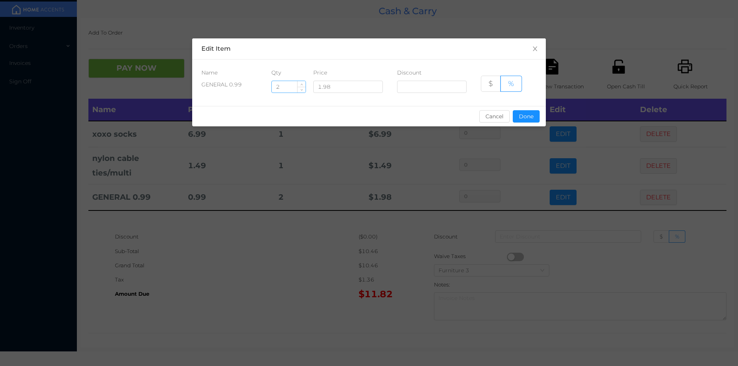
click at [294, 90] on input "2" at bounding box center [289, 87] width 34 height 12
type input "1"
click at [522, 116] on button "Done" at bounding box center [526, 116] width 27 height 12
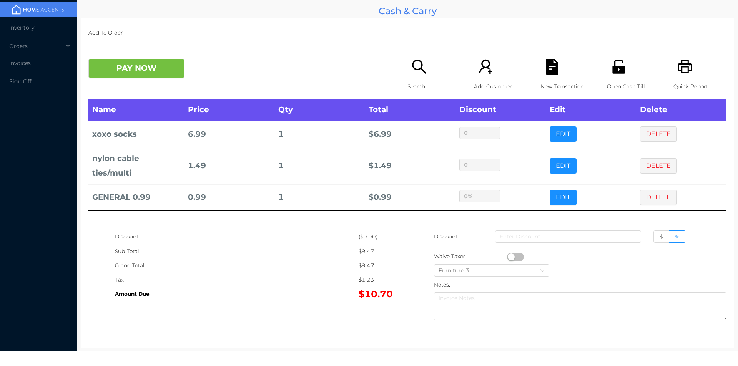
click at [447, 218] on div "Name Price Qty Total Discount Edit Delete xoxo socks 6.99 1 $ 6.99 0 EDIT DELET…" at bounding box center [407, 164] width 638 height 131
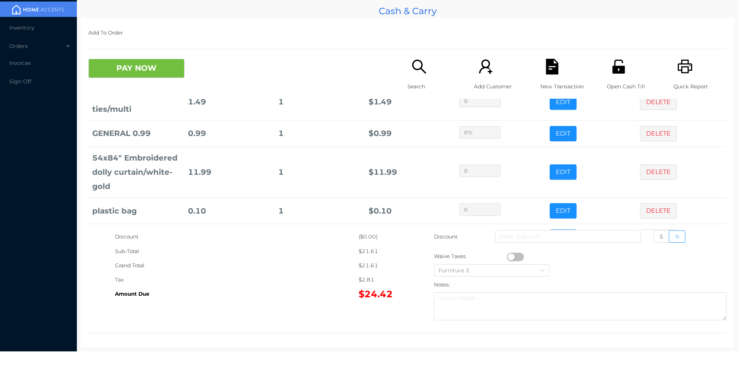
scroll to position [92, 0]
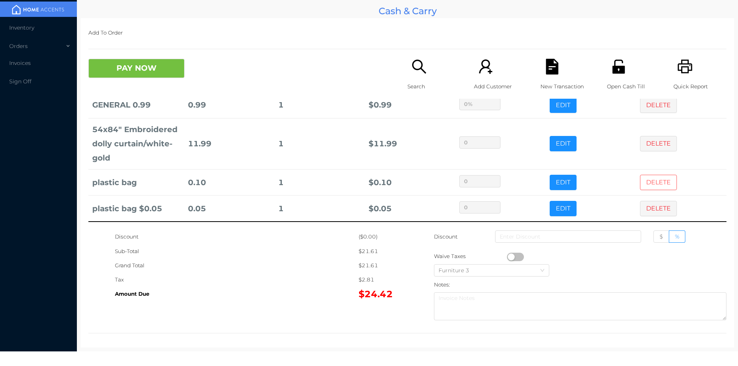
click at [646, 183] on button "DELETE" at bounding box center [658, 182] width 37 height 15
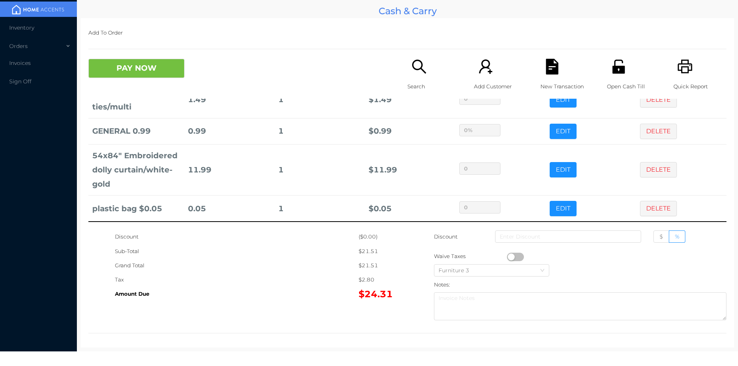
scroll to position [66, 0]
click at [132, 73] on button "PAY NOW" at bounding box center [136, 68] width 96 height 19
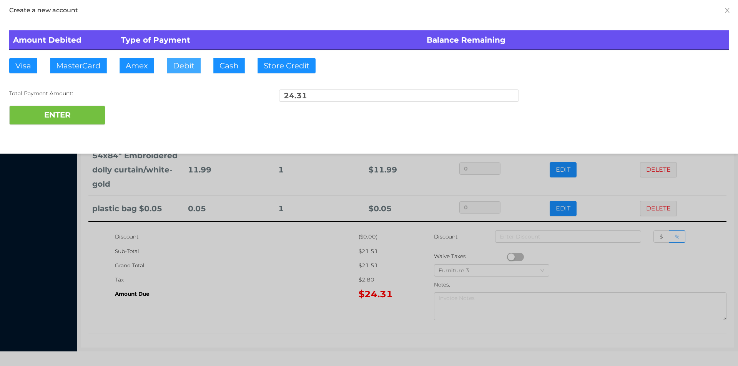
click at [190, 73] on button "Debit" at bounding box center [184, 65] width 34 height 15
click at [79, 117] on button "ENTER" at bounding box center [57, 115] width 96 height 19
type input "0"
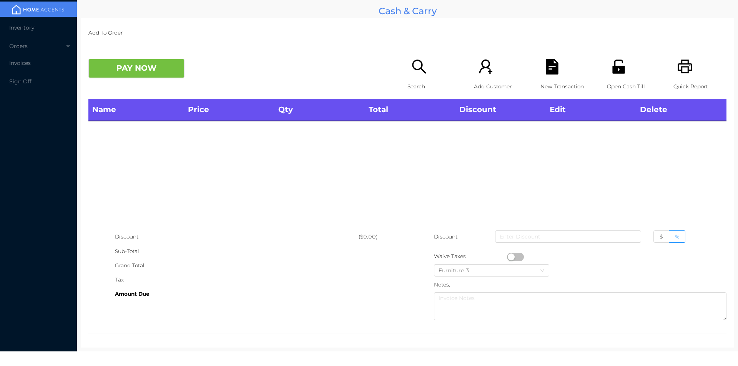
click at [20, 28] on span "Inventory" at bounding box center [21, 27] width 25 height 7
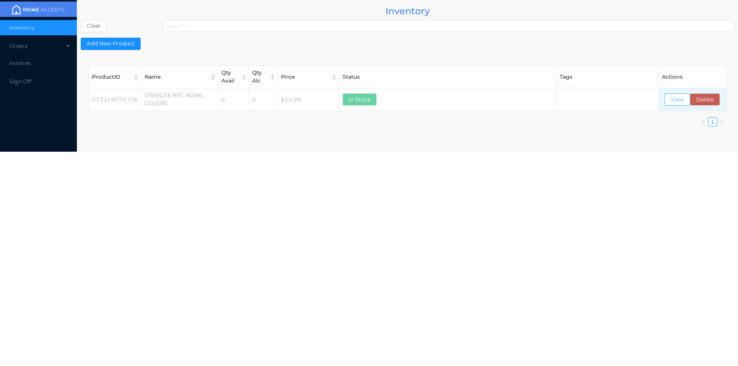
click at [674, 96] on button "View" at bounding box center [676, 99] width 25 height 12
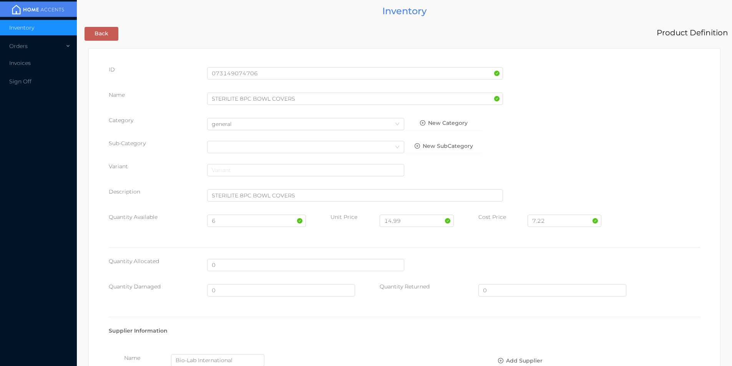
click at [21, 47] on div "Orders" at bounding box center [38, 45] width 77 height 15
click at [37, 69] on li "Cash & Carry" at bounding box center [38, 64] width 77 height 15
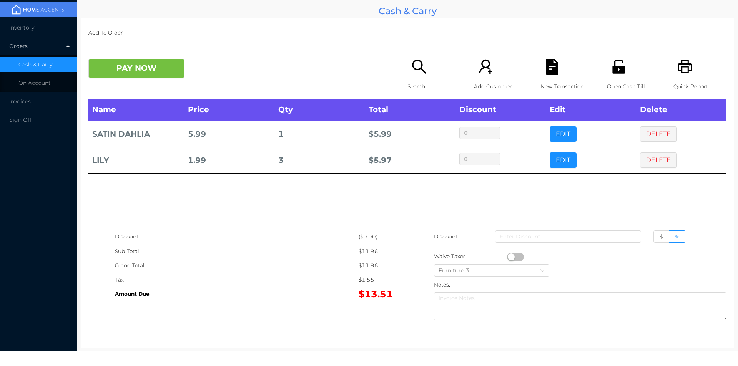
click at [411, 76] on div "Search" at bounding box center [433, 79] width 53 height 40
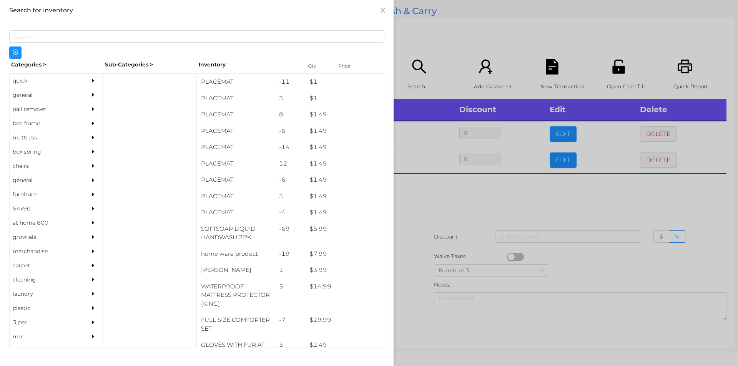
click at [22, 100] on div "general" at bounding box center [45, 95] width 70 height 14
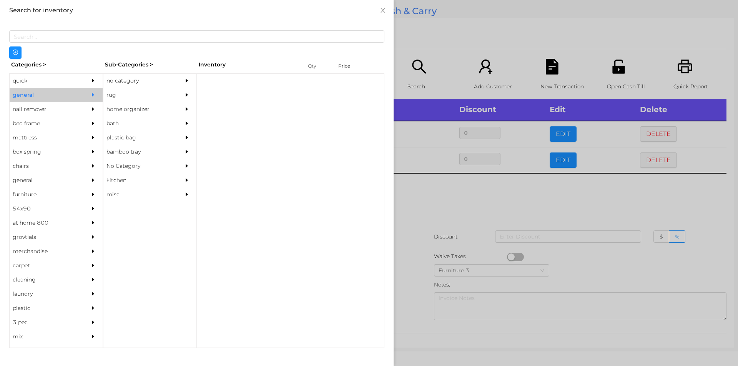
click at [118, 84] on div "no category" at bounding box center [138, 81] width 70 height 14
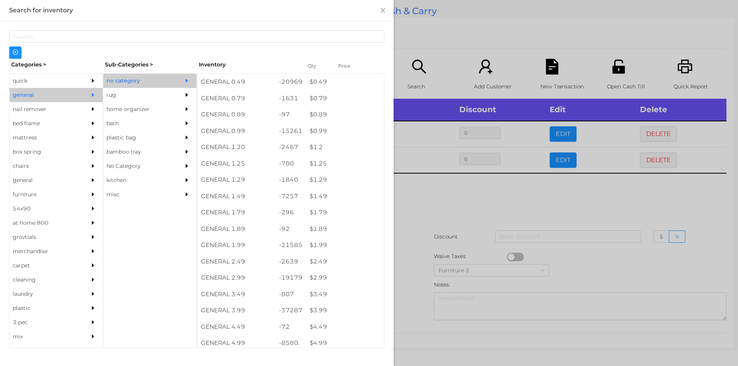
click at [459, 188] on div at bounding box center [369, 183] width 738 height 366
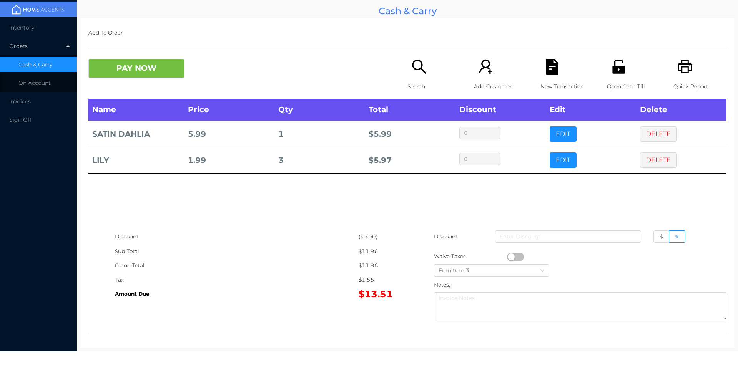
click at [410, 83] on p "Search" at bounding box center [433, 87] width 53 height 14
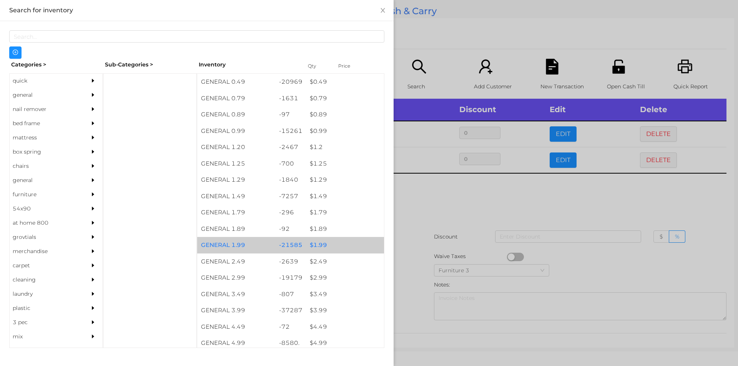
click at [319, 245] on div "$ 1.99" at bounding box center [345, 245] width 78 height 17
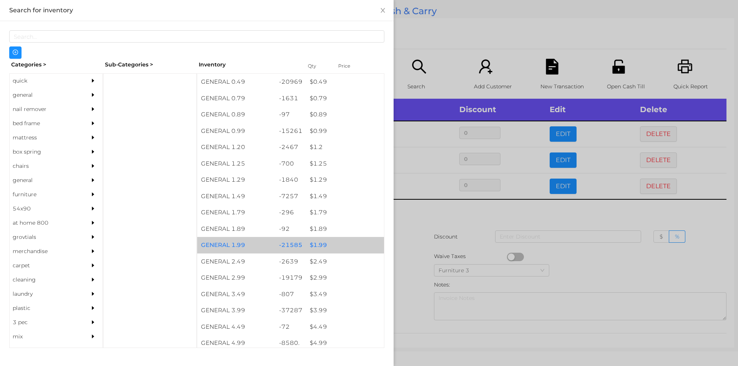
click at [320, 250] on div "$ 1.99" at bounding box center [345, 245] width 78 height 17
click at [319, 244] on div "$ 1.99" at bounding box center [345, 245] width 78 height 17
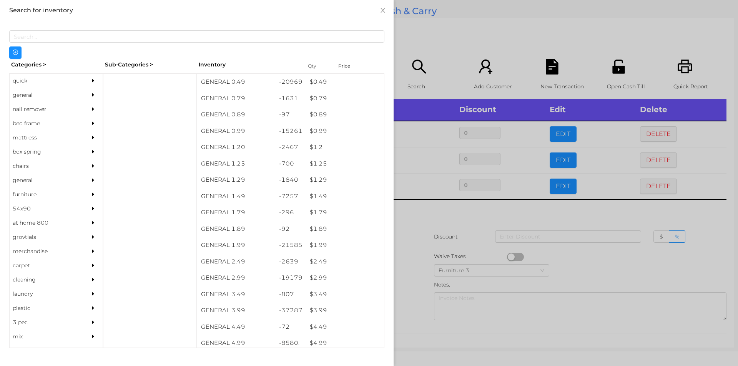
click at [419, 227] on div at bounding box center [369, 183] width 738 height 366
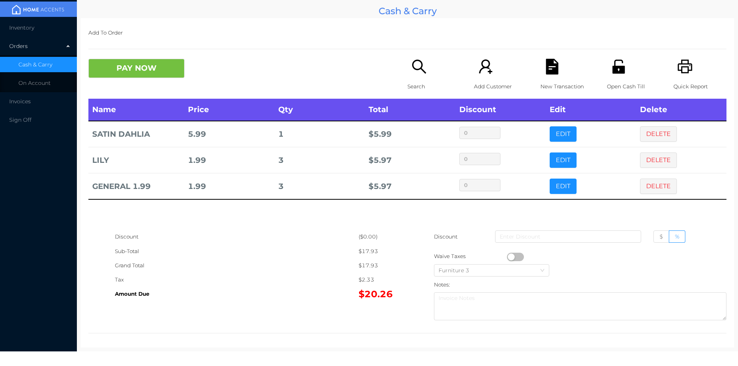
click at [141, 68] on button "PAY NOW" at bounding box center [136, 68] width 96 height 19
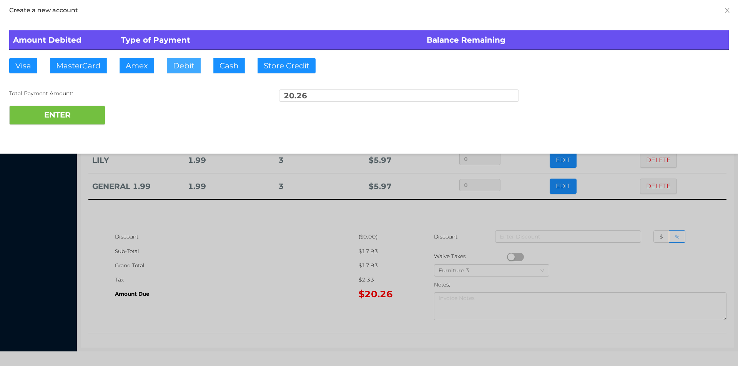
click at [179, 69] on button "Debit" at bounding box center [184, 65] width 34 height 15
click at [67, 113] on button "ENTER" at bounding box center [57, 115] width 96 height 19
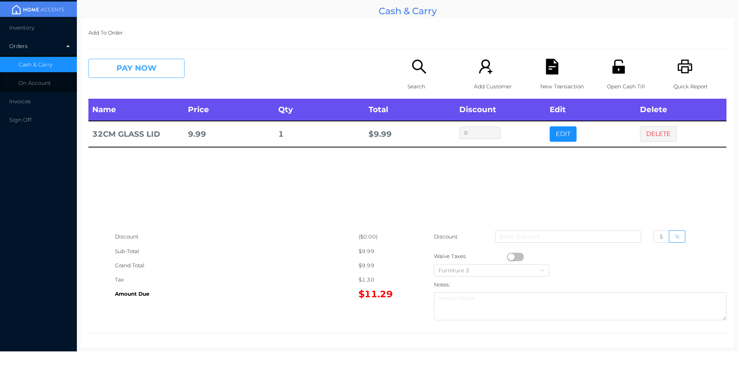
click at [118, 63] on button "PAY NOW" at bounding box center [136, 68] width 96 height 19
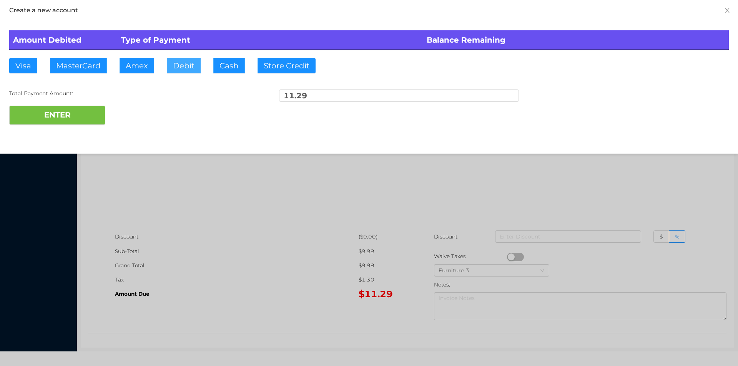
click at [179, 67] on button "Debit" at bounding box center [184, 65] width 34 height 15
click at [63, 114] on button "ENTER" at bounding box center [57, 115] width 96 height 19
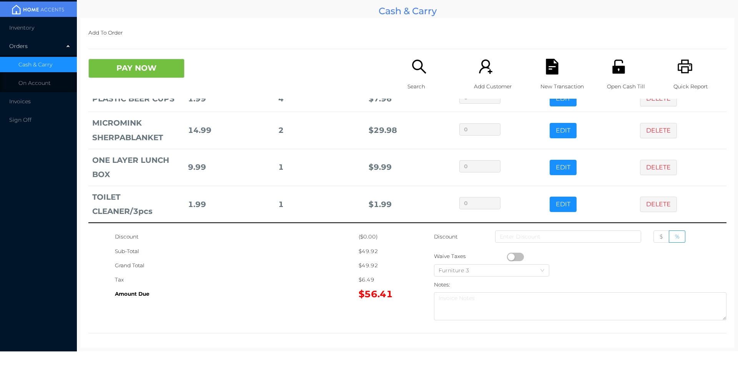
scroll to position [37, 0]
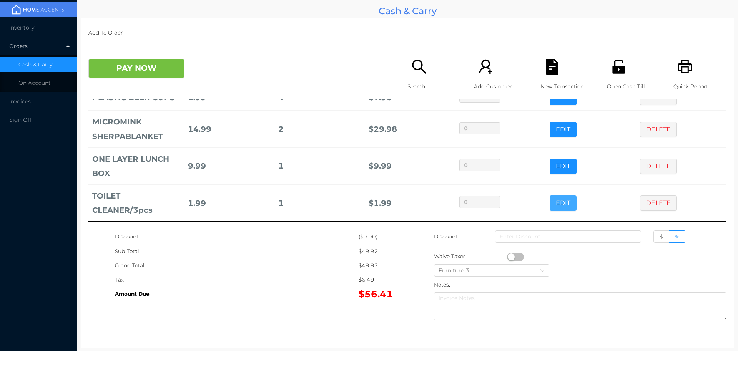
click at [551, 196] on button "EDIT" at bounding box center [563, 203] width 27 height 15
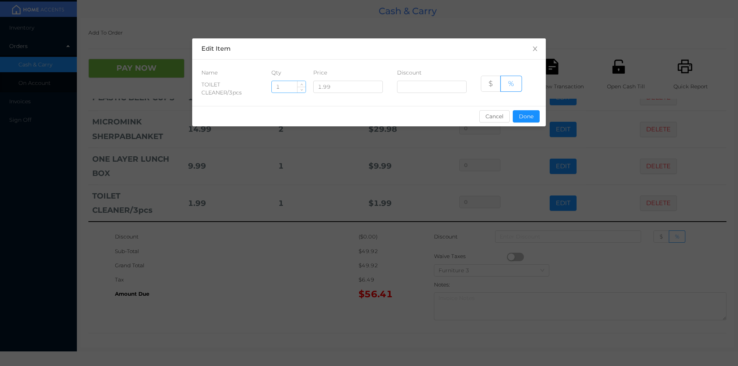
click at [282, 89] on input "1" at bounding box center [289, 87] width 34 height 12
type input "5"
click at [526, 120] on button "Done" at bounding box center [526, 116] width 27 height 12
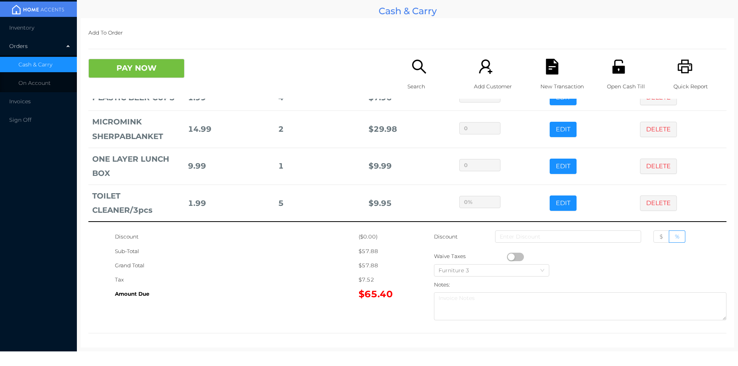
click at [340, 249] on div "Sub-Total" at bounding box center [237, 251] width 244 height 14
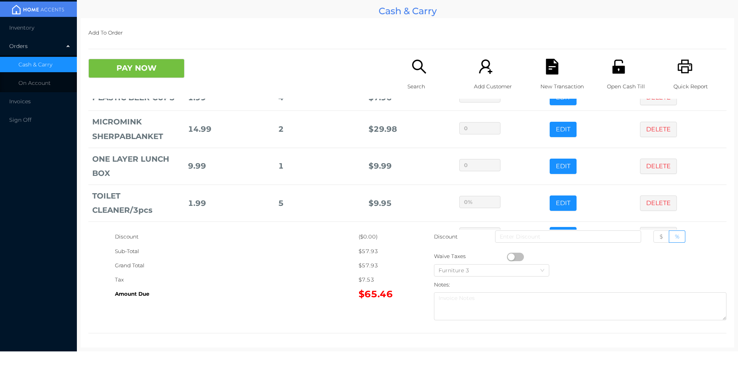
scroll to position [63, 0]
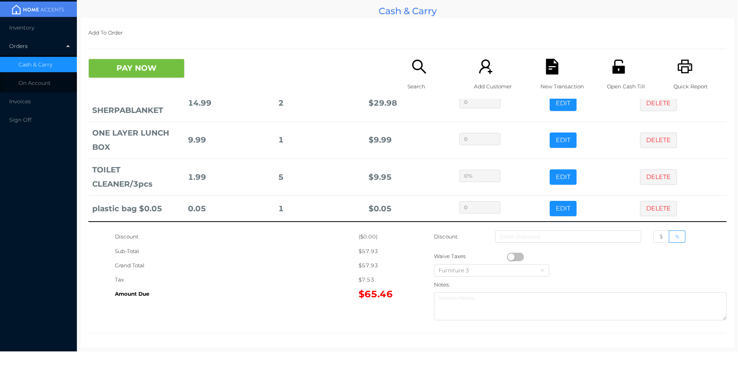
click at [647, 192] on td "DELETE" at bounding box center [681, 177] width 90 height 37
click at [646, 208] on button "DELETE" at bounding box center [658, 208] width 37 height 15
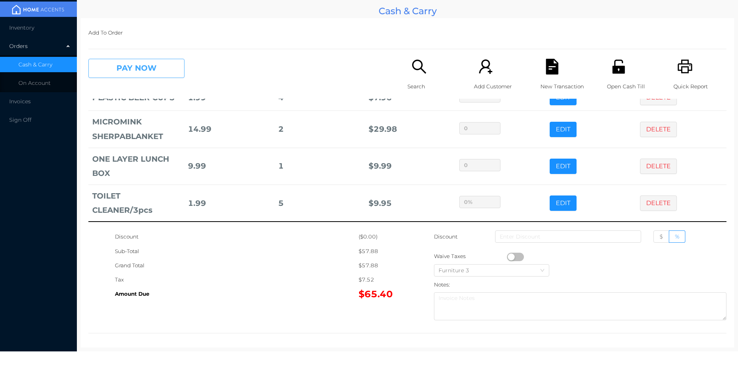
click at [160, 71] on button "PAY NOW" at bounding box center [136, 68] width 96 height 19
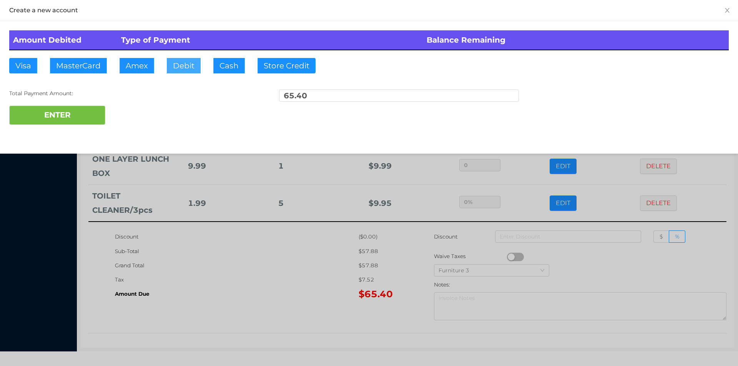
click at [184, 71] on button "Debit" at bounding box center [184, 65] width 34 height 15
click at [91, 113] on button "ENTER" at bounding box center [57, 115] width 96 height 19
type input "0"
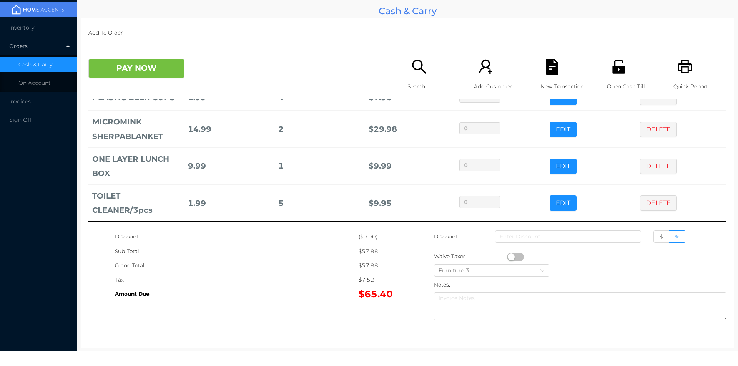
scroll to position [0, 0]
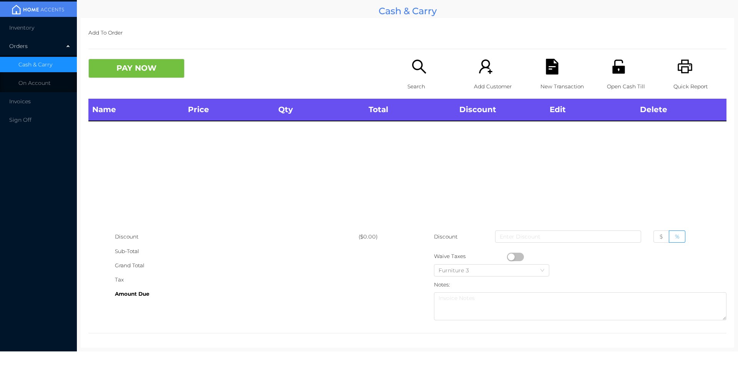
click at [414, 78] on div "Search" at bounding box center [433, 79] width 53 height 40
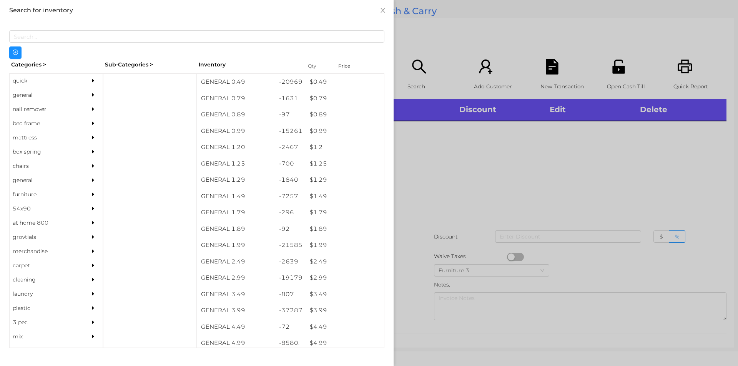
click at [19, 81] on div "quick" at bounding box center [45, 81] width 70 height 14
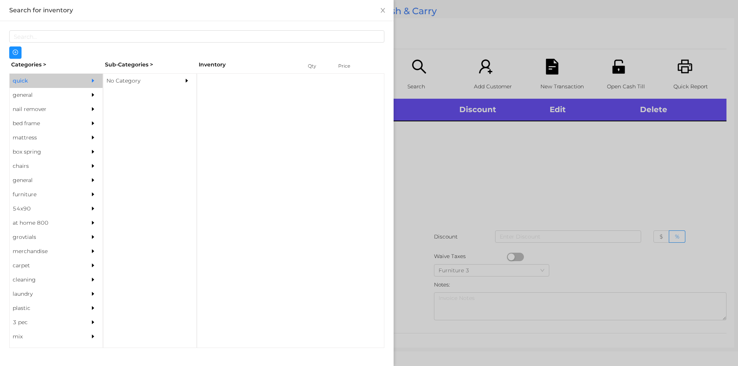
click at [115, 80] on div "No Category" at bounding box center [138, 81] width 70 height 14
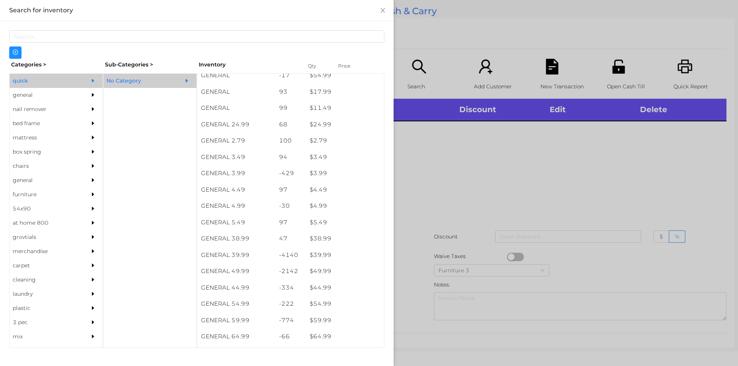
scroll to position [268, 0]
click at [313, 251] on div "$ 39.99" at bounding box center [345, 255] width 78 height 17
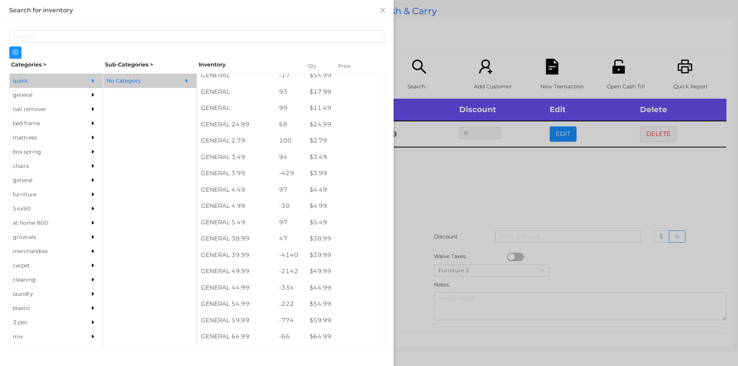
click at [440, 197] on div at bounding box center [369, 183] width 738 height 366
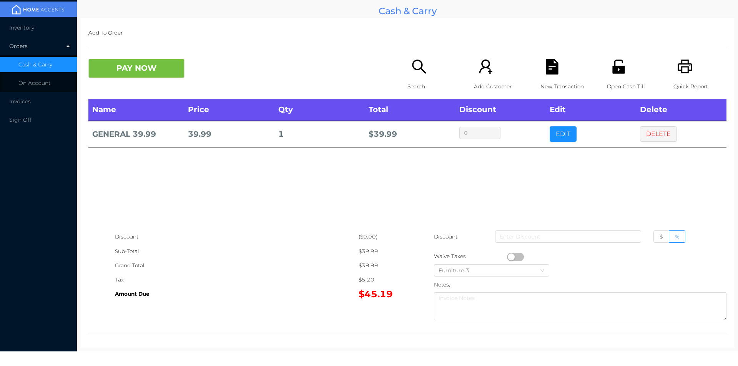
click at [152, 74] on button "PAY NOW" at bounding box center [136, 68] width 96 height 19
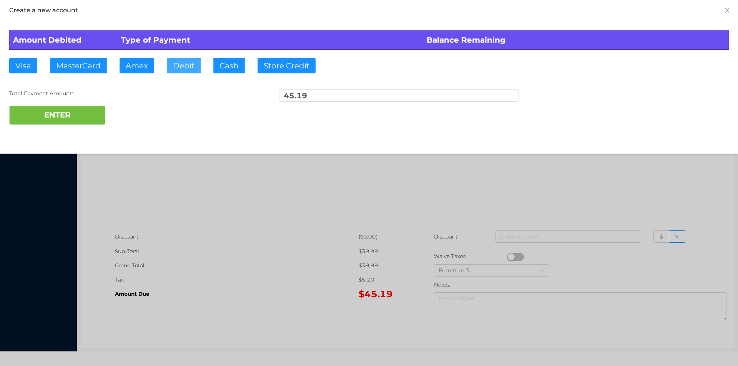
click at [169, 70] on button "Debit" at bounding box center [184, 65] width 34 height 15
click at [81, 121] on button "ENTER" at bounding box center [57, 115] width 96 height 19
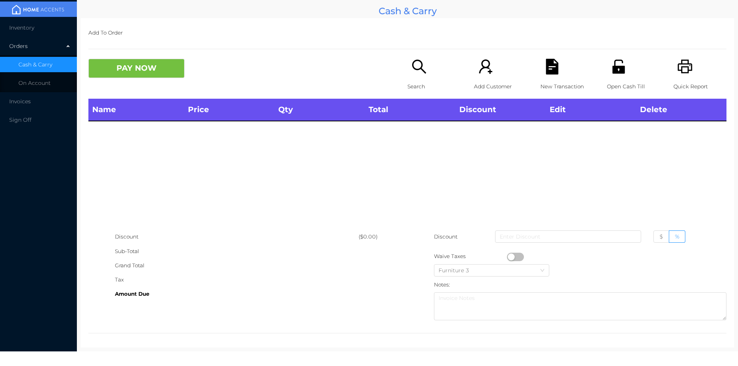
click at [685, 76] on div "Quick Report" at bounding box center [699, 79] width 53 height 40
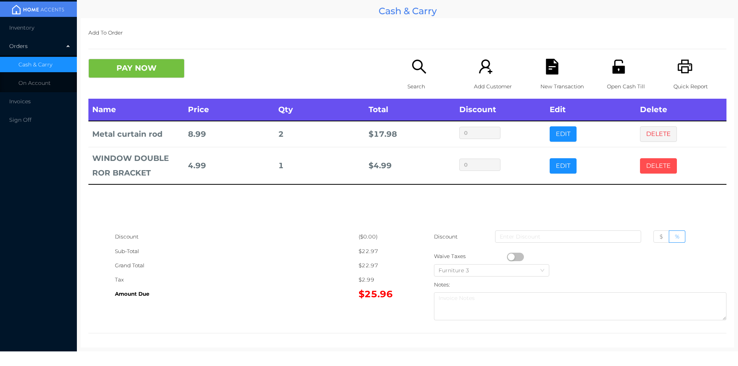
click at [653, 161] on button "DELETE" at bounding box center [658, 165] width 37 height 15
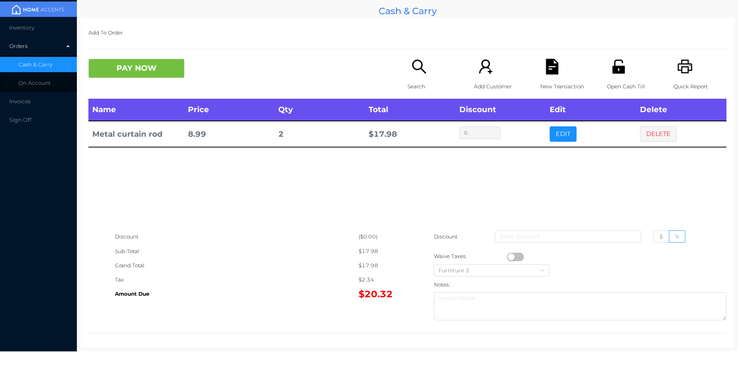
click at [651, 134] on button "DELETE" at bounding box center [658, 133] width 37 height 15
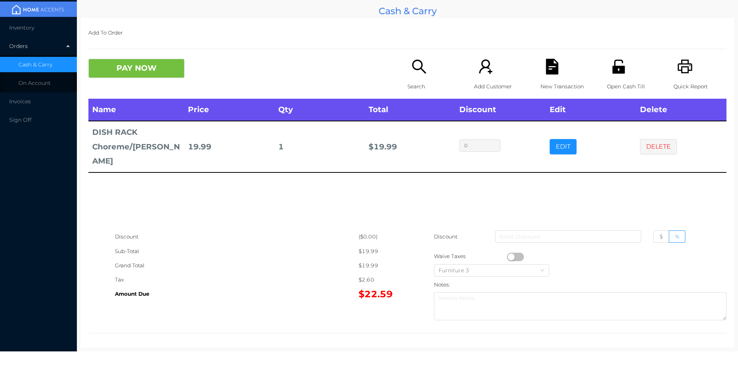
click at [417, 89] on p "Search" at bounding box center [433, 87] width 53 height 14
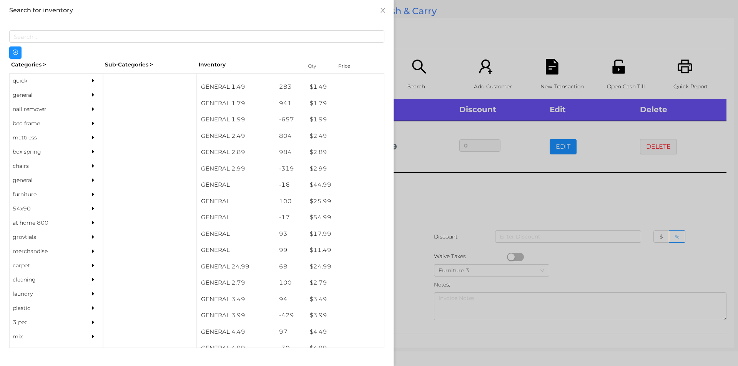
scroll to position [129, 0]
click at [19, 98] on div "general" at bounding box center [45, 95] width 70 height 14
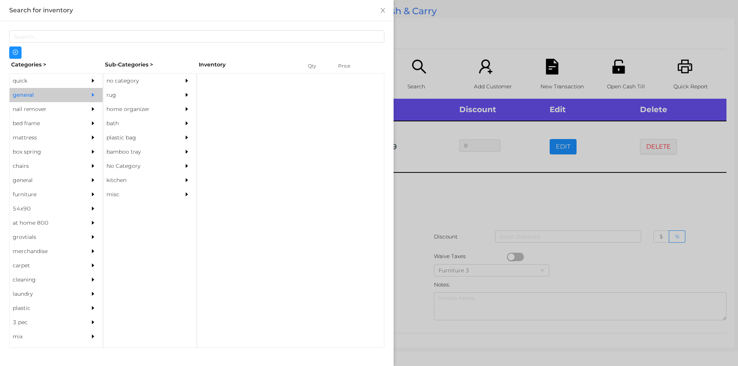
scroll to position [0, 0]
click at [123, 88] on div "rug" at bounding box center [138, 95] width 70 height 14
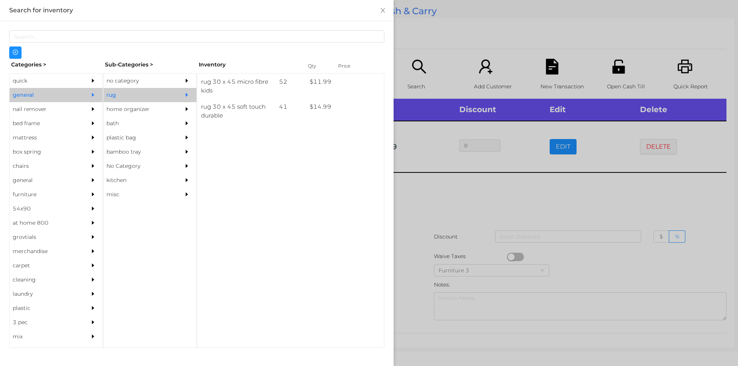
click at [129, 81] on div "no category" at bounding box center [138, 81] width 70 height 14
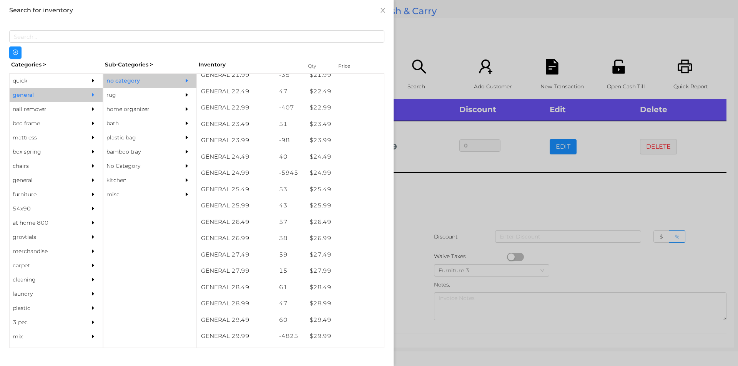
scroll to position [900, 0]
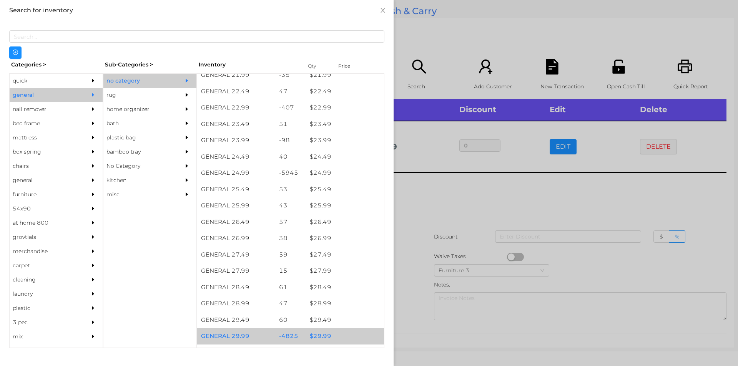
click at [297, 332] on div "-4825" at bounding box center [290, 336] width 31 height 17
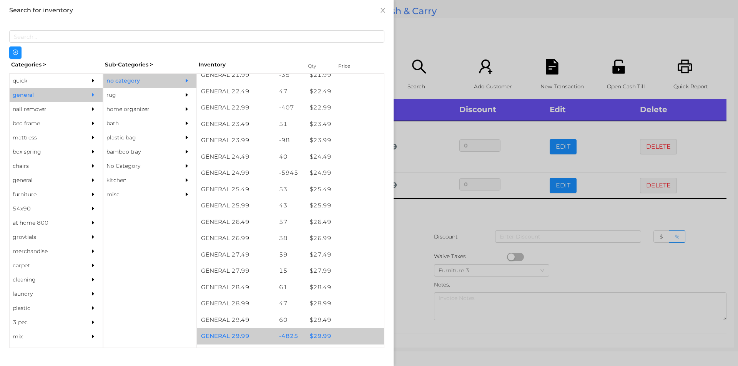
click at [415, 230] on div at bounding box center [369, 183] width 738 height 366
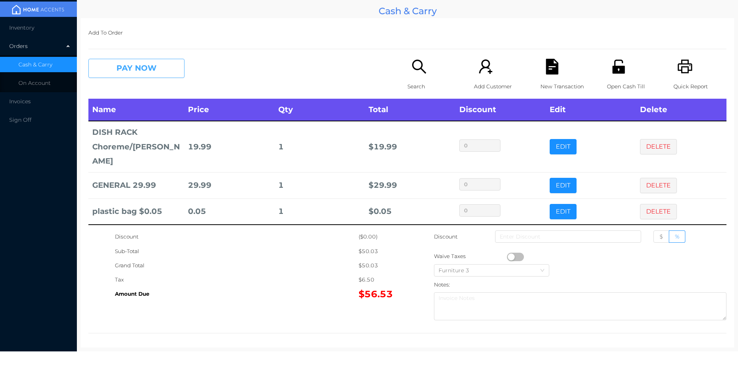
click at [147, 65] on button "PAY NOW" at bounding box center [136, 68] width 96 height 19
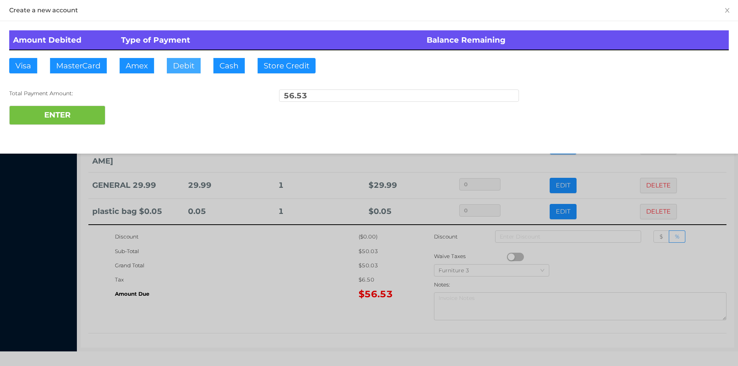
click at [187, 60] on button "Debit" at bounding box center [184, 65] width 34 height 15
click at [85, 113] on button "ENTER" at bounding box center [57, 115] width 96 height 19
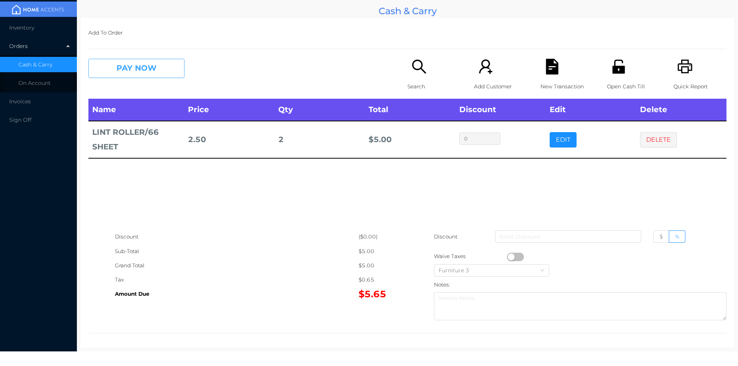
click at [125, 68] on button "PAY NOW" at bounding box center [136, 68] width 96 height 19
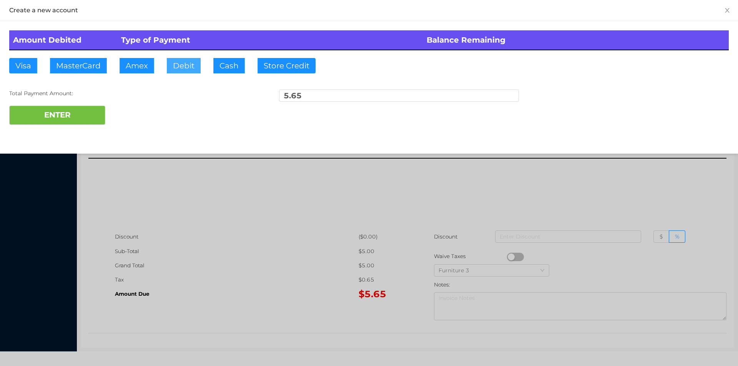
click at [181, 63] on button "Debit" at bounding box center [184, 65] width 34 height 15
click at [55, 115] on button "ENTER" at bounding box center [57, 115] width 96 height 19
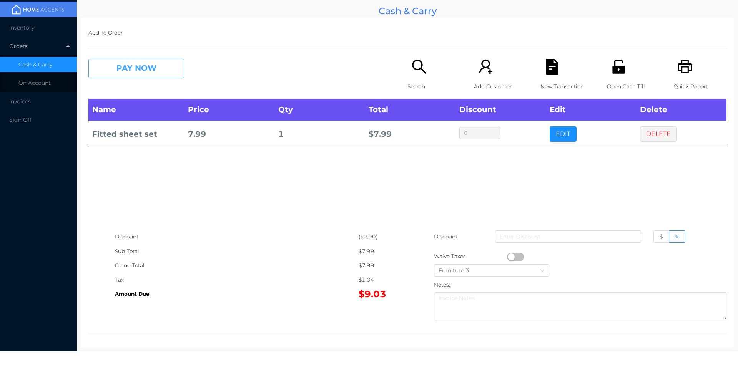
click at [141, 69] on button "PAY NOW" at bounding box center [136, 68] width 96 height 19
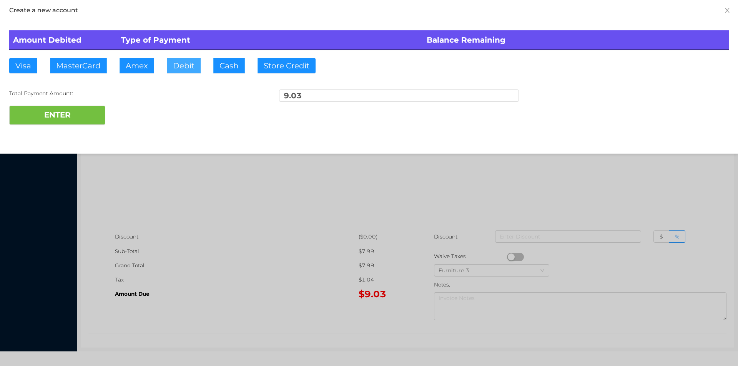
click at [184, 69] on button "Debit" at bounding box center [184, 65] width 34 height 15
click at [70, 119] on button "ENTER" at bounding box center [57, 115] width 96 height 19
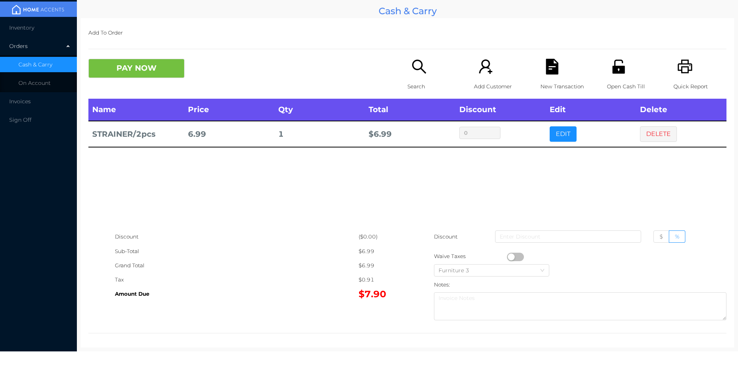
click at [417, 87] on p "Search" at bounding box center [433, 87] width 53 height 14
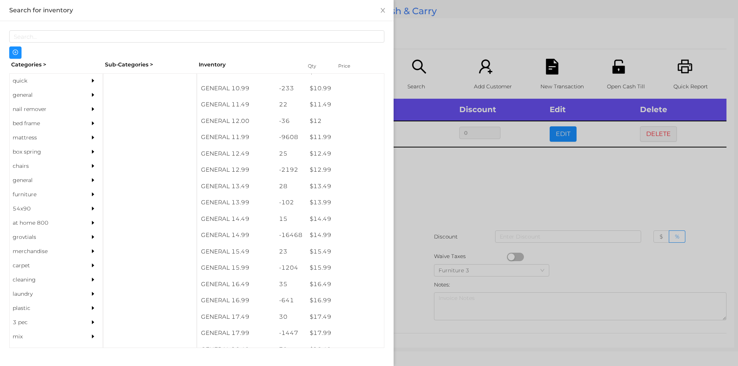
scroll to position [515, 0]
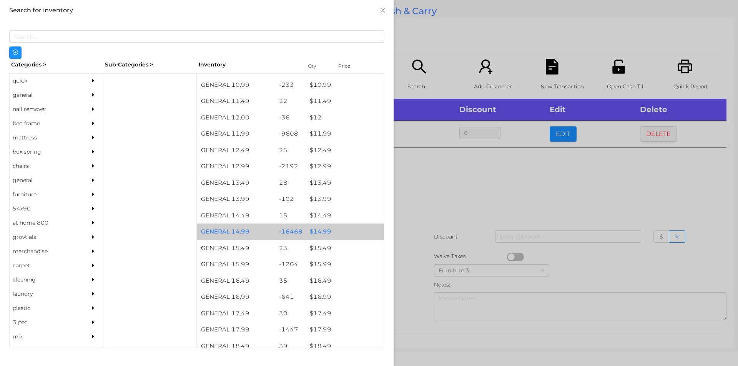
click at [322, 232] on div "$ 14.99" at bounding box center [345, 232] width 78 height 17
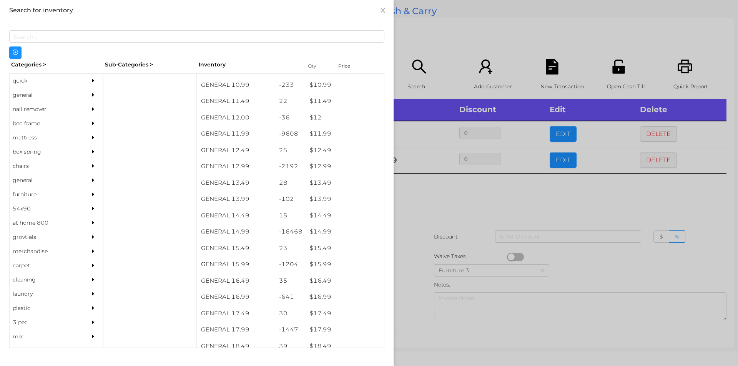
click at [424, 189] on div at bounding box center [369, 183] width 738 height 366
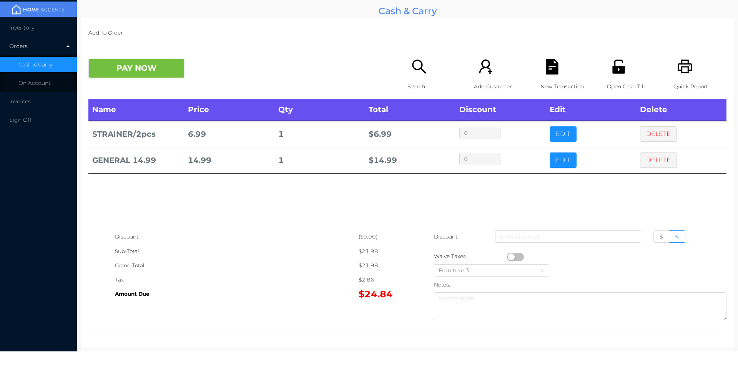
click at [413, 80] on p "Search" at bounding box center [433, 87] width 53 height 14
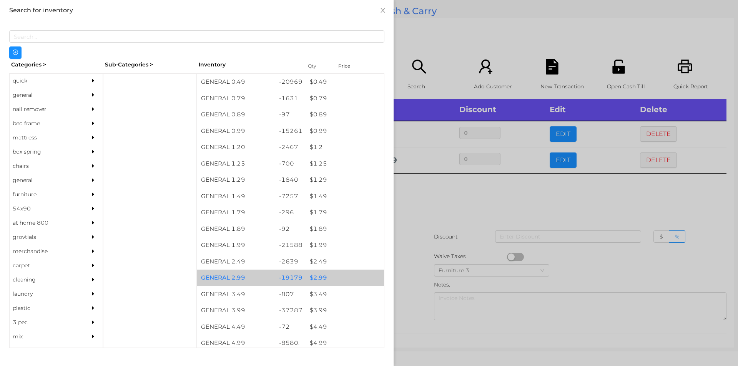
click at [320, 280] on div "$ 2.99" at bounding box center [345, 278] width 78 height 17
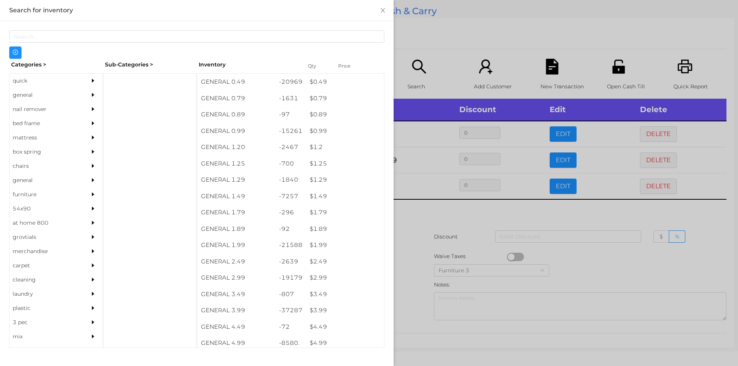
click at [410, 290] on div at bounding box center [369, 183] width 738 height 366
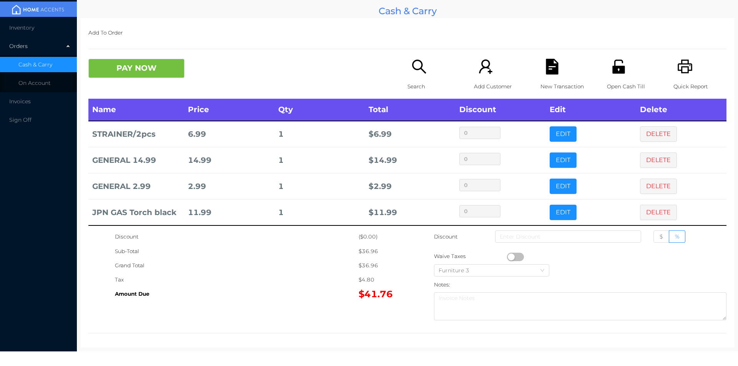
click at [148, 78] on button "PAY NOW" at bounding box center [136, 68] width 96 height 19
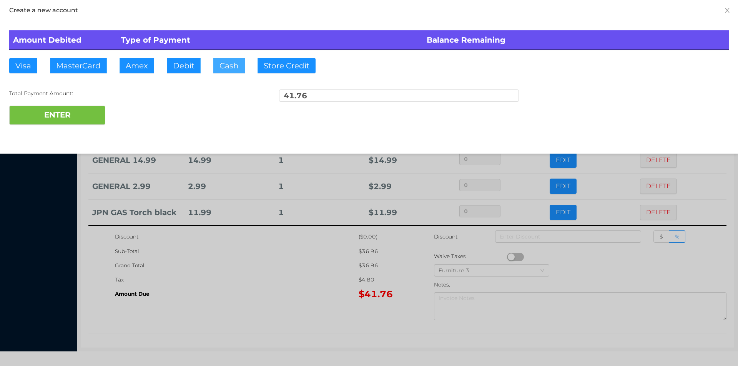
click at [222, 69] on button "Cash" at bounding box center [229, 65] width 32 height 15
click at [58, 121] on button "ENTER" at bounding box center [57, 115] width 96 height 19
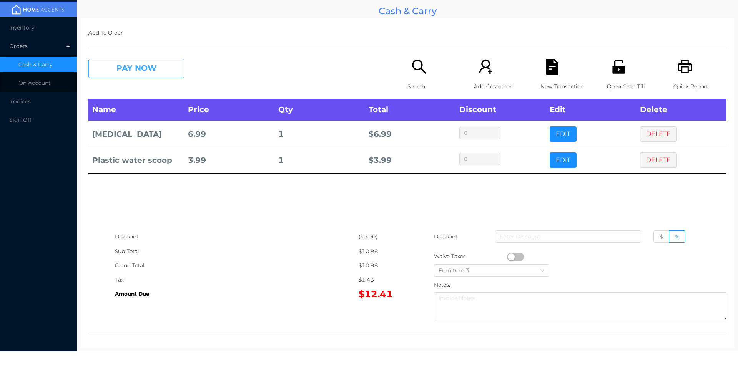
click at [116, 66] on button "PAY NOW" at bounding box center [136, 68] width 96 height 19
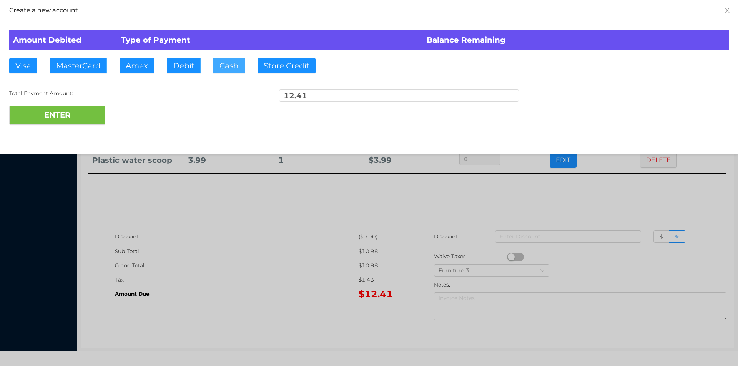
click at [228, 70] on button "Cash" at bounding box center [229, 65] width 32 height 15
type input "20."
click at [40, 113] on button "ENTER" at bounding box center [57, 115] width 96 height 19
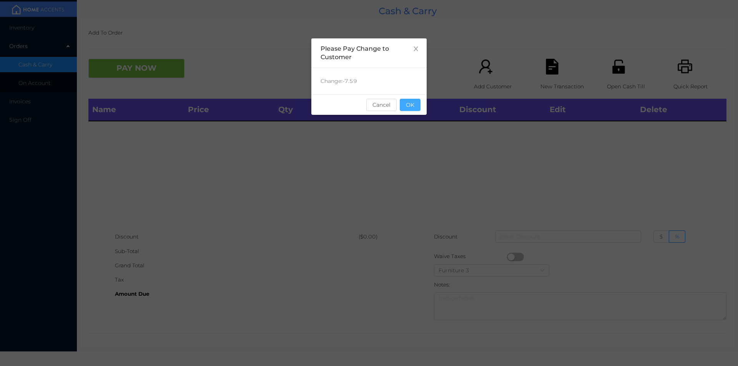
click at [409, 110] on button "OK" at bounding box center [410, 105] width 21 height 12
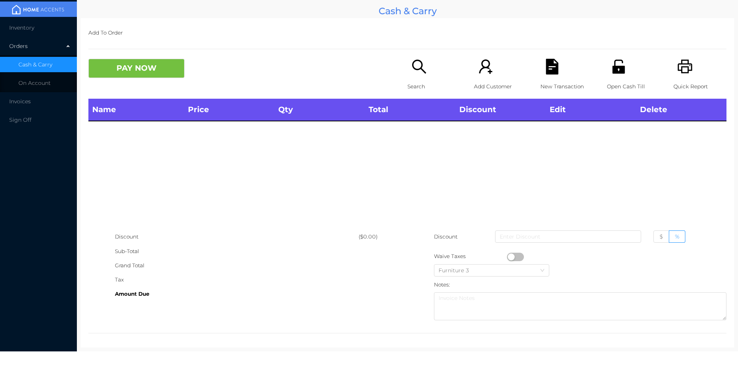
click at [407, 134] on div "Name Price Qty Total Discount Edit Delete" at bounding box center [407, 164] width 638 height 131
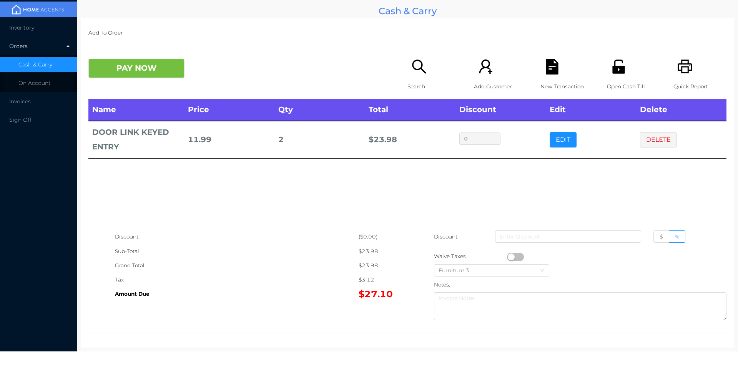
click at [117, 65] on button "PAY NOW" at bounding box center [136, 68] width 96 height 19
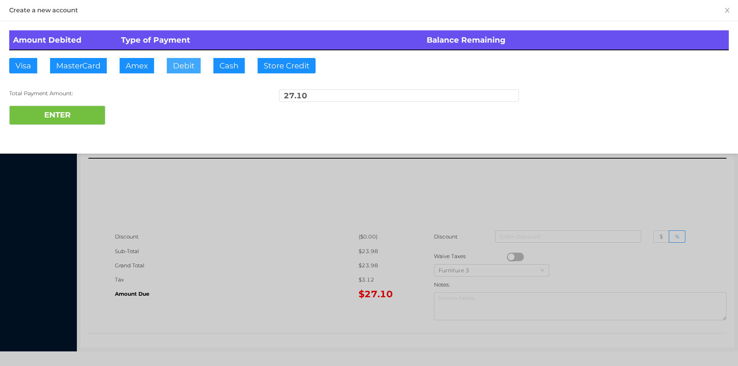
click at [178, 64] on button "Debit" at bounding box center [184, 65] width 34 height 15
type input "100."
click at [72, 123] on button "ENTER" at bounding box center [57, 115] width 96 height 19
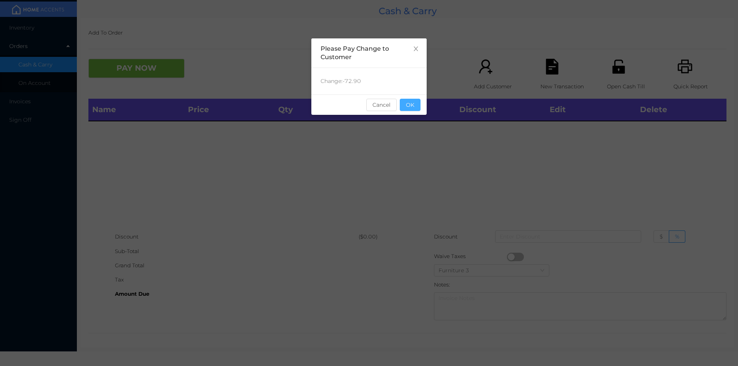
click at [411, 101] on button "OK" at bounding box center [410, 105] width 21 height 12
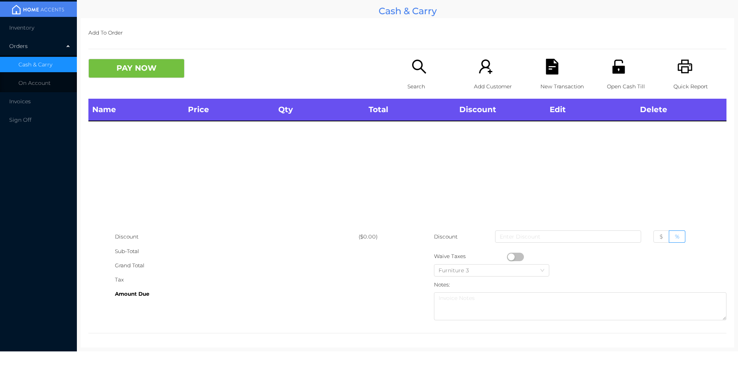
click at [408, 190] on div "Name Price Qty Total Discount Edit Delete" at bounding box center [407, 164] width 638 height 131
click at [407, 64] on div "Search" at bounding box center [433, 79] width 53 height 40
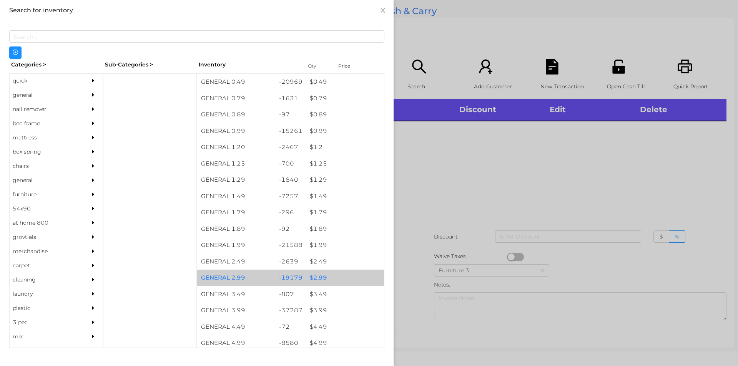
click at [314, 278] on div "$ 2.99" at bounding box center [345, 278] width 78 height 17
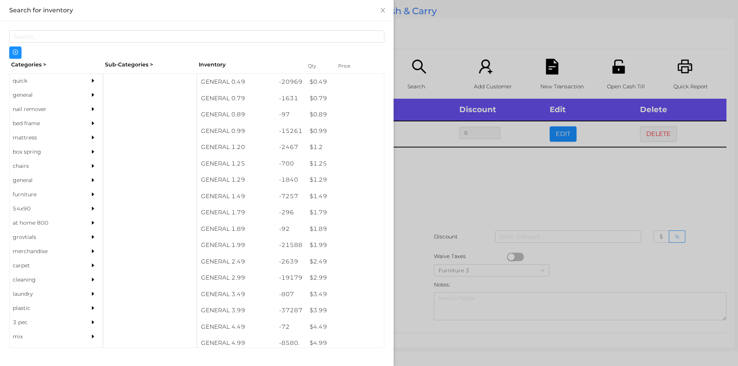
click at [415, 260] on div at bounding box center [369, 183] width 738 height 366
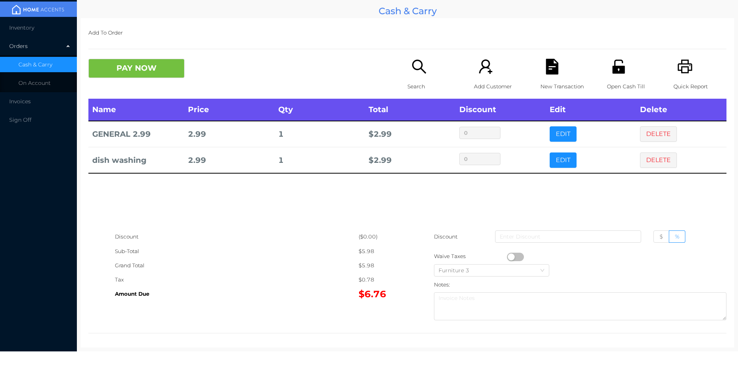
click at [414, 76] on div "Search" at bounding box center [433, 79] width 53 height 40
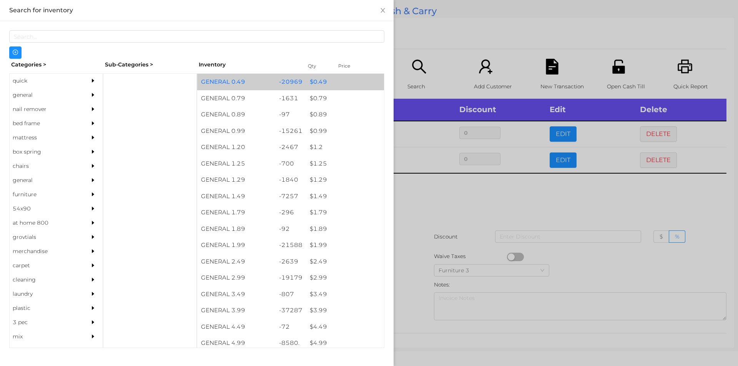
click at [322, 82] on div "$ 0.49" at bounding box center [345, 82] width 78 height 17
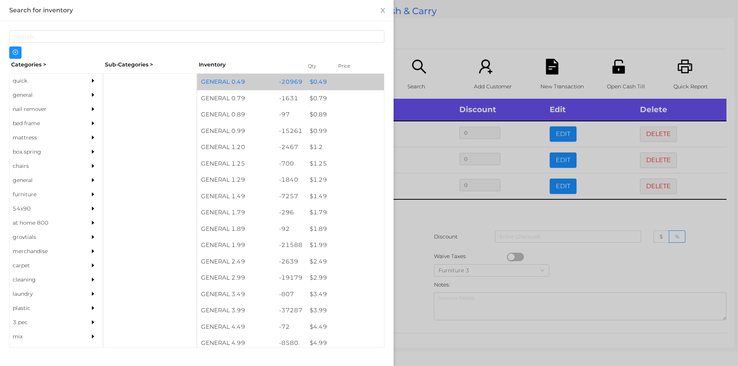
click at [322, 79] on div "$ 0.49" at bounding box center [345, 82] width 78 height 17
click at [314, 80] on div "$ 0.49" at bounding box center [345, 82] width 78 height 17
click at [318, 82] on div "$ 0.49" at bounding box center [345, 82] width 78 height 17
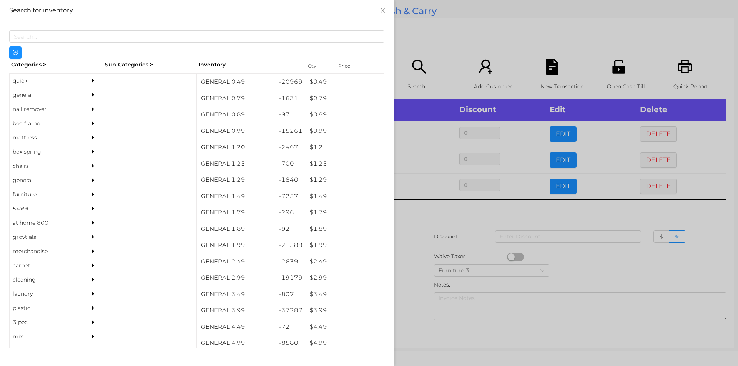
click at [420, 233] on div at bounding box center [369, 183] width 738 height 366
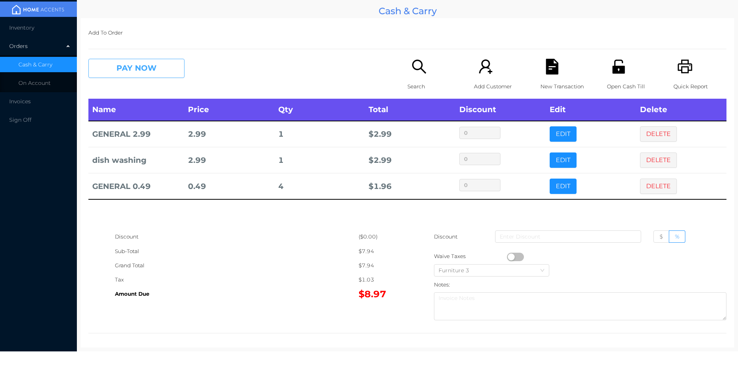
click at [121, 66] on button "PAY NOW" at bounding box center [136, 68] width 96 height 19
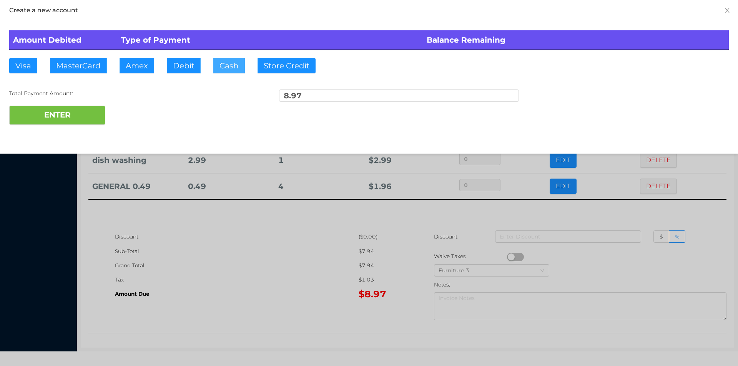
click at [226, 63] on button "Cash" at bounding box center [229, 65] width 32 height 15
type input "10."
click at [78, 121] on button "ENTER" at bounding box center [57, 115] width 96 height 19
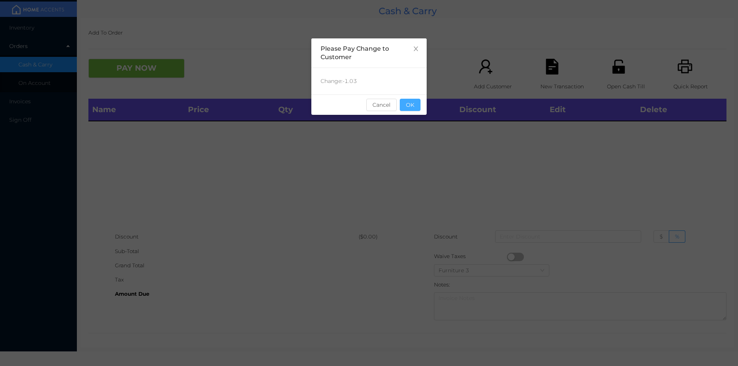
click at [402, 105] on button "OK" at bounding box center [410, 105] width 21 height 12
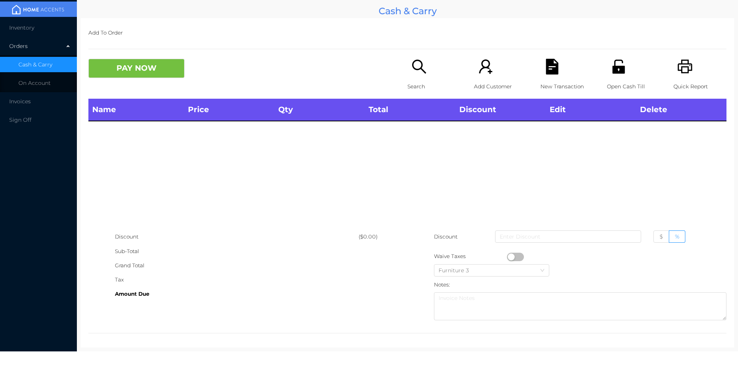
click at [419, 86] on p "Search" at bounding box center [433, 87] width 53 height 14
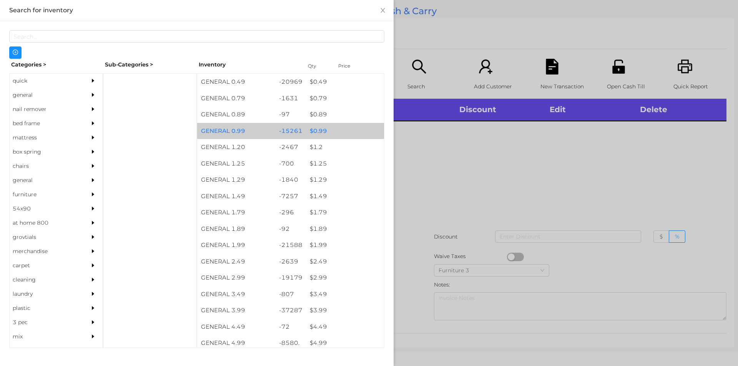
click at [317, 133] on div "$ 0.99" at bounding box center [345, 131] width 78 height 17
click at [320, 132] on div "$ 0.99" at bounding box center [345, 131] width 78 height 17
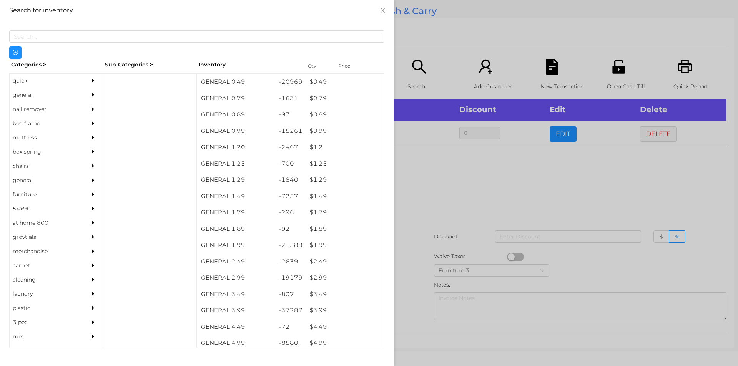
click at [412, 163] on div at bounding box center [369, 183] width 738 height 366
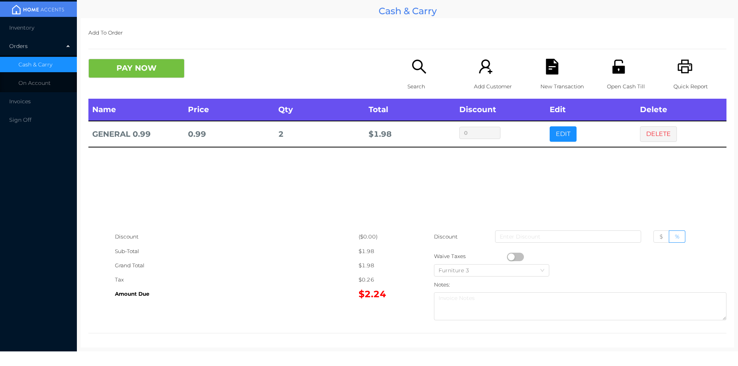
click at [113, 66] on button "PAY NOW" at bounding box center [136, 68] width 96 height 19
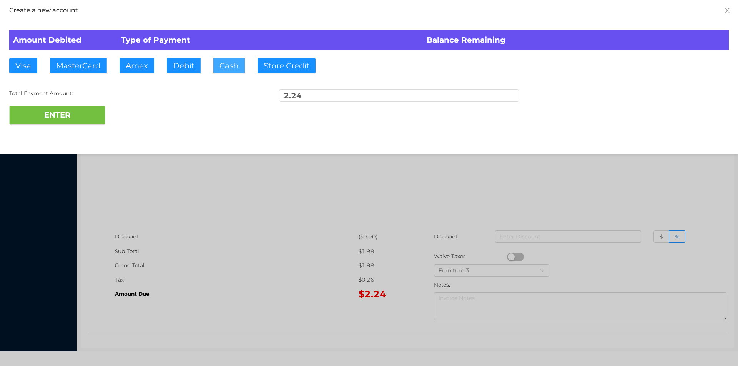
click at [228, 70] on button "Cash" at bounding box center [229, 65] width 32 height 15
type input "10."
click at [48, 116] on button "ENTER" at bounding box center [57, 115] width 96 height 19
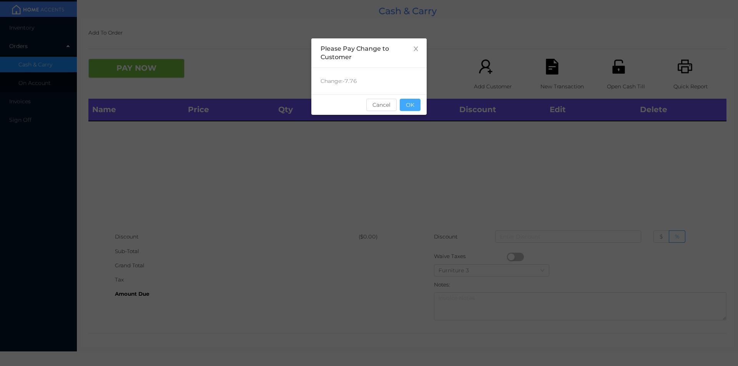
click at [415, 108] on button "OK" at bounding box center [410, 105] width 21 height 12
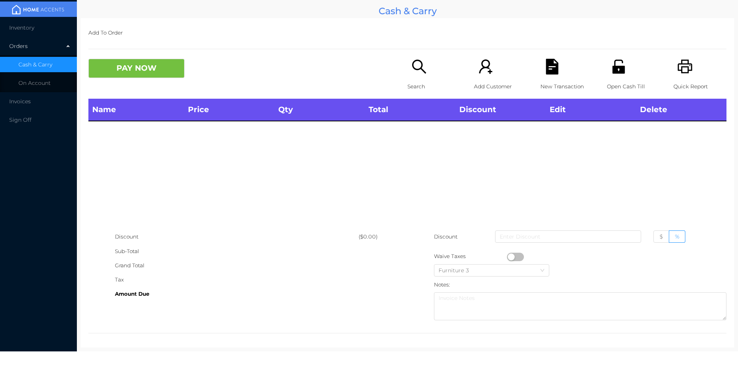
click at [419, 148] on div "Name Price Qty Total Discount Edit Delete" at bounding box center [407, 164] width 638 height 131
click at [421, 78] on div "Search" at bounding box center [433, 79] width 53 height 40
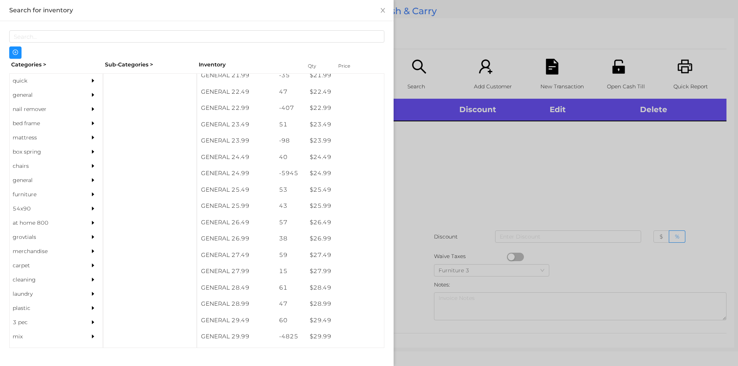
scroll to position [900, 0]
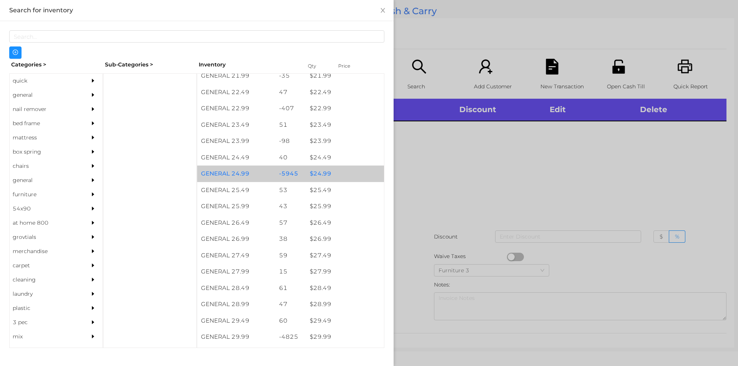
click at [317, 173] on div "$ 24.99" at bounding box center [345, 174] width 78 height 17
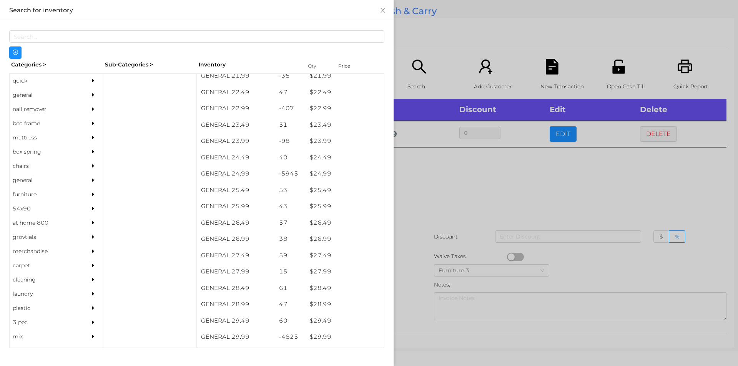
click at [417, 181] on div at bounding box center [369, 183] width 738 height 366
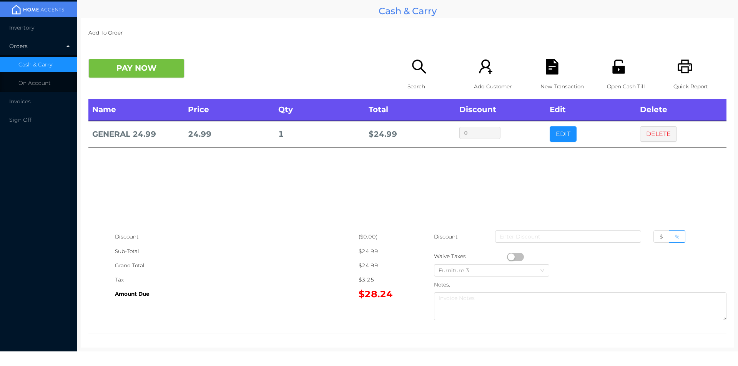
click at [145, 71] on button "PAY NOW" at bounding box center [136, 68] width 96 height 19
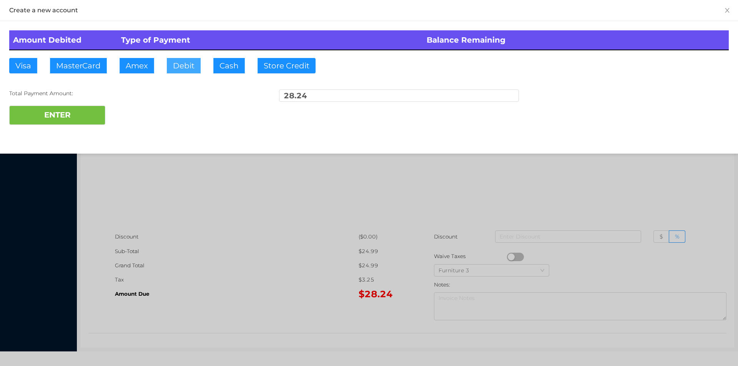
click at [181, 67] on button "Debit" at bounding box center [184, 65] width 34 height 15
click at [75, 115] on button "ENTER" at bounding box center [57, 115] width 96 height 19
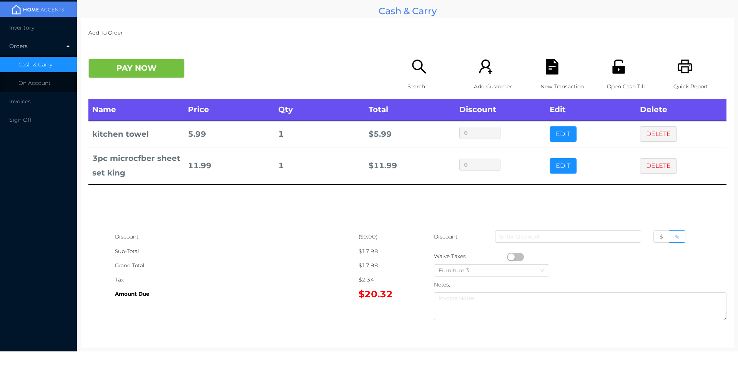
click at [653, 161] on button "DELETE" at bounding box center [658, 165] width 37 height 15
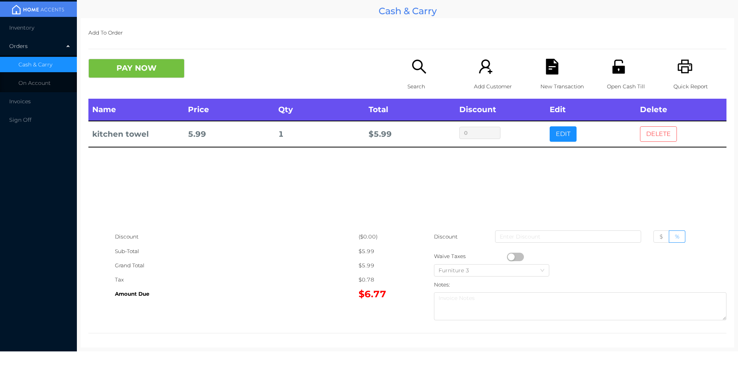
click at [652, 136] on button "DELETE" at bounding box center [658, 133] width 37 height 15
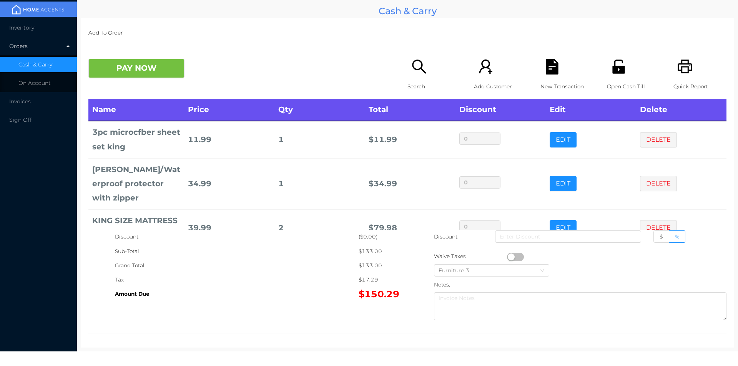
click at [143, 71] on button "PAY NOW" at bounding box center [136, 68] width 96 height 19
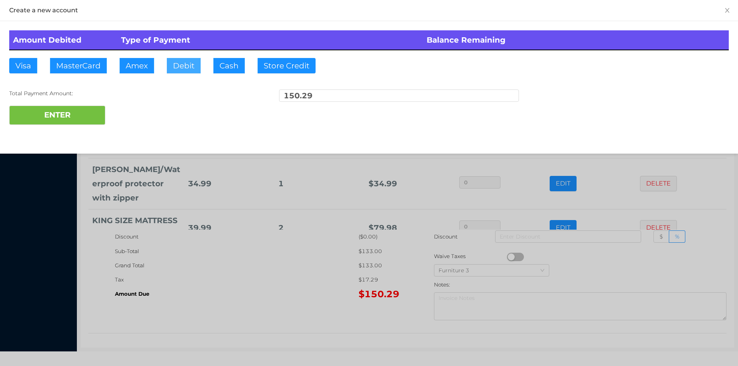
click at [183, 67] on button "Debit" at bounding box center [184, 65] width 34 height 15
click at [90, 115] on button "ENTER" at bounding box center [57, 115] width 96 height 19
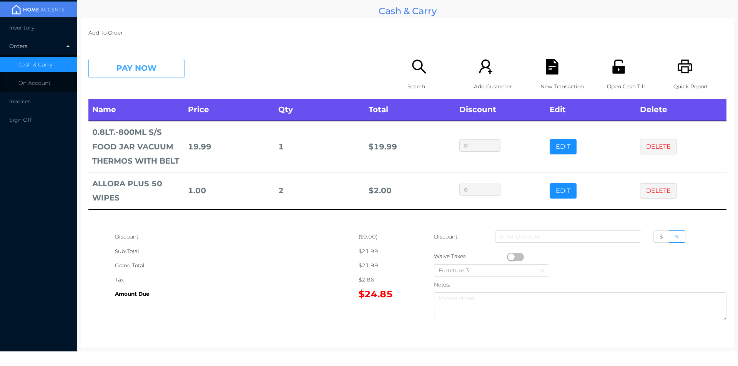
click at [128, 61] on button "PAY NOW" at bounding box center [136, 68] width 96 height 19
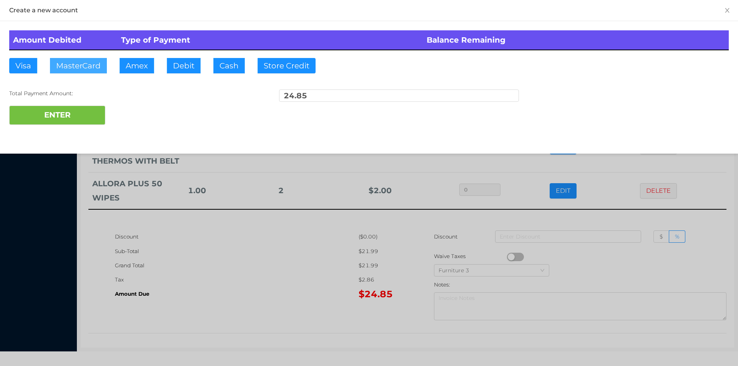
click at [81, 65] on button "MasterCard" at bounding box center [78, 65] width 57 height 15
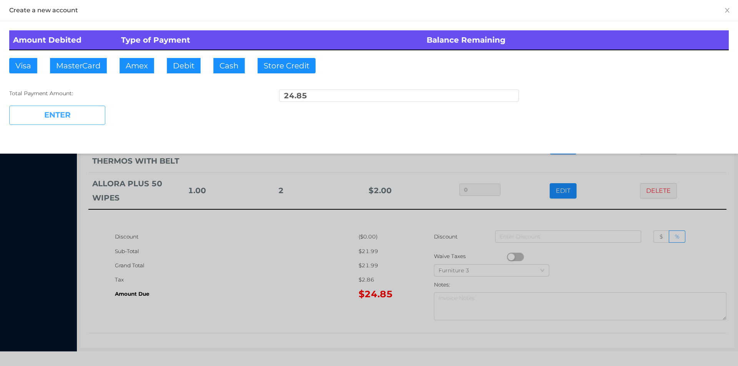
click at [68, 122] on button "ENTER" at bounding box center [57, 115] width 96 height 19
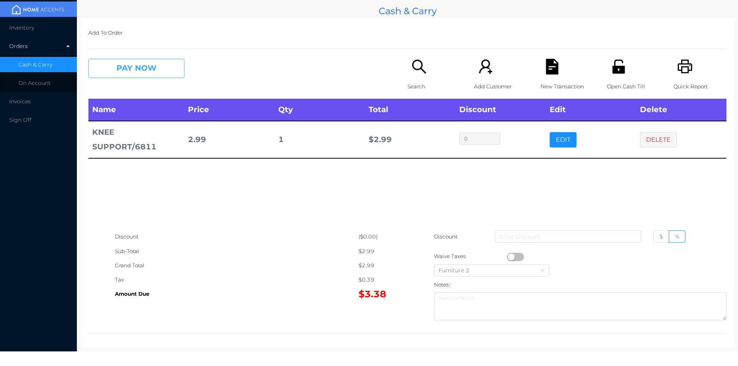
click at [138, 71] on button "PAY NOW" at bounding box center [136, 68] width 96 height 19
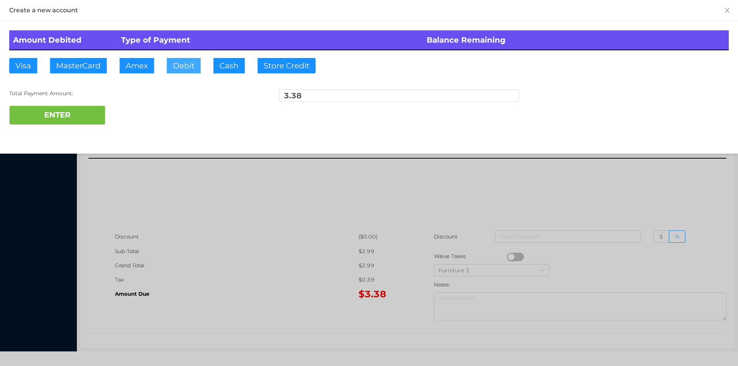
click at [182, 66] on button "Debit" at bounding box center [184, 65] width 34 height 15
click at [72, 113] on button "ENTER" at bounding box center [57, 115] width 96 height 19
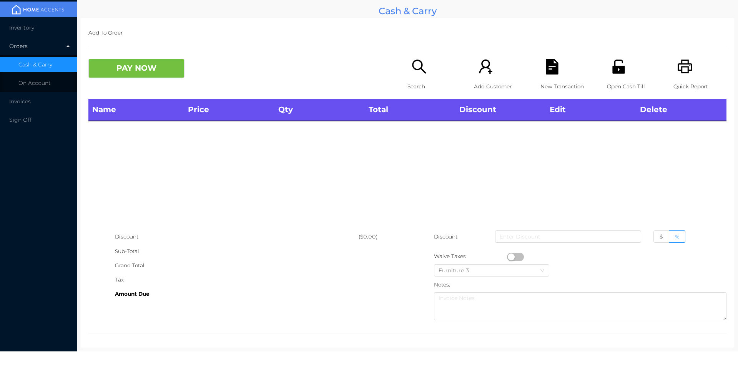
click at [419, 82] on p "Search" at bounding box center [433, 87] width 53 height 14
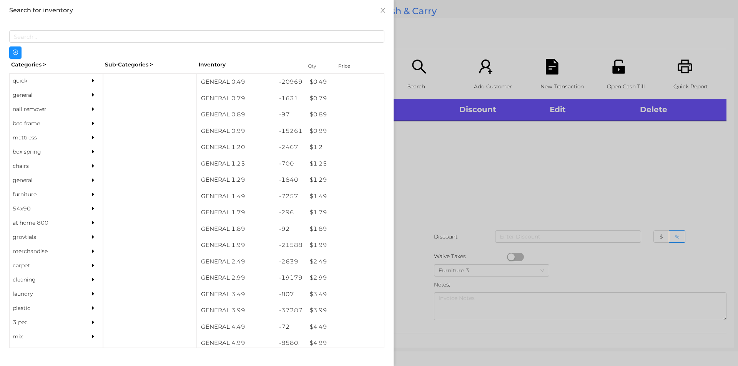
click at [25, 81] on div "quick" at bounding box center [45, 81] width 70 height 14
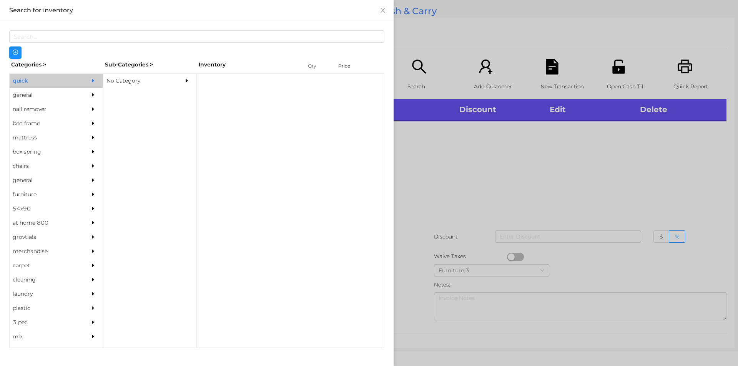
click at [130, 81] on div "No Category" at bounding box center [138, 81] width 70 height 14
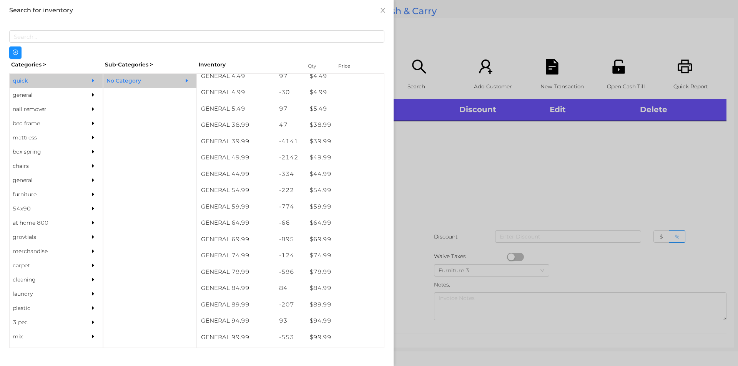
scroll to position [382, 0]
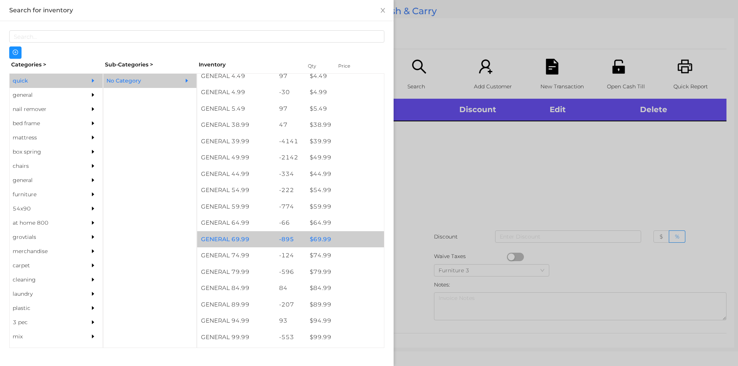
click at [319, 241] on div "$ 69.99" at bounding box center [345, 239] width 78 height 17
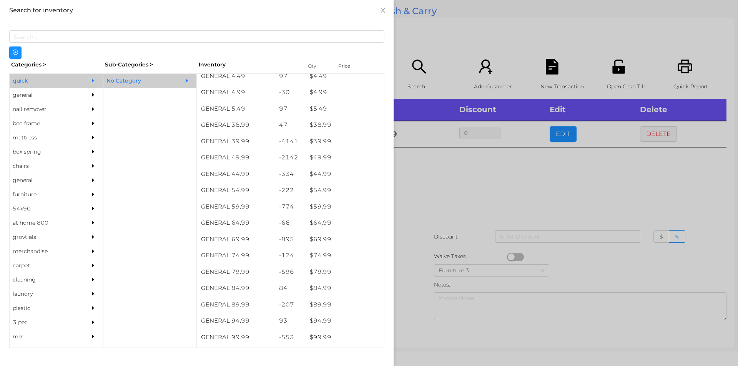
click at [440, 186] on div at bounding box center [369, 183] width 738 height 366
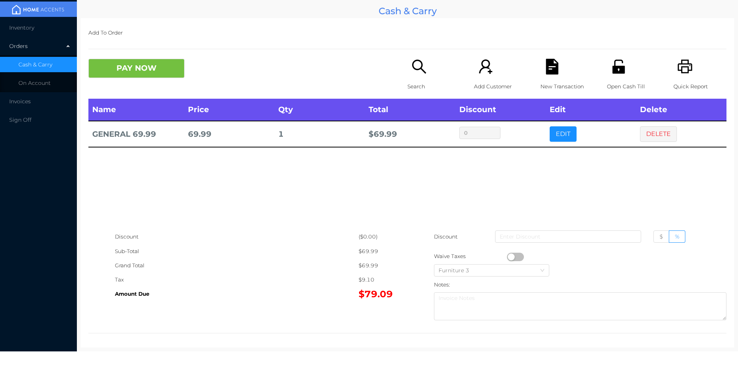
click at [159, 60] on button "PAY NOW" at bounding box center [136, 68] width 96 height 19
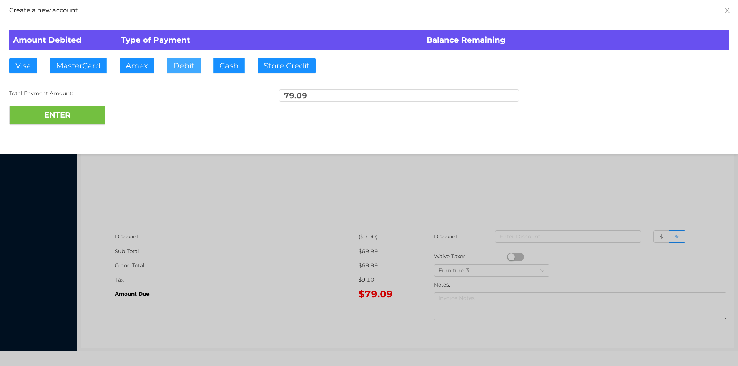
click at [181, 65] on button "Debit" at bounding box center [184, 65] width 34 height 15
click at [88, 108] on button "ENTER" at bounding box center [57, 115] width 96 height 19
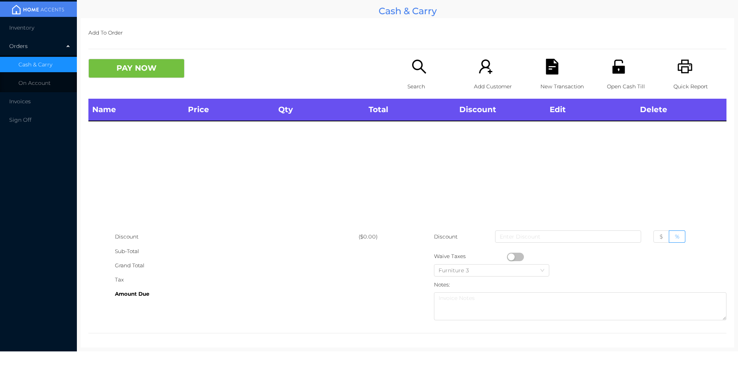
click at [407, 88] on p "Search" at bounding box center [433, 87] width 53 height 14
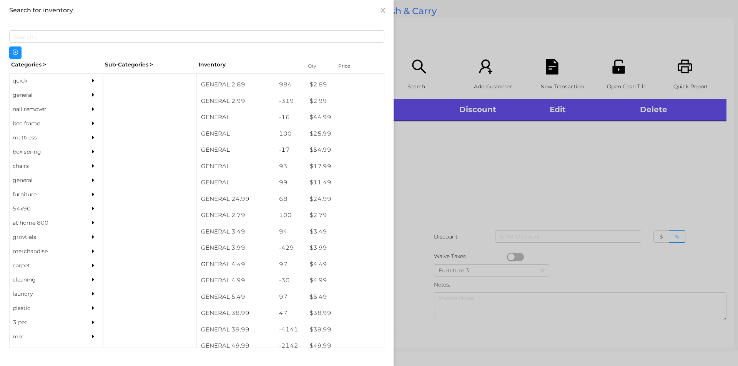
scroll to position [195, 0]
click at [27, 97] on div "general" at bounding box center [45, 95] width 70 height 14
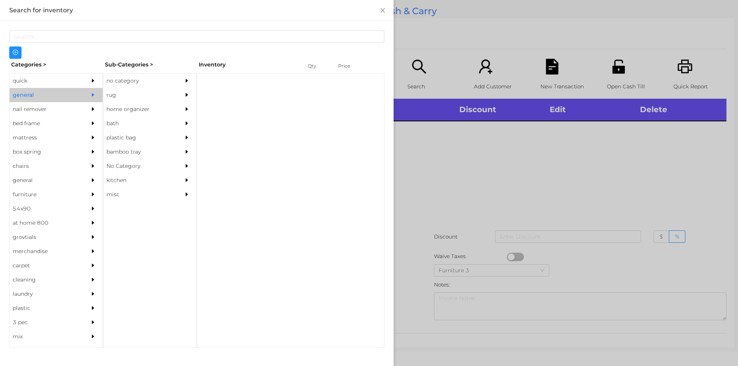
click at [128, 79] on div "no category" at bounding box center [138, 81] width 70 height 14
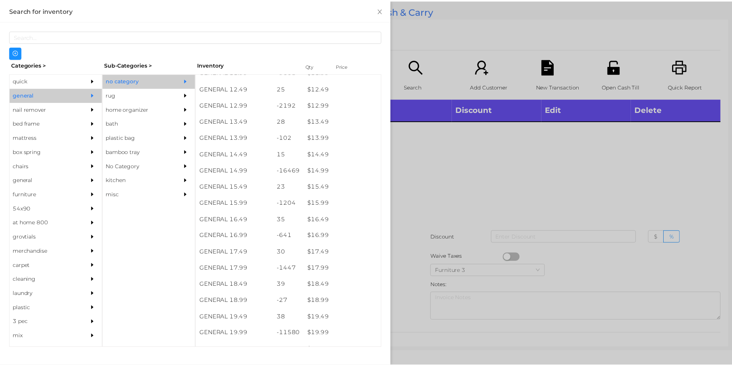
scroll to position [576, 0]
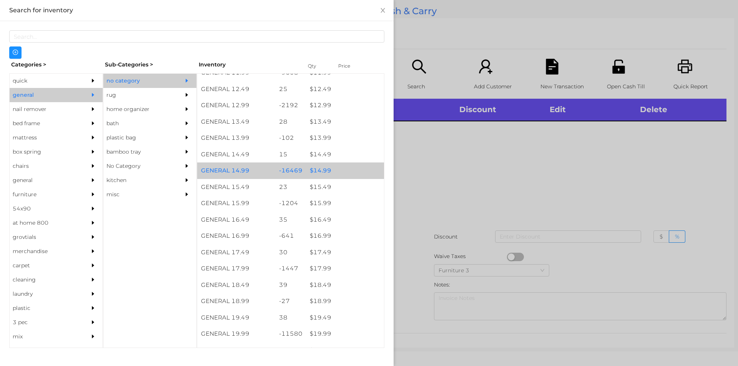
click at [321, 171] on div "$ 14.99" at bounding box center [345, 171] width 78 height 17
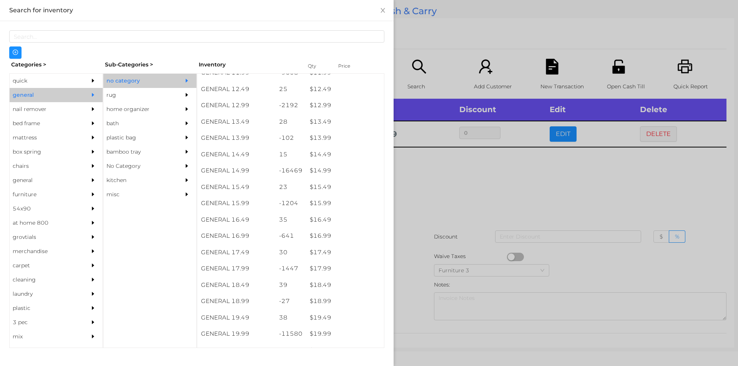
click at [441, 184] on div at bounding box center [369, 183] width 738 height 366
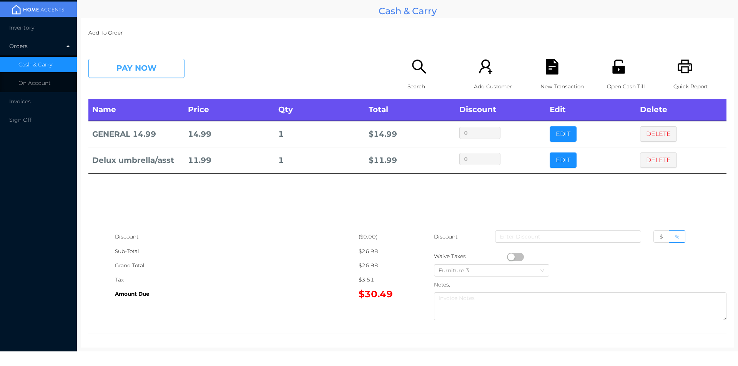
click at [130, 73] on button "PAY NOW" at bounding box center [136, 68] width 96 height 19
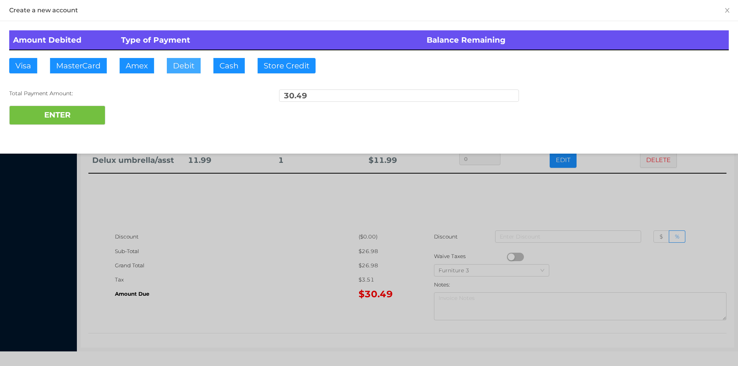
click at [197, 58] on button "Debit" at bounding box center [184, 65] width 34 height 15
click at [218, 242] on div at bounding box center [369, 183] width 738 height 366
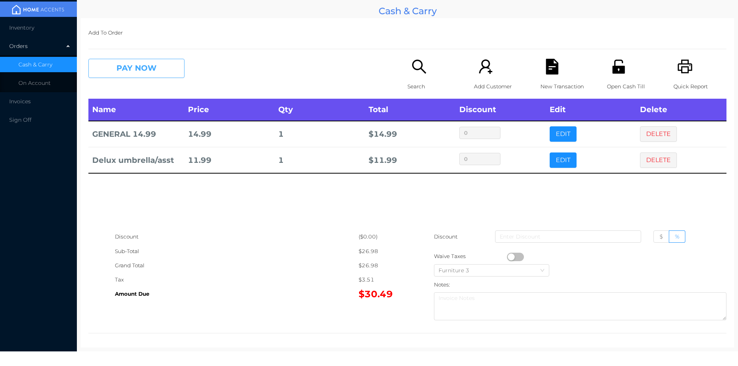
click at [148, 70] on button "PAY NOW" at bounding box center [136, 68] width 96 height 19
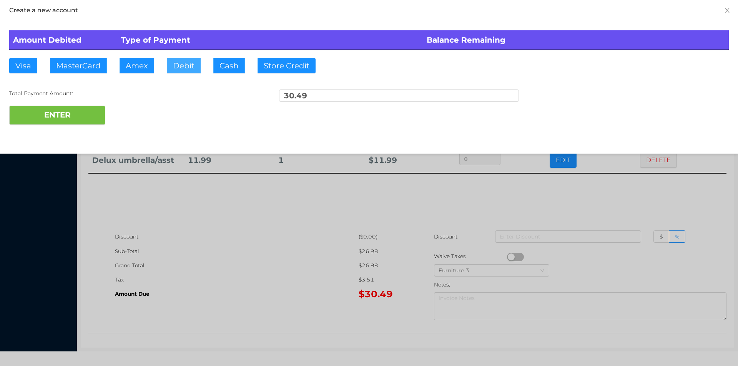
click at [186, 65] on button "Debit" at bounding box center [184, 65] width 34 height 15
type input "100."
click at [75, 108] on button "ENTER" at bounding box center [57, 115] width 96 height 19
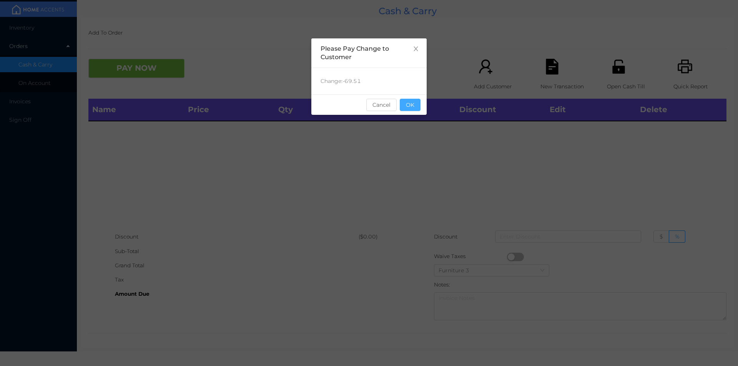
click at [409, 101] on button "OK" at bounding box center [410, 105] width 21 height 12
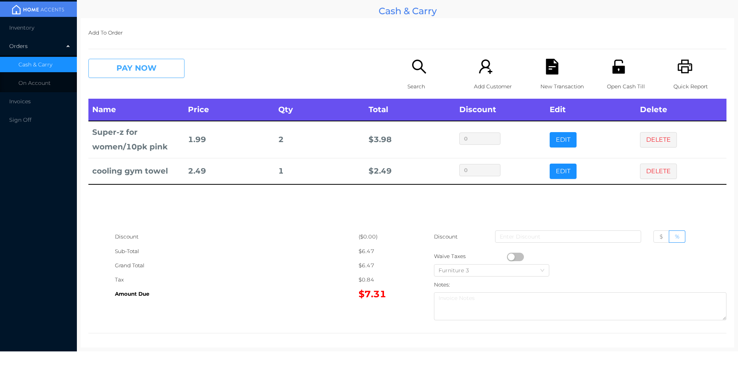
click at [124, 77] on button "PAY NOW" at bounding box center [136, 68] width 96 height 19
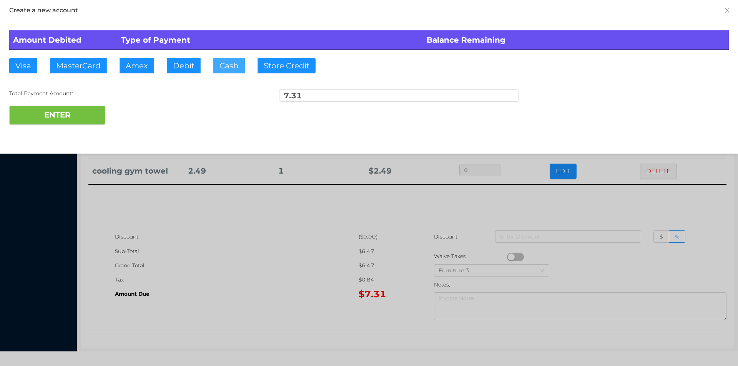
click at [221, 72] on button "Cash" at bounding box center [229, 65] width 32 height 15
type input "10."
click at [82, 111] on button "ENTER" at bounding box center [57, 115] width 96 height 19
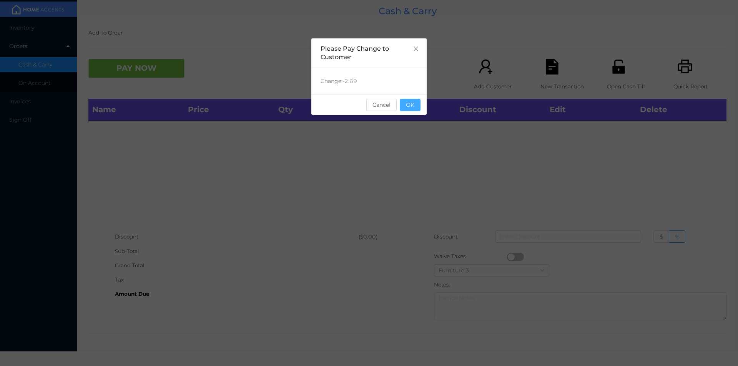
click at [409, 101] on button "OK" at bounding box center [410, 105] width 21 height 12
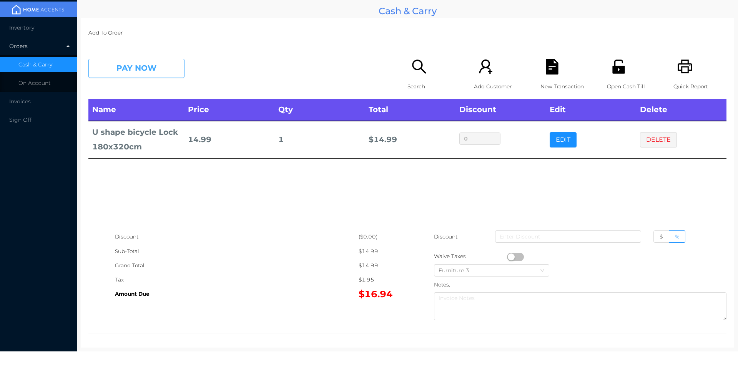
click at [159, 74] on button "PAY NOW" at bounding box center [136, 68] width 96 height 19
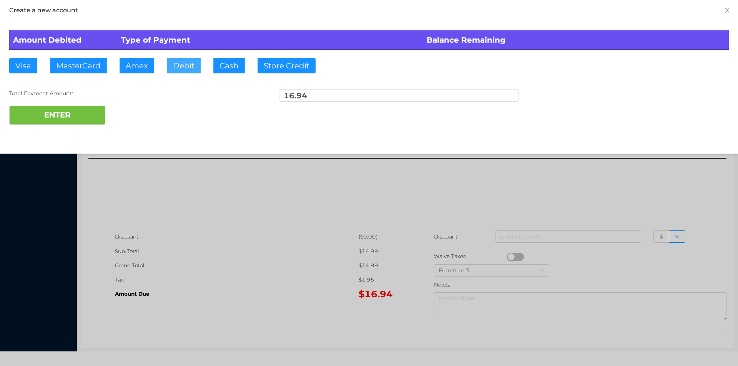
click at [178, 66] on button "Debit" at bounding box center [184, 65] width 34 height 15
click at [83, 110] on button "ENTER" at bounding box center [57, 115] width 96 height 19
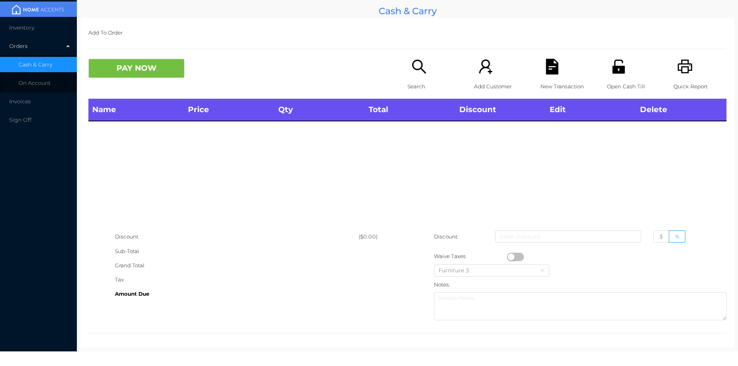
click at [17, 30] on span "Inventory" at bounding box center [21, 27] width 25 height 7
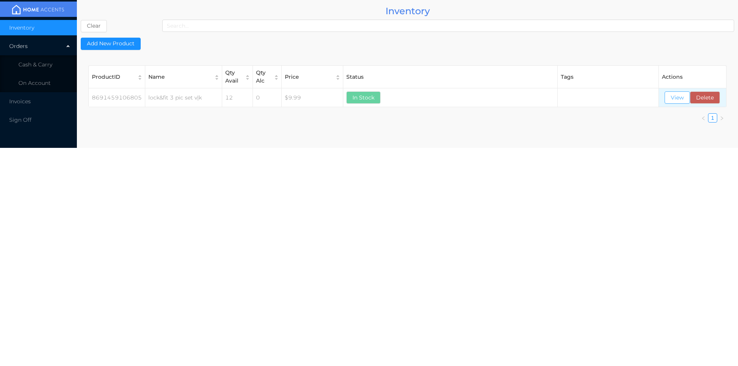
click at [671, 97] on button "View" at bounding box center [676, 97] width 25 height 12
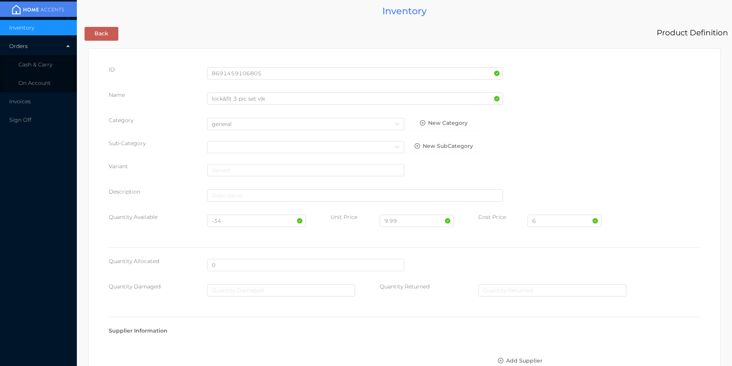
click at [36, 67] on span "Cash & Carry" at bounding box center [35, 64] width 34 height 7
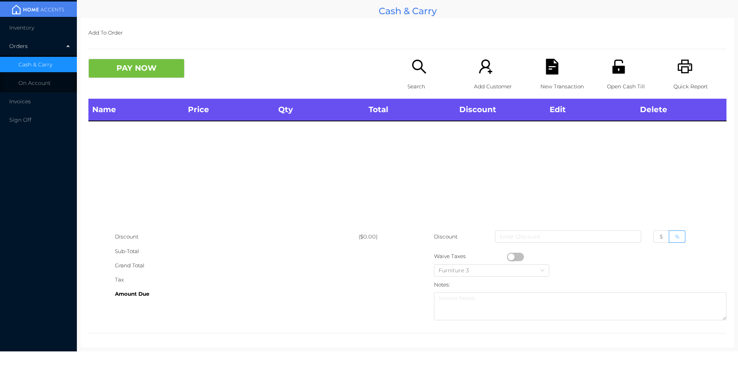
click at [24, 28] on span "Inventory" at bounding box center [21, 27] width 25 height 7
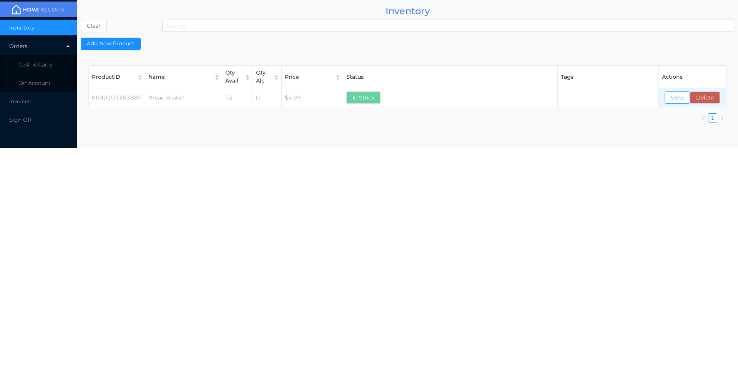
click at [679, 97] on button "View" at bounding box center [676, 97] width 25 height 12
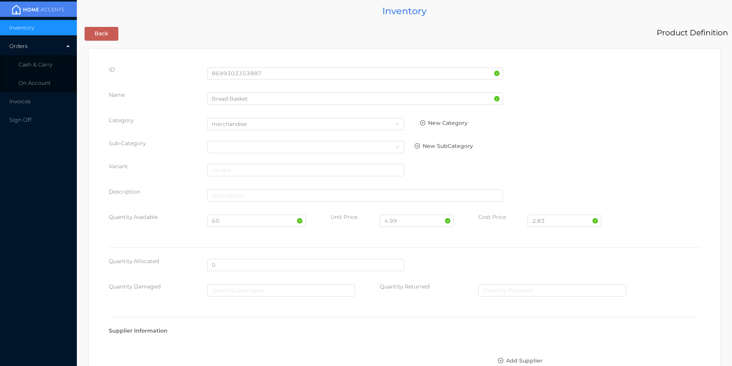
click at [33, 66] on span "Cash & Carry" at bounding box center [35, 64] width 34 height 7
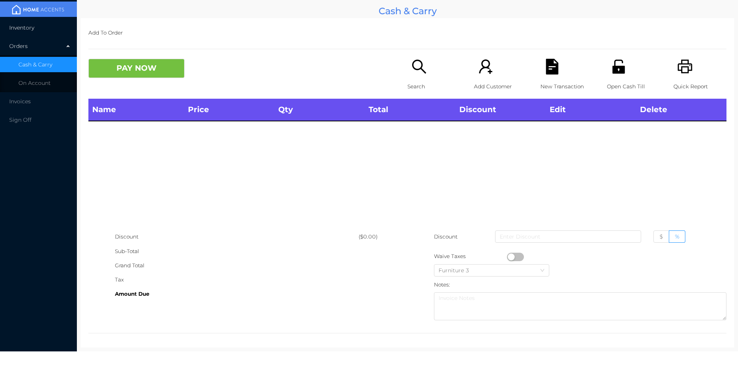
click at [23, 28] on span "Inventory" at bounding box center [21, 27] width 25 height 7
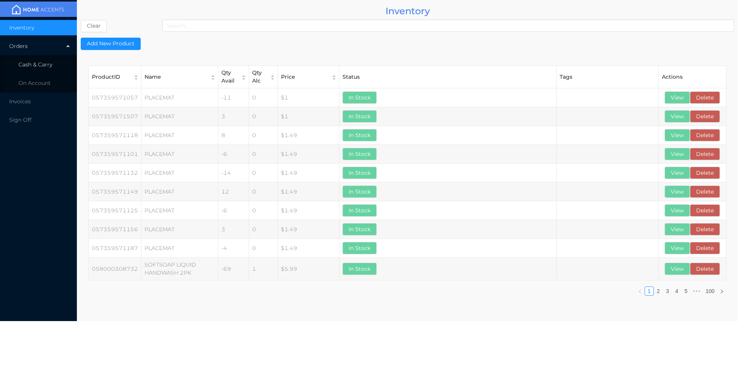
click at [41, 60] on li "Cash & Carry" at bounding box center [38, 64] width 77 height 15
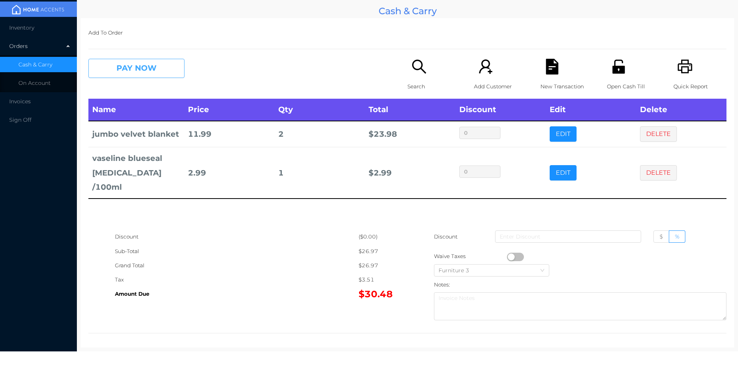
click at [139, 69] on button "PAY NOW" at bounding box center [136, 68] width 96 height 19
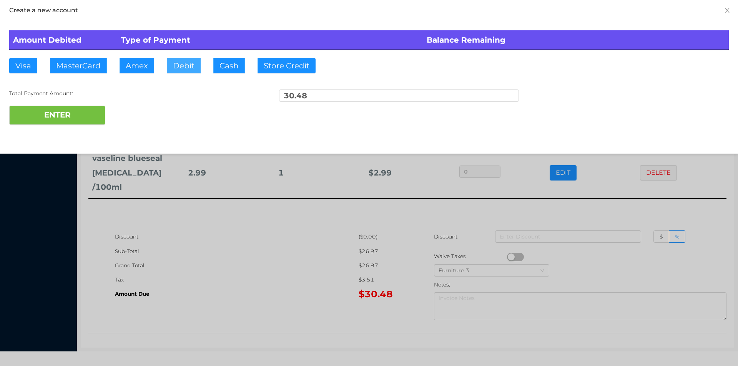
click at [178, 64] on button "Debit" at bounding box center [184, 65] width 34 height 15
click at [68, 121] on button "ENTER" at bounding box center [57, 115] width 96 height 19
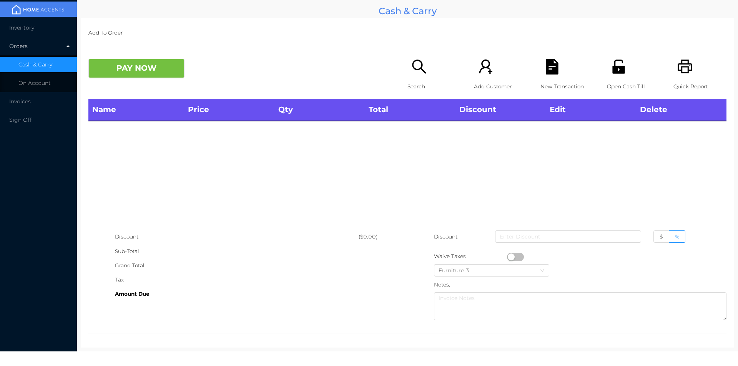
click at [416, 75] on div "Search" at bounding box center [433, 79] width 53 height 40
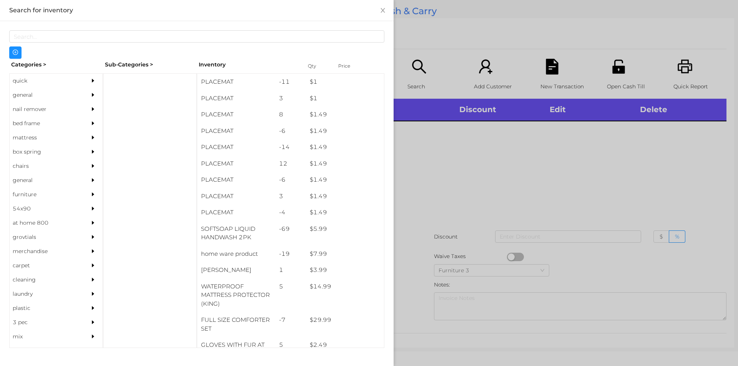
click at [26, 96] on div "general" at bounding box center [45, 95] width 70 height 14
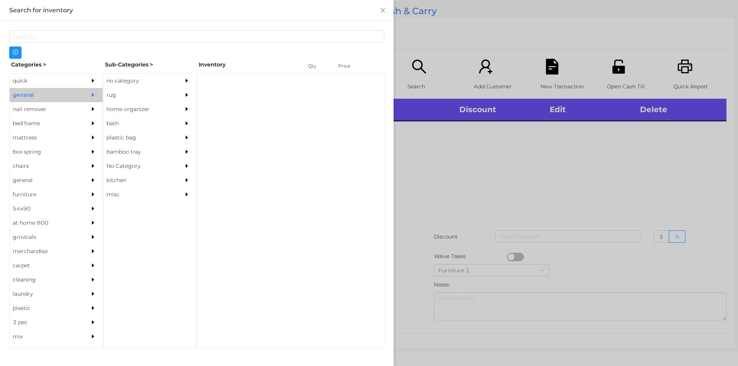
click at [116, 79] on div "no category" at bounding box center [138, 81] width 70 height 14
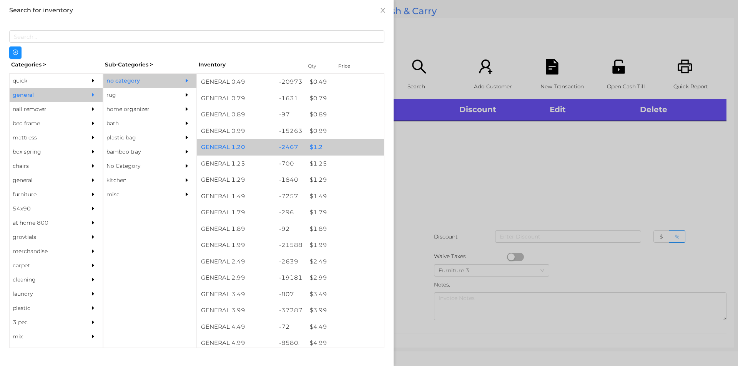
click at [319, 150] on div "$ 1.2" at bounding box center [345, 147] width 78 height 17
click at [313, 146] on div "$ 1.2" at bounding box center [345, 147] width 78 height 17
click at [312, 145] on div "$ 1.2" at bounding box center [345, 147] width 78 height 17
click at [311, 142] on div "$ 1.2" at bounding box center [345, 147] width 78 height 17
click at [314, 144] on div "$ 1.2" at bounding box center [345, 147] width 78 height 17
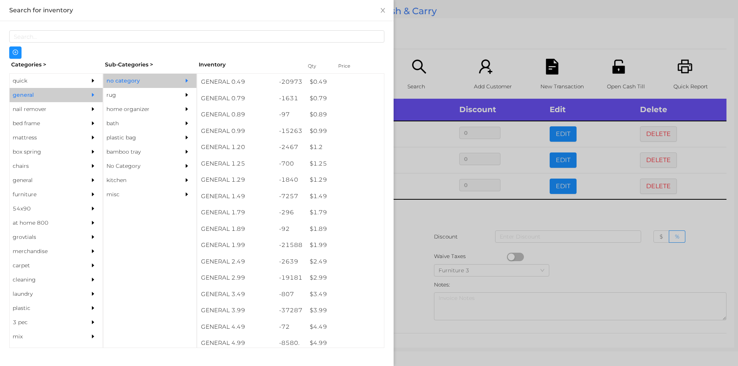
click at [535, 209] on div at bounding box center [369, 183] width 738 height 366
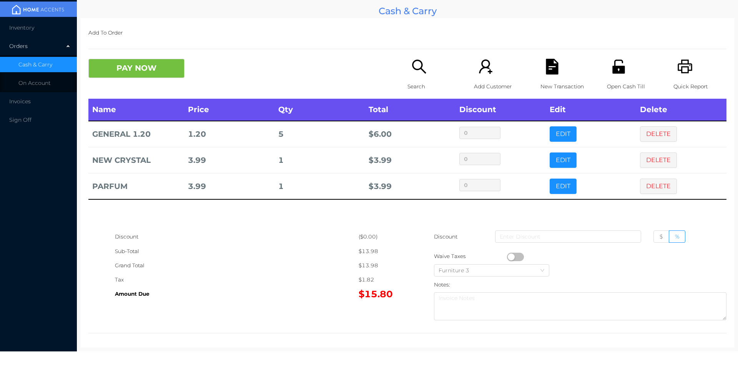
click at [545, 69] on icon "icon: file-text" at bounding box center [552, 67] width 16 height 16
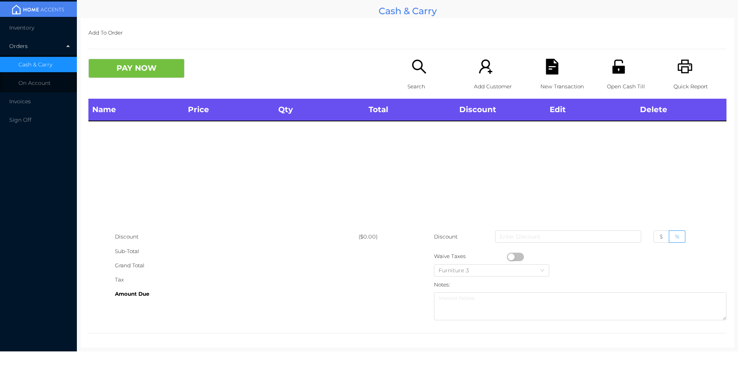
click at [678, 71] on icon "icon: printer" at bounding box center [685, 67] width 15 height 14
click at [540, 75] on div "New Transaction" at bounding box center [566, 79] width 53 height 40
click at [149, 78] on button "PAY NOW" at bounding box center [136, 68] width 96 height 19
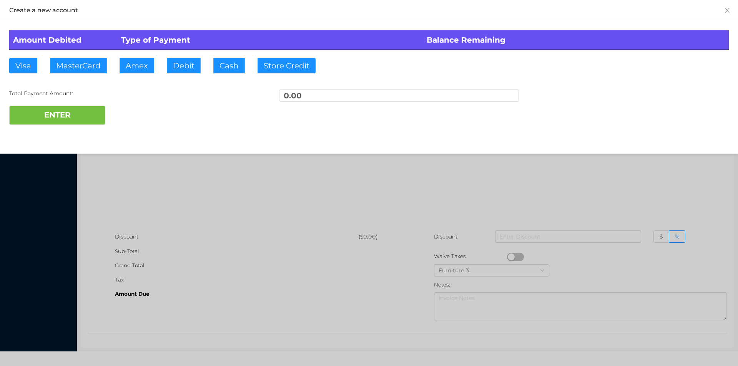
click at [175, 204] on div at bounding box center [369, 183] width 738 height 366
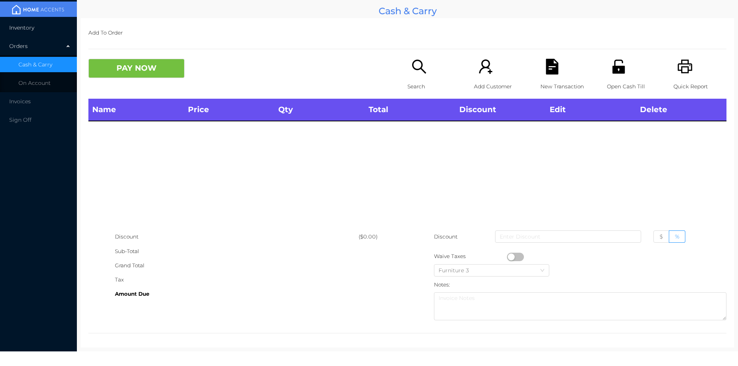
click at [28, 31] on span "Inventory" at bounding box center [21, 27] width 25 height 7
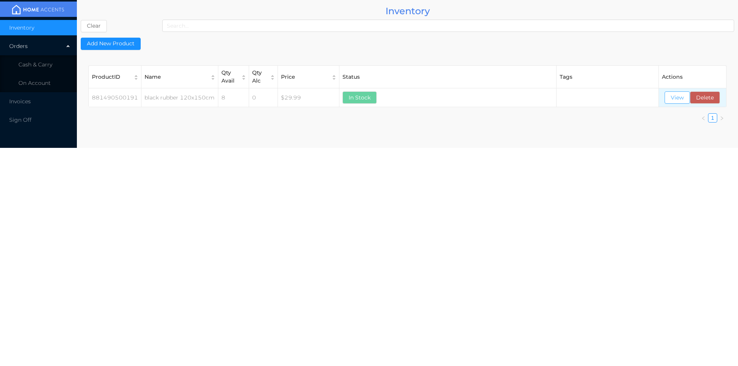
click at [671, 100] on button "View" at bounding box center [676, 97] width 25 height 12
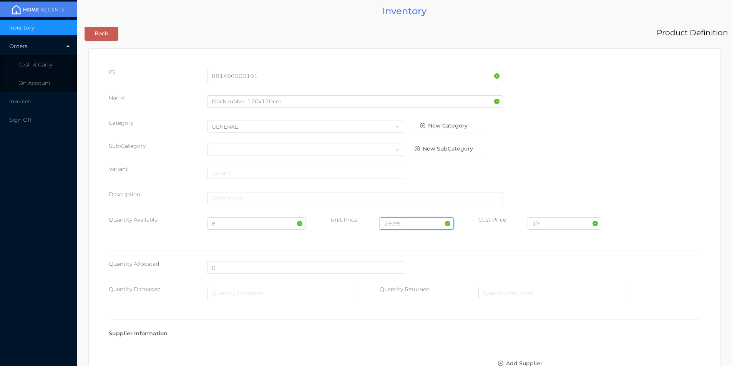
click at [413, 221] on input "29.99" at bounding box center [417, 224] width 74 height 12
type input "2"
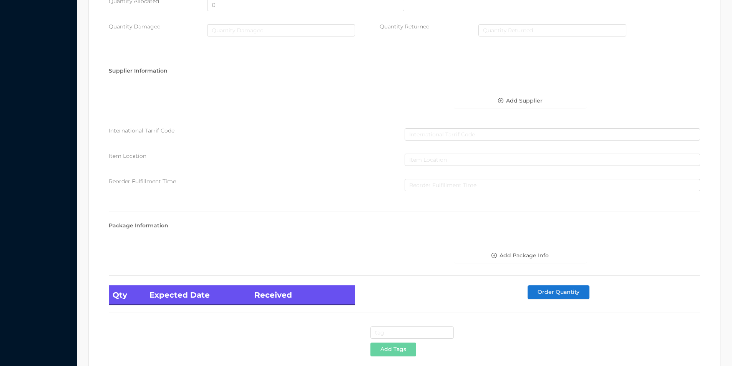
scroll to position [313, 0]
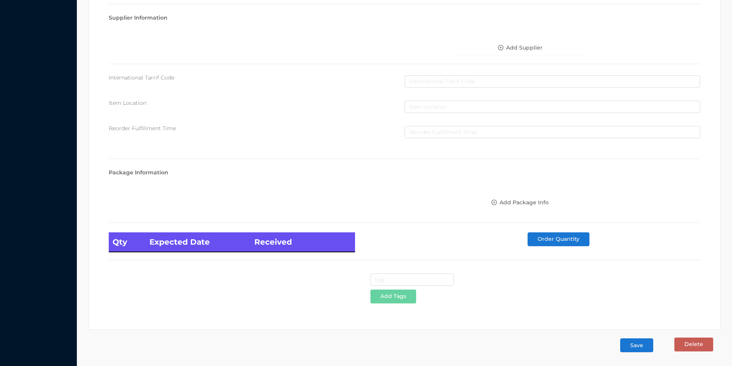
type input "34.99"
click at [634, 342] on button "Save" at bounding box center [636, 346] width 33 height 14
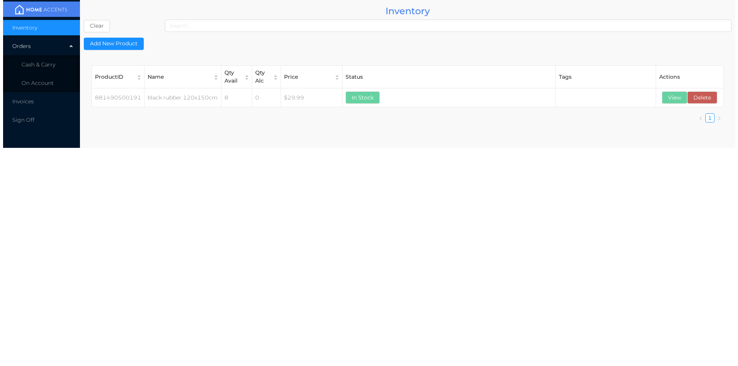
scroll to position [0, 0]
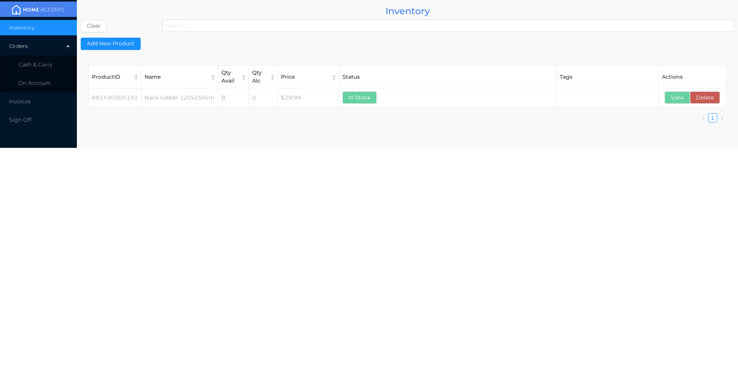
click at [43, 59] on li "Cash & Carry" at bounding box center [38, 64] width 77 height 15
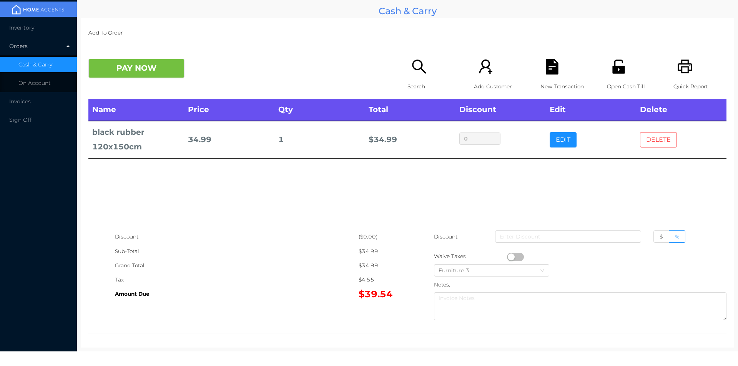
click at [661, 145] on button "DELETE" at bounding box center [658, 139] width 37 height 15
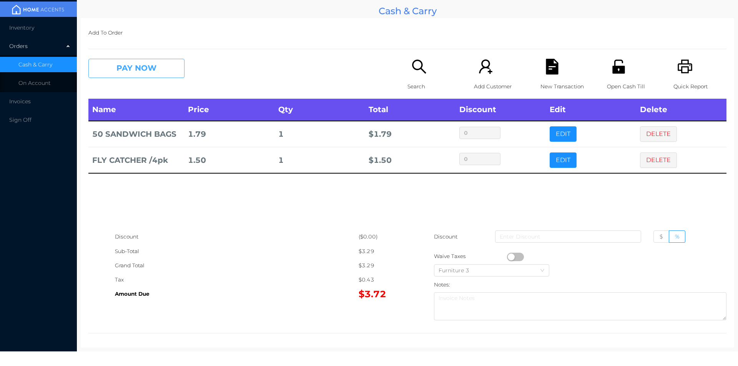
click at [153, 71] on button "PAY NOW" at bounding box center [136, 68] width 96 height 19
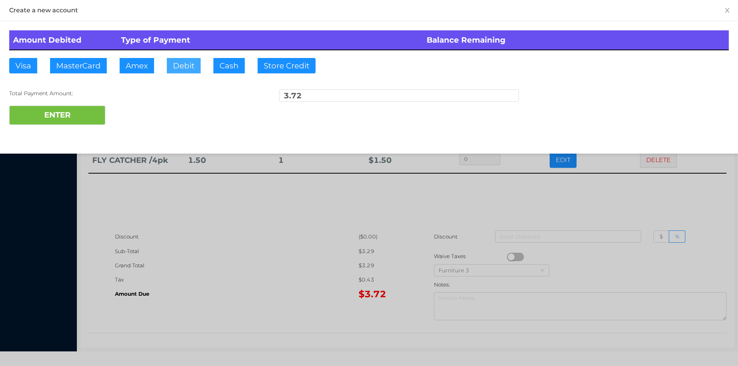
click at [185, 61] on button "Debit" at bounding box center [184, 65] width 34 height 15
click at [86, 113] on button "ENTER" at bounding box center [57, 115] width 96 height 19
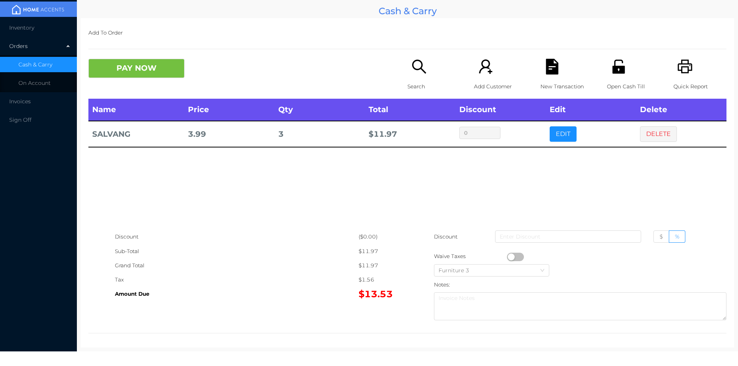
click at [161, 73] on button "PAY NOW" at bounding box center [136, 68] width 96 height 19
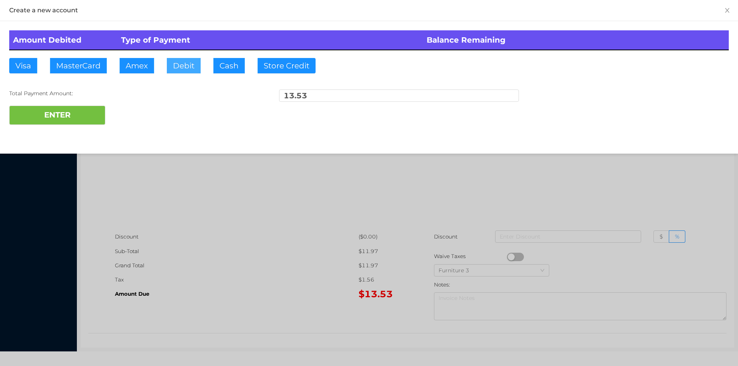
click at [177, 70] on button "Debit" at bounding box center [184, 65] width 34 height 15
click at [74, 119] on button "ENTER" at bounding box center [57, 115] width 96 height 19
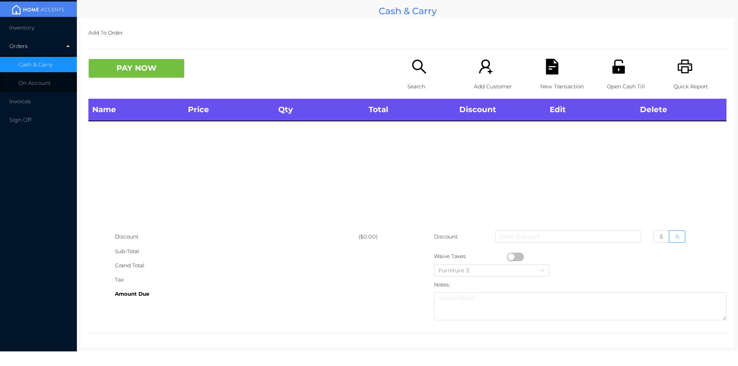
click at [612, 73] on icon "icon: unlock" at bounding box center [618, 67] width 12 height 14
click at [409, 82] on p "Search" at bounding box center [433, 87] width 53 height 14
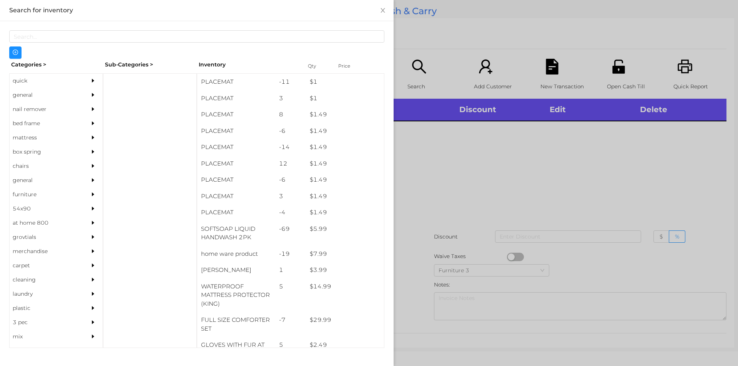
click at [24, 96] on div "general" at bounding box center [45, 95] width 70 height 14
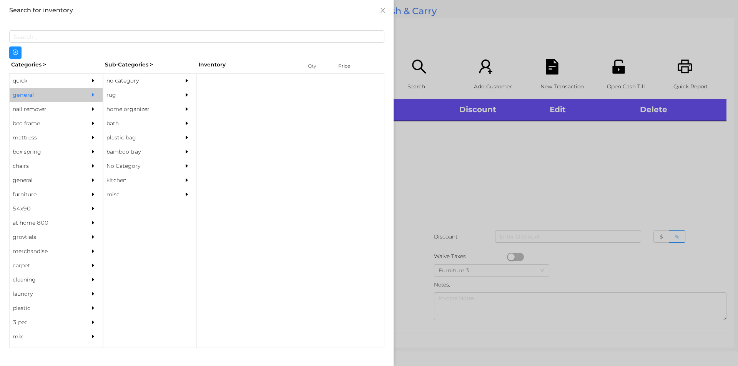
click at [130, 76] on div "no category" at bounding box center [138, 81] width 70 height 14
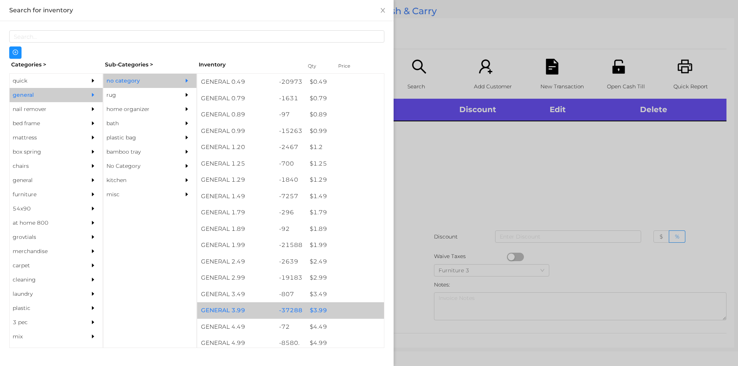
click at [310, 307] on div "$ 3.99" at bounding box center [345, 310] width 78 height 17
click at [320, 308] on div "$ 3.99" at bounding box center [345, 310] width 78 height 17
click at [318, 306] on div "$ 3.99" at bounding box center [345, 310] width 78 height 17
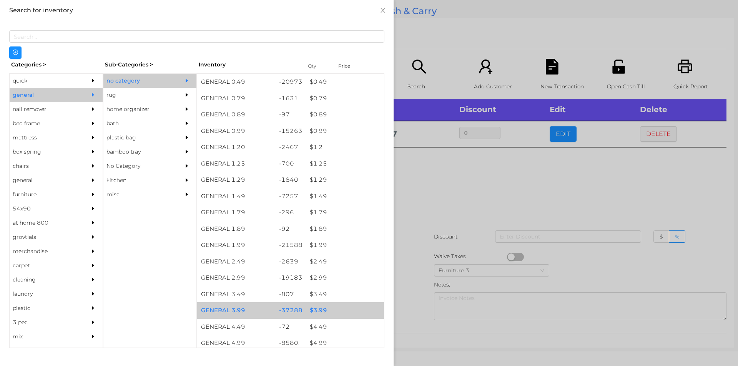
click at [320, 307] on div "$ 3.99" at bounding box center [345, 310] width 78 height 17
click at [314, 306] on div "$ 3.99" at bounding box center [345, 310] width 78 height 17
click at [320, 309] on div "$ 3.99" at bounding box center [345, 310] width 78 height 17
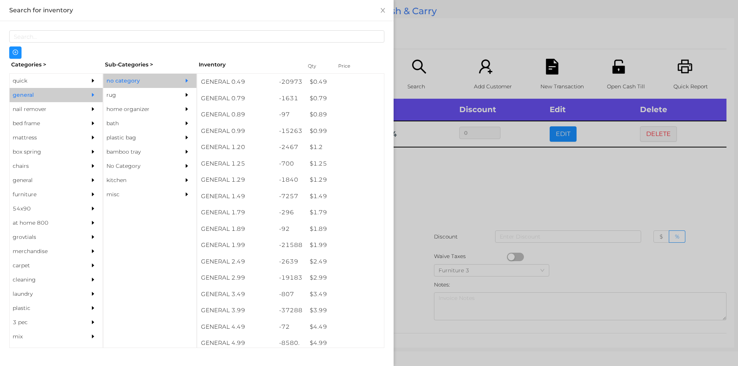
click at [429, 181] on div at bounding box center [369, 183] width 738 height 366
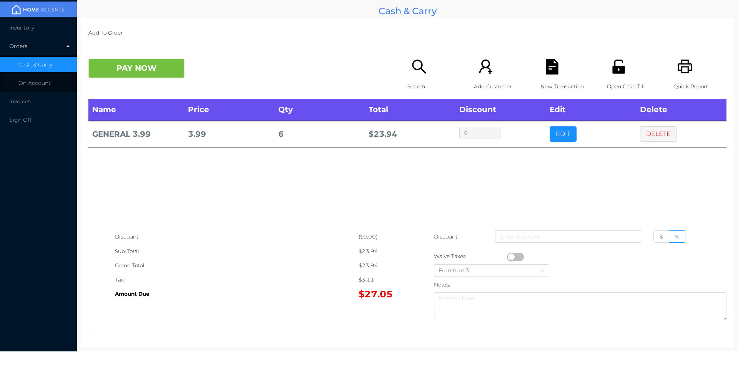
click at [130, 76] on button "PAY NOW" at bounding box center [136, 68] width 96 height 19
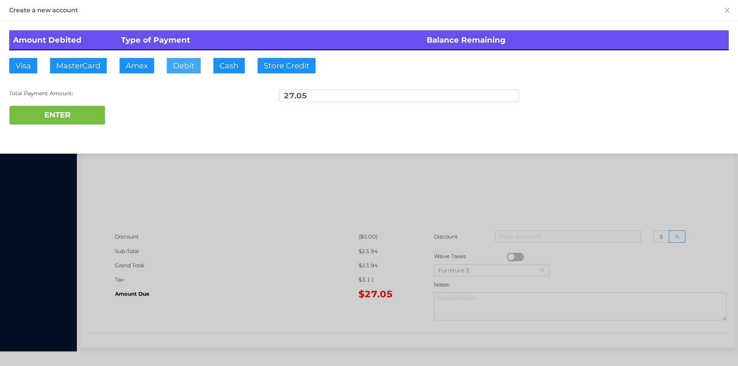
click at [180, 63] on button "Debit" at bounding box center [184, 65] width 34 height 15
click at [68, 124] on button "ENTER" at bounding box center [57, 115] width 96 height 19
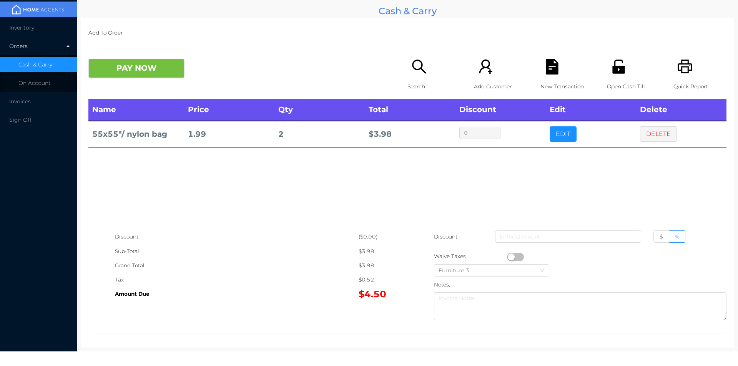
click at [418, 76] on div "Search" at bounding box center [433, 79] width 53 height 40
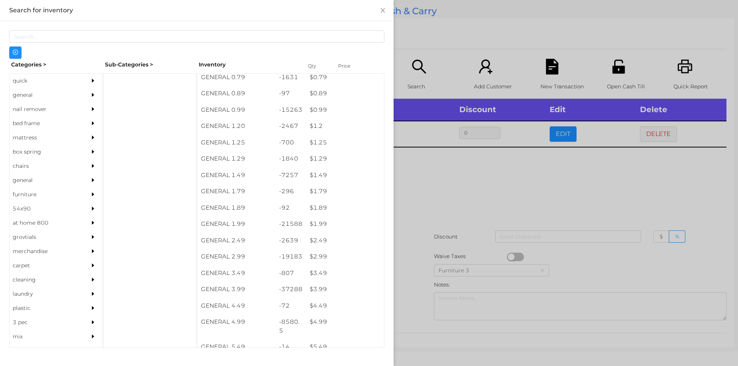
scroll to position [28, 0]
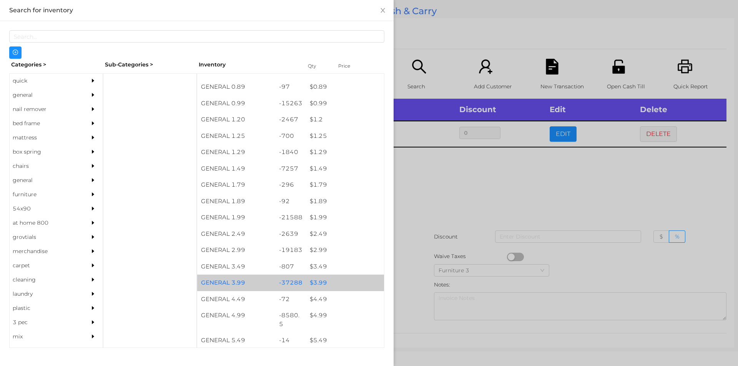
click at [319, 286] on div "$ 3.99" at bounding box center [345, 283] width 78 height 17
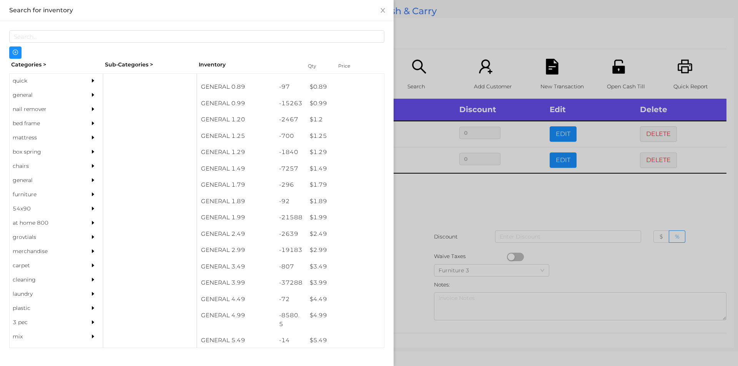
click at [414, 309] on div at bounding box center [369, 183] width 738 height 366
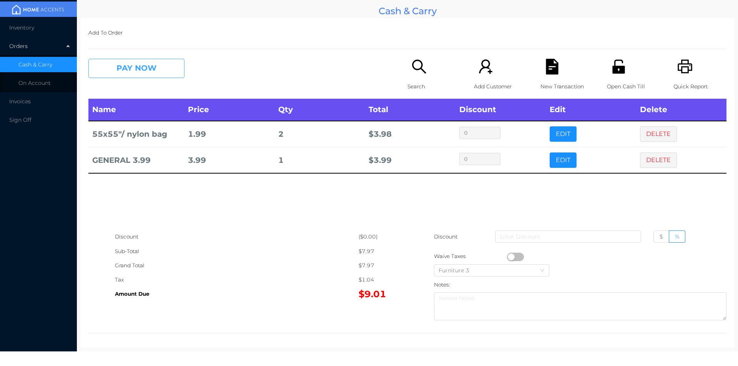
click at [128, 69] on button "PAY NOW" at bounding box center [136, 68] width 96 height 19
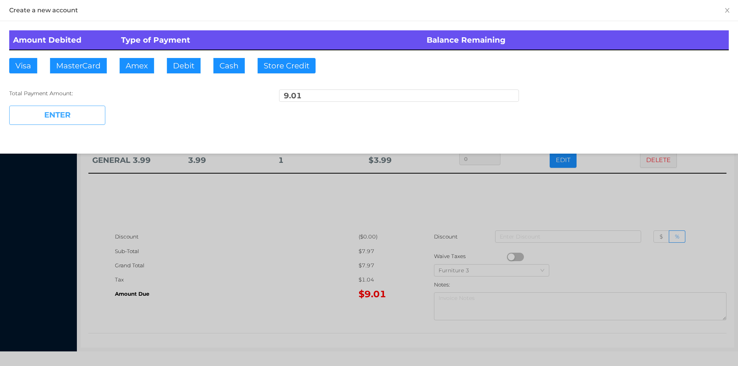
click at [58, 107] on button "ENTER" at bounding box center [57, 115] width 96 height 19
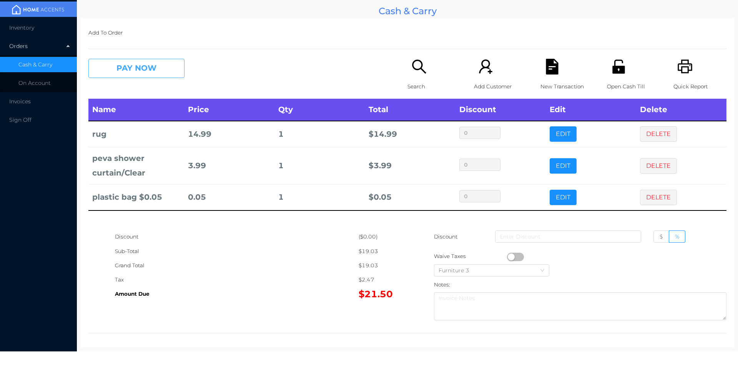
click at [133, 65] on button "PAY NOW" at bounding box center [136, 68] width 96 height 19
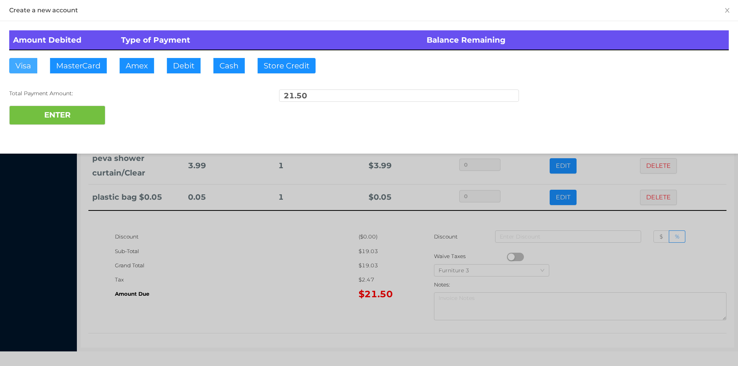
click at [23, 65] on button "Visa" at bounding box center [23, 65] width 28 height 15
click at [30, 114] on button "ENTER" at bounding box center [57, 115] width 96 height 19
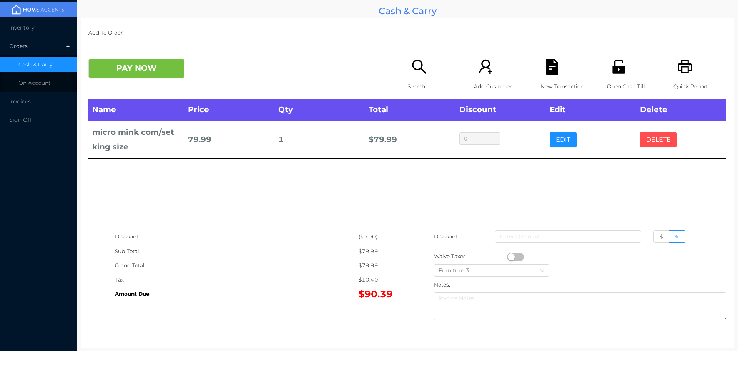
click at [647, 135] on button "DELETE" at bounding box center [658, 139] width 37 height 15
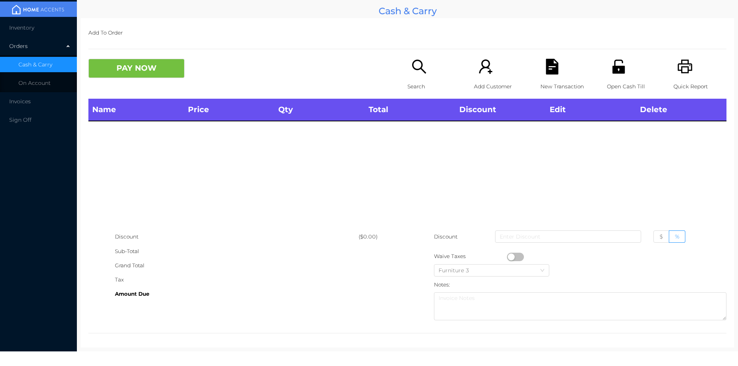
click at [426, 80] on p "Search" at bounding box center [433, 87] width 53 height 14
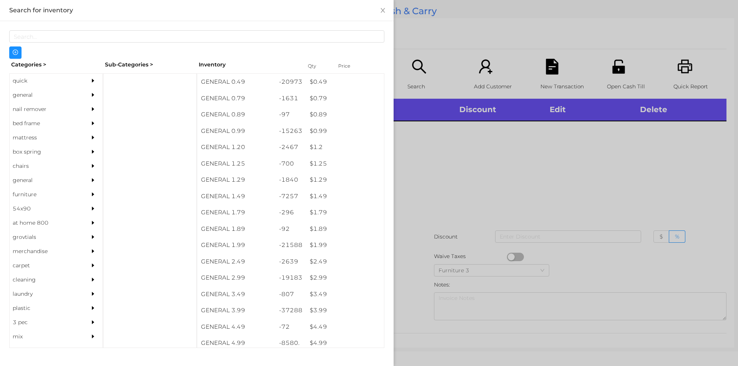
click at [27, 78] on div "quick" at bounding box center [45, 81] width 70 height 14
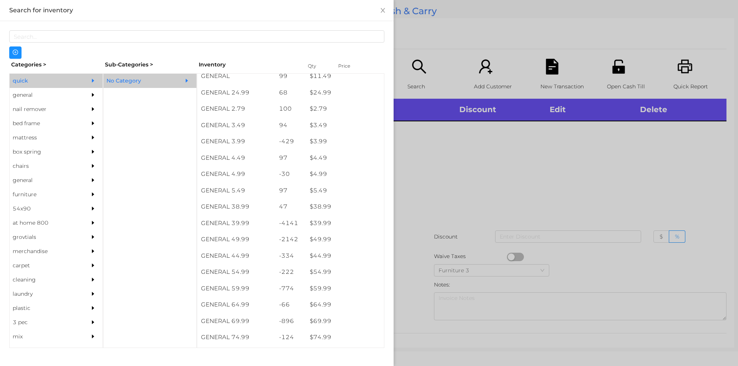
scroll to position [304, 0]
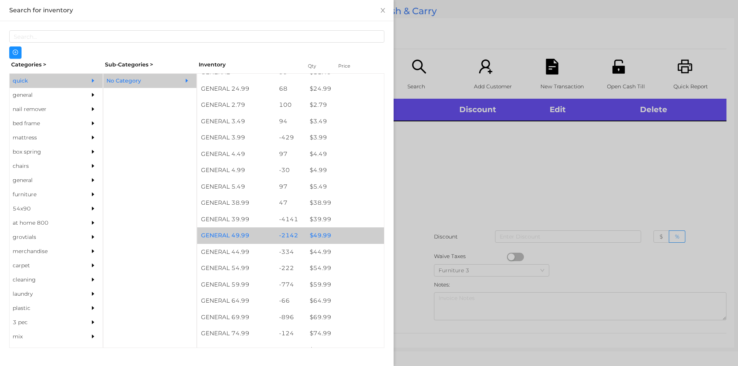
click at [320, 236] on div "$ 49.99" at bounding box center [345, 236] width 78 height 17
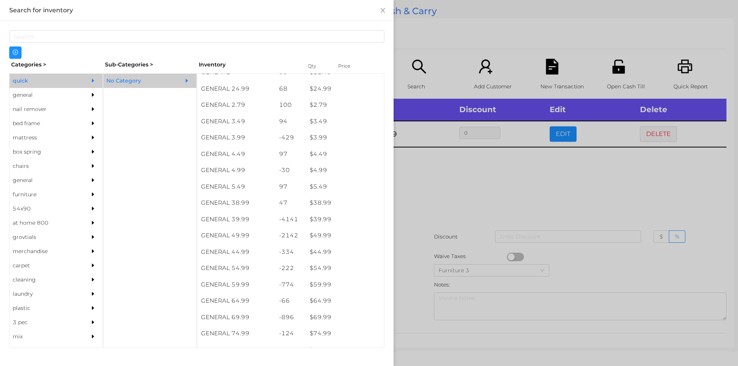
click at [419, 224] on div at bounding box center [369, 183] width 738 height 366
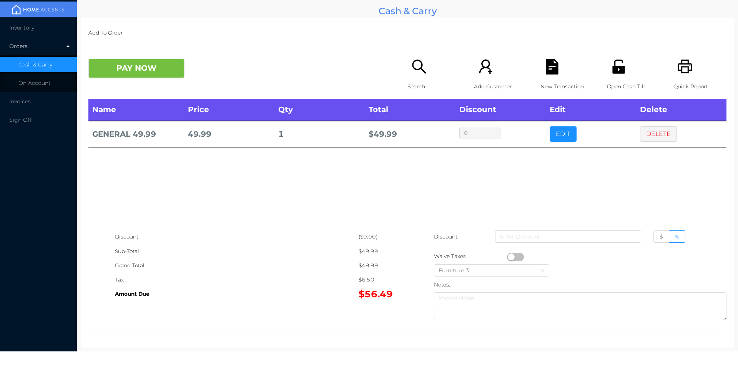
click at [164, 66] on button "PAY NOW" at bounding box center [136, 68] width 96 height 19
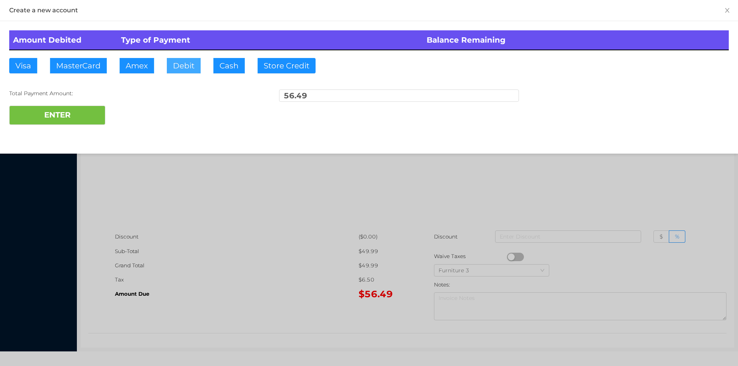
click at [187, 66] on button "Debit" at bounding box center [184, 65] width 34 height 15
click at [85, 107] on button "ENTER" at bounding box center [57, 115] width 96 height 19
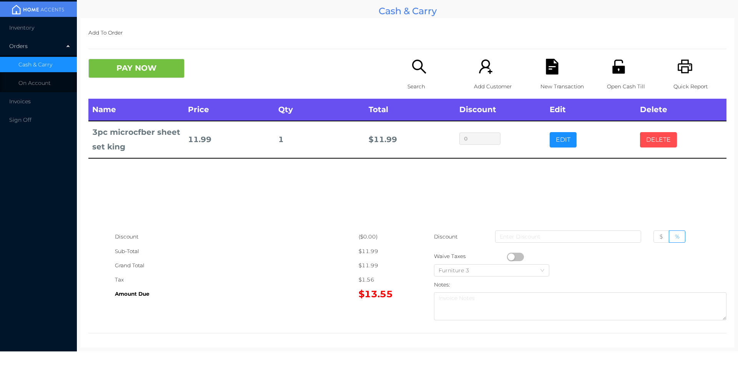
click at [654, 133] on button "DELETE" at bounding box center [658, 139] width 37 height 15
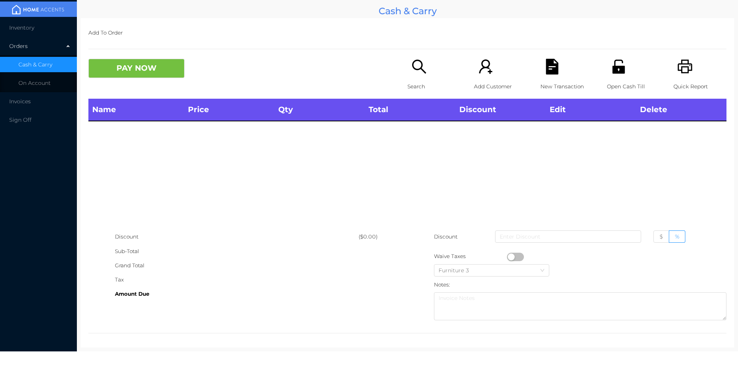
click at [619, 95] on div "Open Cash Till" at bounding box center [633, 79] width 53 height 40
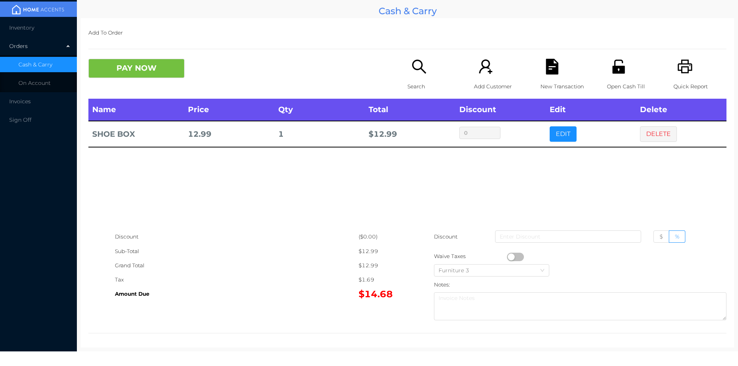
click at [677, 73] on icon "icon: printer" at bounding box center [685, 67] width 16 height 16
click at [660, 128] on button "DELETE" at bounding box center [658, 133] width 37 height 15
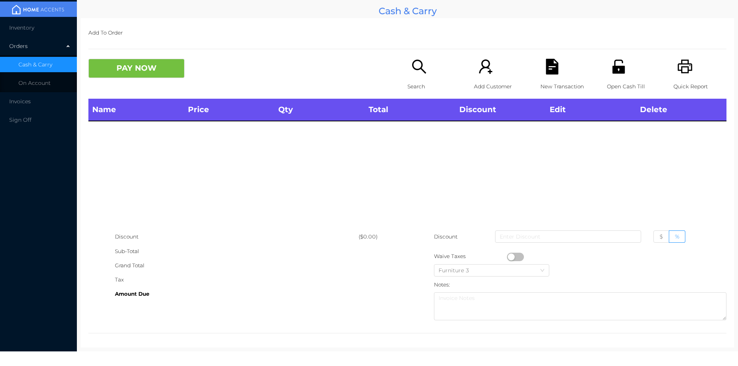
click at [25, 35] on li "Inventory" at bounding box center [38, 27] width 77 height 15
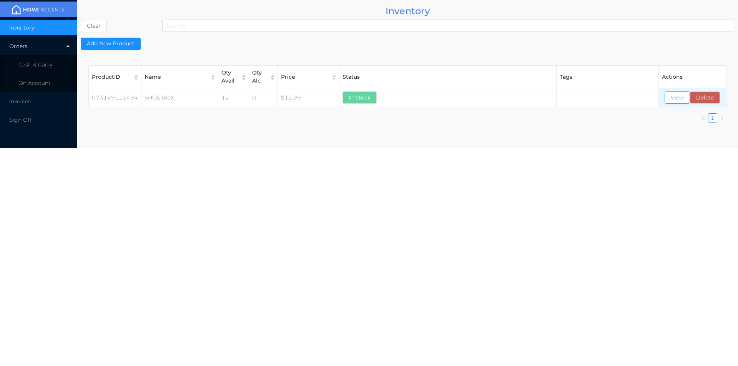
click at [668, 103] on button "View" at bounding box center [676, 97] width 25 height 12
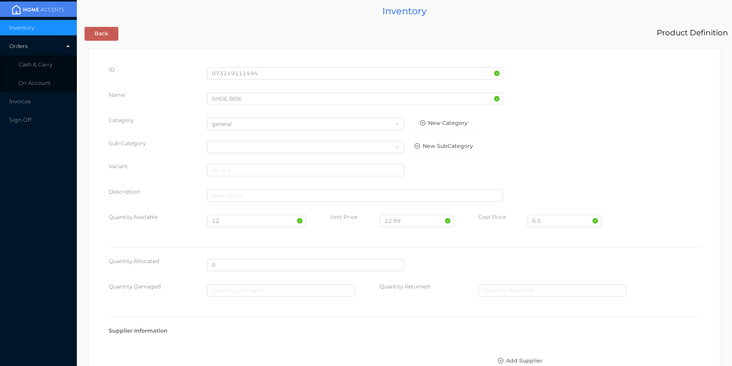
click at [20, 8] on img at bounding box center [38, 10] width 58 height 12
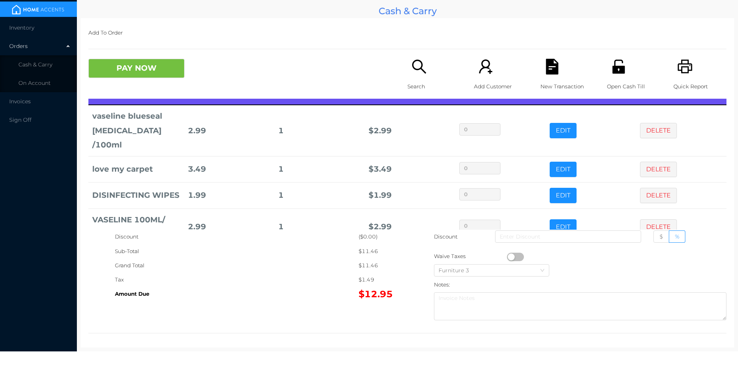
scroll to position [37, 0]
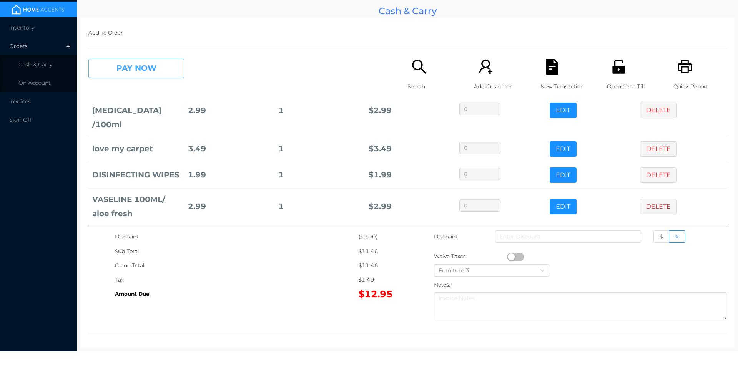
click at [169, 66] on button "PAY NOW" at bounding box center [136, 68] width 96 height 19
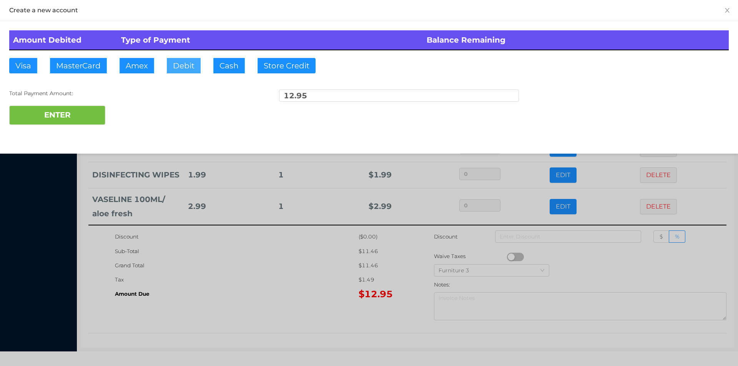
click at [190, 63] on button "Debit" at bounding box center [184, 65] width 34 height 15
click at [85, 120] on button "ENTER" at bounding box center [57, 115] width 96 height 19
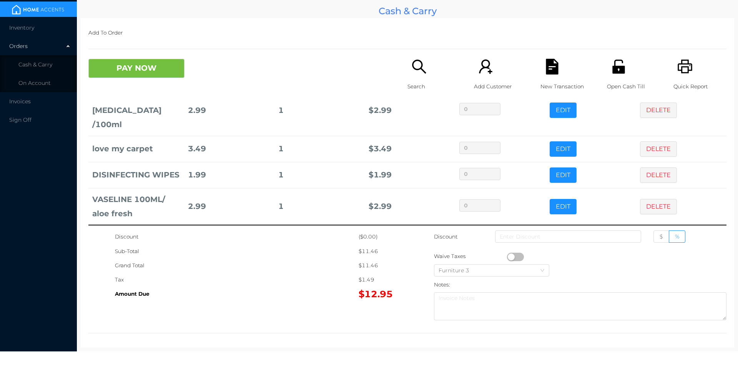
scroll to position [0, 0]
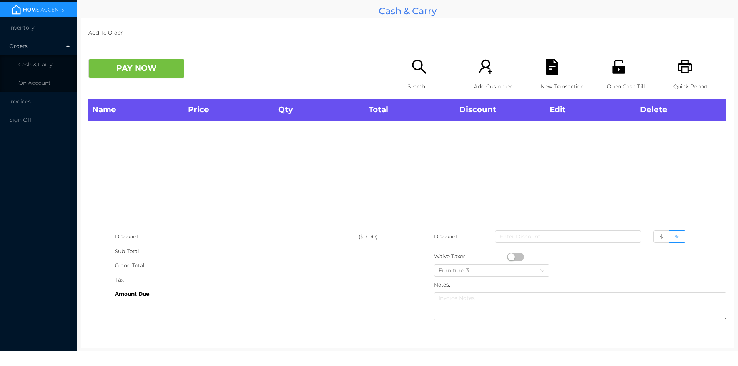
click at [415, 66] on icon "icon: search" at bounding box center [419, 67] width 16 height 16
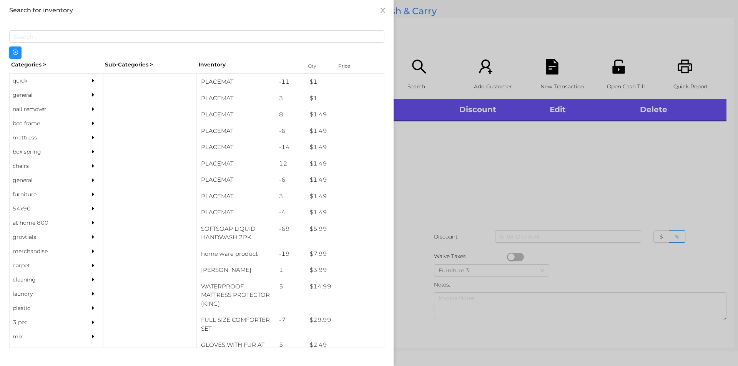
click at [50, 91] on div "general" at bounding box center [45, 95] width 70 height 14
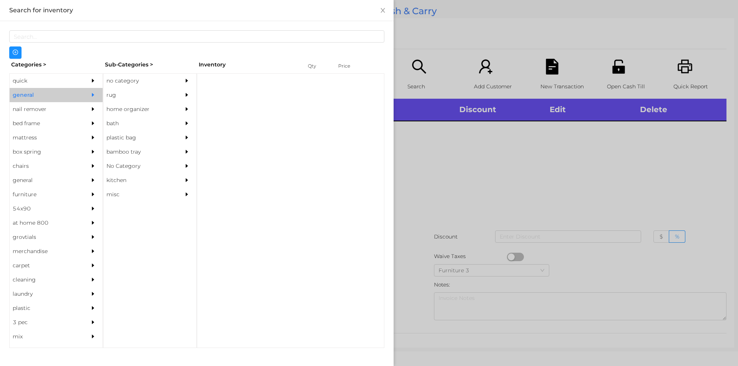
click at [53, 90] on div "general" at bounding box center [45, 95] width 70 height 14
click at [168, 87] on div "no category" at bounding box center [138, 81] width 70 height 14
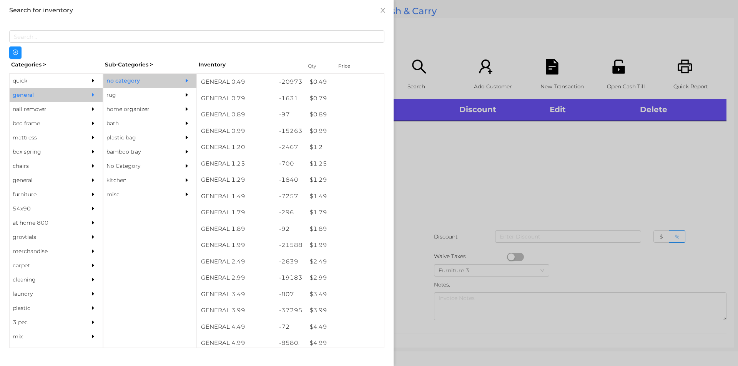
click at [165, 75] on div "no category" at bounding box center [138, 81] width 70 height 14
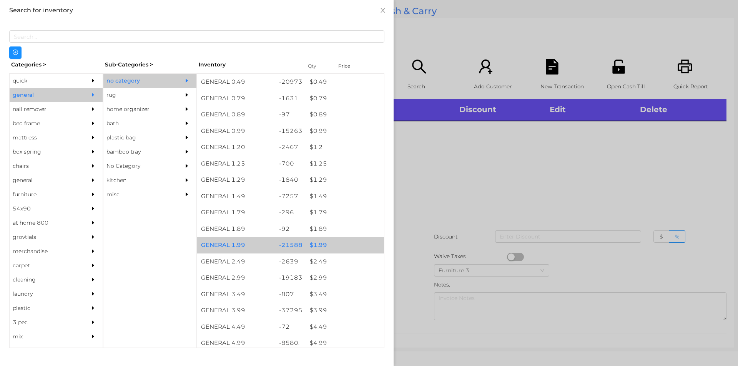
click at [341, 242] on div "$ 1.99" at bounding box center [345, 245] width 78 height 17
click at [347, 246] on div "$ 1.99" at bounding box center [345, 245] width 78 height 17
click at [352, 244] on div "$ 1.99" at bounding box center [345, 245] width 78 height 17
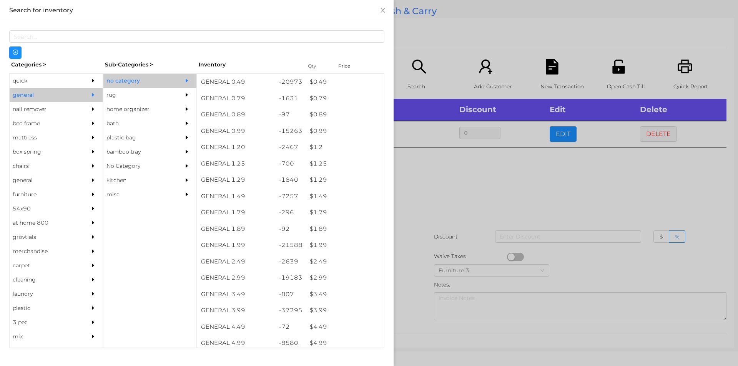
click at [438, 187] on div at bounding box center [369, 183] width 738 height 366
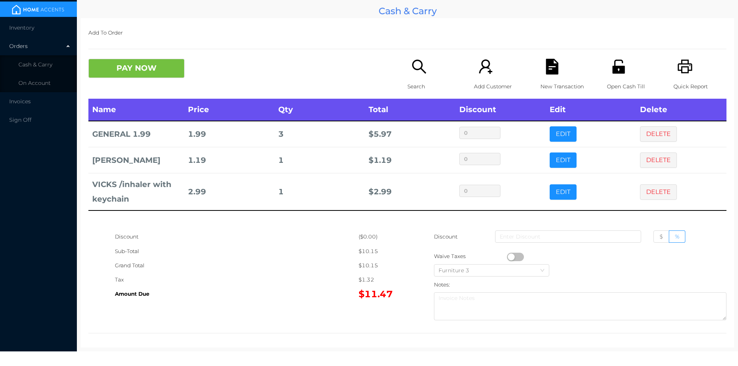
click at [411, 61] on icon "icon: search" at bounding box center [419, 67] width 16 height 16
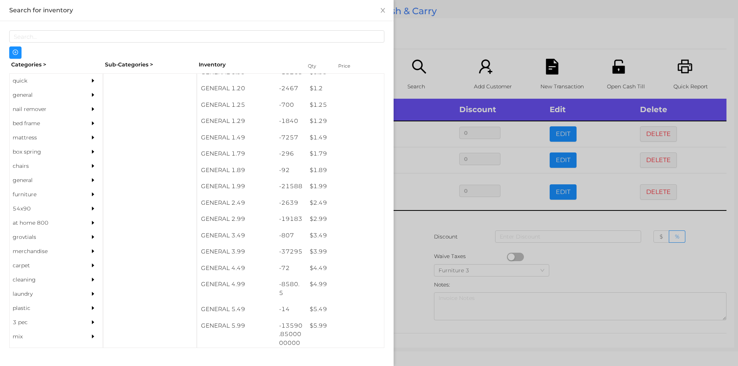
scroll to position [74, 0]
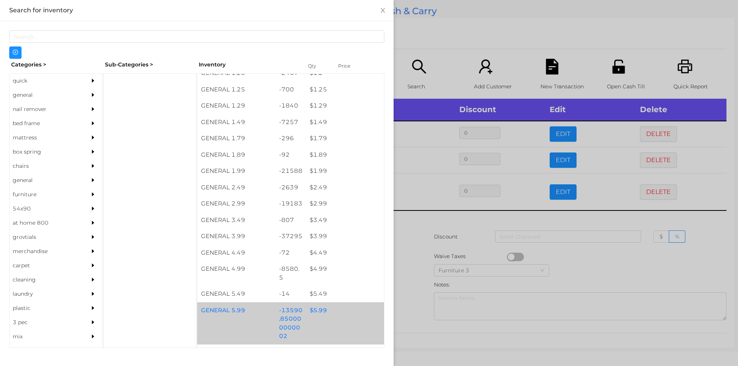
click at [341, 309] on div "$ 5.99" at bounding box center [345, 310] width 78 height 17
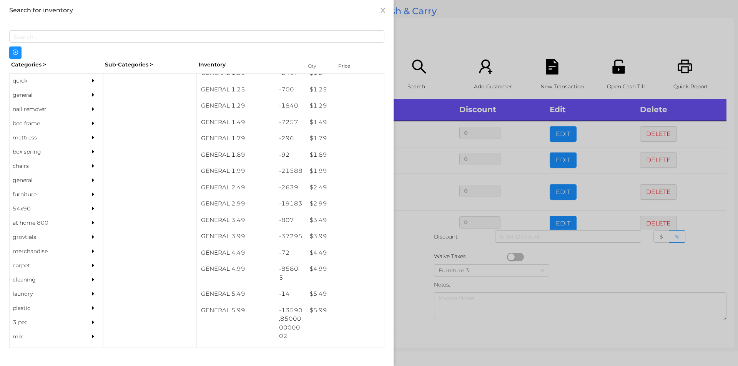
click at [415, 264] on div at bounding box center [369, 183] width 738 height 366
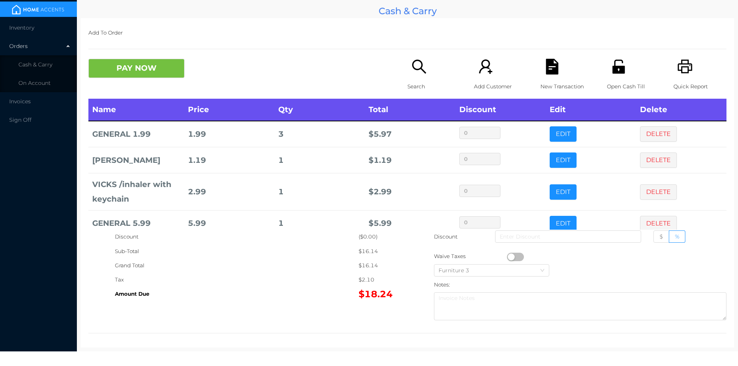
click at [420, 72] on icon "icon: search" at bounding box center [419, 67] width 16 height 16
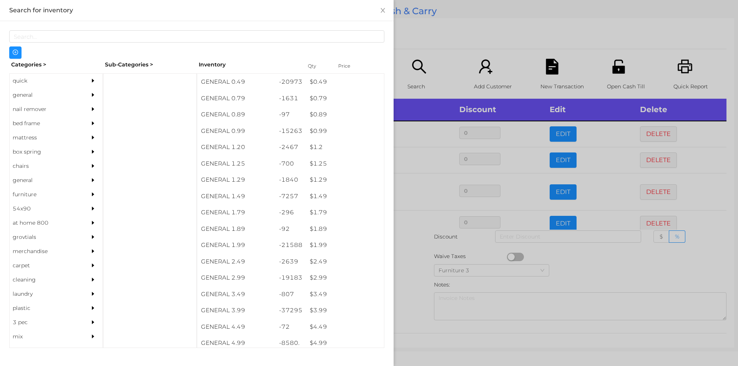
click at [339, 247] on div "$ 1.99" at bounding box center [345, 245] width 78 height 17
click at [415, 302] on div at bounding box center [369, 183] width 738 height 366
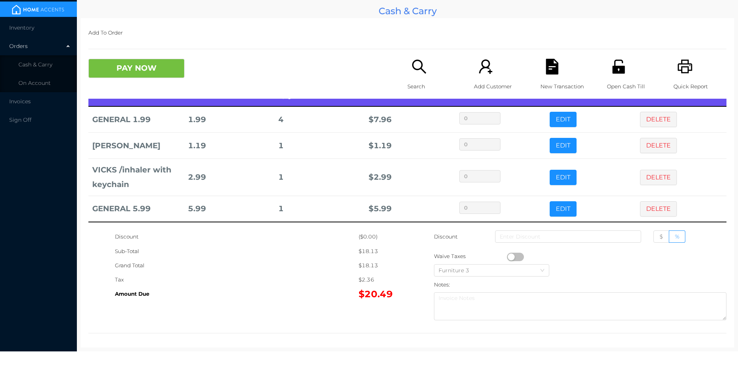
scroll to position [0, 0]
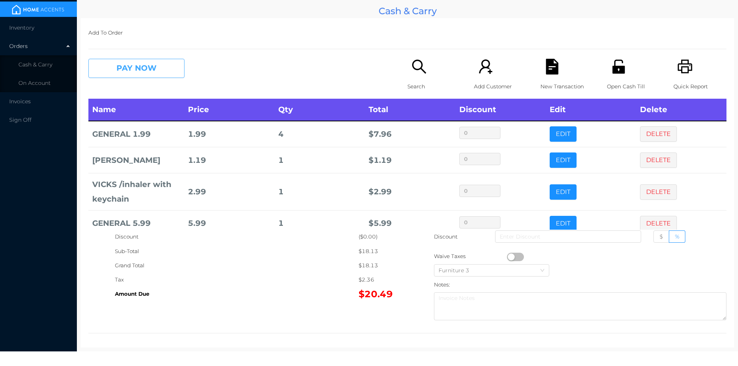
click at [167, 70] on button "PAY NOW" at bounding box center [136, 68] width 96 height 19
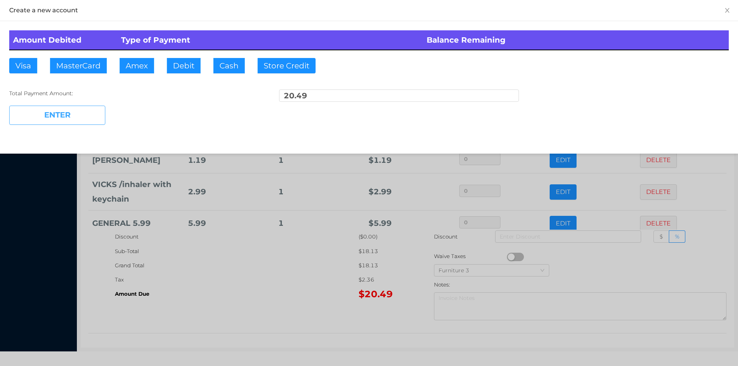
click at [82, 108] on button "ENTER" at bounding box center [57, 115] width 96 height 19
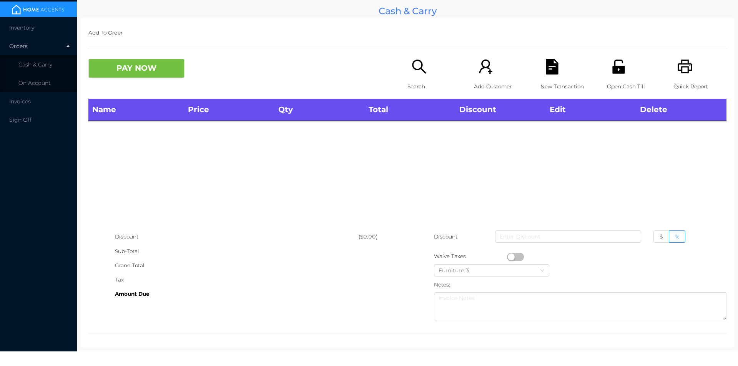
click at [683, 67] on icon "icon: printer" at bounding box center [685, 67] width 15 height 14
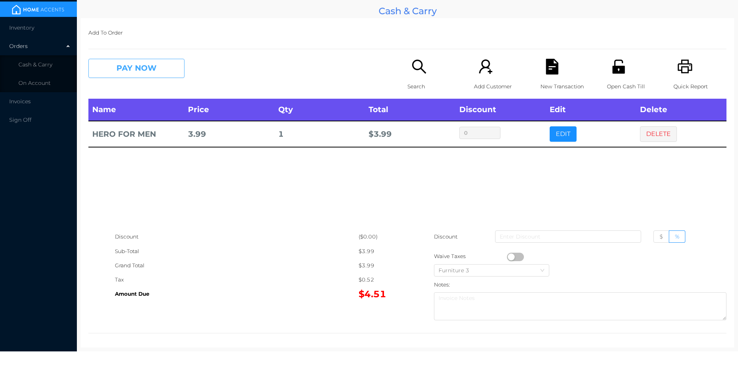
click at [133, 67] on button "PAY NOW" at bounding box center [136, 68] width 96 height 19
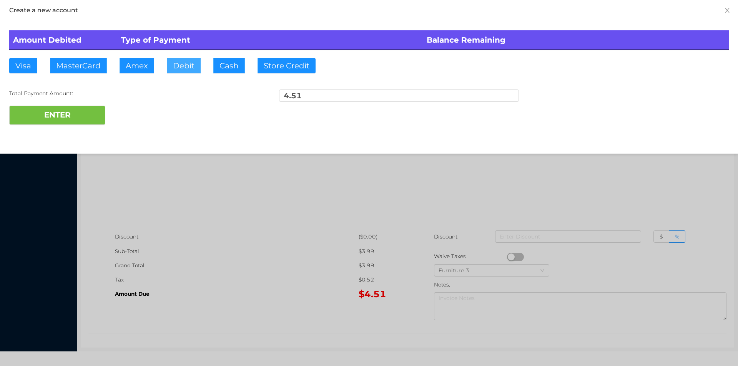
click at [179, 66] on button "Debit" at bounding box center [184, 65] width 34 height 15
click at [81, 111] on button "ENTER" at bounding box center [57, 115] width 96 height 19
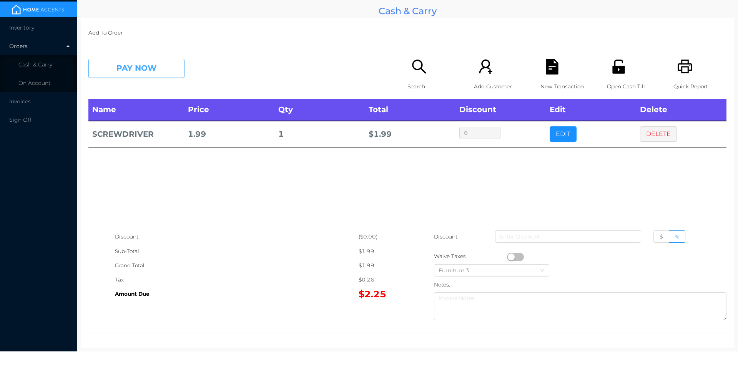
click at [170, 68] on button "PAY NOW" at bounding box center [136, 68] width 96 height 19
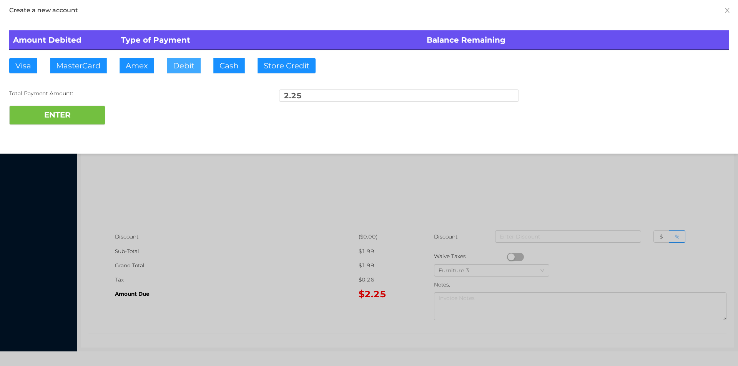
click at [179, 71] on button "Debit" at bounding box center [184, 65] width 34 height 15
click at [87, 113] on button "ENTER" at bounding box center [57, 115] width 96 height 19
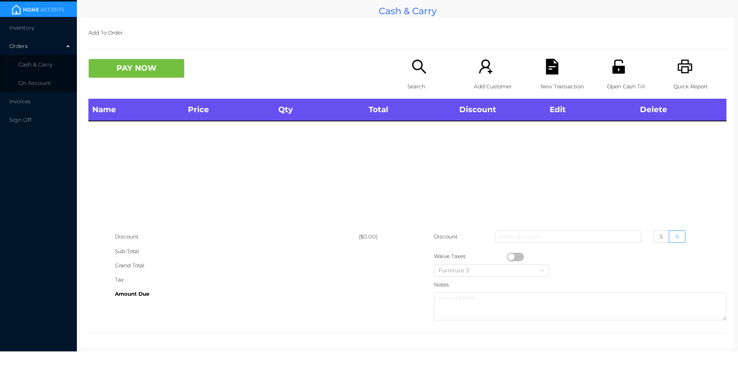
click at [616, 79] on div "Open Cash Till" at bounding box center [633, 79] width 53 height 40
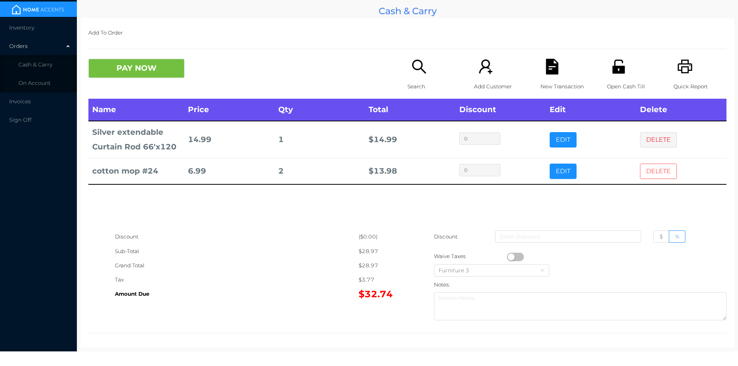
click at [657, 175] on button "DELETE" at bounding box center [658, 171] width 37 height 15
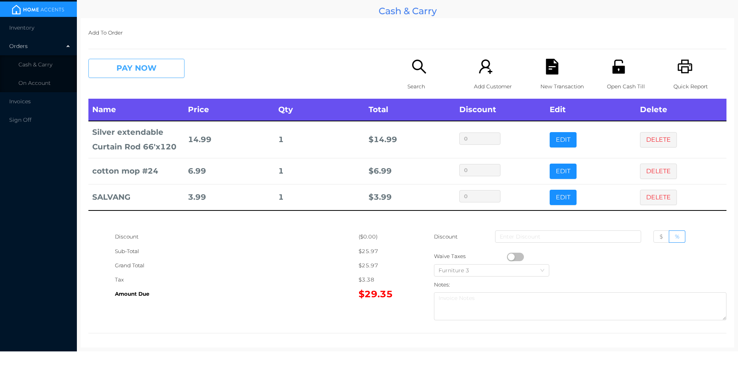
click at [155, 70] on button "PAY NOW" at bounding box center [136, 68] width 96 height 19
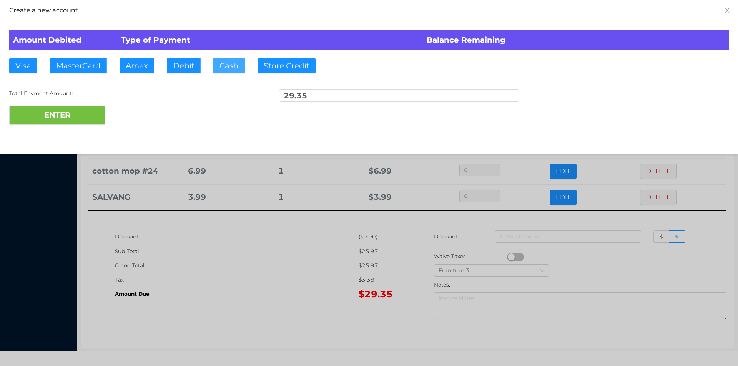
click at [239, 61] on button "Cash" at bounding box center [229, 65] width 32 height 15
click at [84, 111] on button "ENTER" at bounding box center [57, 115] width 96 height 19
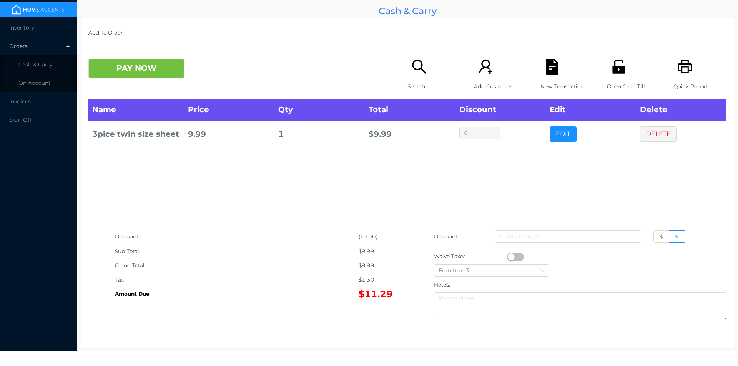
click at [151, 66] on button "PAY NOW" at bounding box center [136, 68] width 96 height 19
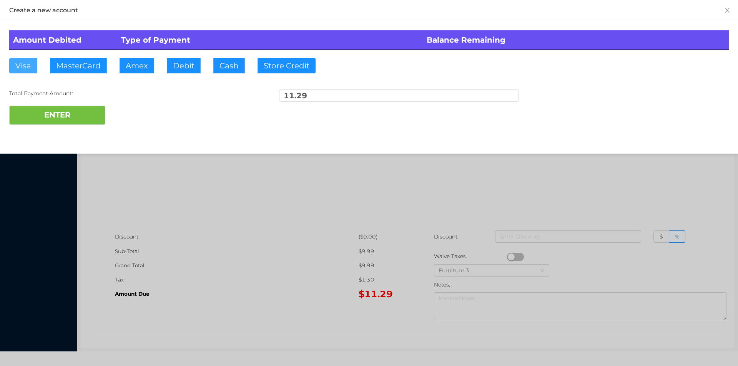
click at [24, 66] on button "Visa" at bounding box center [23, 65] width 28 height 15
click at [67, 116] on button "ENTER" at bounding box center [57, 115] width 96 height 19
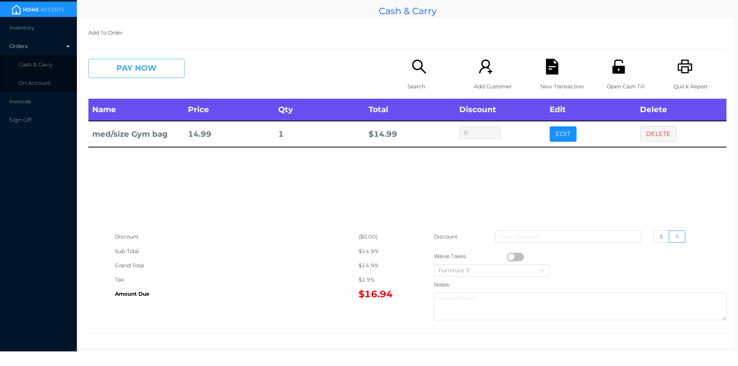
click at [168, 68] on button "PAY NOW" at bounding box center [136, 68] width 96 height 19
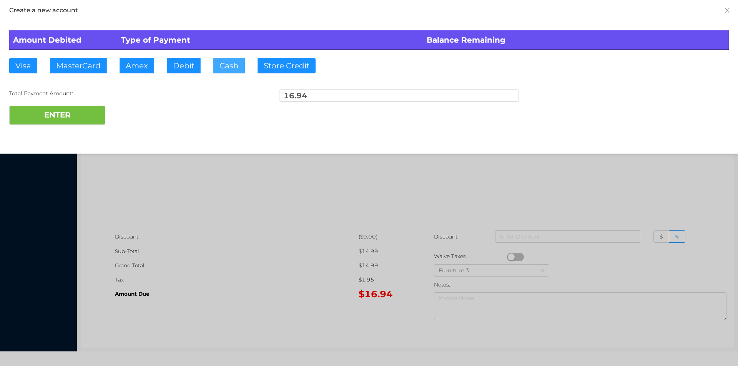
click at [228, 70] on button "Cash" at bounding box center [229, 65] width 32 height 15
type input "20"
click at [101, 115] on button "ENTER" at bounding box center [57, 115] width 96 height 19
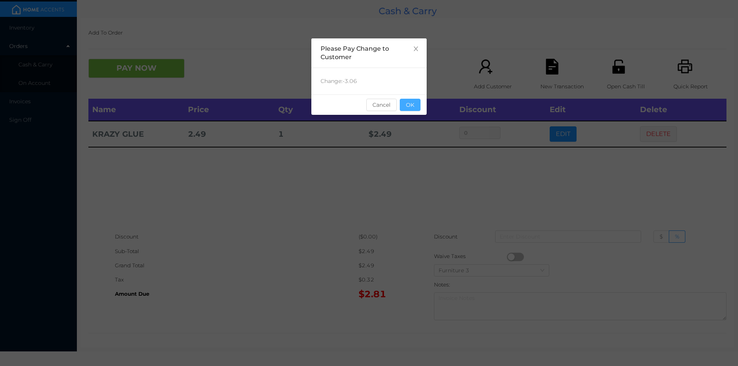
click at [411, 109] on button "OK" at bounding box center [410, 105] width 21 height 12
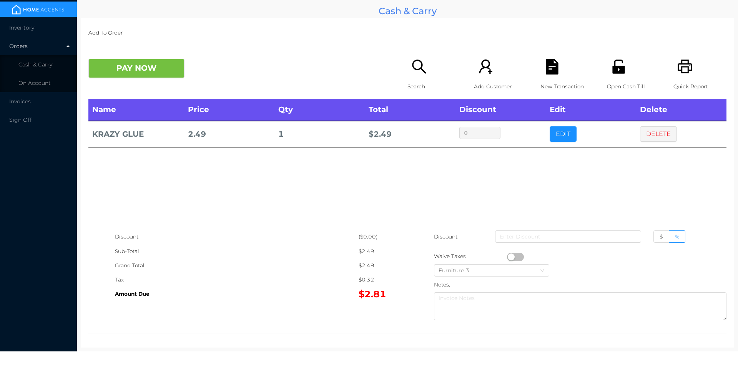
click at [407, 75] on div "Search" at bounding box center [433, 79] width 53 height 40
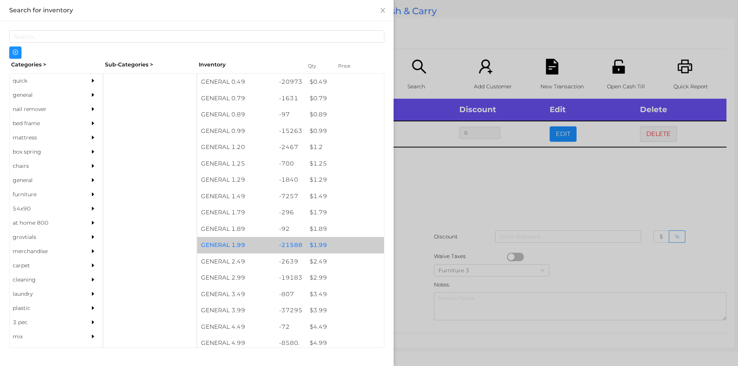
click at [343, 245] on div "$ 1.99" at bounding box center [345, 245] width 78 height 17
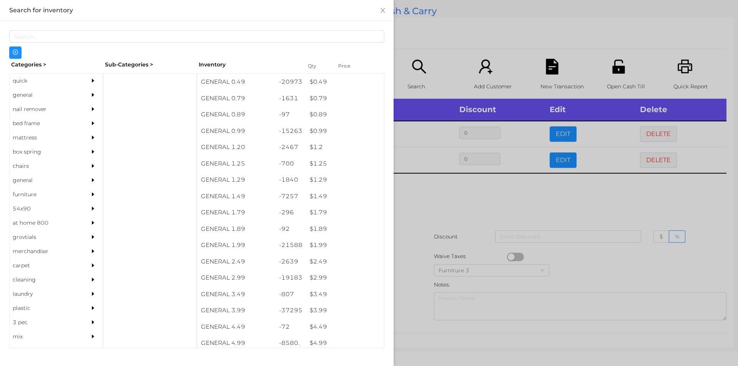
click at [452, 210] on div at bounding box center [369, 183] width 738 height 366
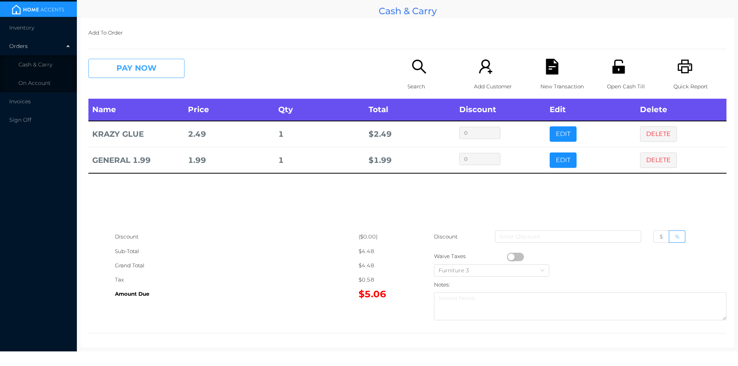
click at [163, 74] on button "PAY NOW" at bounding box center [136, 68] width 96 height 19
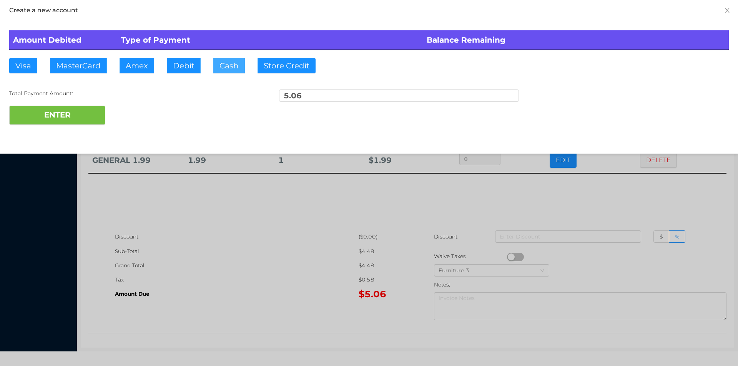
click at [231, 71] on button "Cash" at bounding box center [229, 65] width 32 height 15
click at [86, 119] on button "ENTER" at bounding box center [57, 115] width 96 height 19
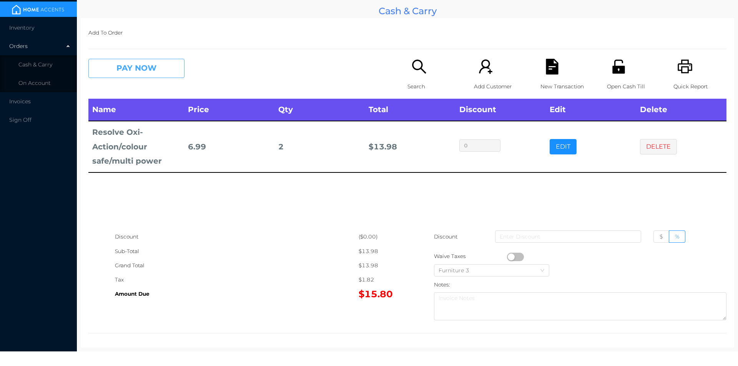
click at [174, 66] on button "PAY NOW" at bounding box center [136, 68] width 96 height 19
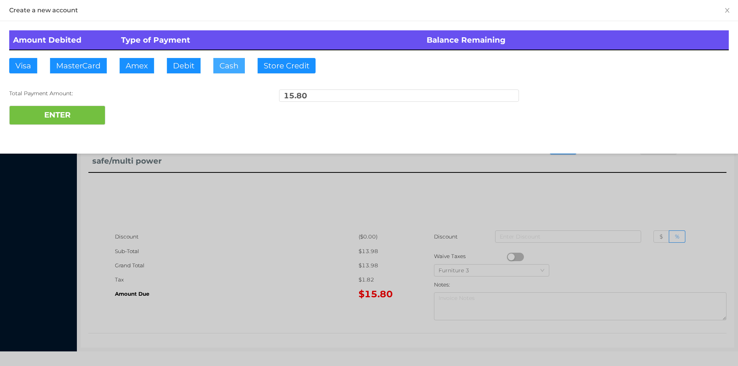
click at [230, 71] on button "Cash" at bounding box center [229, 65] width 32 height 15
click at [91, 120] on button "ENTER" at bounding box center [57, 115] width 96 height 19
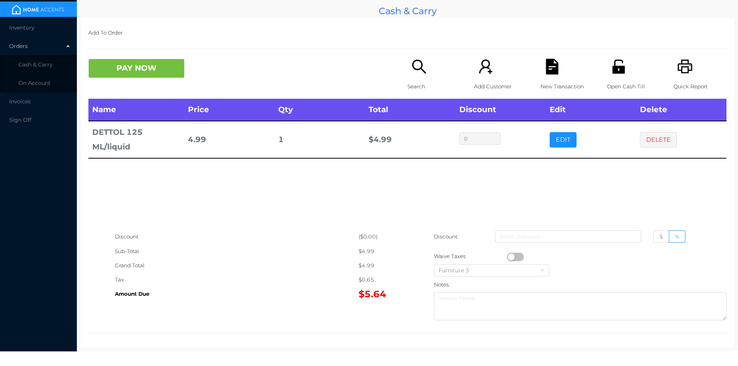
click at [168, 60] on button "PAY NOW" at bounding box center [136, 68] width 96 height 19
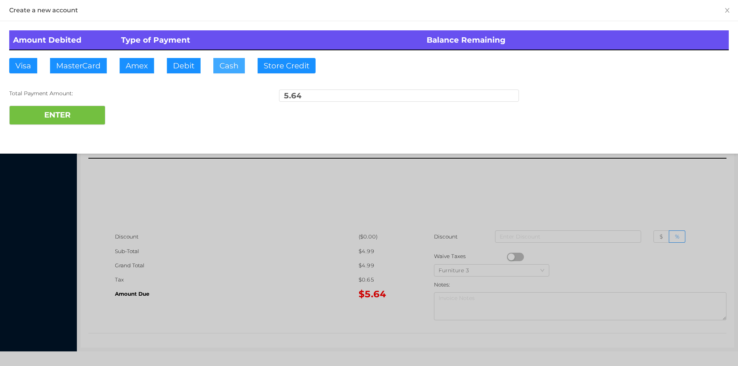
click at [234, 67] on button "Cash" at bounding box center [229, 65] width 32 height 15
click at [99, 112] on button "ENTER" at bounding box center [57, 115] width 96 height 19
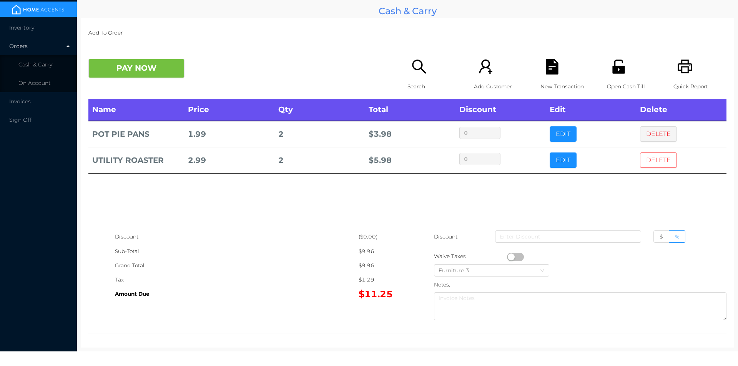
click at [651, 164] on button "DELETE" at bounding box center [658, 160] width 37 height 15
click at [161, 67] on button "PAY NOW" at bounding box center [136, 68] width 96 height 19
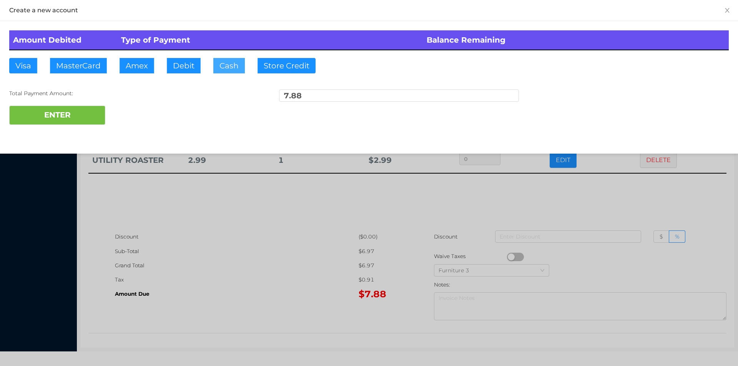
click at [233, 69] on button "Cash" at bounding box center [229, 65] width 32 height 15
type input "10"
click at [87, 117] on button "ENTER" at bounding box center [57, 115] width 96 height 19
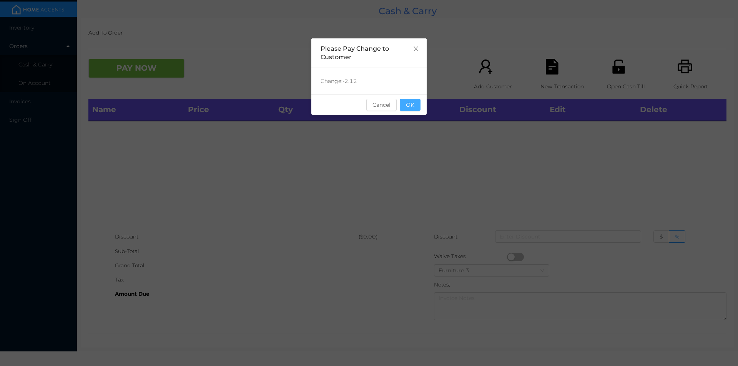
click at [415, 100] on button "OK" at bounding box center [410, 105] width 21 height 12
click at [412, 128] on div "Name Price Qty Total Discount Edit Delete" at bounding box center [407, 164] width 638 height 131
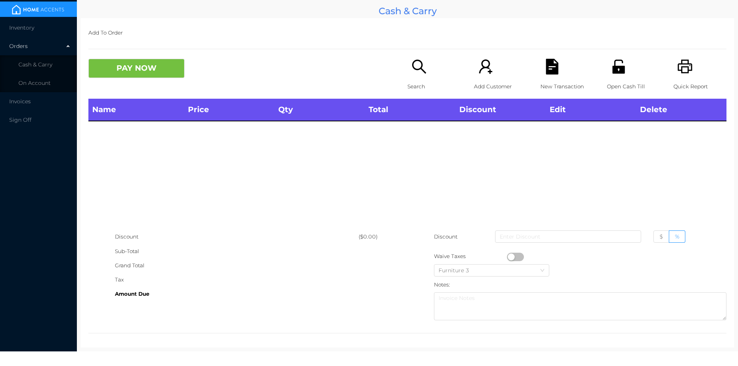
click at [420, 73] on icon "icon: search" at bounding box center [419, 67] width 16 height 16
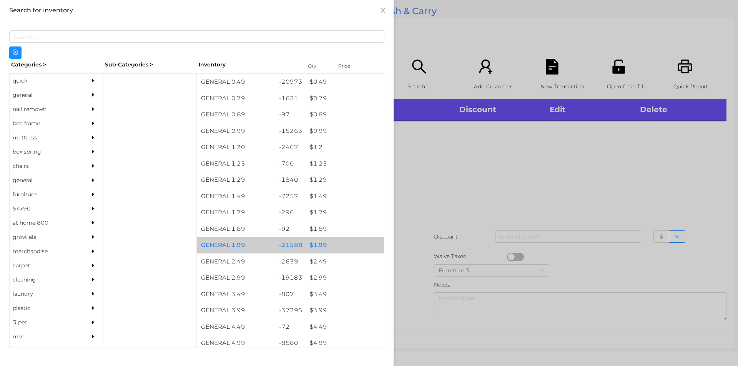
click at [316, 245] on div "$ 1.99" at bounding box center [345, 245] width 78 height 17
click at [317, 244] on div "$ 1.99" at bounding box center [345, 245] width 78 height 17
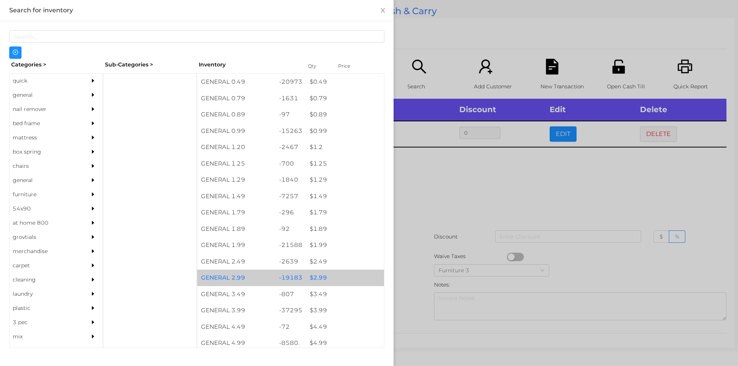
click at [320, 275] on div "$ 2.99" at bounding box center [345, 278] width 78 height 17
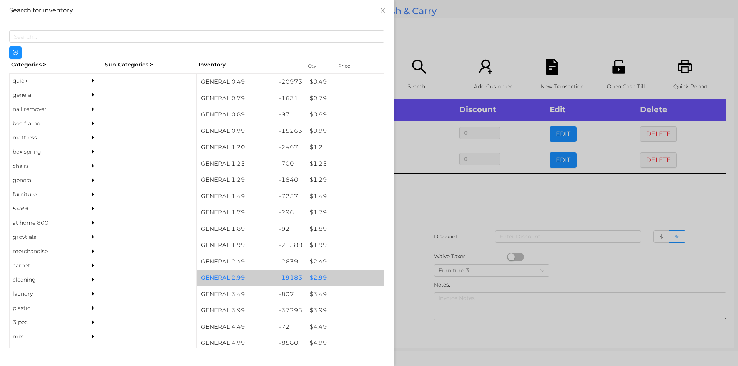
click at [320, 279] on div "$ 2.99" at bounding box center [345, 278] width 78 height 17
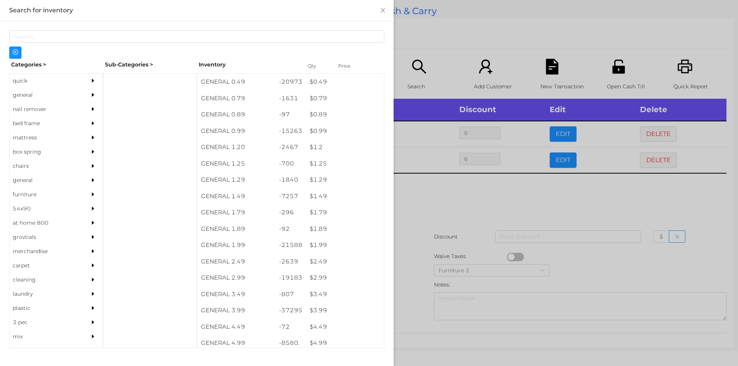
click at [434, 198] on div at bounding box center [369, 183] width 738 height 366
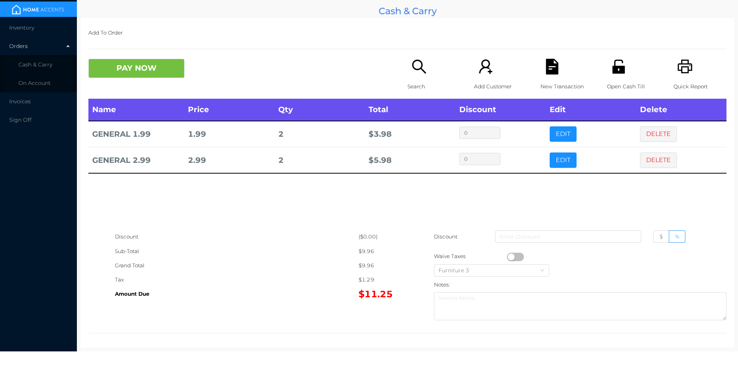
click at [561, 160] on button "EDIT" at bounding box center [563, 160] width 27 height 15
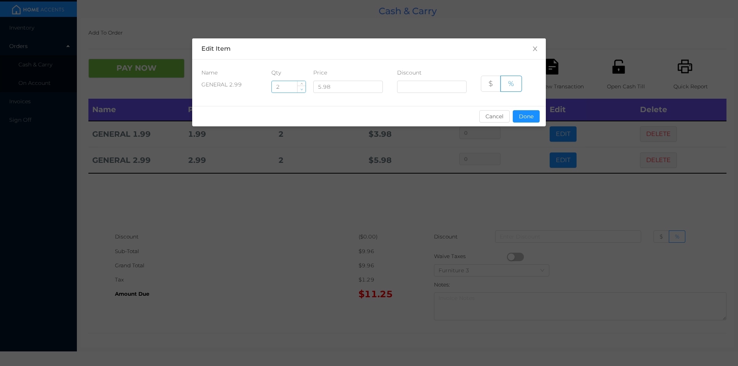
click at [299, 90] on span "Decrease Value" at bounding box center [301, 89] width 8 height 7
type input "1"
type input "4"
click at [520, 113] on button "Done" at bounding box center [526, 116] width 27 height 12
type input "0%"
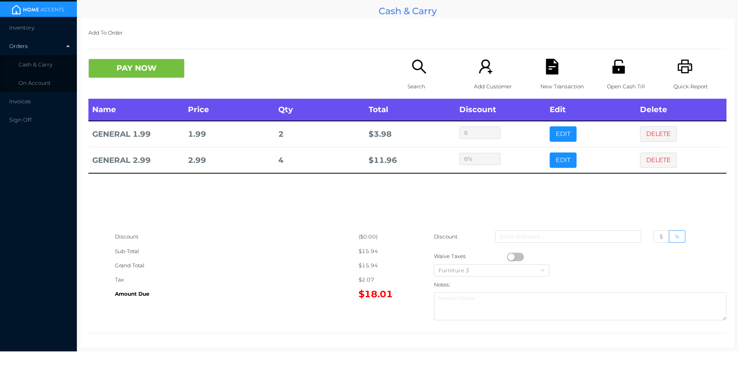
click at [398, 178] on div "Name Price Qty Total Discount Edit Delete GENERAL 1.99 1.99 2 $ 3.98 0 EDIT DEL…" at bounding box center [407, 164] width 638 height 131
click at [418, 80] on p "Search" at bounding box center [433, 87] width 53 height 14
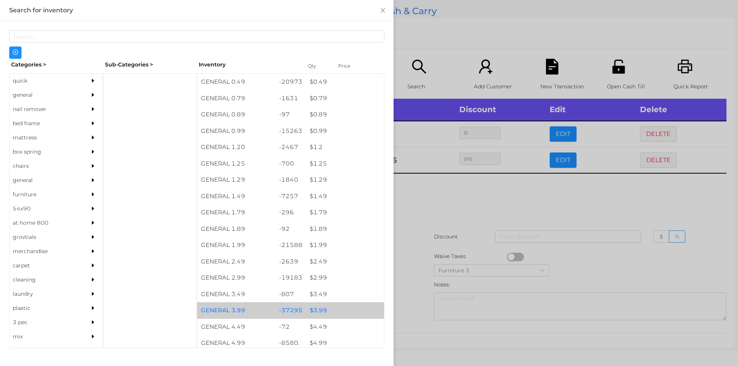
click at [318, 312] on div "$ 3.99" at bounding box center [345, 310] width 78 height 17
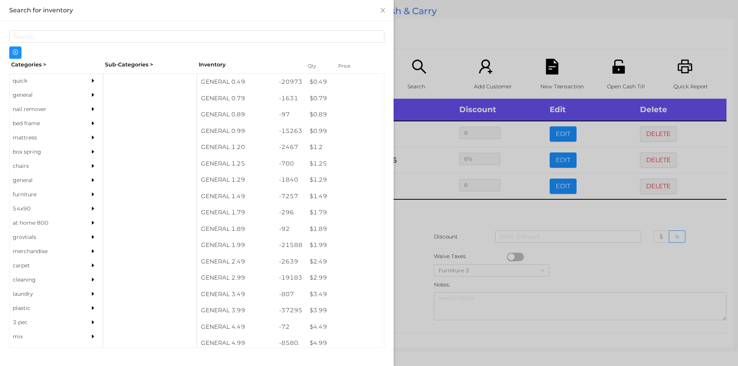
click at [412, 302] on div at bounding box center [369, 183] width 738 height 366
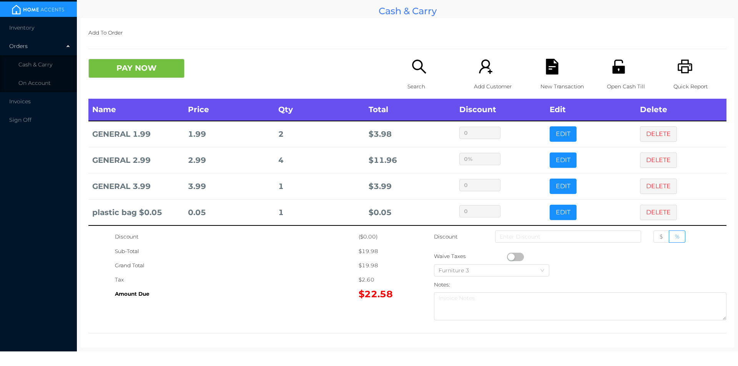
click at [556, 185] on button "EDIT" at bounding box center [563, 186] width 27 height 15
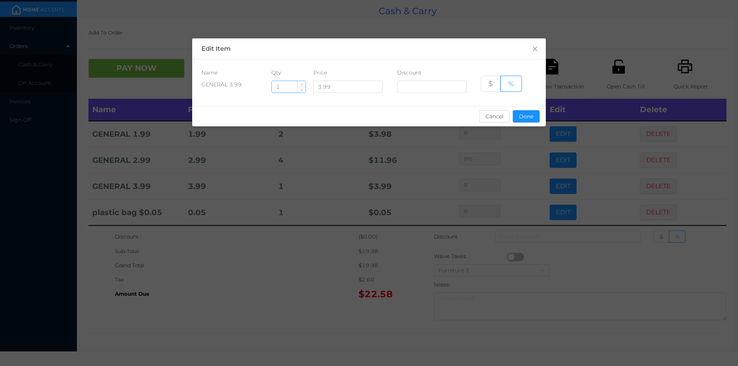
click at [281, 88] on input "1" at bounding box center [289, 87] width 34 height 12
type input "2"
click at [518, 119] on button "Done" at bounding box center [526, 116] width 27 height 12
type input "0%"
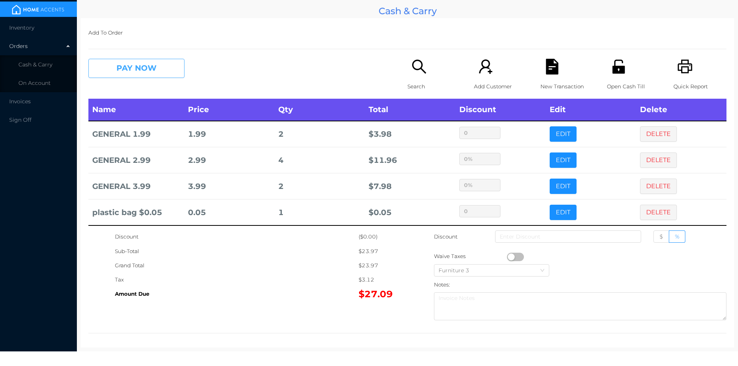
click at [111, 65] on button "PAY NOW" at bounding box center [136, 68] width 96 height 19
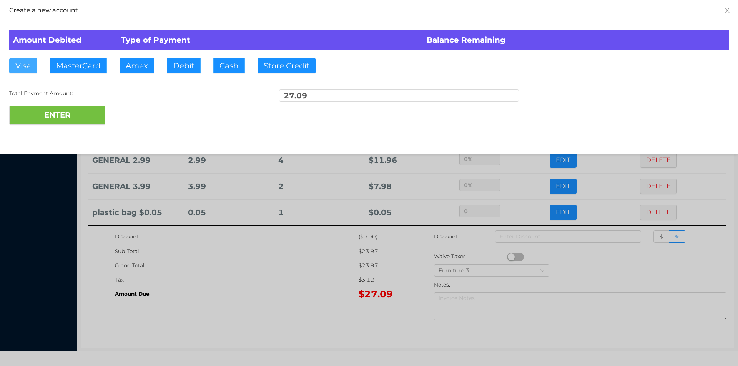
click at [20, 58] on button "Visa" at bounding box center [23, 65] width 28 height 15
click at [40, 112] on button "ENTER" at bounding box center [57, 115] width 96 height 19
type input "0"
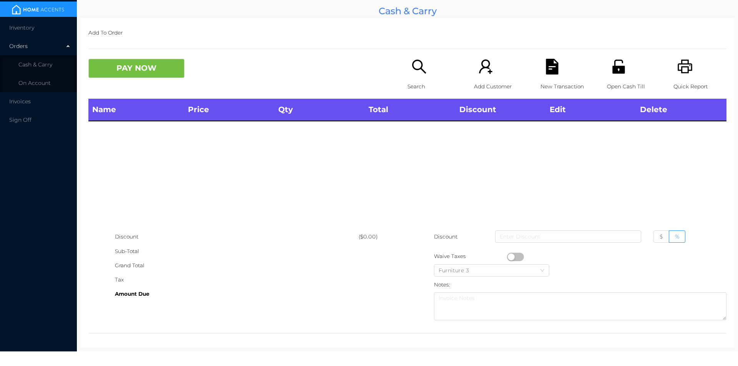
click at [415, 70] on icon "icon: search" at bounding box center [419, 67] width 16 height 16
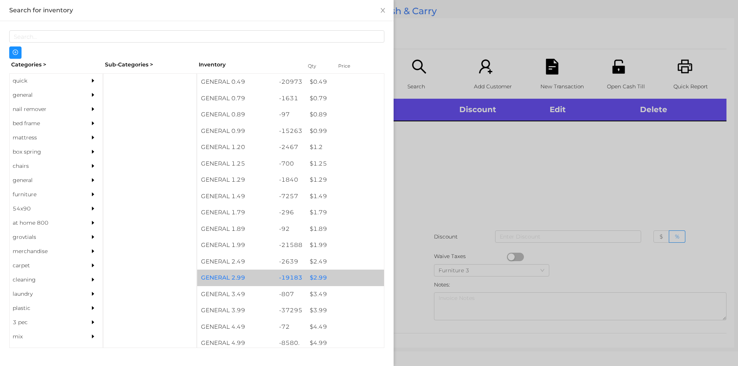
click at [316, 271] on div "$ 2.99" at bounding box center [345, 278] width 78 height 17
click at [316, 276] on div "$ 2.99" at bounding box center [345, 278] width 78 height 17
click at [315, 279] on div "$ 2.99" at bounding box center [345, 278] width 78 height 17
click at [314, 277] on div "$ 2.99" at bounding box center [345, 278] width 78 height 17
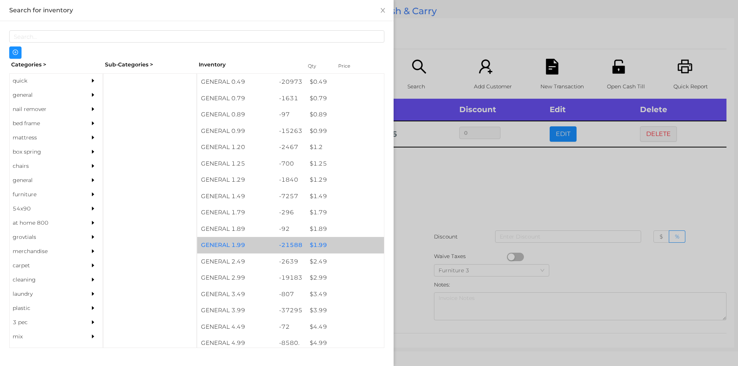
click at [316, 245] on div "$ 1.99" at bounding box center [345, 245] width 78 height 17
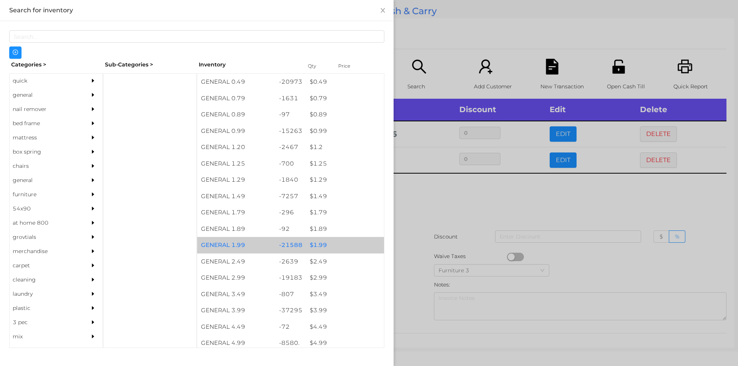
click at [317, 243] on div "$ 1.99" at bounding box center [345, 245] width 78 height 17
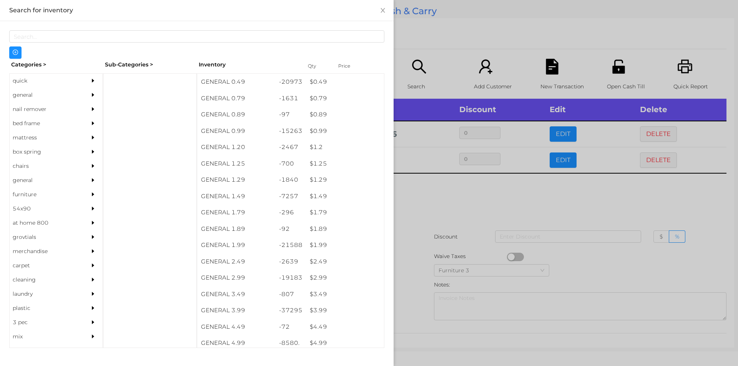
click at [443, 196] on div at bounding box center [369, 183] width 738 height 366
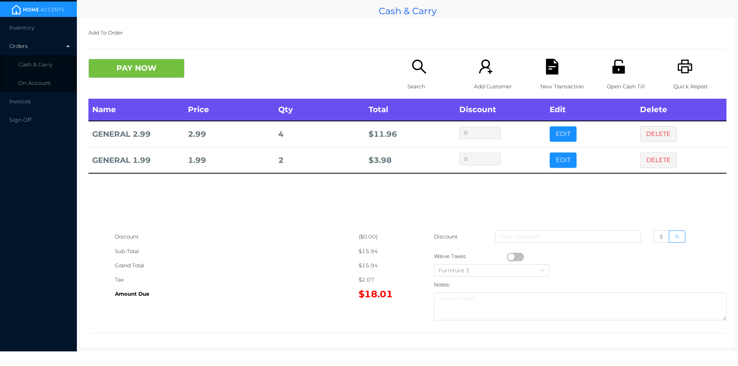
click at [415, 81] on p "Search" at bounding box center [433, 87] width 53 height 14
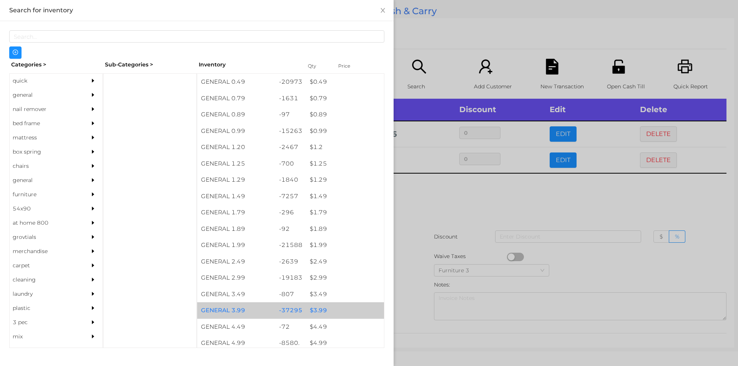
click at [314, 311] on div "$ 3.99" at bounding box center [345, 310] width 78 height 17
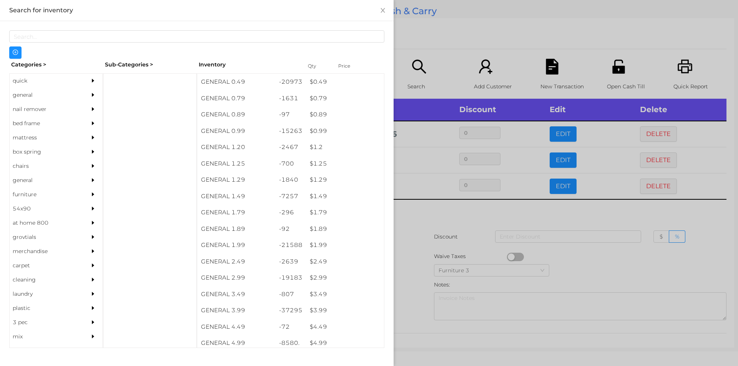
click at [414, 294] on div at bounding box center [369, 183] width 738 height 366
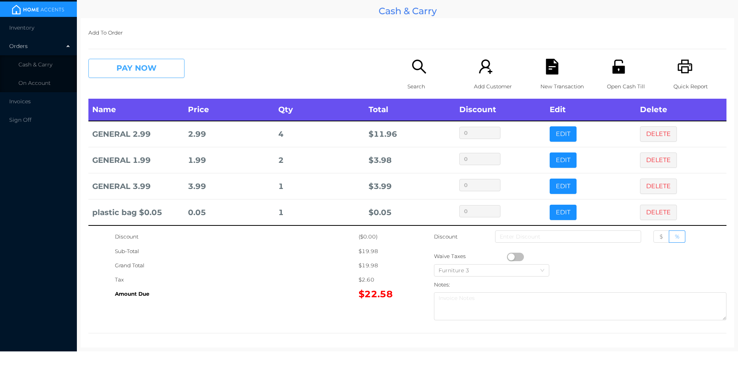
click at [124, 70] on button "PAY NOW" at bounding box center [136, 68] width 96 height 19
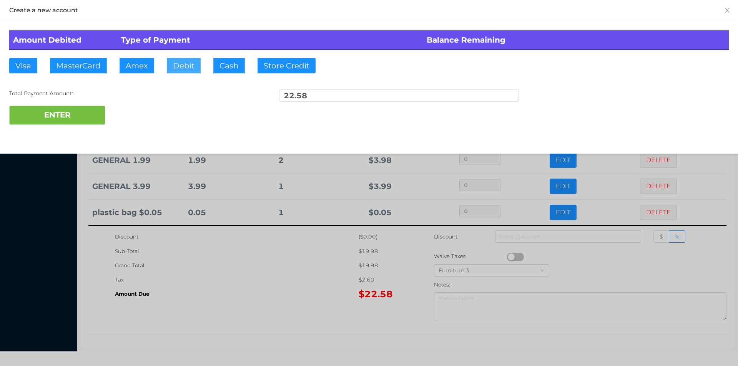
click at [178, 67] on button "Debit" at bounding box center [184, 65] width 34 height 15
click at [75, 122] on button "ENTER" at bounding box center [57, 115] width 96 height 19
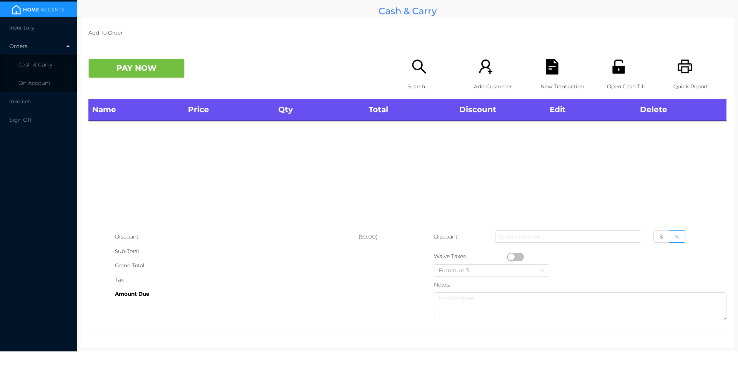
click at [414, 84] on p "Search" at bounding box center [433, 87] width 53 height 14
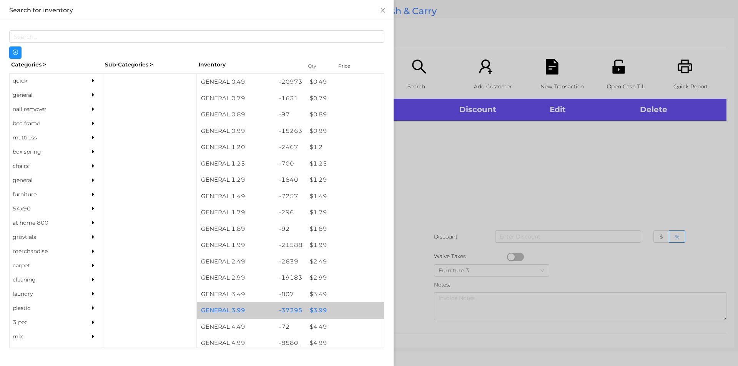
click at [317, 311] on div "$ 3.99" at bounding box center [345, 310] width 78 height 17
click at [317, 308] on div "$ 3.99" at bounding box center [345, 310] width 78 height 17
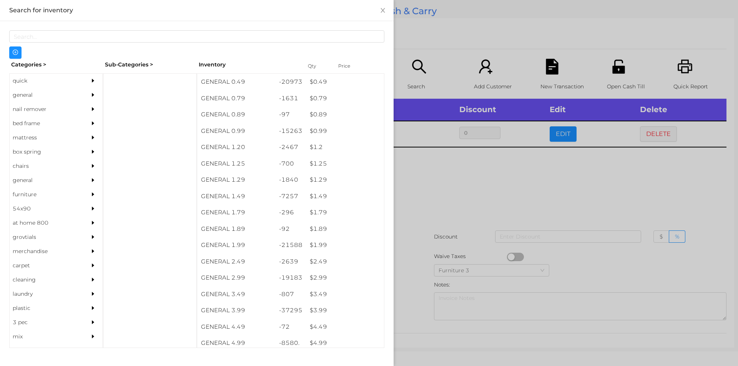
click at [421, 260] on div at bounding box center [369, 183] width 738 height 366
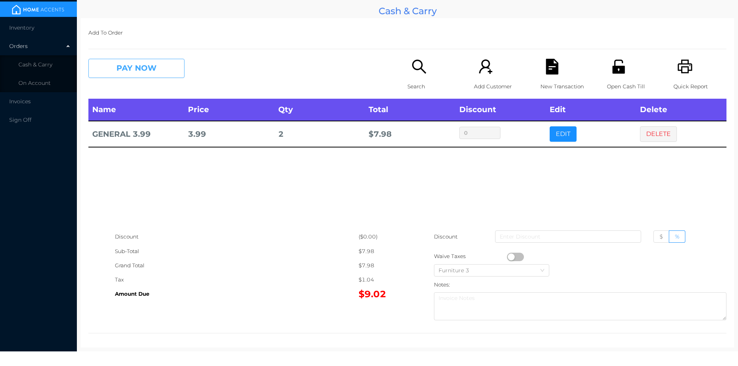
click at [138, 75] on button "PAY NOW" at bounding box center [136, 68] width 96 height 19
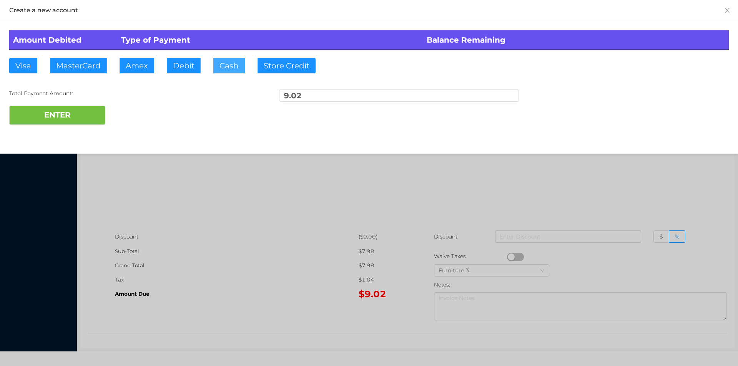
click at [219, 71] on button "Cash" at bounding box center [229, 65] width 32 height 15
click at [75, 115] on button "ENTER" at bounding box center [57, 115] width 96 height 19
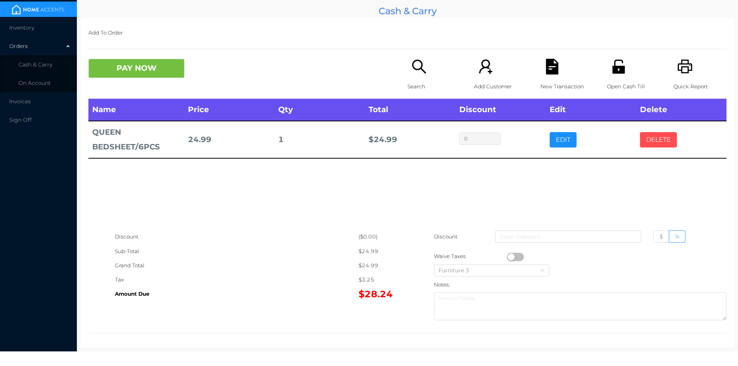
click at [659, 135] on button "DELETE" at bounding box center [658, 139] width 37 height 15
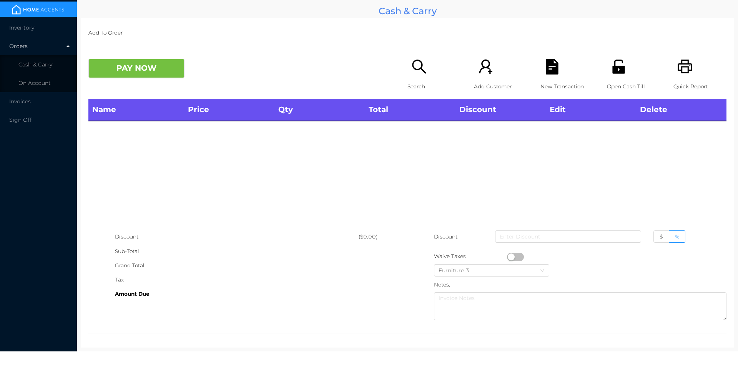
click at [622, 176] on div "Name Price Qty Total Discount Edit Delete" at bounding box center [407, 164] width 638 height 131
click at [420, 73] on icon "icon: search" at bounding box center [419, 67] width 16 height 16
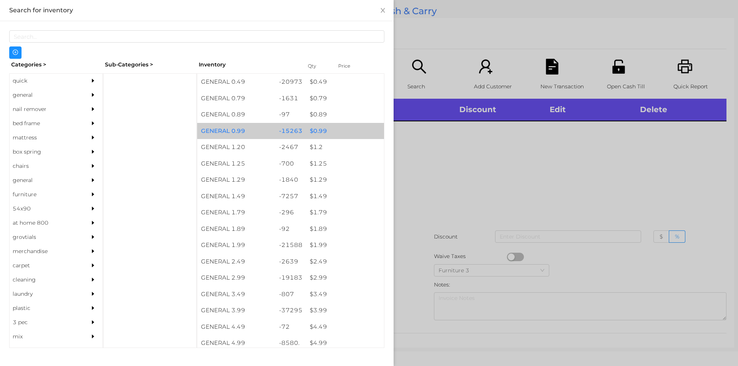
click at [315, 129] on div "$ 0.99" at bounding box center [345, 131] width 78 height 17
click at [324, 130] on div "$ 0.99" at bounding box center [345, 131] width 78 height 17
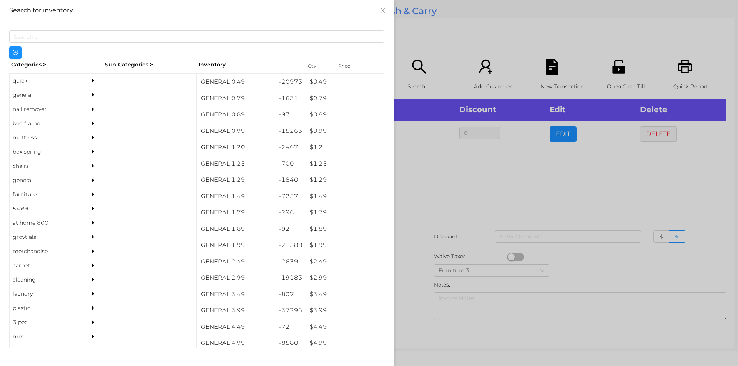
click at [435, 197] on div at bounding box center [369, 183] width 738 height 366
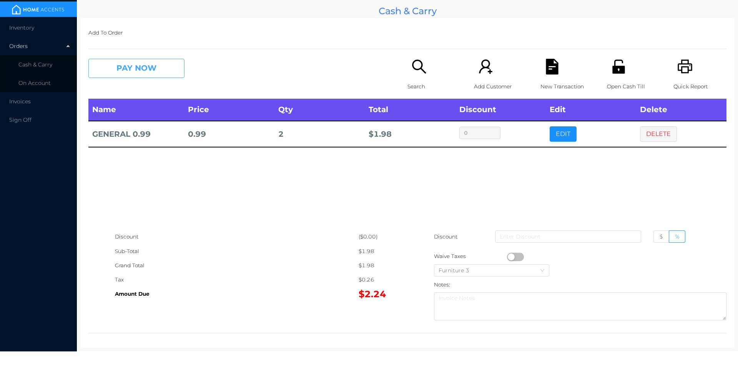
click at [143, 70] on button "PAY NOW" at bounding box center [136, 68] width 96 height 19
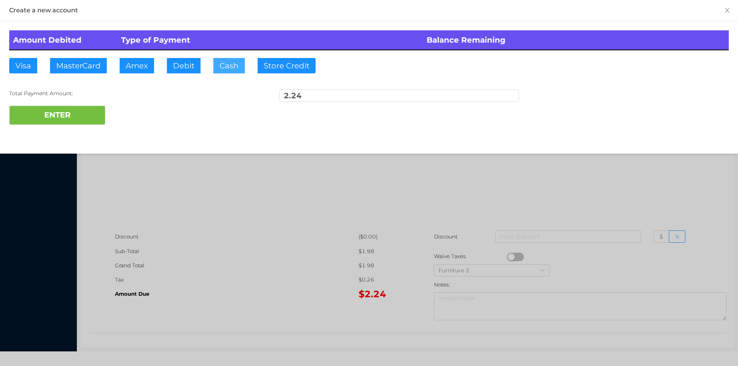
click at [219, 71] on button "Cash" at bounding box center [229, 65] width 32 height 15
click at [74, 123] on button "ENTER" at bounding box center [57, 115] width 96 height 19
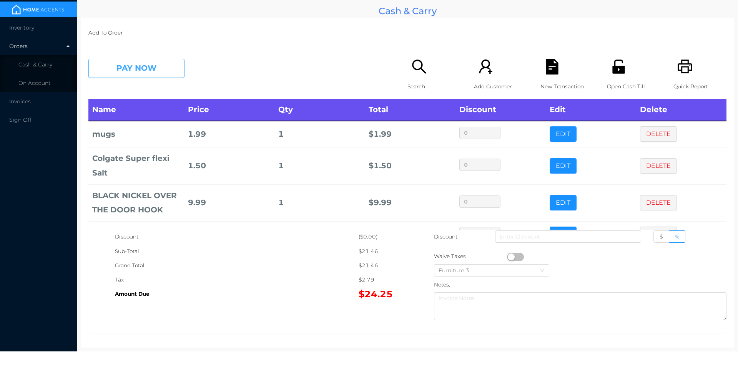
click at [139, 71] on button "PAY NOW" at bounding box center [136, 68] width 96 height 19
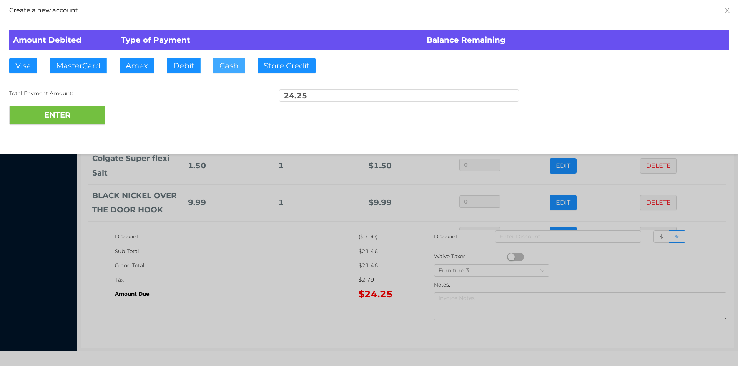
click at [226, 72] on button "Cash" at bounding box center [229, 65] width 32 height 15
type input "25."
click at [79, 116] on button "ENTER" at bounding box center [57, 115] width 96 height 19
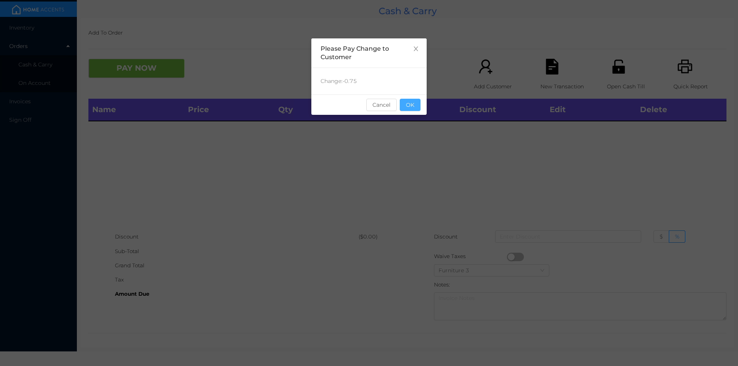
click at [407, 100] on button "OK" at bounding box center [410, 105] width 21 height 12
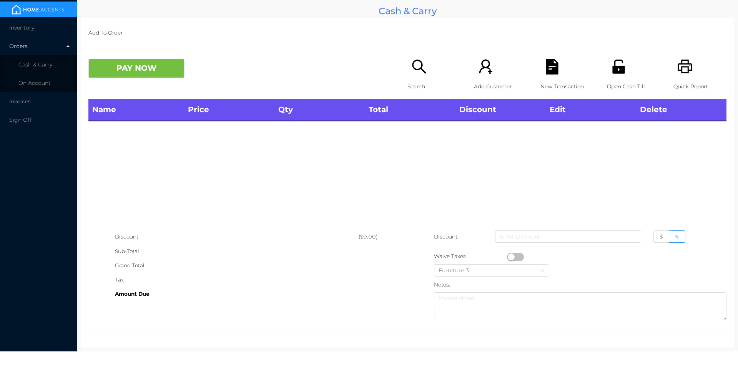
click at [406, 179] on div "Name Price Qty Total Discount Edit Delete" at bounding box center [407, 164] width 638 height 131
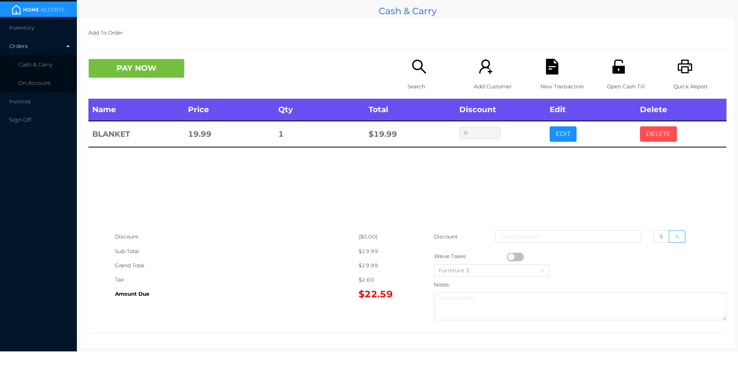
click at [660, 129] on button "DELETE" at bounding box center [658, 133] width 37 height 15
click at [690, 60] on div "Quick Report" at bounding box center [699, 79] width 53 height 40
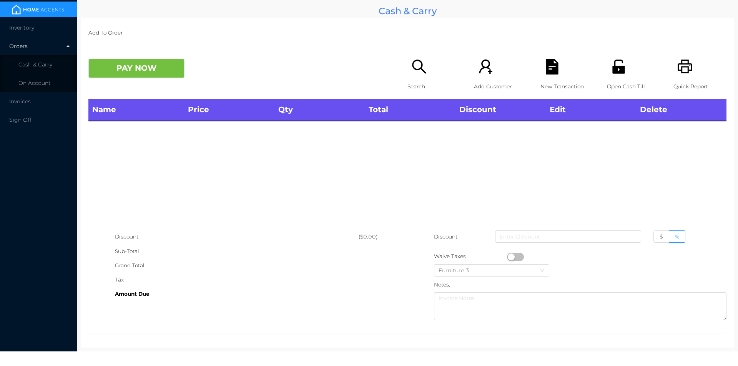
click at [139, 76] on button "PAY NOW" at bounding box center [136, 68] width 96 height 19
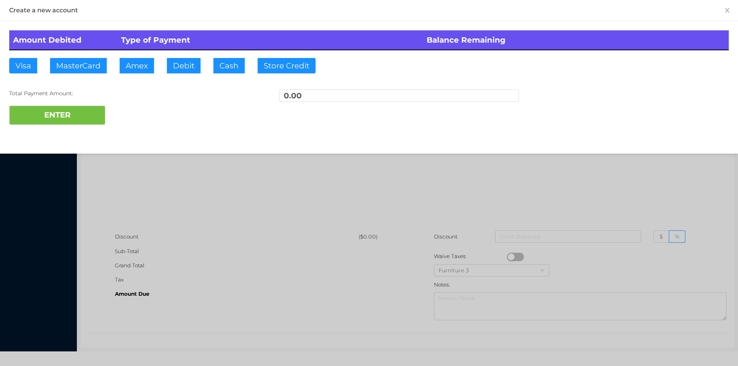
click at [166, 193] on div at bounding box center [369, 183] width 738 height 366
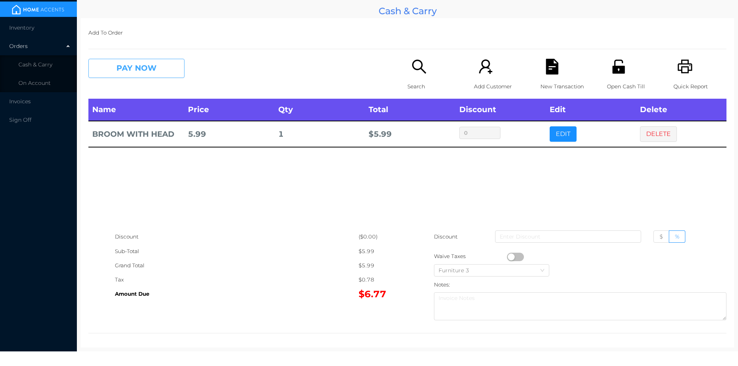
click at [118, 76] on button "PAY NOW" at bounding box center [136, 68] width 96 height 19
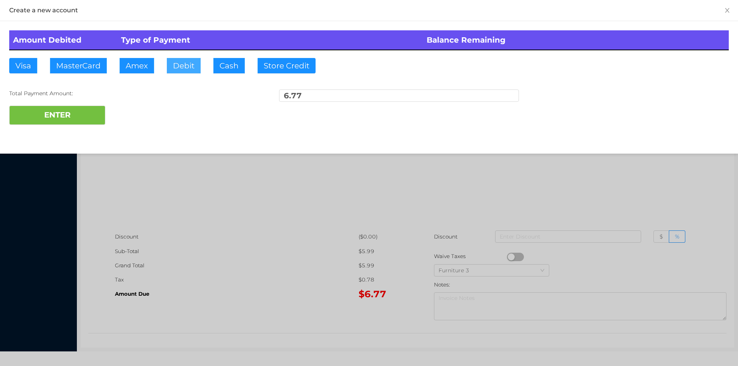
click at [182, 65] on button "Debit" at bounding box center [184, 65] width 34 height 15
type input "50."
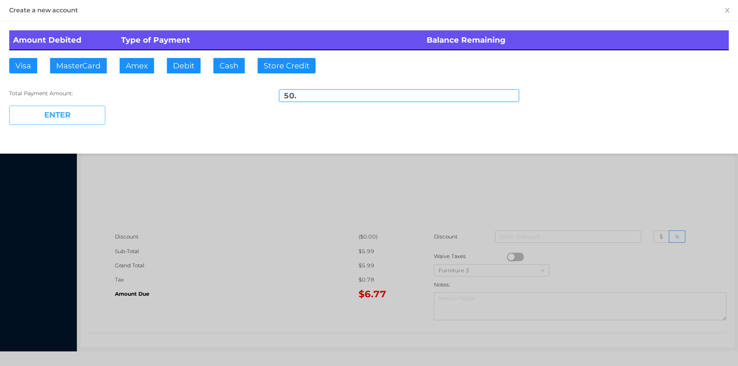
click at [58, 123] on button "ENTER" at bounding box center [57, 115] width 96 height 19
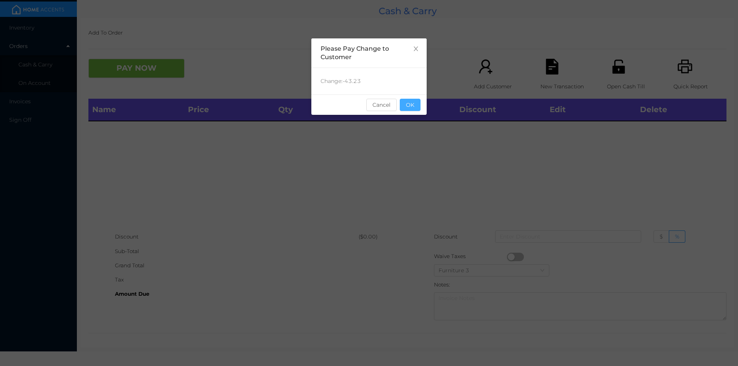
click at [411, 110] on button "OK" at bounding box center [410, 105] width 21 height 12
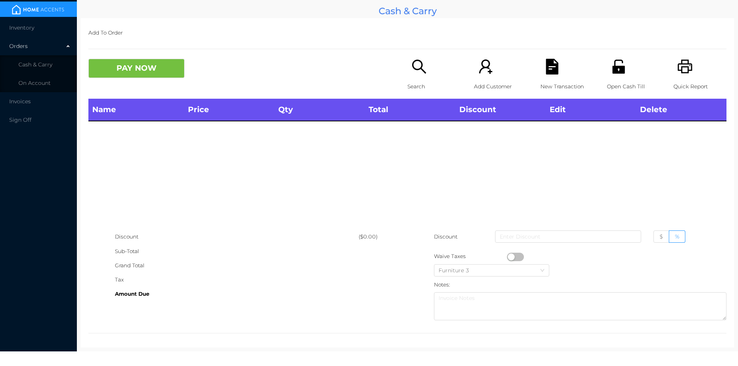
click at [418, 146] on div "Name Price Qty Total Discount Edit Delete" at bounding box center [407, 164] width 638 height 131
click at [613, 77] on div "Open Cash Till" at bounding box center [633, 79] width 53 height 40
click at [418, 83] on p "Search" at bounding box center [433, 87] width 53 height 14
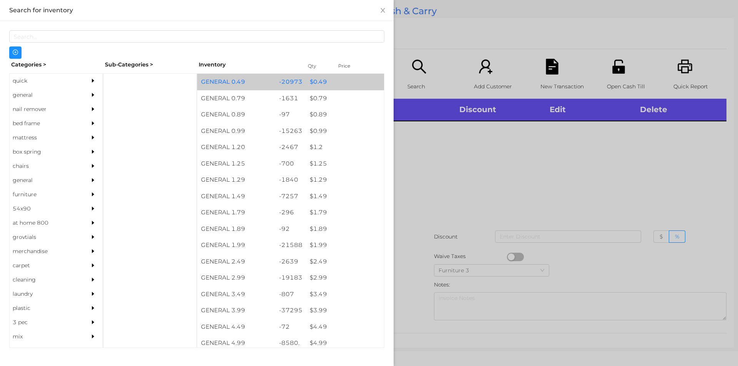
click at [315, 83] on div "$ 0.49" at bounding box center [345, 82] width 78 height 17
click at [316, 83] on div "$ 0.49" at bounding box center [345, 82] width 78 height 17
click at [317, 81] on div "$ 0.49" at bounding box center [345, 82] width 78 height 17
click at [314, 78] on div "$ 0.49" at bounding box center [345, 82] width 78 height 17
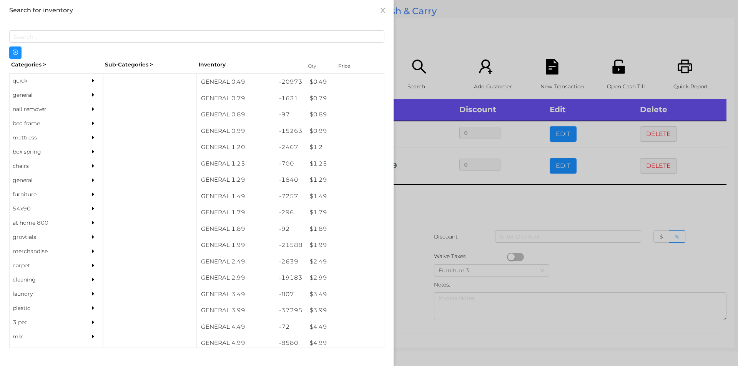
click at [501, 211] on div at bounding box center [369, 183] width 738 height 366
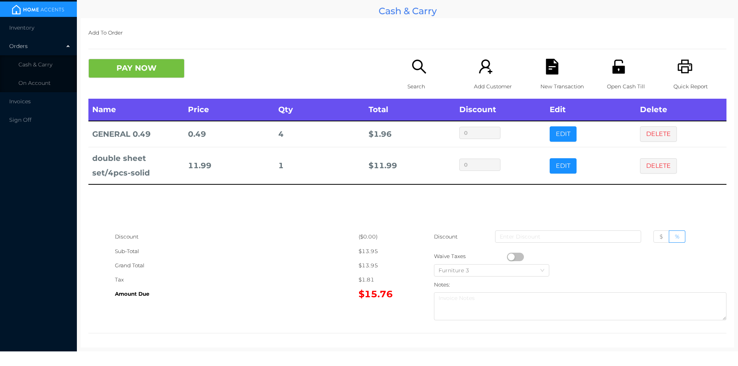
click at [112, 66] on button "PAY NOW" at bounding box center [136, 68] width 96 height 19
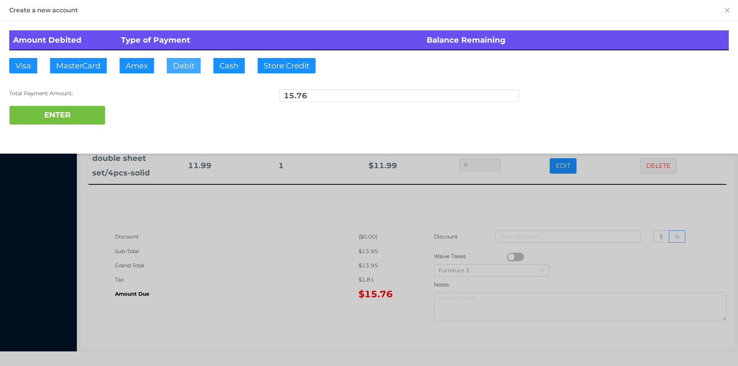
click at [170, 63] on button "Debit" at bounding box center [184, 65] width 34 height 15
click at [238, 252] on div at bounding box center [369, 183] width 738 height 366
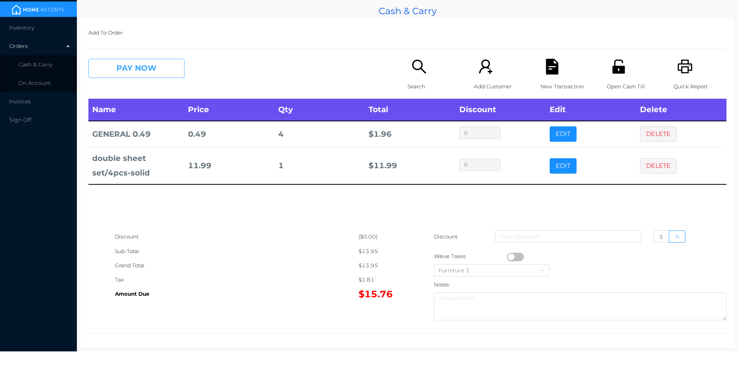
click at [147, 67] on button "PAY NOW" at bounding box center [136, 68] width 96 height 19
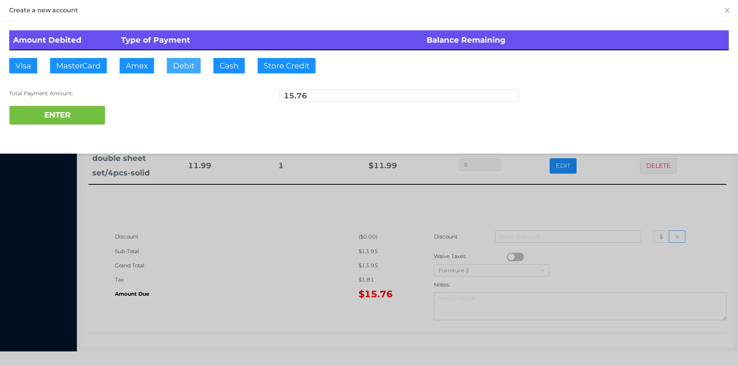
click at [180, 63] on button "Debit" at bounding box center [184, 65] width 34 height 15
type input "20."
click at [74, 112] on button "ENTER" at bounding box center [57, 115] width 96 height 19
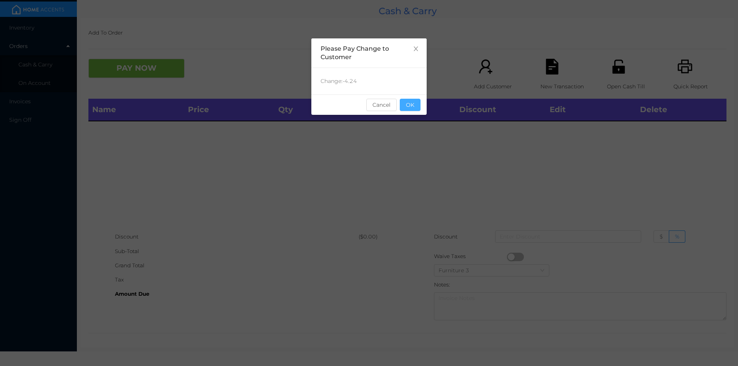
click at [409, 107] on button "OK" at bounding box center [410, 105] width 21 height 12
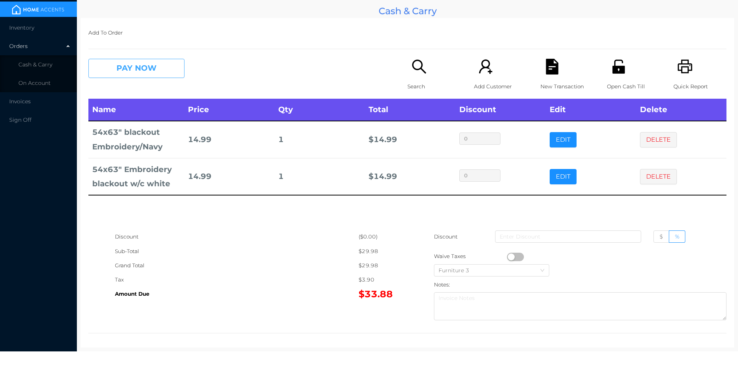
click at [138, 61] on button "PAY NOW" at bounding box center [136, 68] width 96 height 19
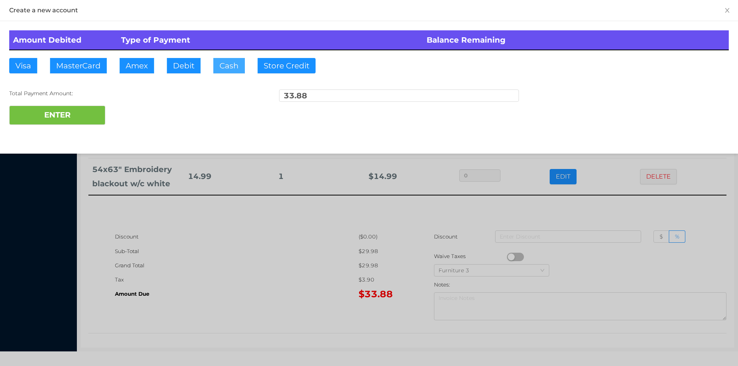
click at [219, 64] on button "Cash" at bounding box center [229, 65] width 32 height 15
type input "50."
click at [79, 121] on button "ENTER" at bounding box center [57, 115] width 96 height 19
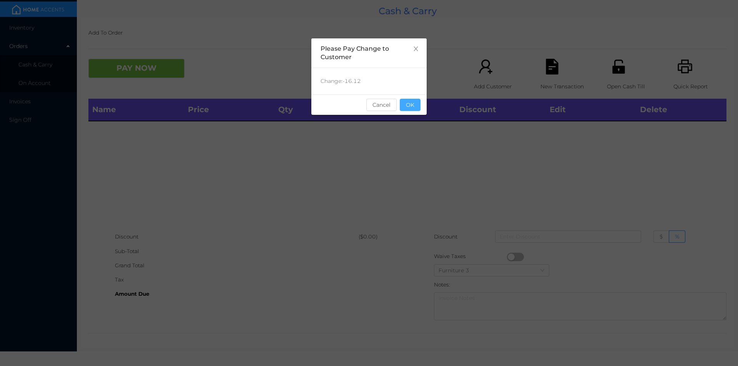
click at [411, 105] on button "OK" at bounding box center [410, 105] width 21 height 12
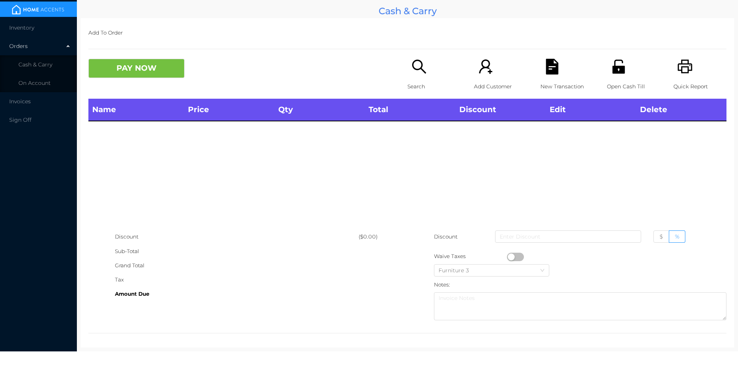
click at [427, 140] on div "Name Price Qty Total Discount Edit Delete" at bounding box center [407, 164] width 638 height 131
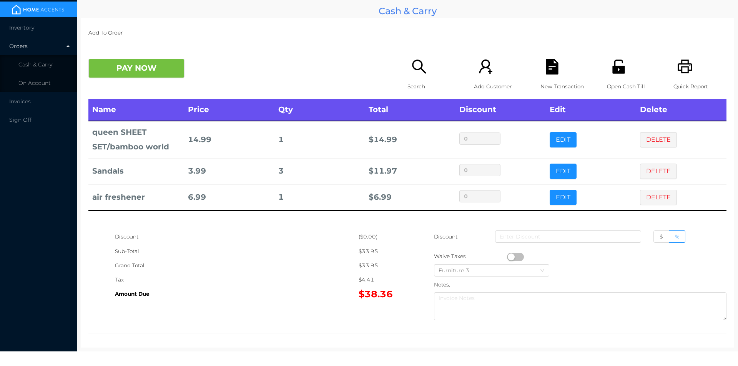
click at [414, 76] on div "Search" at bounding box center [433, 79] width 53 height 40
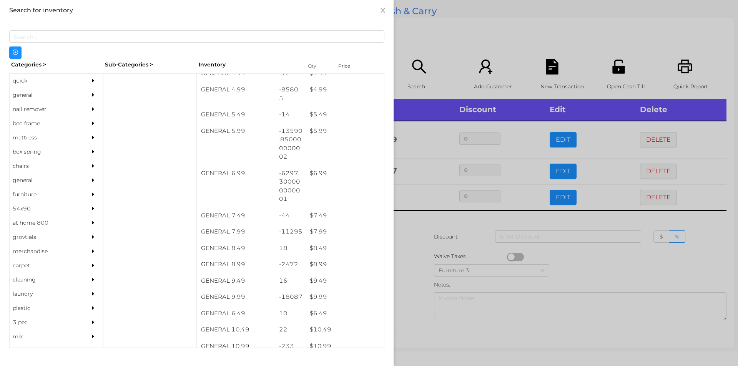
scroll to position [254, 0]
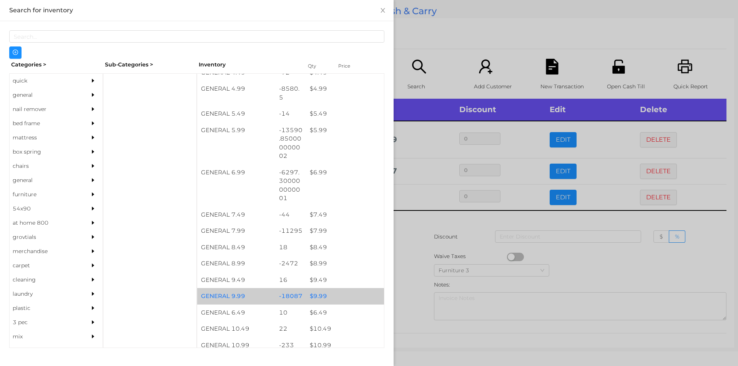
click at [318, 296] on div "$ 9.99" at bounding box center [345, 296] width 78 height 17
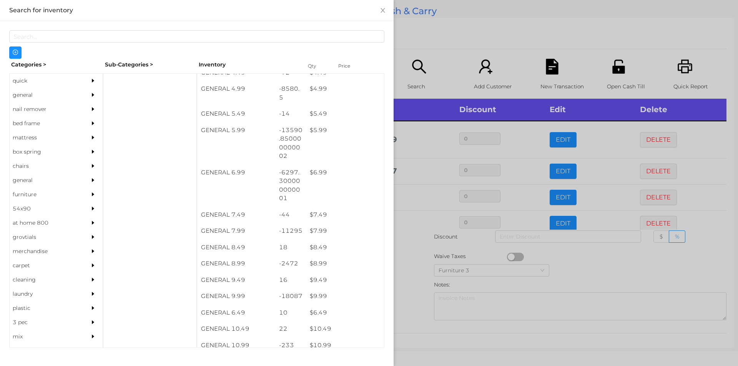
click at [416, 285] on div at bounding box center [369, 183] width 738 height 366
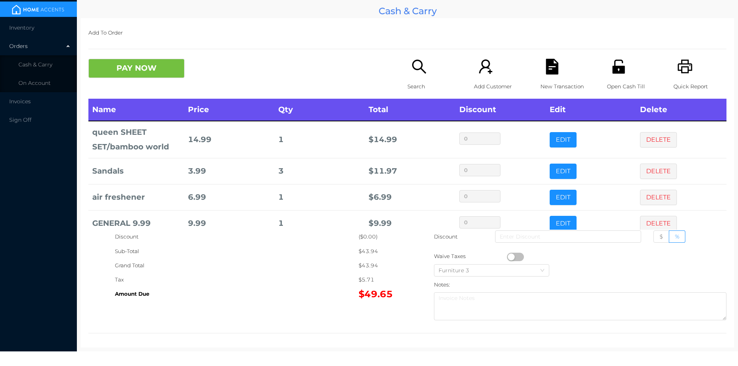
click at [158, 72] on button "PAY NOW" at bounding box center [136, 68] width 96 height 19
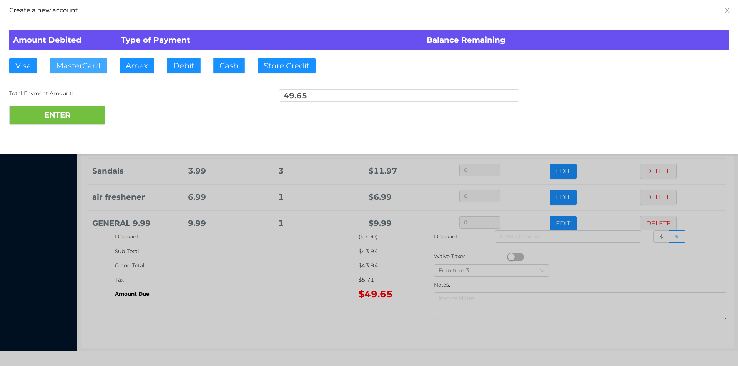
click at [73, 67] on button "MasterCard" at bounding box center [78, 65] width 57 height 15
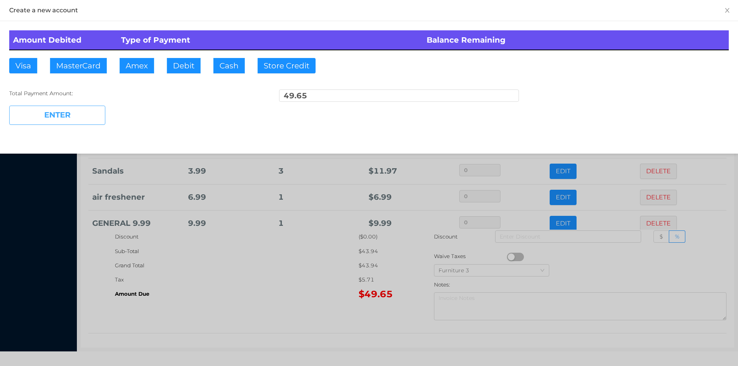
click at [60, 122] on button "ENTER" at bounding box center [57, 115] width 96 height 19
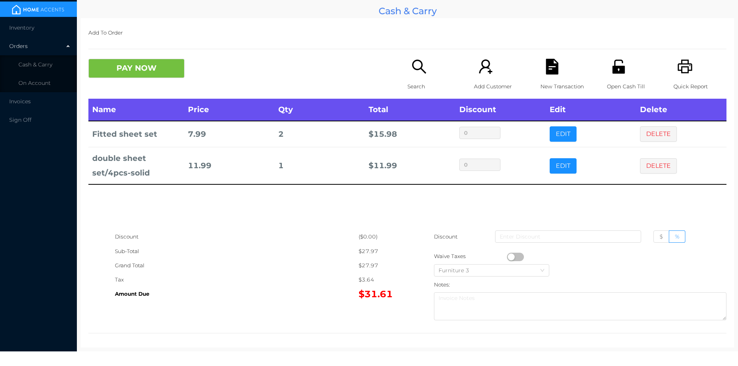
click at [157, 68] on button "PAY NOW" at bounding box center [136, 68] width 96 height 19
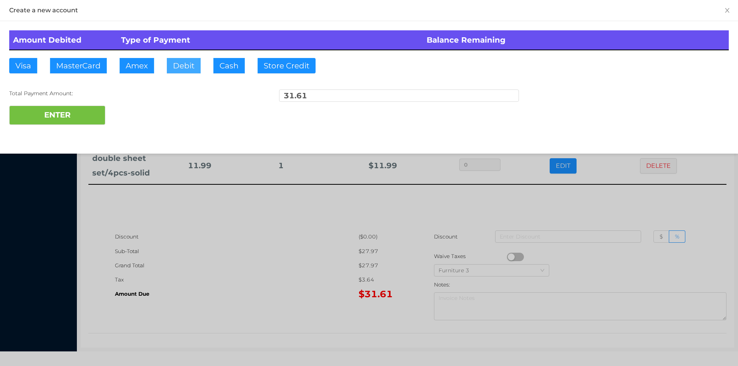
click at [180, 68] on button "Debit" at bounding box center [184, 65] width 34 height 15
click at [82, 118] on button "ENTER" at bounding box center [57, 115] width 96 height 19
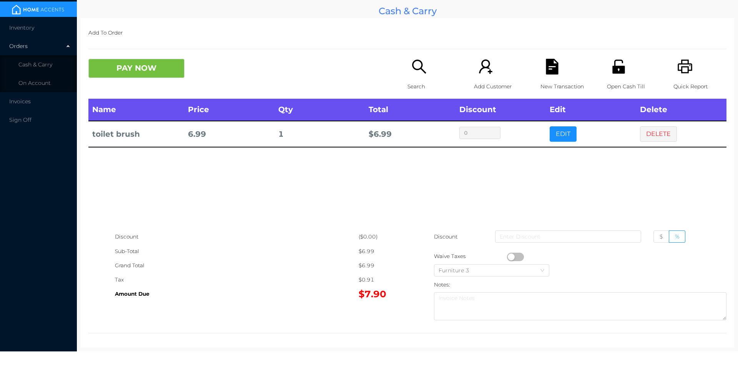
click at [128, 64] on button "PAY NOW" at bounding box center [136, 68] width 96 height 19
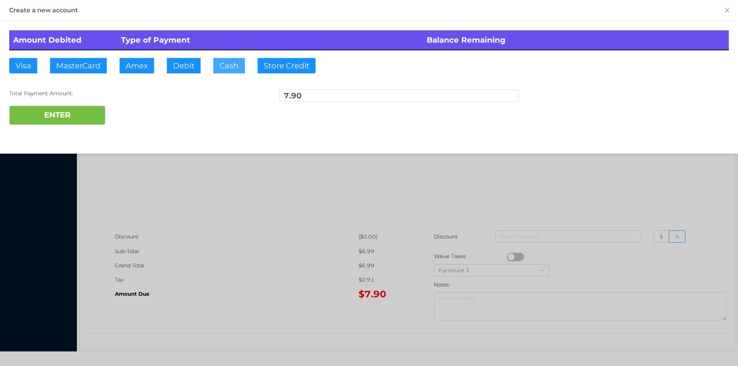
click at [226, 67] on button "Cash" at bounding box center [229, 65] width 32 height 15
type input "8."
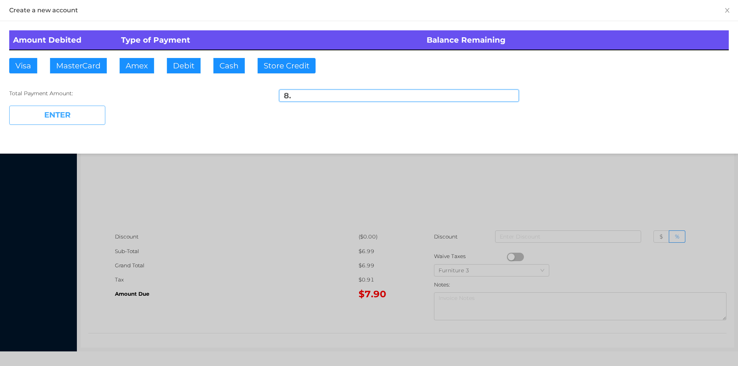
click at [72, 112] on button "ENTER" at bounding box center [57, 115] width 96 height 19
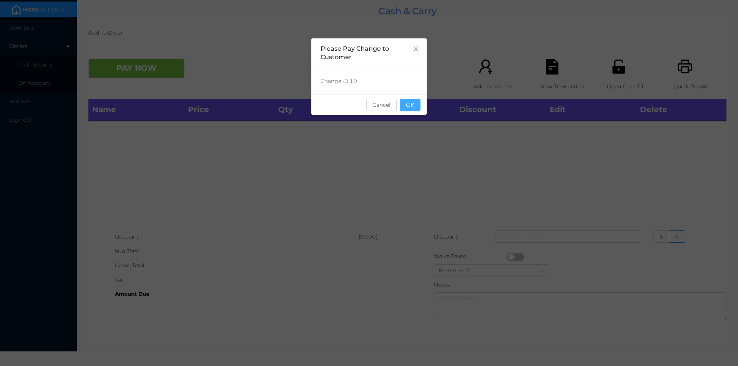
click at [407, 108] on button "OK" at bounding box center [410, 105] width 21 height 12
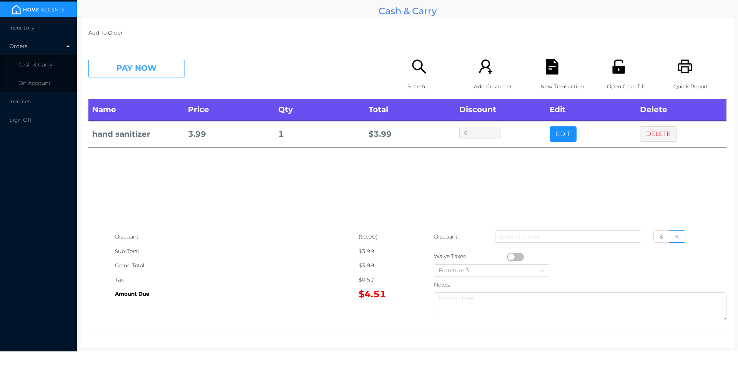
click at [132, 70] on button "PAY NOW" at bounding box center [136, 68] width 96 height 19
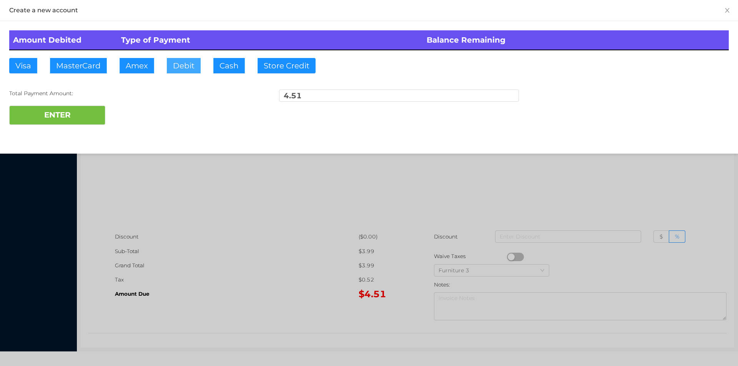
click at [185, 66] on button "Debit" at bounding box center [184, 65] width 34 height 15
type input "100."
click at [72, 120] on button "ENTER" at bounding box center [57, 115] width 96 height 19
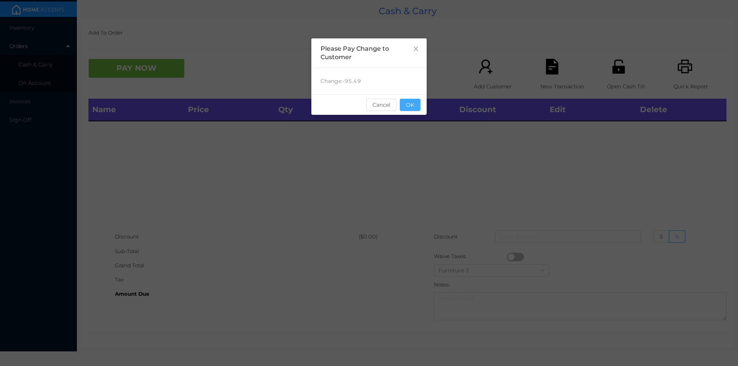
click at [410, 101] on button "OK" at bounding box center [410, 105] width 21 height 12
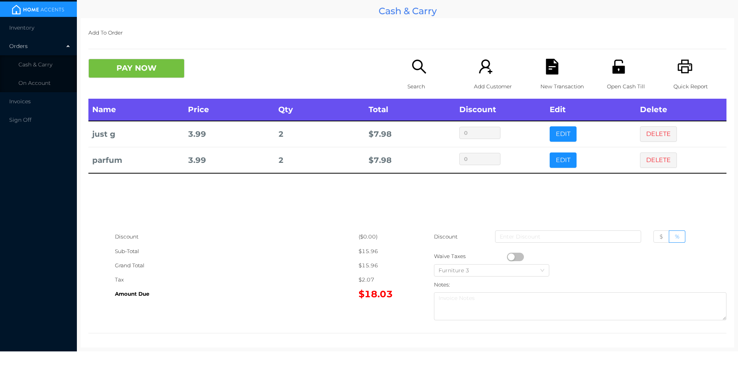
click at [412, 83] on p "Search" at bounding box center [433, 87] width 53 height 14
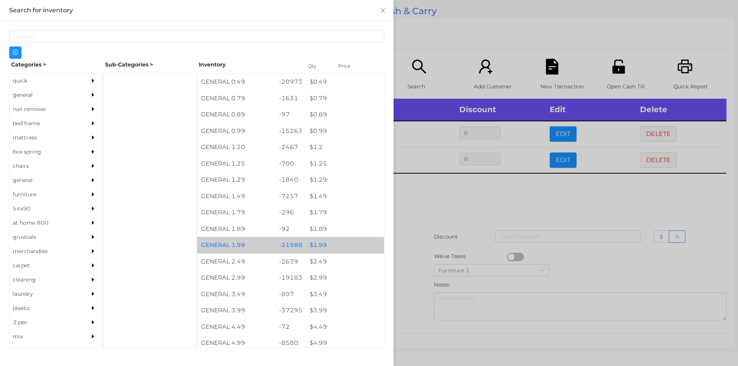
click at [311, 248] on div "$ 1.99" at bounding box center [345, 245] width 78 height 17
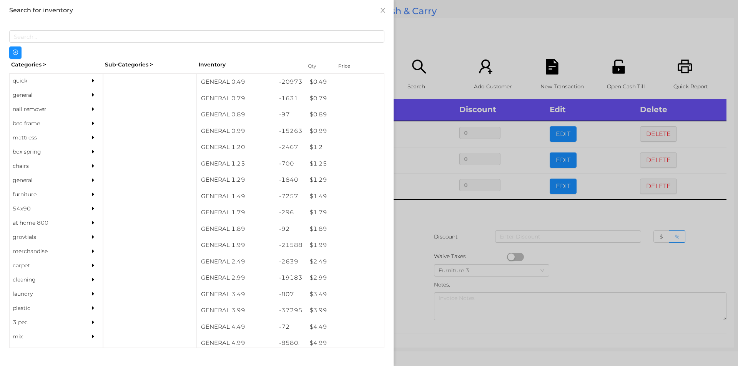
click at [398, 260] on div at bounding box center [369, 183] width 738 height 366
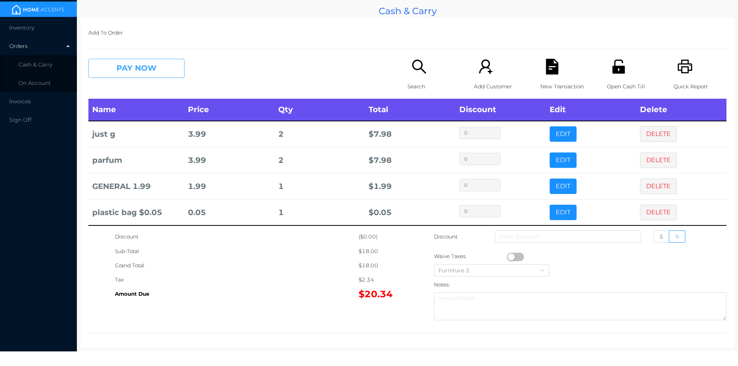
click at [173, 68] on button "PAY NOW" at bounding box center [136, 68] width 96 height 19
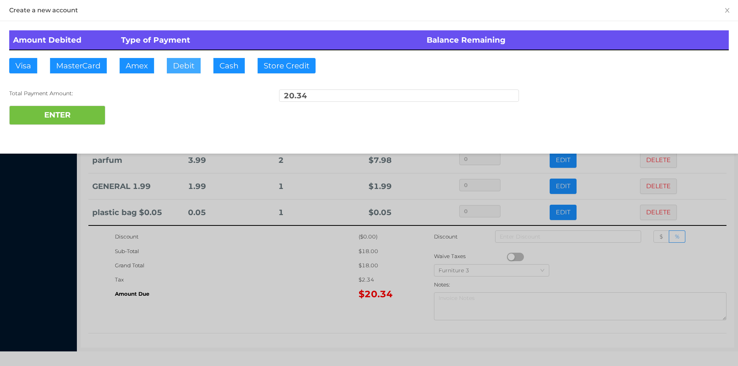
click at [181, 68] on button "Debit" at bounding box center [184, 65] width 34 height 15
click at [92, 114] on button "ENTER" at bounding box center [57, 115] width 96 height 19
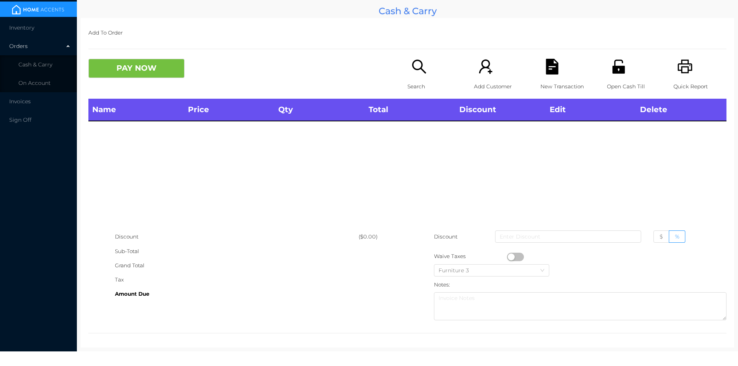
click at [419, 70] on icon "icon: search" at bounding box center [419, 67] width 14 height 14
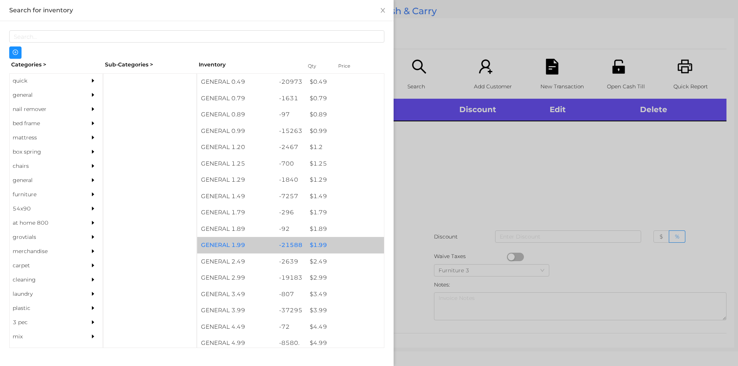
click at [316, 249] on div "$ 1.99" at bounding box center [345, 245] width 78 height 17
click at [308, 247] on div "$ 1.99" at bounding box center [345, 245] width 78 height 17
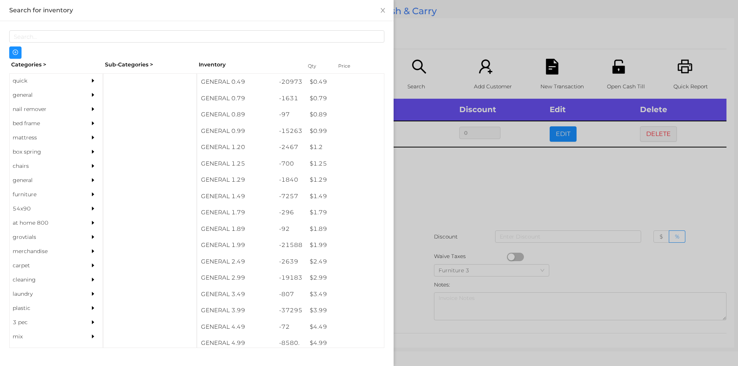
click at [429, 200] on div at bounding box center [369, 183] width 738 height 366
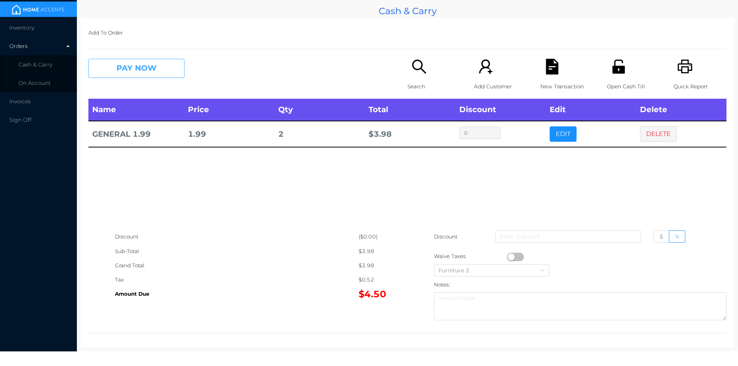
click at [142, 74] on button "PAY NOW" at bounding box center [136, 68] width 96 height 19
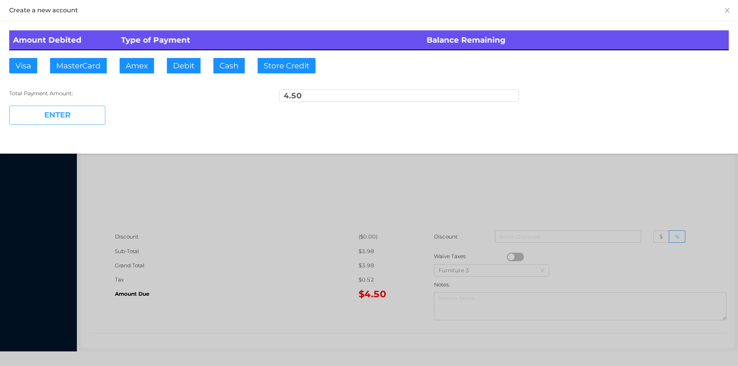
click at [70, 123] on button "ENTER" at bounding box center [57, 115] width 96 height 19
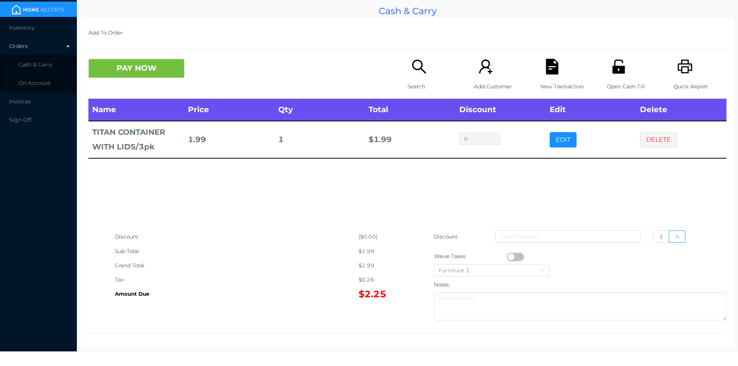
click at [417, 66] on icon "icon: search" at bounding box center [419, 67] width 16 height 16
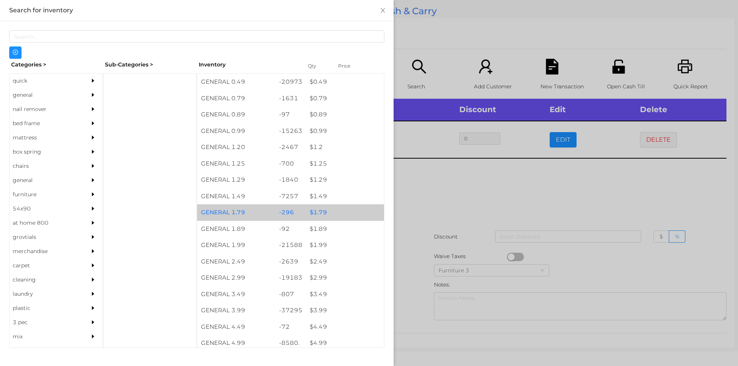
click at [320, 212] on div "$ 1.79" at bounding box center [345, 212] width 78 height 17
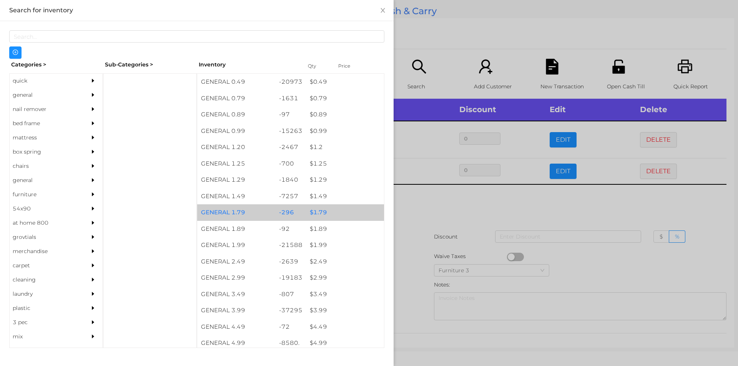
click at [316, 208] on div "$ 1.79" at bounding box center [345, 212] width 78 height 17
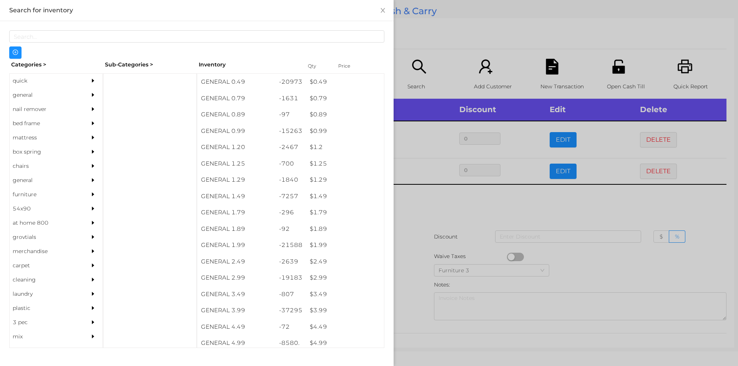
click at [417, 213] on div at bounding box center [369, 183] width 738 height 366
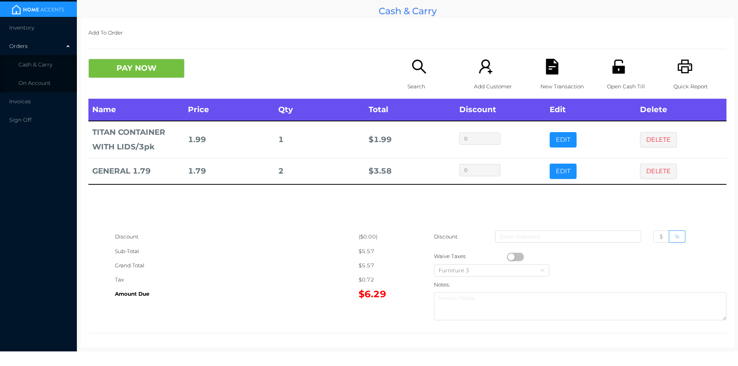
click at [121, 68] on button "PAY NOW" at bounding box center [136, 68] width 96 height 19
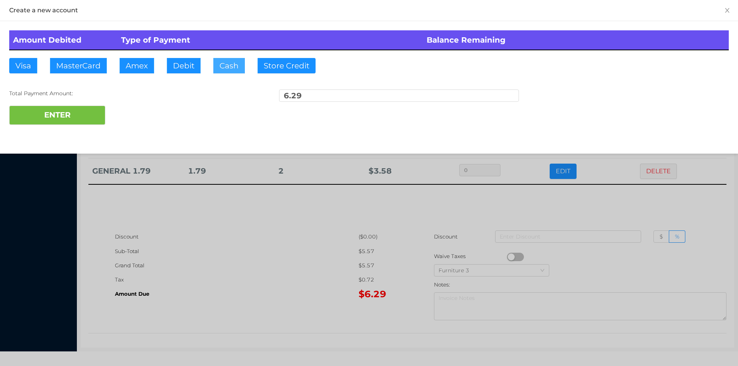
click at [231, 66] on button "Cash" at bounding box center [229, 65] width 32 height 15
type input "7."
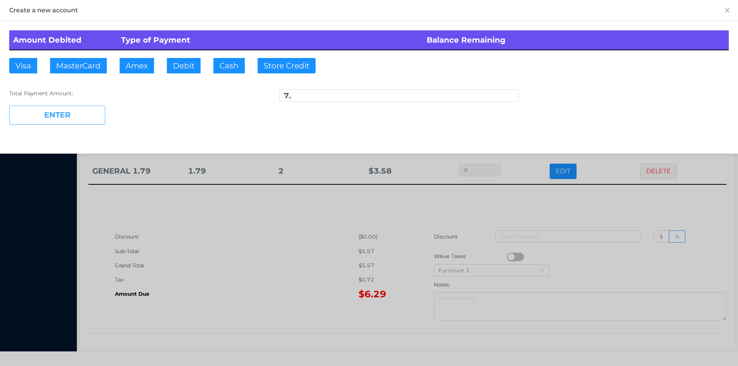
click at [70, 122] on button "ENTER" at bounding box center [57, 115] width 96 height 19
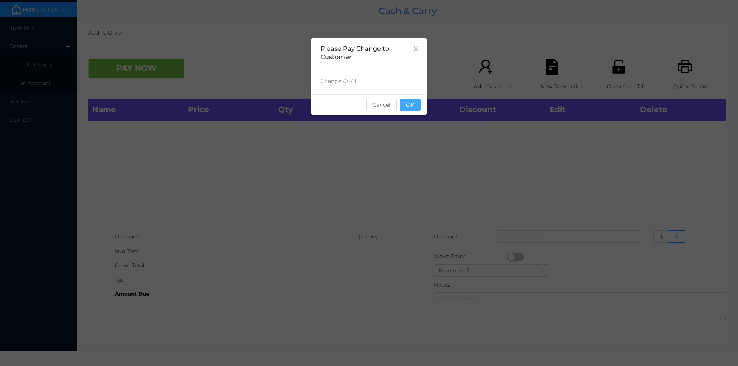
click at [409, 110] on button "OK" at bounding box center [410, 105] width 21 height 12
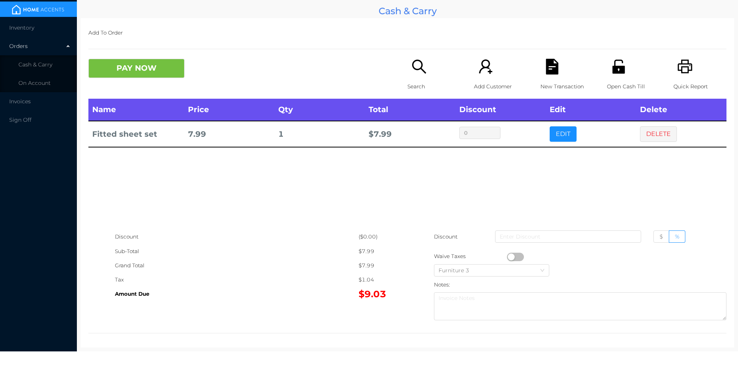
click at [126, 72] on button "PAY NOW" at bounding box center [136, 68] width 96 height 19
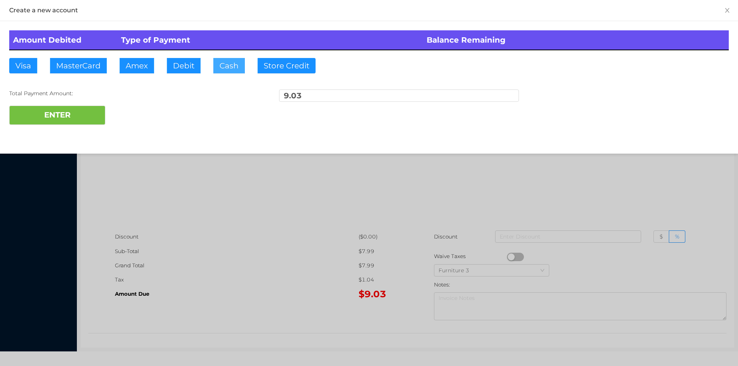
click at [223, 68] on button "Cash" at bounding box center [229, 65] width 32 height 15
type input "20."
click at [73, 123] on button "ENTER" at bounding box center [57, 115] width 96 height 19
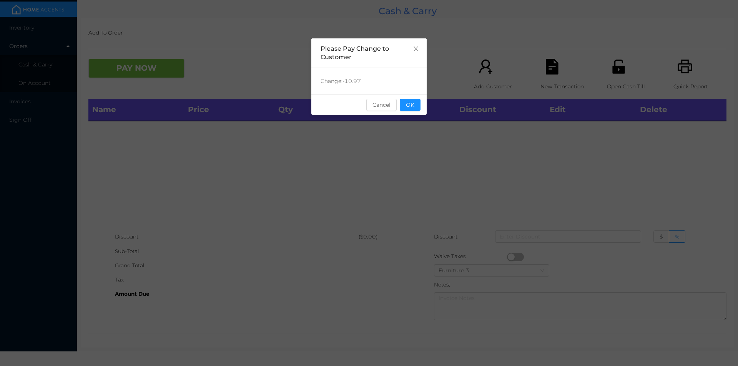
click at [412, 108] on button "OK" at bounding box center [410, 105] width 21 height 12
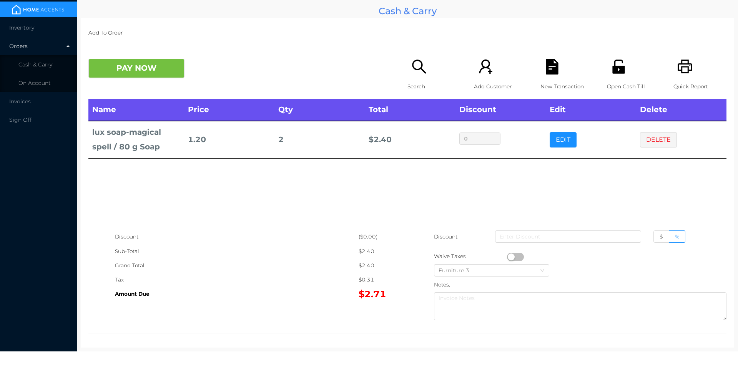
click at [647, 145] on button "DELETE" at bounding box center [658, 139] width 37 height 15
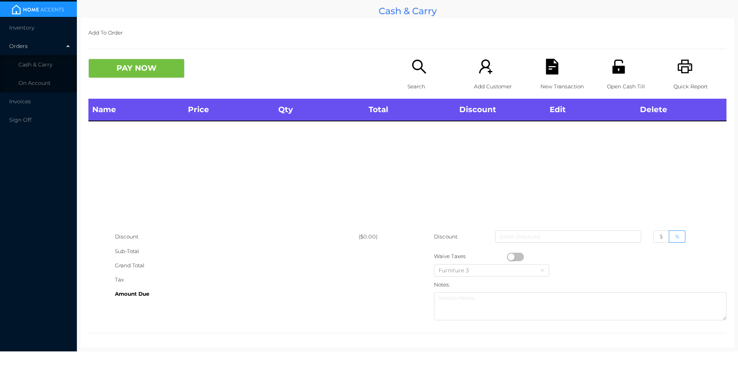
click at [425, 71] on div "Search" at bounding box center [433, 79] width 53 height 40
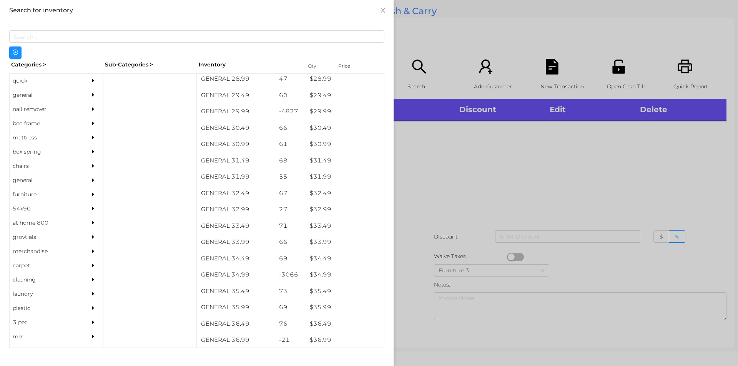
scroll to position [1126, 0]
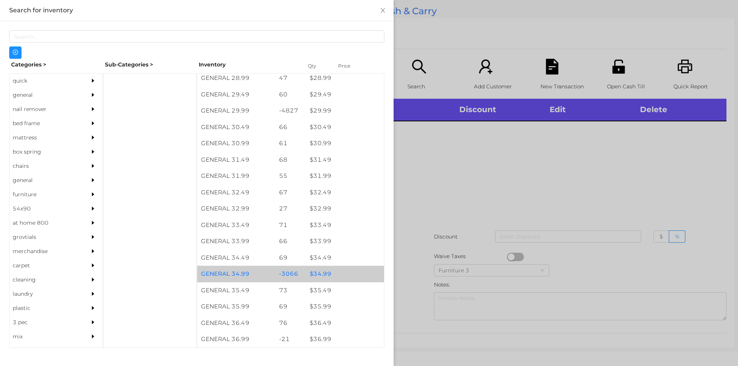
click at [318, 272] on div "$ 34.99" at bounding box center [345, 274] width 78 height 17
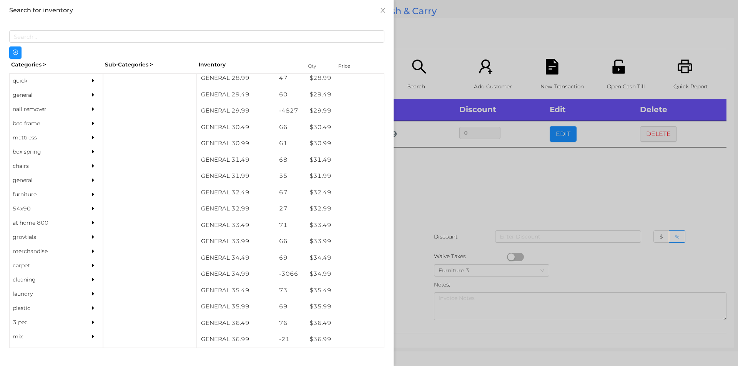
click at [478, 199] on div at bounding box center [369, 183] width 738 height 366
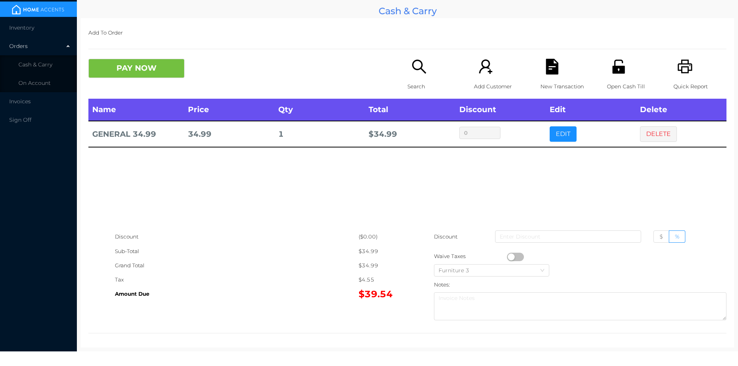
click at [158, 68] on button "PAY NOW" at bounding box center [136, 68] width 96 height 19
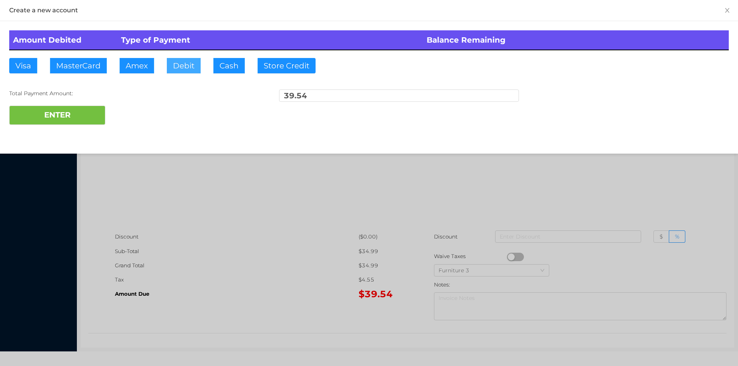
click at [186, 67] on button "Debit" at bounding box center [184, 65] width 34 height 15
click at [85, 114] on button "ENTER" at bounding box center [57, 115] width 96 height 19
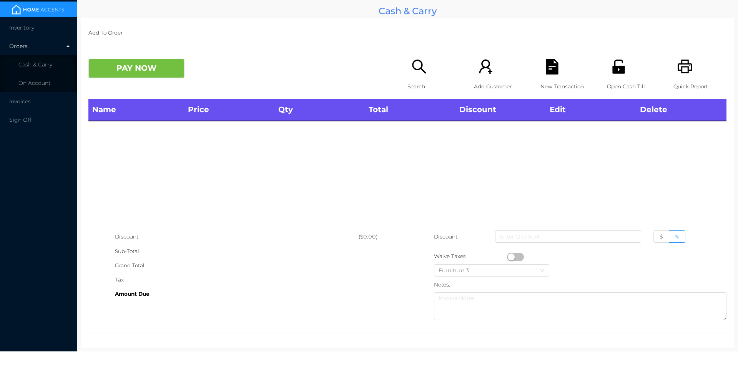
click at [419, 69] on icon "icon: search" at bounding box center [419, 67] width 14 height 14
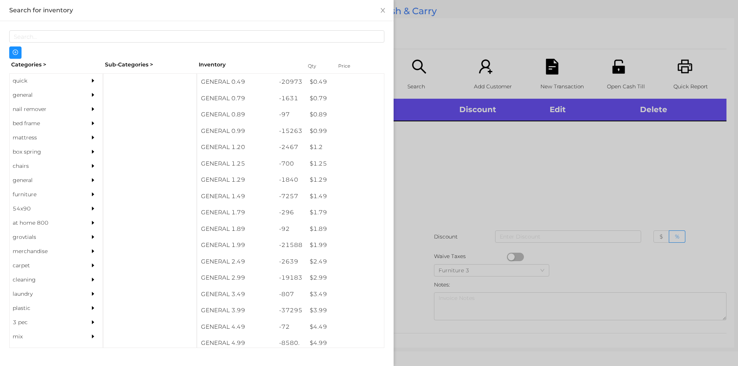
click at [613, 168] on div at bounding box center [369, 183] width 738 height 366
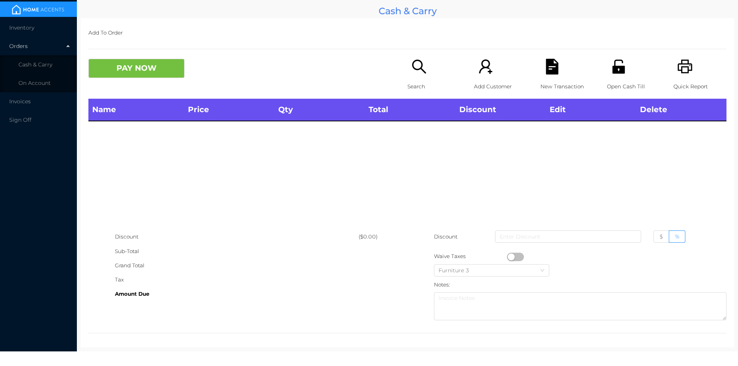
click at [690, 70] on div "Quick Report" at bounding box center [699, 79] width 53 height 40
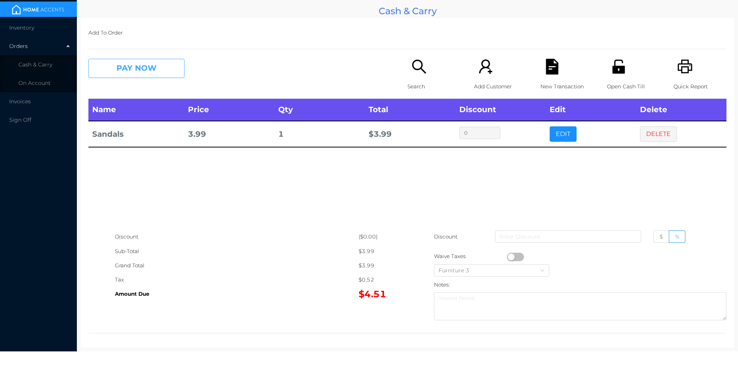
click at [131, 68] on button "PAY NOW" at bounding box center [136, 68] width 96 height 19
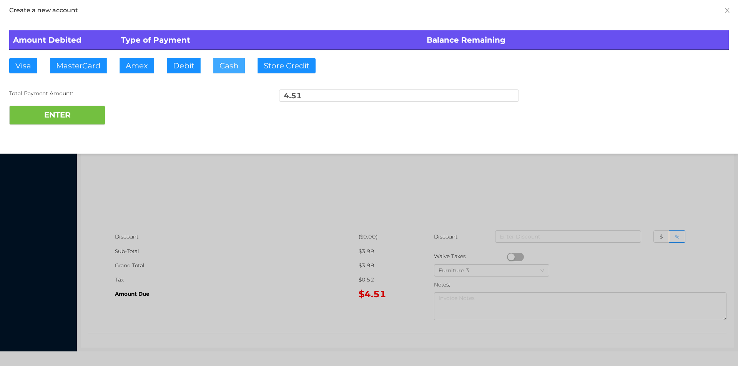
click at [220, 62] on button "Cash" at bounding box center [229, 65] width 32 height 15
click at [62, 107] on button "ENTER" at bounding box center [57, 115] width 96 height 19
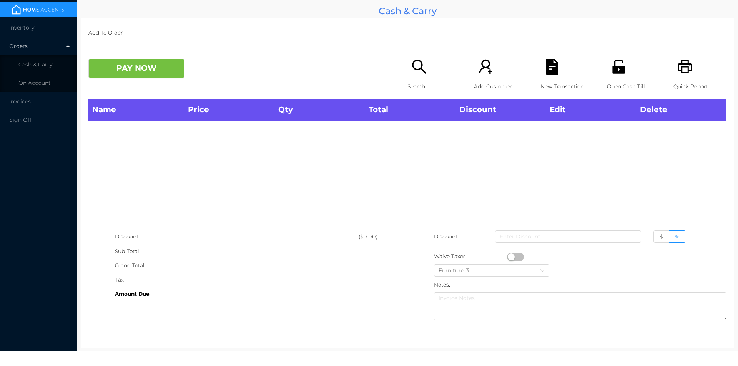
click at [419, 76] on div "Search" at bounding box center [433, 79] width 53 height 40
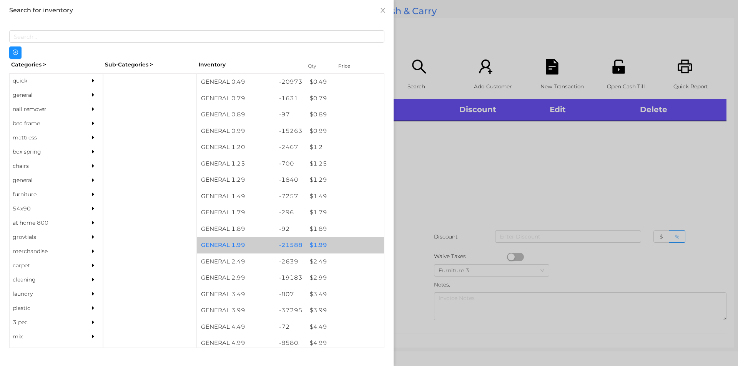
click at [314, 245] on div "$ 1.99" at bounding box center [345, 245] width 78 height 17
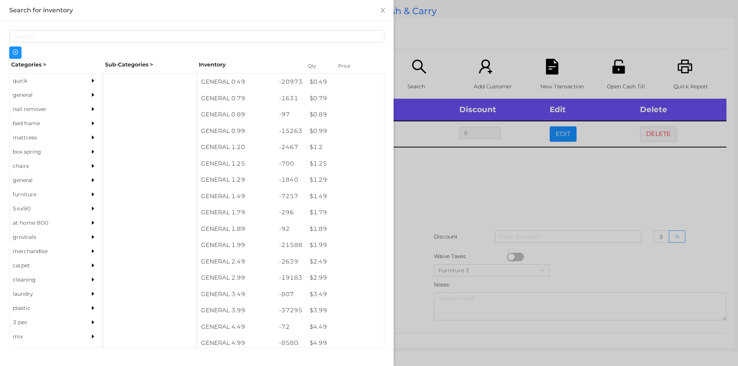
click at [416, 251] on div at bounding box center [369, 183] width 738 height 366
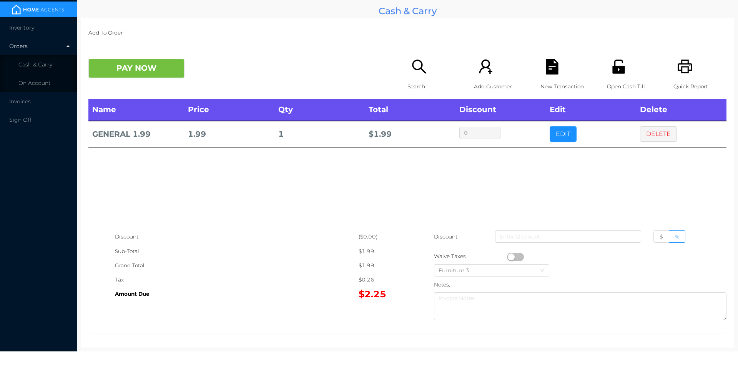
click at [121, 69] on button "PAY NOW" at bounding box center [136, 68] width 96 height 19
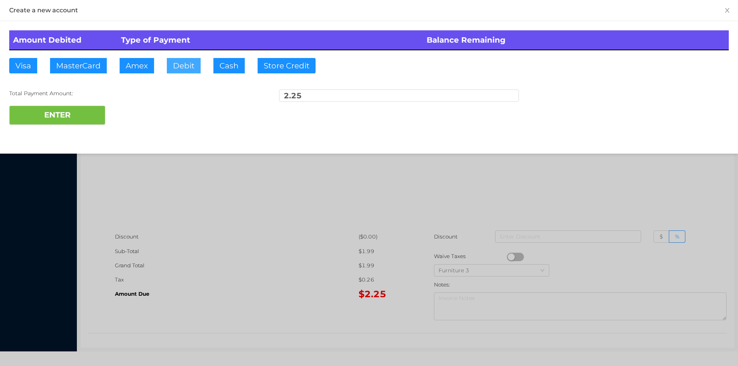
click at [179, 64] on button "Debit" at bounding box center [184, 65] width 34 height 15
click at [63, 114] on button "ENTER" at bounding box center [57, 115] width 96 height 19
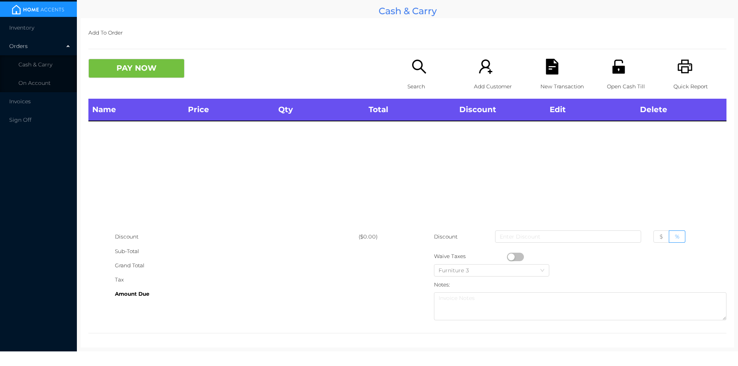
click at [611, 75] on div "Open Cash Till" at bounding box center [633, 79] width 53 height 40
click at [689, 74] on div "Quick Report" at bounding box center [699, 79] width 53 height 40
click at [419, 74] on icon "icon: search" at bounding box center [419, 67] width 16 height 16
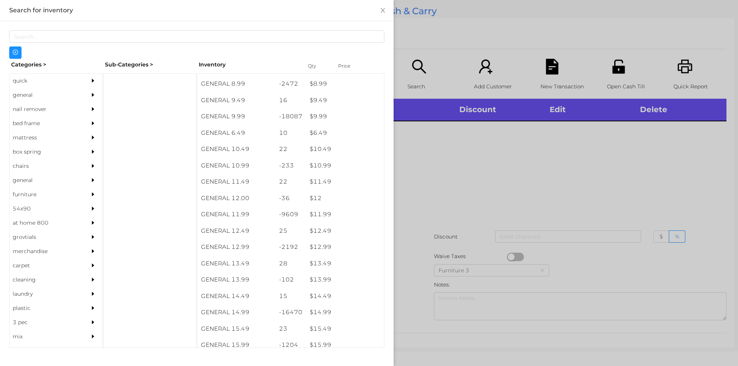
scroll to position [435, 0]
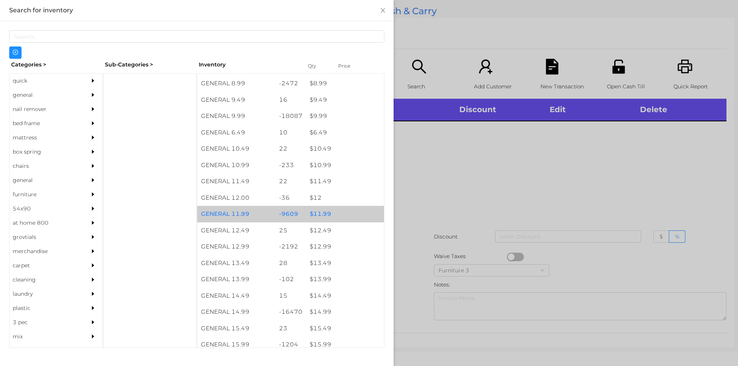
click at [323, 217] on div "$ 11.99" at bounding box center [345, 214] width 78 height 17
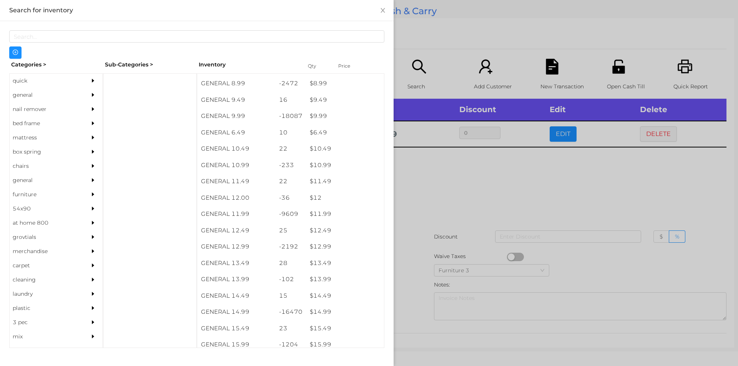
click at [422, 216] on div at bounding box center [369, 183] width 738 height 366
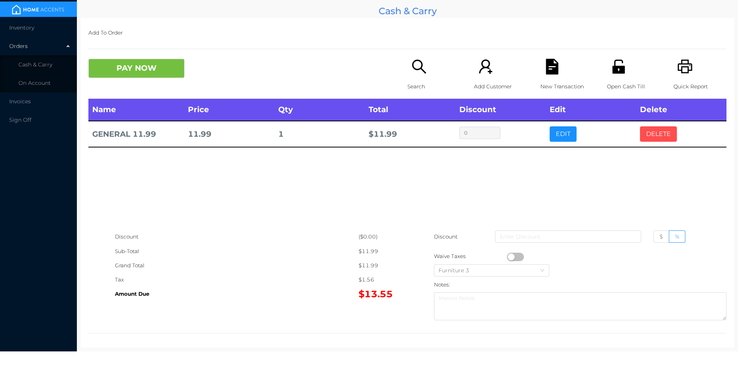
click at [654, 136] on button "DELETE" at bounding box center [658, 133] width 37 height 15
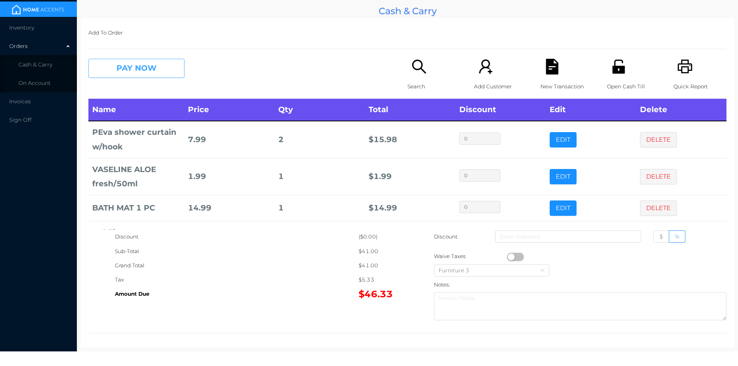
click at [156, 75] on button "PAY NOW" at bounding box center [136, 68] width 96 height 19
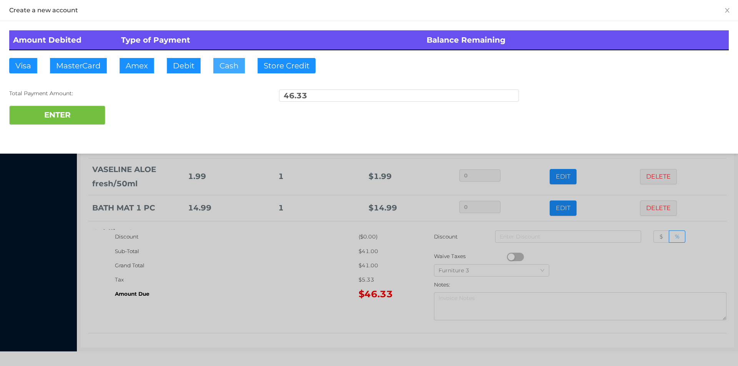
click at [229, 70] on button "Cash" at bounding box center [229, 65] width 32 height 15
type input "100."
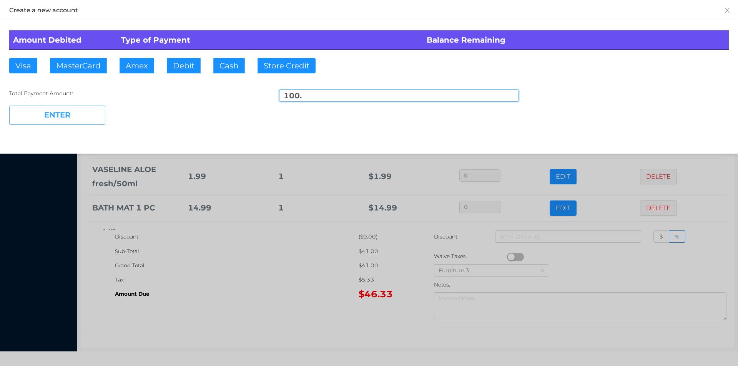
click at [88, 116] on button "ENTER" at bounding box center [57, 115] width 96 height 19
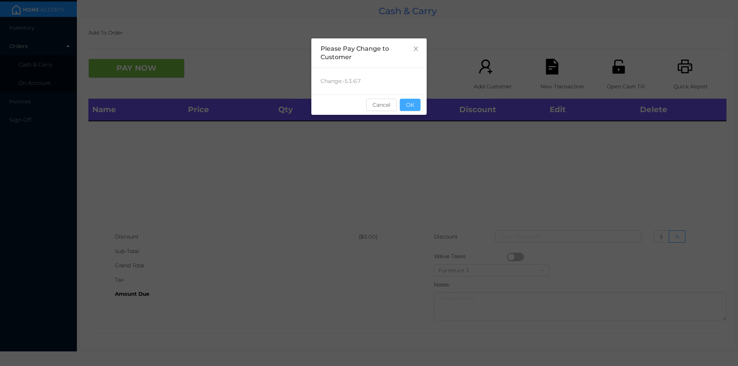
click at [410, 110] on button "OK" at bounding box center [410, 105] width 21 height 12
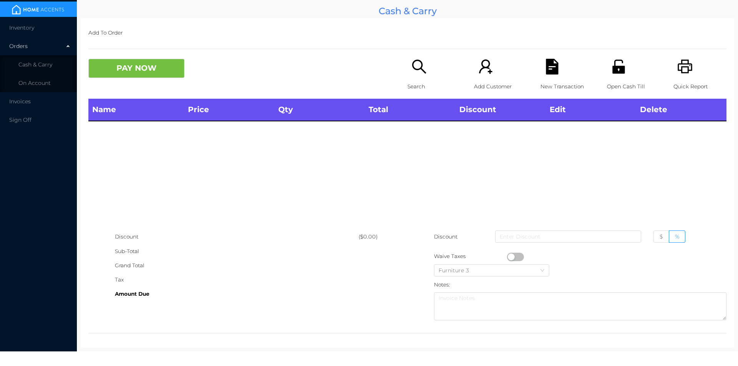
click at [450, 183] on div "Name Price Qty Total Discount Edit Delete" at bounding box center [407, 164] width 638 height 131
click at [675, 76] on div "Quick Report" at bounding box center [699, 79] width 53 height 40
